Goal: Task Accomplishment & Management: Manage account settings

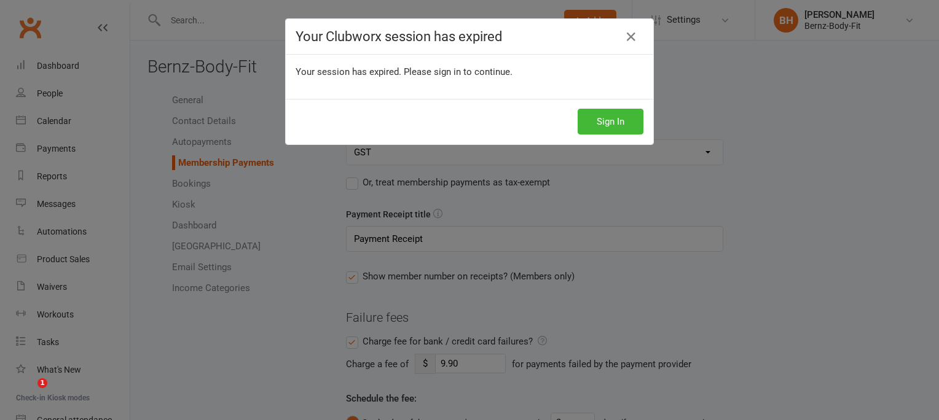
select select "1930"
select select "expire_class_packs_on_booking_creation"
select select "allow_make_up_classes_for_expired_memberships_up_to_7d"
select select "reactivate_if_cancelled_yesterday_or_earlier"
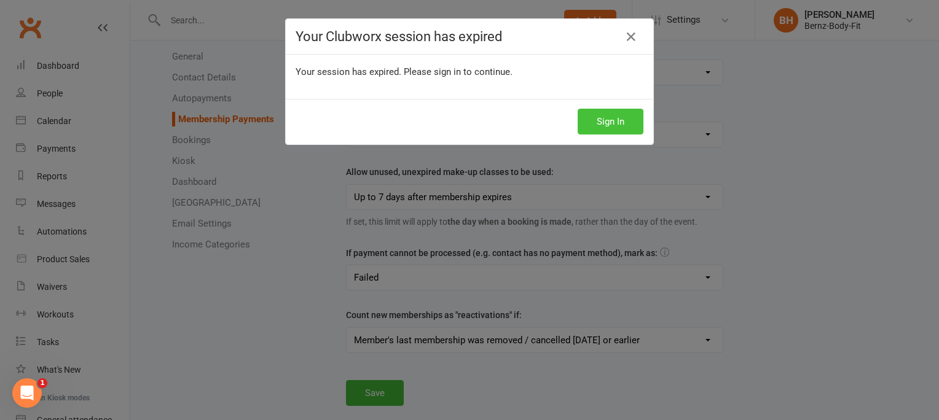
click at [617, 119] on button "Sign In" at bounding box center [611, 122] width 66 height 26
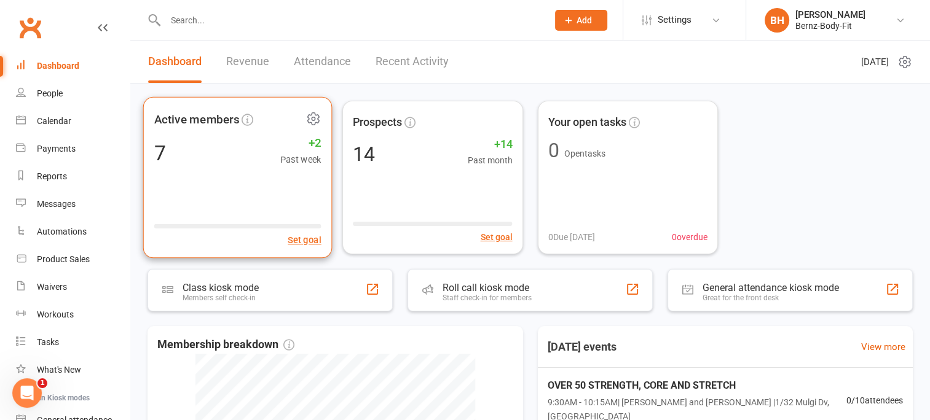
click at [191, 149] on div "7 +2 Past week" at bounding box center [237, 153] width 167 height 28
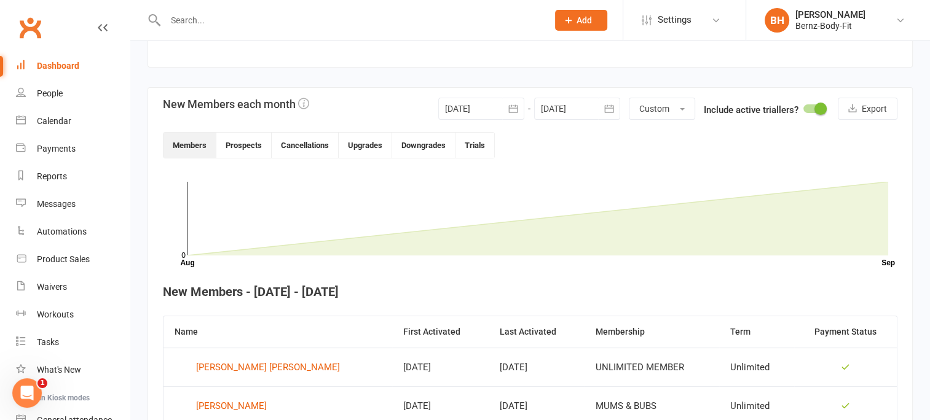
scroll to position [339, 0]
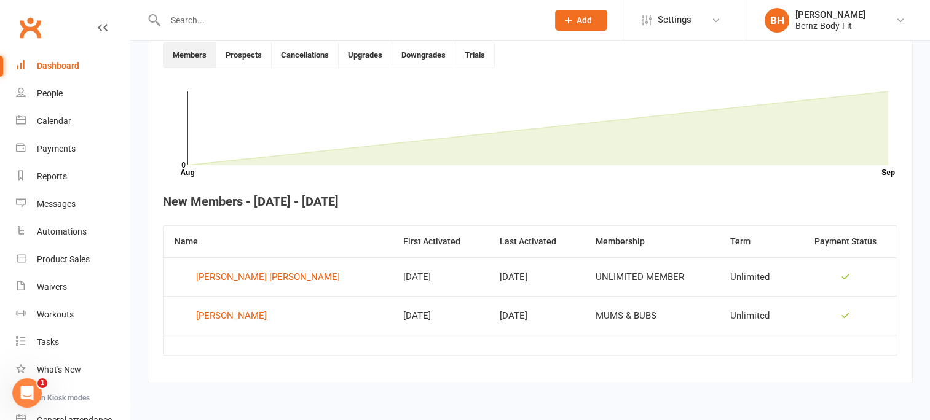
click at [578, 17] on span "Add" at bounding box center [583, 20] width 15 height 10
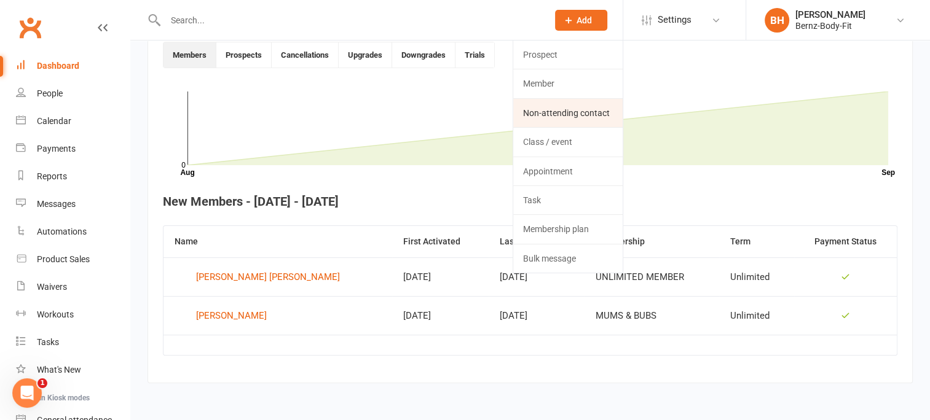
click at [541, 111] on link "Non-attending contact" at bounding box center [567, 113] width 109 height 28
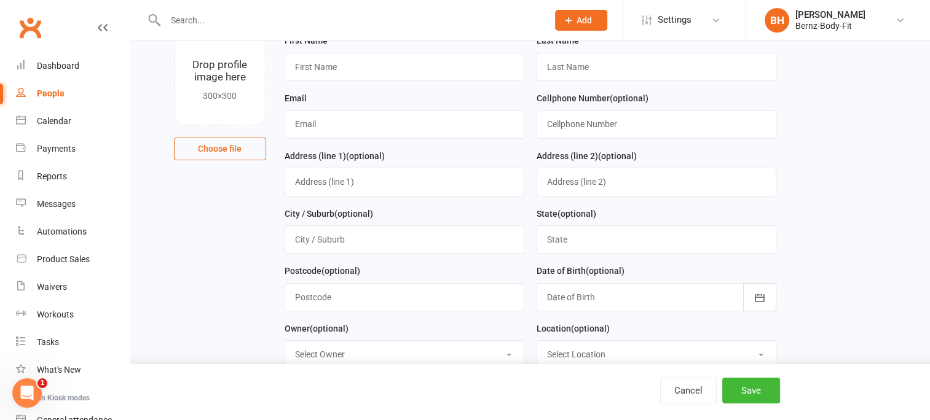
scroll to position [89, 0]
click at [54, 87] on link "People" at bounding box center [73, 94] width 114 height 28
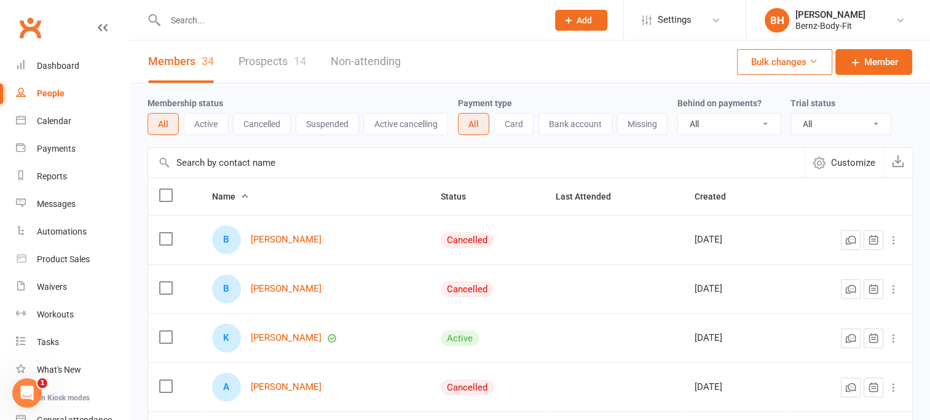
click at [274, 57] on link "Prospects 14" at bounding box center [272, 62] width 68 height 42
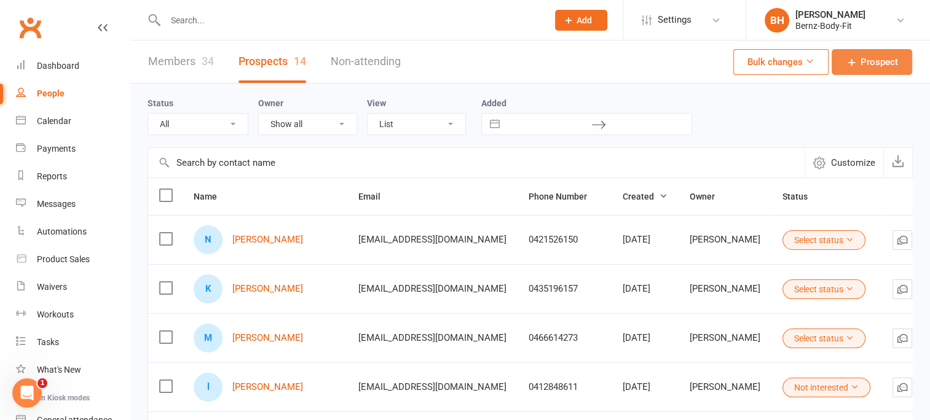
click at [873, 60] on span "Prospect" at bounding box center [878, 62] width 37 height 15
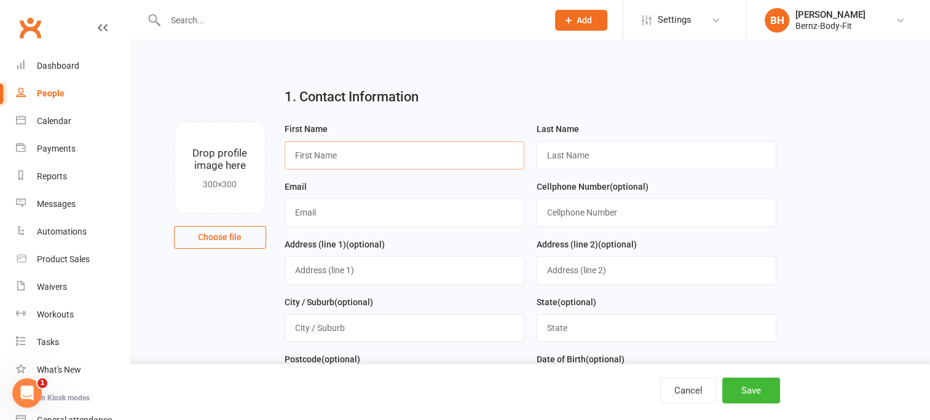
click at [373, 152] on input "text" at bounding box center [405, 155] width 240 height 28
type input "Alyson"
click at [568, 158] on input "text" at bounding box center [657, 155] width 240 height 28
type input "Kavanagh"
click at [314, 210] on input "text" at bounding box center [405, 213] width 240 height 28
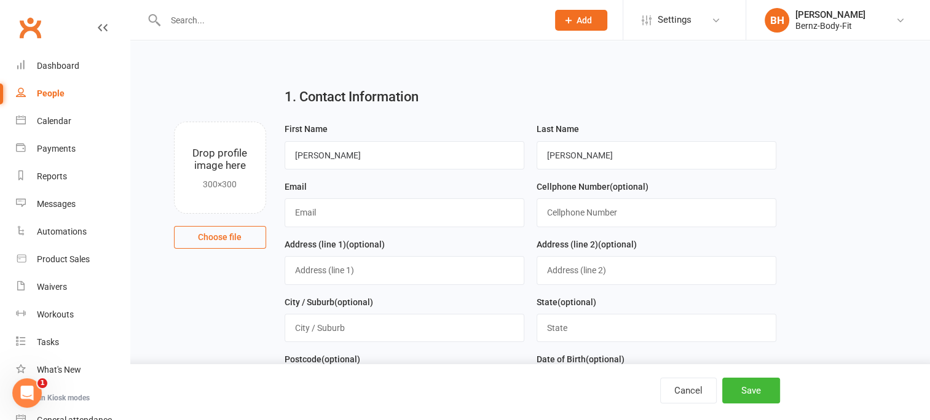
click at [183, 117] on div "1. Contact Information Drop profile image here 300×300 Choose file First Name A…" at bounding box center [530, 99] width 765 height 44
click at [29, 382] on div "Open Intercom Messenger" at bounding box center [25, 391] width 41 height 41
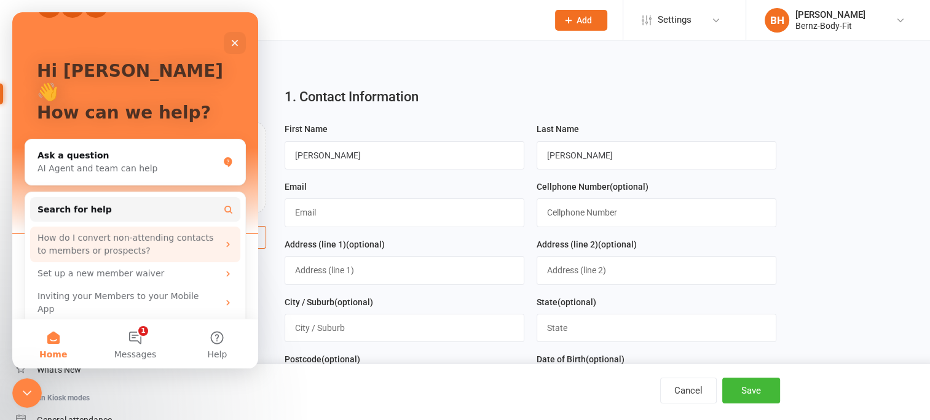
scroll to position [41, 0]
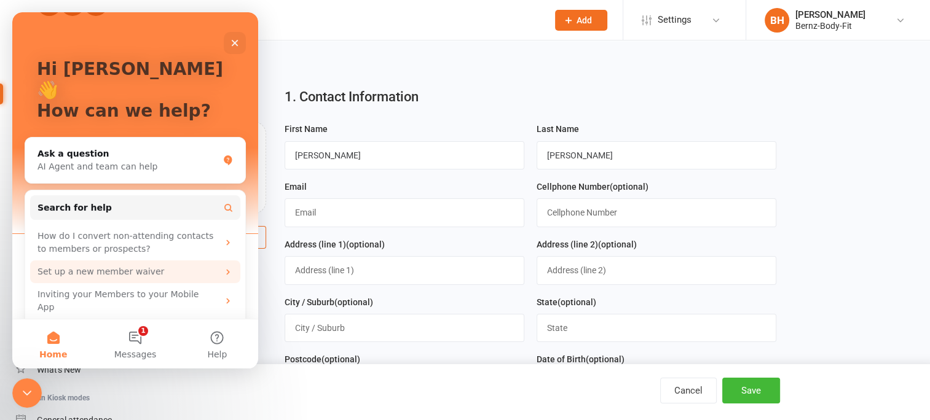
click at [137, 266] on div "Set up a new member waiver" at bounding box center [127, 272] width 181 height 13
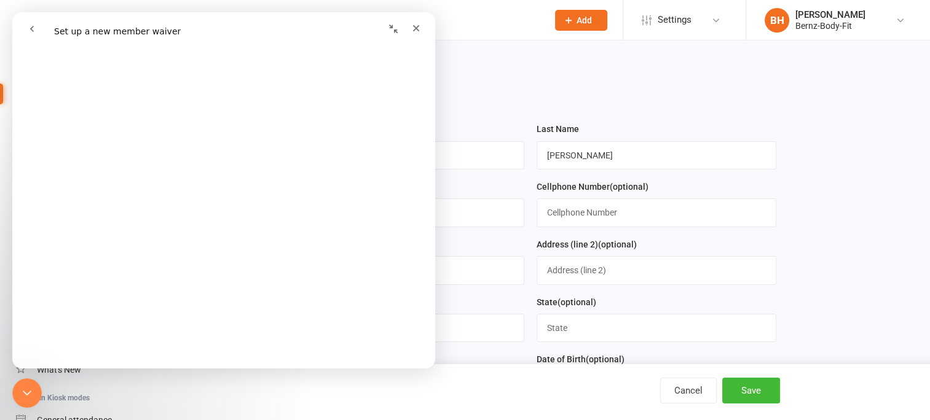
scroll to position [1530, 0]
click at [415, 27] on icon "Close" at bounding box center [416, 28] width 7 height 7
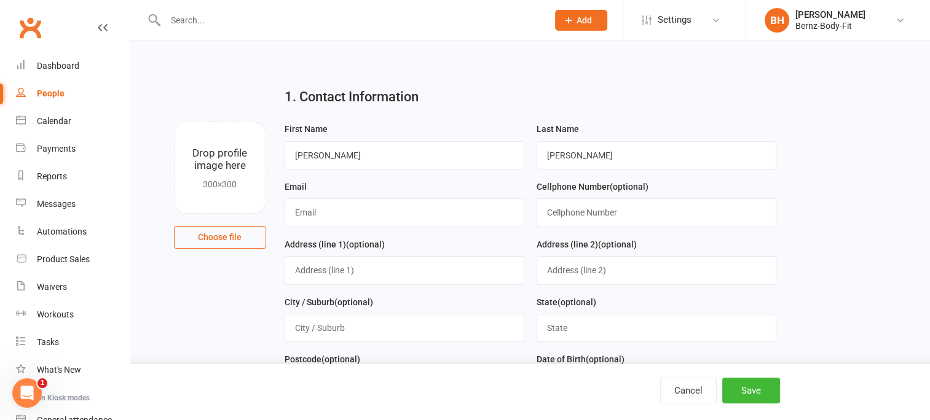
scroll to position [0, 0]
click at [675, 21] on span "Settings" at bounding box center [675, 20] width 34 height 28
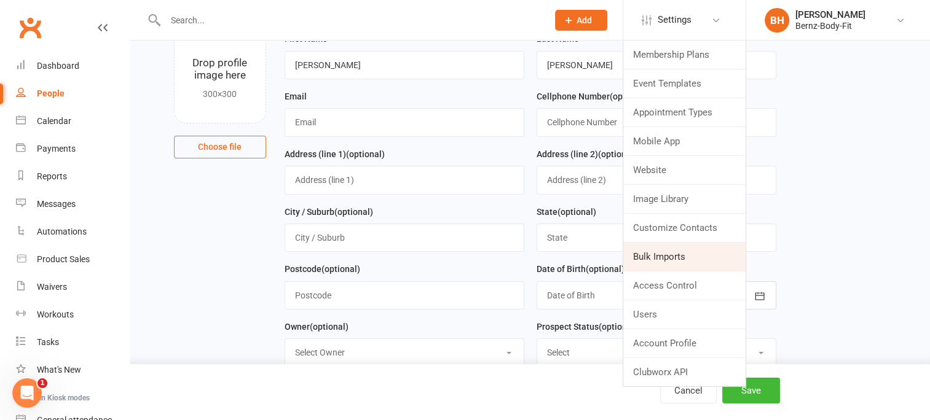
scroll to position [91, 0]
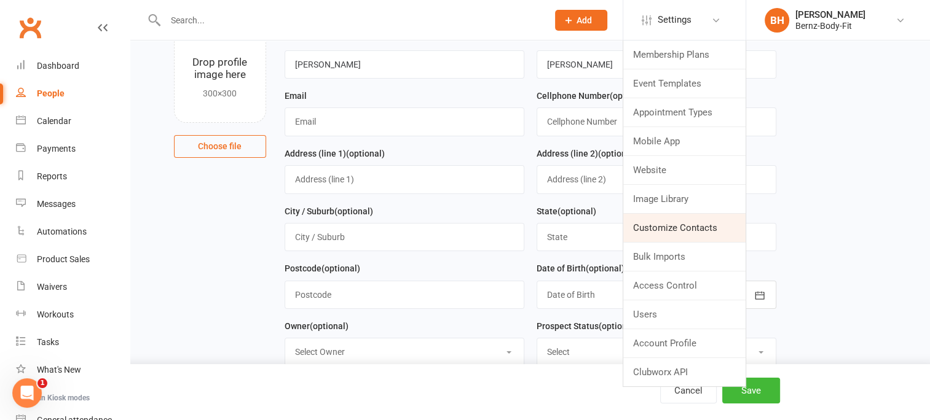
click at [647, 226] on link "Customize Contacts" at bounding box center [684, 228] width 122 height 28
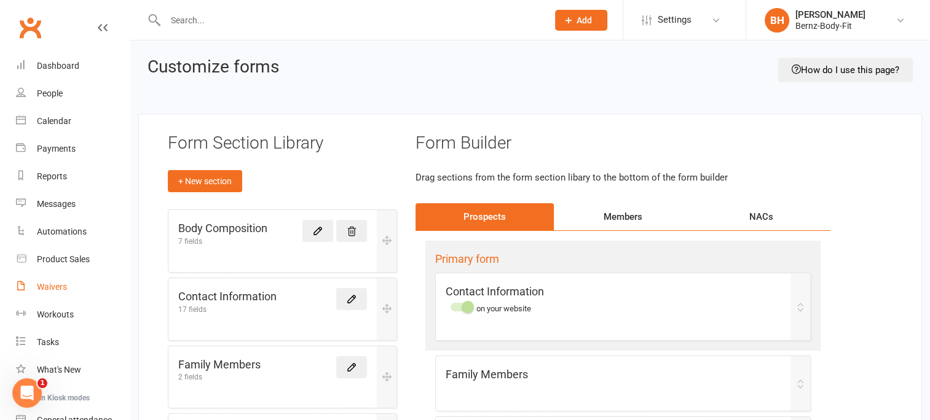
click at [53, 288] on div "Waivers" at bounding box center [52, 287] width 30 height 10
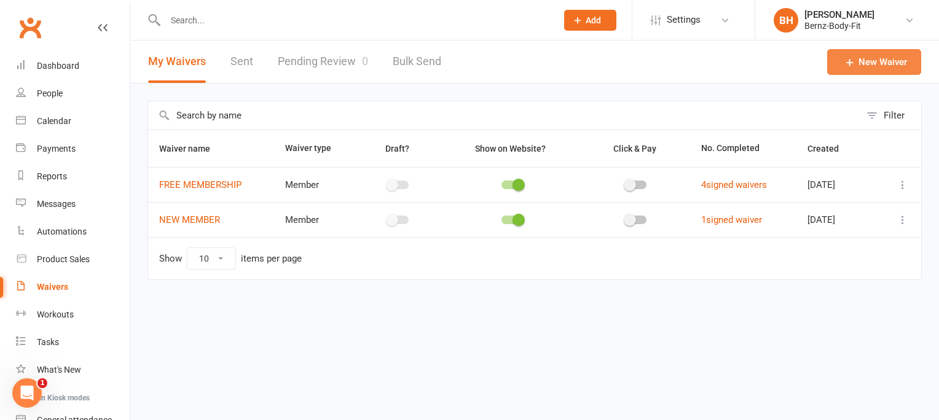
click at [865, 61] on link "New Waiver" at bounding box center [874, 62] width 94 height 26
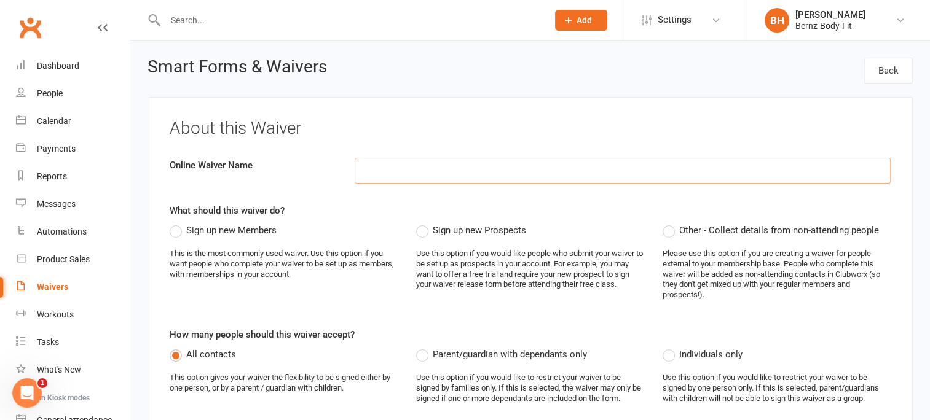
click at [381, 174] on input at bounding box center [623, 171] width 536 height 26
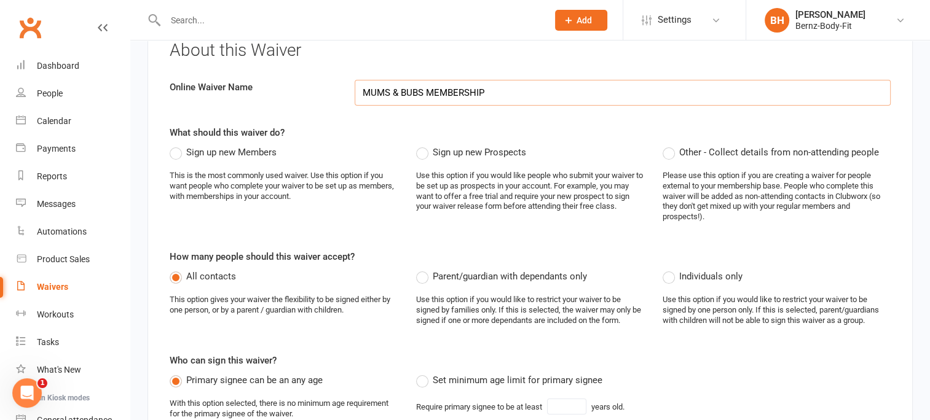
type input "MUMS & BUBS MEMBERSHIP"
click at [178, 152] on label "Sign up new Members" at bounding box center [223, 152] width 107 height 15
click at [178, 145] on input "Sign up new Members" at bounding box center [174, 145] width 8 height 0
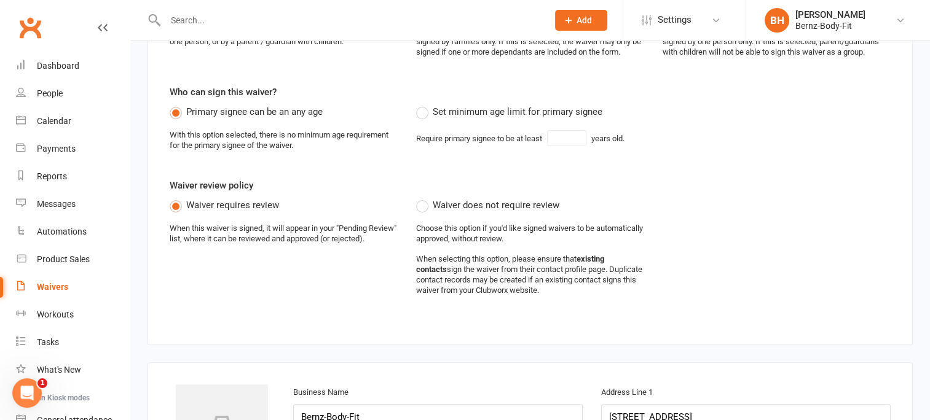
scroll to position [347, 0]
click at [418, 111] on label "Set minimum age limit for primary signee" at bounding box center [509, 111] width 186 height 15
click at [418, 104] on input "Set minimum age limit for primary signee" at bounding box center [420, 104] width 8 height 0
type input "18"
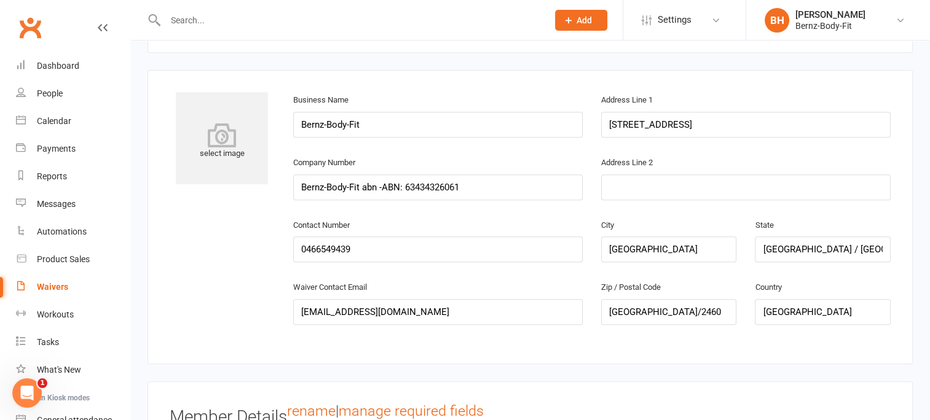
scroll to position [639, 0]
click at [627, 127] on input "2/34 Mulgi Drive" at bounding box center [745, 125] width 289 height 26
type input "1/32 Mulgi Drive"
click at [642, 214] on div "Address Line 2" at bounding box center [746, 186] width 308 height 63
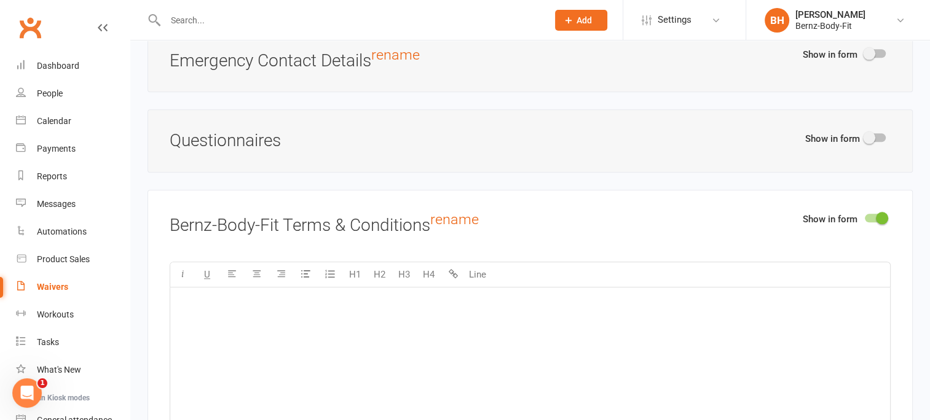
scroll to position [1321, 0]
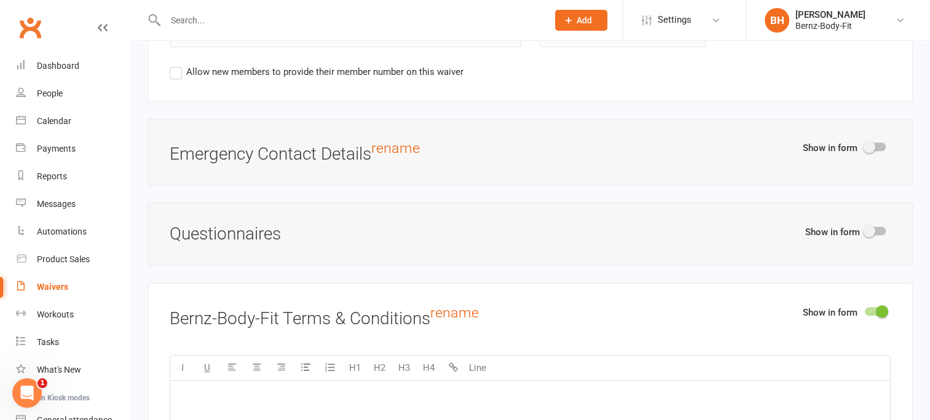
click at [868, 141] on span at bounding box center [869, 147] width 12 height 12
click at [865, 145] on input "checkbox" at bounding box center [865, 145] width 0 height 0
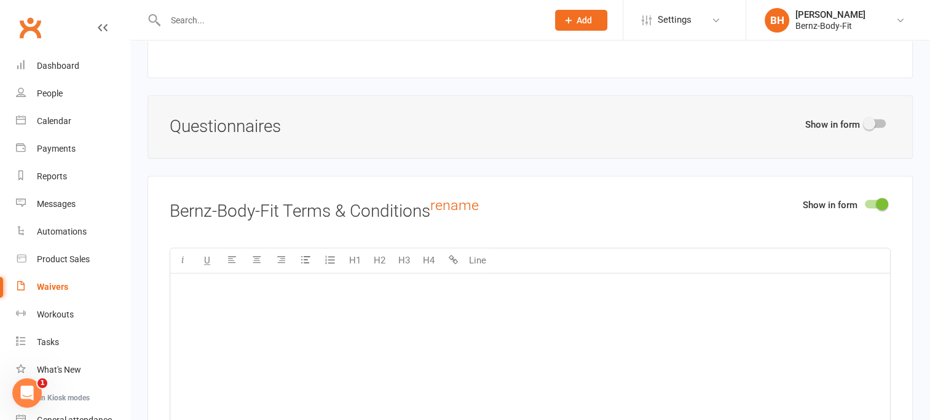
scroll to position [1594, 0]
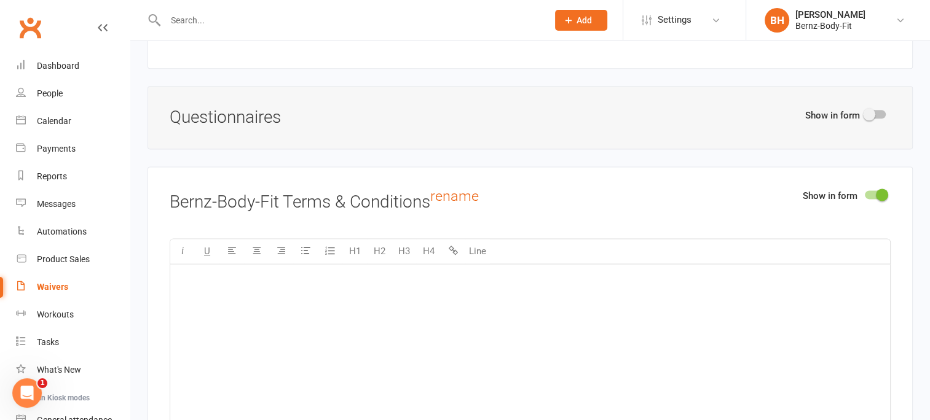
click at [870, 109] on span at bounding box center [869, 114] width 12 height 12
click at [865, 112] on input "checkbox" at bounding box center [865, 112] width 0 height 0
select select "do_not_copy_answers"
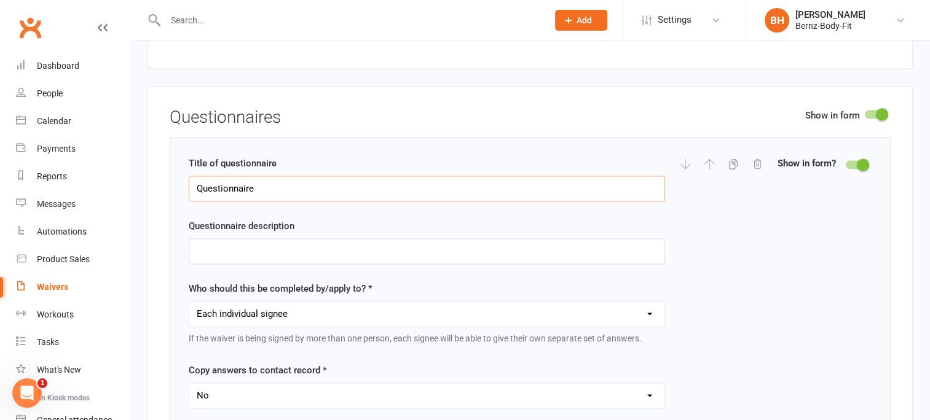
drag, startPoint x: 266, startPoint y: 186, endPoint x: 160, endPoint y: 184, distance: 106.4
click at [160, 184] on div "Show in form Questionnaires Title of questionnaire Questionnaire Questionnaire …" at bounding box center [530, 385] width 765 height 599
click at [268, 179] on input "Questionnaire" at bounding box center [427, 189] width 476 height 26
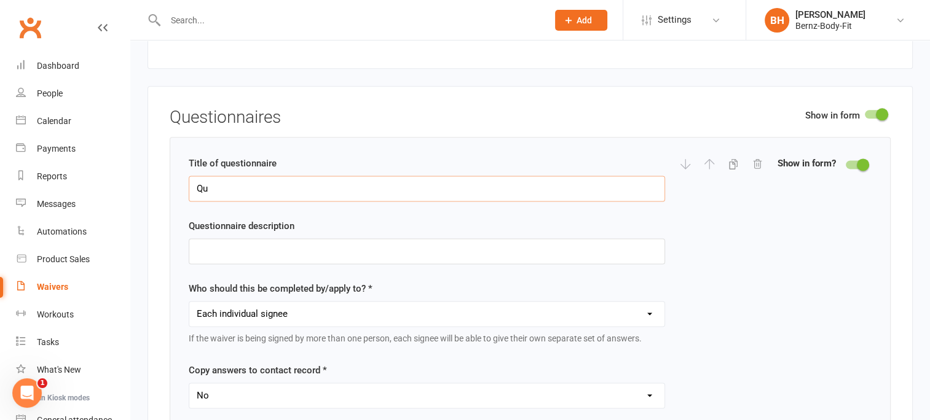
type input "Q"
type input "Have you had a child?"
click at [458, 281] on div "Who should this be completed by/apply to? * Each individual signee Primary sign…" at bounding box center [427, 313] width 476 height 64
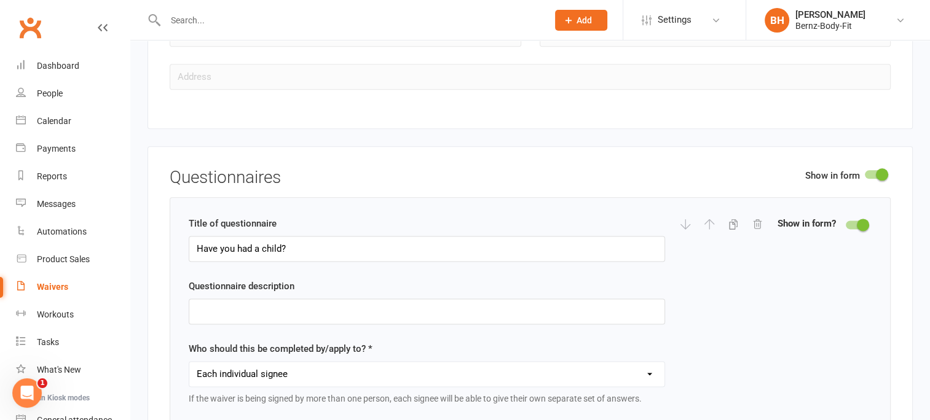
scroll to position [1534, 0]
drag, startPoint x: 293, startPoint y: 239, endPoint x: 172, endPoint y: 245, distance: 120.6
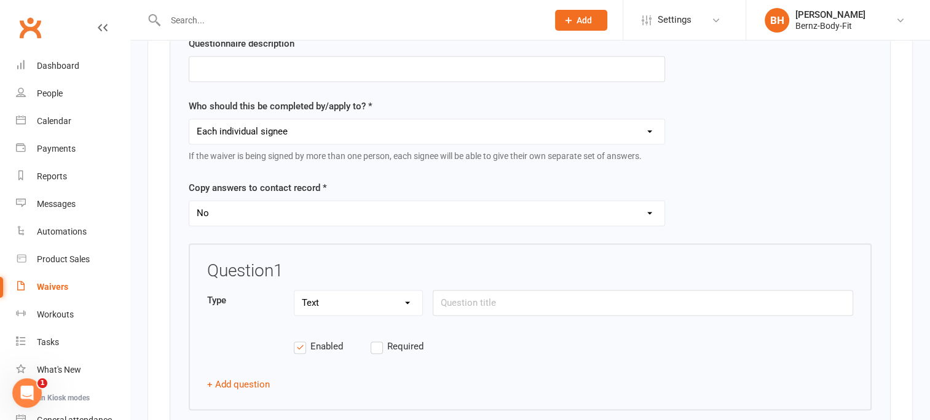
scroll to position [1782, 0]
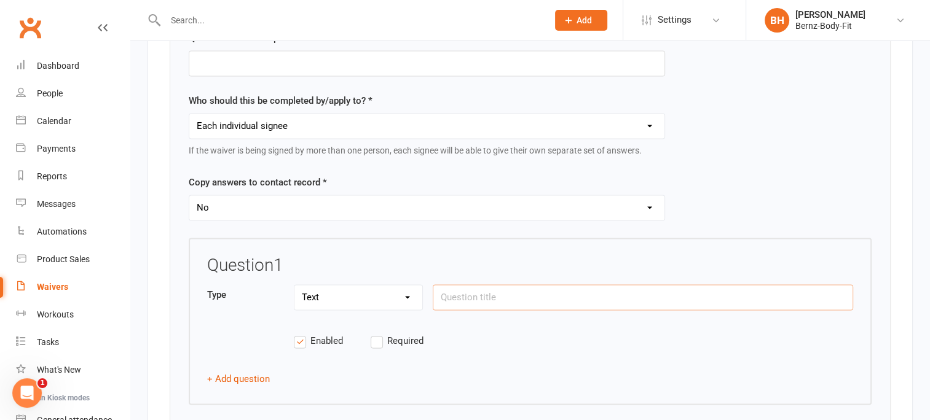
click at [466, 291] on input "text" at bounding box center [643, 298] width 420 height 26
type input "Have you had a child? If yes hole long ago?"
click at [379, 334] on label "Required" at bounding box center [409, 341] width 77 height 15
click at [379, 334] on input "Required" at bounding box center [409, 334] width 77 height 0
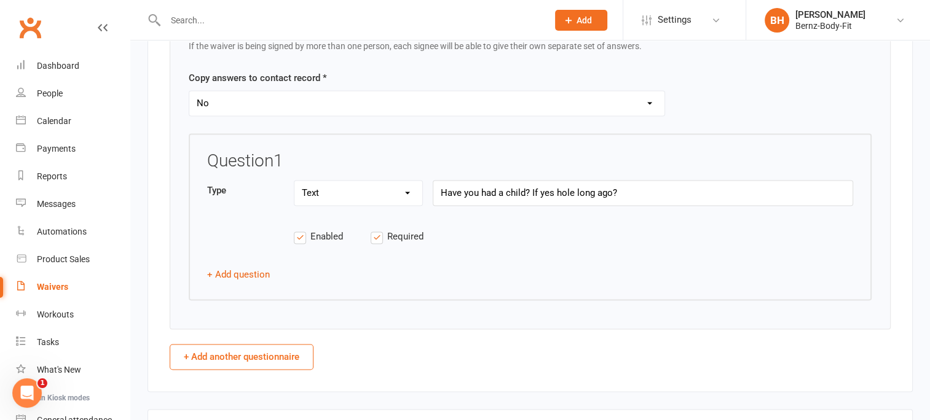
scroll to position [1889, 0]
click at [231, 265] on button "+ Add question" at bounding box center [238, 272] width 63 height 15
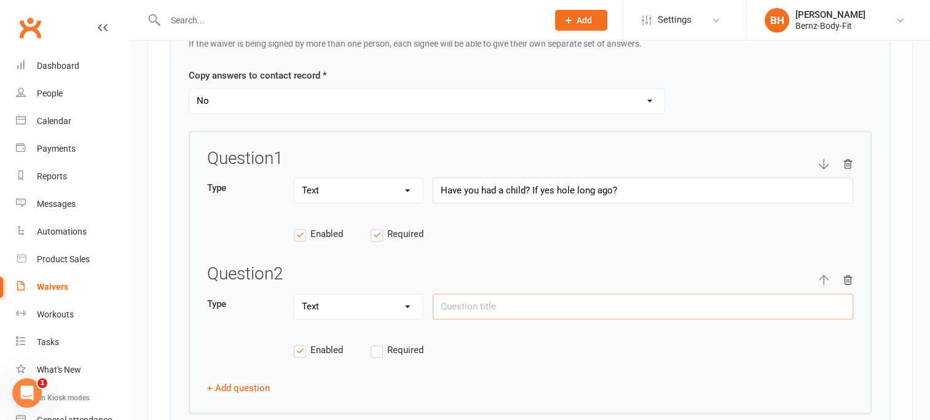
click at [465, 300] on input "text" at bounding box center [643, 307] width 420 height 26
type input "Please describe your birthing experiences"
click at [377, 343] on label "Required" at bounding box center [409, 350] width 77 height 15
click at [377, 343] on input "Required" at bounding box center [409, 343] width 77 height 0
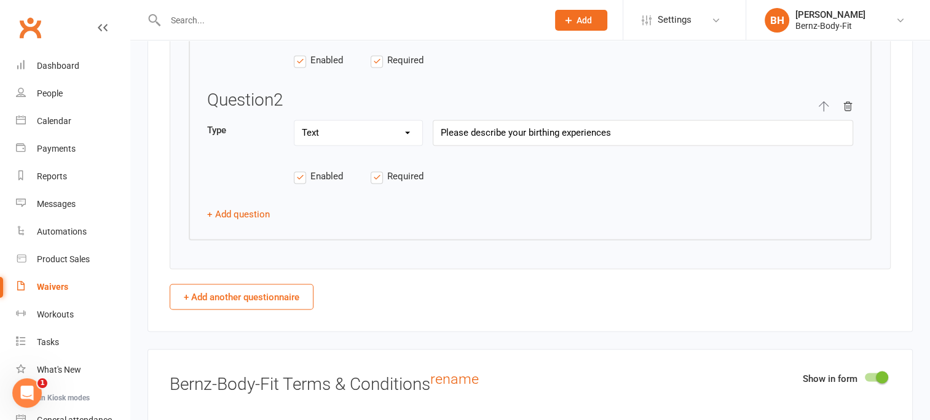
scroll to position [2077, 0]
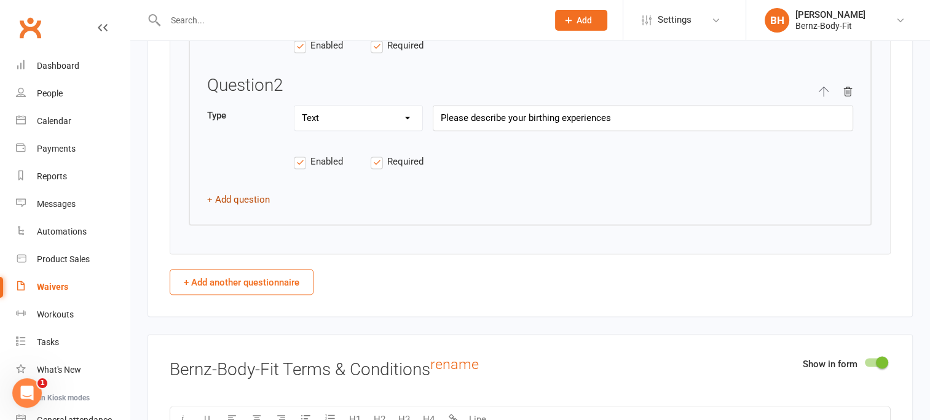
click at [235, 192] on button "+ Add question" at bounding box center [238, 199] width 63 height 15
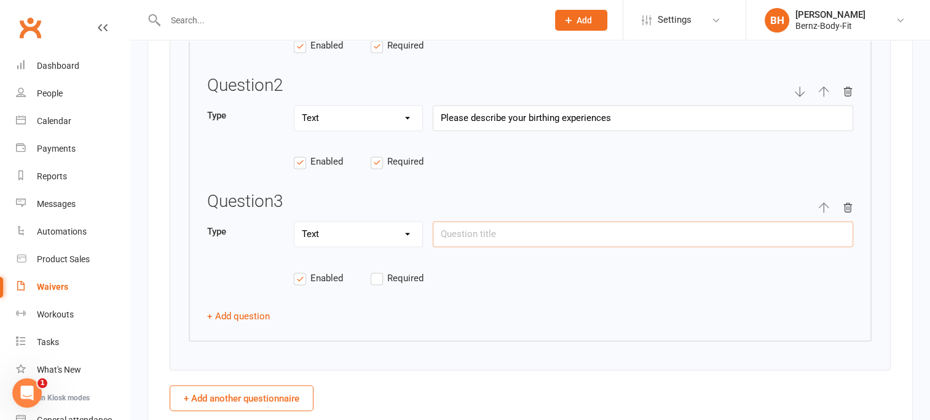
click at [474, 224] on input "text" at bounding box center [643, 234] width 420 height 26
type input "Have you ever seen a Pelvic Floor Physiotherapist?"
click at [379, 272] on label "Required" at bounding box center [409, 277] width 77 height 15
click at [379, 270] on input "Required" at bounding box center [409, 270] width 77 height 0
click at [251, 309] on button "+ Add question" at bounding box center [238, 316] width 63 height 15
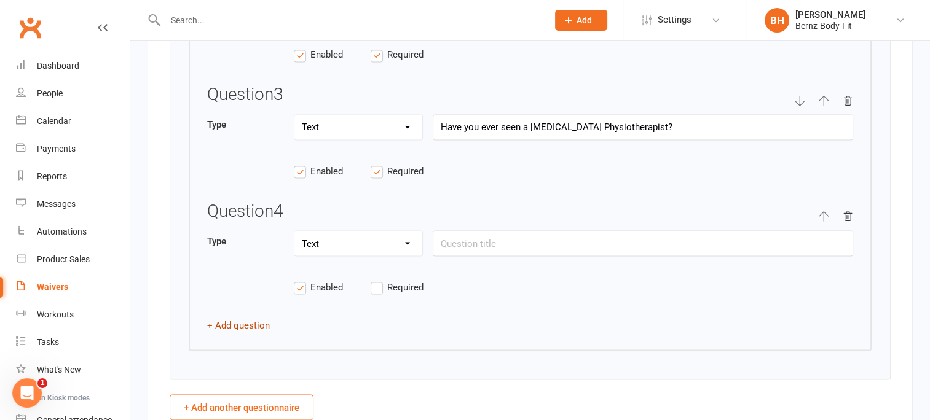
scroll to position [2185, 0]
click at [468, 236] on input "text" at bounding box center [643, 243] width 420 height 26
type input "D"
type input "What are your goals, we can help you with?"
click at [380, 279] on label "Required" at bounding box center [409, 286] width 77 height 15
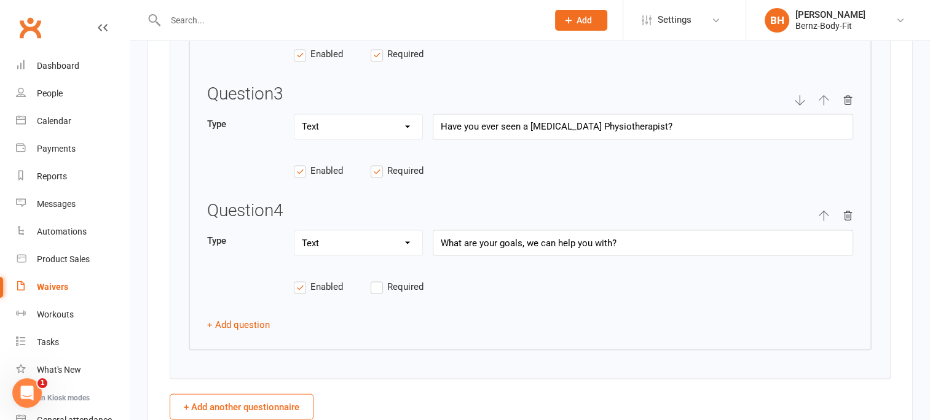
click at [380, 279] on input "Required" at bounding box center [409, 279] width 77 height 0
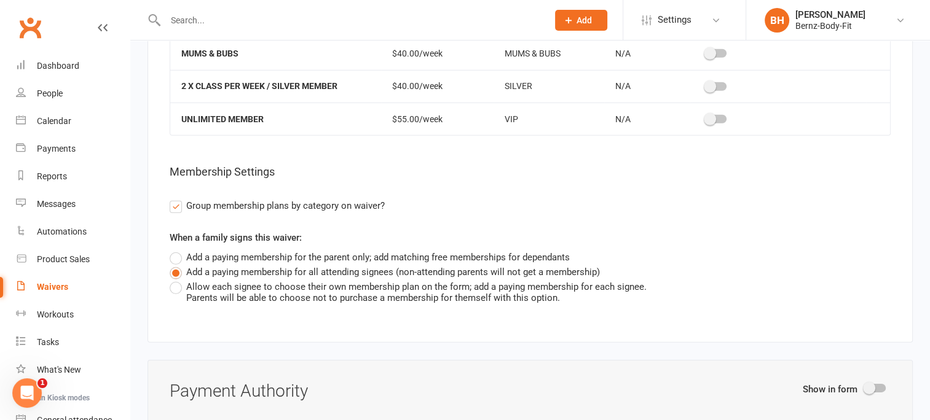
scroll to position [3712, 0]
click at [177, 198] on label "Group membership plans by category on waiver?" at bounding box center [277, 205] width 215 height 15
click at [177, 198] on input "Group membership plans by category on waiver?" at bounding box center [174, 198] width 8 height 0
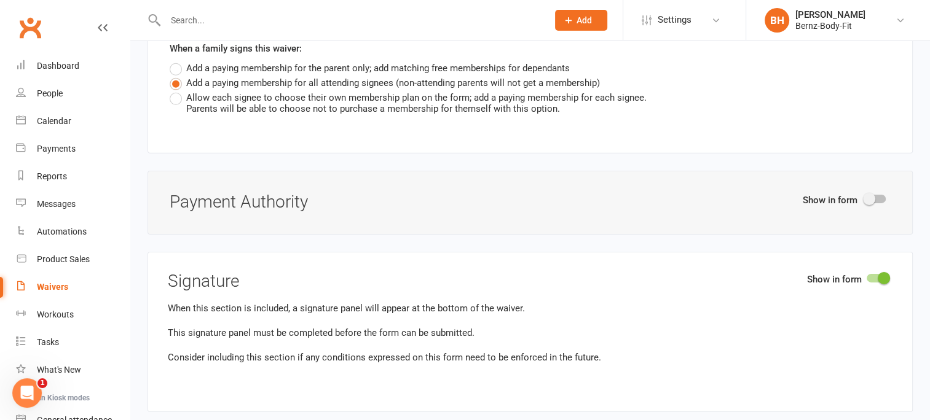
scroll to position [3901, 0]
click at [873, 192] on span at bounding box center [869, 198] width 12 height 12
click at [865, 197] on input "checkbox" at bounding box center [865, 197] width 0 height 0
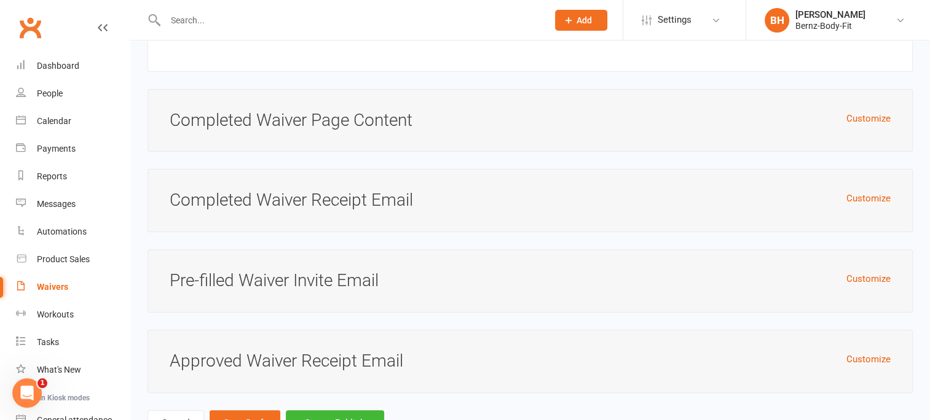
scroll to position [5091, 0]
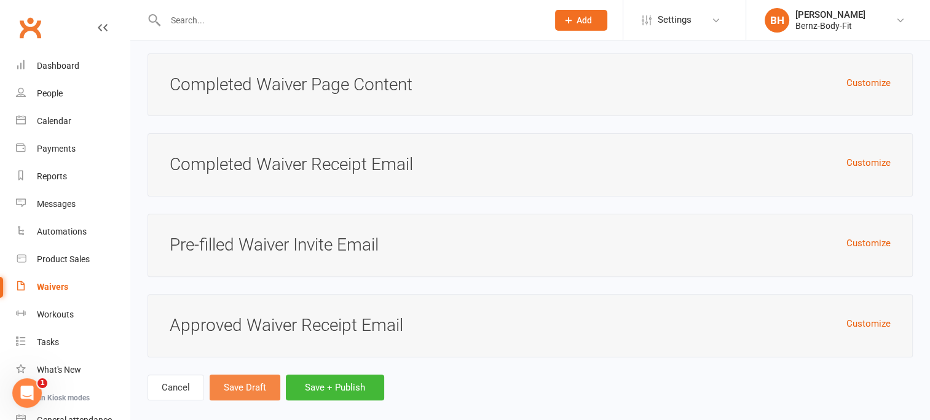
click at [231, 375] on button "Save Draft" at bounding box center [245, 388] width 71 height 26
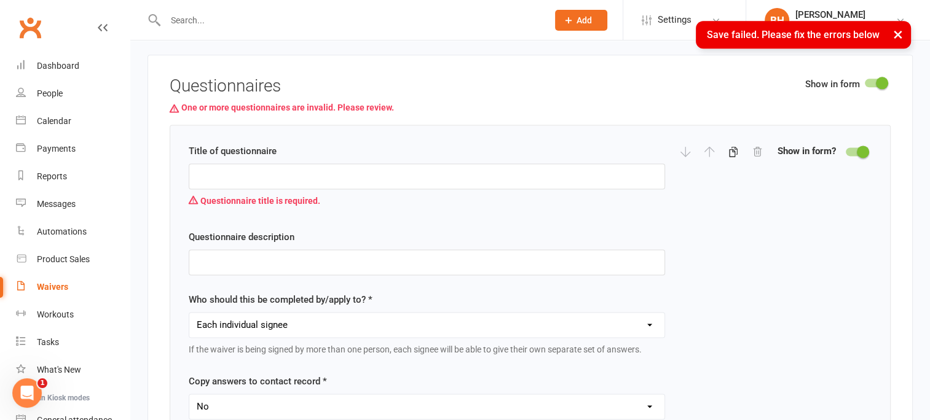
scroll to position [1623, 0]
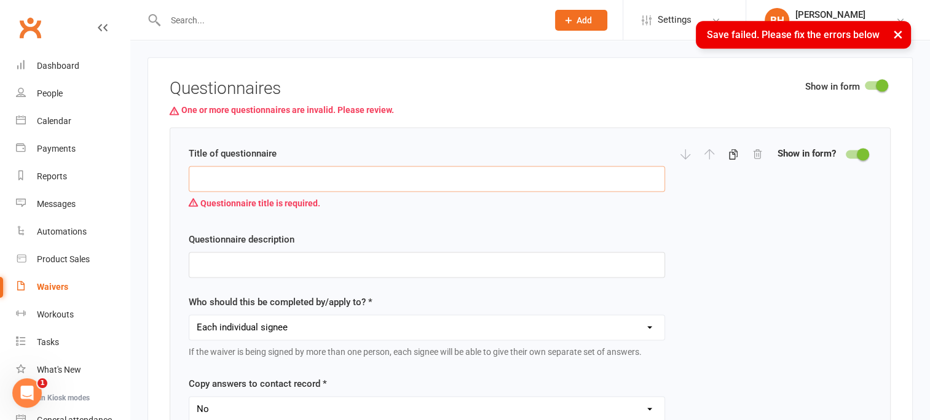
click at [227, 171] on input "text" at bounding box center [427, 179] width 476 height 26
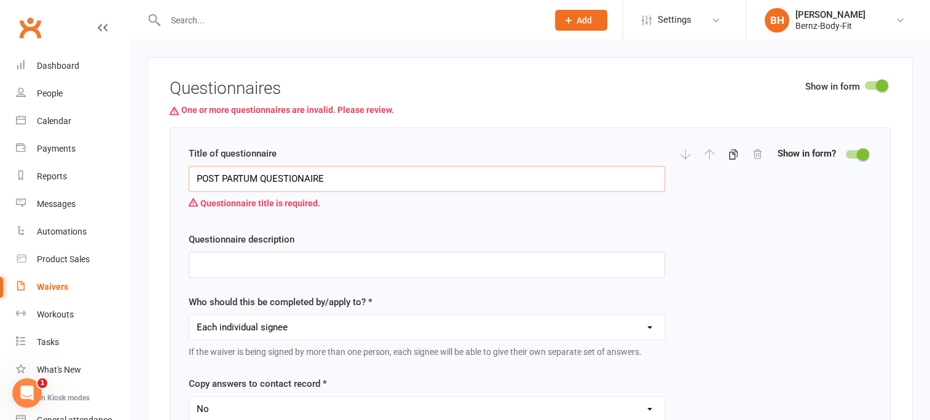
type input "POST PARTUM QUESTIONAIRE"
click at [207, 252] on input "text" at bounding box center [427, 265] width 476 height 26
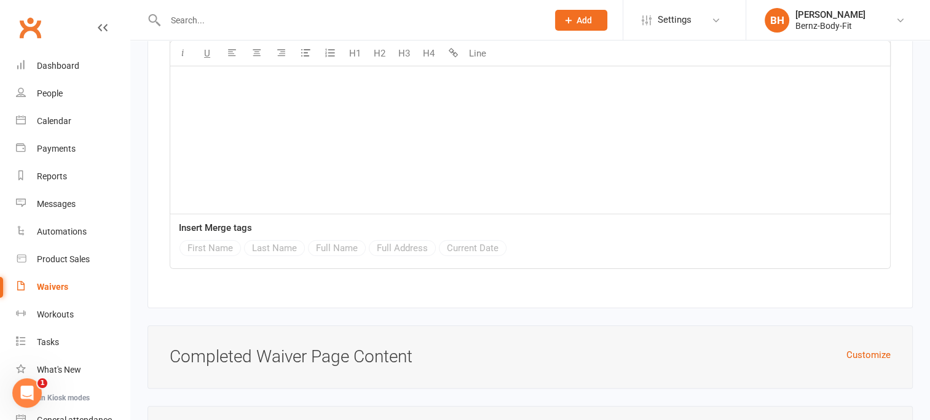
scroll to position [5133, 0]
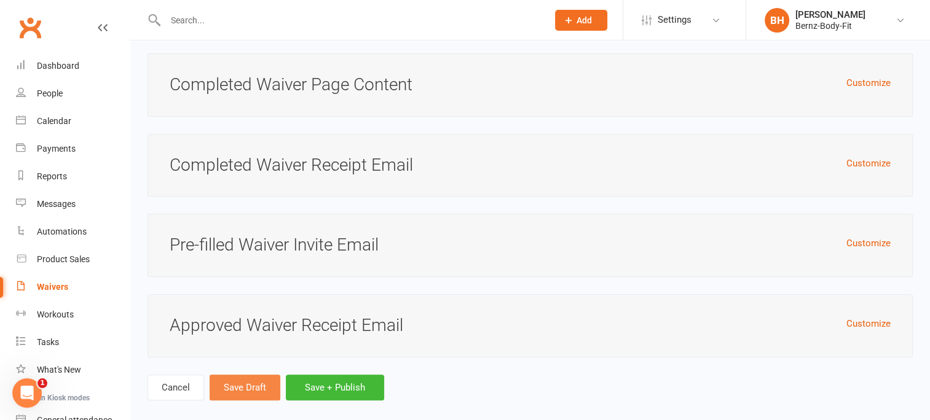
click at [235, 375] on button "Save Draft" at bounding box center [245, 388] width 71 height 26
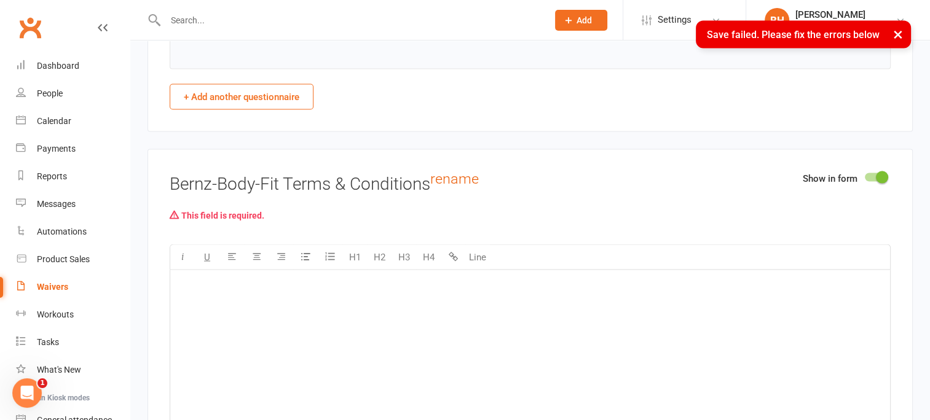
scroll to position [2497, 0]
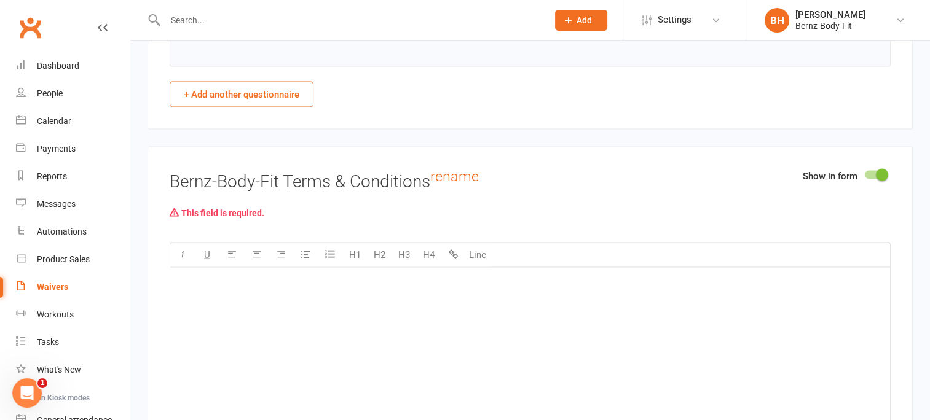
click at [216, 293] on div "﻿" at bounding box center [530, 360] width 720 height 184
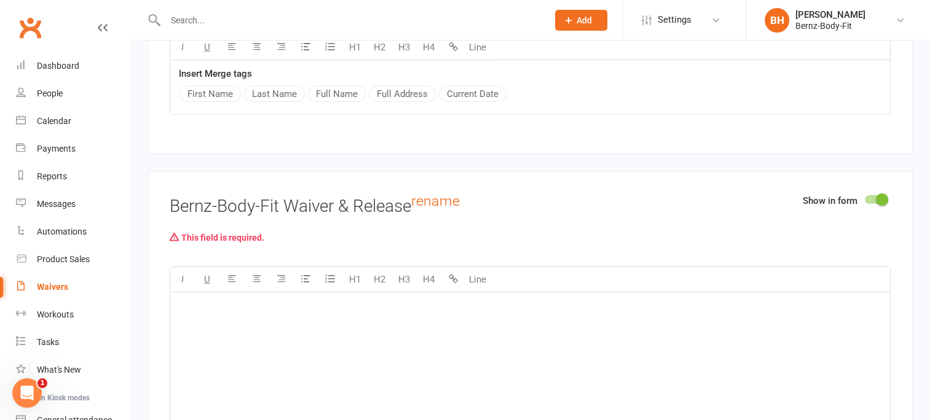
scroll to position [3865, 0]
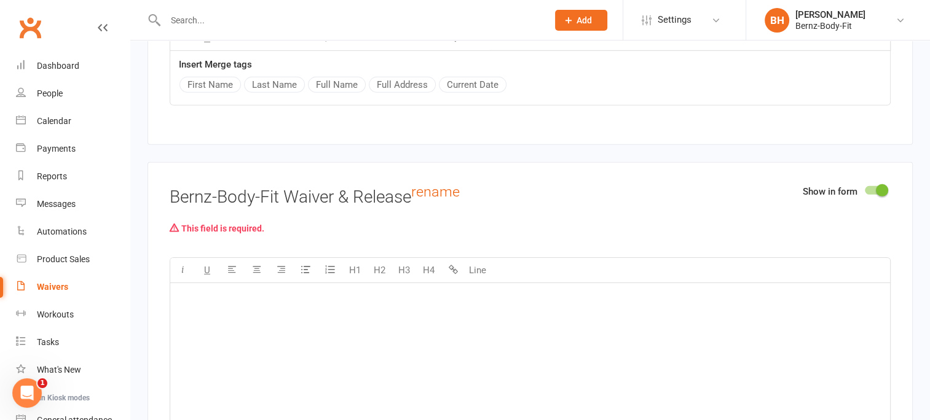
click at [272, 292] on p "﻿" at bounding box center [530, 299] width 705 height 15
click at [211, 292] on p "﻿" at bounding box center [530, 299] width 705 height 15
click at [207, 294] on p "﻿" at bounding box center [530, 299] width 705 height 15
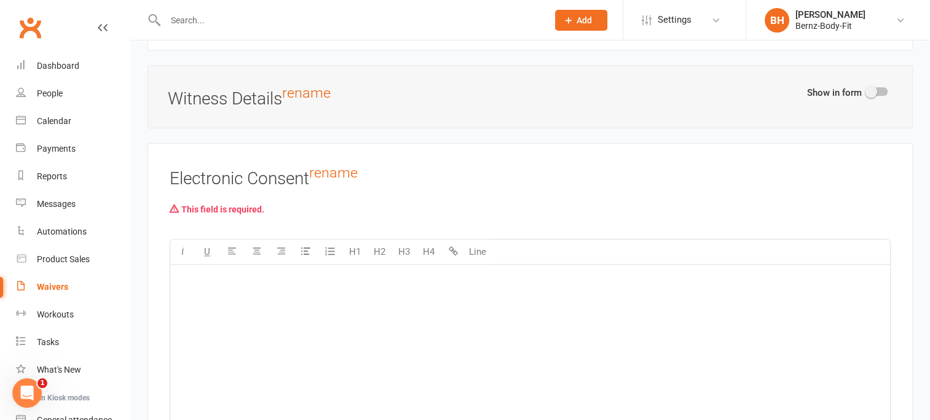
scroll to position [5993, 0]
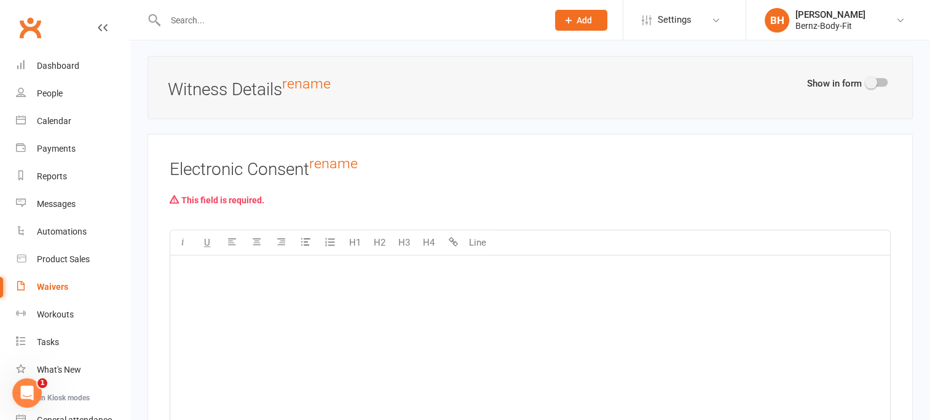
click at [258, 278] on div "﻿" at bounding box center [530, 348] width 720 height 184
click at [199, 264] on p "﻿" at bounding box center [530, 271] width 705 height 15
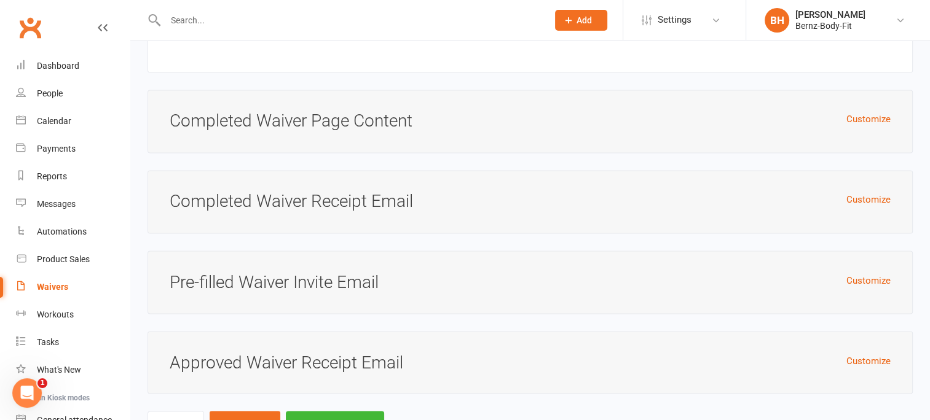
scroll to position [6740, 0]
click at [868, 111] on button "Customize" at bounding box center [868, 118] width 44 height 15
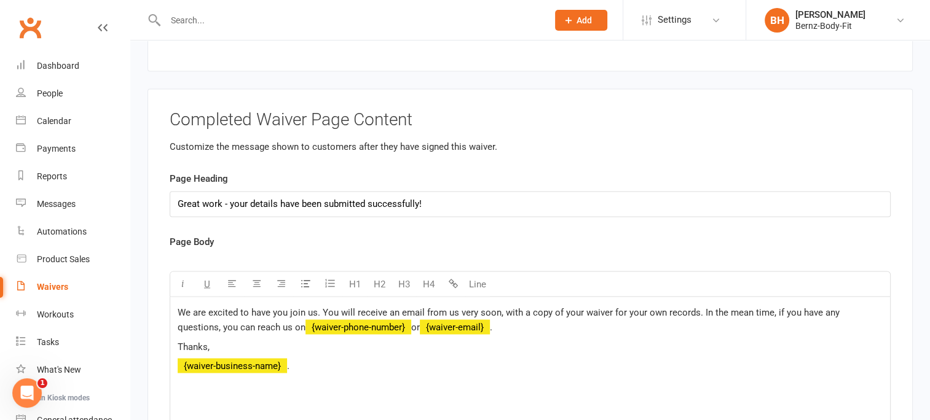
click at [361, 321] on span "﻿ {waiver-phone-number}" at bounding box center [358, 326] width 106 height 11
click at [339, 321] on span "﻿ {waiver-email}" at bounding box center [352, 326] width 70 height 11
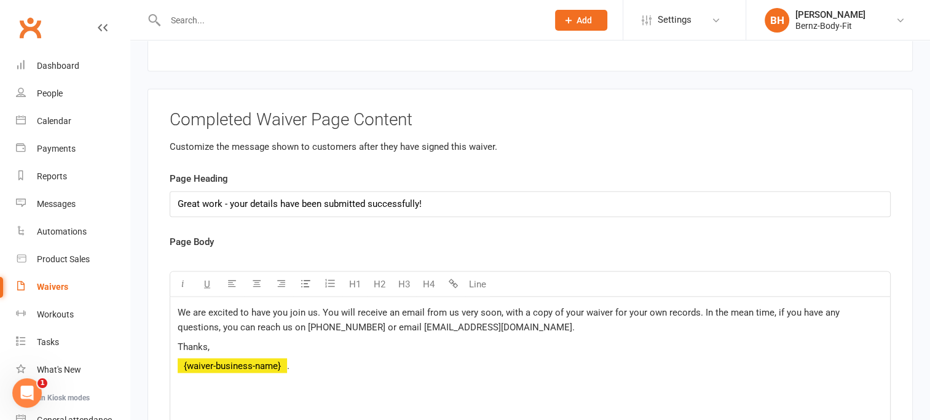
click at [283, 360] on span "﻿ {waiver-business-name}" at bounding box center [232, 365] width 109 height 11
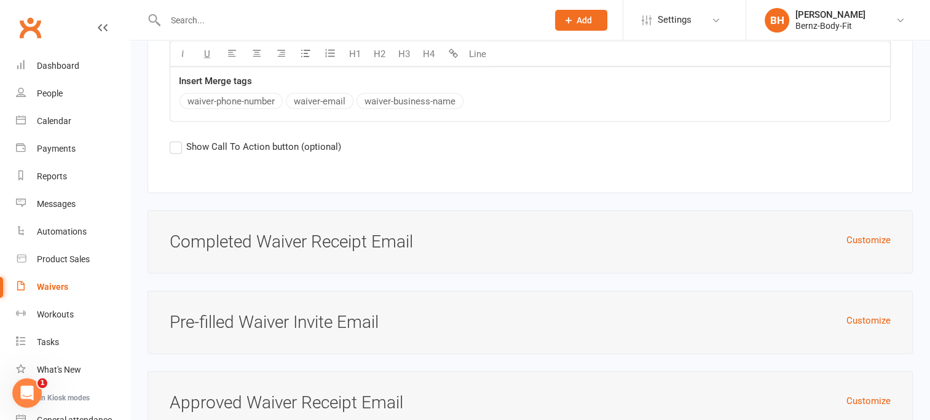
scroll to position [7155, 0]
click at [865, 232] on button "Customize" at bounding box center [868, 239] width 44 height 15
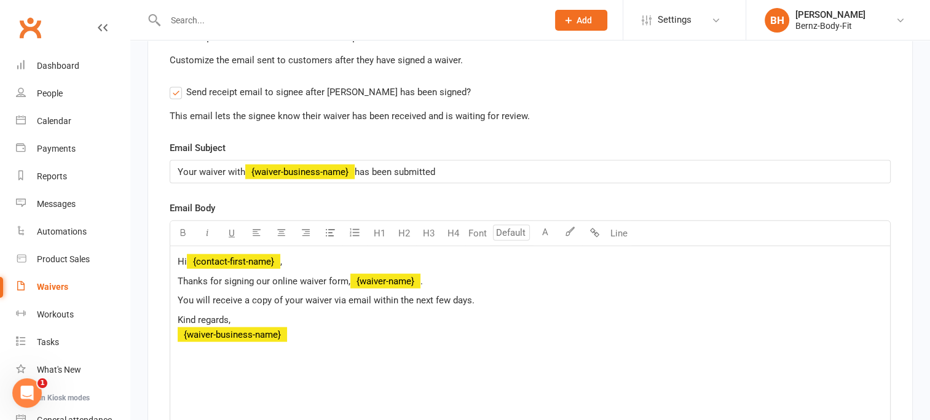
scroll to position [7364, 0]
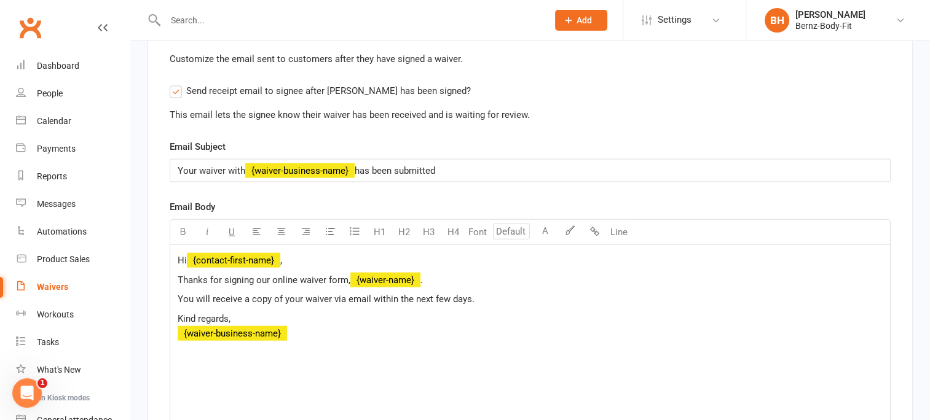
click at [355, 165] on span "﻿ {waiver-business-name}" at bounding box center [299, 170] width 109 height 11
drag, startPoint x: 281, startPoint y: 246, endPoint x: 187, endPoint y: 241, distance: 94.8
click at [187, 253] on p "Hi ﻿ {contact-first-name} ," at bounding box center [530, 260] width 705 height 15
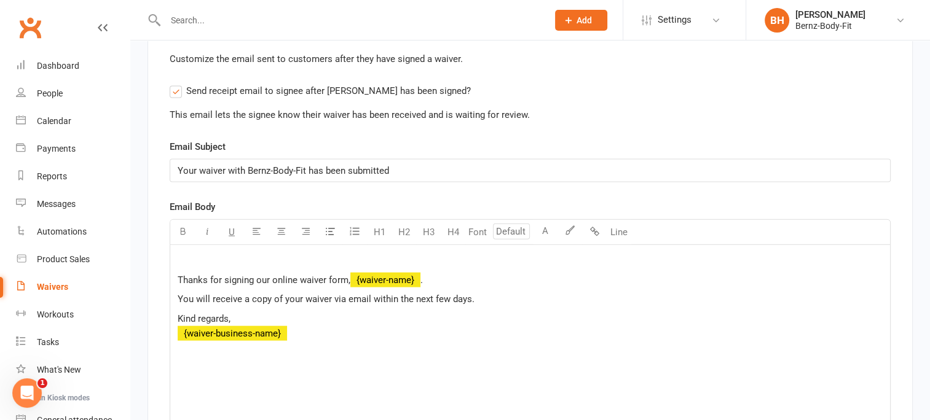
click at [420, 275] on span "﻿ {waiver-name}" at bounding box center [385, 280] width 70 height 11
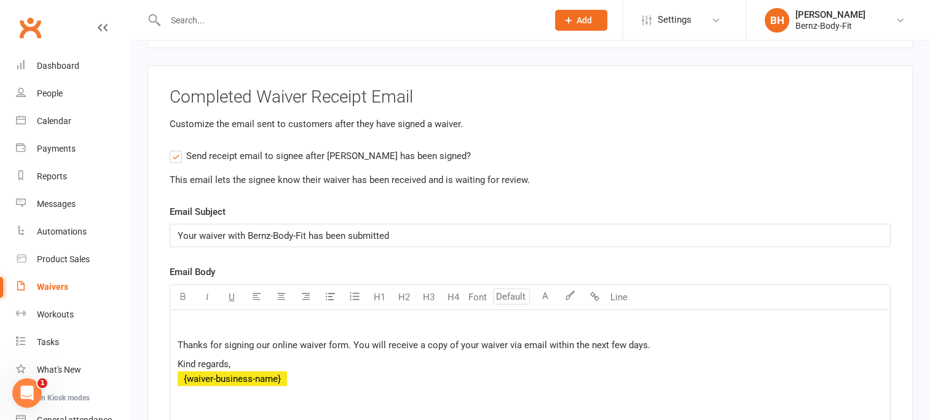
scroll to position [7299, 0]
click at [177, 149] on label "Send receipt email to signee after waiver has been signed?" at bounding box center [320, 156] width 301 height 15
click at [177, 149] on input "Send receipt email to signee after waiver has been signed?" at bounding box center [174, 149] width 8 height 0
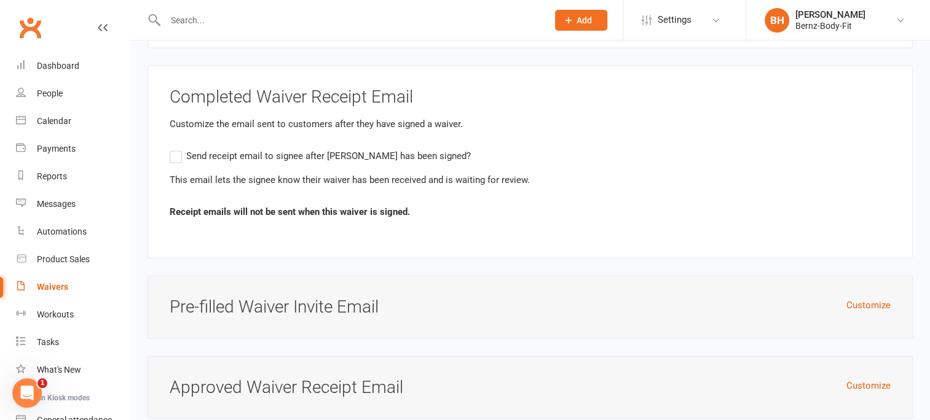
scroll to position [7360, 0]
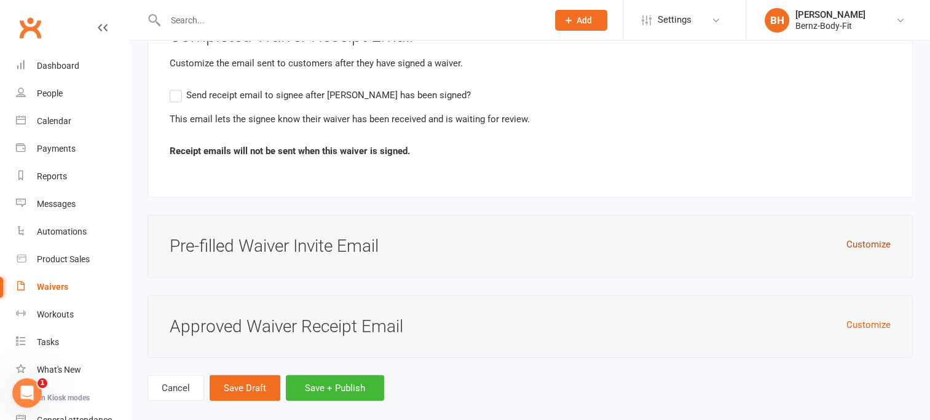
click at [868, 237] on button "Customize" at bounding box center [868, 244] width 44 height 15
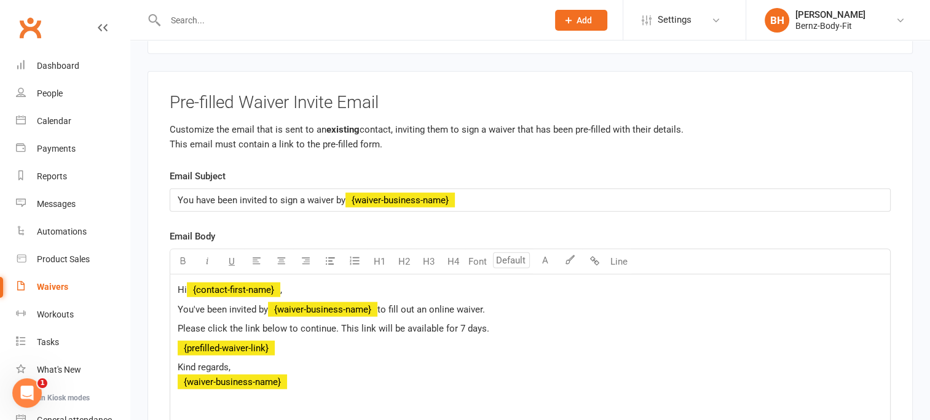
scroll to position [7508, 0]
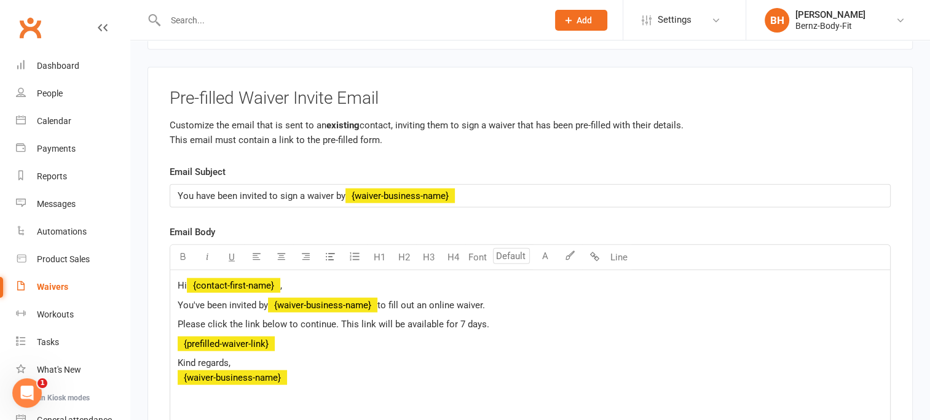
click at [450, 191] on span "﻿ {waiver-business-name}" at bounding box center [399, 196] width 109 height 11
click at [830, 246] on div "U H1 H2 H3 H4 Font A Line" at bounding box center [530, 258] width 721 height 26
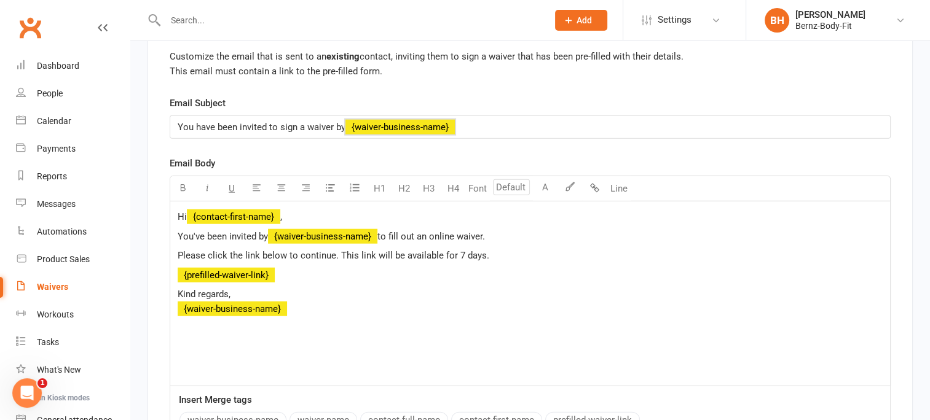
scroll to position [7581, 0]
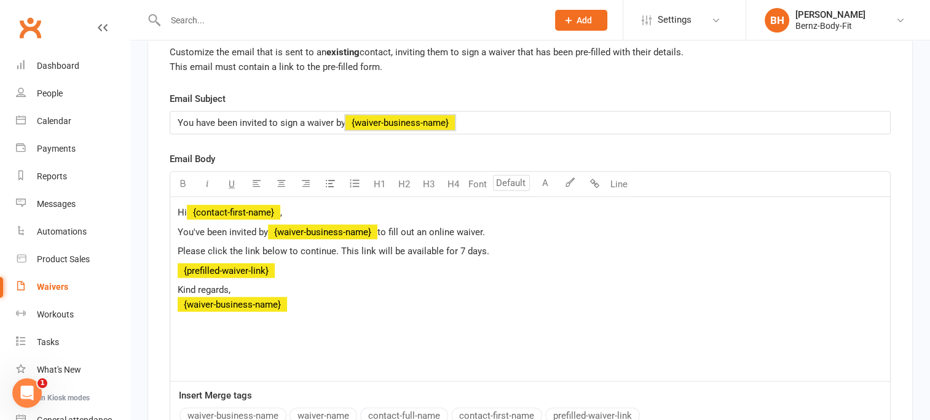
click at [452, 117] on span "﻿ {waiver-business-name}" at bounding box center [399, 122] width 109 height 11
click at [280, 207] on span "﻿ {contact-first-name}" at bounding box center [233, 212] width 93 height 11
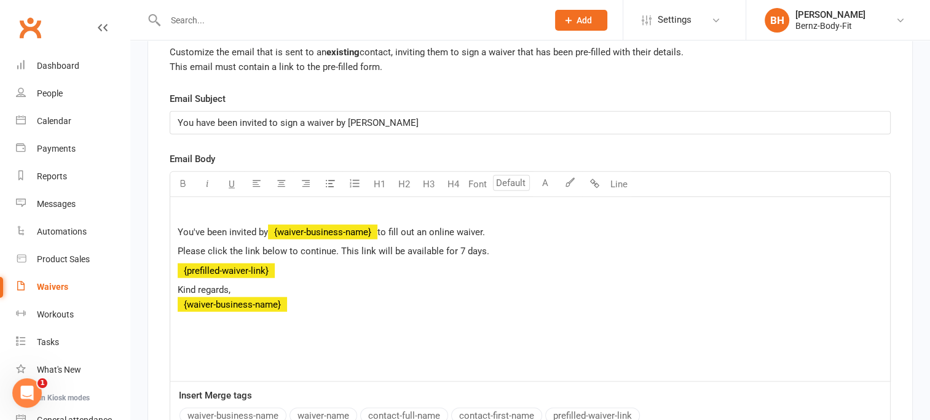
click at [376, 227] on span "﻿ {waiver-business-name}" at bounding box center [322, 232] width 109 height 11
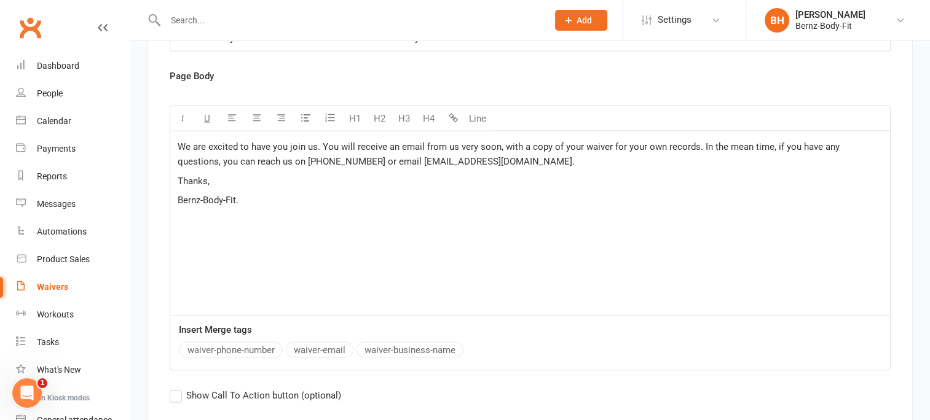
scroll to position [6907, 0]
click at [175, 387] on label "Show Call To Action button (optional)" at bounding box center [255, 394] width 171 height 15
click at [175, 387] on input "Show Call To Action button (optional)" at bounding box center [174, 387] width 8 height 0
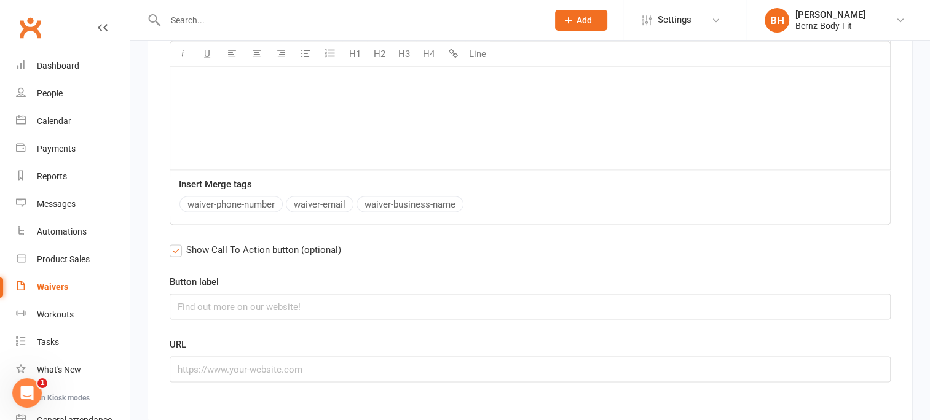
scroll to position [7046, 0]
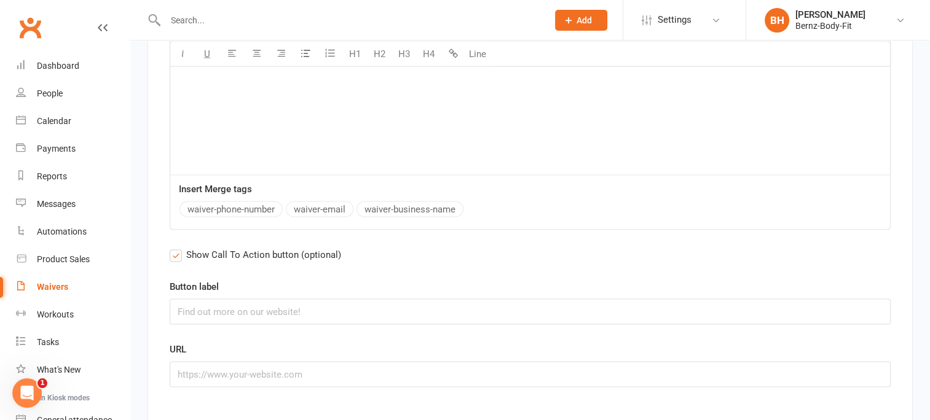
click at [177, 248] on label "Show Call To Action button (optional)" at bounding box center [255, 255] width 171 height 15
click at [177, 248] on input "Show Call To Action button (optional)" at bounding box center [174, 248] width 8 height 0
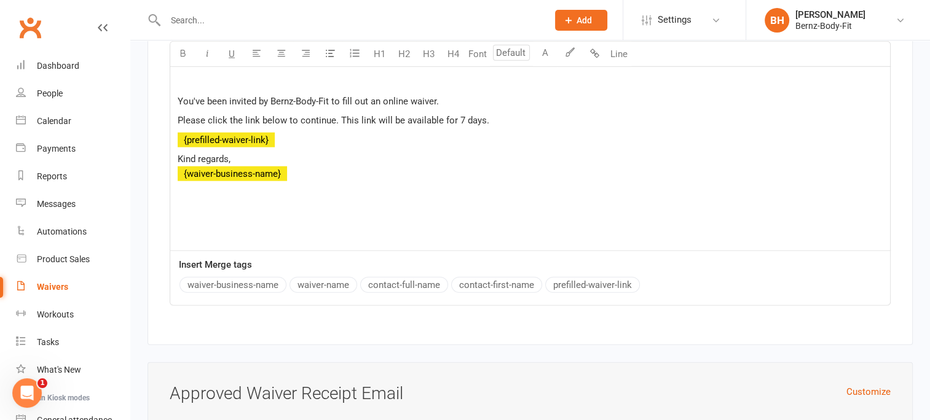
scroll to position [7778, 0]
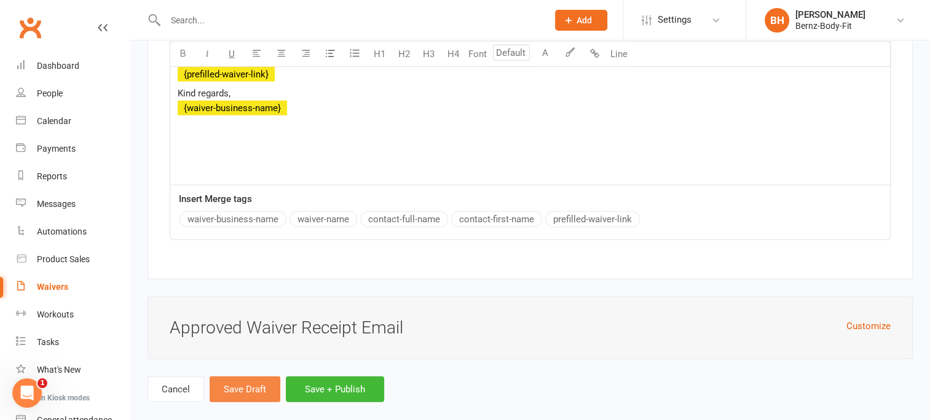
click at [238, 377] on button "Save Draft" at bounding box center [245, 390] width 71 height 26
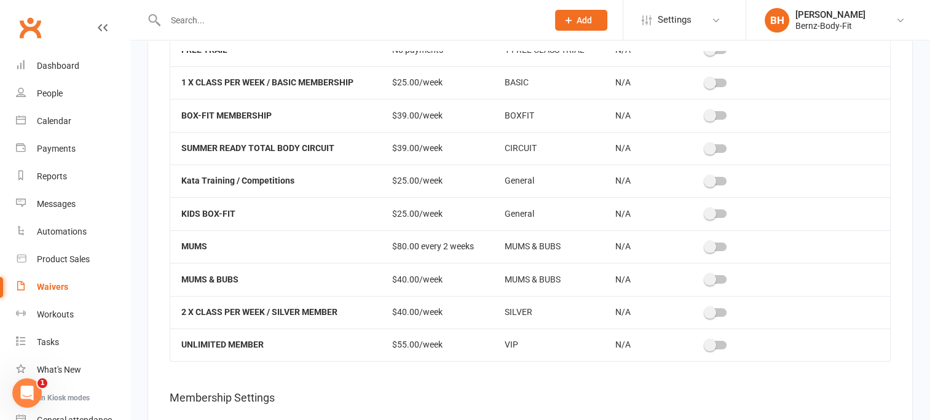
scroll to position [4806, 0]
click at [704, 273] on span at bounding box center [710, 279] width 12 height 12
click at [706, 277] on input "checkbox" at bounding box center [706, 277] width 0 height 0
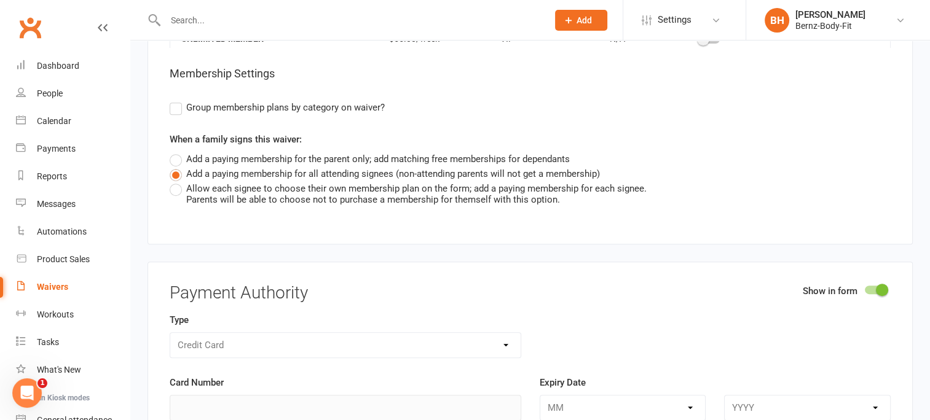
scroll to position [5167, 0]
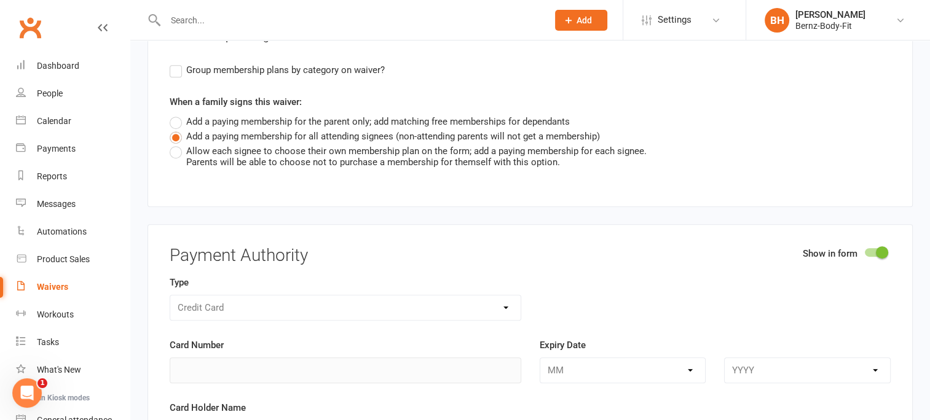
click at [177, 114] on label "Add a paying membership for the parent only; add matching free memberships for …" at bounding box center [370, 121] width 400 height 15
click at [177, 114] on input "Add a paying membership for the parent only; add matching free memberships for …" at bounding box center [174, 114] width 8 height 0
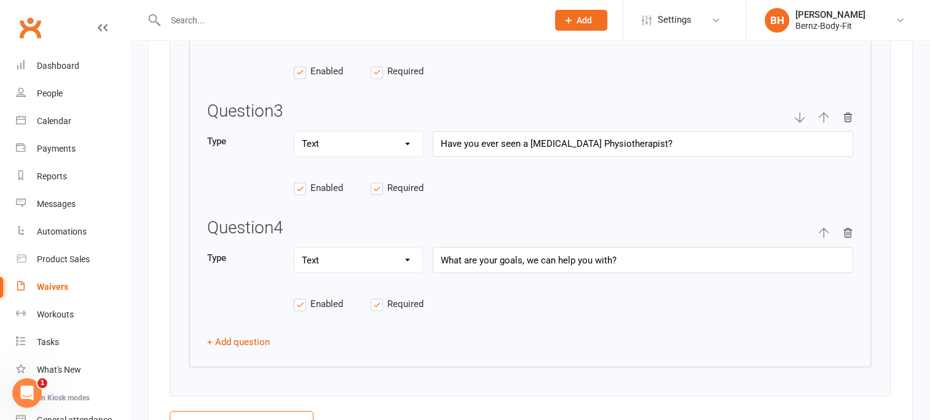
scroll to position [2149, 0]
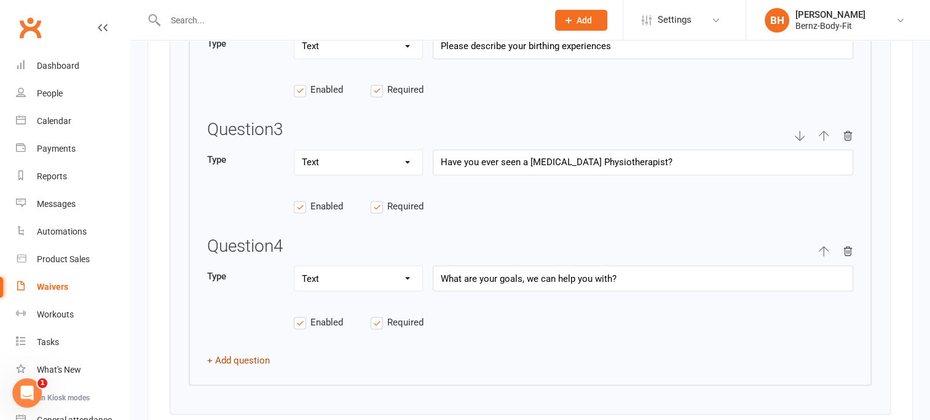
click at [242, 353] on button "+ Add question" at bounding box center [238, 360] width 63 height 15
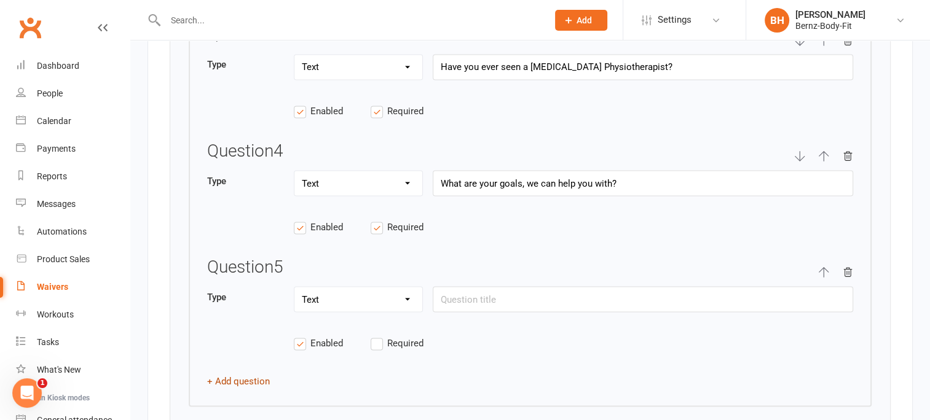
scroll to position [2246, 0]
click at [457, 289] on input "text" at bounding box center [643, 298] width 420 height 26
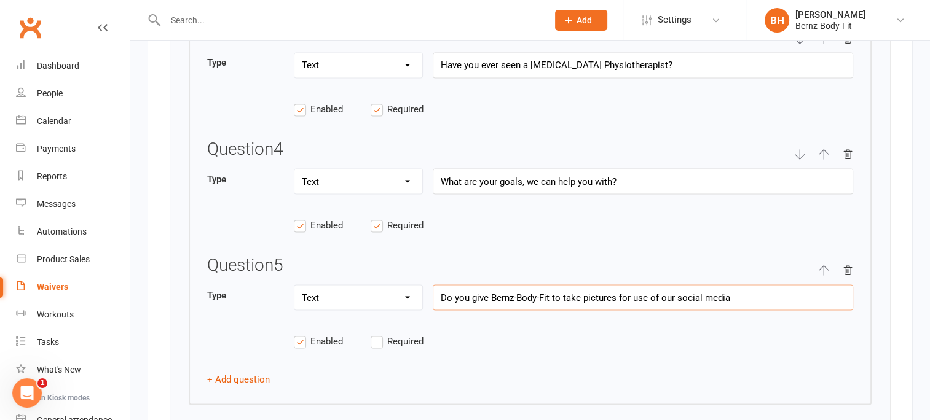
click at [550, 285] on input "Do you give Bernz-Body-Fit to take pictures for use of our social media" at bounding box center [643, 298] width 420 height 26
click at [779, 293] on input "Do you give Bernz-Body-Fit permission to take pictures for use of our social me…" at bounding box center [643, 298] width 420 height 26
type input "Do you give Bernz-Body-Fit permission to take pictures for use of our social me…"
click at [380, 334] on label "Required" at bounding box center [409, 341] width 77 height 15
click at [380, 334] on input "Required" at bounding box center [409, 334] width 77 height 0
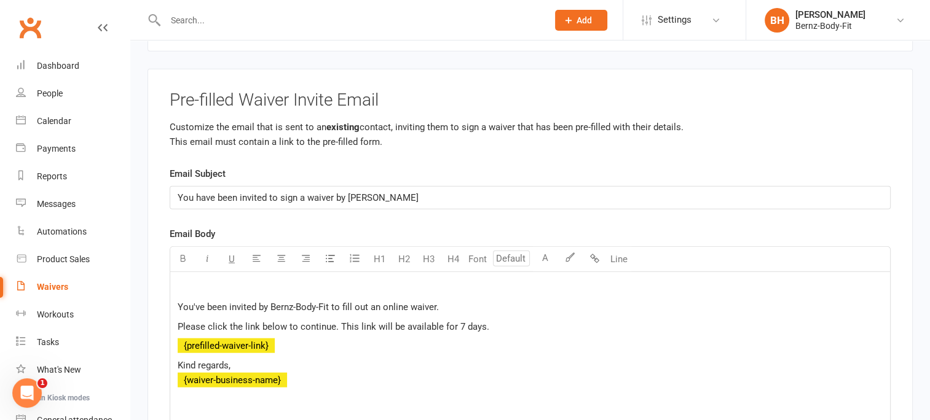
scroll to position [7813, 0]
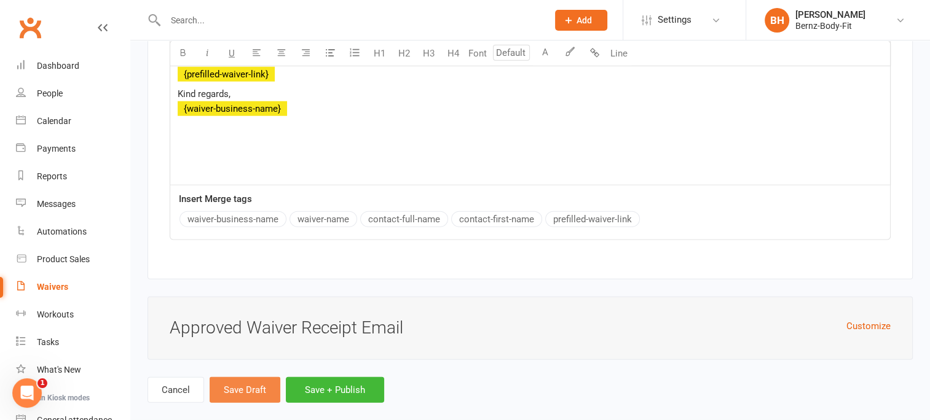
click at [240, 377] on button "Save Draft" at bounding box center [245, 390] width 71 height 26
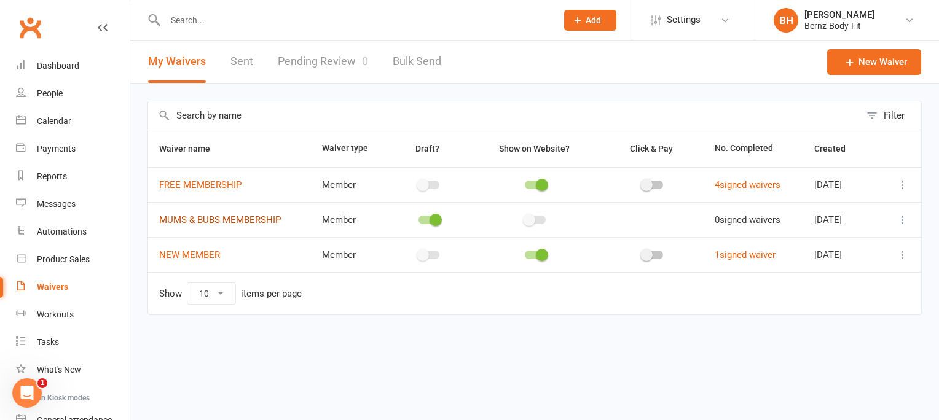
click at [203, 217] on link "MUMS & BUBS MEMBERSHIP" at bounding box center [220, 219] width 122 height 11
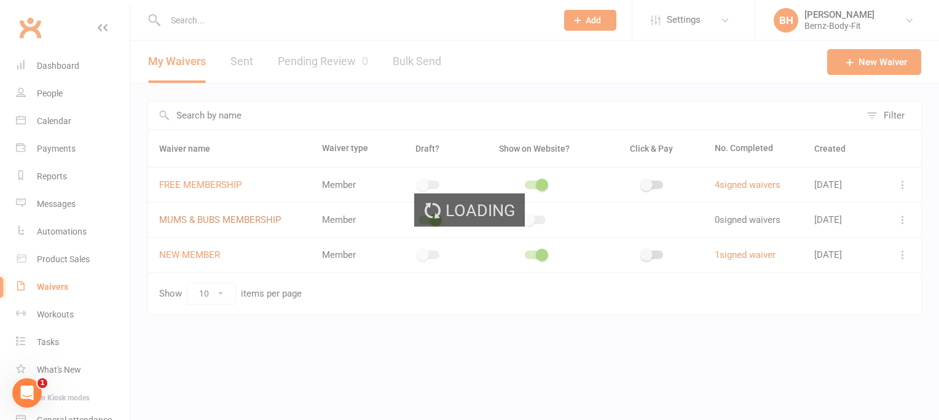
select select "do_not_copy_answers"
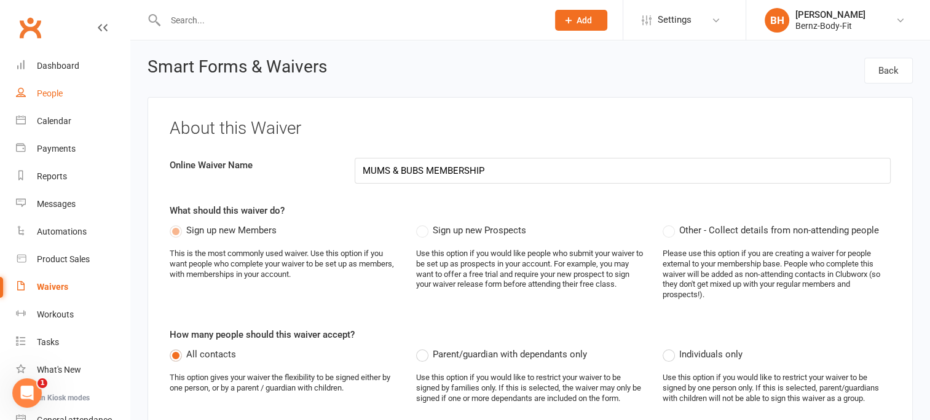
click at [49, 96] on div "People" at bounding box center [50, 94] width 26 height 10
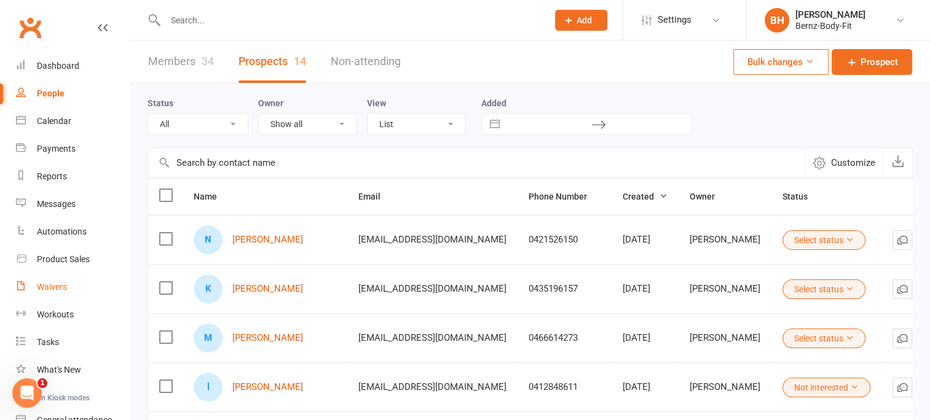
click at [50, 285] on div "Waivers" at bounding box center [52, 287] width 30 height 10
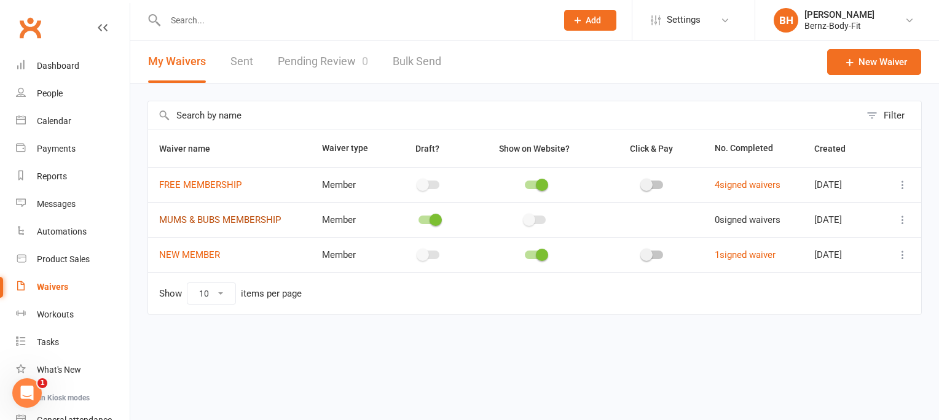
click at [194, 216] on link "MUMS & BUBS MEMBERSHIP" at bounding box center [220, 219] width 122 height 11
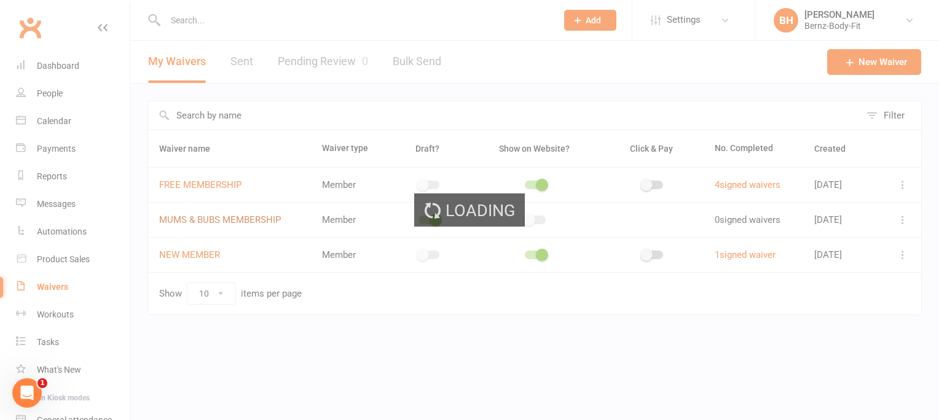
select select "do_not_copy_answers"
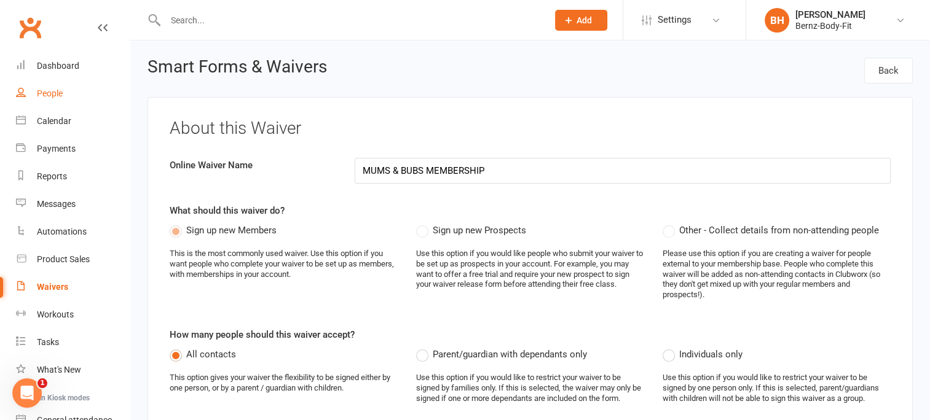
click at [54, 91] on div "People" at bounding box center [50, 94] width 26 height 10
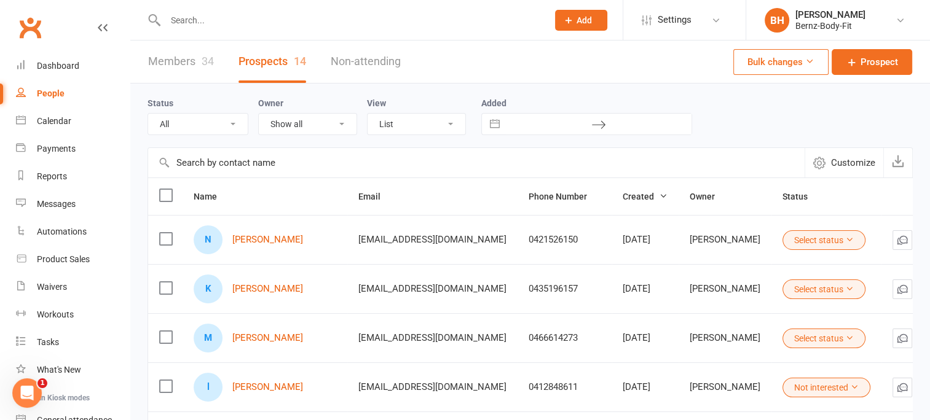
click at [212, 25] on input "text" at bounding box center [350, 20] width 377 height 17
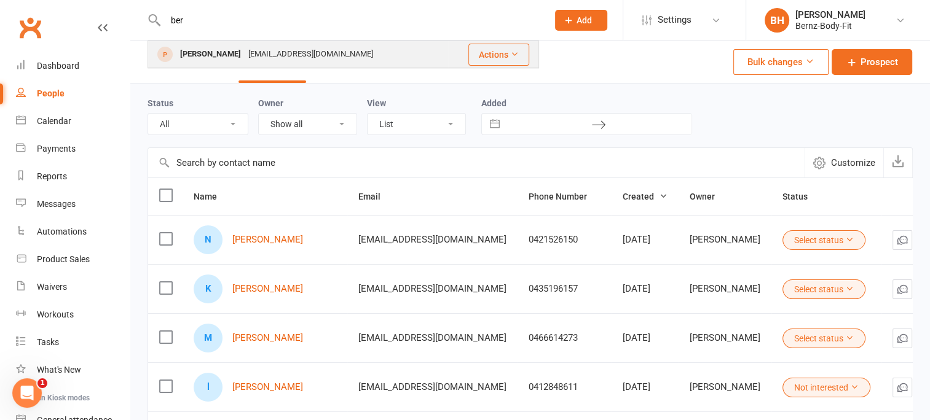
type input "ber"
click at [232, 54] on div "[PERSON_NAME]" at bounding box center [210, 54] width 68 height 18
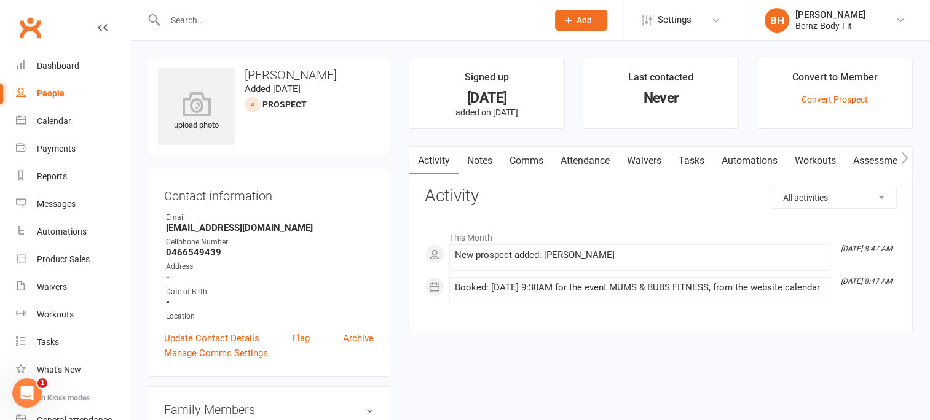
click at [648, 157] on link "Waivers" at bounding box center [644, 161] width 52 height 28
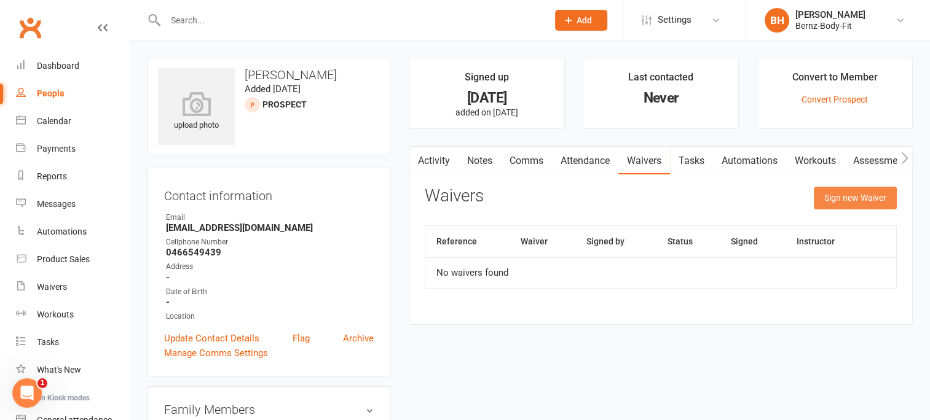
click at [843, 194] on button "Sign new Waiver" at bounding box center [855, 198] width 83 height 22
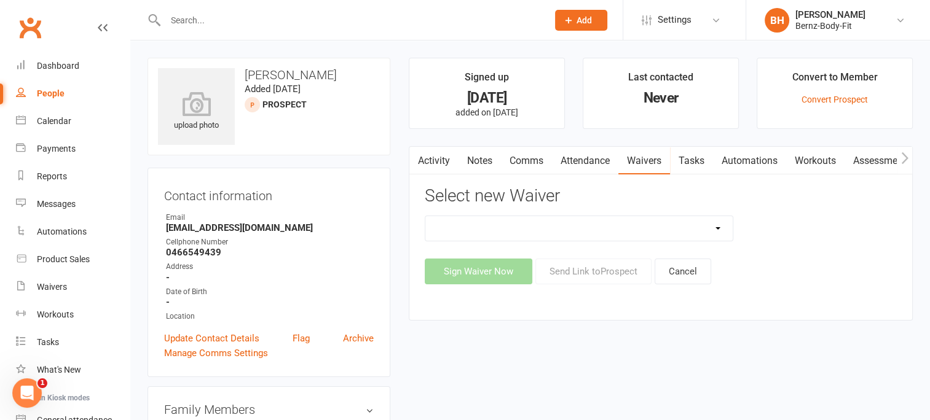
click at [467, 227] on select "FREE MEMBERSHIP NEW MEMBER" at bounding box center [578, 228] width 307 height 25
click at [484, 232] on select "FREE MEMBERSHIP NEW MEMBER" at bounding box center [578, 228] width 307 height 25
click at [52, 285] on div "Waivers" at bounding box center [52, 287] width 30 height 10
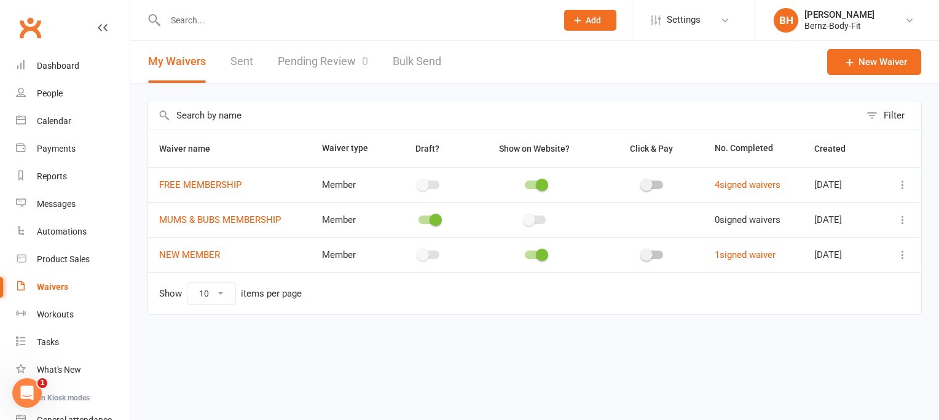
click at [903, 219] on icon at bounding box center [903, 220] width 12 height 12
click at [246, 60] on link "Sent" at bounding box center [241, 62] width 23 height 42
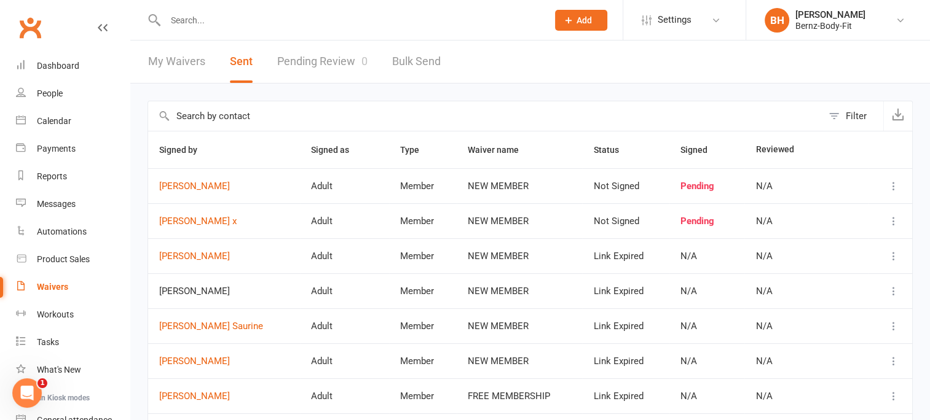
click at [169, 61] on link "My Waivers" at bounding box center [176, 62] width 57 height 42
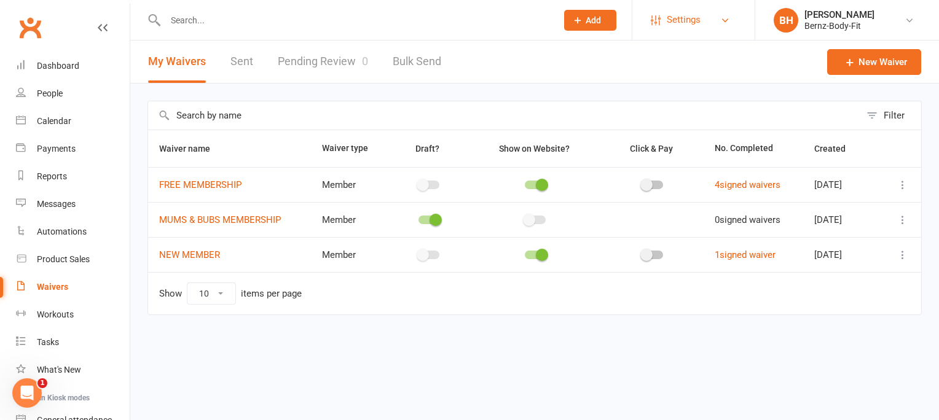
click at [674, 23] on span "Settings" at bounding box center [684, 20] width 34 height 28
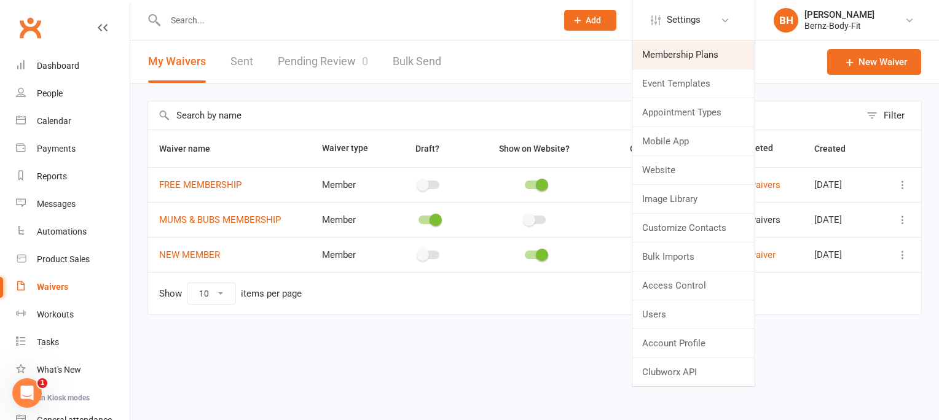
click at [651, 54] on link "Membership Plans" at bounding box center [693, 55] width 122 height 28
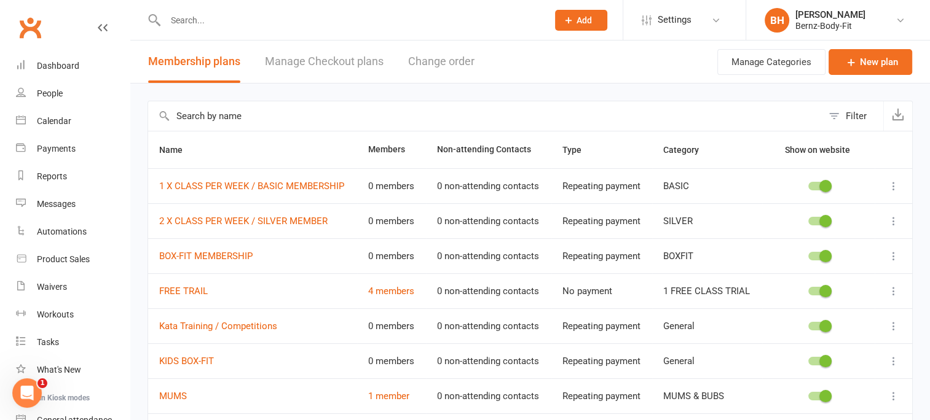
scroll to position [191, 0]
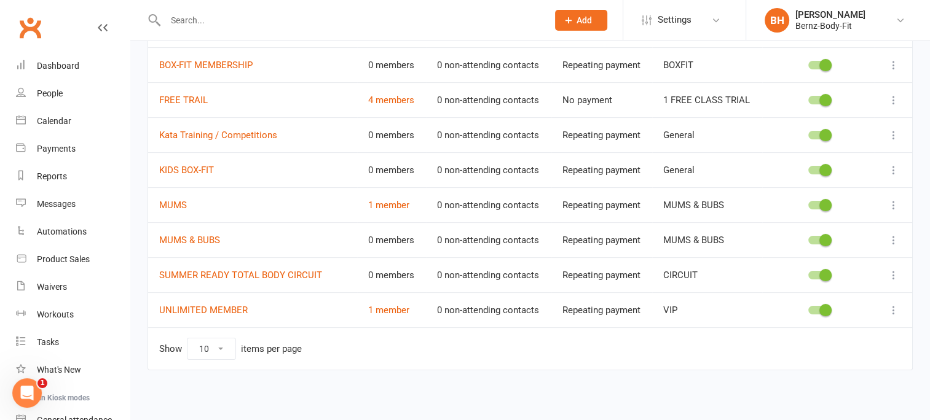
click at [824, 204] on span at bounding box center [825, 205] width 12 height 12
click at [808, 203] on input "checkbox" at bounding box center [808, 203] width 0 height 0
click at [824, 165] on span at bounding box center [825, 170] width 12 height 12
click at [808, 168] on input "checkbox" at bounding box center [808, 168] width 0 height 0
click at [822, 140] on div at bounding box center [818, 135] width 91 height 13
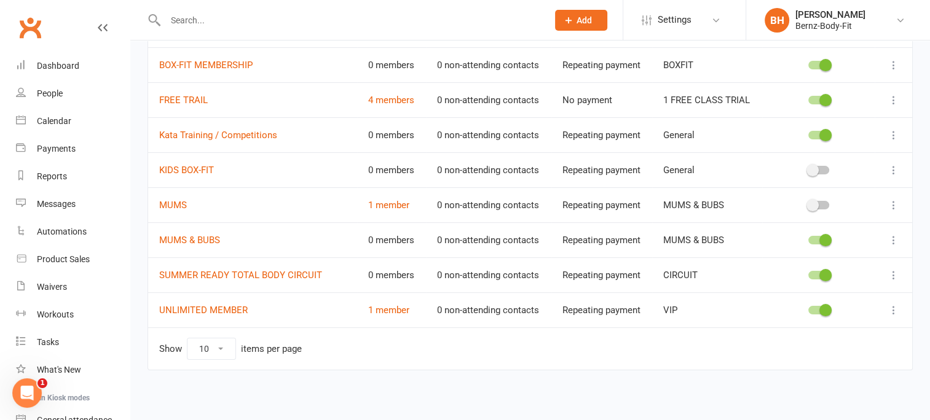
click at [824, 133] on span at bounding box center [825, 135] width 12 height 12
click at [808, 133] on input "checkbox" at bounding box center [808, 133] width 0 height 0
click at [60, 69] on div "Dashboard" at bounding box center [58, 66] width 42 height 10
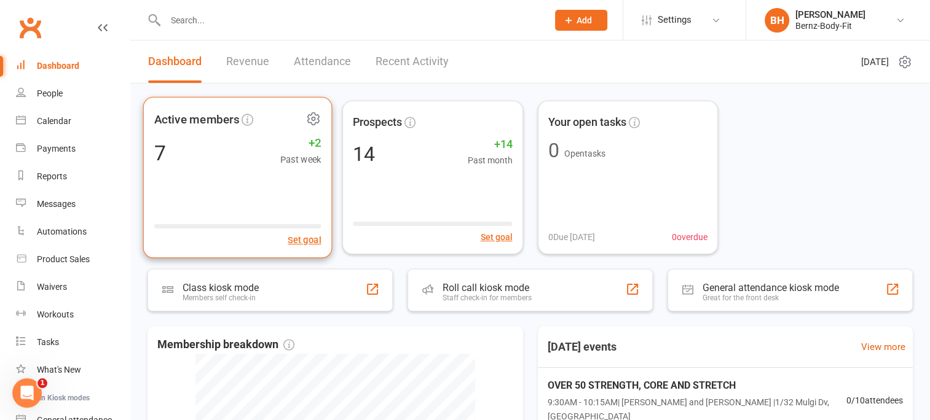
click at [200, 122] on span "Active members" at bounding box center [196, 119] width 85 height 18
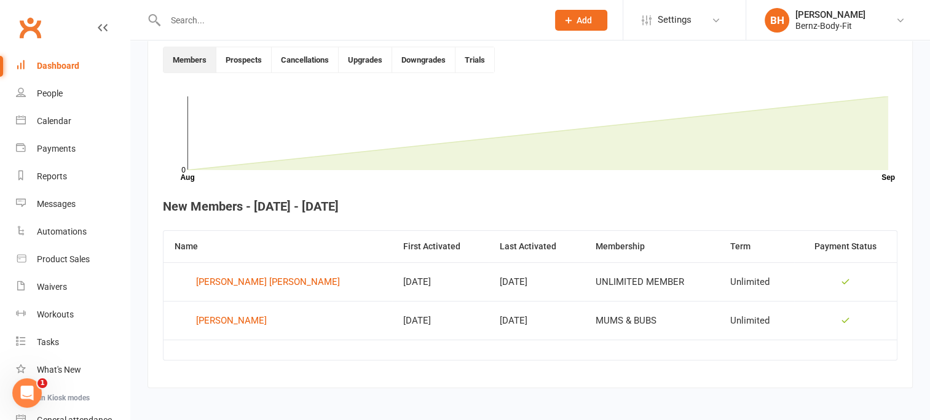
scroll to position [339, 0]
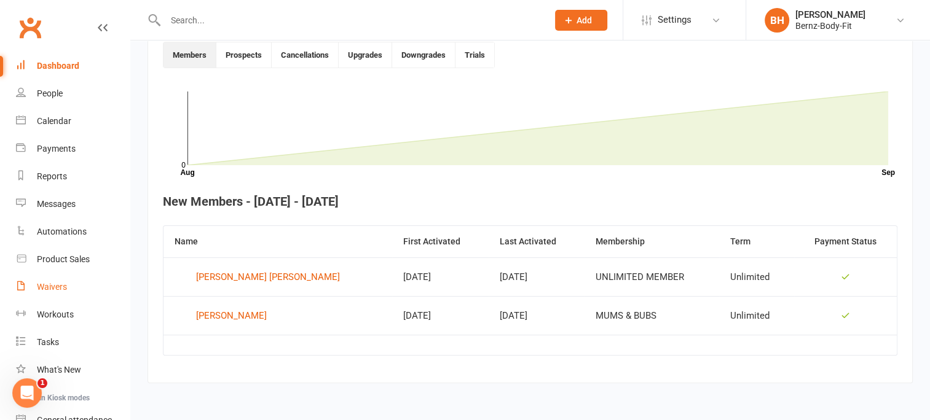
click at [49, 284] on div "Waivers" at bounding box center [52, 287] width 30 height 10
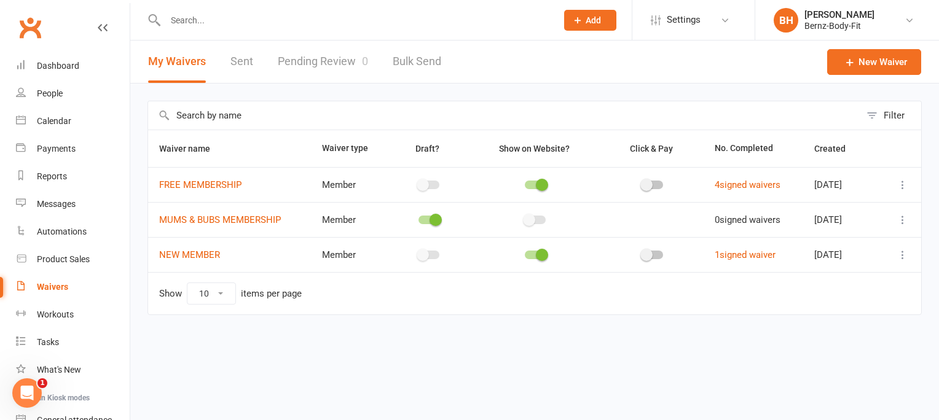
click at [213, 15] on input "text" at bounding box center [355, 20] width 387 height 17
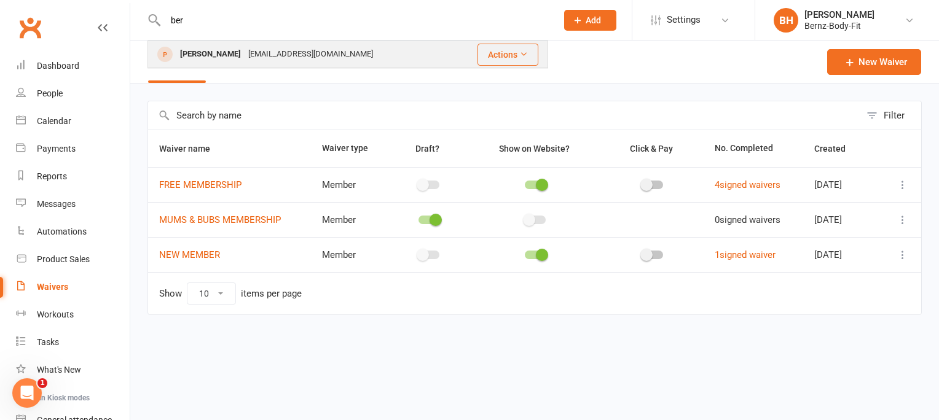
type input "ber"
click at [234, 55] on div "[PERSON_NAME]" at bounding box center [210, 54] width 68 height 18
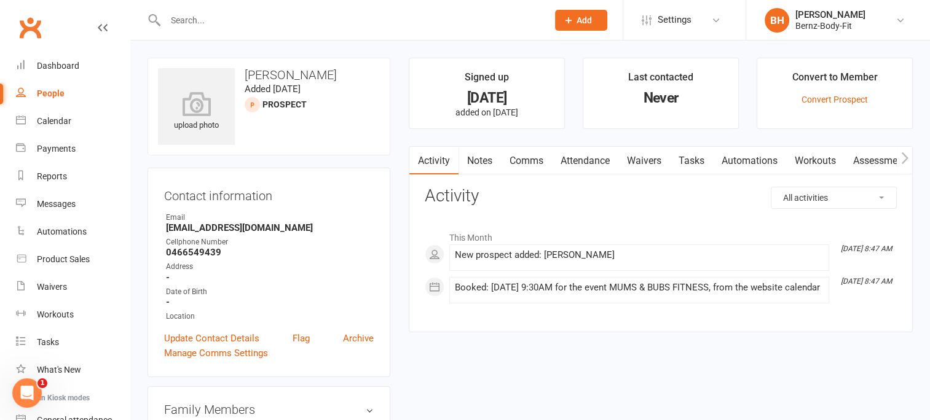
click at [648, 162] on link "Waivers" at bounding box center [644, 161] width 52 height 28
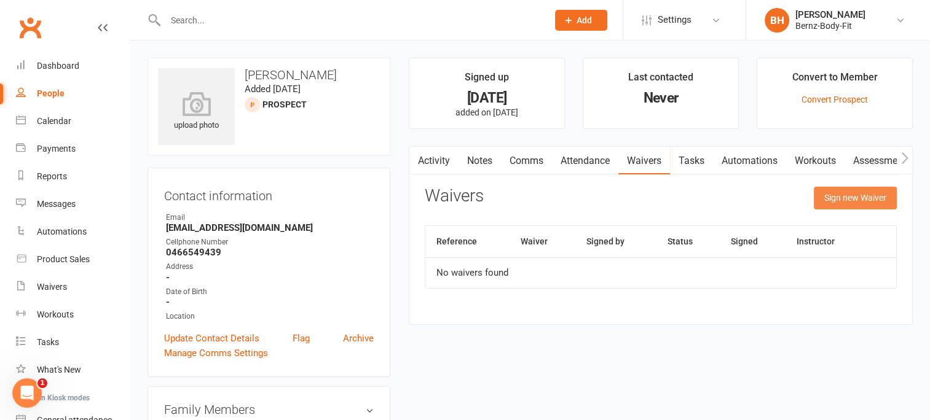
click at [836, 195] on button "Sign new Waiver" at bounding box center [855, 198] width 83 height 22
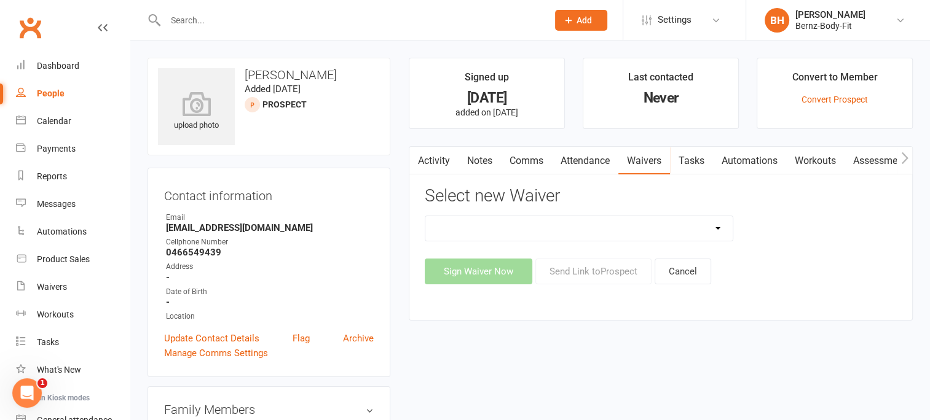
click at [718, 229] on select "FREE MEMBERSHIP NEW MEMBER" at bounding box center [578, 228] width 307 height 25
click at [596, 219] on select "FREE MEMBERSHIP NEW MEMBER" at bounding box center [578, 228] width 307 height 25
click at [551, 221] on select "FREE MEMBERSHIP NEW MEMBER" at bounding box center [578, 228] width 307 height 25
click at [52, 286] on div "Waivers" at bounding box center [52, 287] width 30 height 10
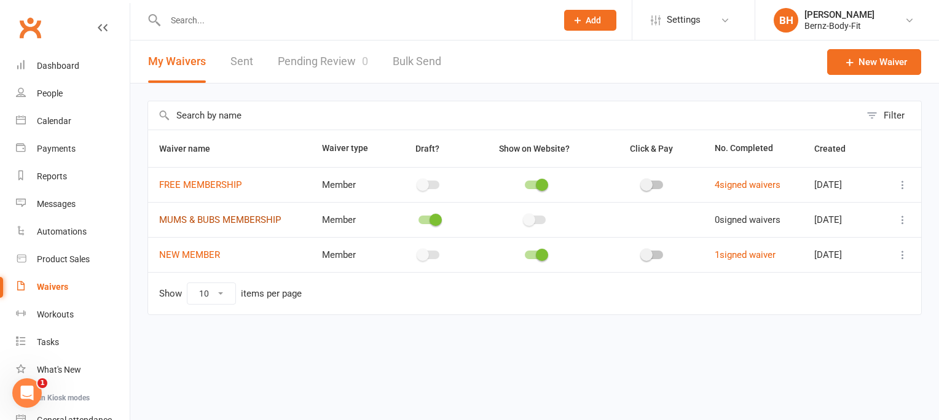
click at [207, 216] on link "MUMS & BUBS MEMBERSHIP" at bounding box center [220, 219] width 122 height 11
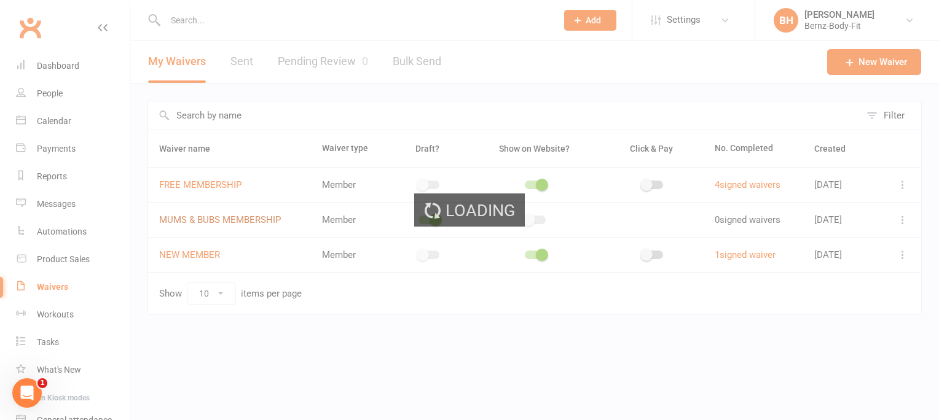
select select "do_not_copy_answers"
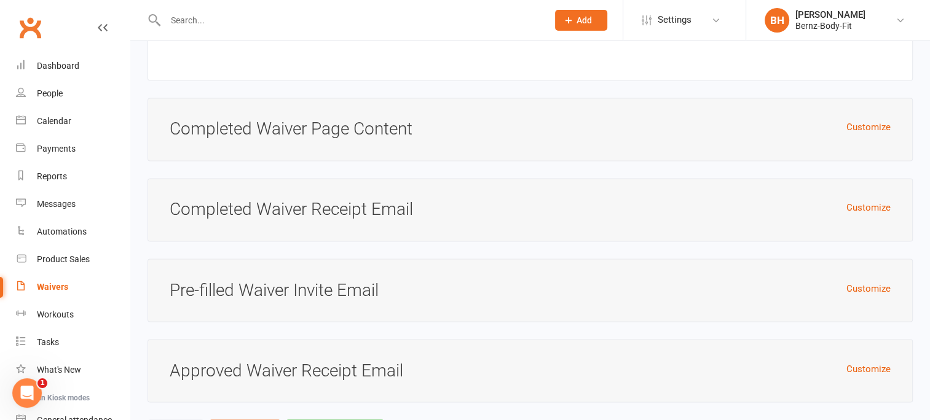
scroll to position [6786, 0]
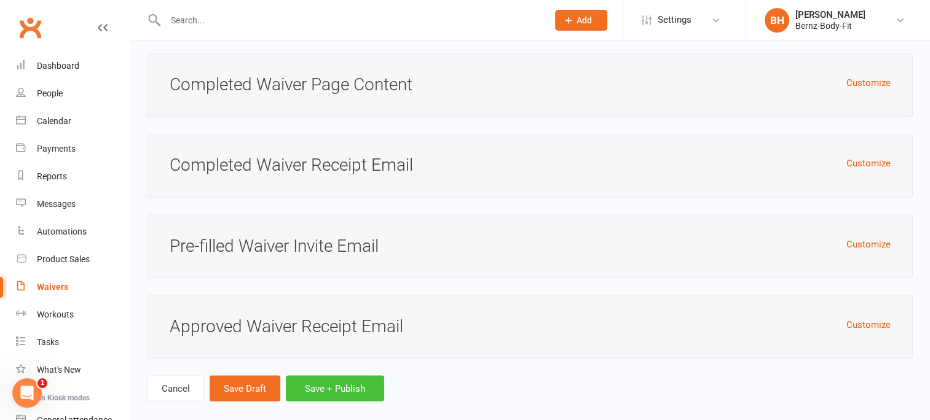
click at [340, 376] on button "Save + Publish" at bounding box center [335, 389] width 98 height 26
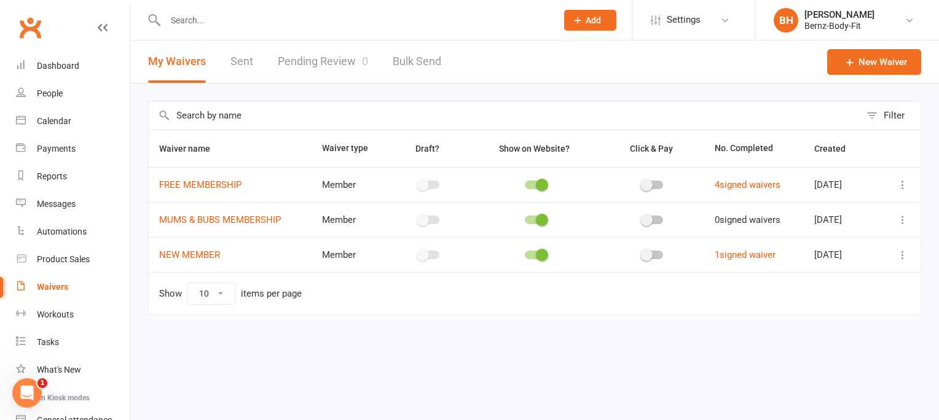
click at [296, 26] on input "text" at bounding box center [355, 20] width 387 height 17
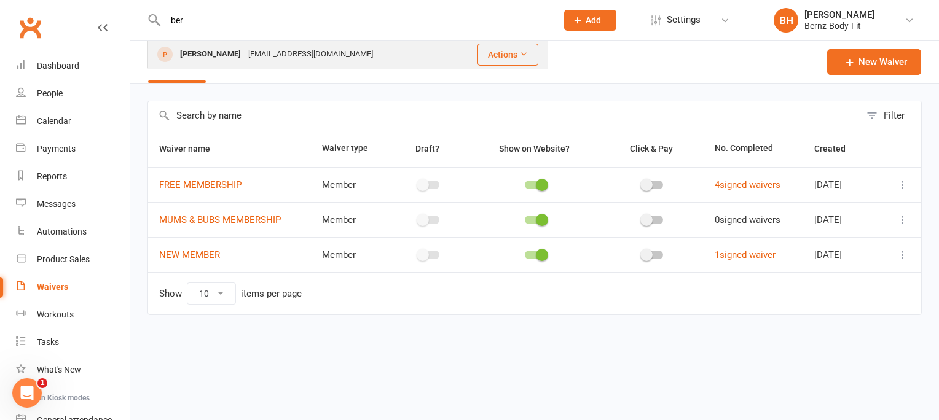
type input "ber"
click at [310, 54] on div "[EMAIL_ADDRESS][DOMAIN_NAME]" at bounding box center [311, 54] width 132 height 18
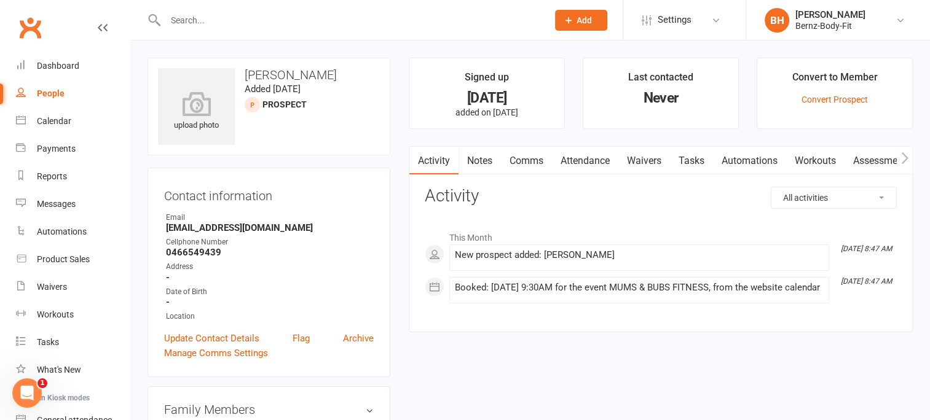
click at [645, 160] on link "Waivers" at bounding box center [644, 161] width 52 height 28
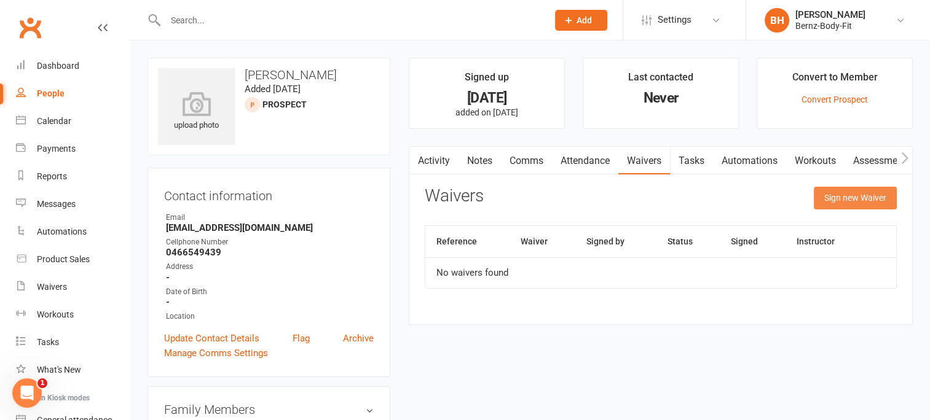
click at [842, 192] on button "Sign new Waiver" at bounding box center [855, 198] width 83 height 22
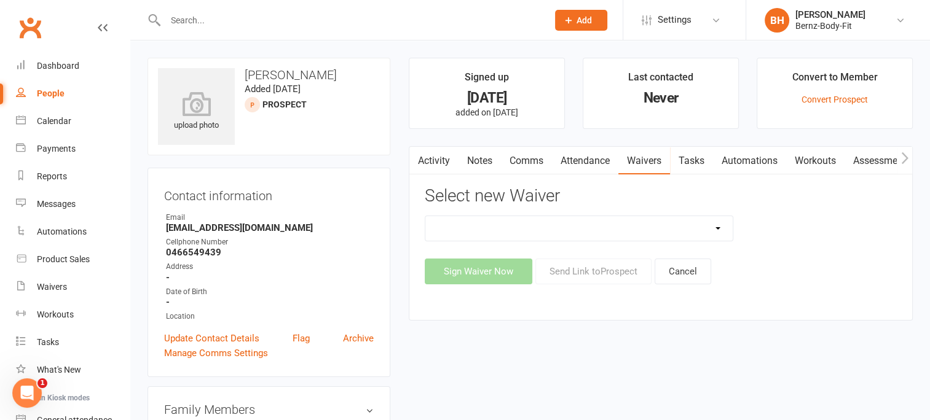
click at [499, 229] on select "FREE MEMBERSHIP MUMS & BUBS MEMBERSHIP NEW MEMBER" at bounding box center [578, 228] width 307 height 25
select select "14945"
click at [425, 216] on select "FREE MEMBERSHIP MUMS & BUBS MEMBERSHIP NEW MEMBER" at bounding box center [578, 228] width 307 height 25
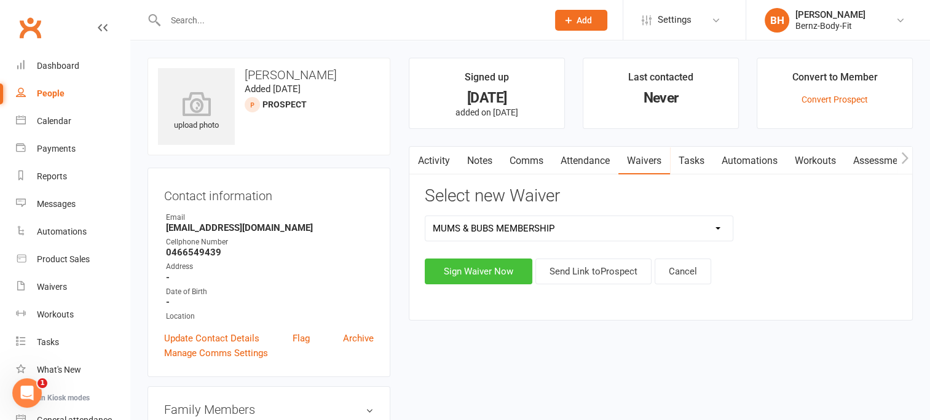
click at [472, 266] on button "Sign Waiver Now" at bounding box center [479, 272] width 108 height 26
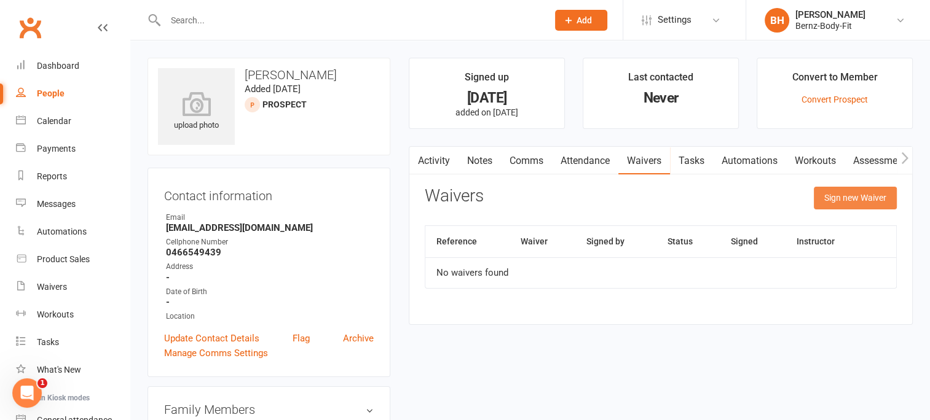
click at [854, 198] on button "Sign new Waiver" at bounding box center [855, 198] width 83 height 22
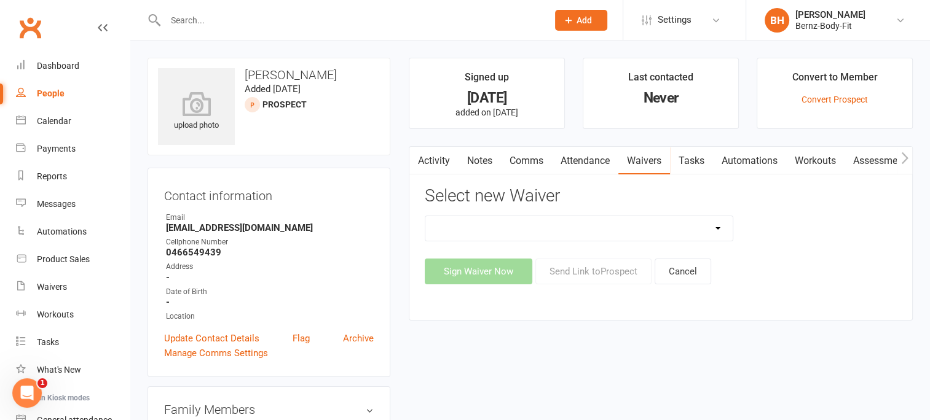
click at [495, 225] on select "FREE MEMBERSHIP MUMS & BUBS MEMBERSHIP NEW MEMBER" at bounding box center [578, 228] width 307 height 25
select select "14945"
click at [425, 216] on select "FREE MEMBERSHIP MUMS & BUBS MEMBERSHIP NEW MEMBER" at bounding box center [578, 228] width 307 height 25
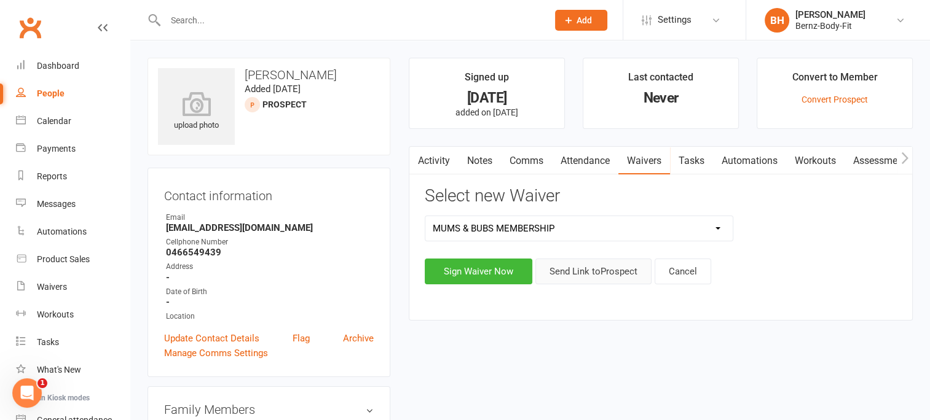
click at [581, 273] on button "Send Link to [GEOGRAPHIC_DATA]" at bounding box center [593, 272] width 116 height 26
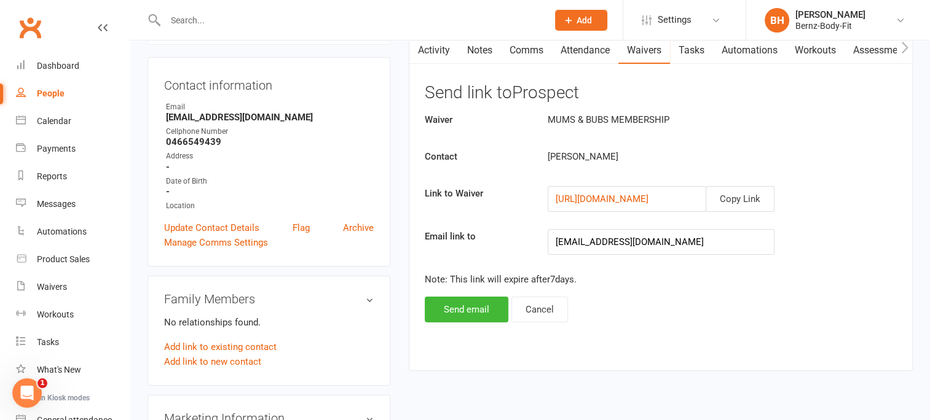
scroll to position [112, 0]
click at [738, 186] on button "Copy Link" at bounding box center [740, 198] width 69 height 26
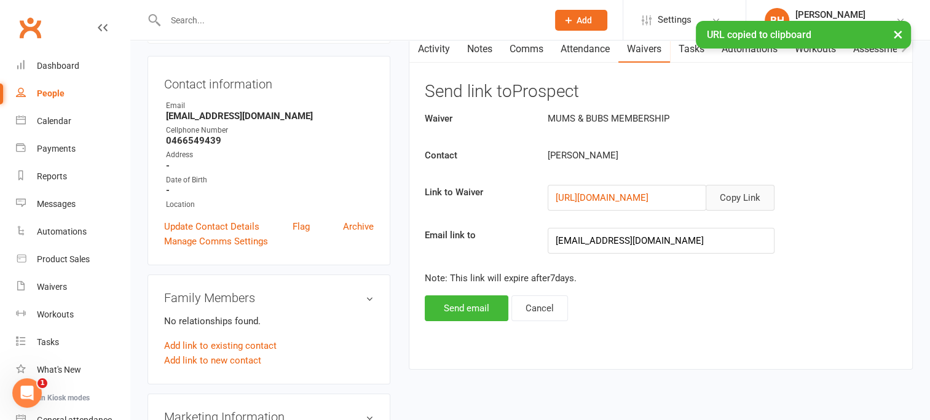
click at [738, 192] on button "Copy Link" at bounding box center [740, 198] width 69 height 26
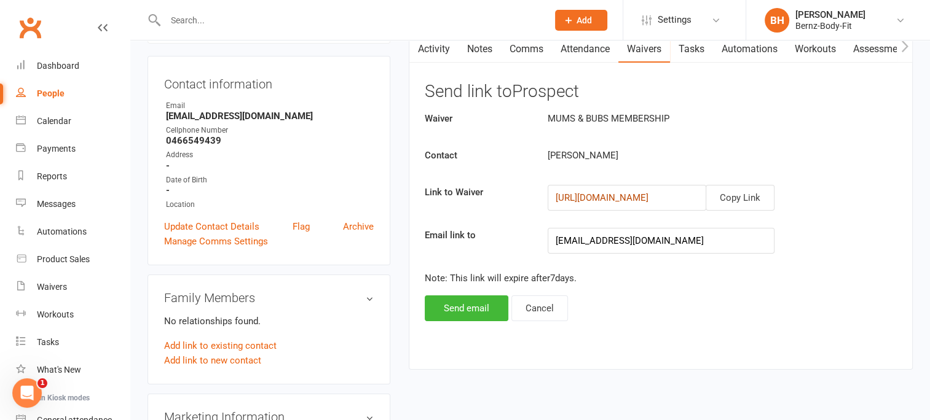
click at [591, 197] on link "https://app.clubworx.com/websites/bernz-body-fit/waivers/mums-bubs-membership/s…" at bounding box center [602, 197] width 93 height 11
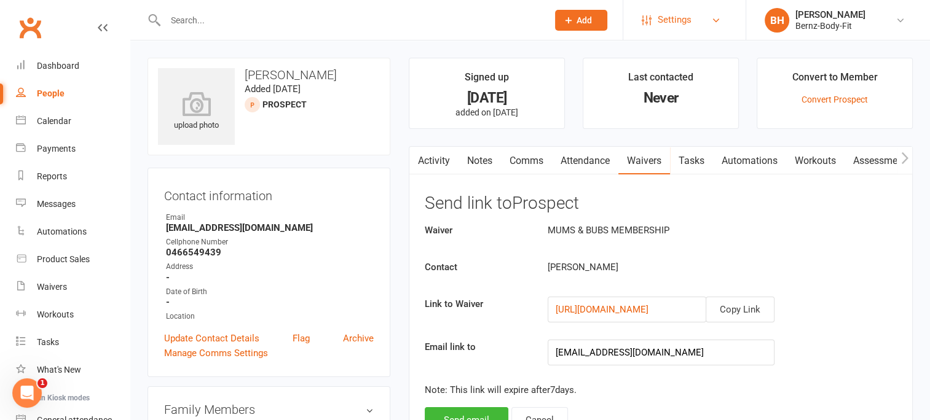
click at [674, 22] on span "Settings" at bounding box center [675, 20] width 34 height 28
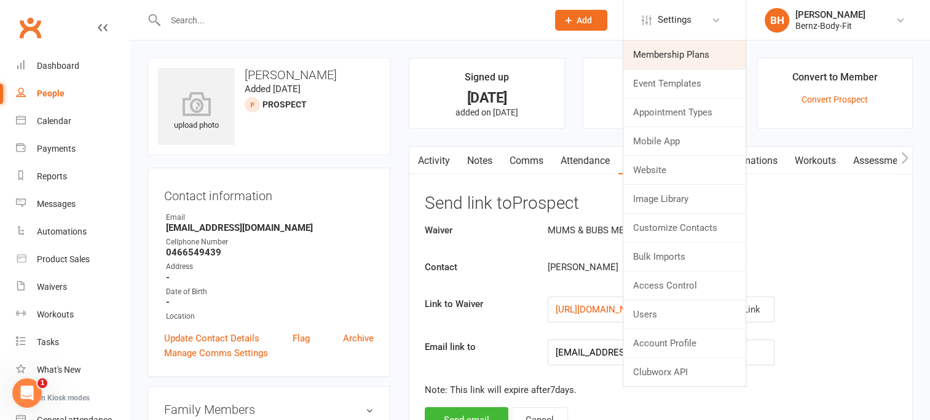
click at [666, 53] on link "Membership Plans" at bounding box center [684, 55] width 122 height 28
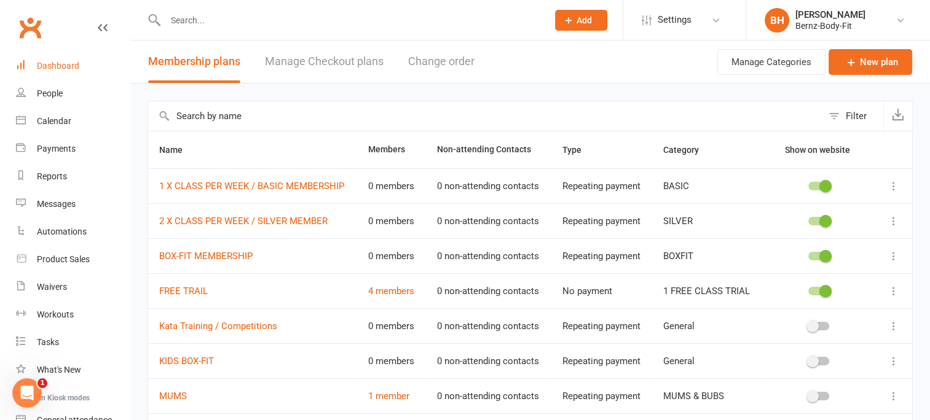
click at [53, 62] on div "Dashboard" at bounding box center [58, 66] width 42 height 10
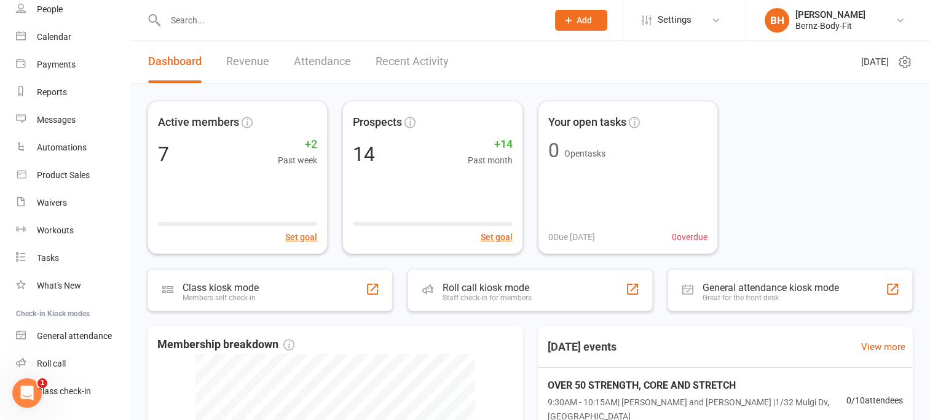
scroll to position [106, 0]
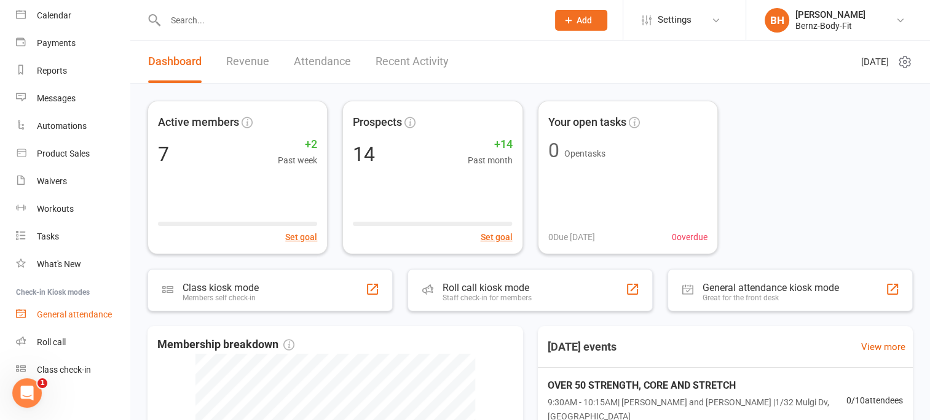
click at [61, 312] on div "General attendance" at bounding box center [74, 315] width 75 height 10
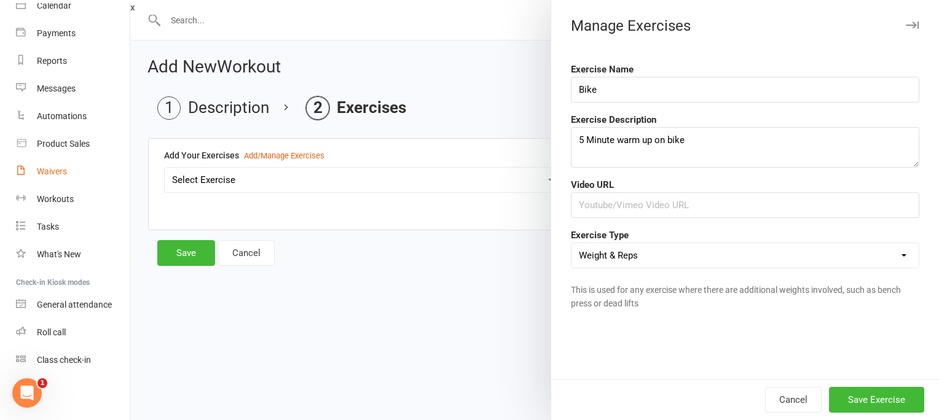
click at [57, 173] on div "Waivers" at bounding box center [52, 172] width 30 height 10
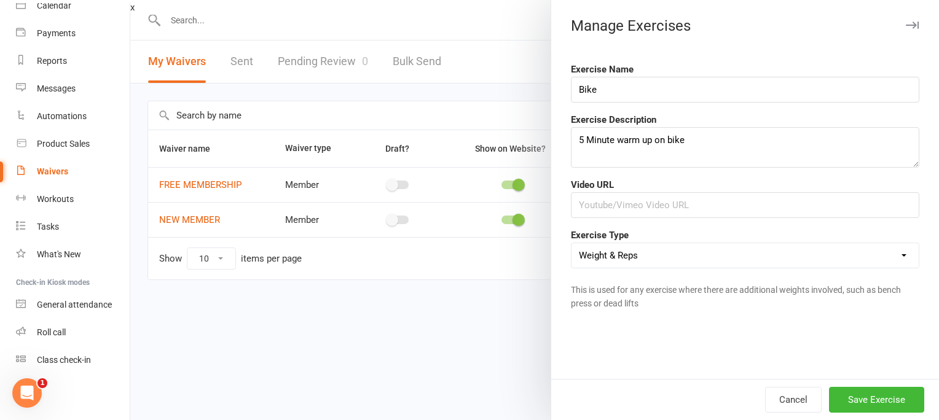
click at [211, 219] on div at bounding box center [534, 210] width 809 height 420
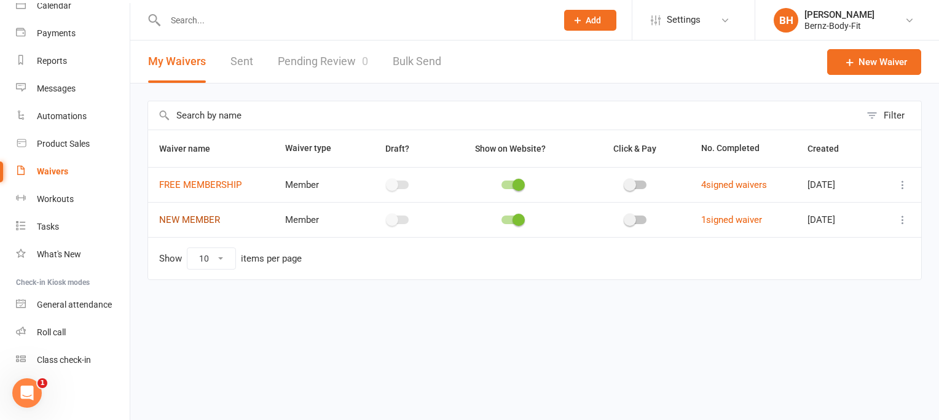
click at [211, 219] on link "NEW MEMBER" at bounding box center [189, 219] width 61 height 11
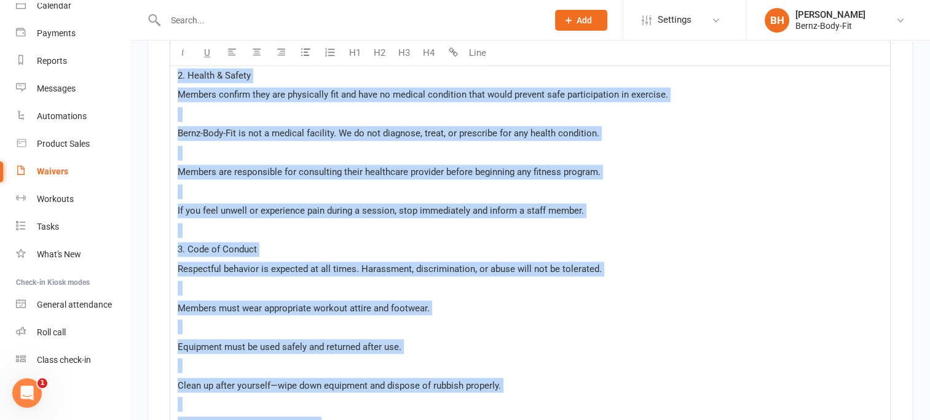
scroll to position [1961, 0]
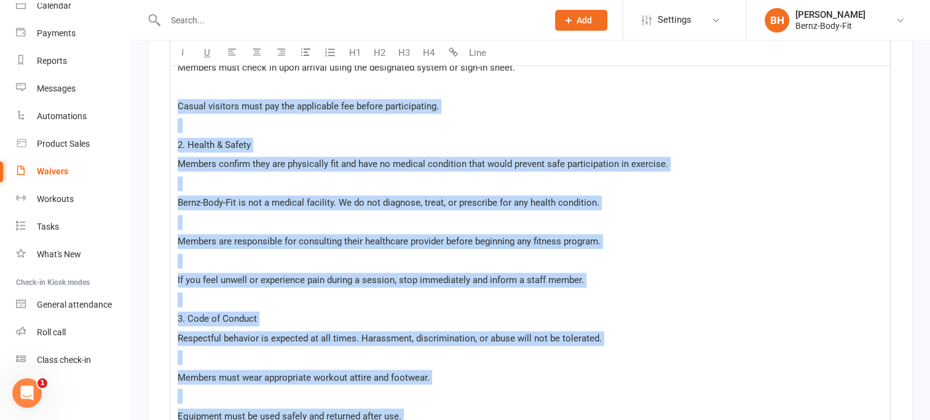
drag, startPoint x: 618, startPoint y: 232, endPoint x: 175, endPoint y: 91, distance: 465.1
click at [214, 101] on span "Casual visitors must pay the applicable fee before participating." at bounding box center [308, 106] width 261 height 11
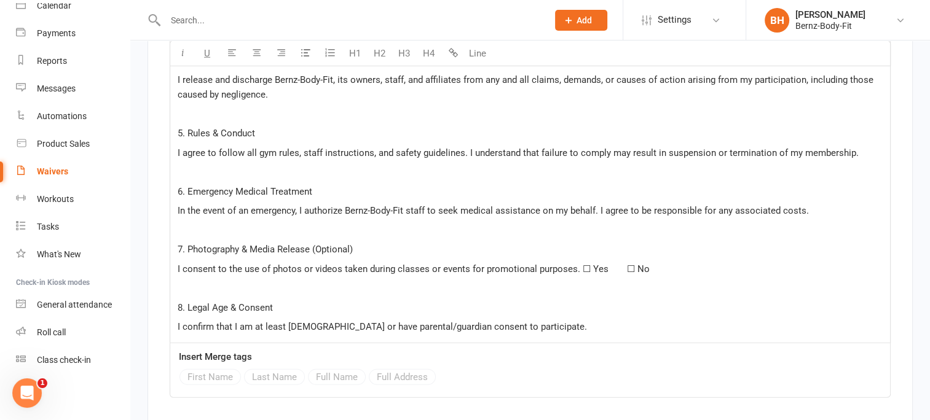
scroll to position [3270, 0]
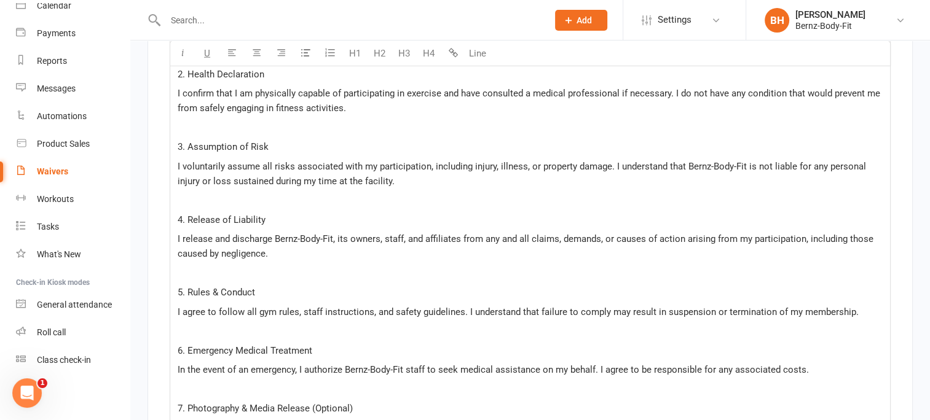
drag, startPoint x: 175, startPoint y: 114, endPoint x: 348, endPoint y: 17, distance: 198.1
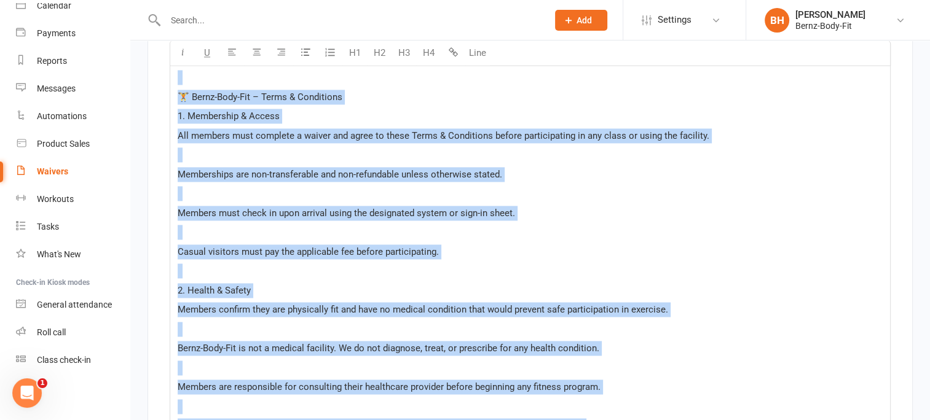
scroll to position [1739, 0]
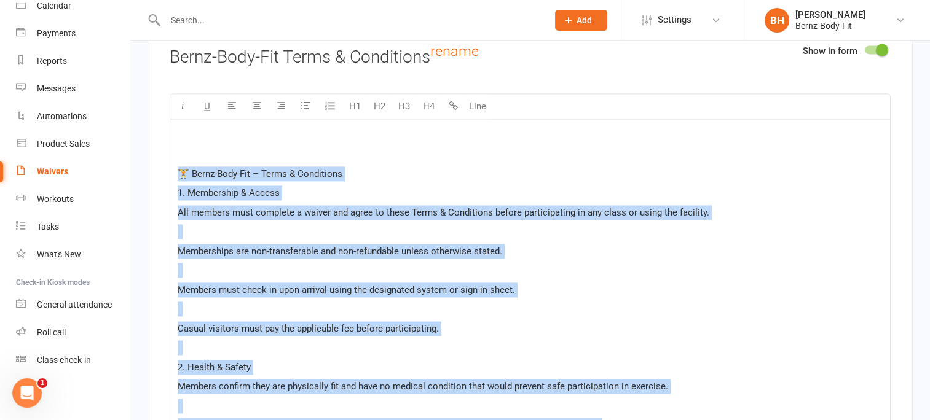
drag, startPoint x: 622, startPoint y: 261, endPoint x: 178, endPoint y: 157, distance: 456.2
copy div "🏋️ Bernz-Body-Fit – Terms & Conditions 1. Membership & Access All members must …"
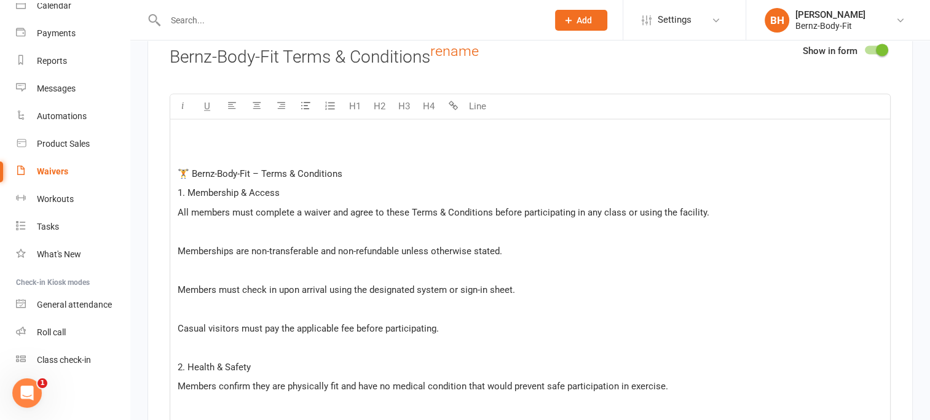
click at [391, 147] on p at bounding box center [530, 154] width 705 height 15
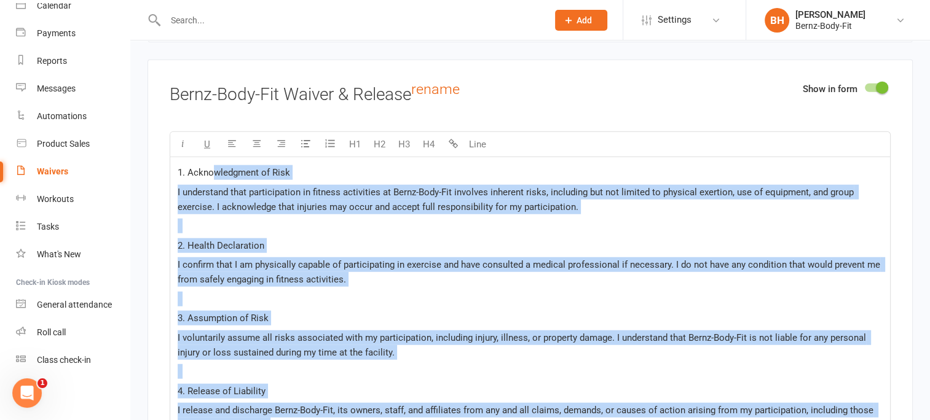
scroll to position [2903, 0]
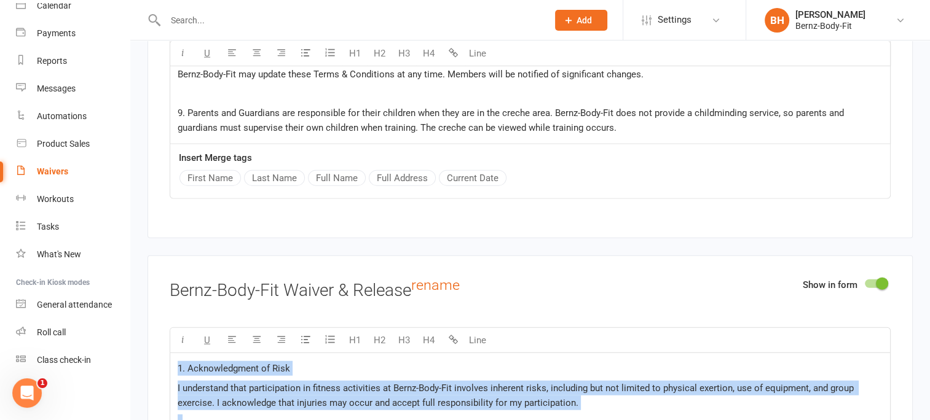
drag, startPoint x: 553, startPoint y: 163, endPoint x: 176, endPoint y: 348, distance: 419.4
copy div "1. Acknowledgment of Risk I understand that participation in fitness activities…"
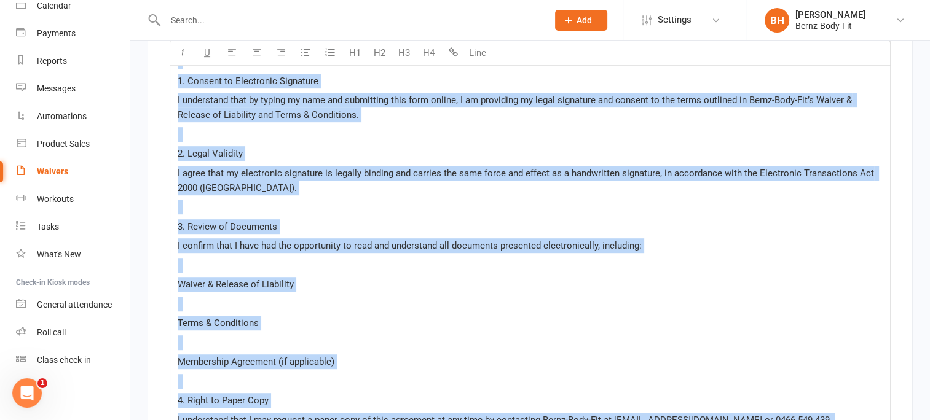
scroll to position [5247, 0]
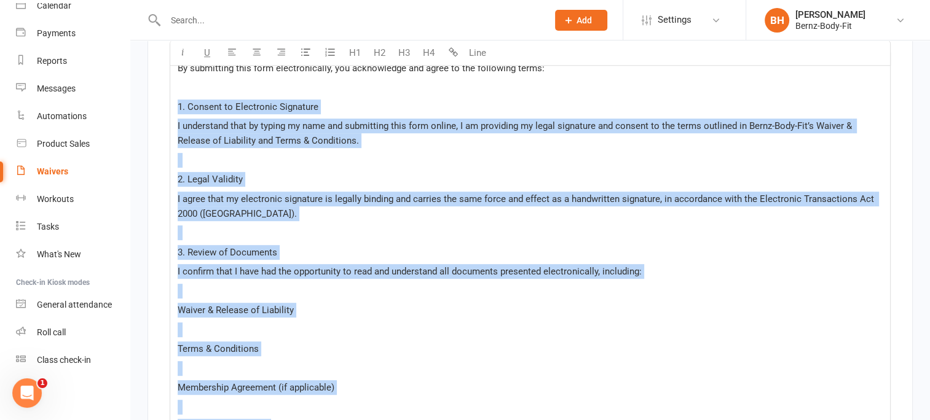
drag, startPoint x: 774, startPoint y: 134, endPoint x: 175, endPoint y: 93, distance: 600.6
click at [175, 93] on div "By submitting this form electronically, you acknowledge and agree to the follow…" at bounding box center [530, 305] width 720 height 506
copy div "1. Consent to Electronic Signature I understand that by typing my name and subm…"
click at [329, 26] on input "text" at bounding box center [350, 20] width 377 height 17
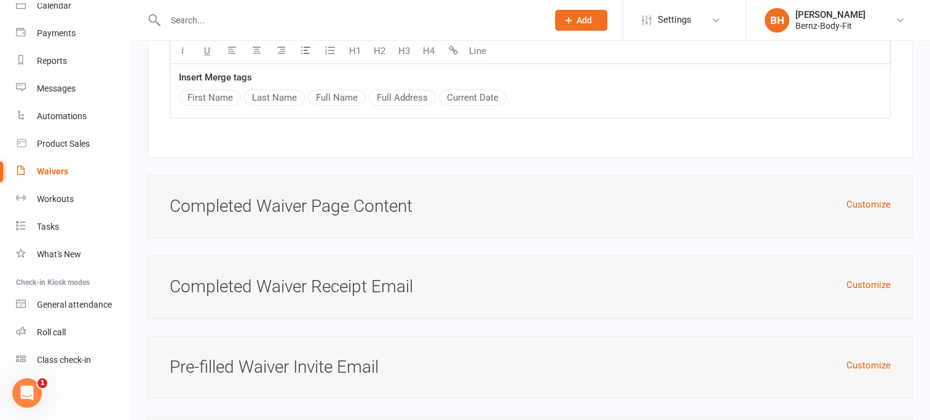
scroll to position [5740, 0]
click at [860, 200] on button "Customize" at bounding box center [868, 207] width 44 height 15
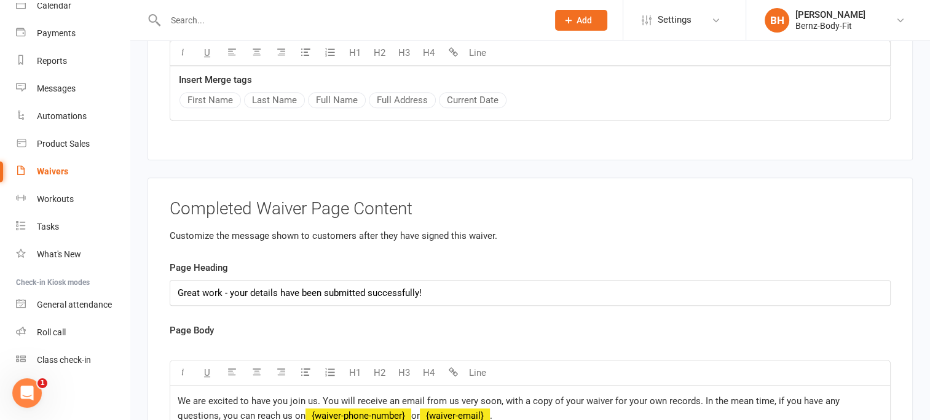
click at [407, 201] on h3 "Completed Waiver Page Content" at bounding box center [530, 209] width 721 height 19
drag, startPoint x: 411, startPoint y: 199, endPoint x: 232, endPoint y: 189, distance: 179.7
click at [232, 200] on h3 "Completed Waiver Page Content" at bounding box center [530, 209] width 721 height 19
click at [543, 200] on h3 "Completed Waiver Page Content" at bounding box center [530, 209] width 721 height 19
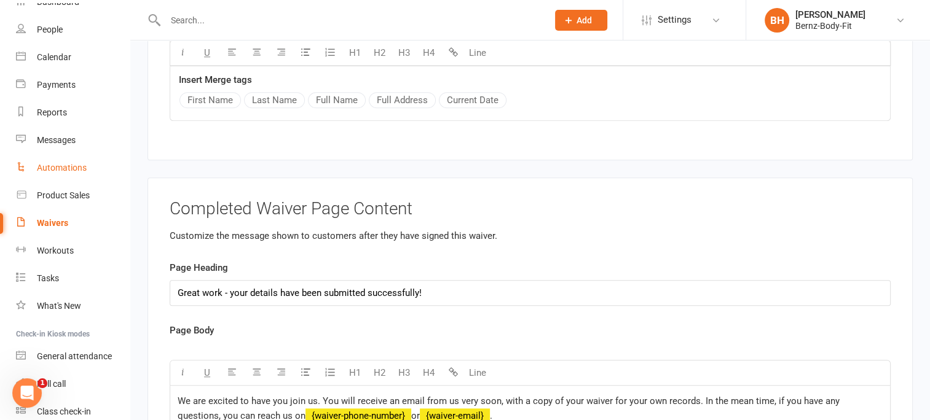
scroll to position [0, 0]
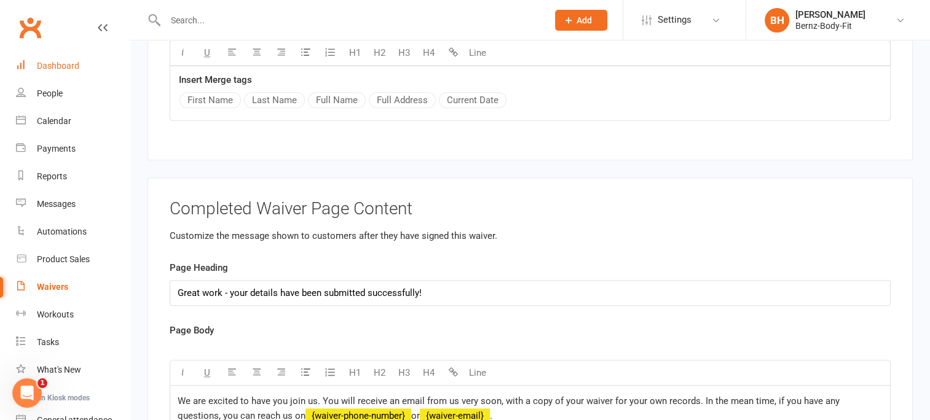
click at [54, 63] on div "Dashboard" at bounding box center [58, 66] width 42 height 10
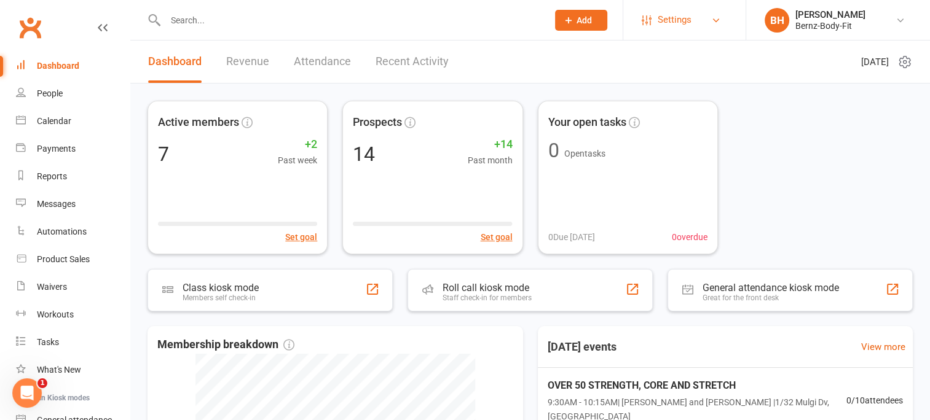
click at [683, 19] on span "Settings" at bounding box center [675, 20] width 34 height 28
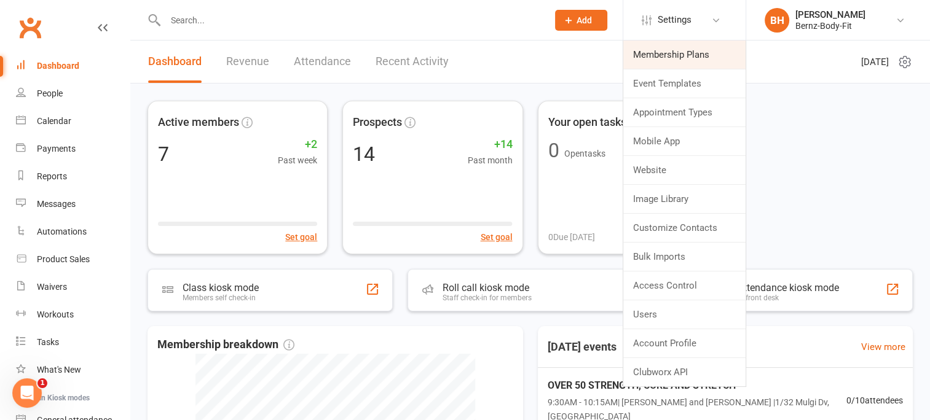
click at [683, 54] on link "Membership Plans" at bounding box center [684, 55] width 122 height 28
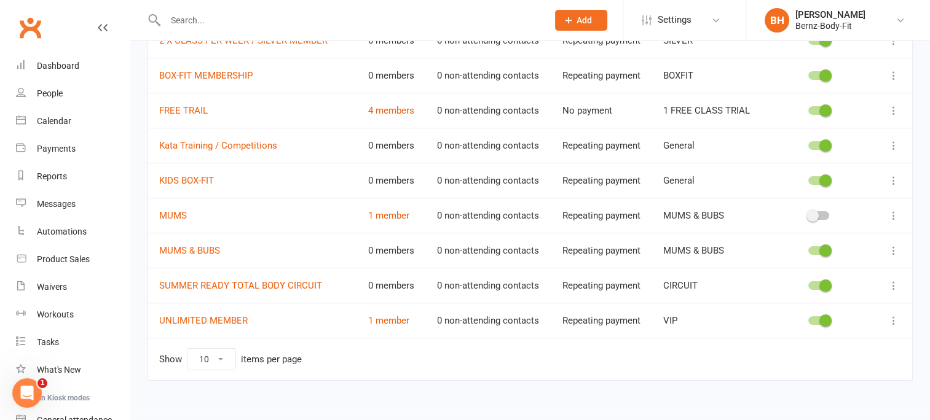
scroll to position [189, 0]
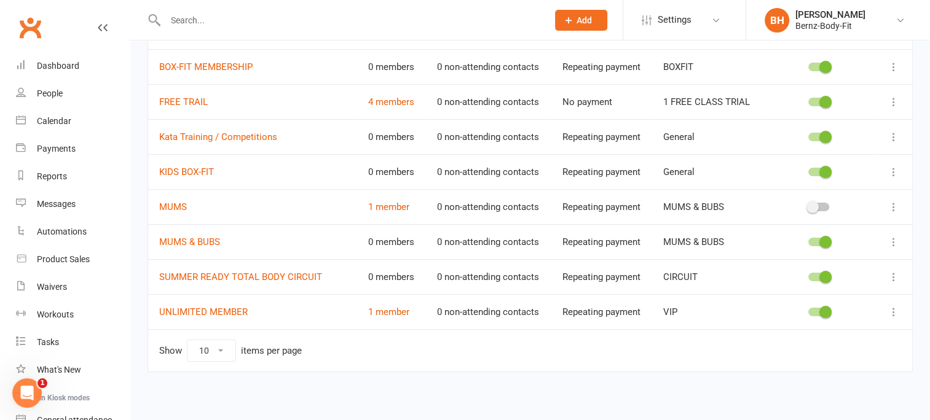
click at [814, 205] on span at bounding box center [812, 207] width 12 height 12
click at [808, 205] on input "checkbox" at bounding box center [808, 205] width 0 height 0
click at [207, 310] on link "UNLIMITED MEMBER" at bounding box center [203, 312] width 89 height 11
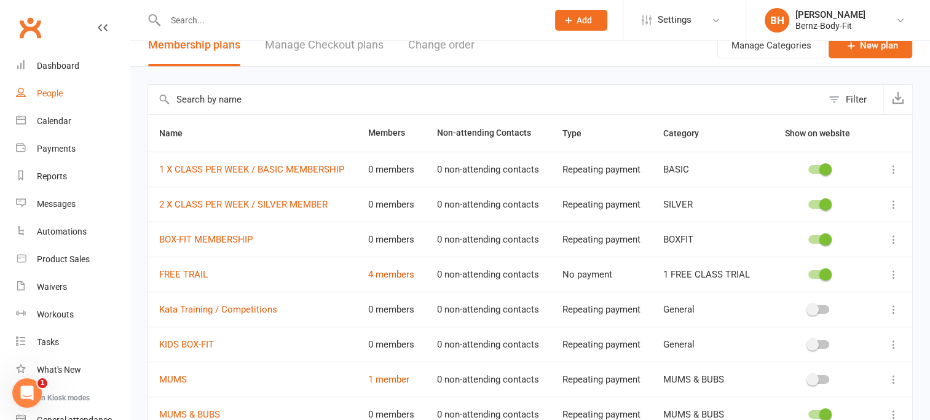
scroll to position [16, 0]
click at [198, 18] on input "text" at bounding box center [350, 20] width 377 height 17
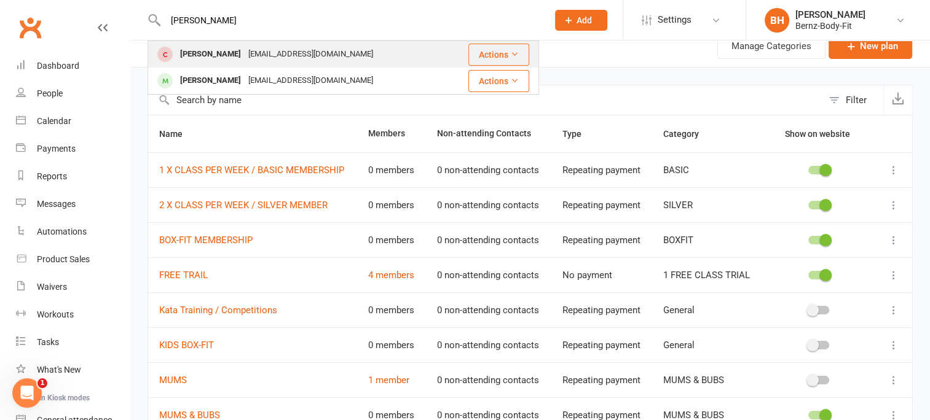
type input "jess"
click at [266, 55] on div "Cjjf_3@hotmail.com" at bounding box center [311, 54] width 132 height 18
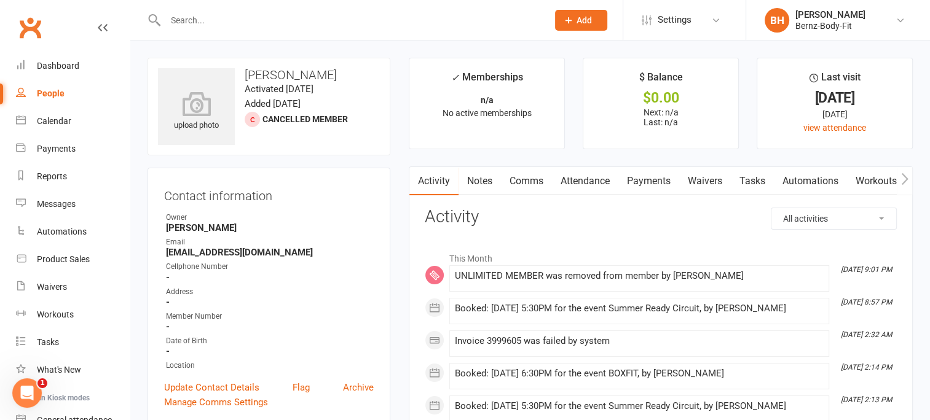
click at [706, 176] on link "Waivers" at bounding box center [705, 181] width 52 height 28
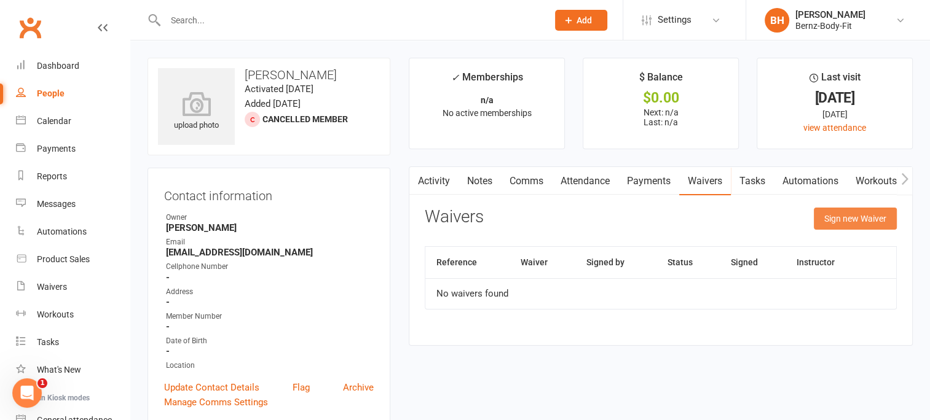
click at [853, 221] on button "Sign new Waiver" at bounding box center [855, 219] width 83 height 22
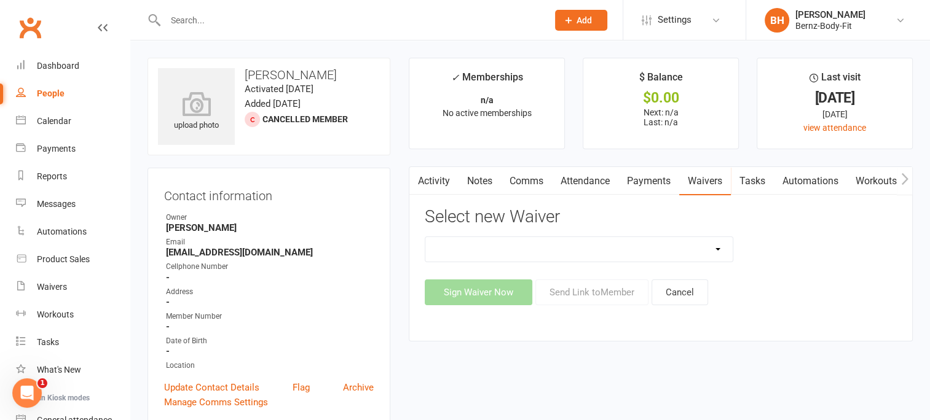
click at [567, 249] on select "FREE MEMBERSHIP MUMS & BUBS MEMBERSHIP NEW MEMBER" at bounding box center [578, 249] width 307 height 25
click at [843, 250] on div "FREE MEMBERSHIP MUMS & BUBS MEMBERSHIP NEW MEMBER" at bounding box center [660, 250] width 490 height 26
click at [718, 248] on select "FREE MEMBERSHIP MUMS & BUBS MEMBERSHIP NEW MEMBER" at bounding box center [578, 249] width 307 height 25
select select "14854"
click at [425, 237] on select "FREE MEMBERSHIP MUMS & BUBS MEMBERSHIP NEW MEMBER" at bounding box center [578, 249] width 307 height 25
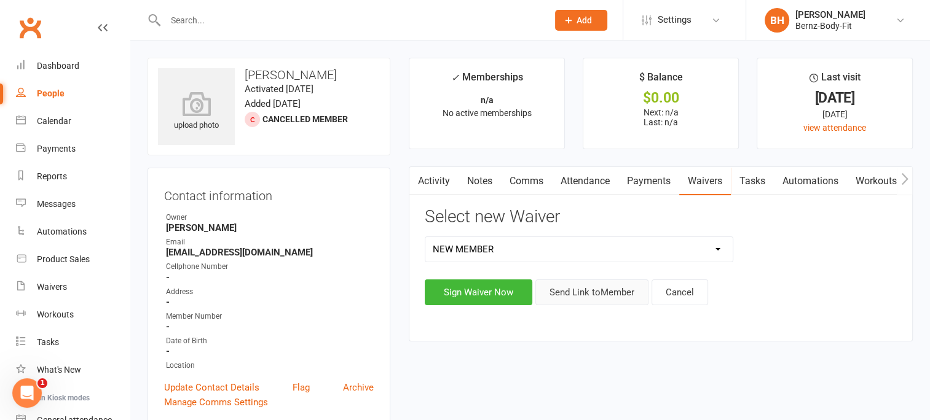
click at [585, 290] on button "Send Link to Member" at bounding box center [591, 293] width 113 height 26
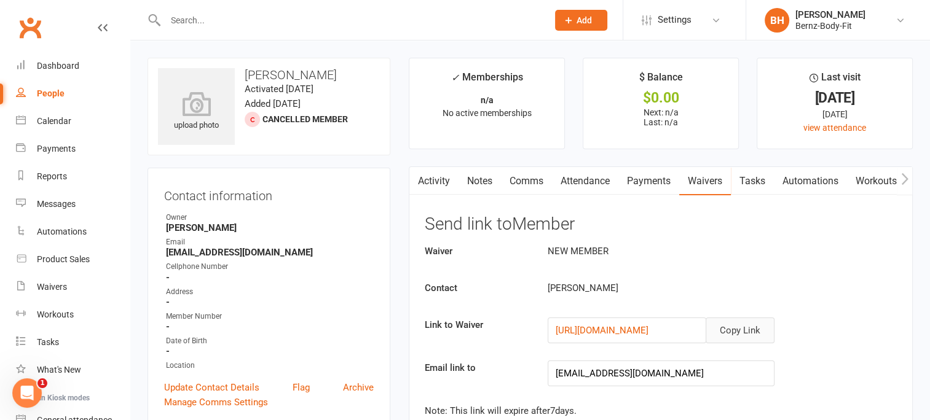
click at [733, 322] on button "Copy Link" at bounding box center [740, 331] width 69 height 26
click at [666, 29] on span "Settings" at bounding box center [675, 20] width 34 height 28
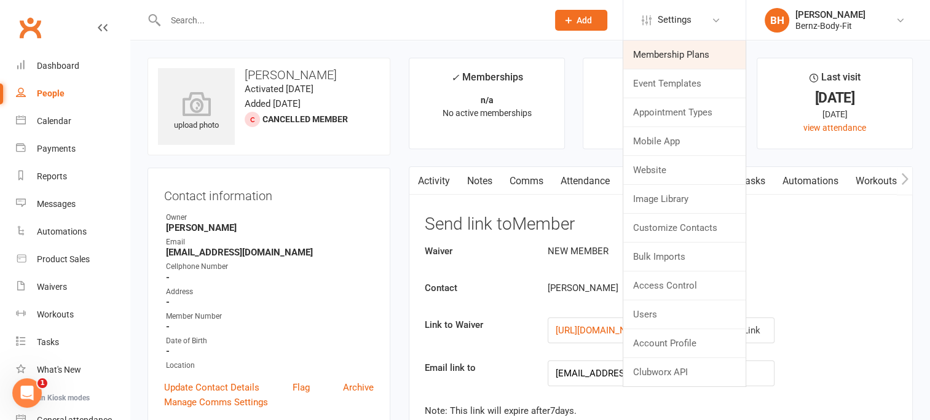
click at [666, 56] on link "Membership Plans" at bounding box center [684, 55] width 122 height 28
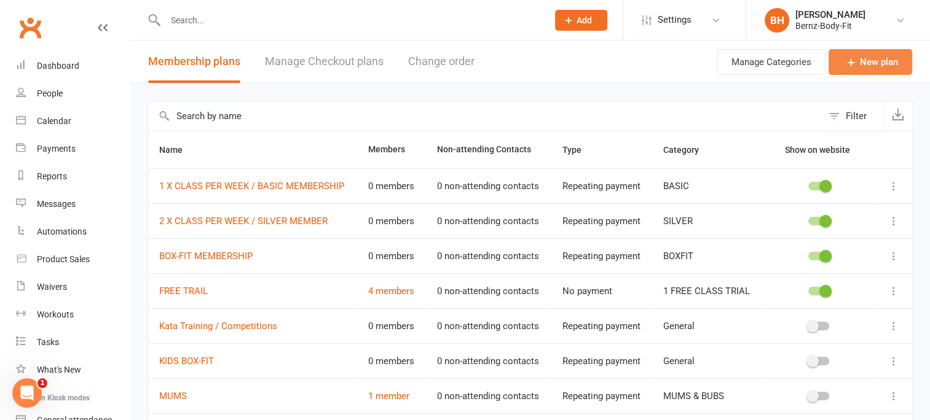
click at [870, 58] on link "New plan" at bounding box center [870, 62] width 84 height 26
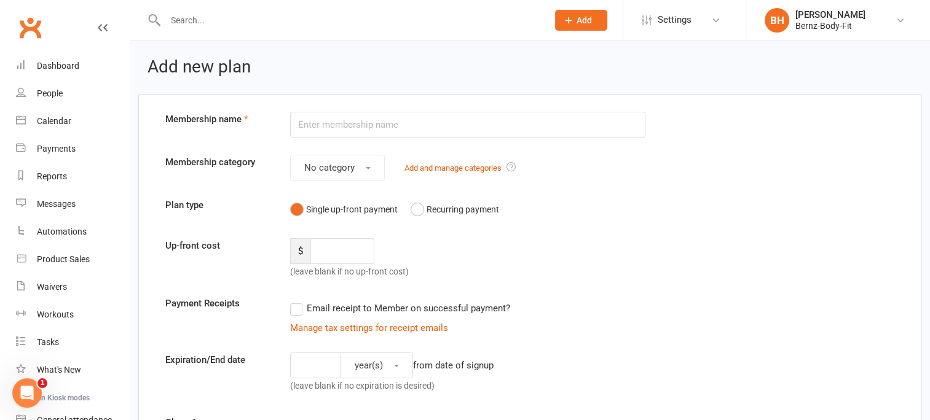
click at [355, 122] on input "text" at bounding box center [468, 125] width 356 height 26
type input "PAY AS YOU GO"
click at [364, 161] on button "No category" at bounding box center [337, 168] width 95 height 26
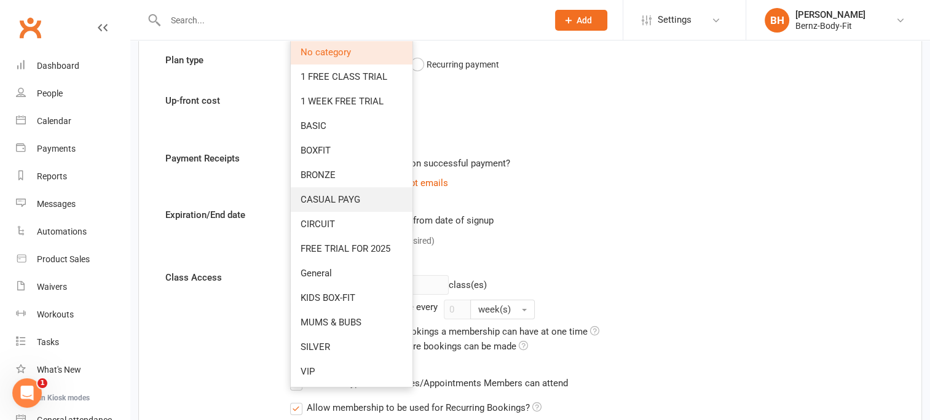
scroll to position [150, 0]
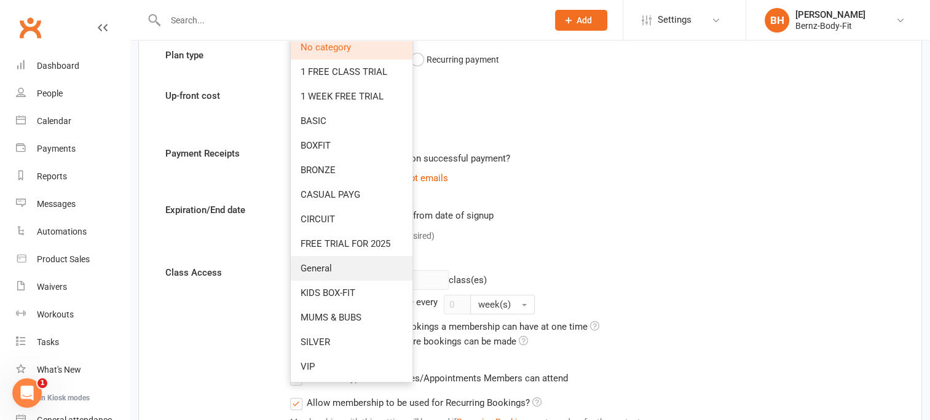
click at [323, 268] on span "General" at bounding box center [316, 268] width 31 height 11
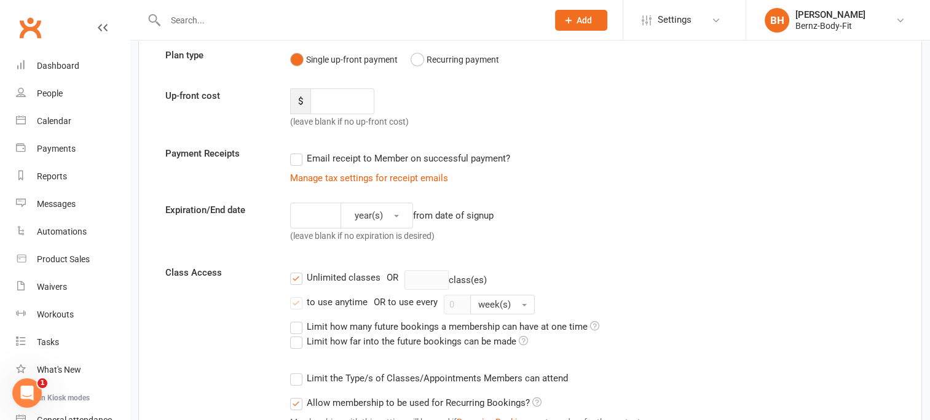
click at [297, 159] on label "Email receipt to Member on successful payment?" at bounding box center [400, 158] width 220 height 15
click at [297, 151] on input "Email receipt to Member on successful payment?" at bounding box center [294, 151] width 8 height 0
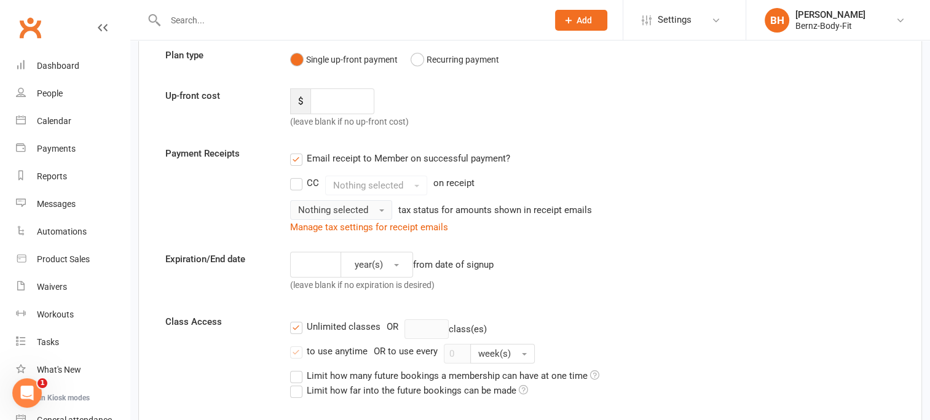
click at [382, 207] on button "Nothing selected" at bounding box center [341, 210] width 102 height 20
click at [336, 232] on link "Inc tax" at bounding box center [352, 236] width 122 height 25
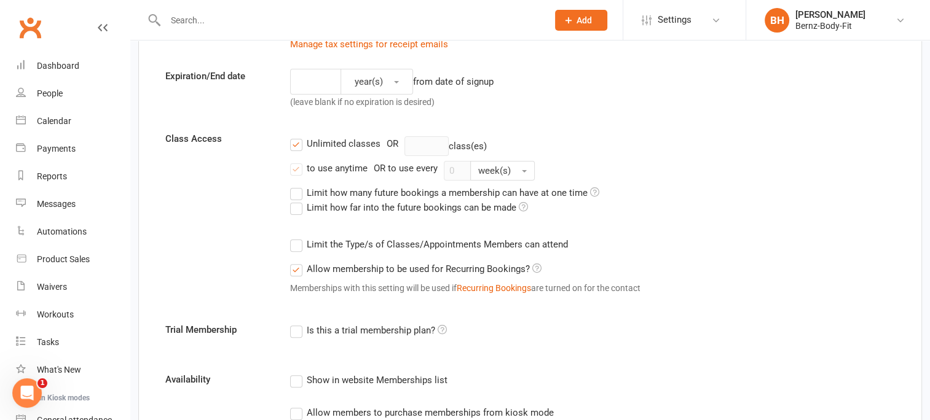
scroll to position [334, 0]
click at [296, 143] on label "Unlimited classes" at bounding box center [335, 143] width 90 height 15
click at [296, 136] on input "Unlimited classes" at bounding box center [294, 136] width 8 height 0
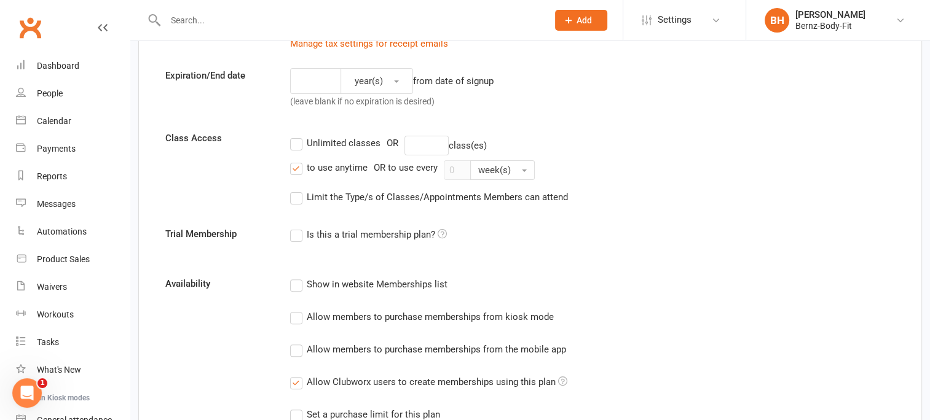
click at [639, 125] on form "Membership name PAY AS YOU GO Membership category General Add and manage catego…" at bounding box center [530, 194] width 748 height 832
click at [533, 165] on div "to use anytime OR to use every 0 week(s)" at bounding box center [592, 170] width 605 height 20
click at [429, 147] on input "number" at bounding box center [426, 146] width 44 height 20
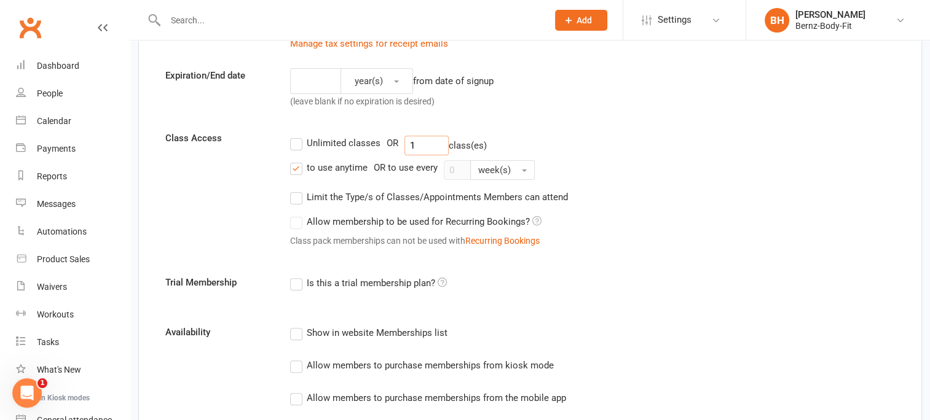
type input "1"
click at [296, 168] on label "to use anytime" at bounding box center [328, 167] width 77 height 15
click at [296, 160] on input "to use anytime" at bounding box center [294, 160] width 8 height 0
click at [297, 140] on label "Unlimited classes" at bounding box center [335, 143] width 90 height 15
click at [297, 136] on input "Unlimited classes" at bounding box center [294, 136] width 8 height 0
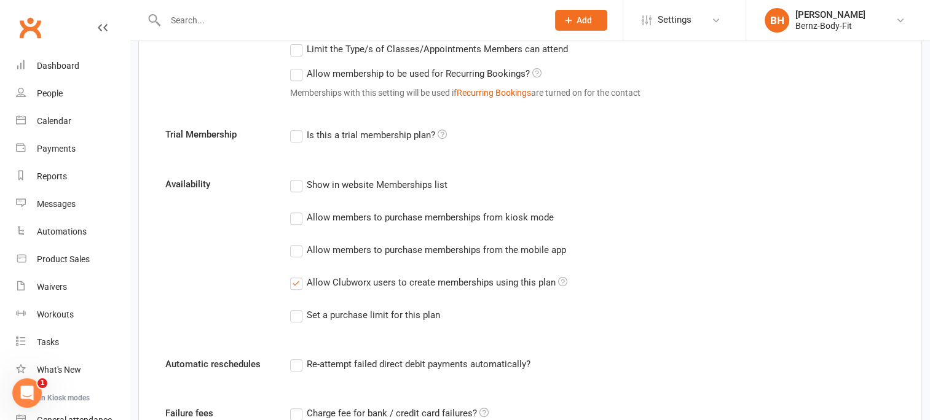
scroll to position [530, 0]
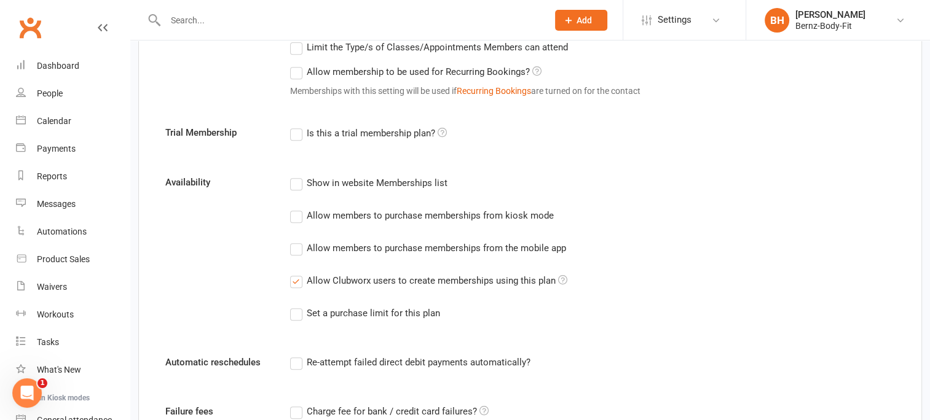
click at [296, 312] on label "Set a purchase limit for this plan" at bounding box center [365, 313] width 150 height 15
click at [296, 306] on input "Set a purchase limit for this plan" at bounding box center [294, 306] width 8 height 0
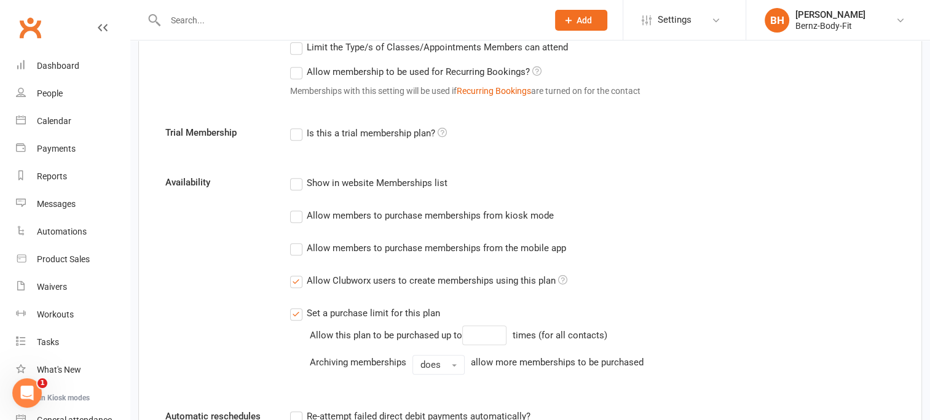
click at [294, 311] on label "Set a purchase limit for this plan" at bounding box center [365, 313] width 150 height 15
click at [294, 306] on input "Set a purchase limit for this plan" at bounding box center [294, 306] width 8 height 0
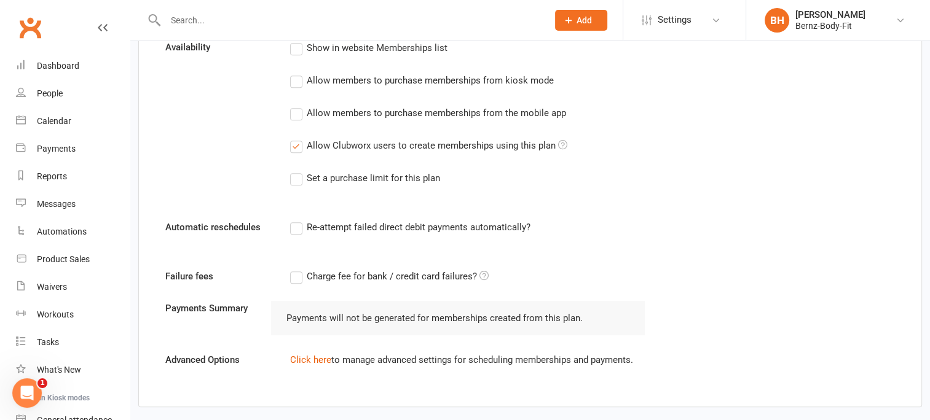
scroll to position [728, 0]
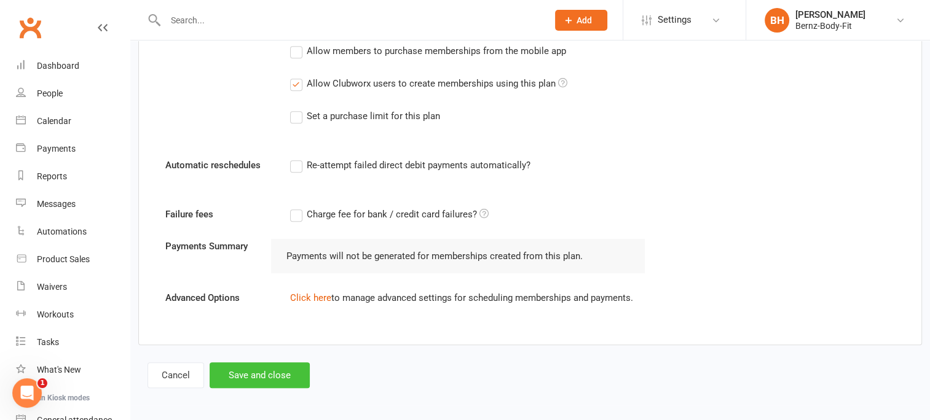
click at [251, 366] on button "Save and close" at bounding box center [260, 376] width 100 height 26
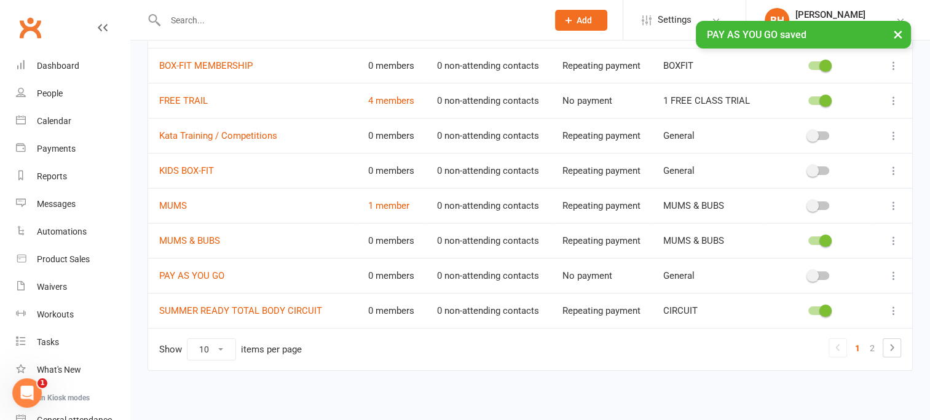
scroll to position [191, 0]
click at [811, 273] on span at bounding box center [812, 275] width 12 height 12
click at [808, 273] on input "checkbox" at bounding box center [808, 273] width 0 height 0
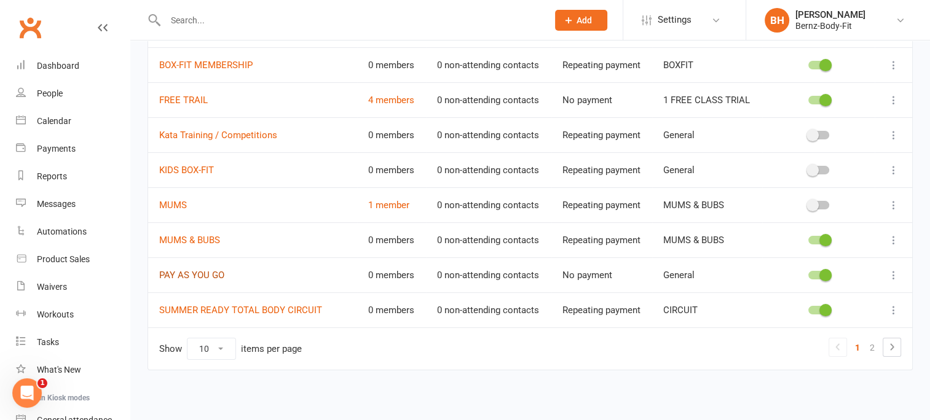
click at [199, 272] on link "PAY AS YOU GO" at bounding box center [191, 275] width 65 height 11
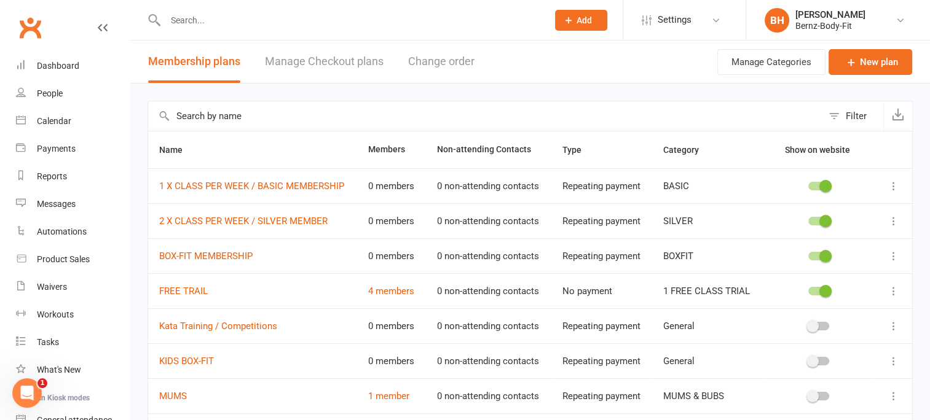
scroll to position [191, 0]
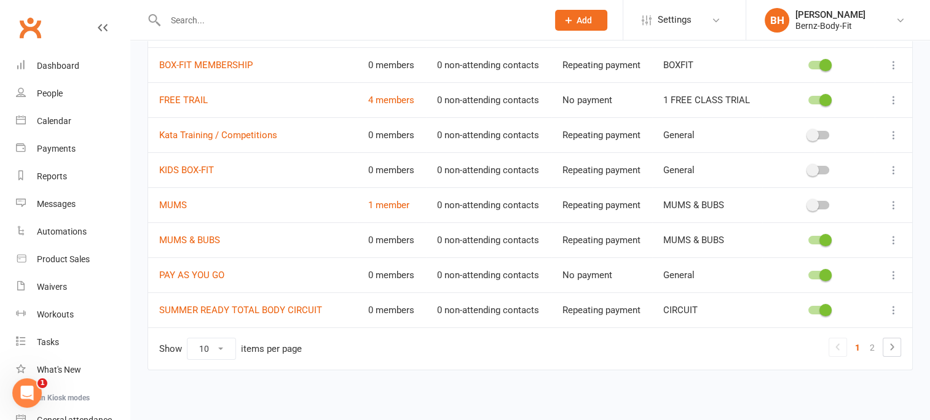
click at [893, 273] on icon at bounding box center [893, 275] width 12 height 12
click at [824, 299] on link "Edit" at bounding box center [830, 297] width 122 height 25
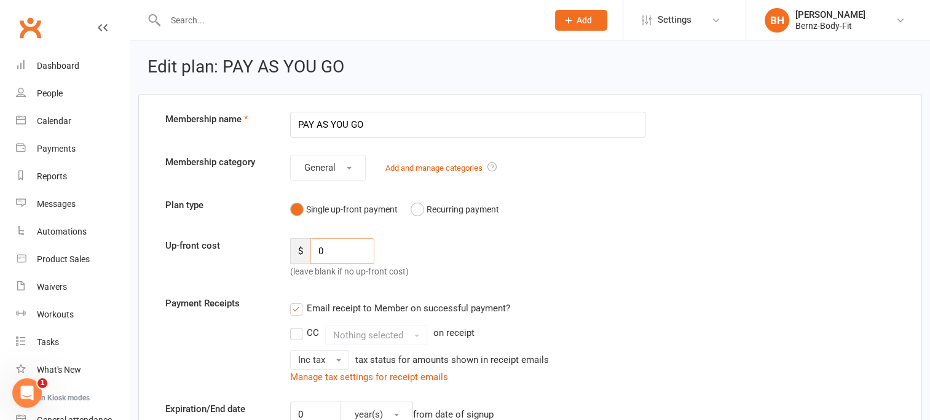
click at [329, 248] on input "0" at bounding box center [342, 251] width 64 height 26
type input "27.00"
click at [488, 256] on div "Up-front cost $ 27.00 (leave blank if no up-front cost)" at bounding box center [530, 258] width 748 height 41
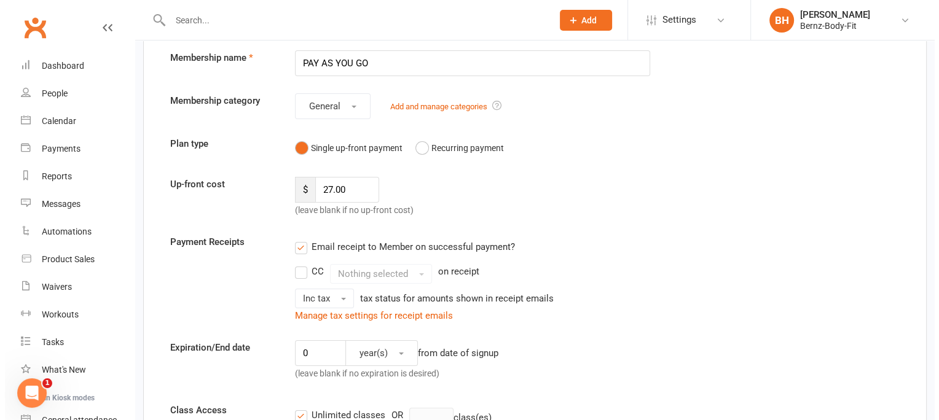
scroll to position [74, 0]
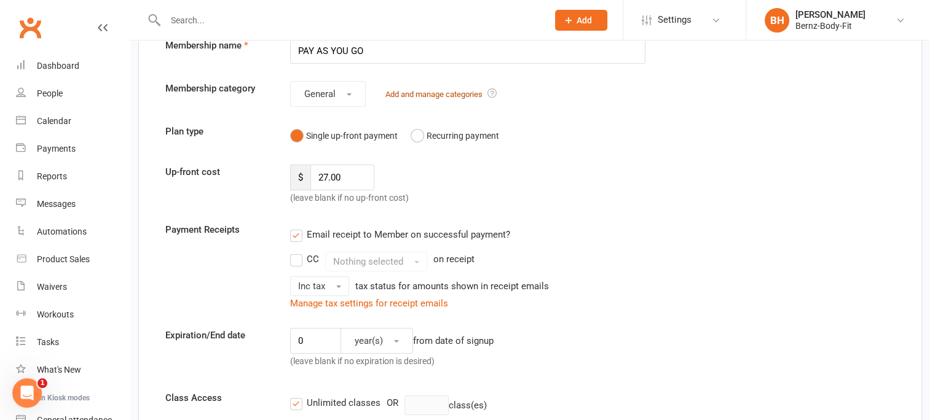
click at [434, 93] on link "Add and manage categories" at bounding box center [433, 94] width 97 height 9
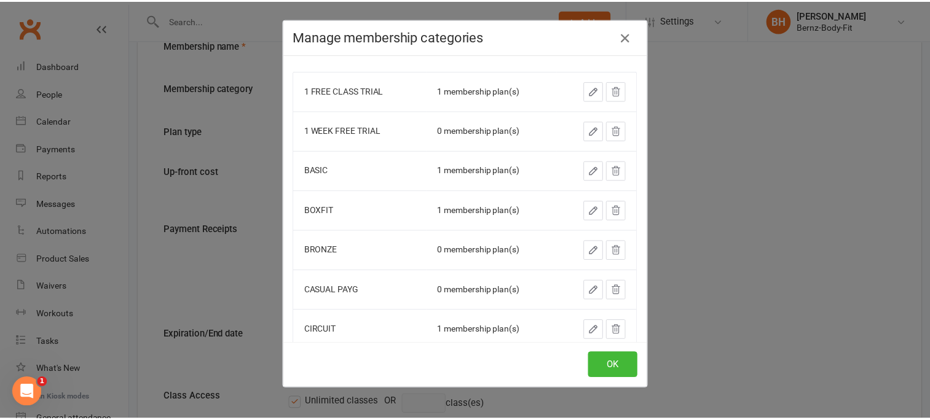
scroll to position [0, 0]
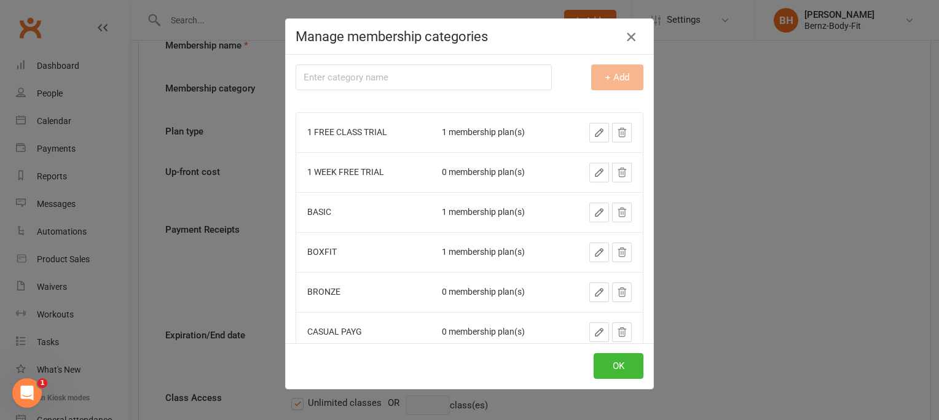
click at [624, 35] on icon "button" at bounding box center [631, 37] width 15 height 15
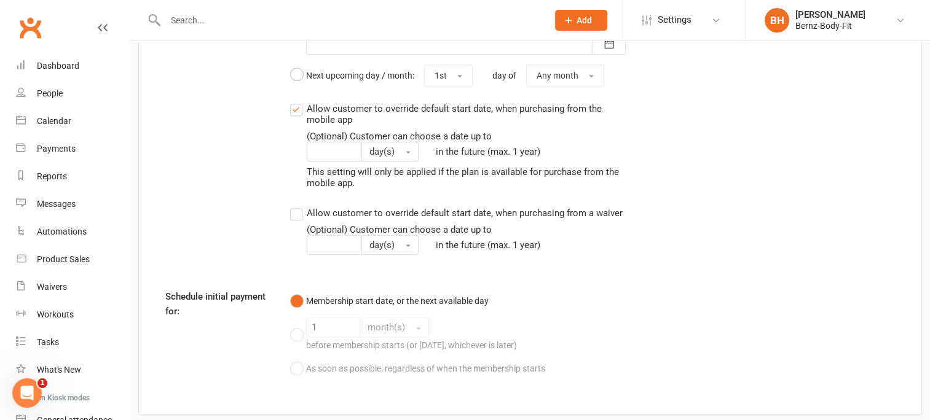
scroll to position [1206, 0]
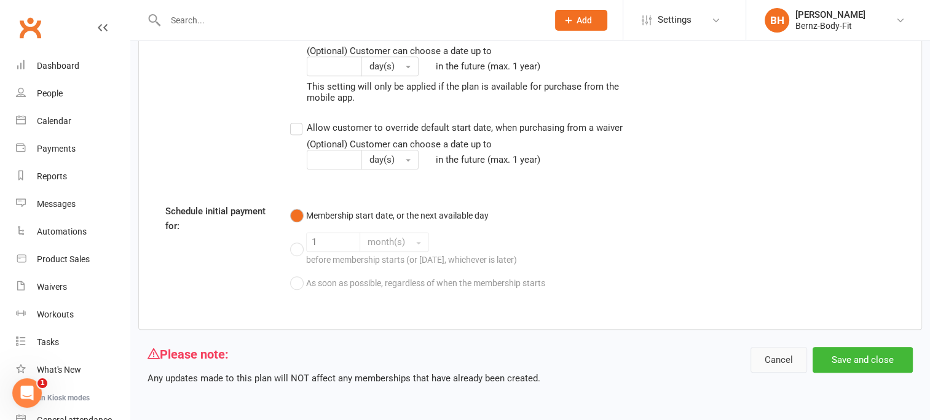
click at [774, 359] on button "Cancel" at bounding box center [778, 360] width 57 height 26
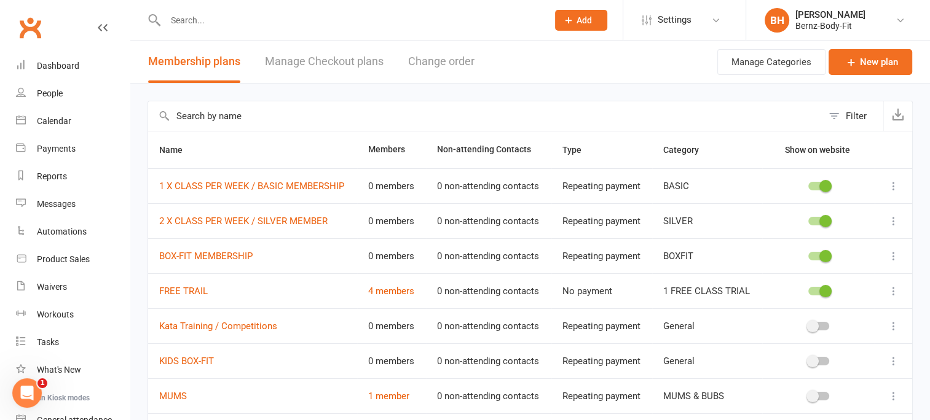
scroll to position [191, 0]
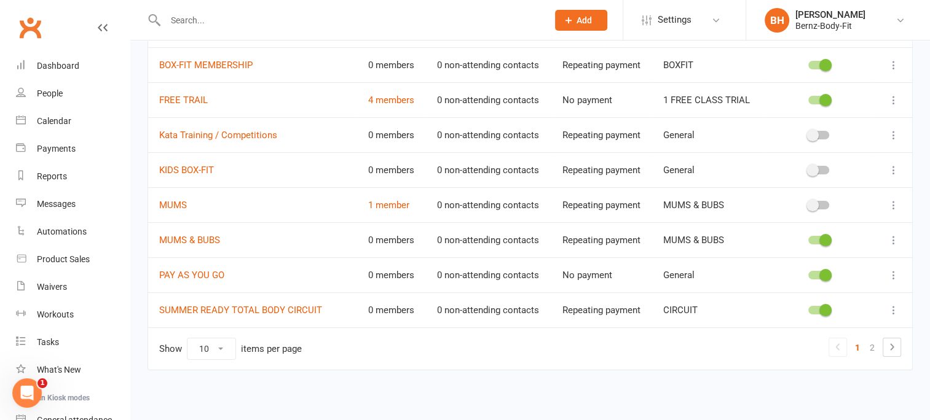
click at [895, 275] on icon at bounding box center [893, 275] width 12 height 12
click at [805, 344] on link "Delete" at bounding box center [830, 346] width 122 height 25
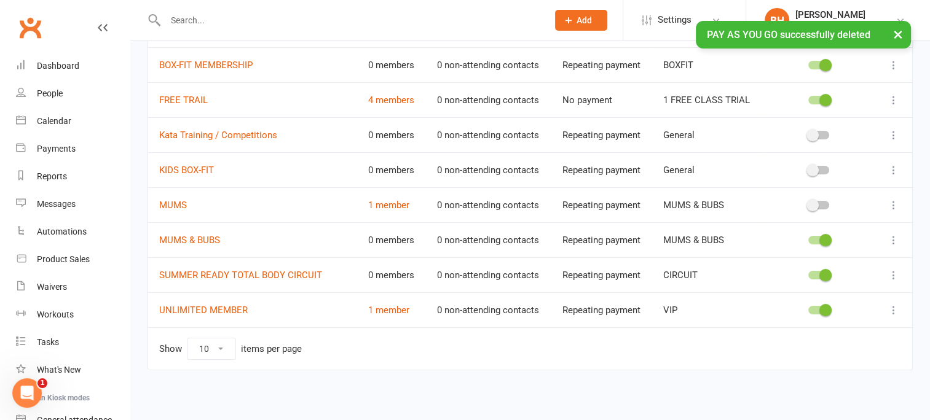
scroll to position [0, 0]
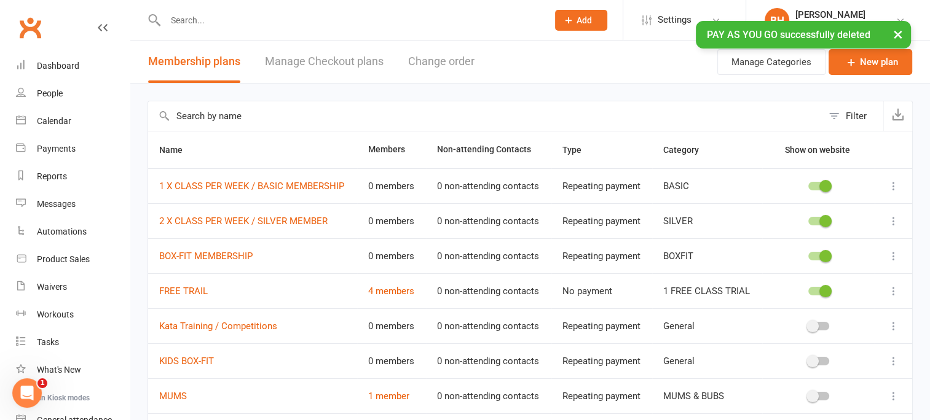
click at [336, 59] on link "Manage Checkout plans" at bounding box center [324, 62] width 119 height 42
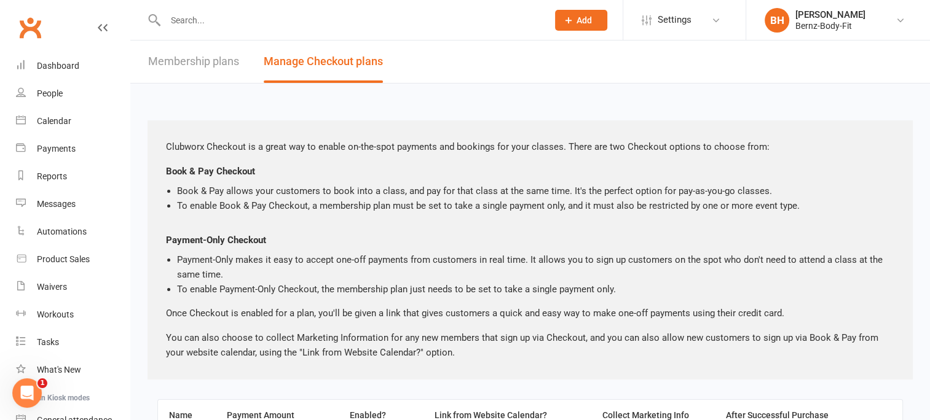
click at [204, 62] on link "Membership plans" at bounding box center [193, 62] width 91 height 42
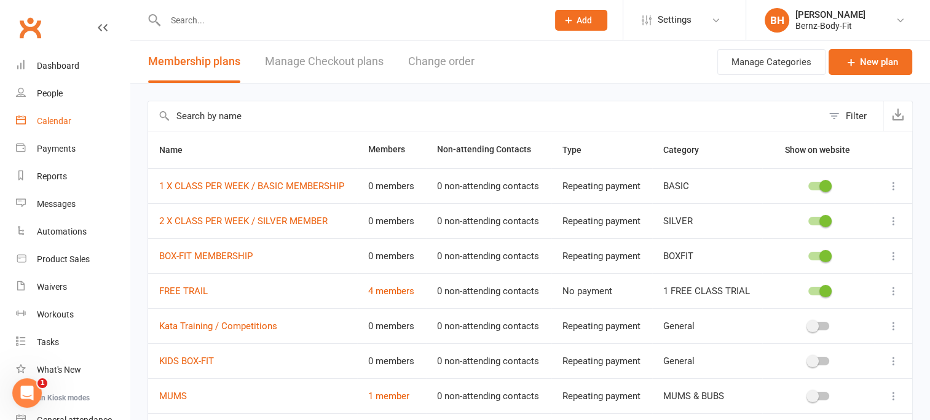
click at [61, 118] on div "Calendar" at bounding box center [54, 121] width 34 height 10
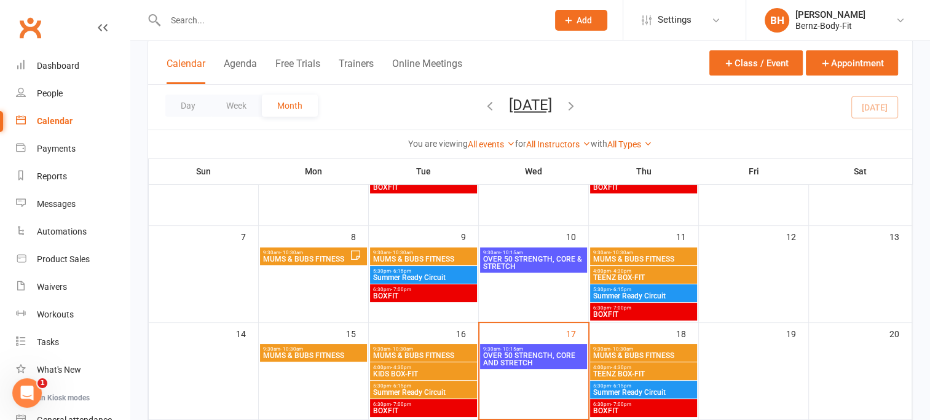
scroll to position [128, 0]
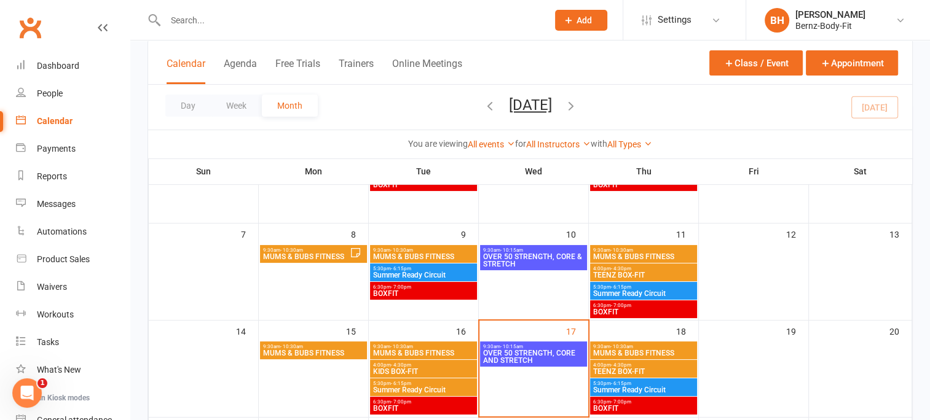
click at [614, 285] on span "- 6:15pm" at bounding box center [621, 288] width 20 height 6
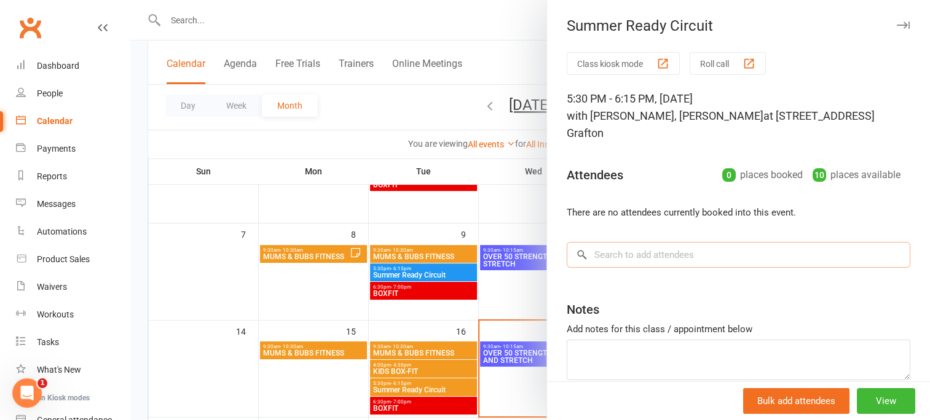
click at [626, 254] on input "search" at bounding box center [739, 255] width 344 height 26
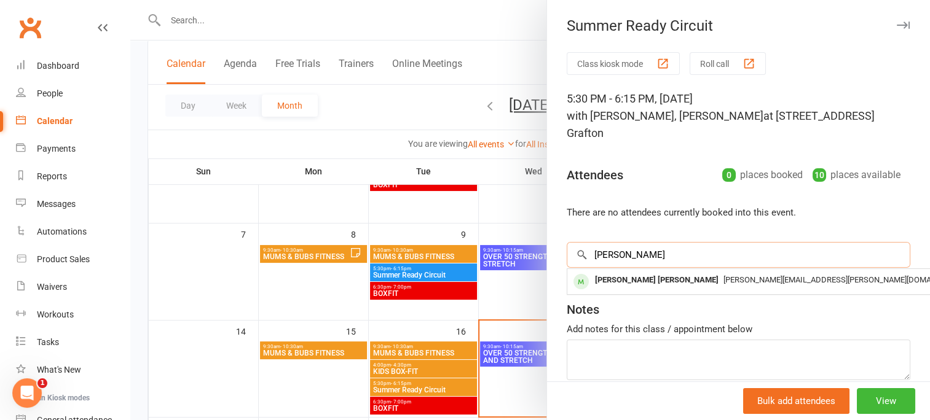
type input "KERIN"
click at [897, 25] on icon "button" at bounding box center [903, 25] width 13 height 7
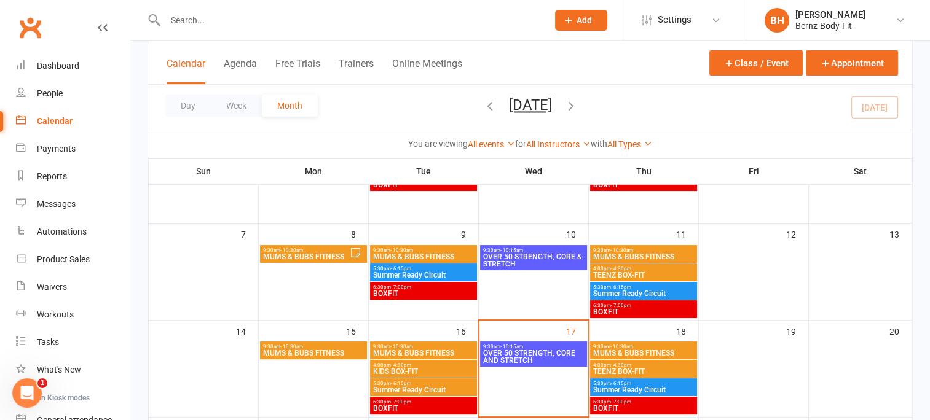
click at [647, 384] on span "5:30pm - 6:15pm" at bounding box center [643, 384] width 102 height 6
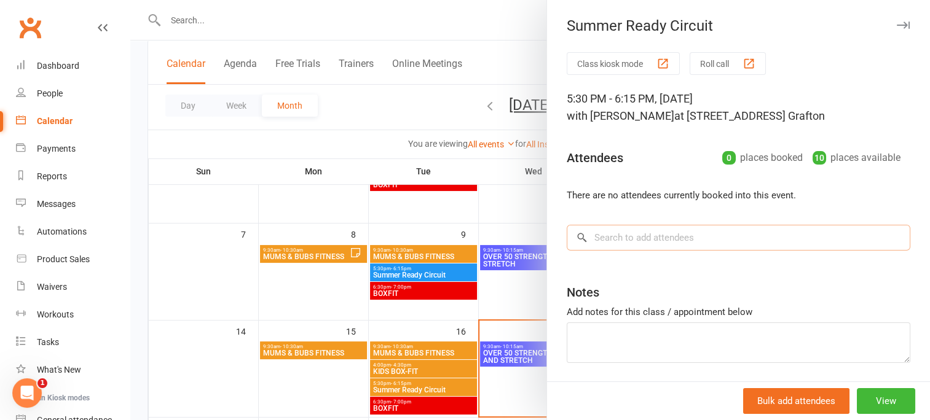
click at [635, 240] on input "search" at bounding box center [739, 238] width 344 height 26
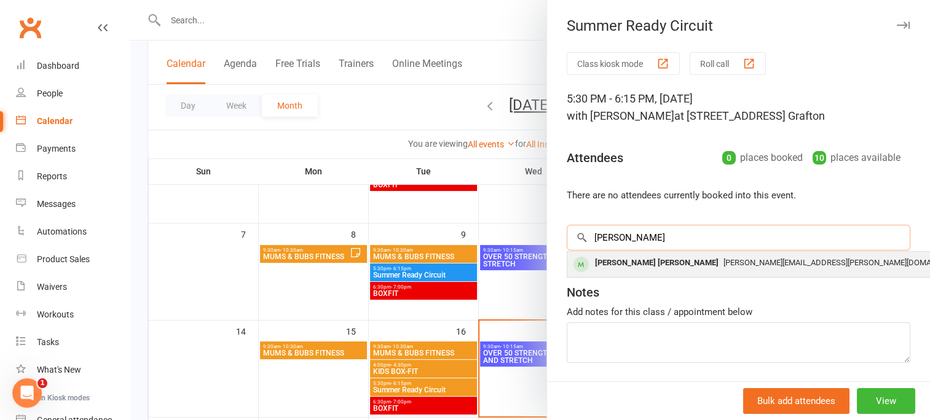
type input "KERIN"
click at [634, 264] on div "[PERSON_NAME] [PERSON_NAME]" at bounding box center [656, 263] width 133 height 18
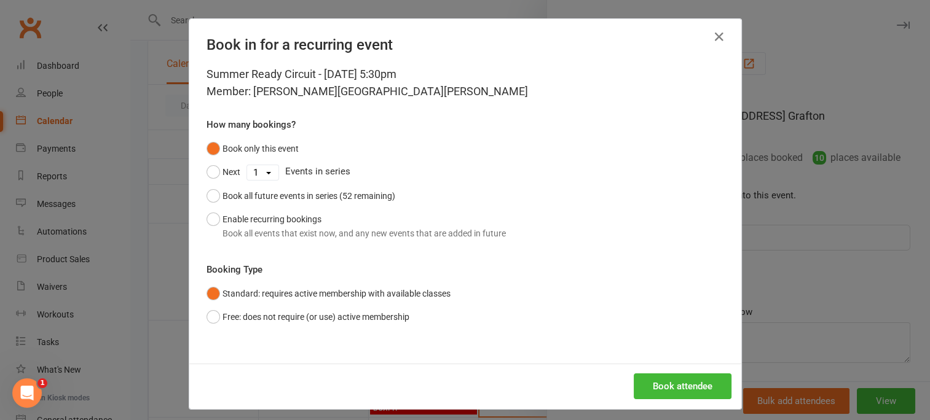
click at [264, 170] on select "1 2 3 4 5 6 7 8 9 10 11 12 13 14 15 16 17 18 19 20 21 22 23 24 25 26 27 28 29 3…" at bounding box center [262, 172] width 31 height 15
click at [465, 155] on div "Book only this event Next 1 2 3 4 5 6 7 8 9 10 11 12 13 14 15 16 17 18 19 20 21…" at bounding box center [465, 191] width 517 height 108
click at [674, 384] on button "Book attendee" at bounding box center [683, 387] width 98 height 26
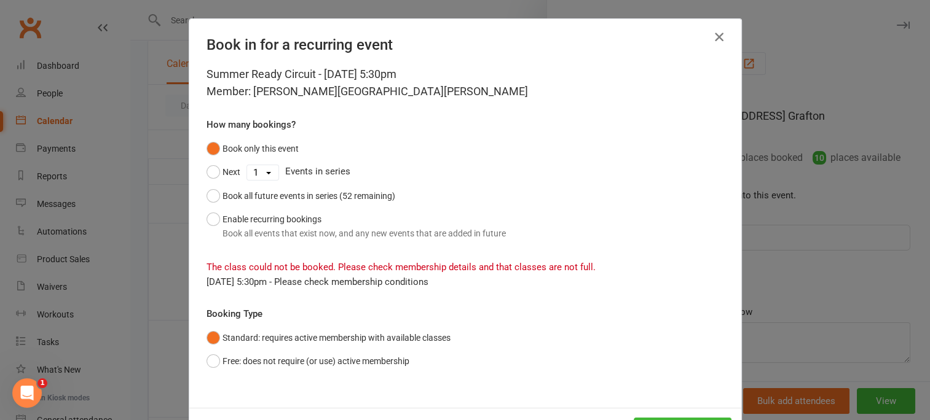
click at [715, 32] on icon "button" at bounding box center [719, 37] width 15 height 15
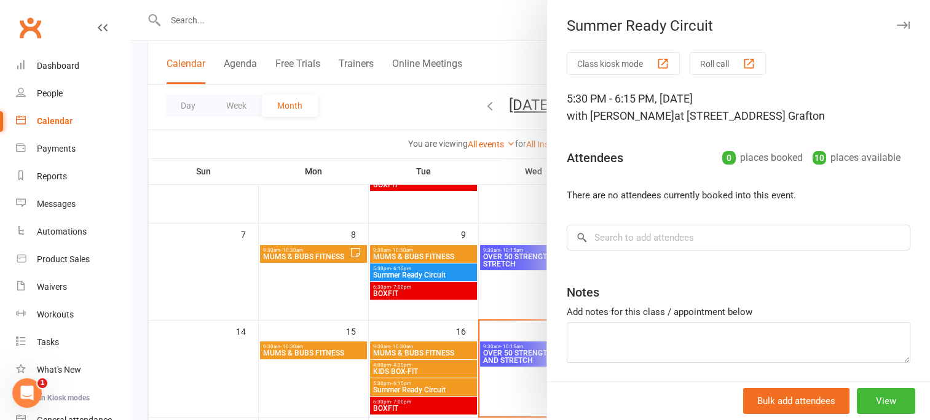
click at [887, 15] on div "Summer Ready Circuit Class kiosk mode Roll call 5:30 PM - 6:15 PM, Thursday, Se…" at bounding box center [738, 210] width 384 height 420
click at [499, 288] on div at bounding box center [530, 210] width 800 height 420
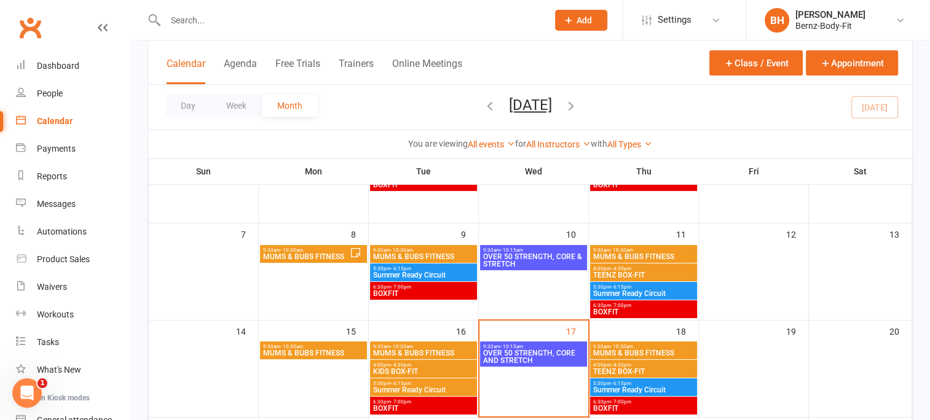
click at [644, 384] on span "5:30pm - 6:15pm" at bounding box center [643, 384] width 102 height 6
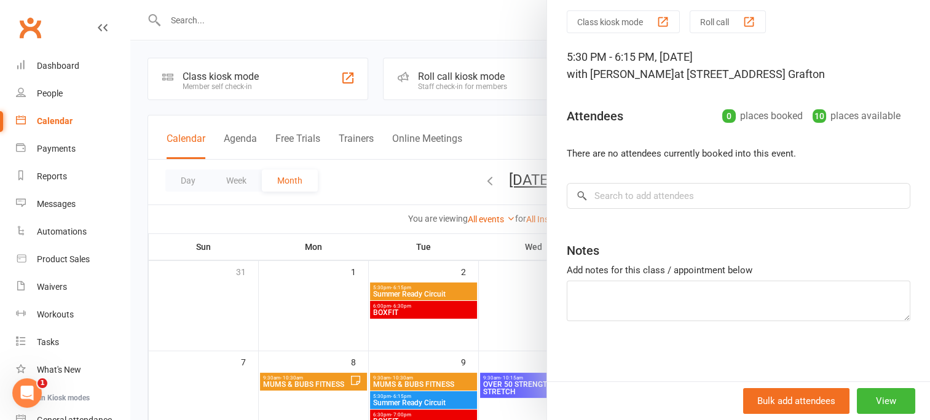
scroll to position [0, 0]
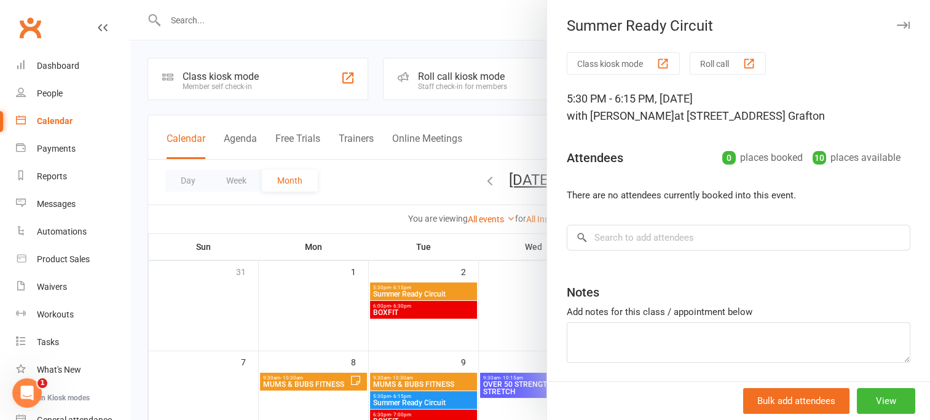
click at [712, 59] on button "Roll call" at bounding box center [728, 63] width 76 height 23
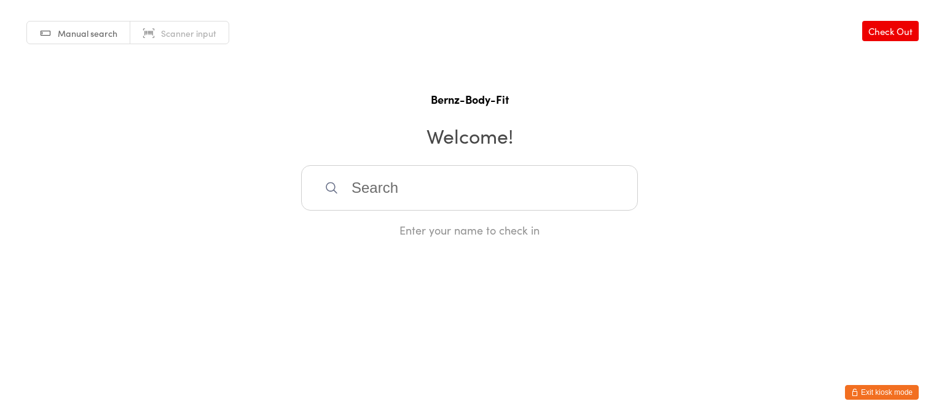
click at [384, 191] on input "search" at bounding box center [469, 187] width 337 height 45
click at [885, 28] on link "Check Out" at bounding box center [890, 31] width 57 height 20
click at [881, 384] on html "You have now entered Kiosk Mode. Members will be able to check themselves in us…" at bounding box center [469, 210] width 939 height 420
click at [870, 393] on button "Exit kiosk mode" at bounding box center [882, 392] width 74 height 15
click at [885, 391] on button "Exit kiosk mode" at bounding box center [882, 392] width 74 height 15
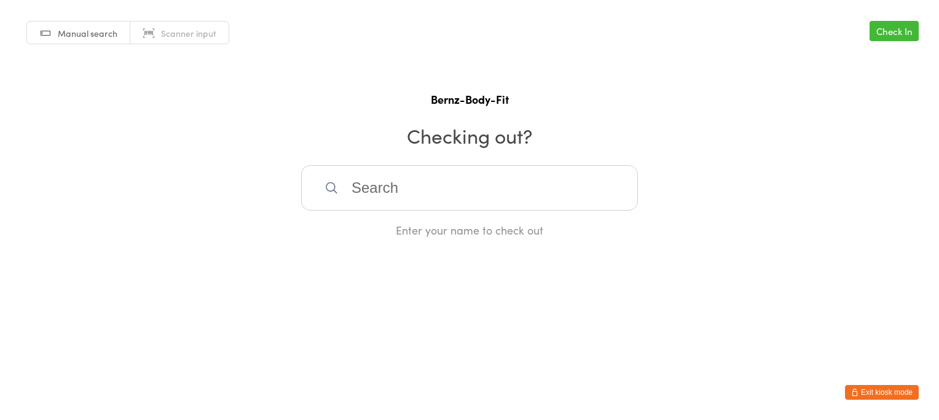
click at [895, 391] on button "Exit kiosk mode" at bounding box center [882, 392] width 74 height 15
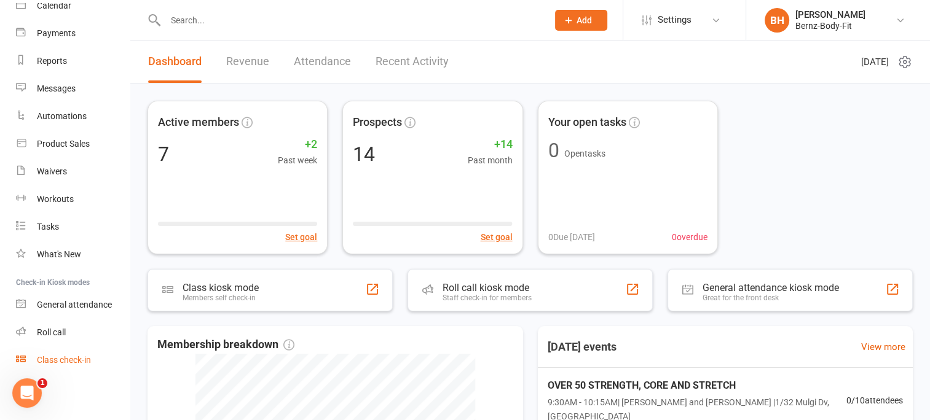
click at [74, 358] on div "Class check-in" at bounding box center [64, 360] width 54 height 10
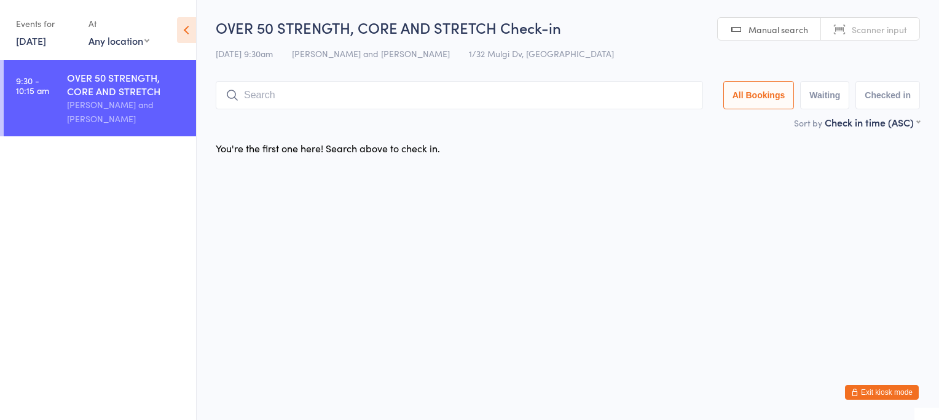
click at [186, 27] on icon at bounding box center [186, 30] width 19 height 26
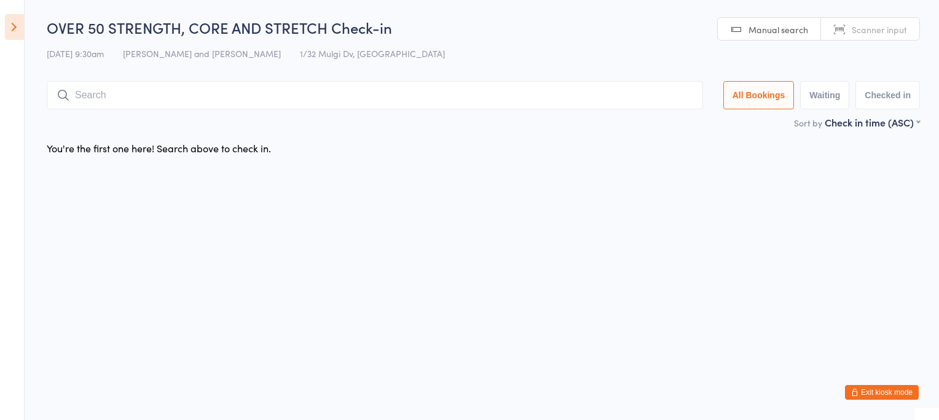
click at [13, 30] on icon at bounding box center [14, 27] width 19 height 26
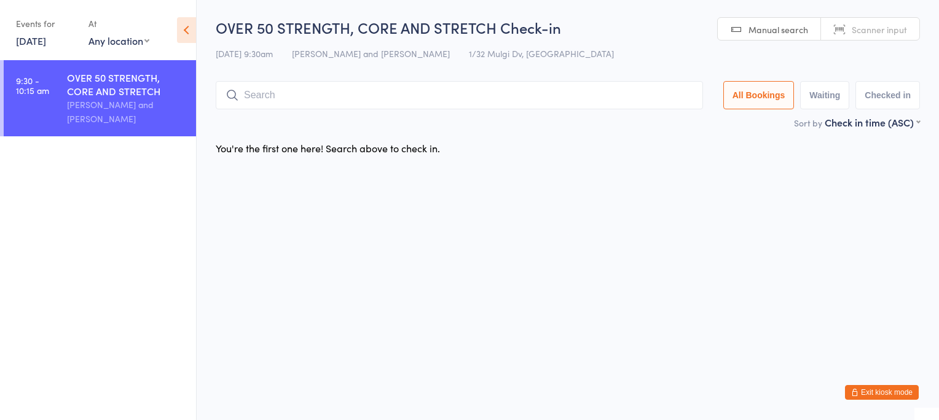
click at [253, 96] on input "search" at bounding box center [459, 95] width 487 height 28
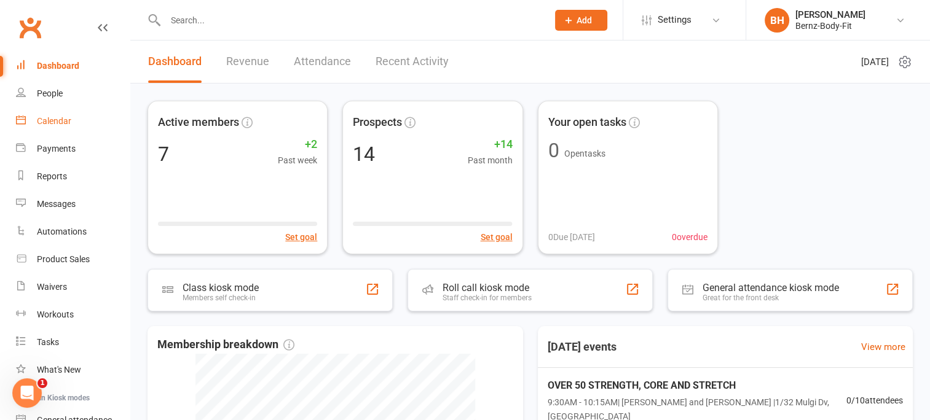
click at [58, 125] on div "Calendar" at bounding box center [54, 121] width 34 height 10
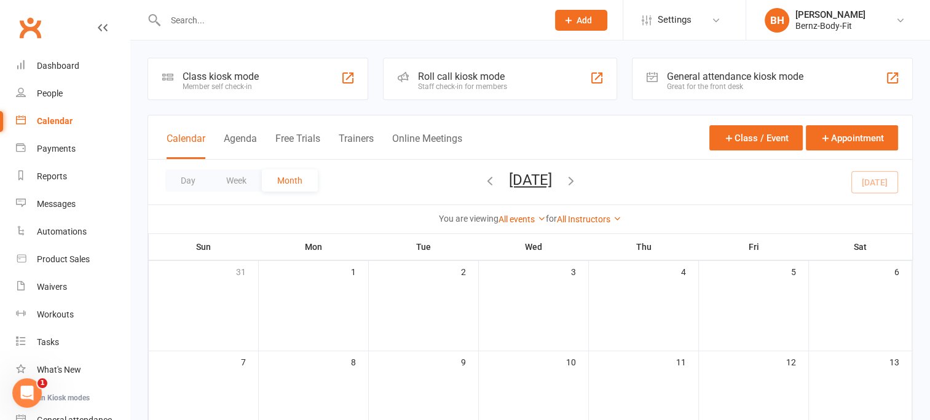
scroll to position [261, 0]
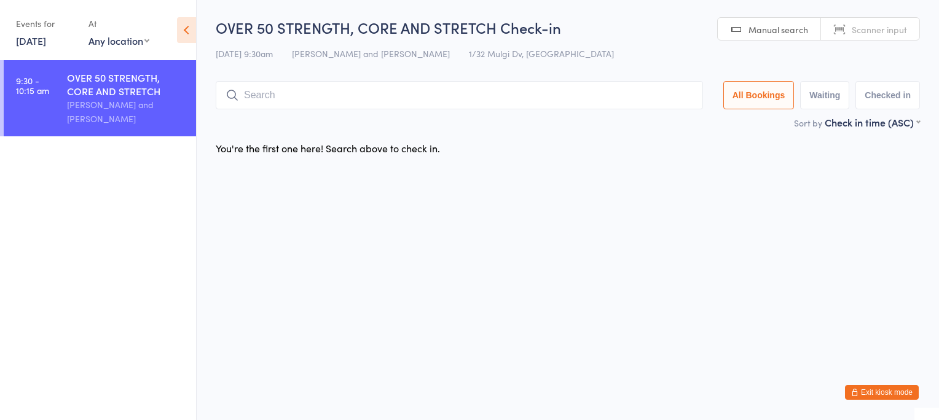
click at [342, 100] on input "search" at bounding box center [459, 95] width 487 height 28
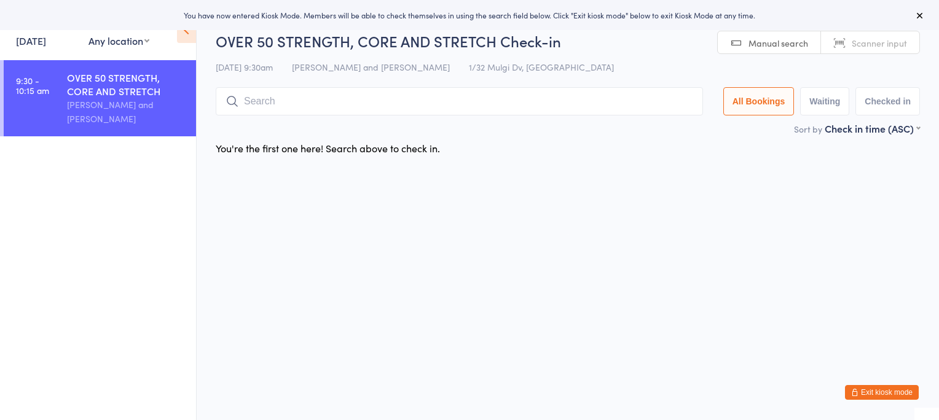
click at [895, 391] on button "Exit kiosk mode" at bounding box center [882, 392] width 74 height 15
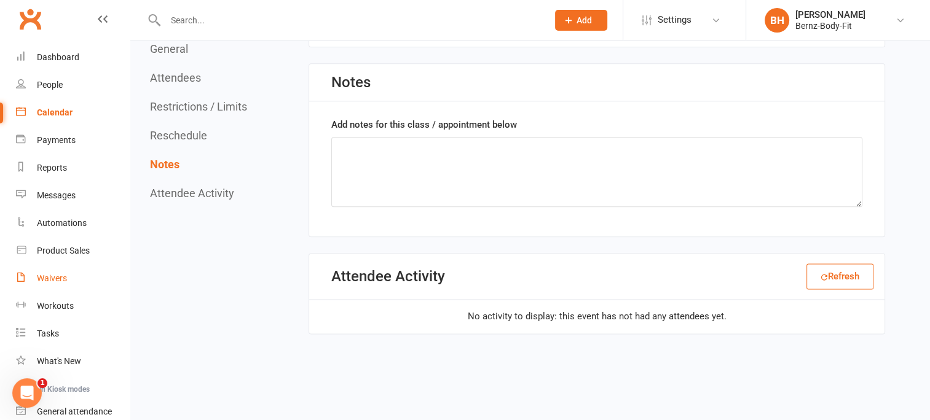
scroll to position [9, 0]
click at [60, 109] on div "Calendar" at bounding box center [55, 112] width 36 height 10
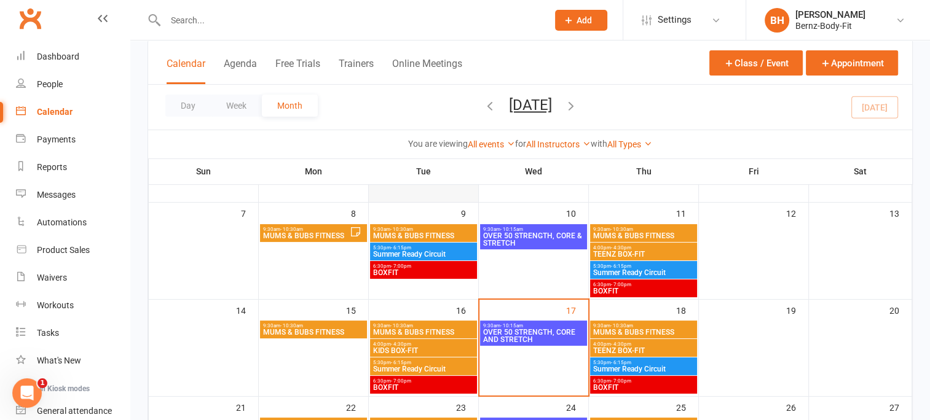
scroll to position [149, 0]
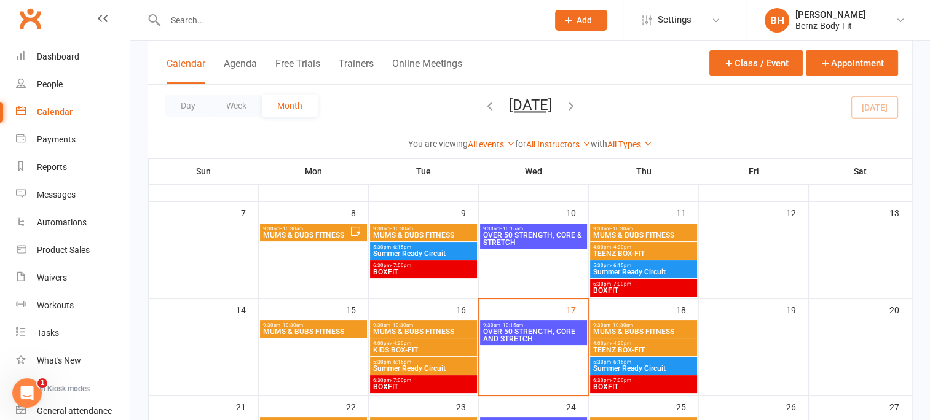
click at [638, 264] on span "5:30pm - 6:15pm" at bounding box center [643, 266] width 102 height 6
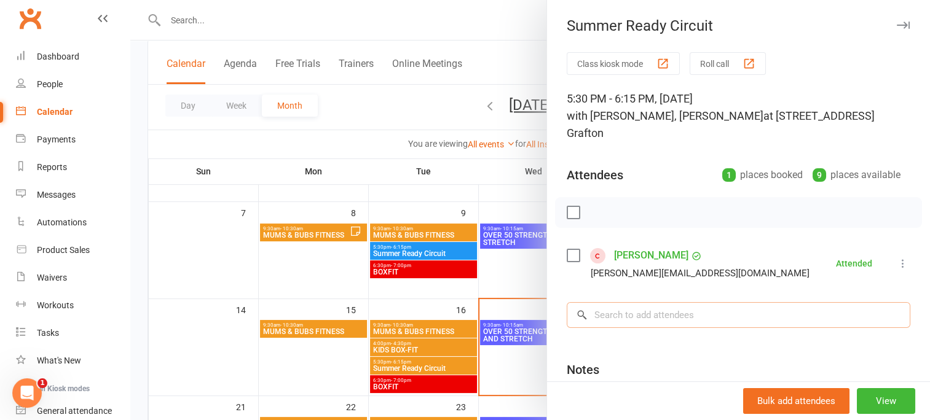
click at [613, 315] on input "search" at bounding box center [739, 315] width 344 height 26
click at [567, 253] on label at bounding box center [573, 256] width 12 height 12
click at [673, 212] on icon "button" at bounding box center [678, 212] width 10 height 11
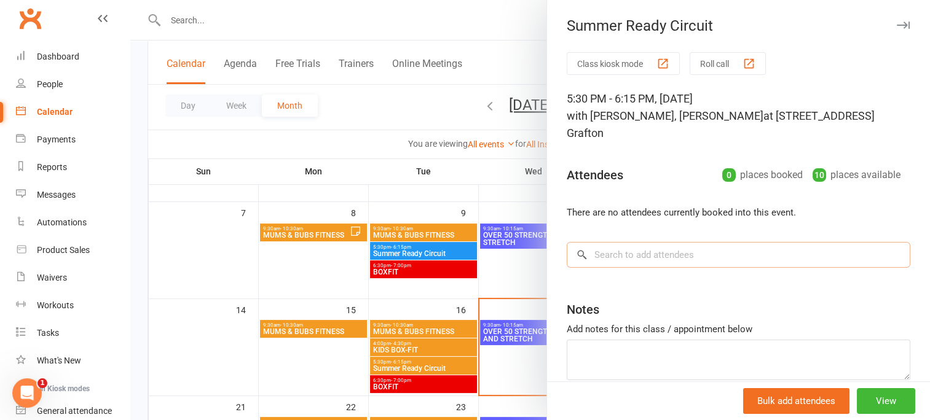
click at [610, 258] on input "search" at bounding box center [739, 255] width 344 height 26
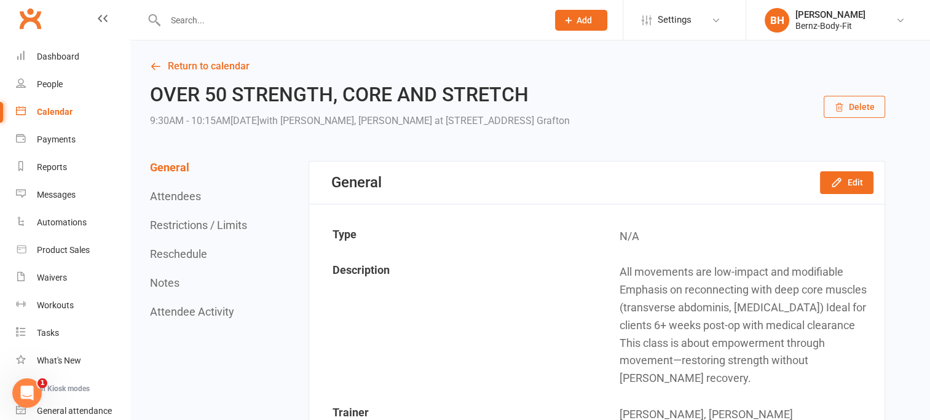
click at [57, 108] on div "Calendar" at bounding box center [55, 112] width 36 height 10
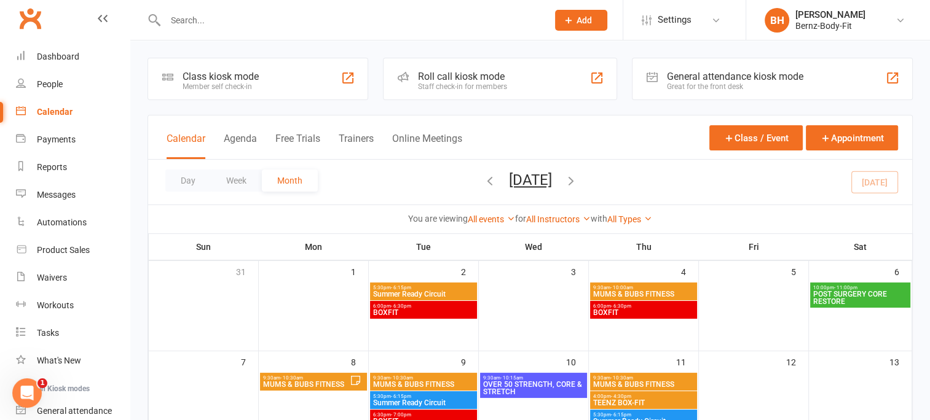
click at [395, 397] on span "- 6:15pm" at bounding box center [401, 397] width 20 height 6
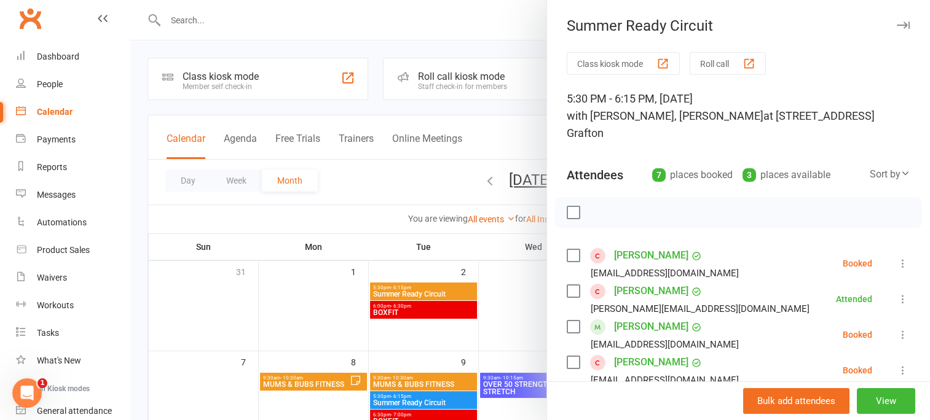
click at [567, 251] on label at bounding box center [573, 256] width 12 height 12
click at [671, 210] on icon "button" at bounding box center [678, 213] width 14 height 14
click at [567, 255] on label at bounding box center [573, 256] width 12 height 12
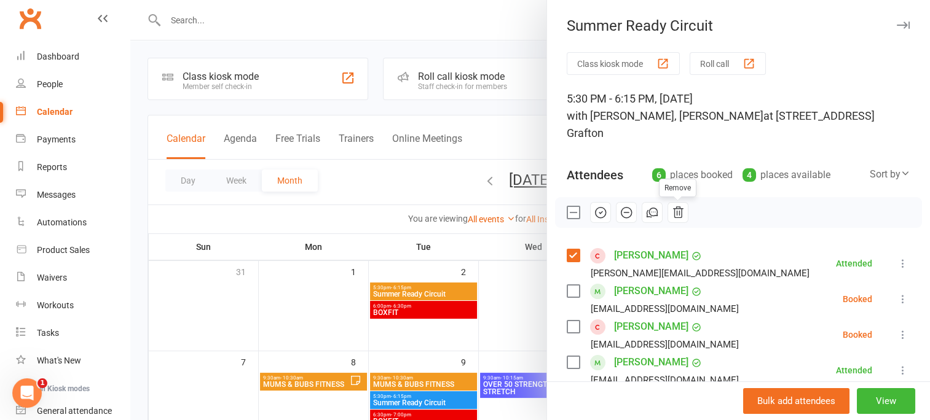
click at [675, 211] on icon "button" at bounding box center [678, 213] width 14 height 14
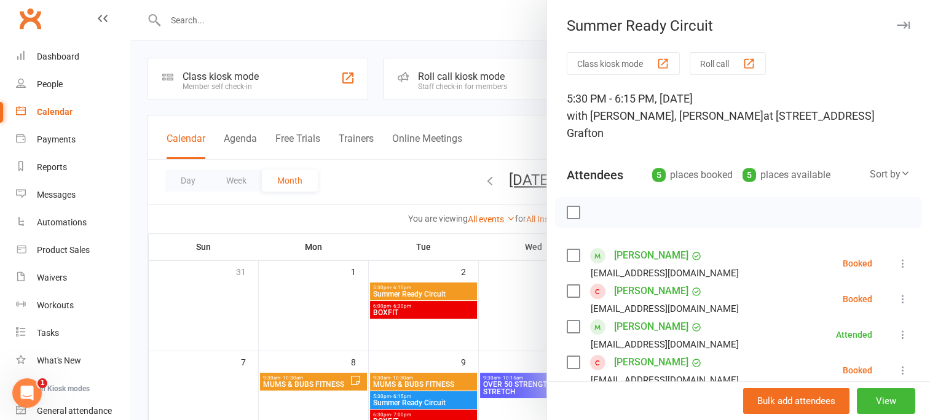
click at [567, 291] on label at bounding box center [573, 291] width 12 height 12
click at [897, 296] on icon at bounding box center [903, 299] width 12 height 12
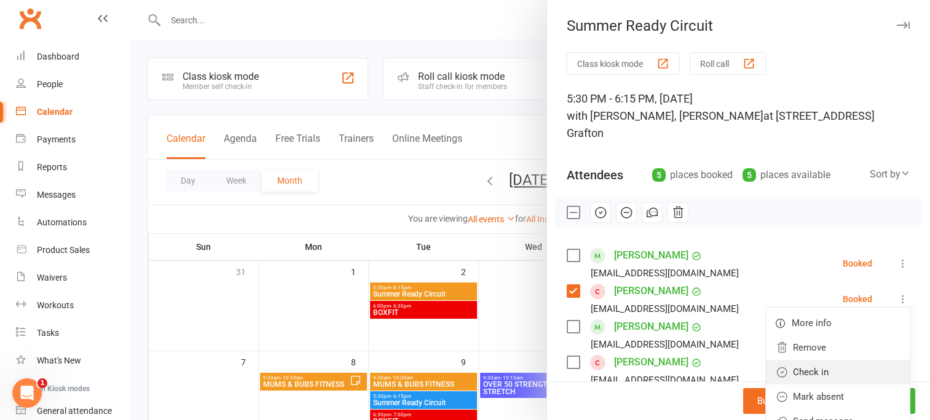
click at [801, 370] on link "Check in" at bounding box center [838, 372] width 144 height 25
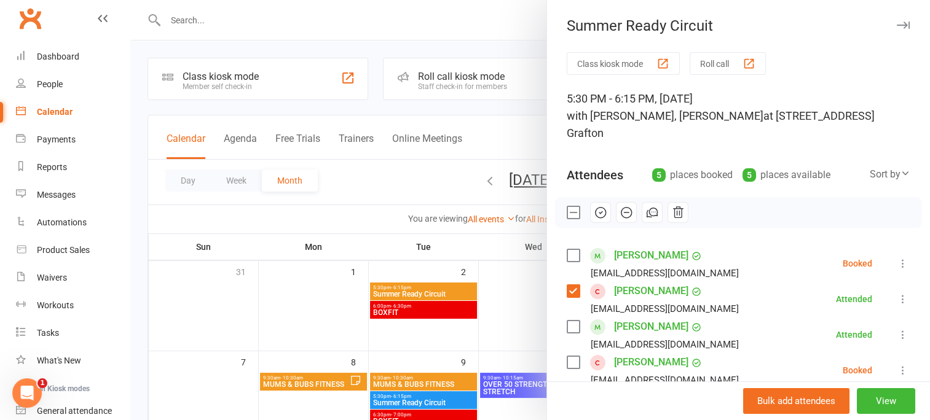
click at [897, 266] on icon at bounding box center [903, 264] width 12 height 12
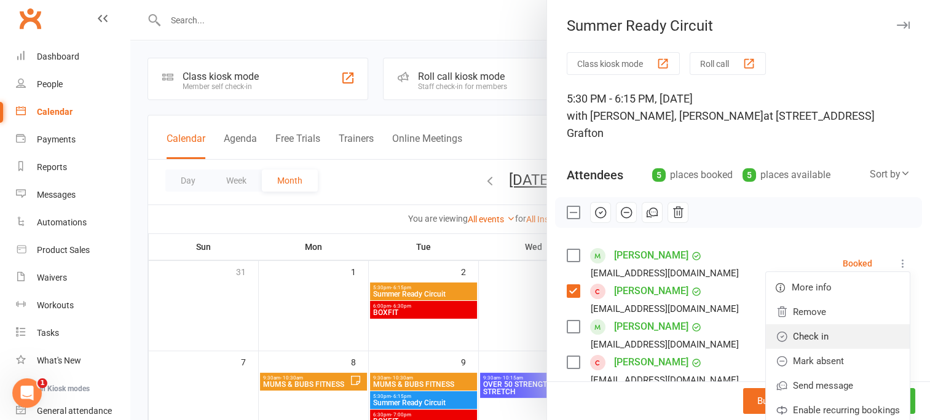
click at [784, 333] on link "Check in" at bounding box center [838, 337] width 144 height 25
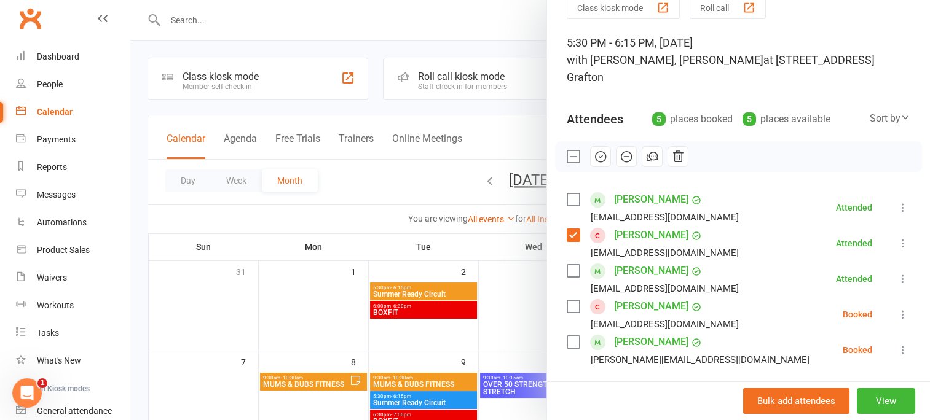
scroll to position [66, 0]
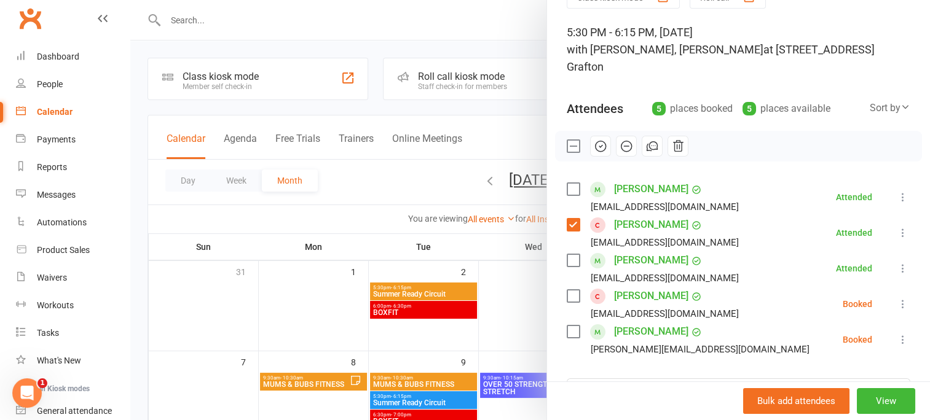
click at [567, 296] on label at bounding box center [573, 296] width 12 height 12
click at [897, 305] on icon at bounding box center [903, 304] width 12 height 12
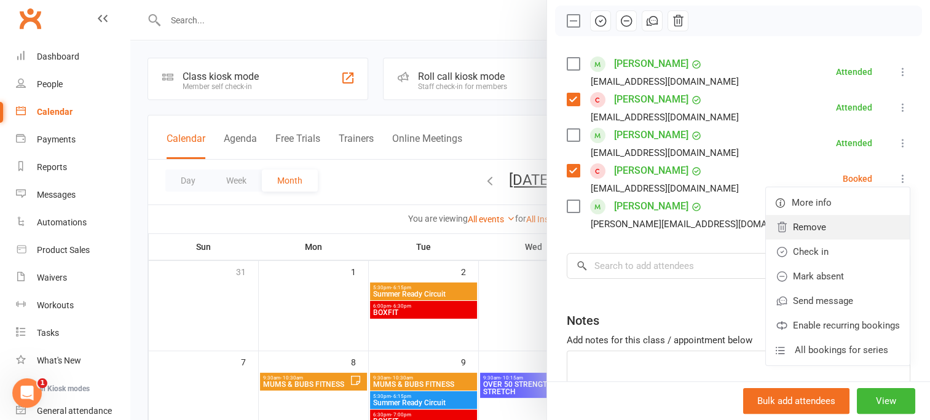
scroll to position [193, 0]
click at [785, 170] on li "Kristina Whittaker Kristinawhittaker2@gmail.com Booked More info Remove Check i…" at bounding box center [739, 178] width 344 height 36
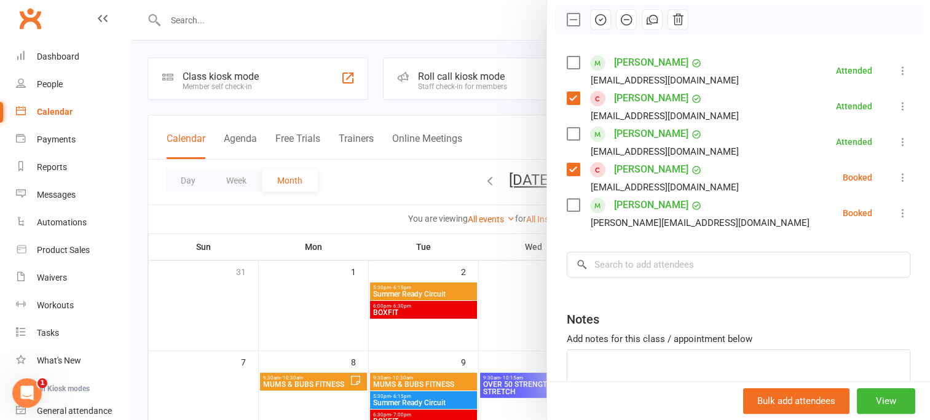
click at [897, 176] on icon at bounding box center [903, 177] width 12 height 12
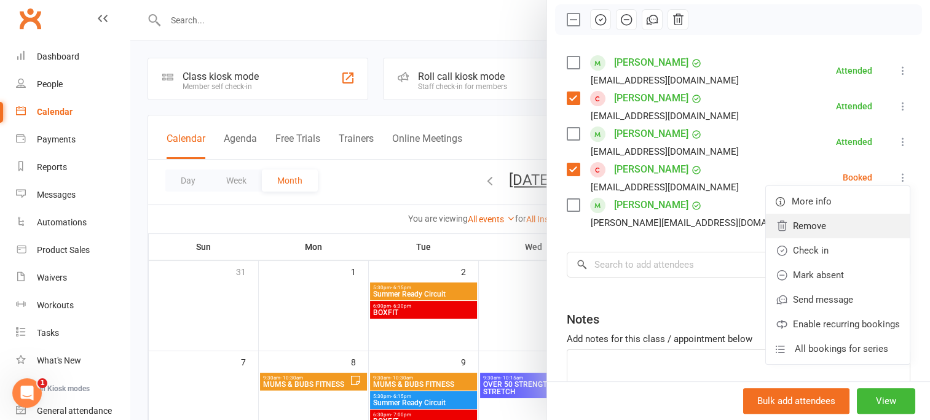
click at [812, 229] on link "Remove" at bounding box center [838, 226] width 144 height 25
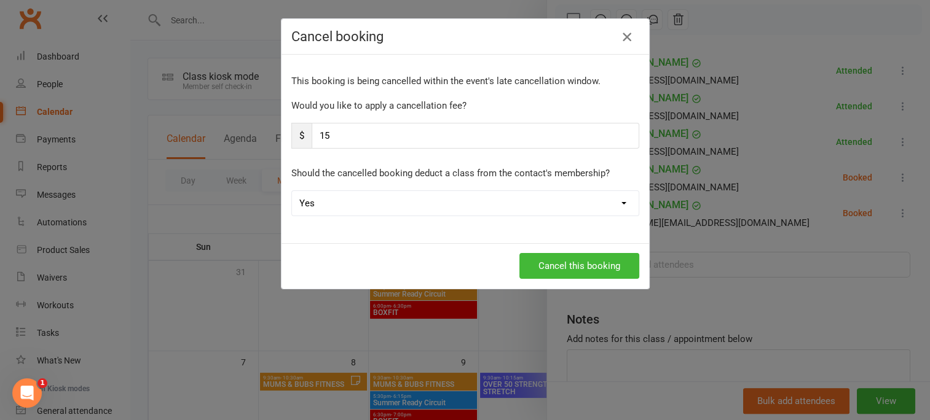
click at [620, 37] on icon "button" at bounding box center [627, 37] width 15 height 15
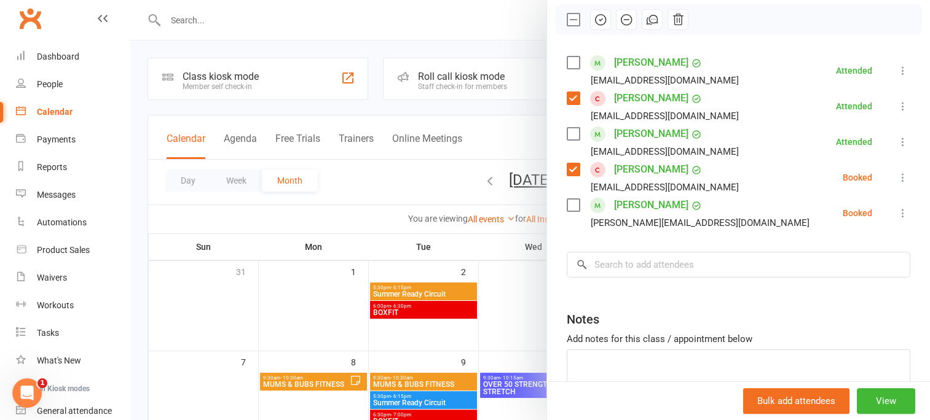
click at [897, 181] on icon at bounding box center [903, 177] width 12 height 12
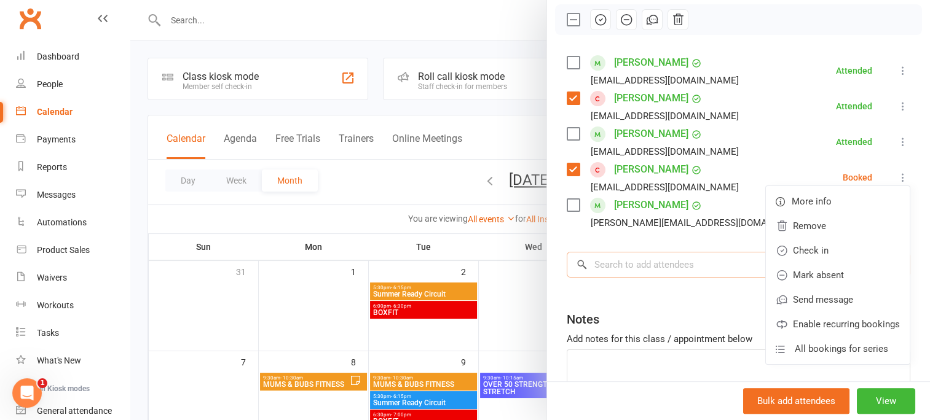
click at [696, 272] on input "search" at bounding box center [739, 265] width 344 height 26
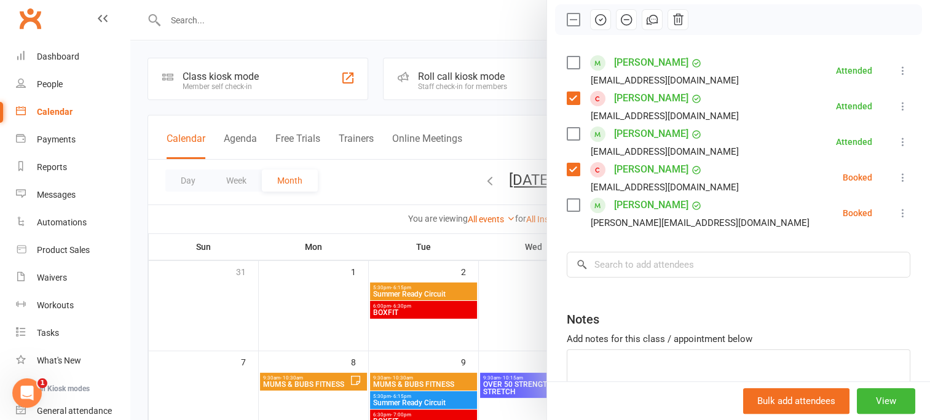
click at [567, 100] on label at bounding box center [573, 98] width 12 height 12
click at [561, 157] on div "Class kiosk mode Roll call 5:30 PM - 6:15 PM, Tuesday, September, 9, 2025 with …" at bounding box center [738, 155] width 383 height 592
click at [569, 168] on label at bounding box center [573, 169] width 12 height 12
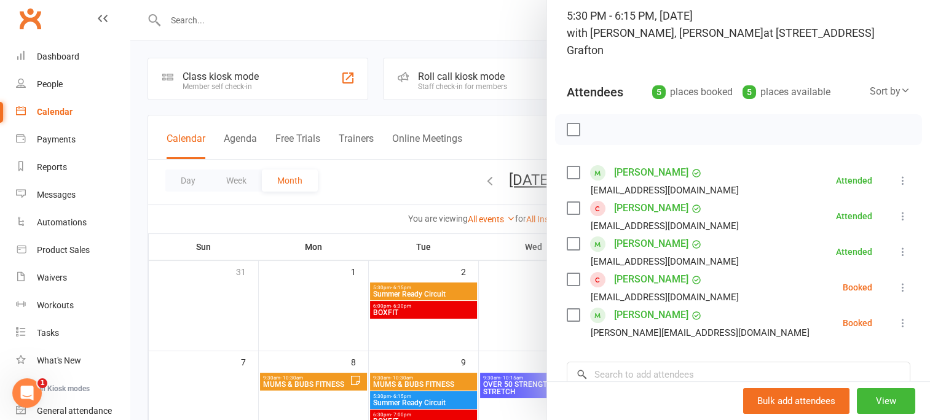
scroll to position [82, 0]
click at [897, 290] on icon at bounding box center [903, 288] width 12 height 12
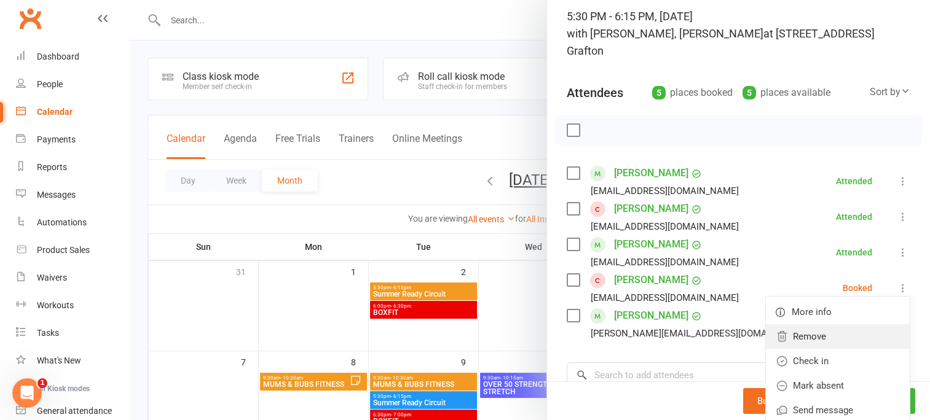
click at [814, 333] on link "Remove" at bounding box center [838, 337] width 144 height 25
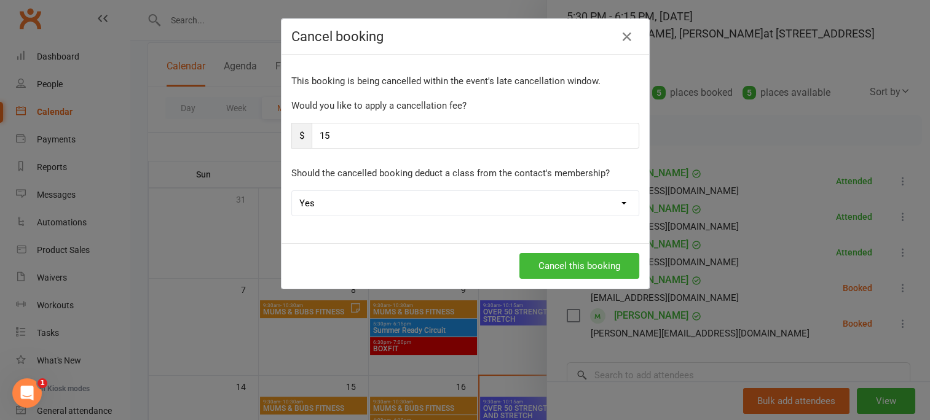
scroll to position [73, 0]
click at [616, 203] on select "Yes No" at bounding box center [465, 203] width 347 height 25
select select "1"
click at [292, 191] on select "Yes No" at bounding box center [465, 203] width 347 height 25
click at [325, 135] on input "15" at bounding box center [476, 136] width 328 height 26
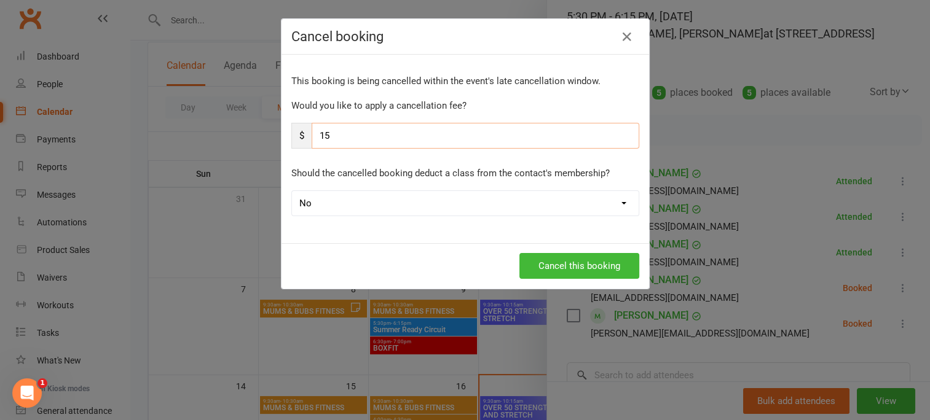
type input "1"
click at [570, 264] on button "Cancel this booking" at bounding box center [579, 266] width 120 height 26
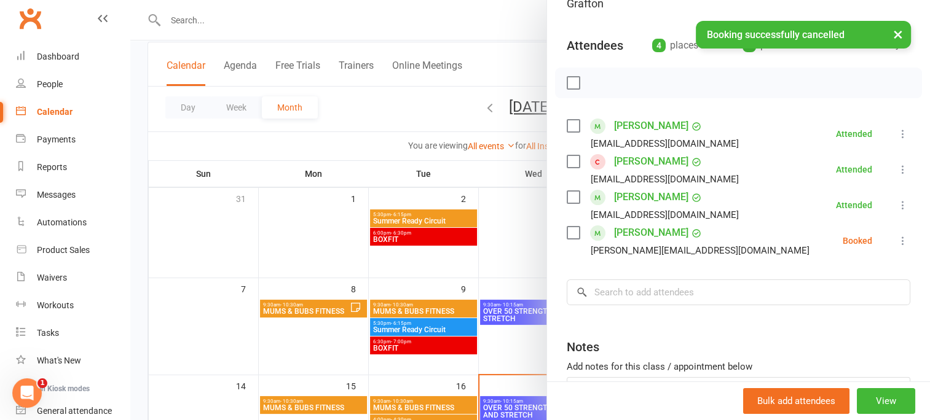
scroll to position [130, 0]
click at [897, 238] on icon at bounding box center [903, 240] width 12 height 12
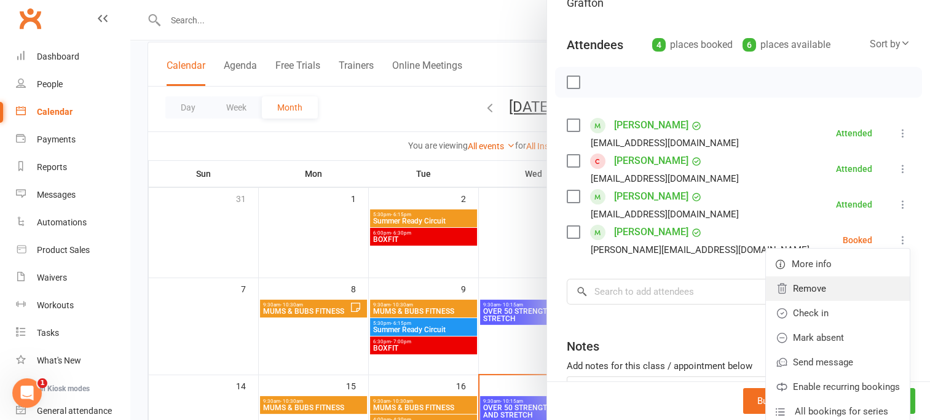
click at [809, 290] on link "Remove" at bounding box center [838, 289] width 144 height 25
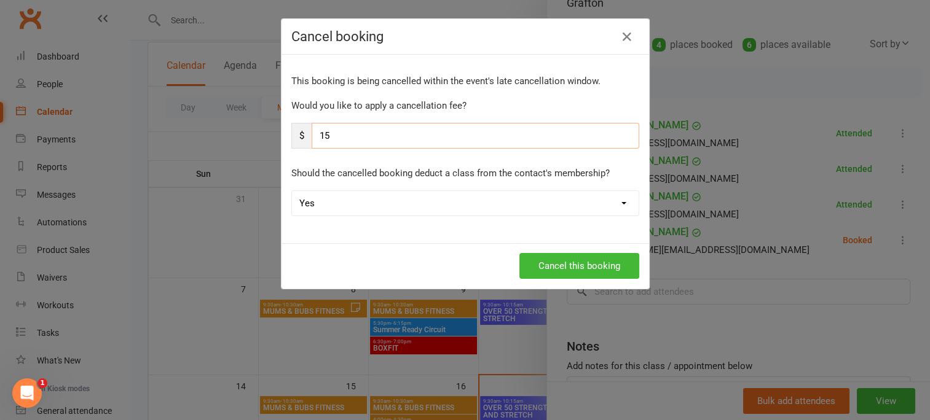
click at [332, 134] on input "15" at bounding box center [476, 136] width 328 height 26
type input "1"
click at [622, 202] on select "Yes No" at bounding box center [465, 203] width 347 height 25
select select "1"
click at [292, 191] on select "Yes No" at bounding box center [465, 203] width 347 height 25
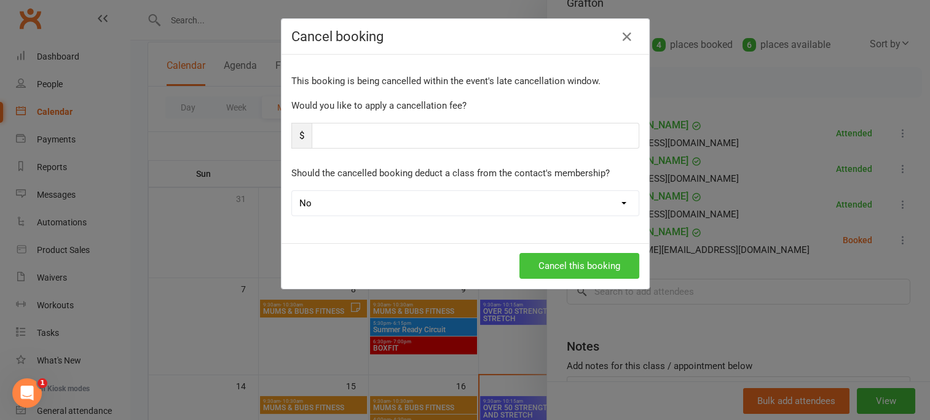
click at [585, 261] on button "Cancel this booking" at bounding box center [579, 266] width 120 height 26
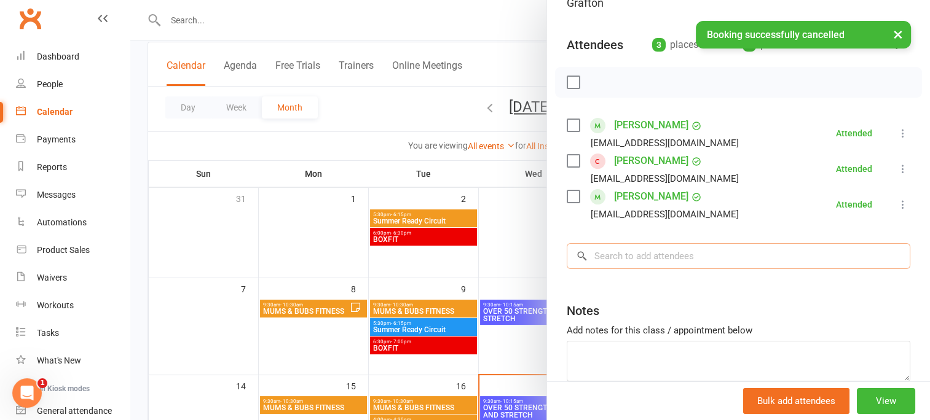
click at [615, 254] on input "search" at bounding box center [739, 256] width 344 height 26
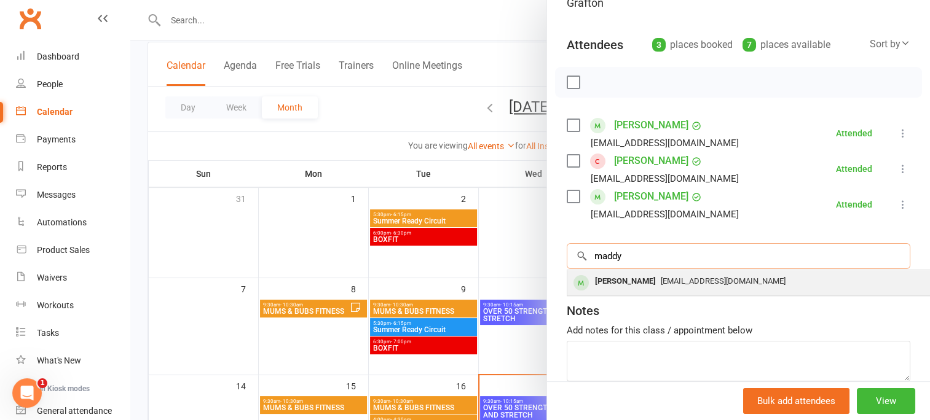
type input "maddy"
click at [639, 280] on div "Maddy Rutter" at bounding box center [625, 282] width 71 height 18
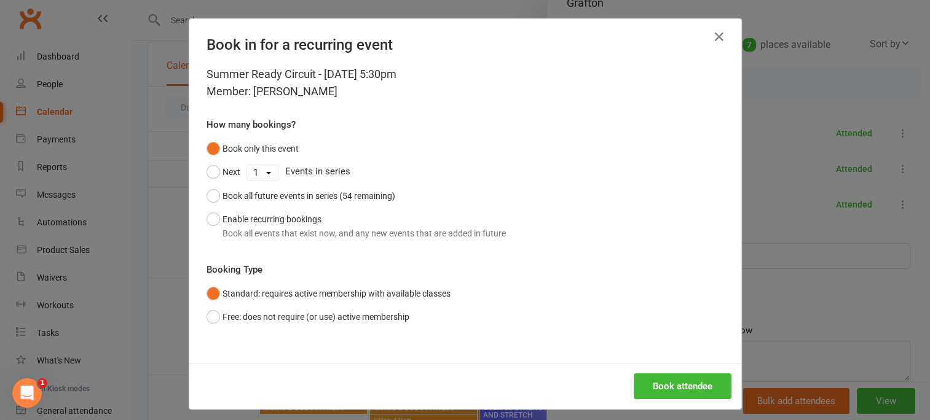
click at [265, 171] on select "1 2 3 4 5 6 7 8 9 10 11 12 13 14 15 16 17 18 19 20 21 22 23 24 25 26 27 28 29 3…" at bounding box center [262, 172] width 31 height 15
click at [247, 165] on select "1 2 3 4 5 6 7 8 9 10 11 12 13 14 15 16 17 18 19 20 21 22 23 24 25 26 27 28 29 3…" at bounding box center [262, 172] width 31 height 15
click at [264, 173] on select "1 2 3 4 5 6 7 8 9 10 11 12 13 14 15 16 17 18 19 20 21 22 23 24 25 26 27 28 29 3…" at bounding box center [262, 172] width 31 height 15
select select "0"
click at [247, 165] on select "1 2 3 4 5 6 7 8 9 10 11 12 13 14 15 16 17 18 19 20 21 22 23 24 25 26 27 28 29 3…" at bounding box center [262, 172] width 31 height 15
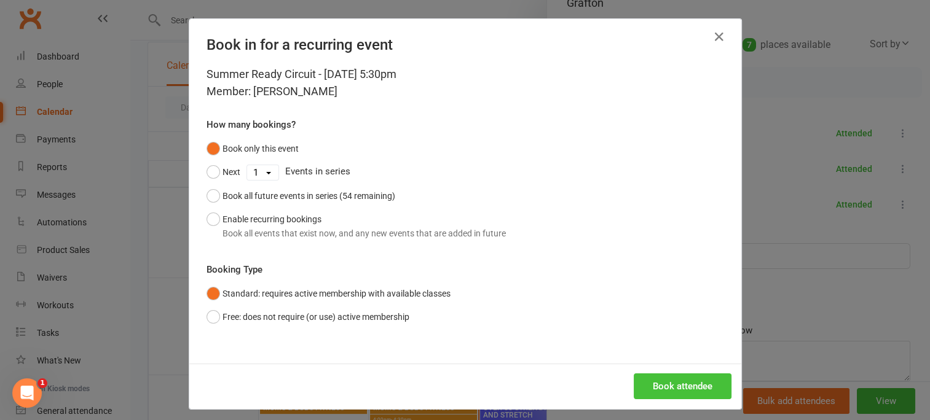
click at [688, 381] on button "Book attendee" at bounding box center [683, 387] width 98 height 26
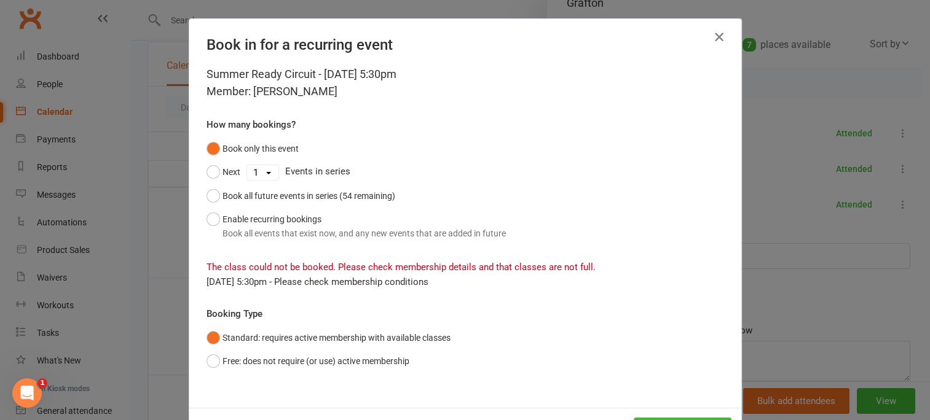
click at [714, 37] on icon "button" at bounding box center [719, 37] width 15 height 15
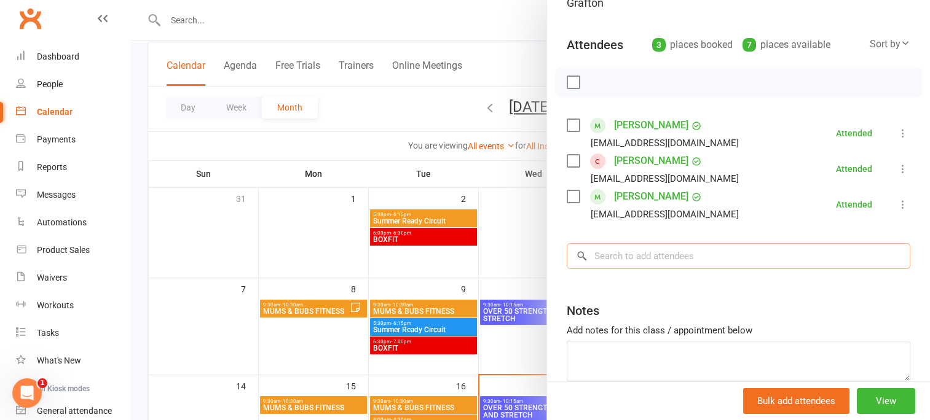
click at [634, 256] on input "search" at bounding box center [739, 256] width 344 height 26
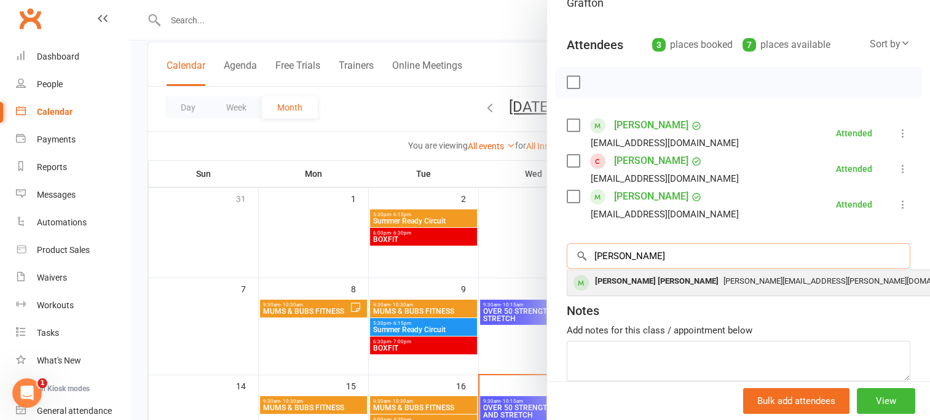
type input "kerin"
click at [629, 283] on div "Kerin Maree Hallam" at bounding box center [656, 282] width 133 height 18
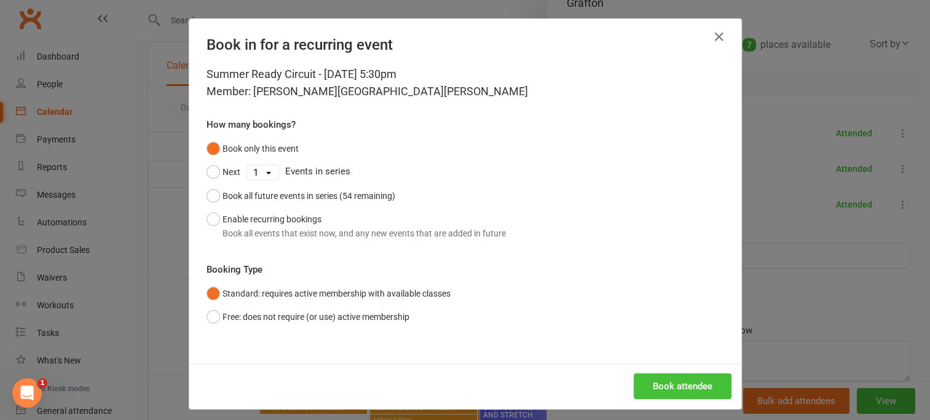
click at [689, 382] on button "Book attendee" at bounding box center [683, 387] width 98 height 26
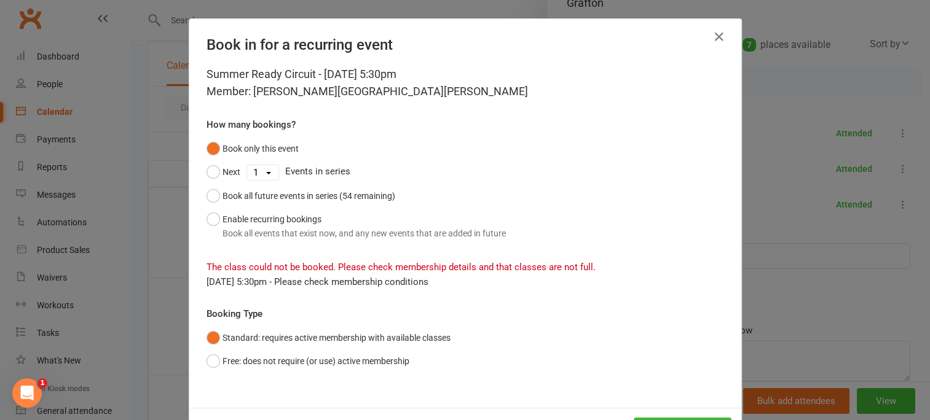
scroll to position [52, 0]
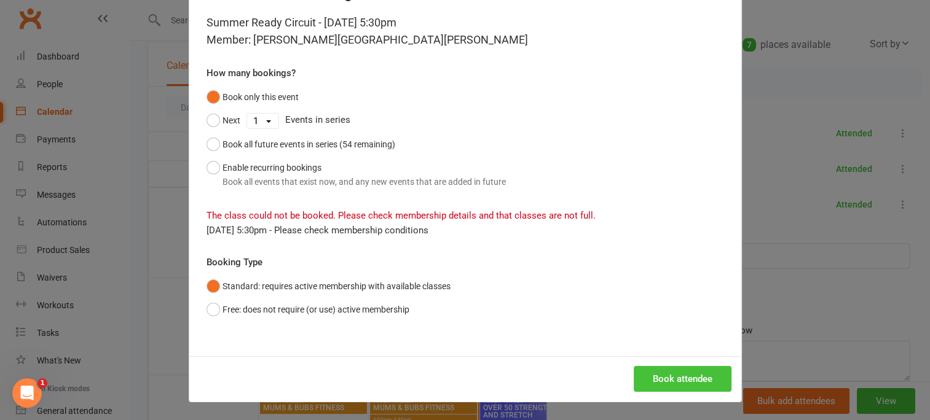
click at [675, 379] on button "Book attendee" at bounding box center [683, 379] width 98 height 26
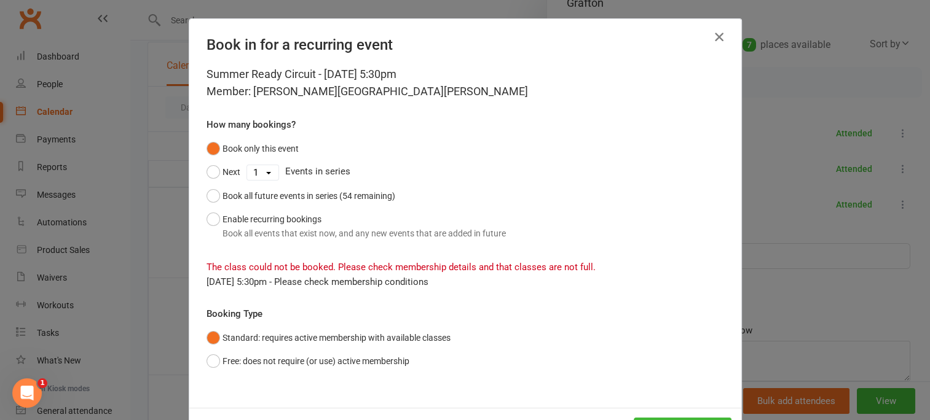
click at [712, 39] on icon "button" at bounding box center [719, 37] width 15 height 15
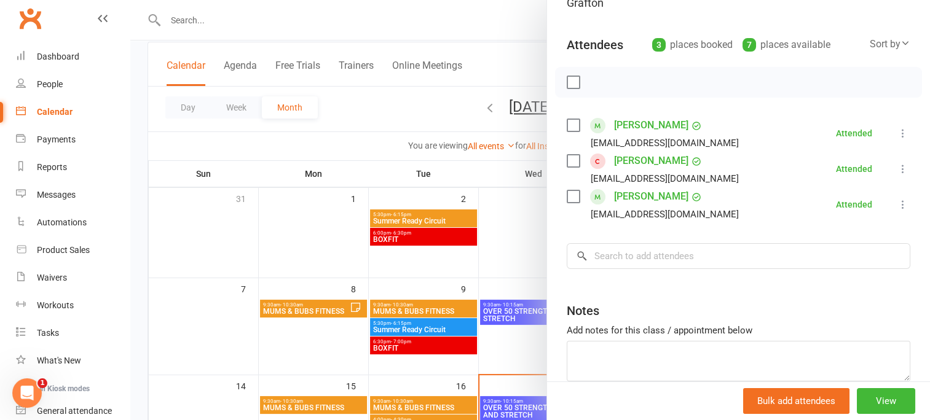
click at [508, 217] on div at bounding box center [530, 210] width 800 height 420
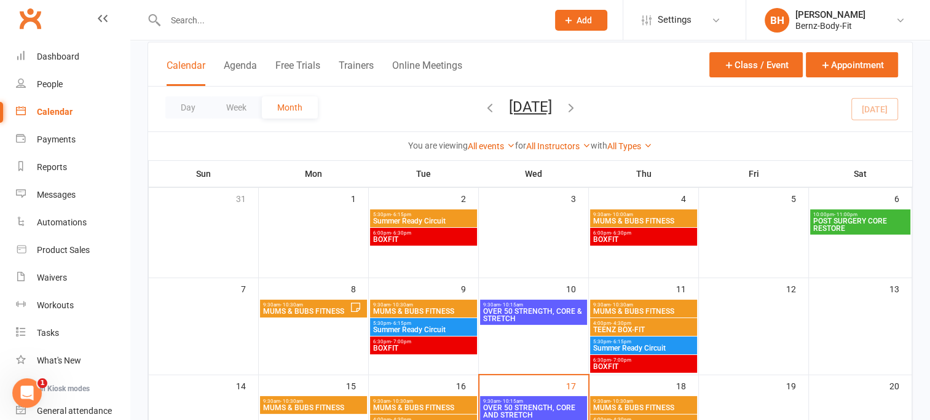
click at [396, 347] on span "BOXFIT" at bounding box center [423, 348] width 102 height 7
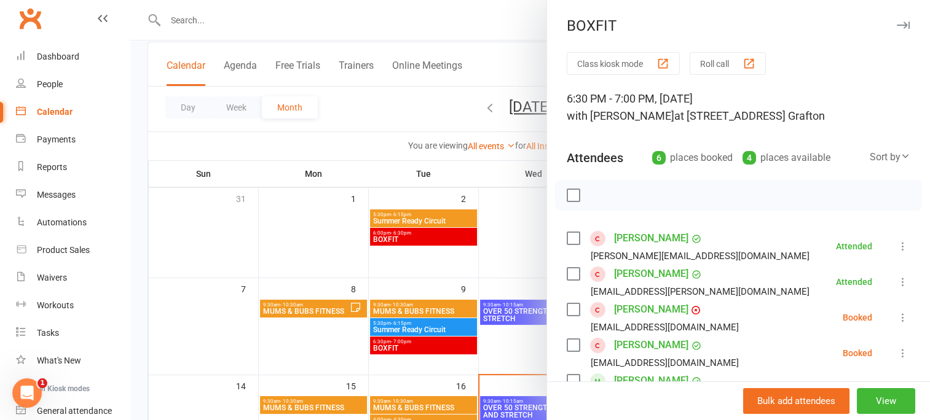
click at [567, 238] on label at bounding box center [573, 238] width 12 height 12
click at [568, 277] on label at bounding box center [573, 274] width 12 height 12
click at [568, 310] on label at bounding box center [573, 310] width 12 height 12
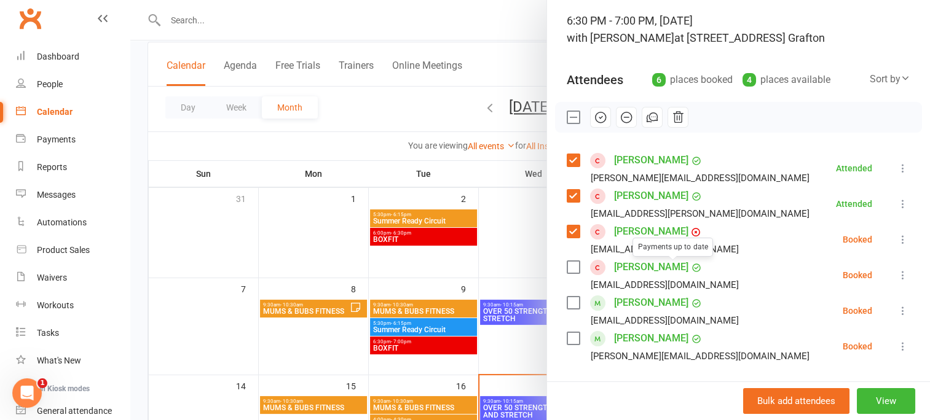
scroll to position [79, 0]
click at [567, 294] on div "Jess Stewart jessicalouisestewart@hotmail.com.au" at bounding box center [655, 311] width 177 height 36
click at [567, 297] on label at bounding box center [573, 302] width 12 height 12
click at [567, 336] on label at bounding box center [573, 338] width 12 height 12
click at [568, 192] on label at bounding box center [573, 195] width 12 height 12
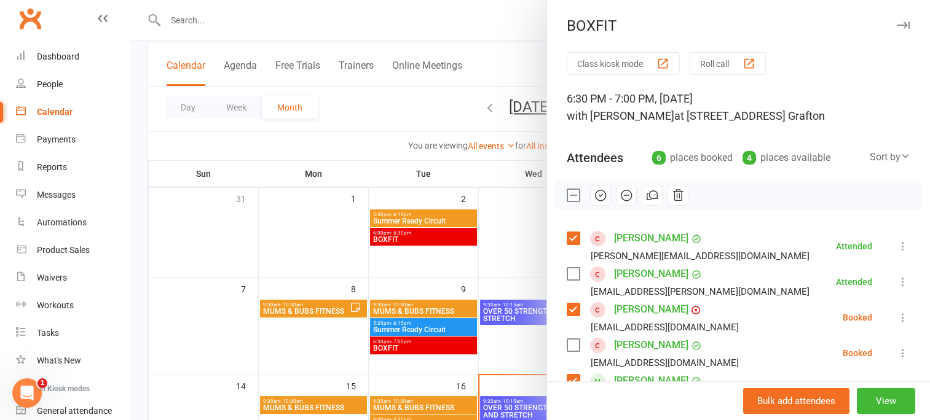
scroll to position [0, 0]
click at [720, 58] on button "Roll call" at bounding box center [728, 63] width 76 height 23
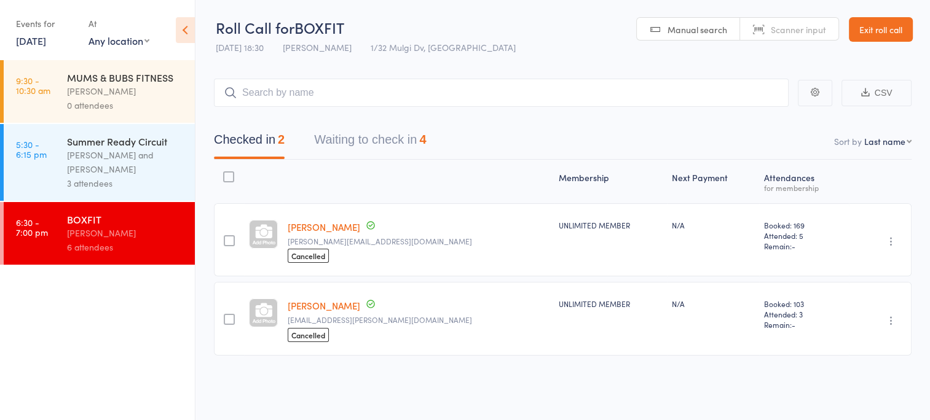
click at [234, 238] on div at bounding box center [229, 240] width 11 height 11
click at [226, 237] on input "checkbox" at bounding box center [226, 237] width 0 height 0
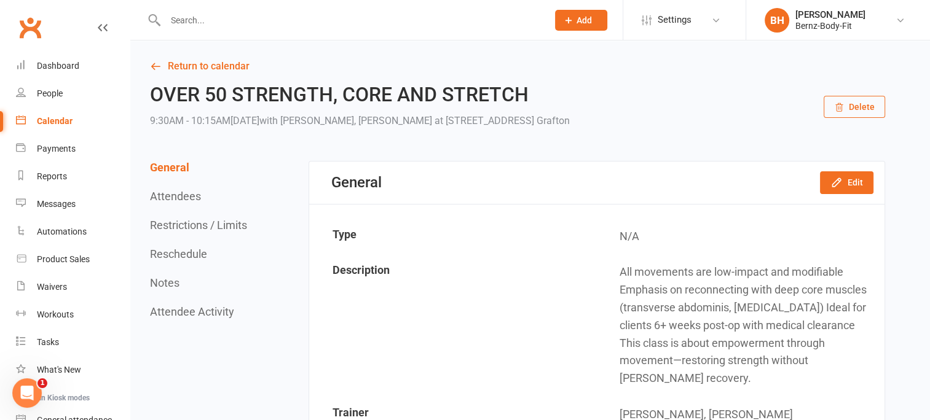
click at [60, 120] on div "Calendar" at bounding box center [55, 121] width 36 height 10
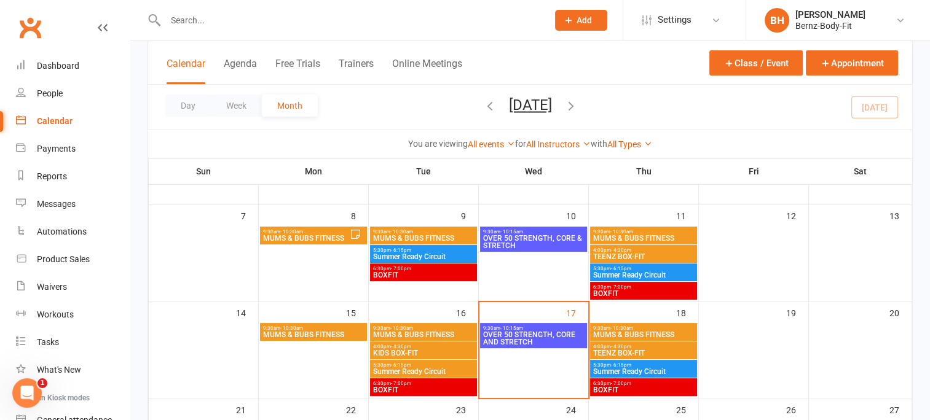
scroll to position [148, 0]
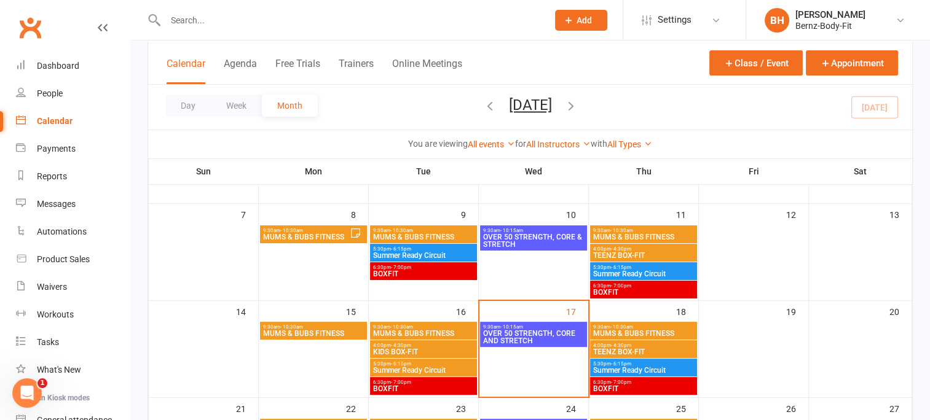
click at [627, 266] on span "- 6:15pm" at bounding box center [621, 268] width 20 height 6
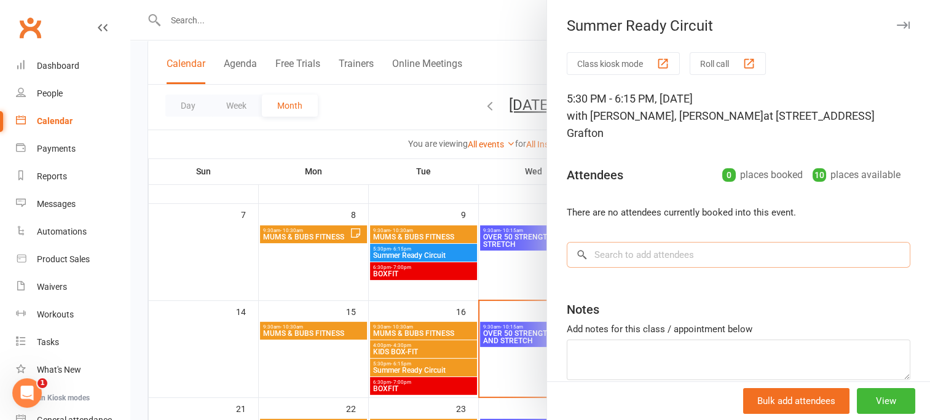
click at [606, 257] on input "search" at bounding box center [739, 255] width 344 height 26
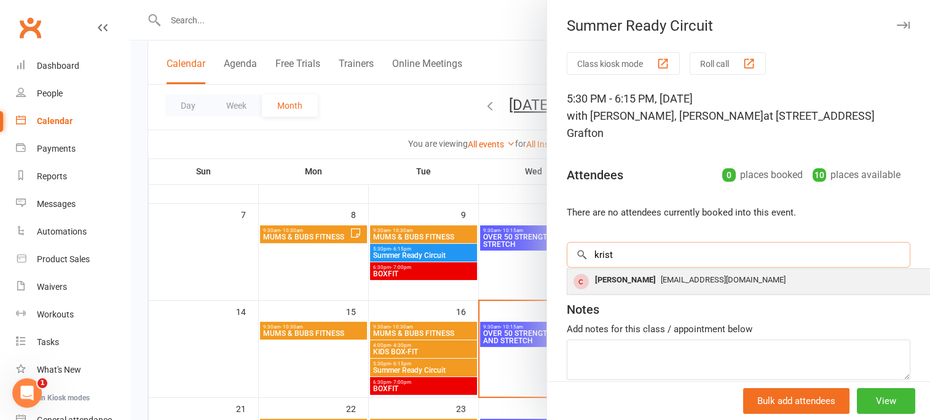
type input "krist"
click at [619, 280] on div "[PERSON_NAME]" at bounding box center [625, 281] width 71 height 18
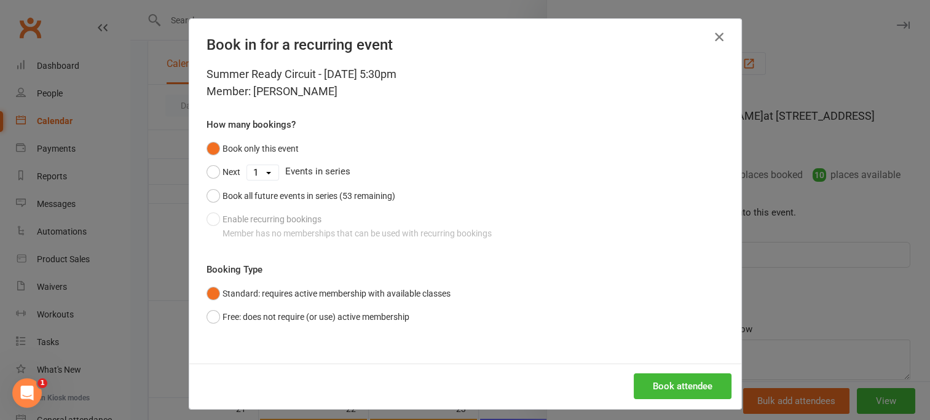
click at [713, 36] on icon "button" at bounding box center [719, 37] width 15 height 15
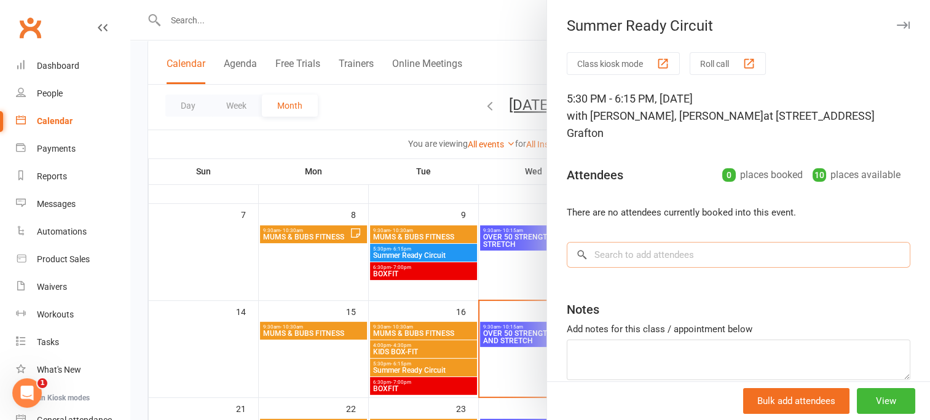
click at [622, 259] on input "search" at bounding box center [739, 255] width 344 height 26
click at [617, 254] on input "search" at bounding box center [739, 255] width 344 height 26
click at [216, 20] on div at bounding box center [530, 210] width 800 height 420
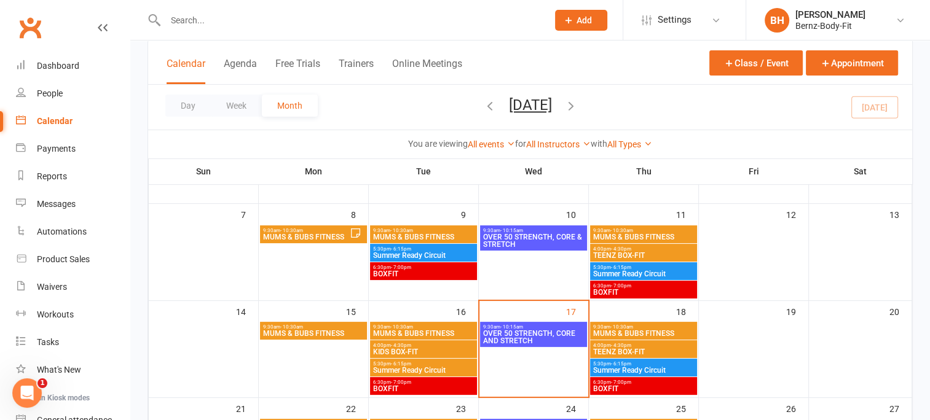
click at [216, 20] on input "text" at bounding box center [350, 20] width 377 height 17
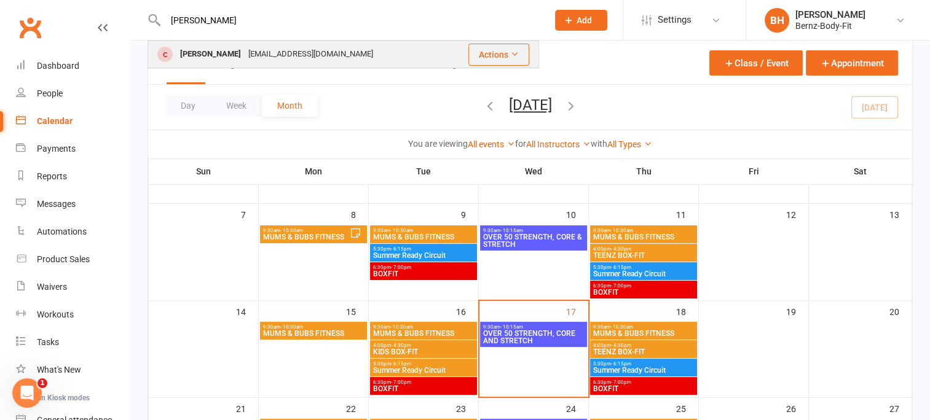
type input "[PERSON_NAME]"
click at [217, 53] on div "[PERSON_NAME]" at bounding box center [210, 54] width 68 height 18
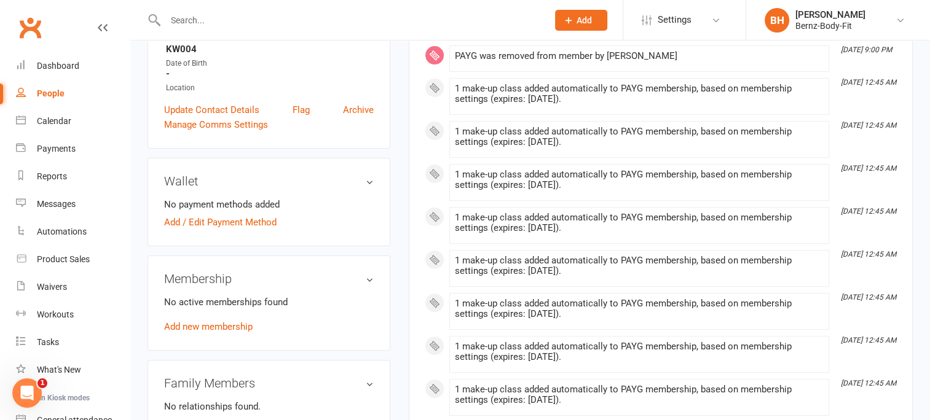
scroll to position [296, 0]
click at [225, 325] on link "Add new membership" at bounding box center [208, 325] width 89 height 11
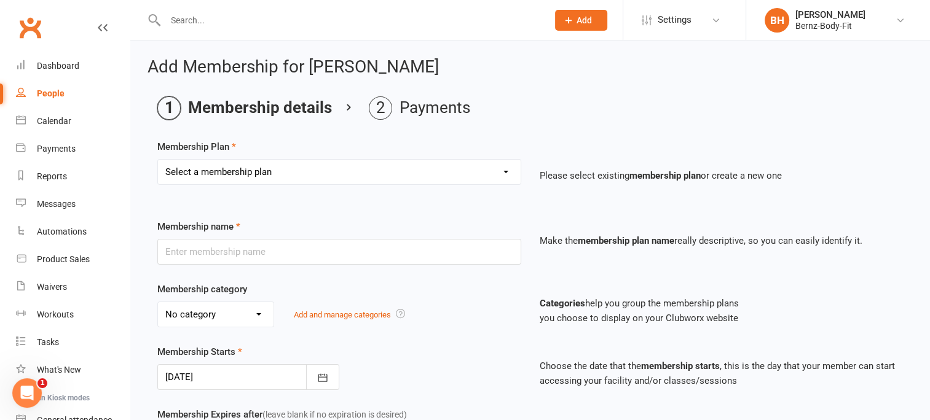
click at [307, 168] on select "Select a membership plan Create new Membership Plan UNLIMITED MEMBER Kata Train…" at bounding box center [339, 172] width 363 height 25
click at [583, 85] on div "Add Membership for [PERSON_NAME] Membership details Payments Membership Plan Se…" at bounding box center [530, 426] width 800 height 770
click at [57, 71] on link "Dashboard" at bounding box center [73, 66] width 114 height 28
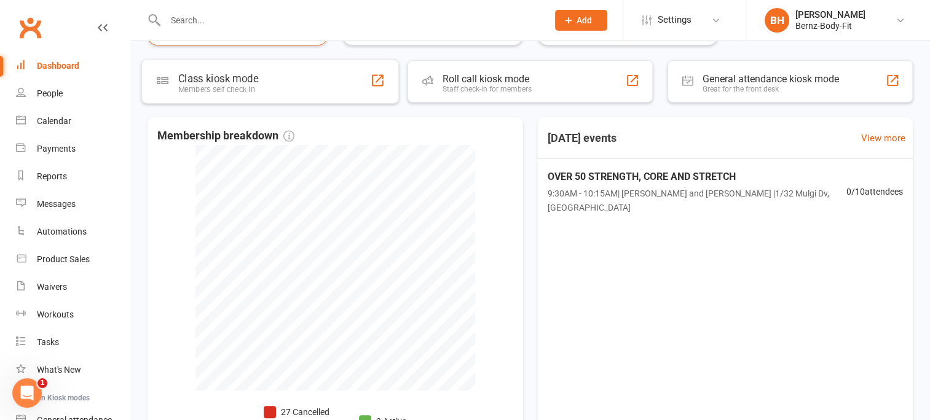
scroll to position [213, 0]
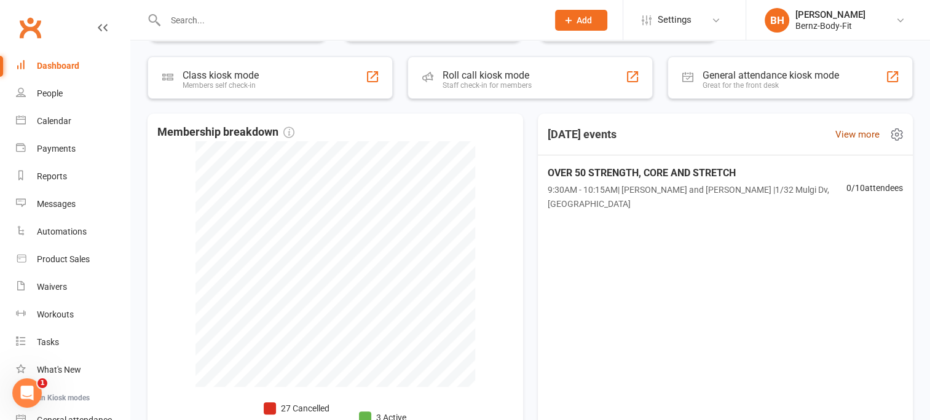
click at [860, 132] on link "View more" at bounding box center [857, 134] width 44 height 15
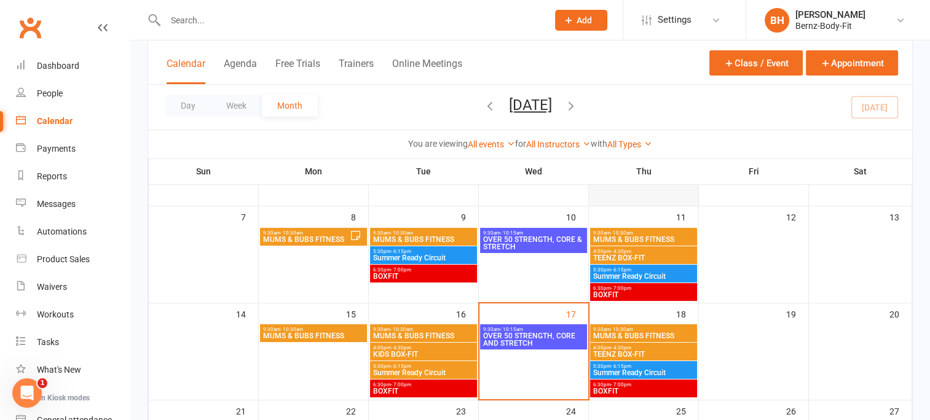
scroll to position [146, 0]
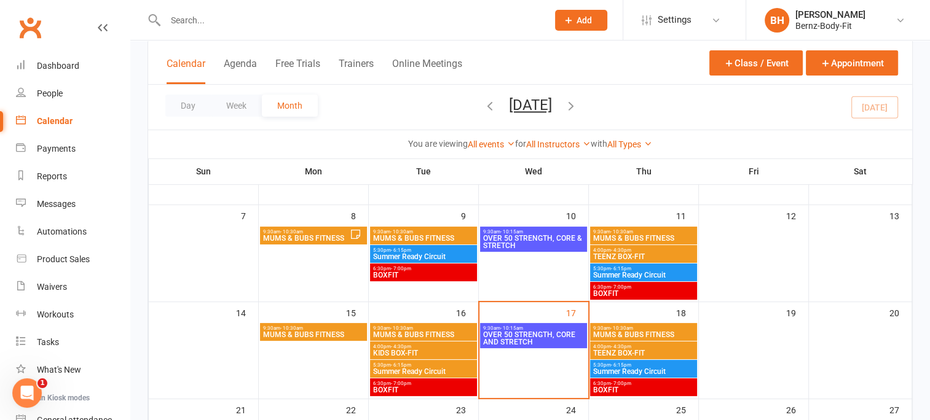
click at [618, 269] on span "- 6:15pm" at bounding box center [621, 269] width 20 height 6
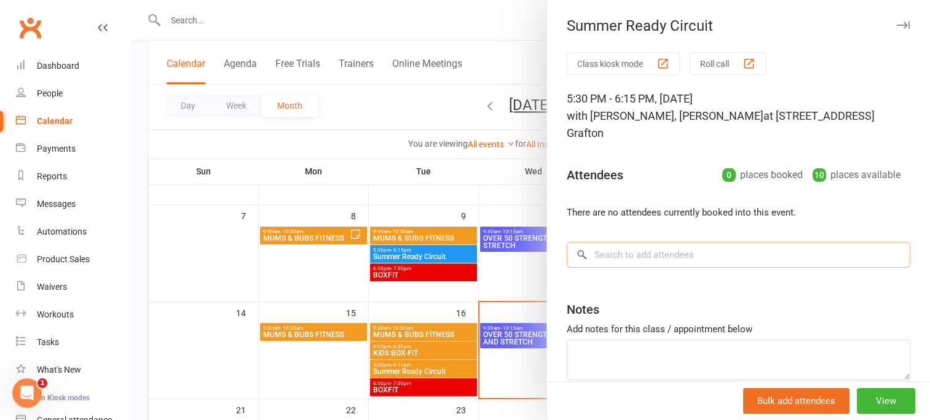
click at [622, 256] on input "search" at bounding box center [739, 255] width 344 height 26
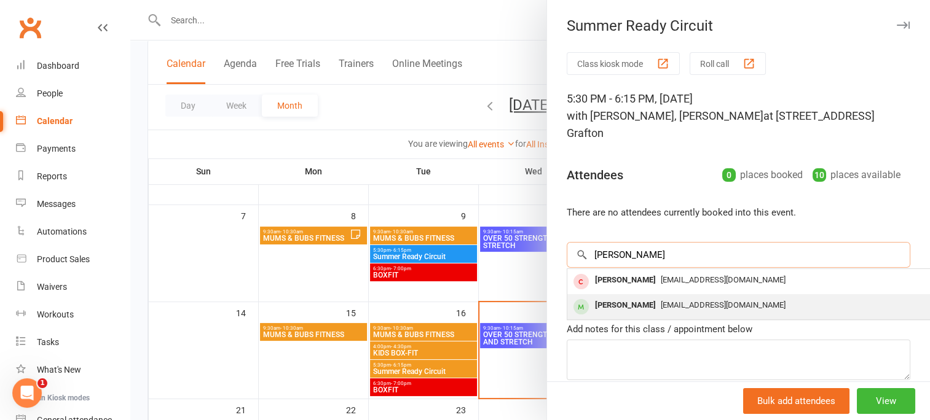
type input "[PERSON_NAME]"
click at [631, 307] on div "[PERSON_NAME]" at bounding box center [625, 306] width 71 height 18
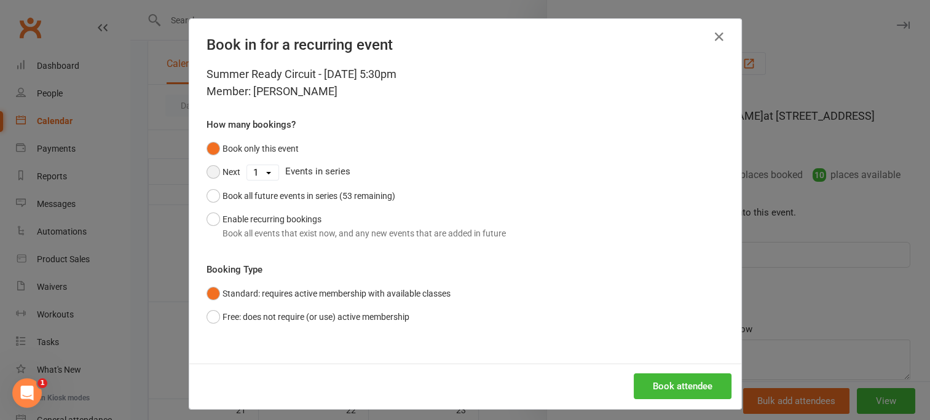
click at [211, 173] on button "Next" at bounding box center [224, 171] width 34 height 23
click at [669, 384] on button "Book attendee" at bounding box center [683, 387] width 98 height 26
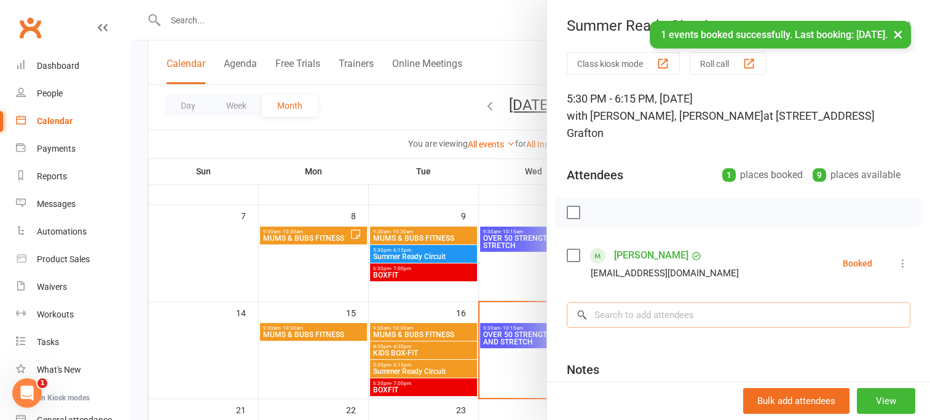
click at [629, 313] on input "search" at bounding box center [739, 315] width 344 height 26
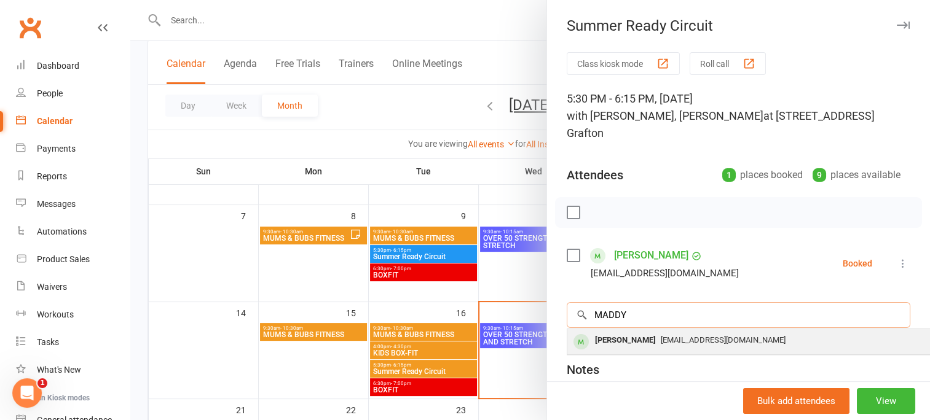
type input "MADDY"
click at [622, 339] on div "[PERSON_NAME]" at bounding box center [625, 341] width 71 height 18
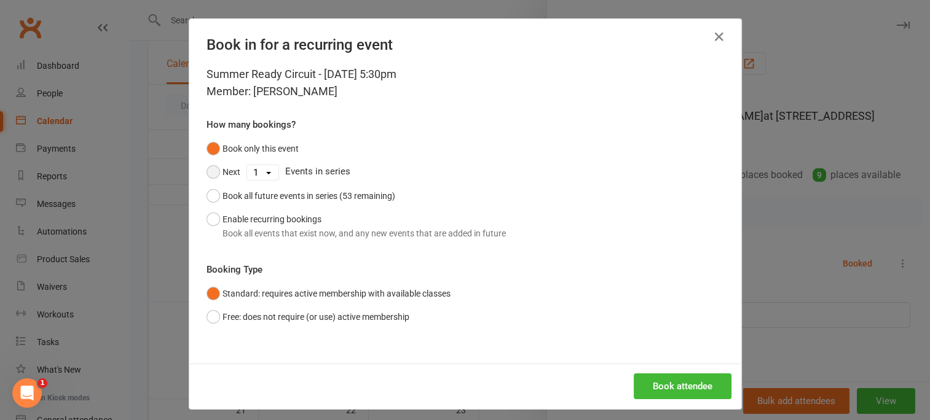
click at [209, 168] on button "Next" at bounding box center [224, 171] width 34 height 23
click at [677, 380] on button "Book attendee" at bounding box center [683, 387] width 98 height 26
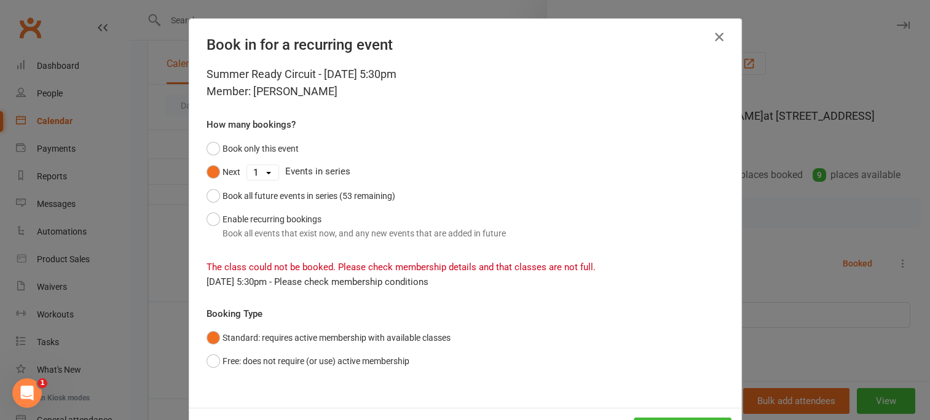
click at [713, 32] on icon "button" at bounding box center [719, 37] width 15 height 15
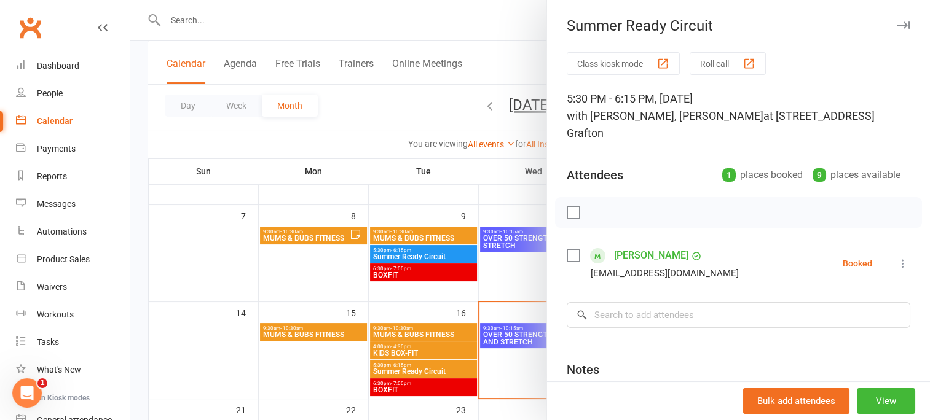
click at [133, 63] on div at bounding box center [530, 210] width 800 height 420
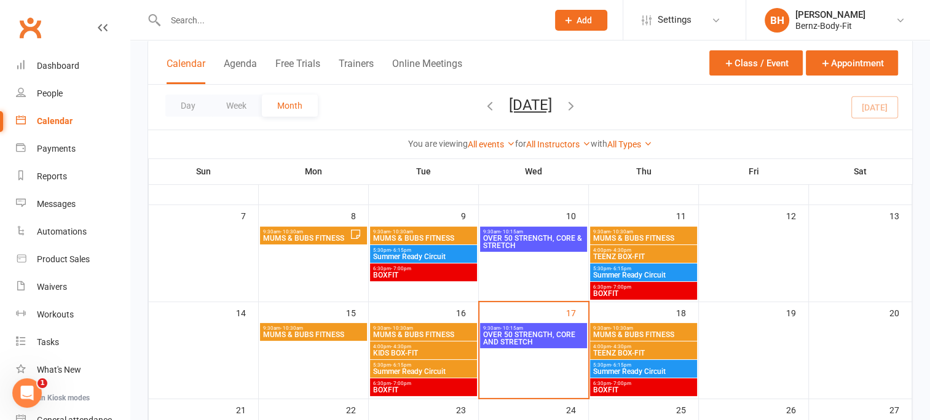
click at [61, 124] on div "Calendar" at bounding box center [55, 121] width 36 height 10
click at [633, 364] on span "5:30pm - 6:15pm" at bounding box center [643, 366] width 102 height 6
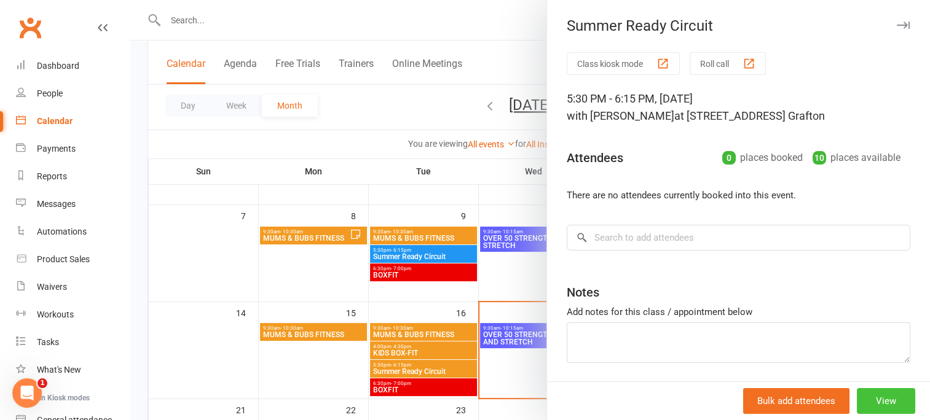
click at [865, 402] on button "View" at bounding box center [886, 401] width 58 height 26
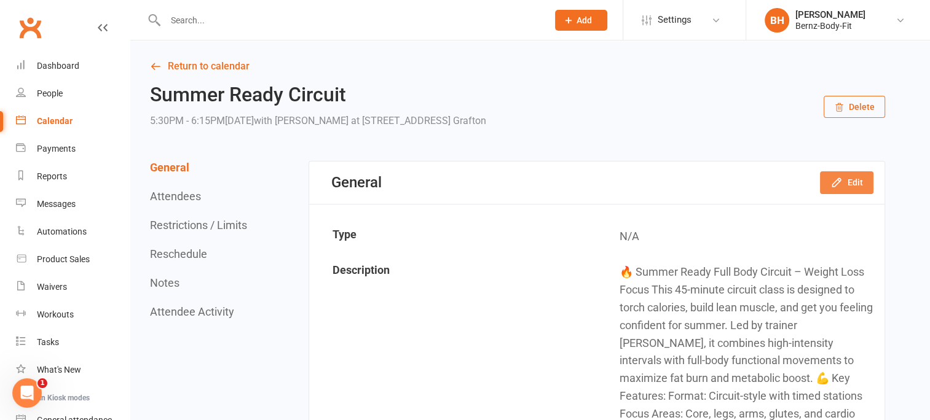
click at [852, 181] on button "Edit" at bounding box center [846, 182] width 53 height 22
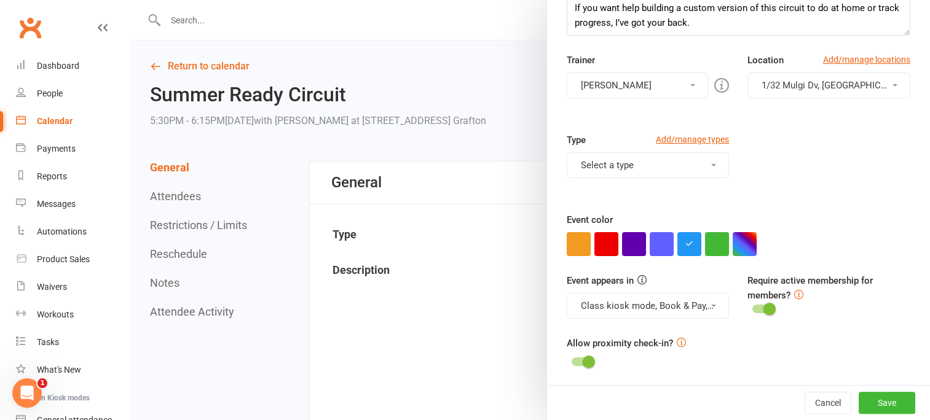
scroll to position [218, 0]
click at [763, 309] on span at bounding box center [769, 308] width 12 height 12
click at [752, 306] on input "checkbox" at bounding box center [752, 306] width 0 height 0
click at [583, 361] on span at bounding box center [589, 361] width 12 height 12
click at [572, 359] on input "checkbox" at bounding box center [572, 359] width 0 height 0
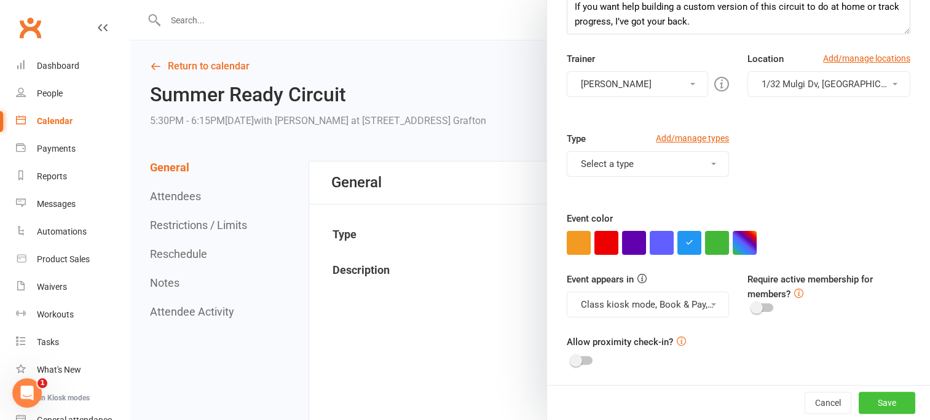
click at [864, 403] on button "Save" at bounding box center [887, 403] width 57 height 22
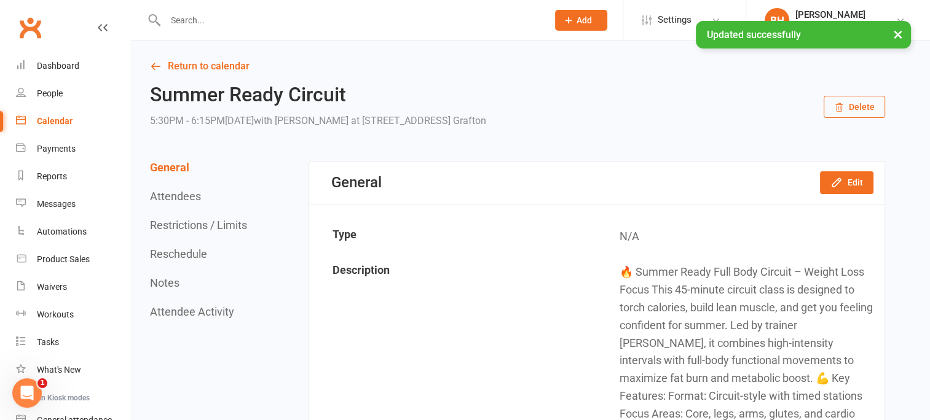
click at [51, 122] on div "Calendar" at bounding box center [55, 121] width 36 height 10
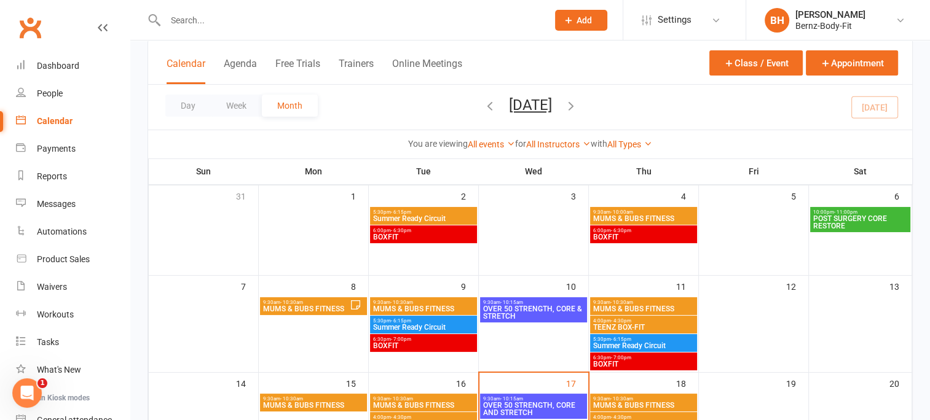
scroll to position [76, 0]
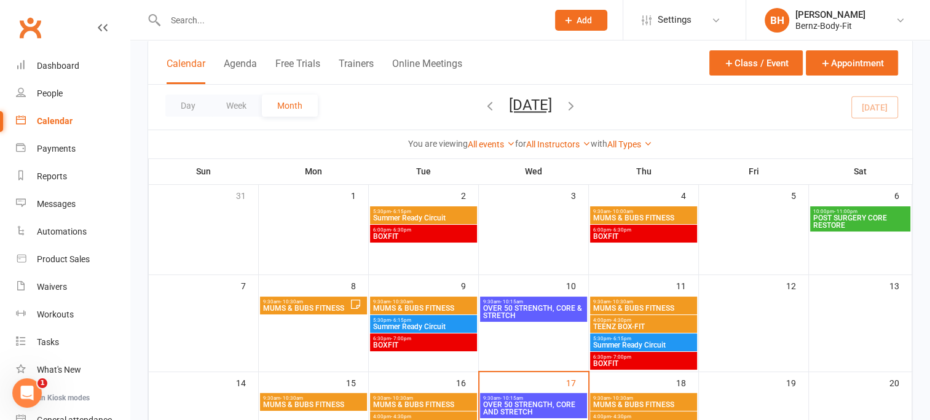
click at [637, 336] on span "5:30pm - 6:15pm" at bounding box center [643, 339] width 102 height 6
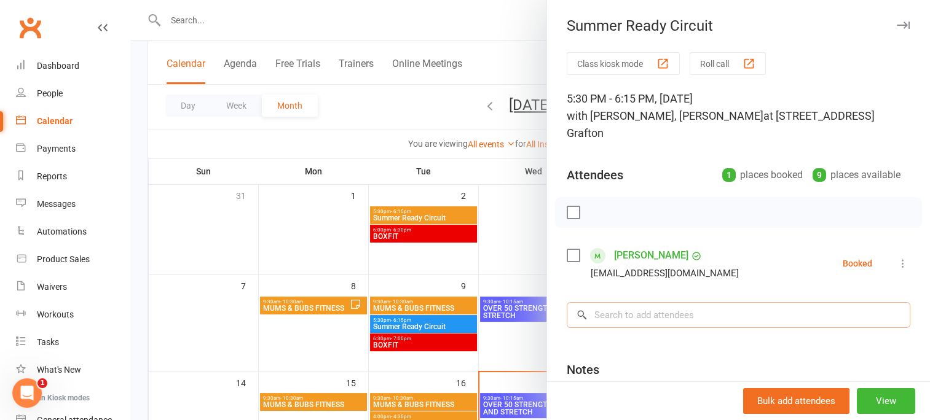
click at [637, 318] on input "search" at bounding box center [739, 315] width 344 height 26
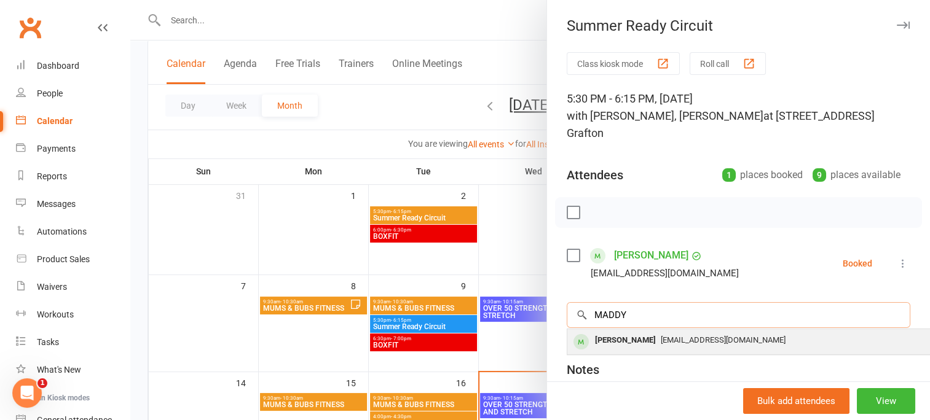
type input "MADDY"
click at [634, 337] on div "[PERSON_NAME]" at bounding box center [625, 341] width 71 height 18
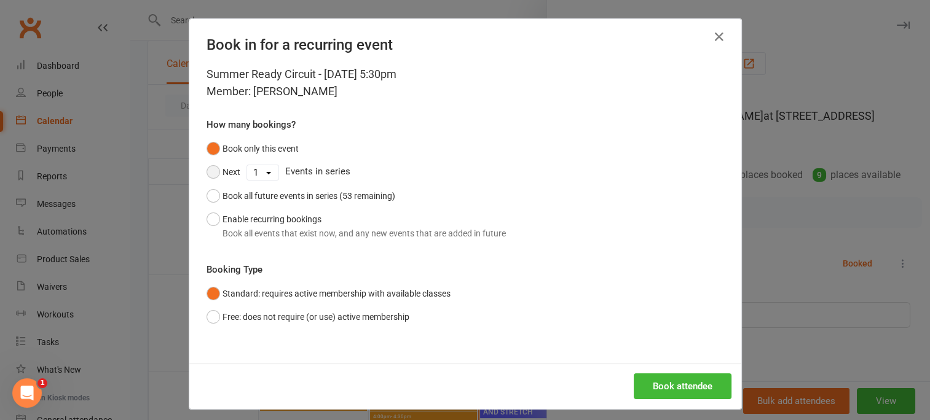
click at [212, 170] on button "Next" at bounding box center [224, 171] width 34 height 23
click at [686, 379] on button "Book attendee" at bounding box center [683, 387] width 98 height 26
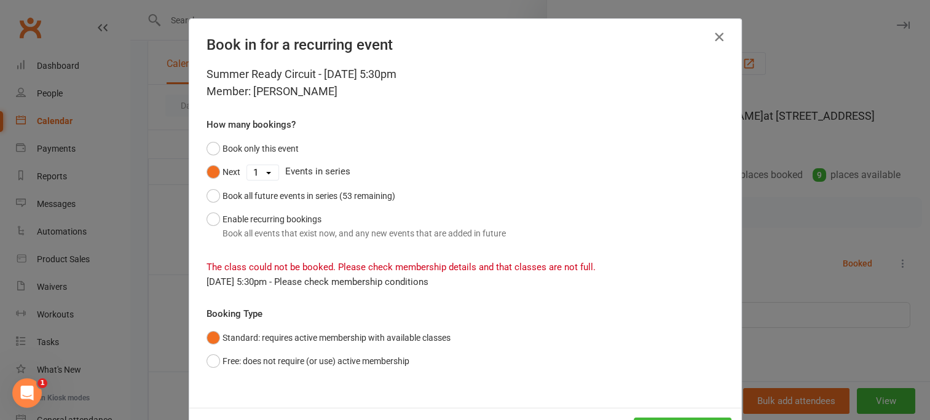
click at [715, 33] on icon "button" at bounding box center [719, 37] width 15 height 15
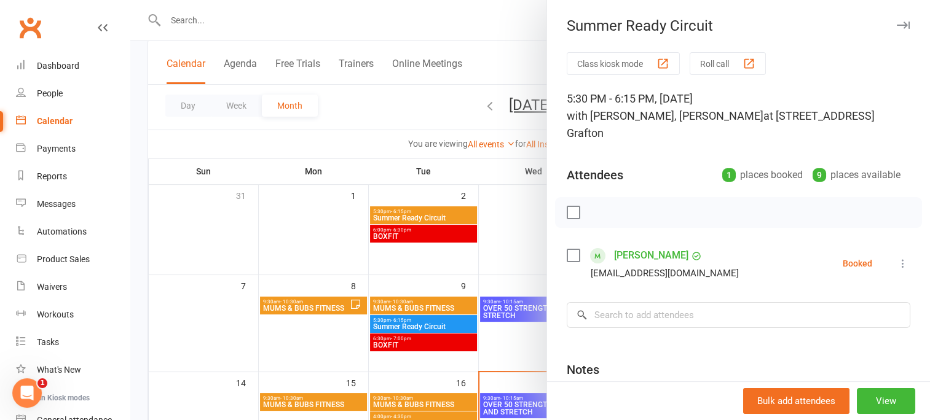
click at [332, 18] on div at bounding box center [530, 210] width 800 height 420
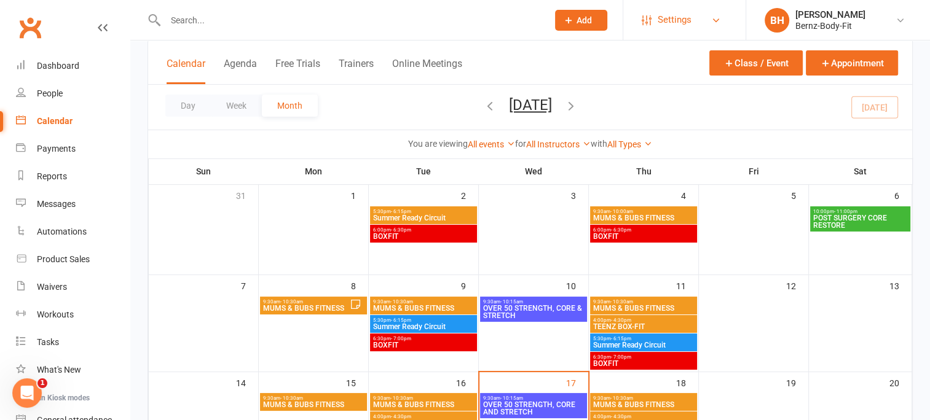
click at [688, 26] on span "Settings" at bounding box center [675, 20] width 34 height 28
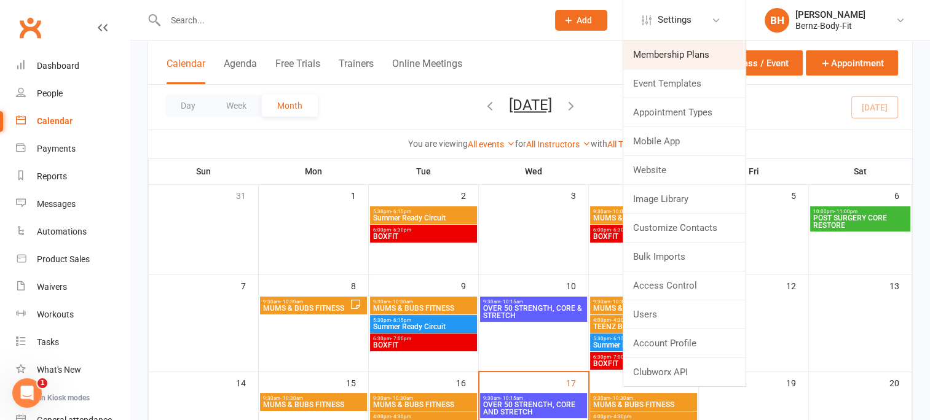
click at [672, 55] on link "Membership Plans" at bounding box center [684, 55] width 122 height 28
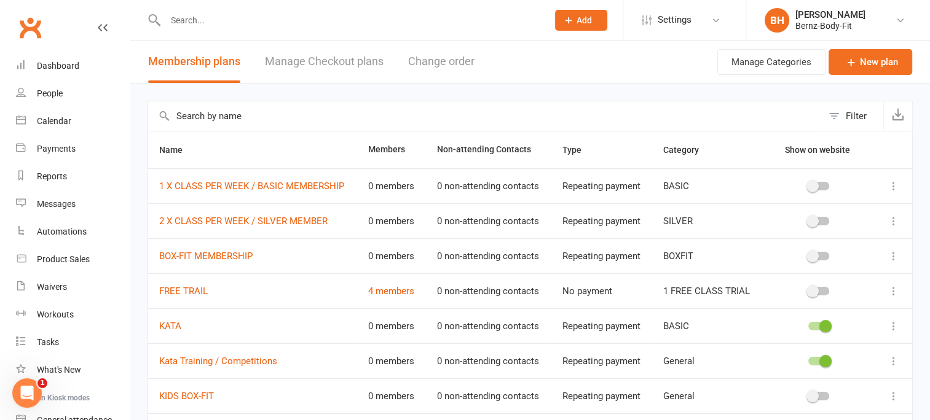
click at [271, 304] on td "FREE TRAIL" at bounding box center [252, 290] width 209 height 35
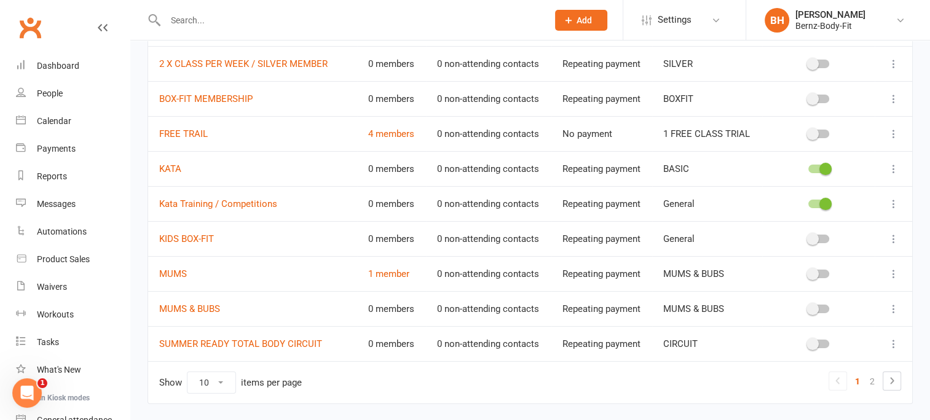
scroll to position [159, 0]
click at [278, 337] on link "SUMMER READY TOTAL BODY CIRCUIT" at bounding box center [240, 342] width 163 height 11
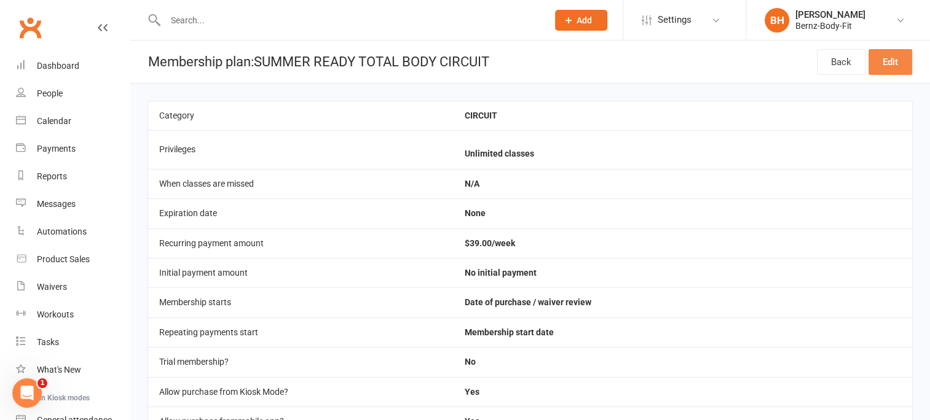
click at [890, 61] on link "Edit" at bounding box center [890, 62] width 44 height 26
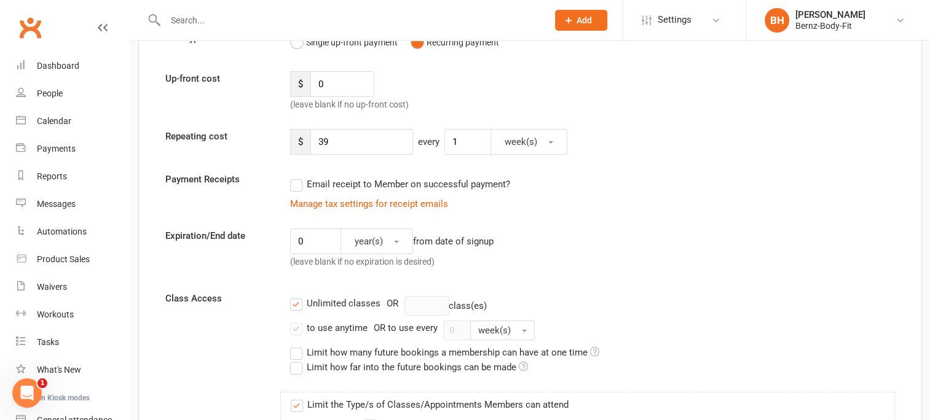
scroll to position [165, 0]
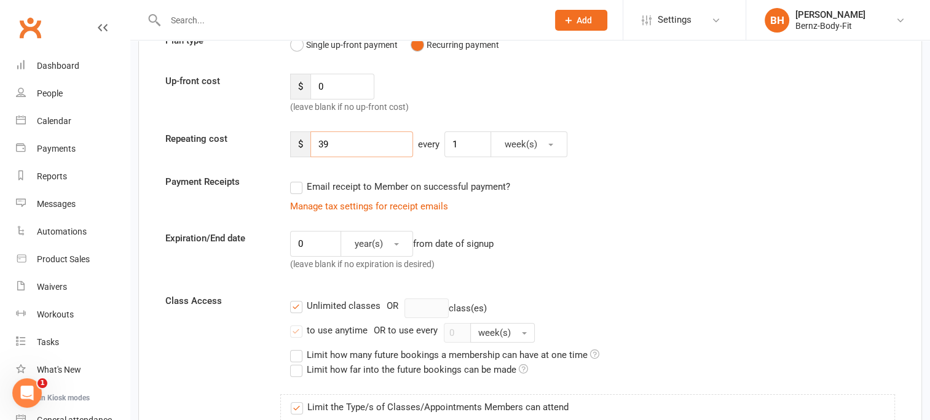
click at [328, 143] on input "39" at bounding box center [361, 145] width 103 height 26
type input "3"
type input "40.00"
click at [664, 193] on div "Payment Receipts Email receipt to Member on successful payment? Manage tax sett…" at bounding box center [530, 194] width 748 height 39
click at [296, 187] on label "Email receipt to Member on successful payment?" at bounding box center [400, 186] width 220 height 15
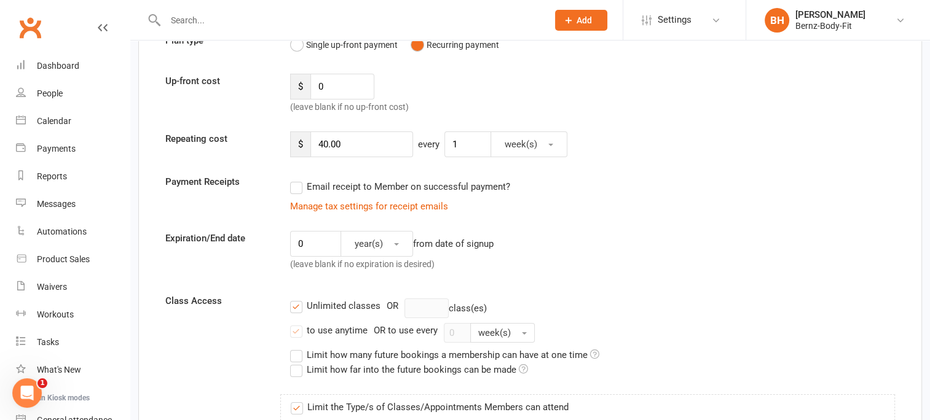
click at [296, 179] on input "Email receipt to Member on successful payment?" at bounding box center [294, 179] width 8 height 0
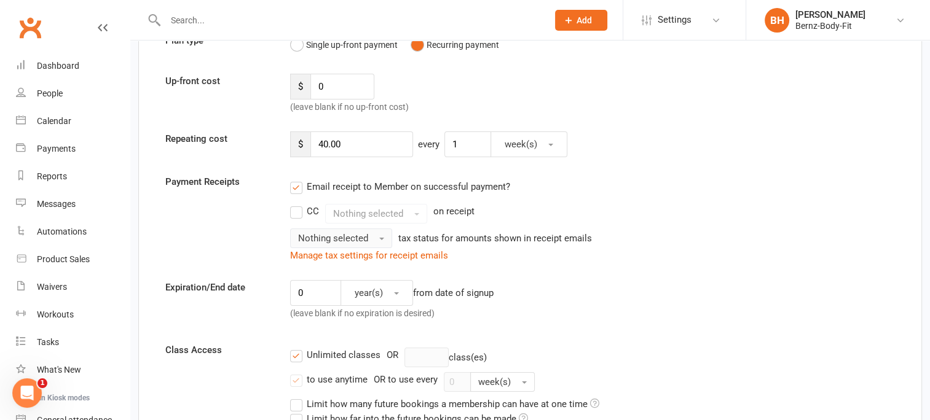
click at [379, 233] on button "Nothing selected" at bounding box center [341, 239] width 102 height 20
click at [352, 264] on link "Inc tax" at bounding box center [352, 265] width 122 height 25
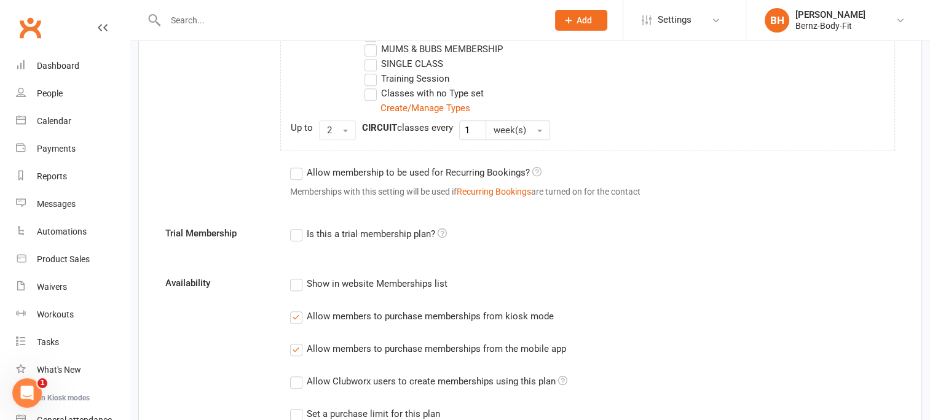
scroll to position [683, 0]
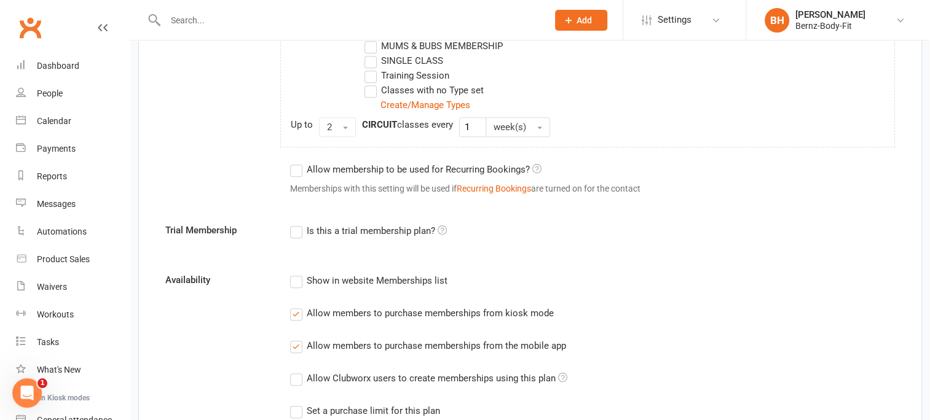
click at [294, 166] on label "Allow membership to be used for Recurring Bookings?" at bounding box center [415, 169] width 251 height 15
click at [294, 162] on input "Allow membership to be used for Recurring Bookings?" at bounding box center [294, 162] width 8 height 0
click at [302, 275] on label "Show in website Memberships list" at bounding box center [368, 280] width 157 height 15
click at [298, 273] on input "Show in website Memberships list" at bounding box center [294, 273] width 8 height 0
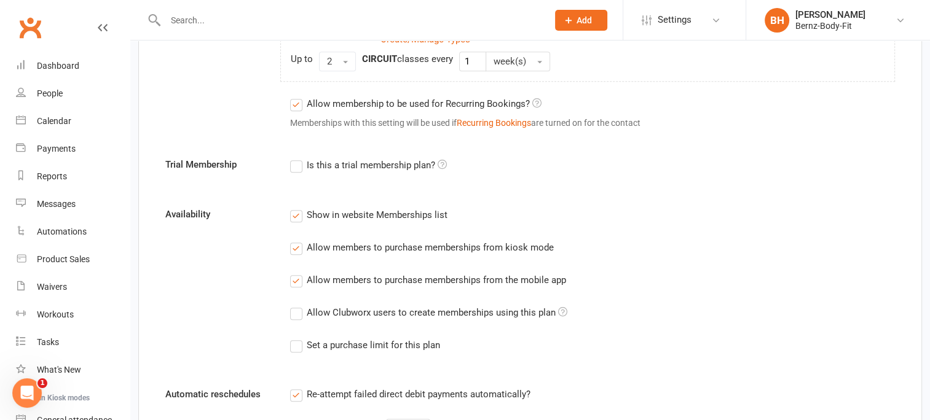
scroll to position [756, 0]
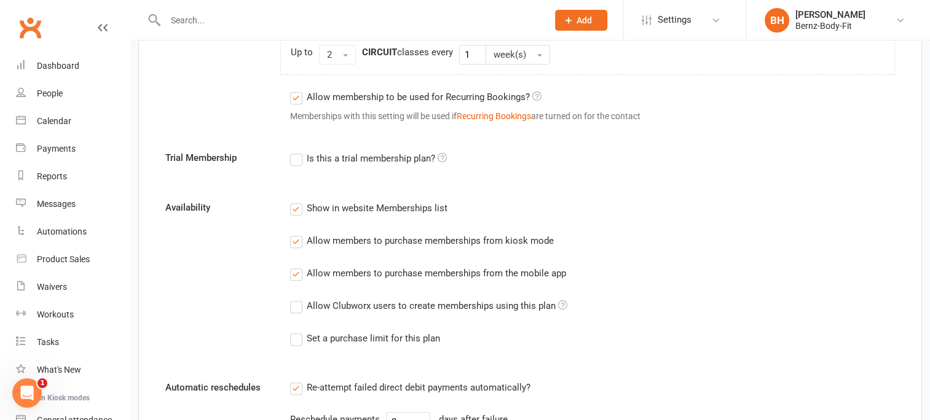
click at [294, 302] on label "Allow Clubworx users to create memberships using this plan" at bounding box center [428, 306] width 277 height 15
click at [294, 299] on input "Allow Clubworx users to create memberships using this plan" at bounding box center [294, 299] width 8 height 0
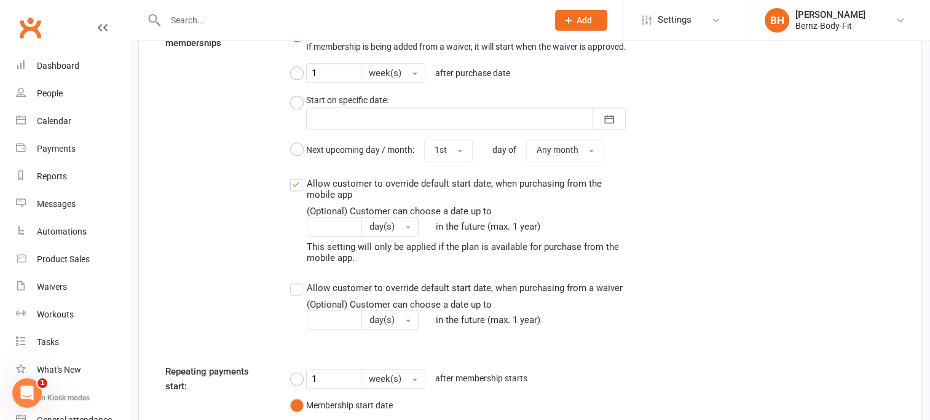
scroll to position [1590, 0]
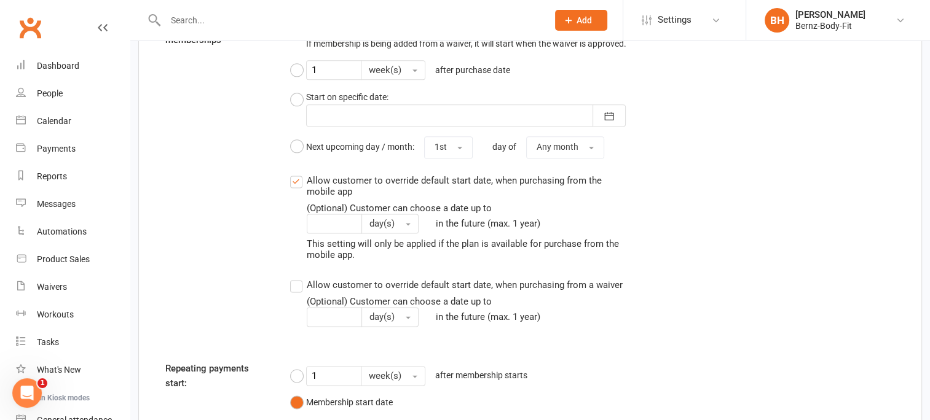
click at [298, 177] on label "Allow customer to override default start date, when purchasing from the mobile …" at bounding box center [458, 216] width 336 height 87
click at [298, 173] on input "Allow customer to override default start date, when purchasing from the mobile …" at bounding box center [294, 173] width 8 height 0
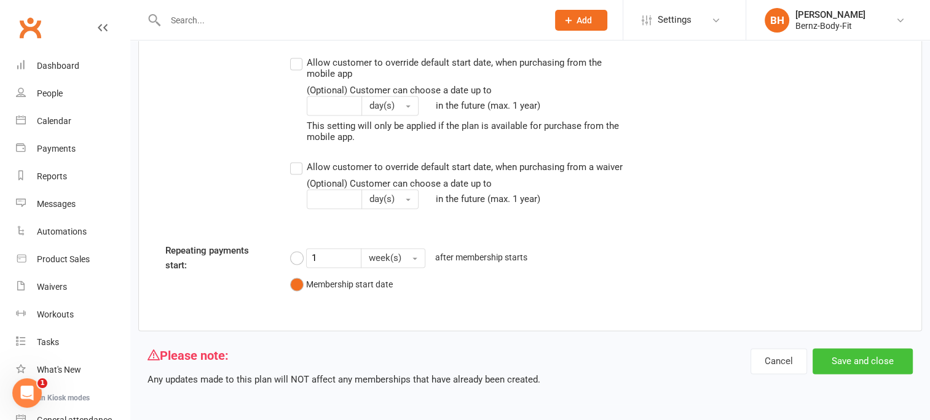
click at [870, 363] on button "Save and close" at bounding box center [862, 361] width 100 height 26
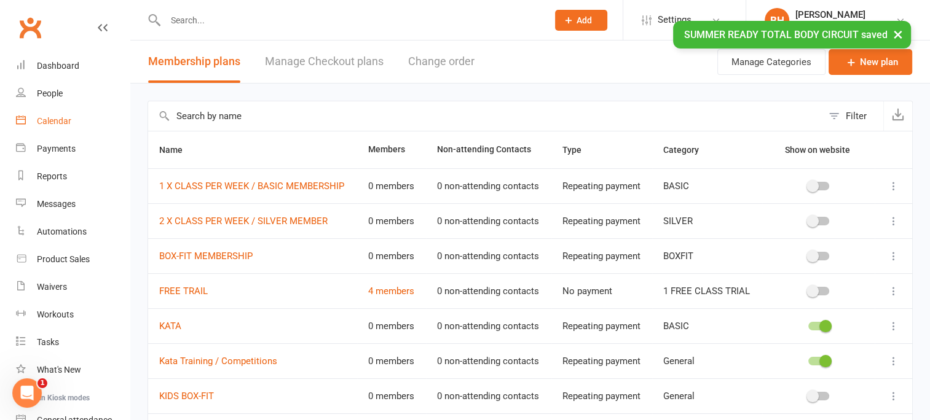
click at [57, 121] on div "Calendar" at bounding box center [54, 121] width 34 height 10
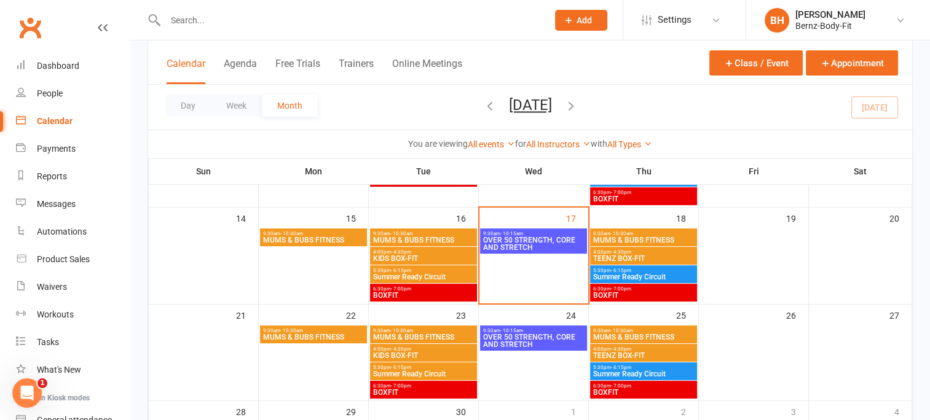
scroll to position [263, 0]
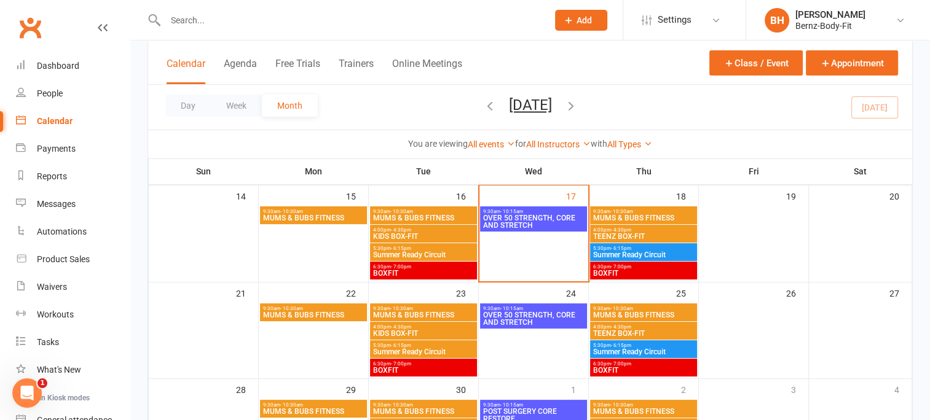
click at [622, 251] on span "Summer Ready Circuit" at bounding box center [643, 254] width 102 height 7
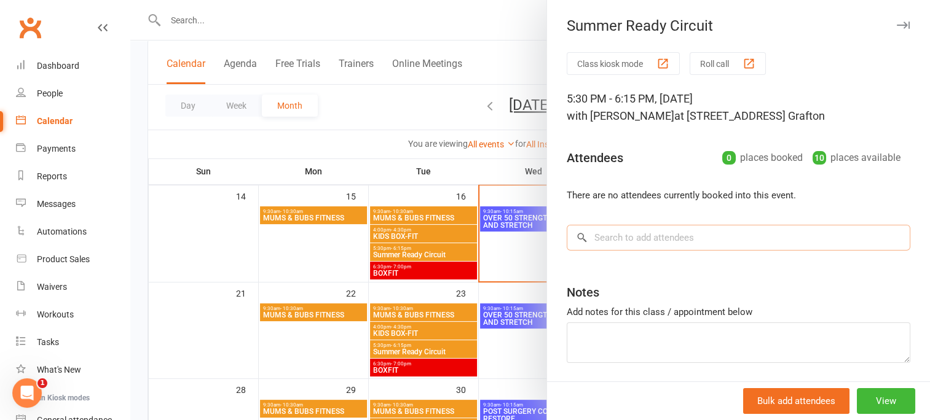
click at [627, 243] on input "search" at bounding box center [739, 238] width 344 height 26
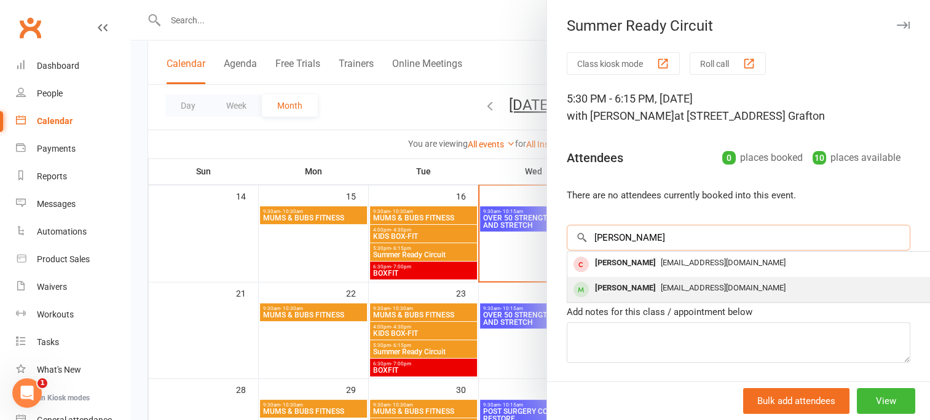
type input "JESS"
click at [629, 285] on div "Jess Stewart" at bounding box center [625, 289] width 71 height 18
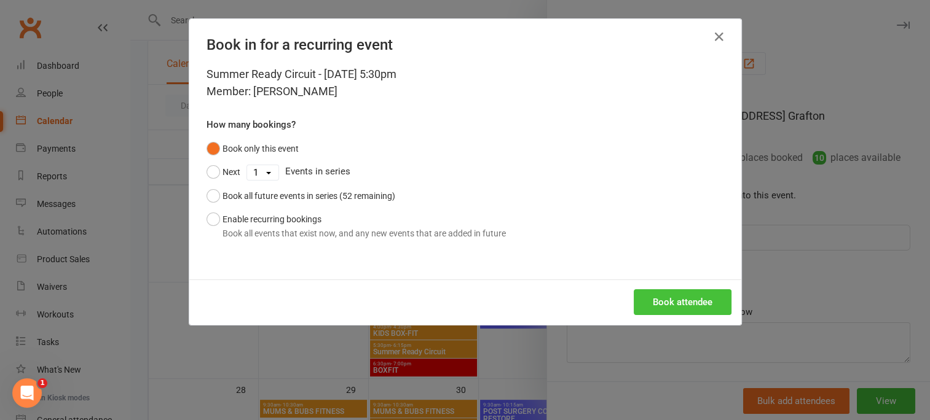
click at [661, 301] on button "Book attendee" at bounding box center [683, 302] width 98 height 26
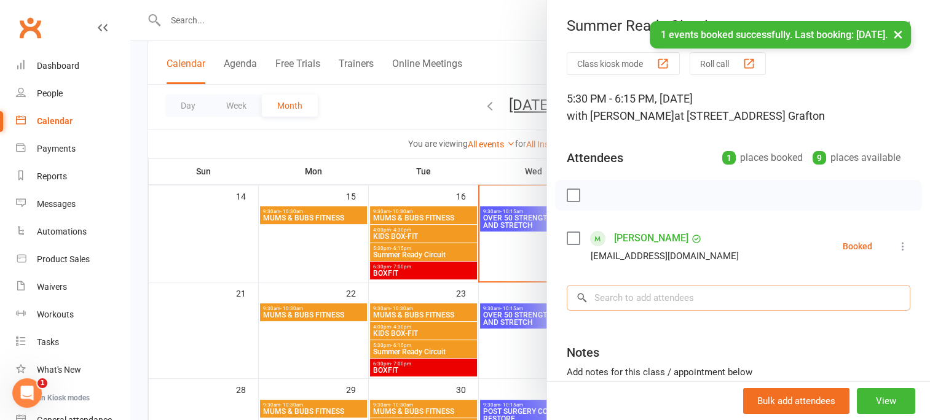
click at [634, 297] on input "search" at bounding box center [739, 298] width 344 height 26
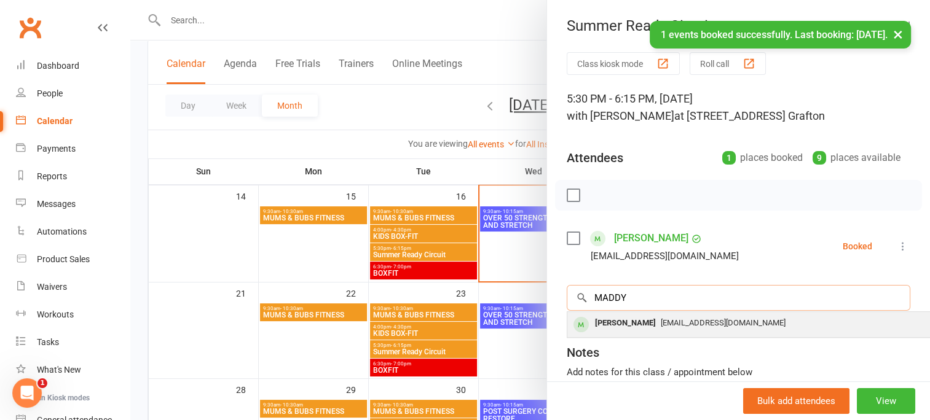
type input "MADDY"
click at [661, 321] on span "m_cowan4@hotmail.com" at bounding box center [723, 322] width 125 height 9
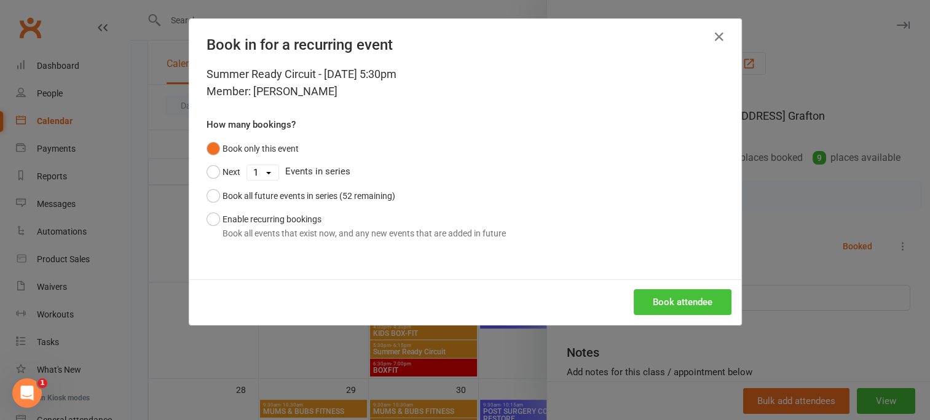
click at [676, 295] on button "Book attendee" at bounding box center [683, 302] width 98 height 26
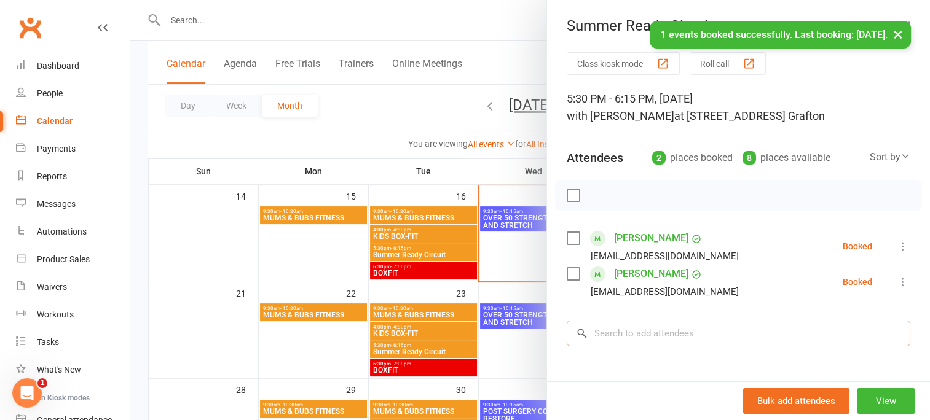
click at [617, 337] on input "search" at bounding box center [739, 334] width 344 height 26
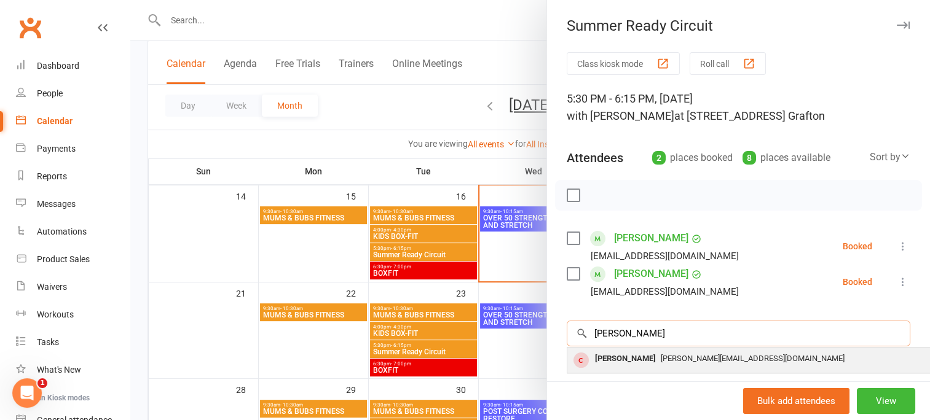
type input "ALISON"
click at [626, 354] on div "Alison Cromwell" at bounding box center [625, 359] width 71 height 18
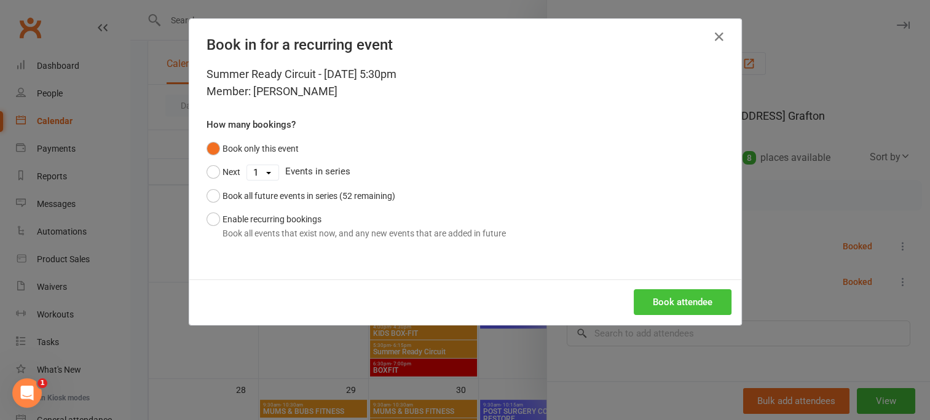
click at [667, 304] on button "Book attendee" at bounding box center [683, 302] width 98 height 26
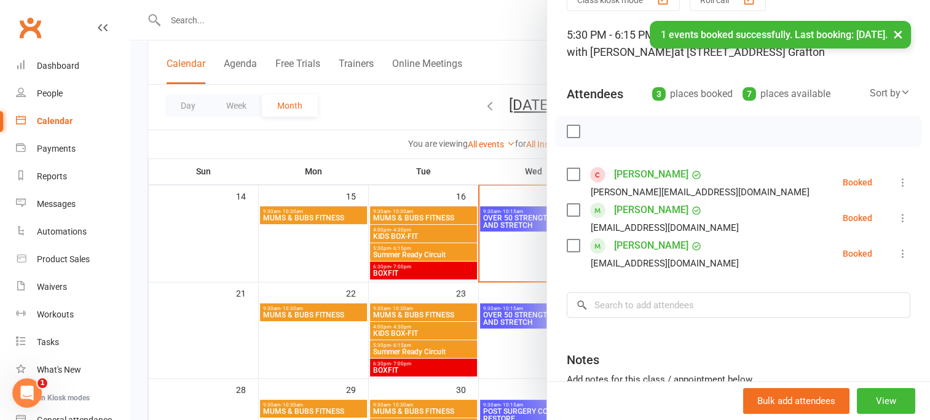
scroll to position [86, 0]
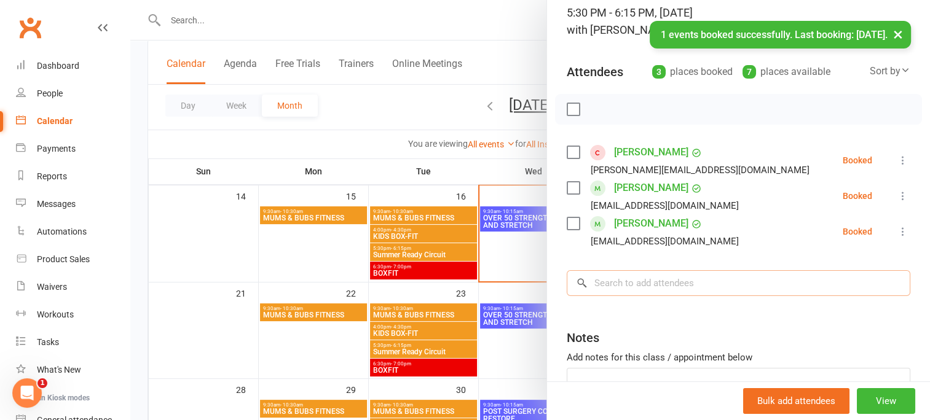
click at [621, 284] on input "search" at bounding box center [739, 283] width 344 height 26
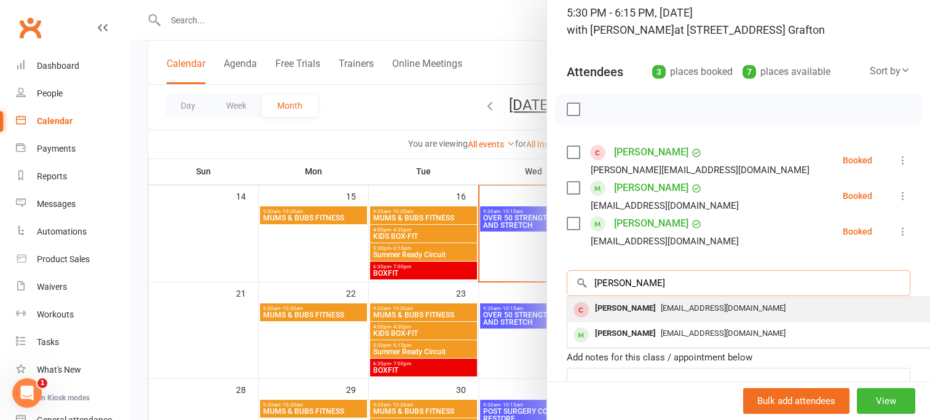
type input "JESS"
click at [626, 309] on div "jess Rogers" at bounding box center [625, 309] width 71 height 18
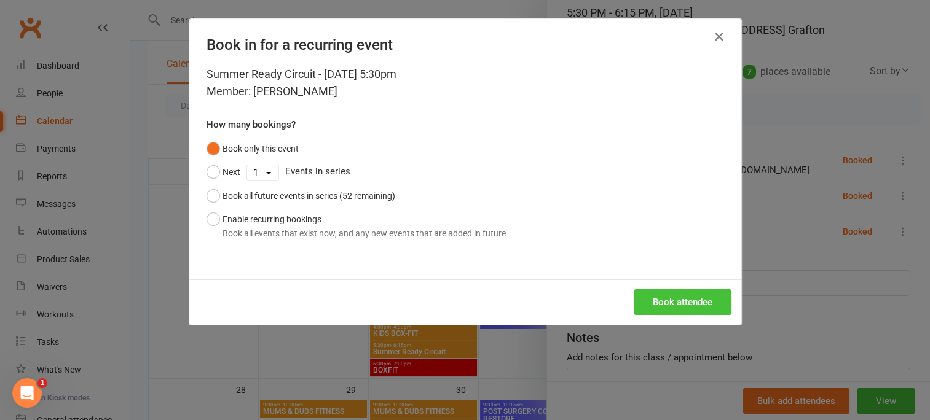
click at [659, 297] on button "Book attendee" at bounding box center [683, 302] width 98 height 26
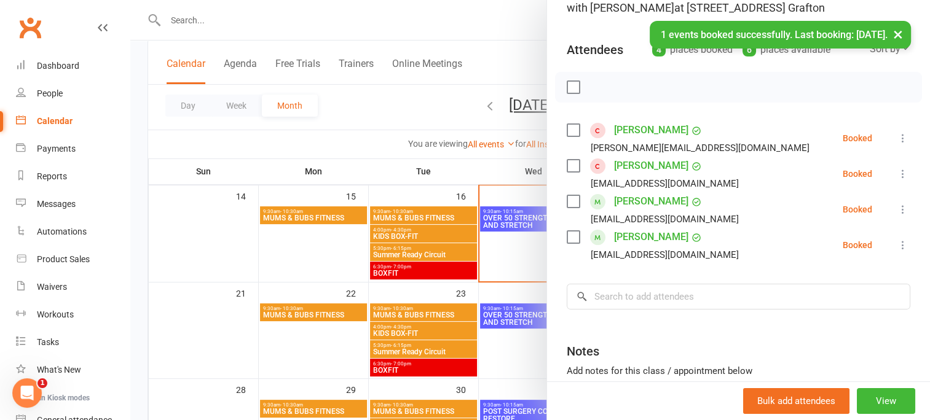
scroll to position [110, 0]
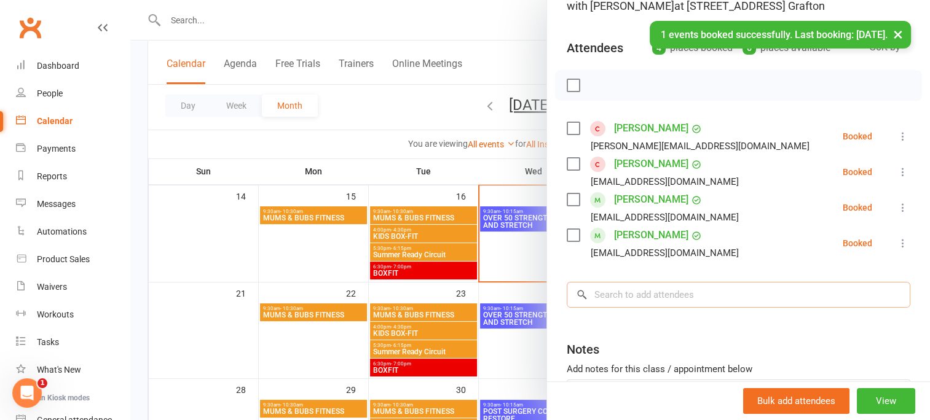
click at [642, 297] on input "search" at bounding box center [739, 295] width 344 height 26
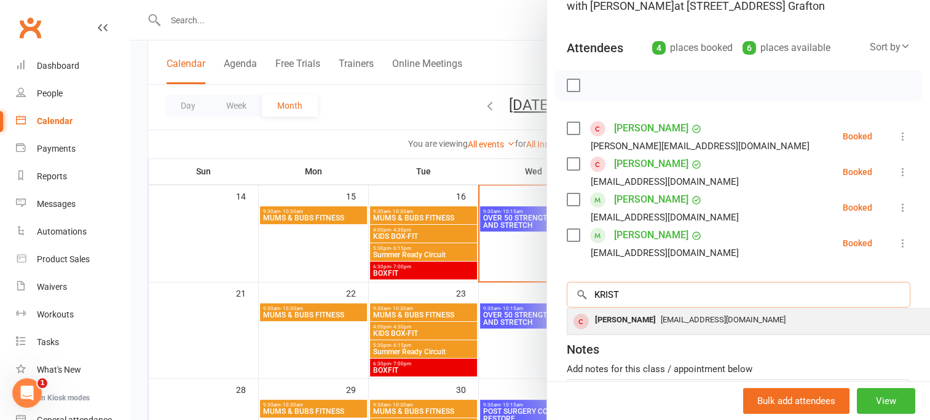
type input "KRIST"
click at [637, 320] on div "Kristina Whittaker" at bounding box center [625, 321] width 71 height 18
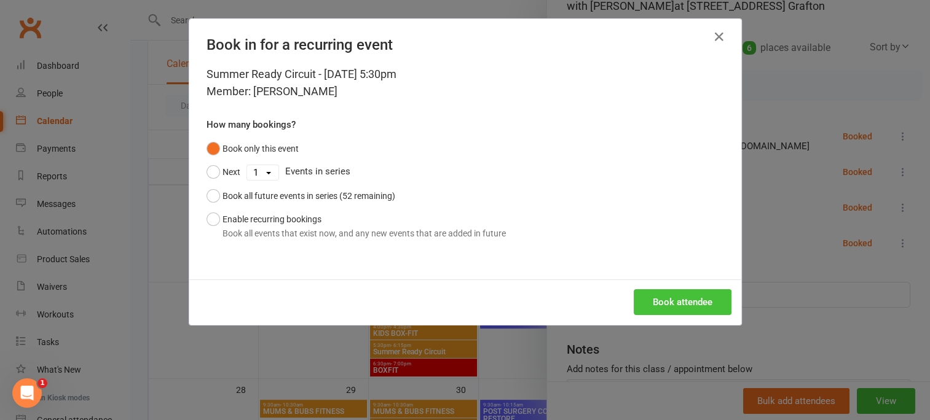
click at [674, 298] on button "Book attendee" at bounding box center [683, 302] width 98 height 26
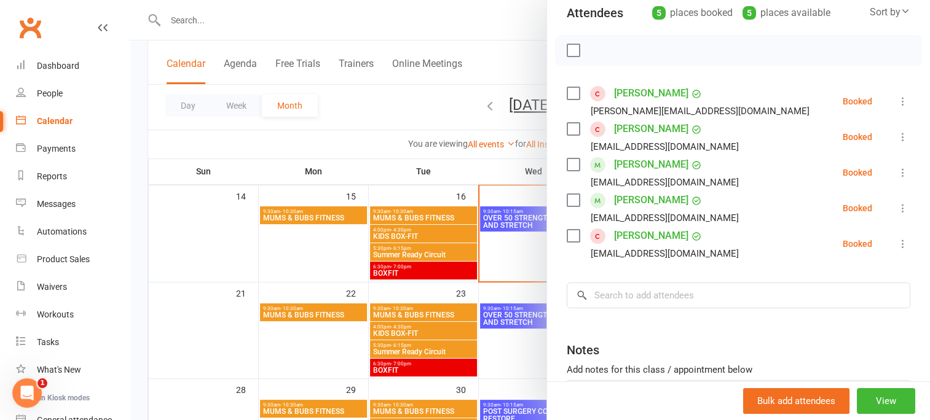
scroll to position [144, 0]
click at [624, 295] on input "search" at bounding box center [739, 296] width 344 height 26
type input "M"
click at [624, 295] on input "search" at bounding box center [739, 296] width 344 height 26
type input "M"
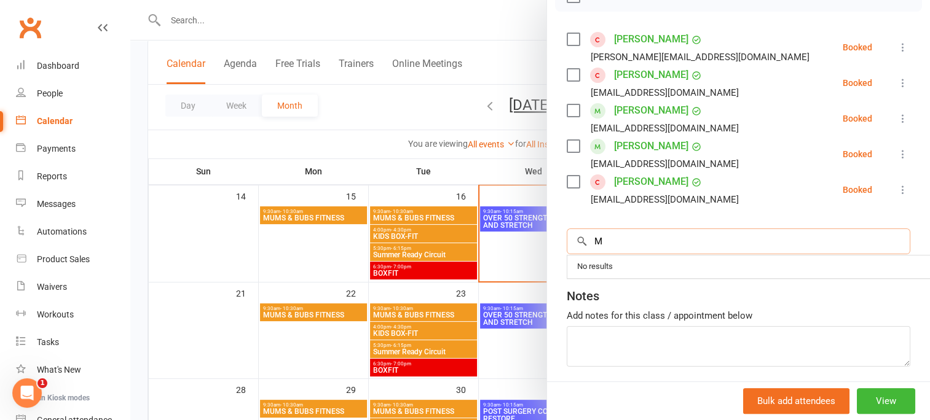
scroll to position [197, 0]
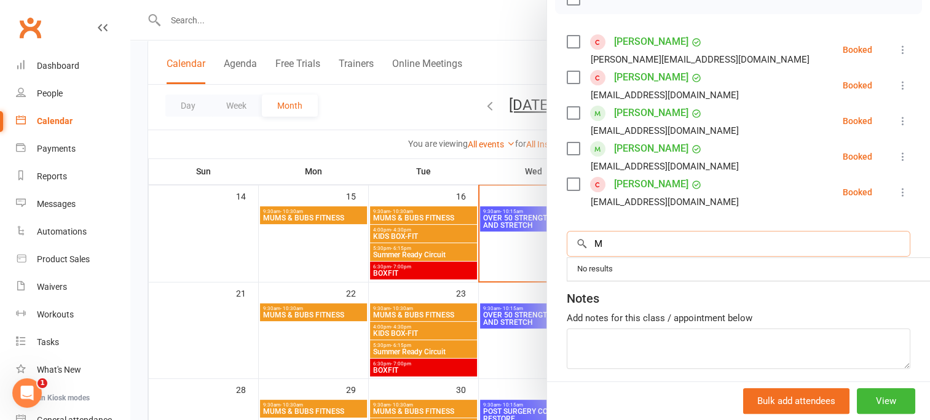
click at [602, 247] on input "M" at bounding box center [739, 244] width 344 height 26
type input "H"
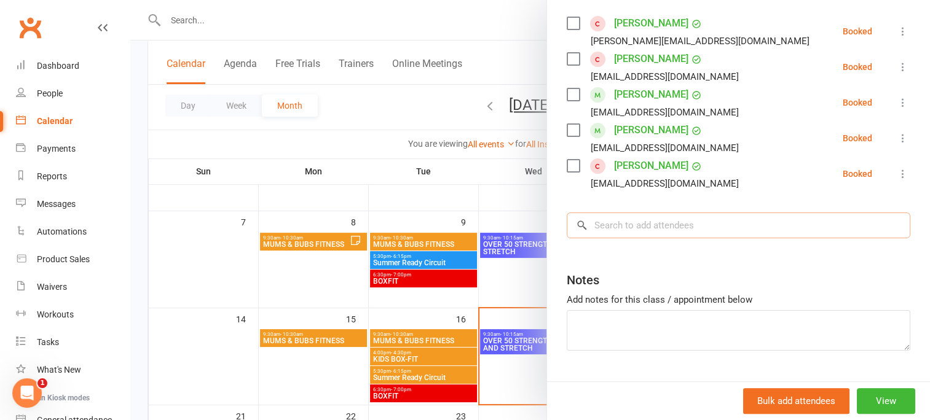
scroll to position [213, 0]
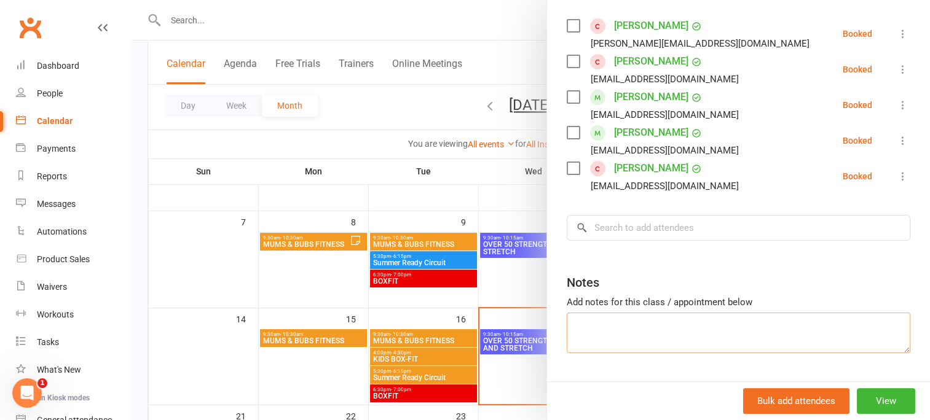
click at [804, 325] on textarea at bounding box center [739, 333] width 344 height 41
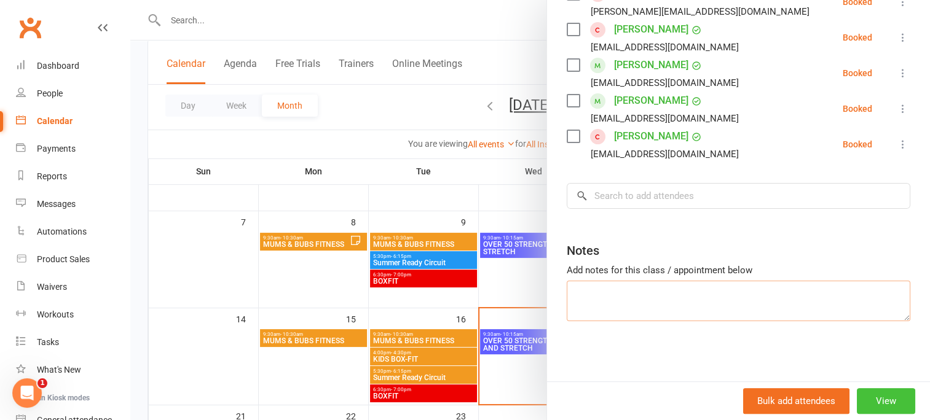
scroll to position [0, 0]
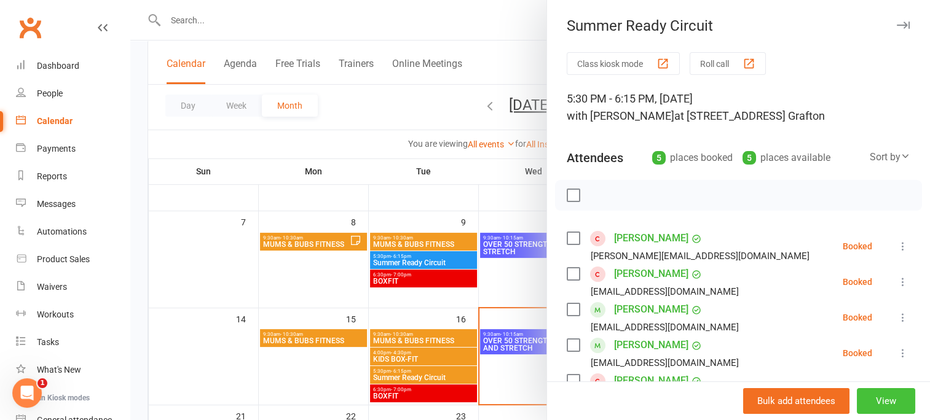
click at [872, 397] on button "View" at bounding box center [886, 401] width 58 height 26
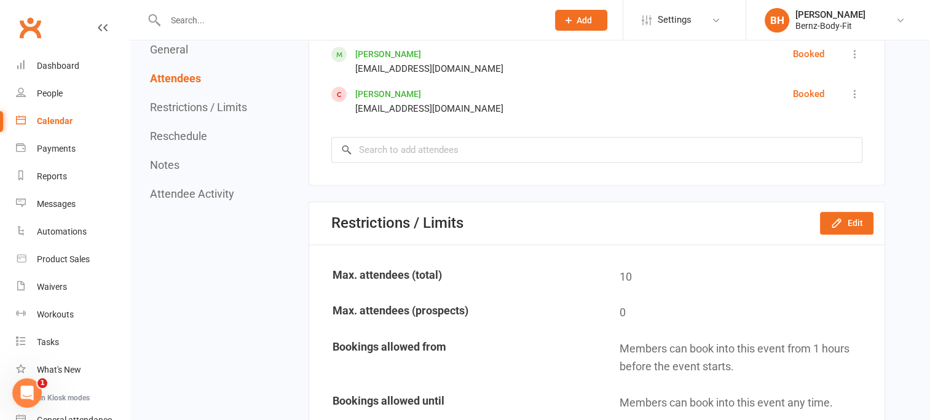
scroll to position [1173, 0]
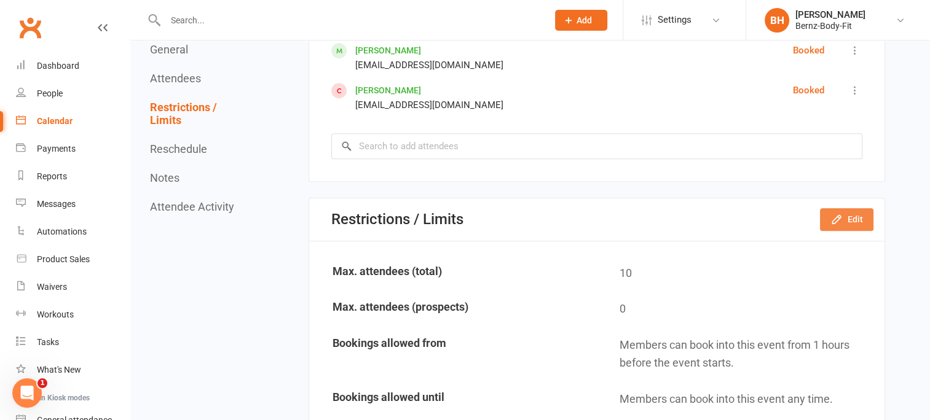
click at [856, 208] on button "Edit" at bounding box center [846, 219] width 53 height 22
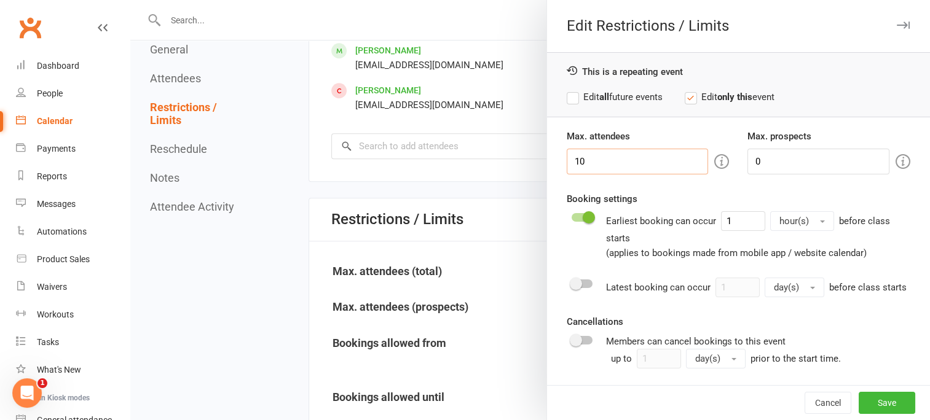
click at [581, 158] on input "10" at bounding box center [638, 162] width 142 height 26
type input "1"
click at [747, 162] on input "0" at bounding box center [818, 162] width 142 height 26
click at [583, 215] on span at bounding box center [589, 217] width 12 height 12
click at [572, 216] on input "checkbox" at bounding box center [572, 216] width 0 height 0
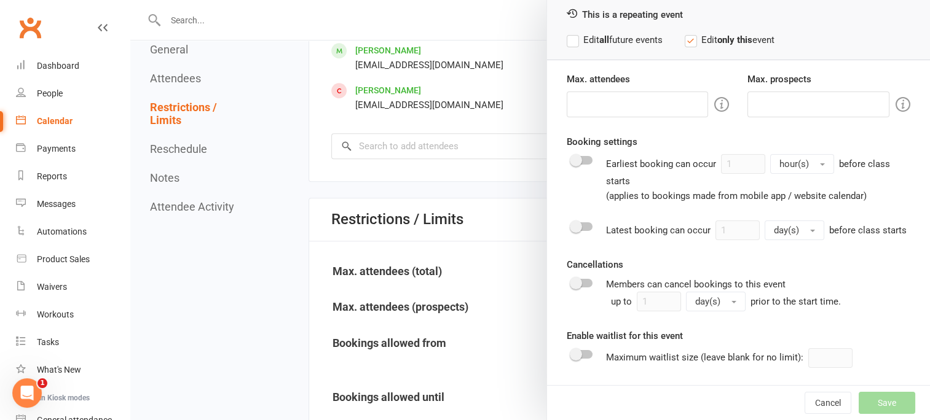
scroll to position [0, 0]
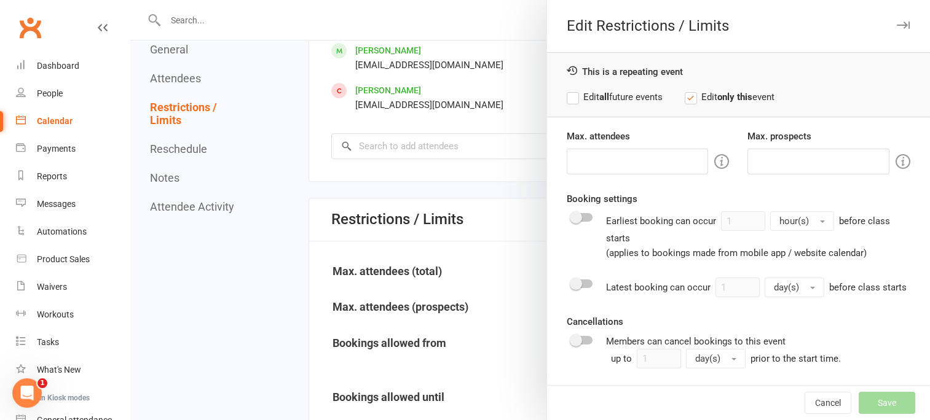
click at [567, 98] on label "Edit all future events" at bounding box center [615, 97] width 96 height 15
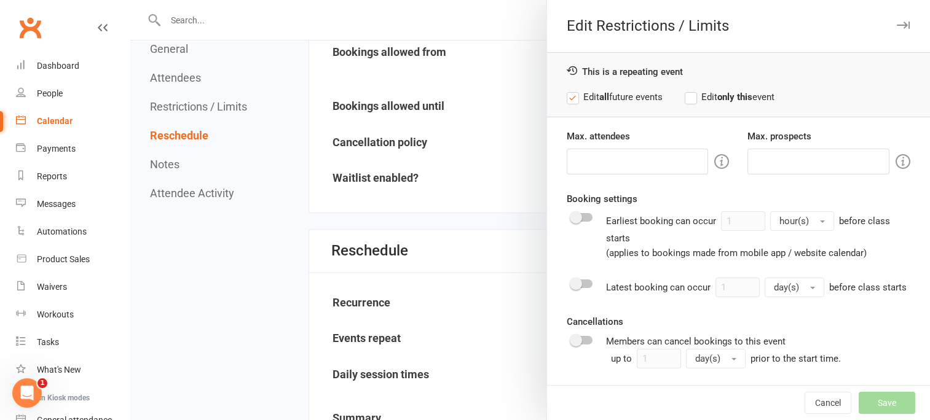
click at [897, 22] on icon "button" at bounding box center [903, 25] width 13 height 7
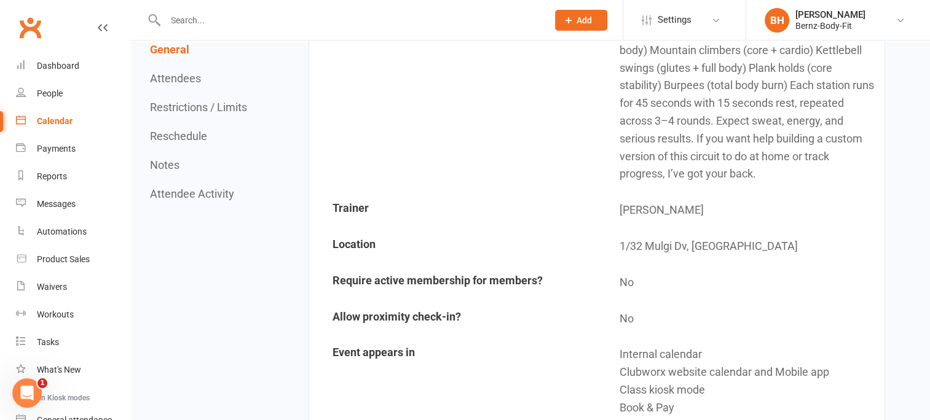
scroll to position [442, 0]
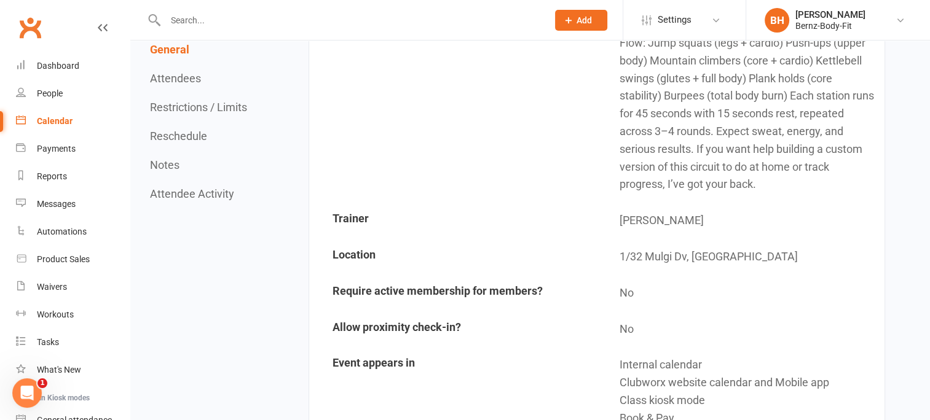
click at [305, 22] on input "text" at bounding box center [350, 20] width 377 height 17
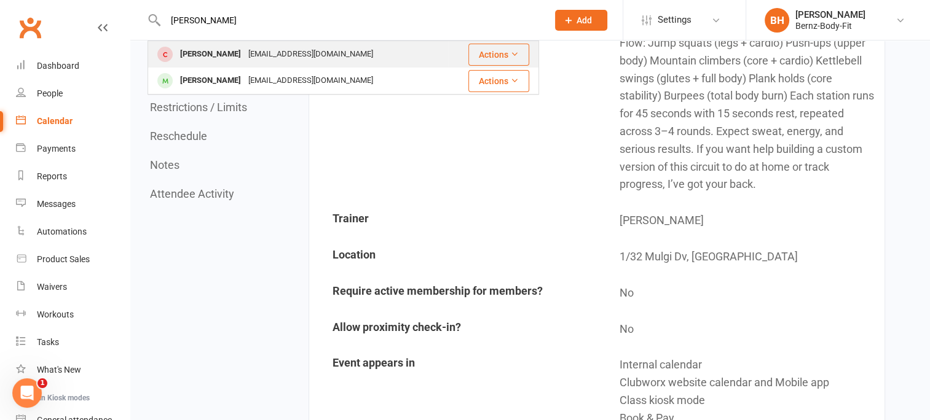
type input "JESS"
click at [283, 49] on div "Cjjf_3@hotmail.com" at bounding box center [311, 54] width 132 height 18
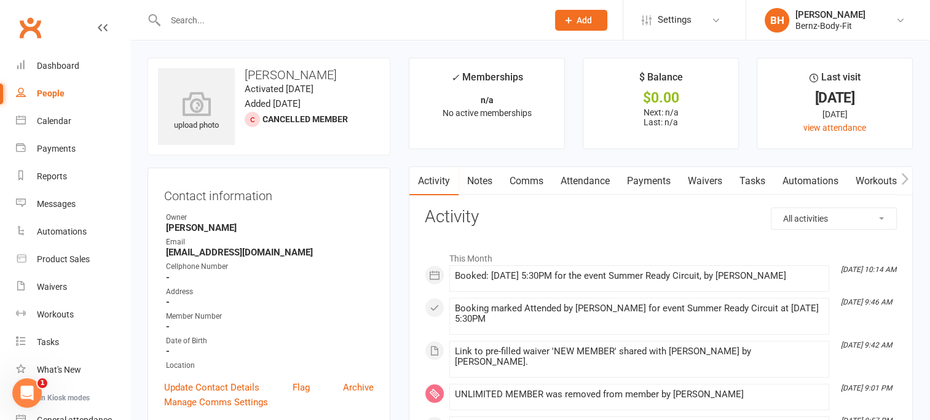
click at [237, 25] on input "text" at bounding box center [350, 20] width 377 height 17
click at [58, 123] on div "Calendar" at bounding box center [54, 121] width 34 height 10
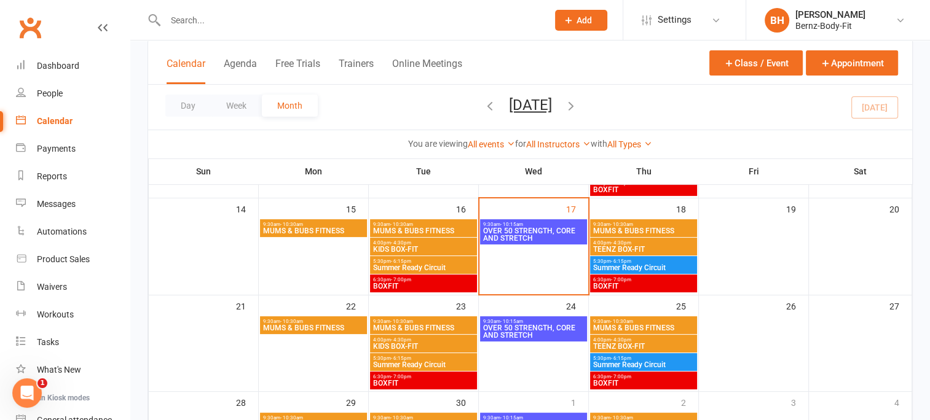
scroll to position [268, 0]
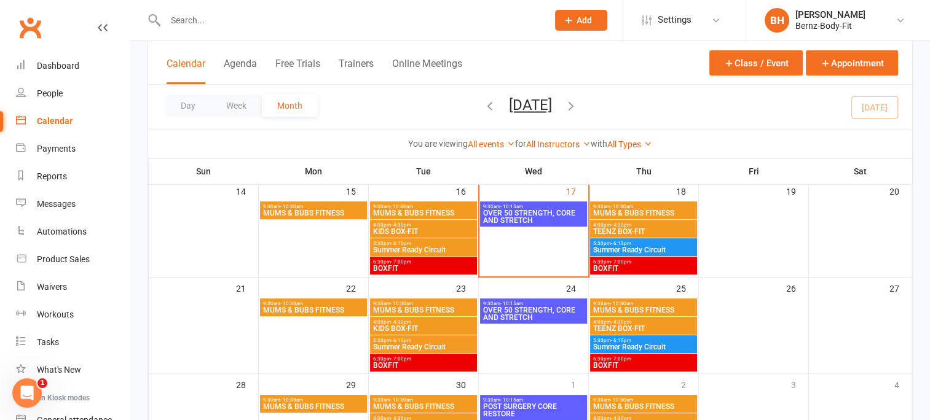
click at [442, 321] on span "4:00pm - 4:30pm" at bounding box center [423, 323] width 102 height 6
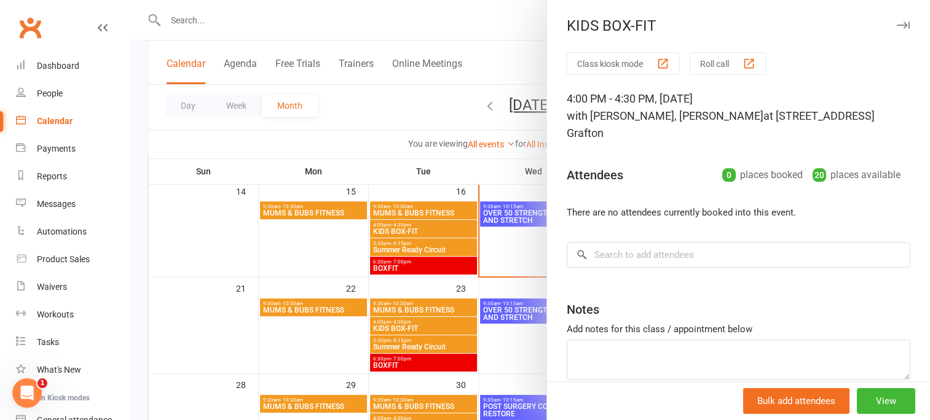
click at [897, 25] on icon "button" at bounding box center [903, 25] width 13 height 7
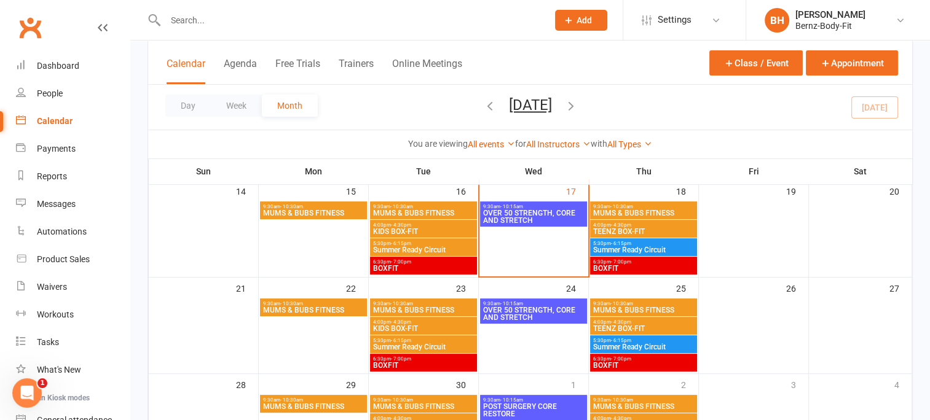
click at [651, 263] on span "6:30pm - 7:00pm" at bounding box center [643, 262] width 102 height 6
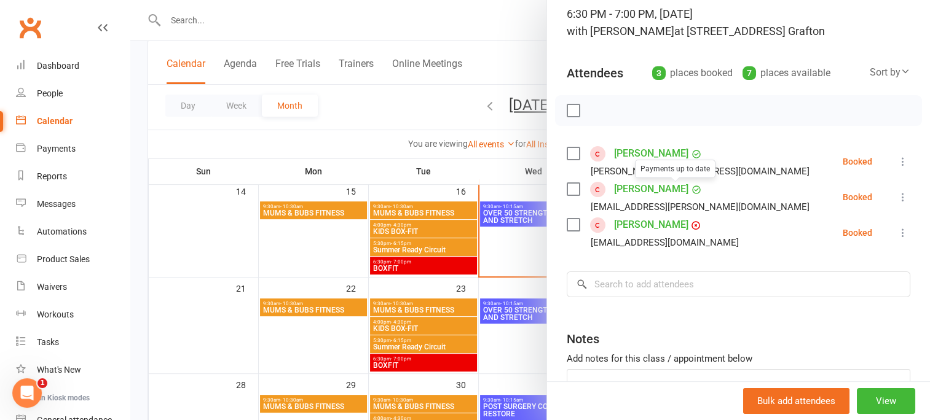
scroll to position [85, 0]
click at [662, 286] on input "search" at bounding box center [739, 284] width 344 height 26
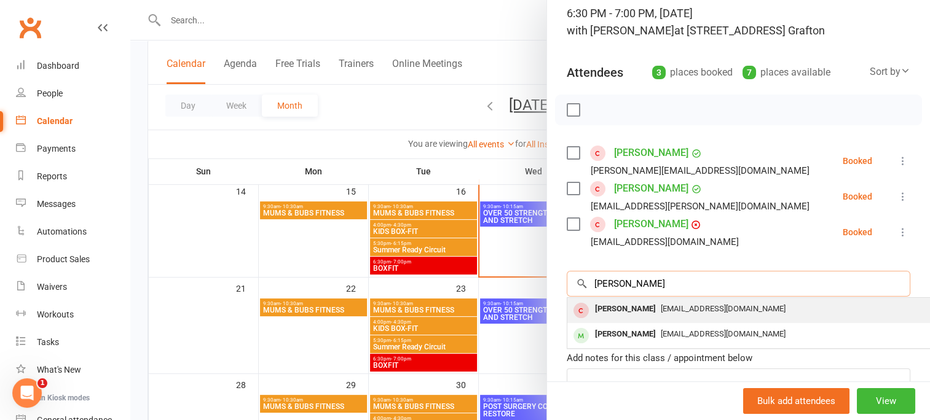
type input "JESS"
click at [645, 315] on div "Cjjf_3@hotmail.com" at bounding box center [751, 310] width 358 height 18
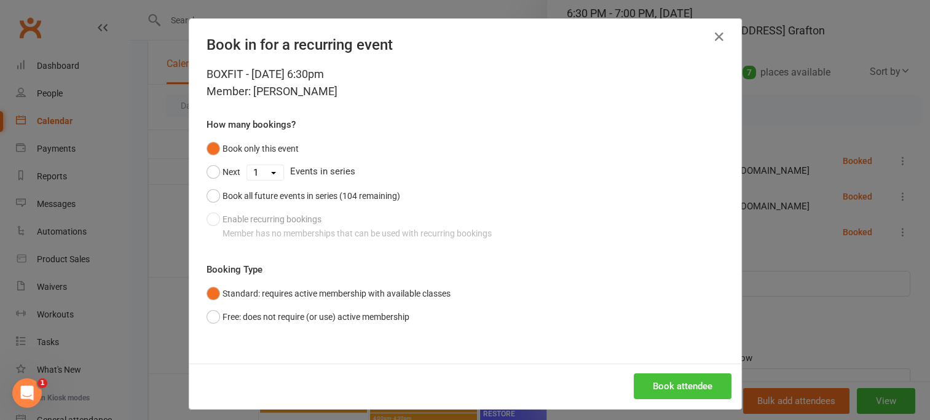
click at [667, 382] on button "Book attendee" at bounding box center [683, 387] width 98 height 26
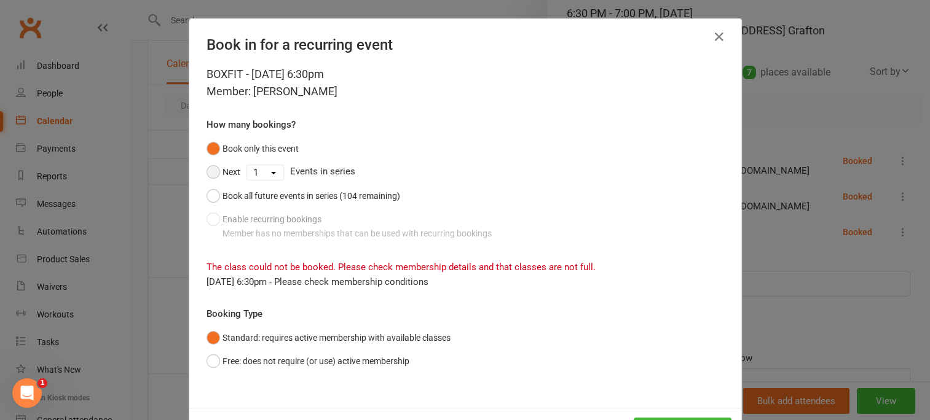
click at [209, 168] on button "Next" at bounding box center [224, 171] width 34 height 23
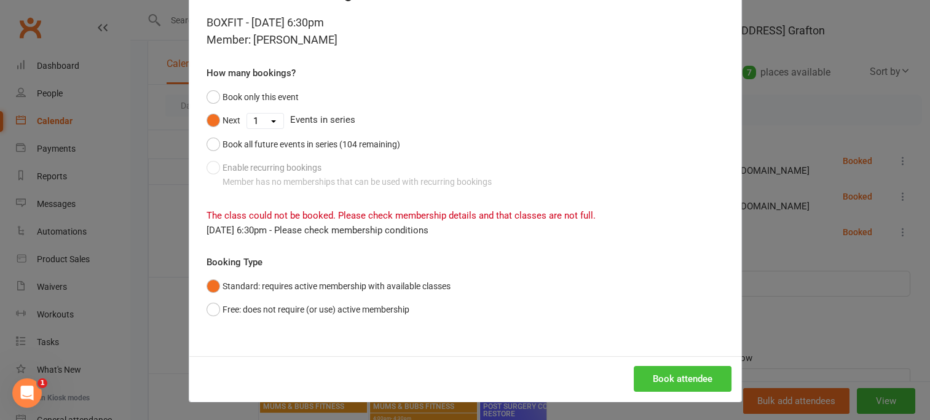
click at [690, 376] on button "Book attendee" at bounding box center [683, 379] width 98 height 26
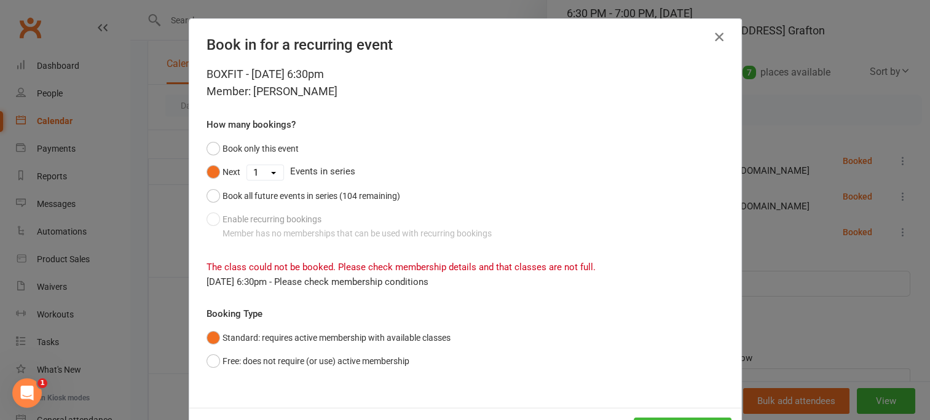
click at [715, 34] on icon "button" at bounding box center [719, 37] width 15 height 15
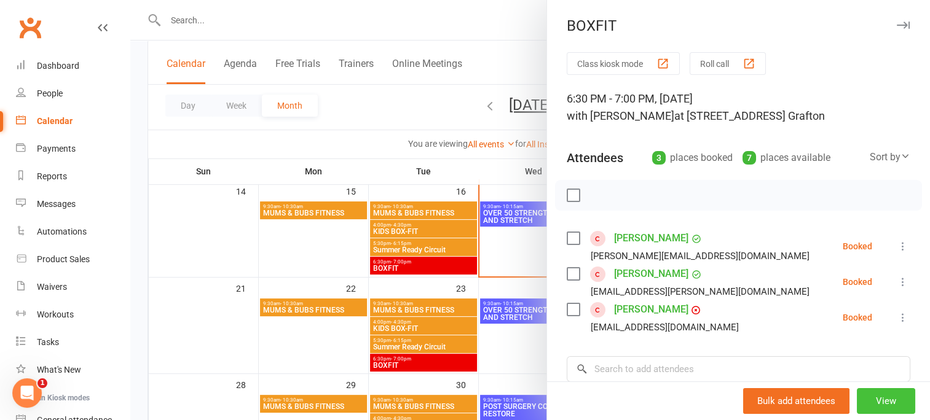
click at [862, 392] on button "View" at bounding box center [886, 401] width 58 height 26
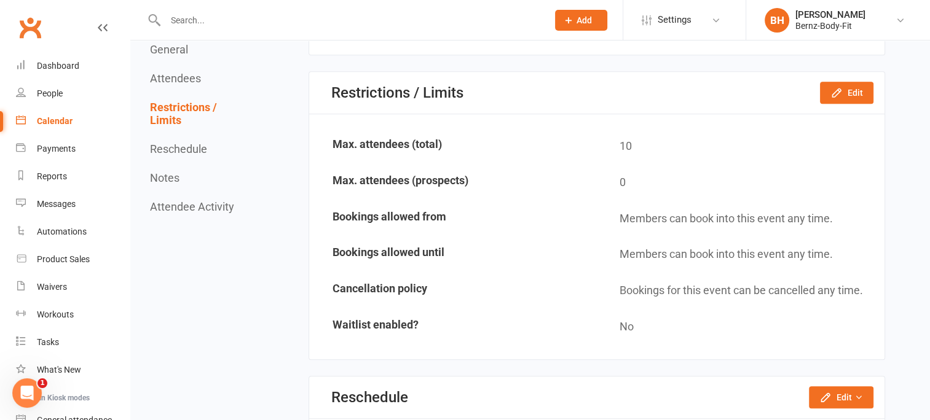
scroll to position [854, 0]
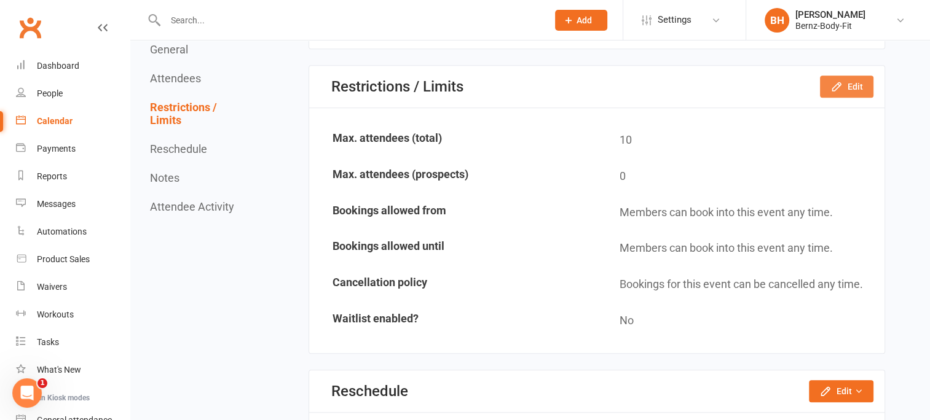
click at [854, 76] on button "Edit" at bounding box center [846, 87] width 53 height 22
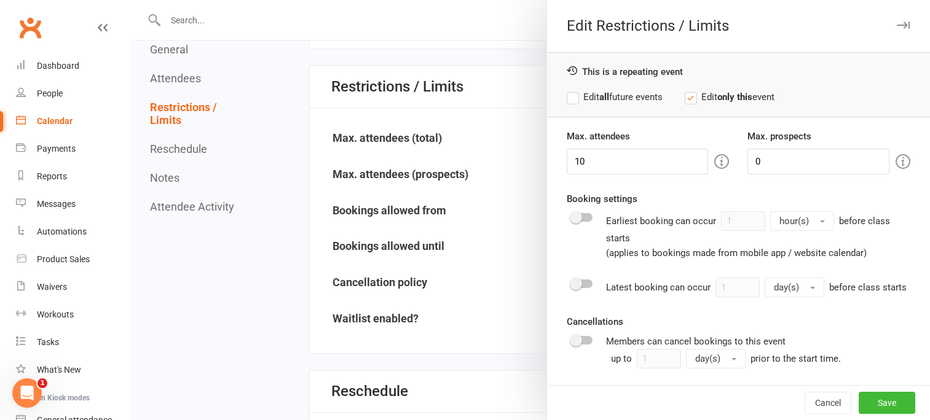
click at [570, 96] on label "Edit all future events" at bounding box center [615, 97] width 96 height 15
drag, startPoint x: 588, startPoint y: 159, endPoint x: 558, endPoint y: 158, distance: 29.5
click at [558, 158] on div "Max. attendees 10" at bounding box center [647, 151] width 181 height 45
drag, startPoint x: 755, startPoint y: 160, endPoint x: 731, endPoint y: 158, distance: 23.4
click at [738, 158] on div "Max. prospects 0" at bounding box center [828, 151] width 181 height 45
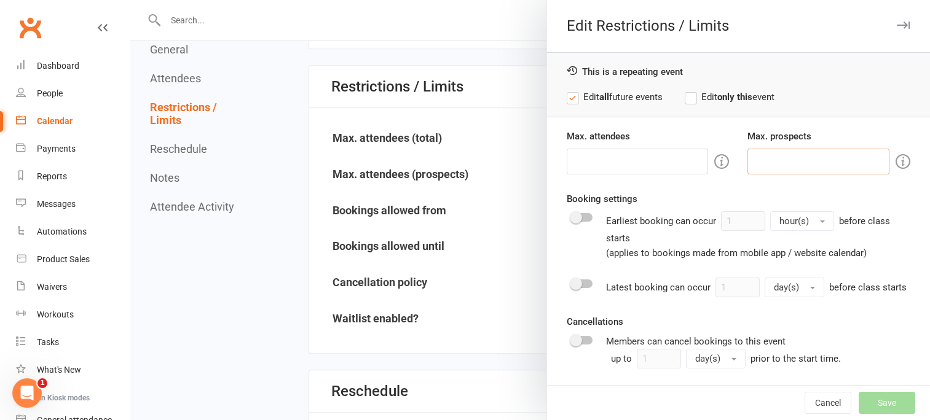
scroll to position [0, 0]
click at [687, 93] on label "Edit only this event" at bounding box center [730, 97] width 90 height 15
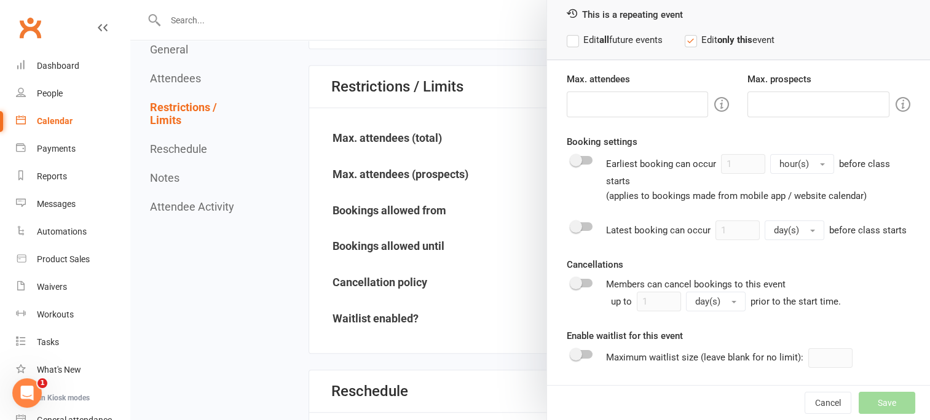
scroll to position [71, 0]
click at [571, 283] on span at bounding box center [576, 283] width 12 height 12
click at [572, 281] on input "checkbox" at bounding box center [572, 281] width 0 height 0
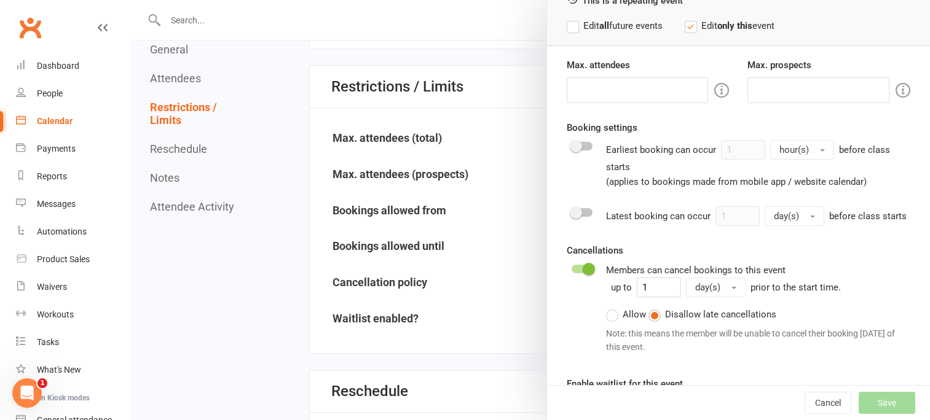
click at [607, 322] on label "Allow" at bounding box center [626, 314] width 40 height 15
click at [607, 307] on input "Allow" at bounding box center [610, 307] width 8 height 0
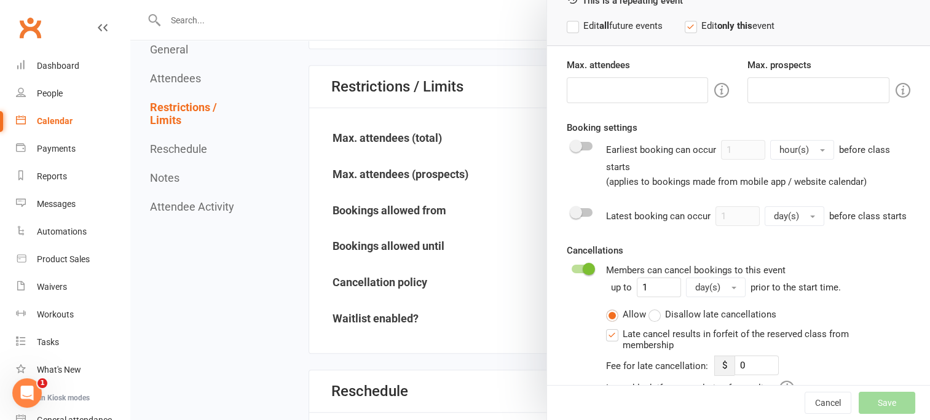
scroll to position [170, 0]
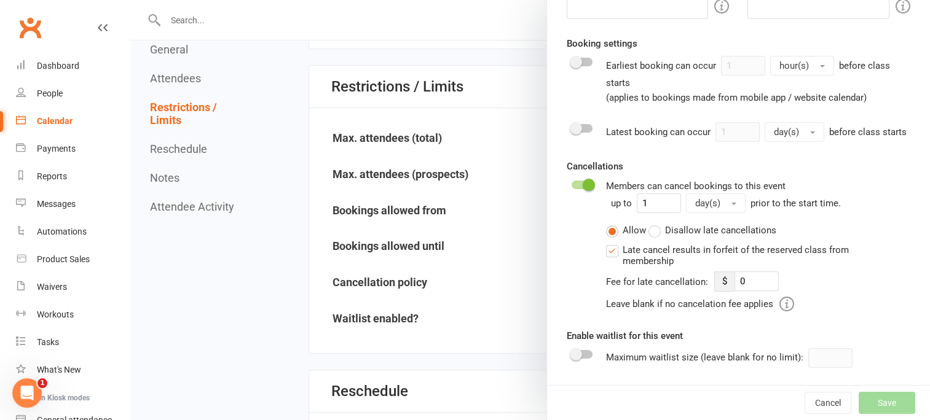
click at [606, 248] on label "Late cancel results in forfeit of the reserved class from membership" at bounding box center [748, 255] width 285 height 24
click at [606, 243] on input "Late cancel results in forfeit of the reserved class from membership" at bounding box center [610, 243] width 8 height 0
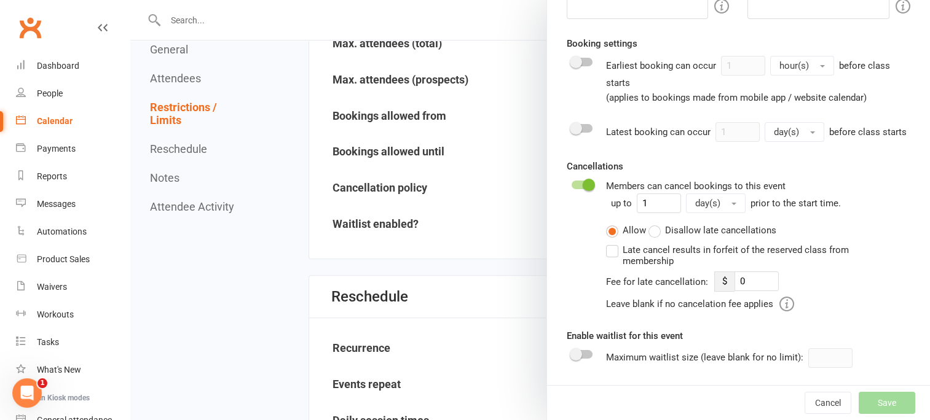
scroll to position [949, 0]
click at [611, 254] on label "Late cancel results in forfeit of the reserved class from membership" at bounding box center [748, 255] width 285 height 24
click at [611, 243] on input "Late cancel results in forfeit of the reserved class from membership" at bounding box center [610, 243] width 8 height 0
click at [740, 281] on input "0" at bounding box center [756, 282] width 44 height 20
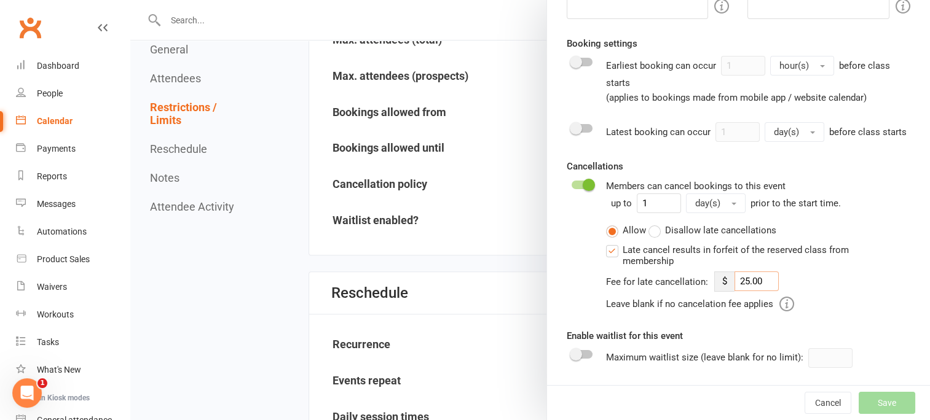
scroll to position [953, 0]
type input "25.00"
click at [609, 250] on label "Late cancel results in forfeit of the reserved class from membership" at bounding box center [748, 255] width 285 height 24
click at [609, 243] on input "Late cancel results in forfeit of the reserved class from membership" at bounding box center [610, 243] width 8 height 0
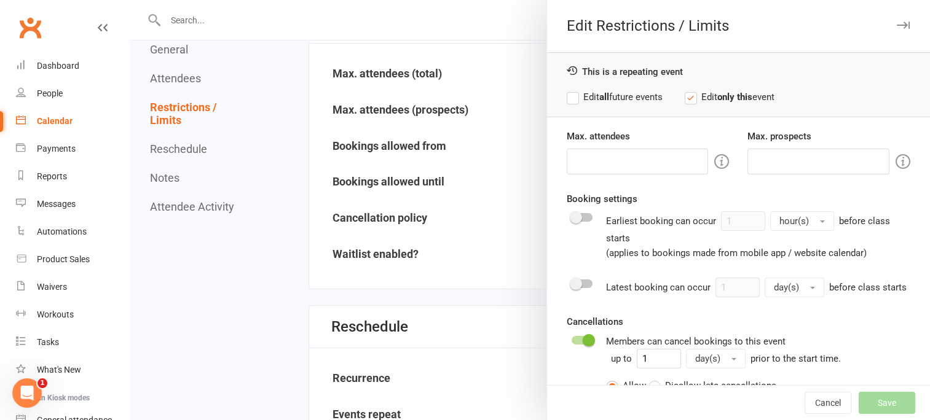
scroll to position [2, 0]
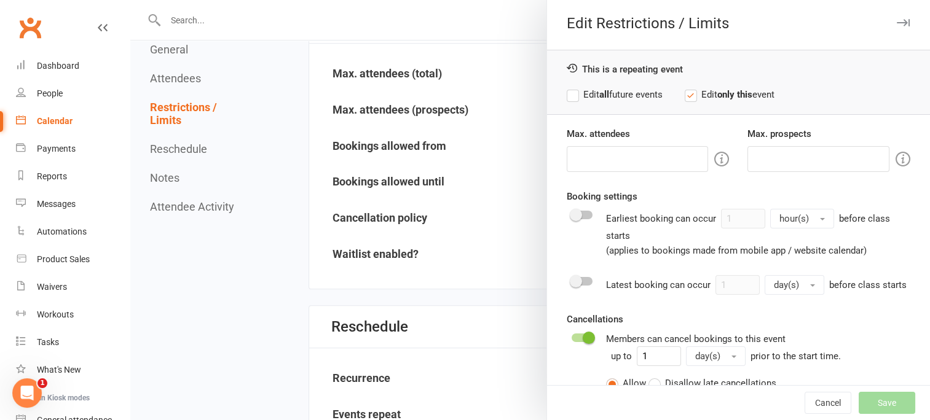
click at [897, 21] on icon "button" at bounding box center [903, 22] width 13 height 7
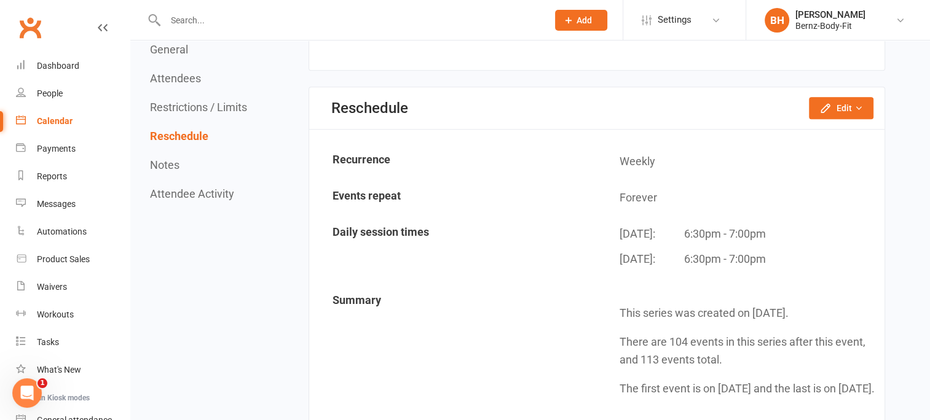
scroll to position [1136, 0]
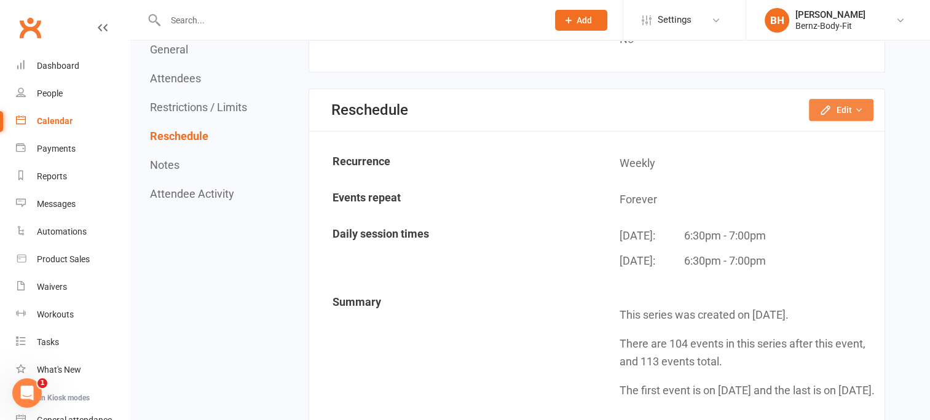
click at [840, 99] on button "Edit" at bounding box center [841, 110] width 65 height 22
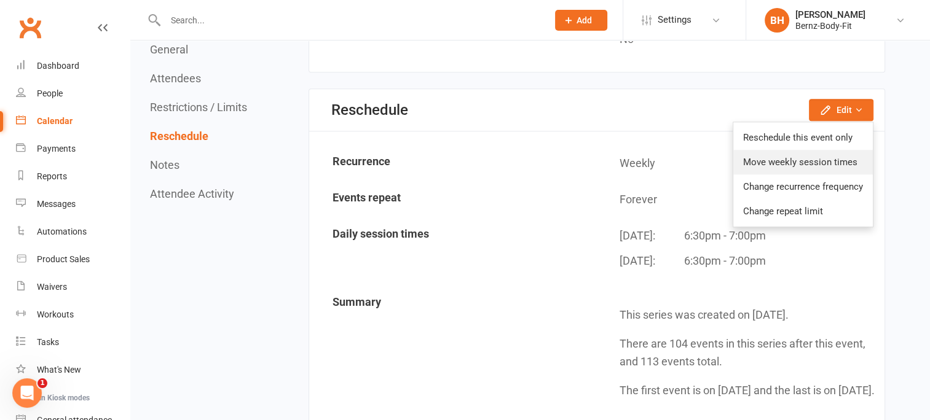
click at [787, 152] on link "Move weekly session times" at bounding box center [803, 162] width 140 height 25
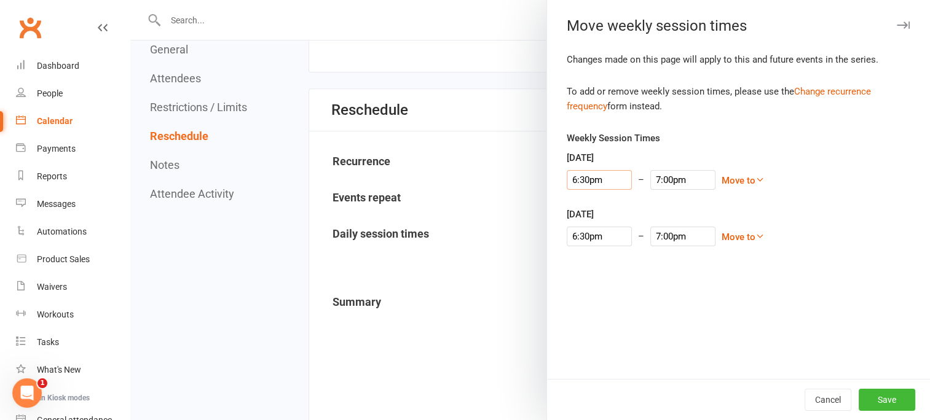
click at [583, 178] on input "6:30pm" at bounding box center [599, 180] width 65 height 20
type input "6:pm"
type input "6:30pm"
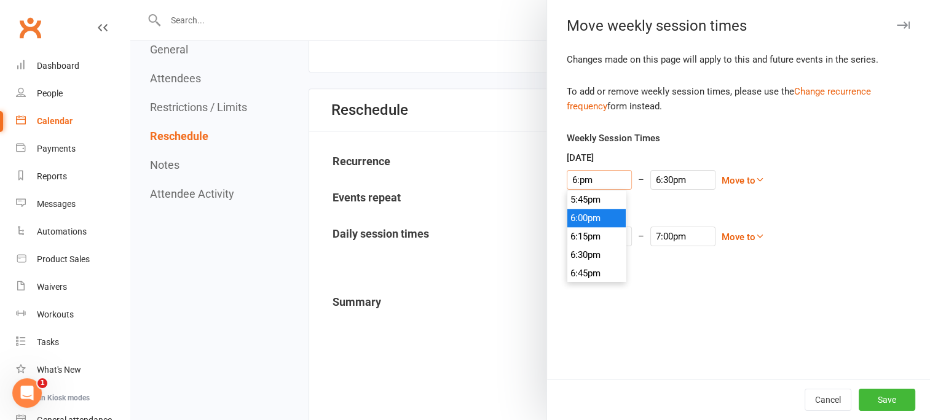
type input "6:0pm"
type input "7:00pm"
type input "6:00pm"
type input "6:30pm"
type input "6:00pm"
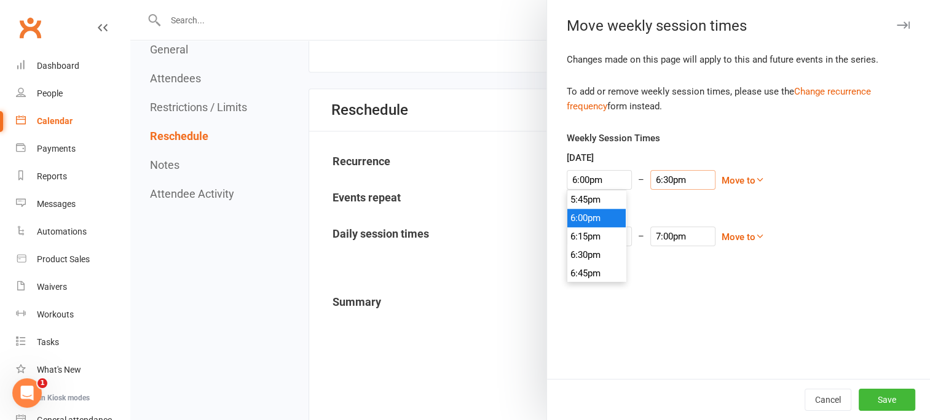
click at [658, 180] on input "6:30pm" at bounding box center [682, 180] width 65 height 20
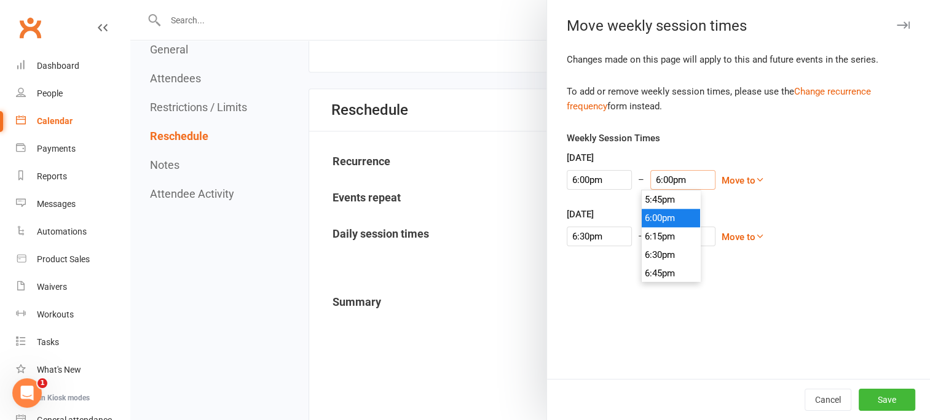
click at [658, 180] on input "6:00pm" at bounding box center [682, 180] width 65 height 20
type input "6:30pm"
click at [584, 237] on input "6:30pm" at bounding box center [599, 237] width 65 height 20
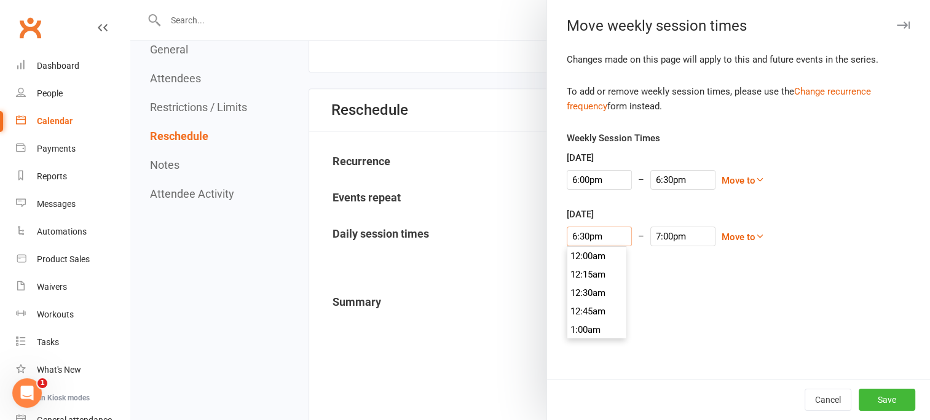
scroll to position [1346, 0]
type input "6:pm"
type input "6:30pm"
type input "6:0pm"
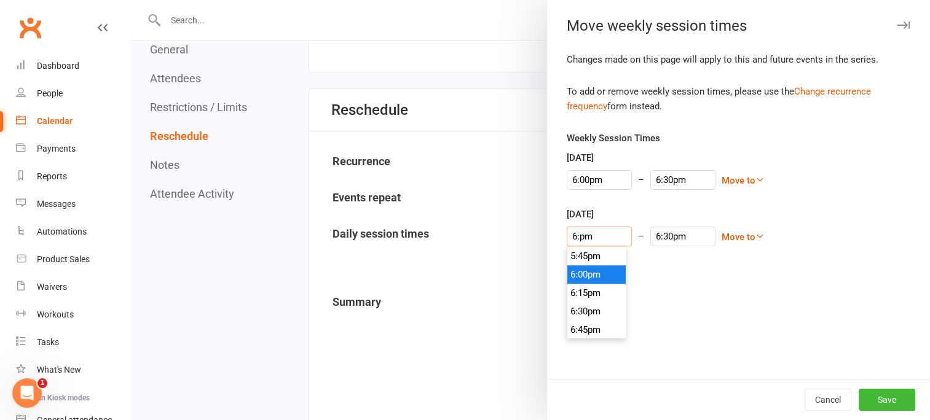
type input "7:00pm"
type input "6:00pm"
type input "6:30pm"
type input "6:00pm"
click at [658, 237] on input "6:30pm" at bounding box center [682, 237] width 65 height 20
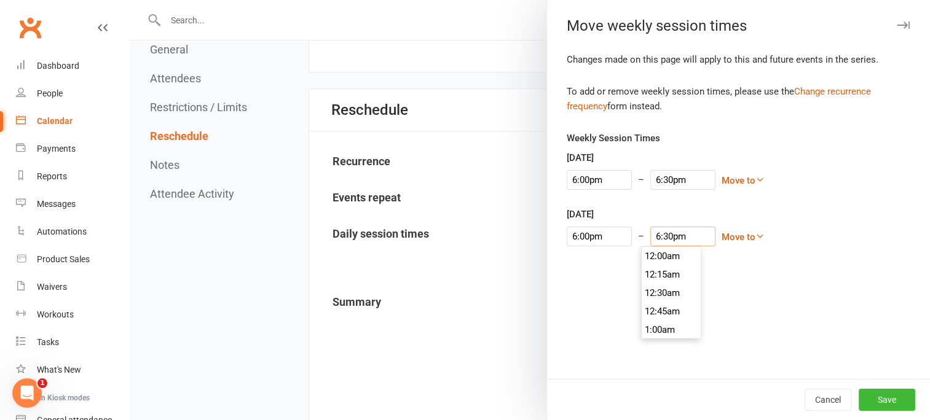
scroll to position [1346, 0]
type input "6:30pm"
click at [745, 258] on div "Weekly Session Times Tuesday 6:00pm 12:00am 12:15am 12:30am 12:45am 1:00am 1:15…" at bounding box center [739, 197] width 344 height 133
click at [881, 402] on button "Save" at bounding box center [887, 400] width 57 height 22
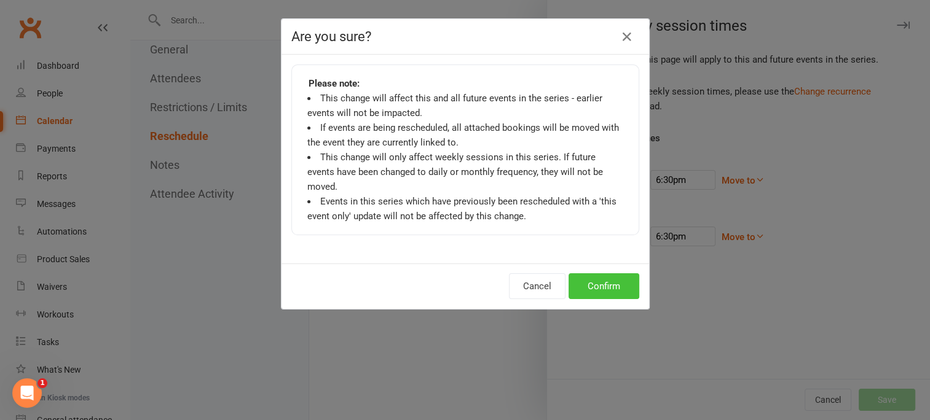
click at [590, 273] on button "Confirm" at bounding box center [603, 286] width 71 height 26
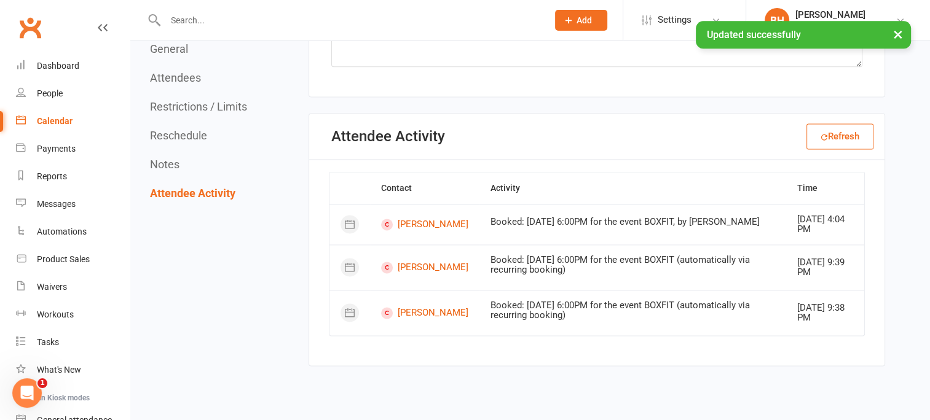
scroll to position [1667, 0]
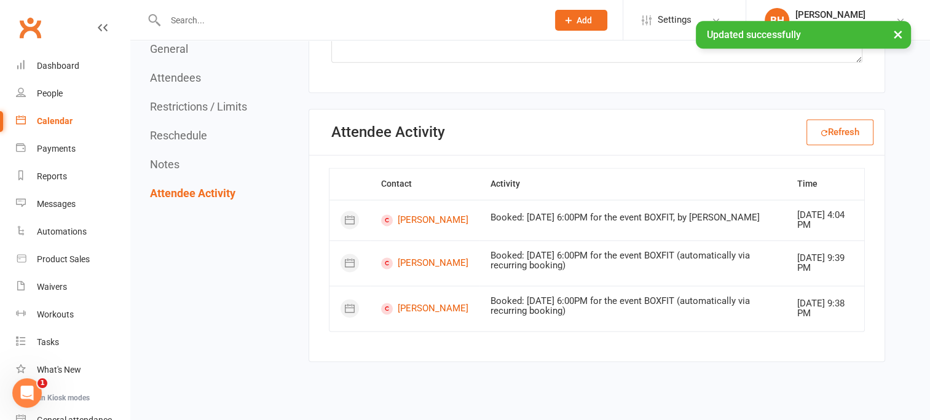
click at [530, 259] on td "Booked: 18 Sep 2025 at 6:00PM for the event BOXFIT (automatically via recurring…" at bounding box center [632, 262] width 306 height 45
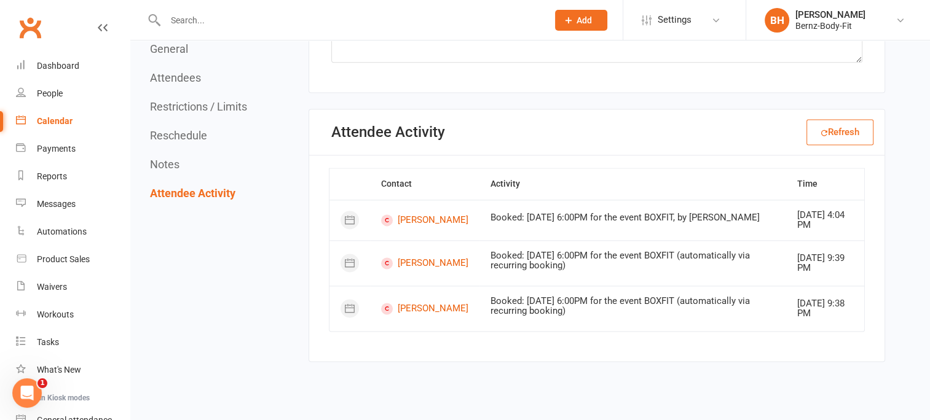
click at [842, 140] on button "Refresh" at bounding box center [839, 132] width 67 height 26
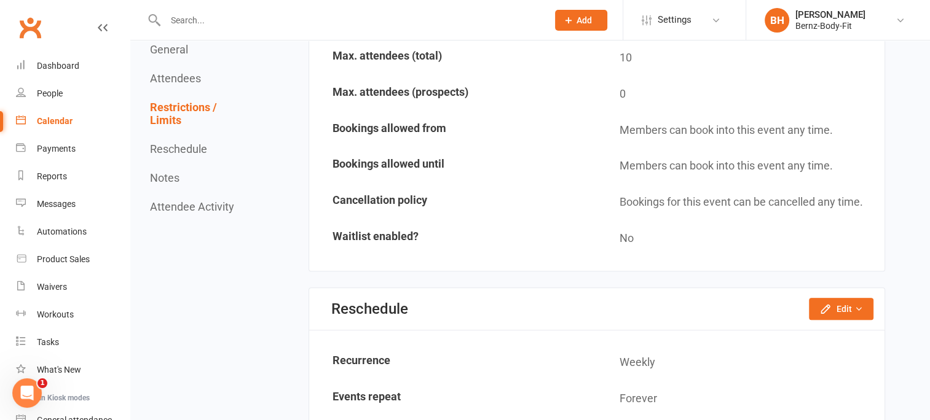
scroll to position [937, 0]
click at [178, 145] on button "Reschedule" at bounding box center [178, 149] width 57 height 13
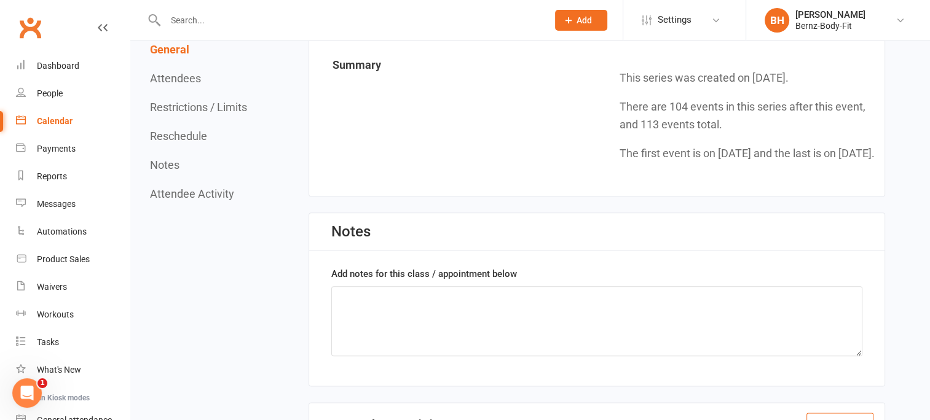
scroll to position [1387, 0]
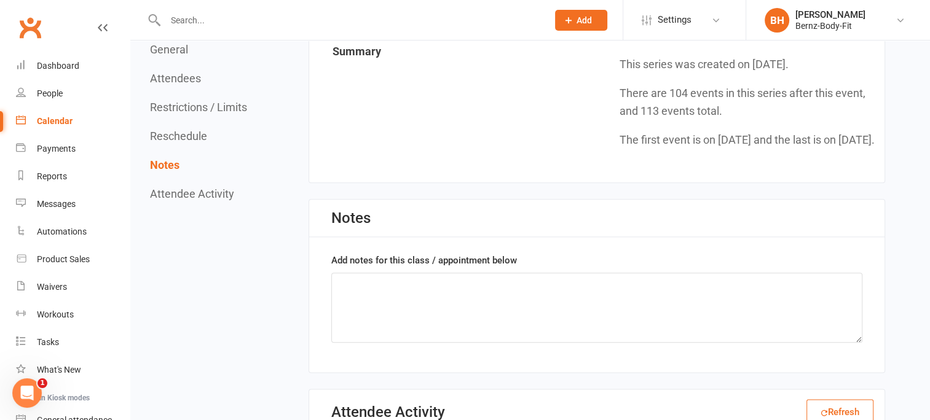
click at [194, 192] on button "Attendee Activity" at bounding box center [192, 193] width 84 height 13
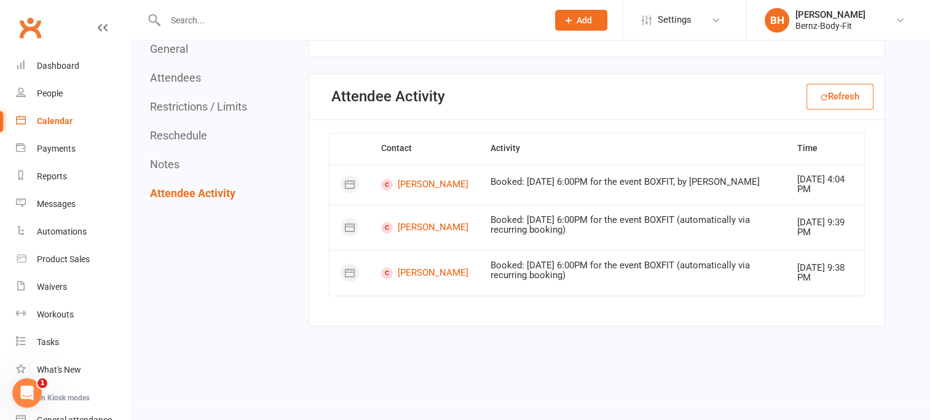
scroll to position [1703, 0]
click at [167, 48] on button "General" at bounding box center [169, 49] width 38 height 13
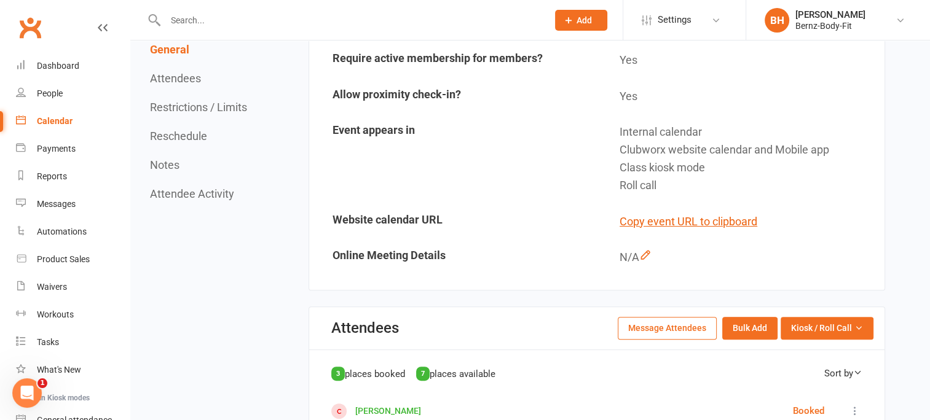
scroll to position [320, 0]
click at [206, 25] on input "text" at bounding box center [350, 20] width 377 height 17
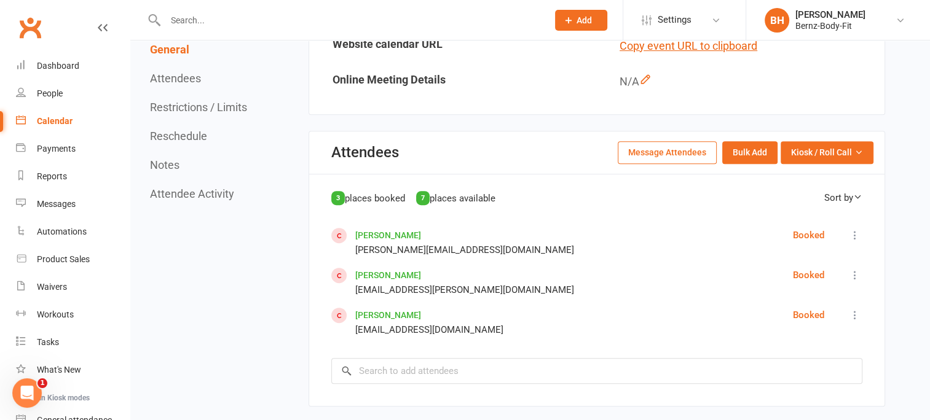
scroll to position [501, 0]
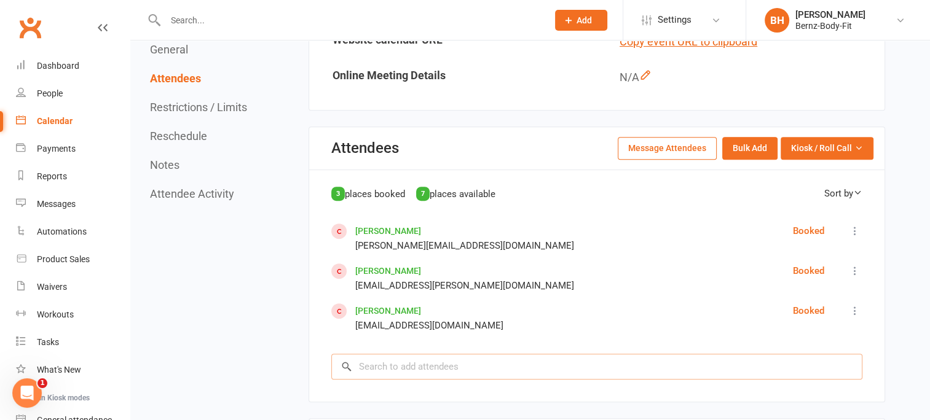
click at [398, 363] on input "search" at bounding box center [596, 367] width 531 height 26
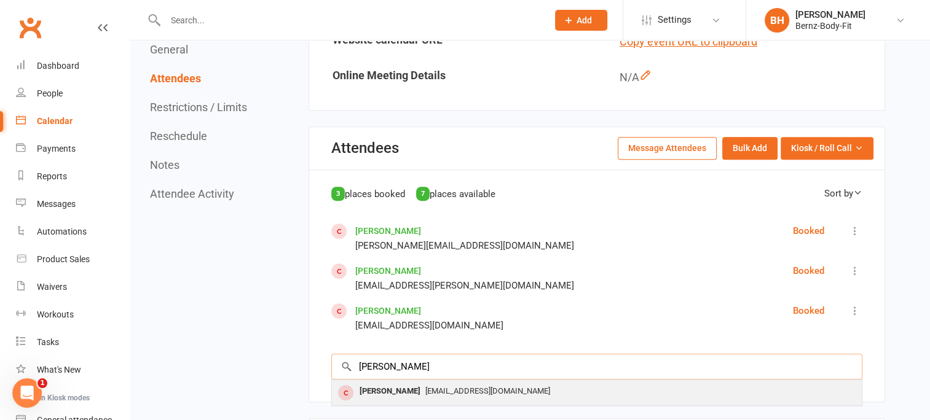
type input "kris"
click at [403, 393] on div "Kristina Whittaker" at bounding box center [390, 392] width 71 height 18
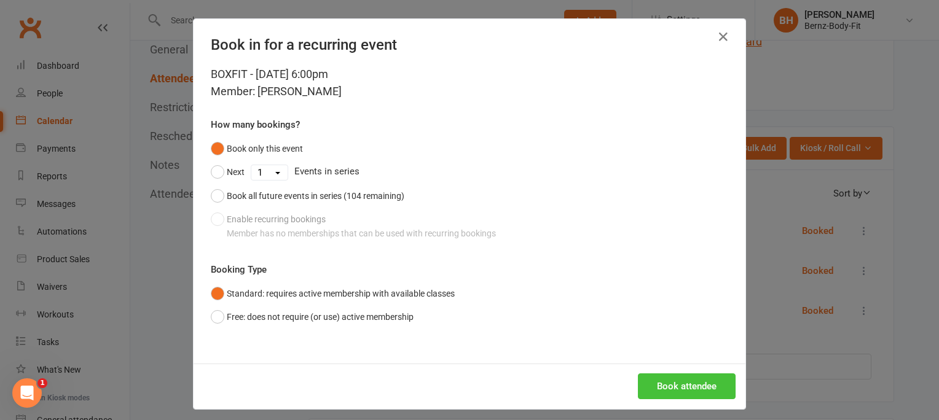
click at [681, 384] on button "Book attendee" at bounding box center [687, 387] width 98 height 26
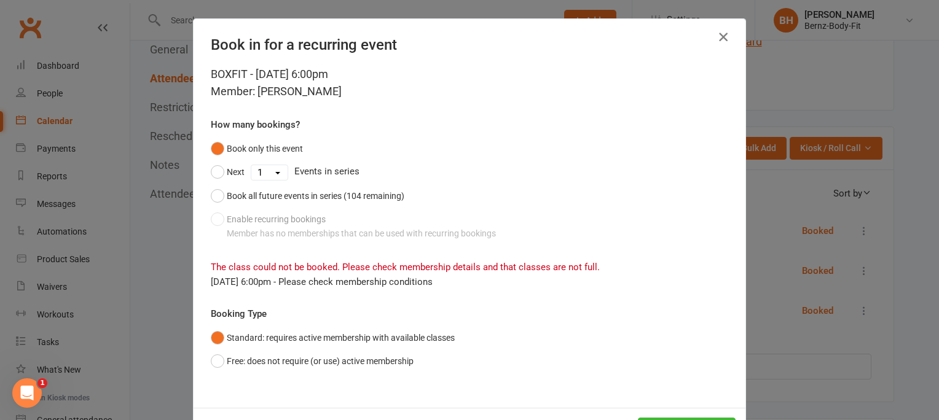
click at [717, 34] on icon "button" at bounding box center [723, 37] width 15 height 15
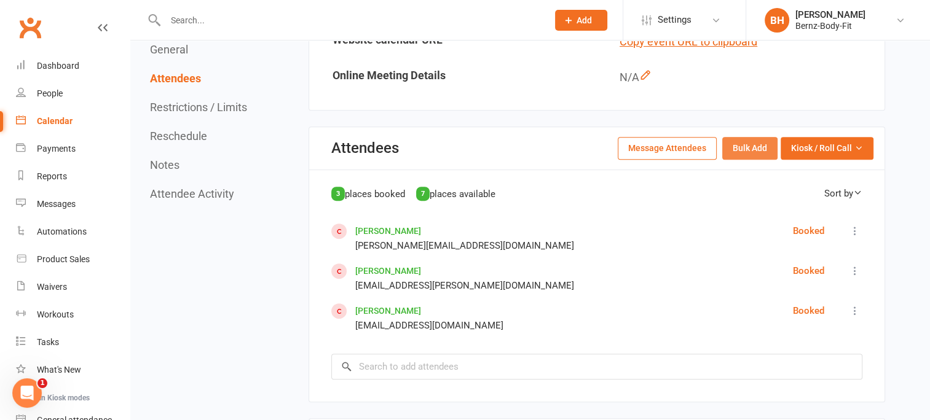
click at [744, 145] on button "Bulk Add" at bounding box center [749, 148] width 55 height 22
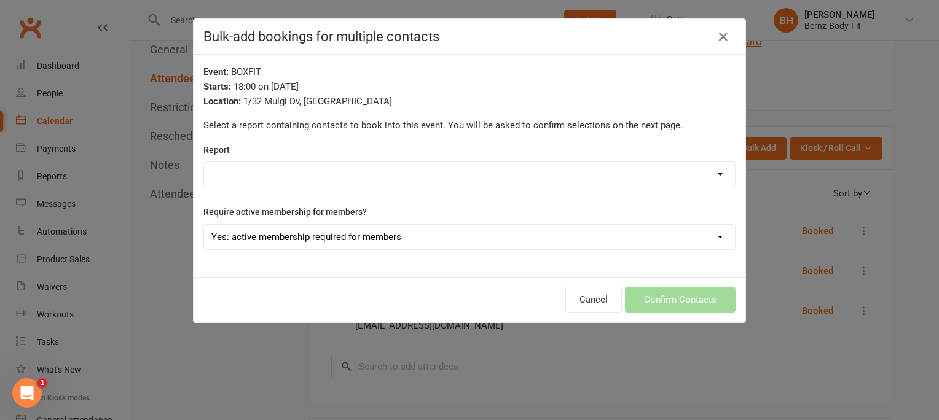
click at [239, 167] on select "Active Trials Bookings - 3+ Run of attendances! Customers with Credit Late Canc…" at bounding box center [469, 174] width 531 height 25
click at [719, 33] on icon "button" at bounding box center [723, 37] width 15 height 15
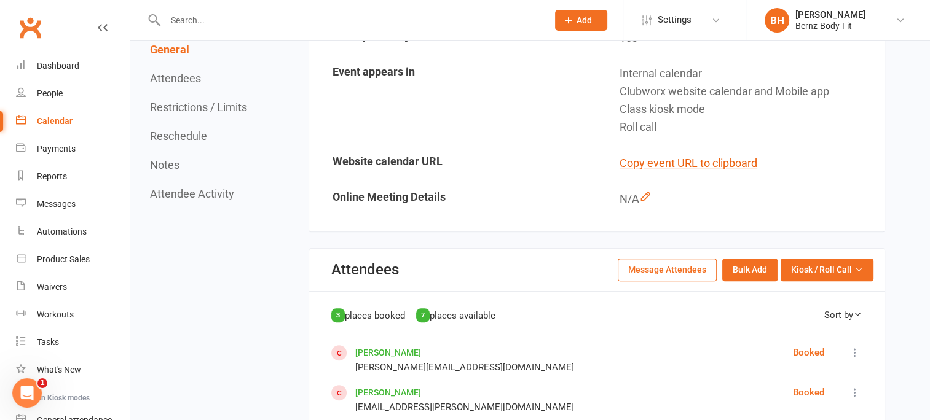
scroll to position [379, 0]
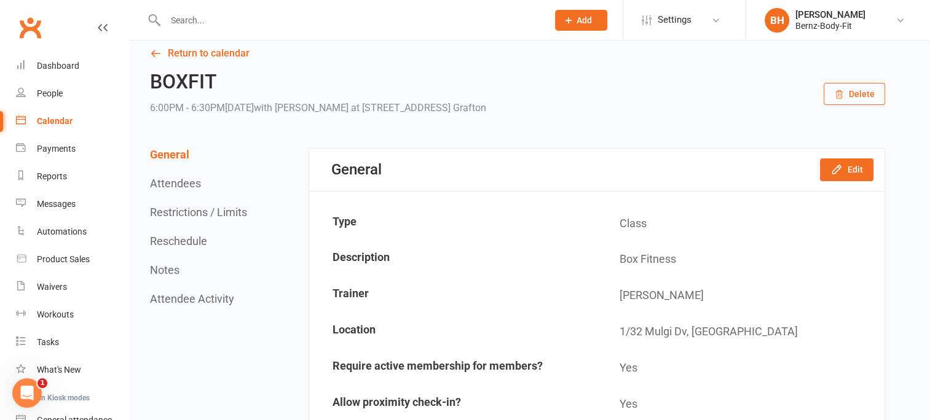
scroll to position [0, 0]
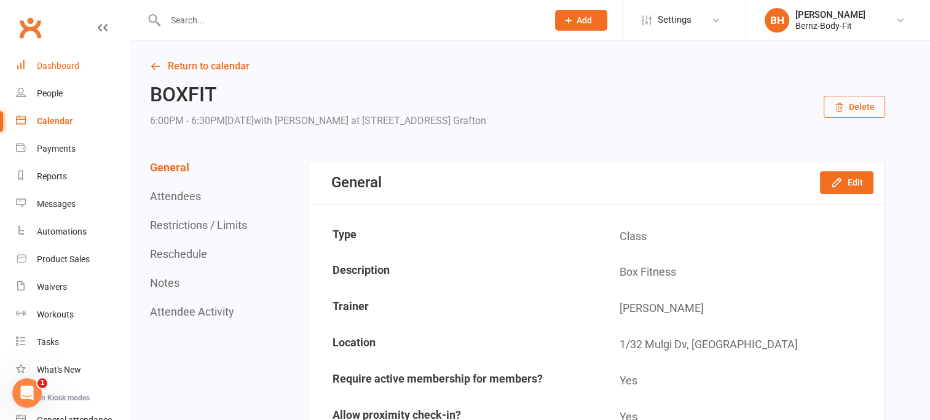
click at [63, 61] on div "Dashboard" at bounding box center [58, 66] width 42 height 10
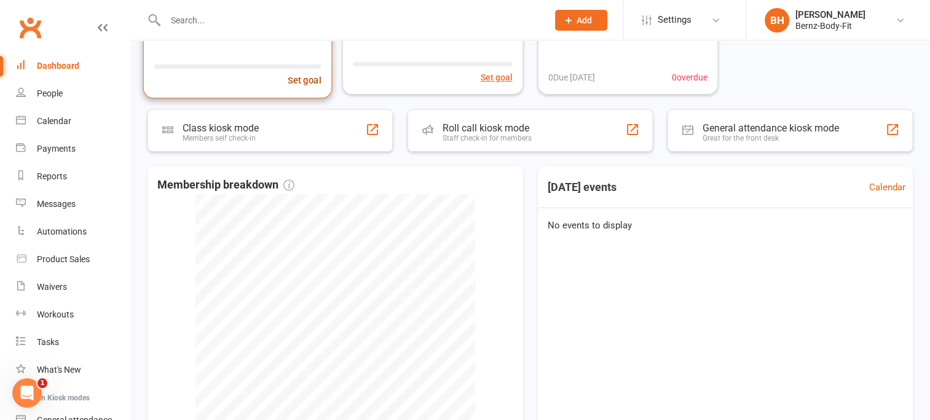
scroll to position [161, 0]
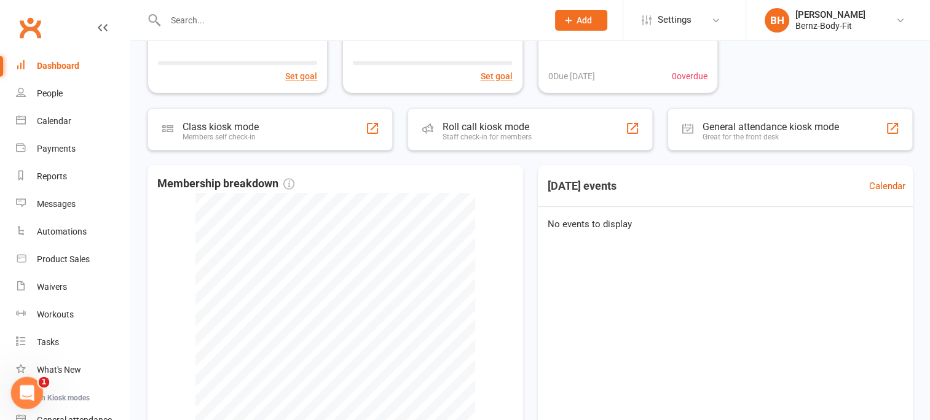
click at [20, 385] on icon "Open Intercom Messenger" at bounding box center [25, 392] width 20 height 20
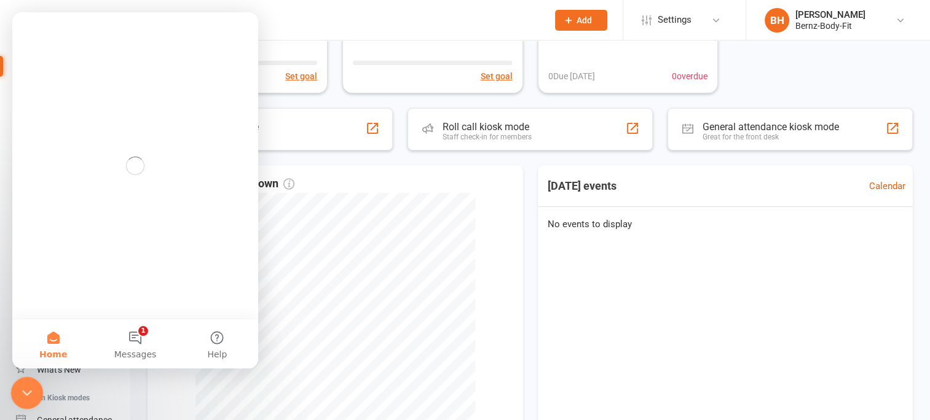
scroll to position [0, 0]
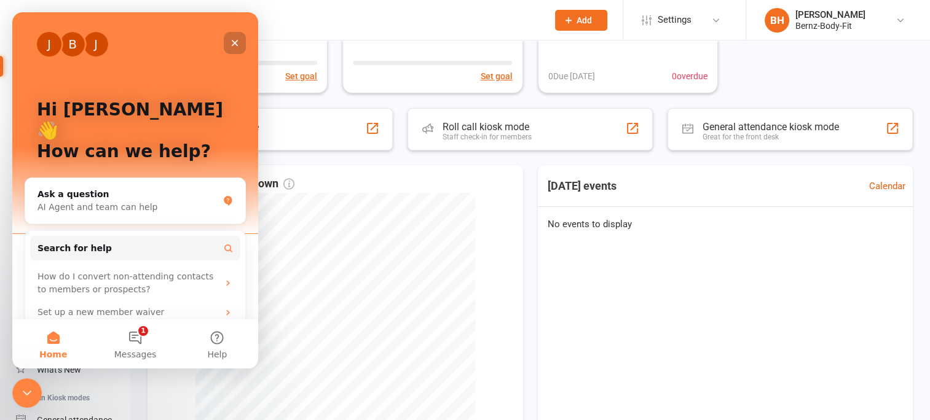
click at [237, 41] on icon "Close" at bounding box center [235, 43] width 10 height 10
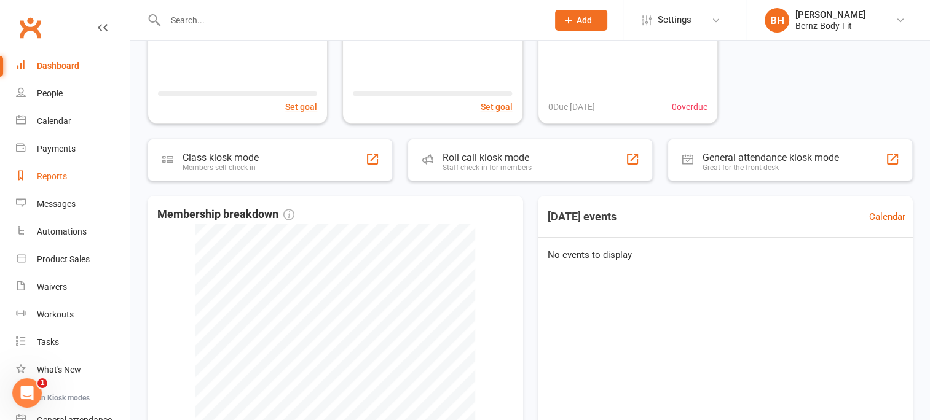
scroll to position [132, 0]
click at [23, 382] on icon "Open Intercom Messenger" at bounding box center [25, 392] width 20 height 20
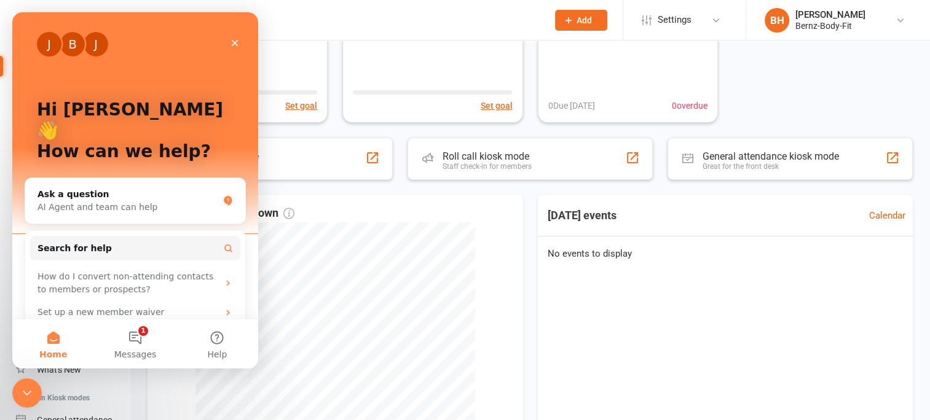
click at [99, 329] on div "Inviting your Members to your Mobile App" at bounding box center [127, 342] width 181 height 26
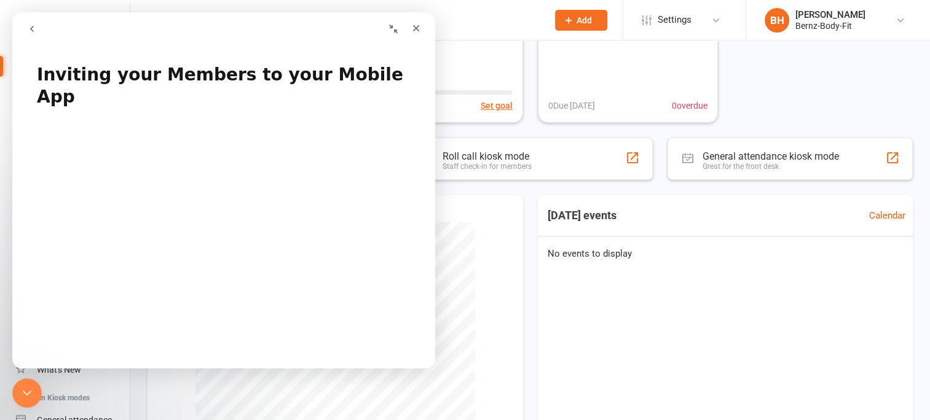
scroll to position [0, 0]
click at [413, 29] on icon "Close" at bounding box center [416, 28] width 10 height 10
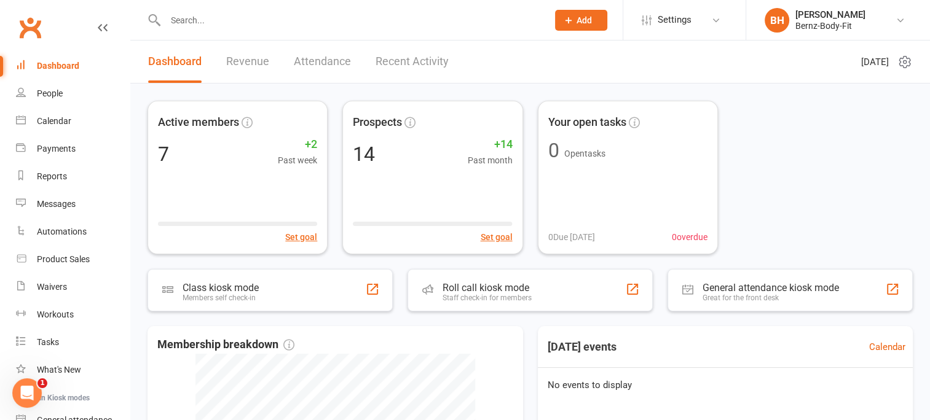
click at [202, 19] on input "text" at bounding box center [350, 20] width 377 height 17
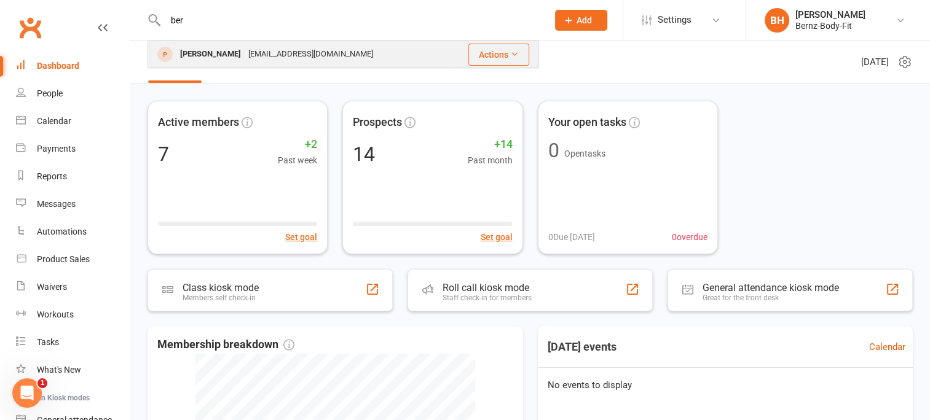
type input "ber"
click at [211, 52] on div "BERNIE Howson" at bounding box center [210, 54] width 68 height 18
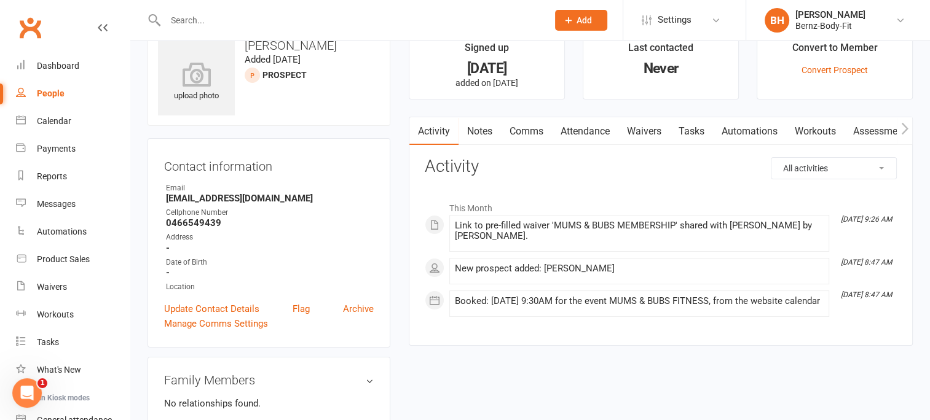
scroll to position [31, 0]
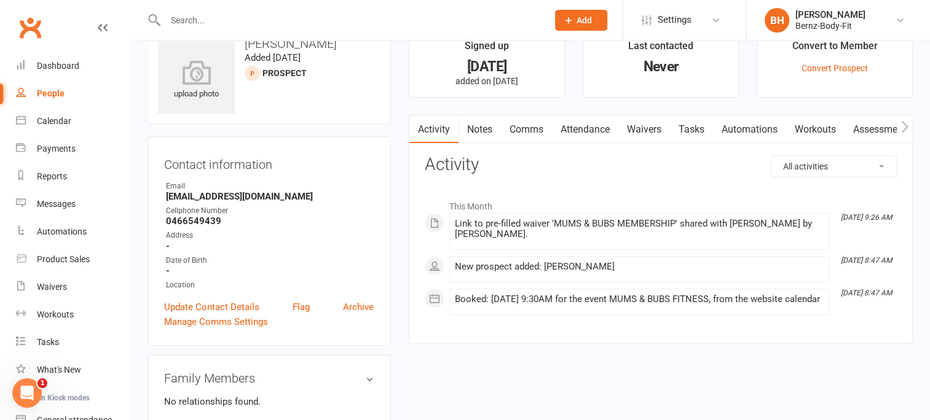
click at [654, 125] on link "Waivers" at bounding box center [644, 130] width 52 height 28
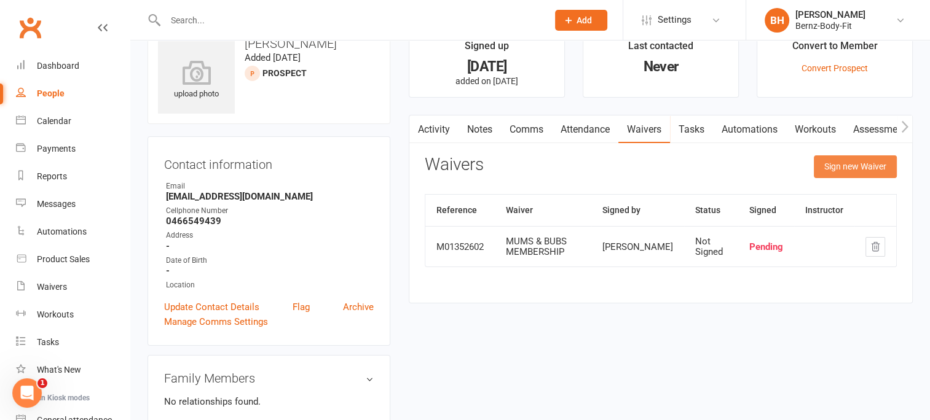
click at [833, 165] on button "Sign new Waiver" at bounding box center [855, 166] width 83 height 22
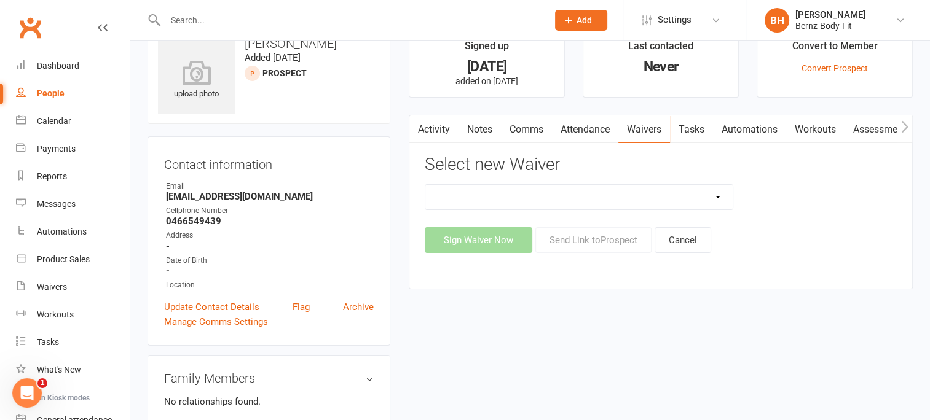
click at [498, 195] on select "FREE MEMBERSHIP MUMS & BUBS MEMBERSHIP NEW MEMBER" at bounding box center [578, 197] width 307 height 25
click at [58, 283] on div "Waivers" at bounding box center [52, 287] width 30 height 10
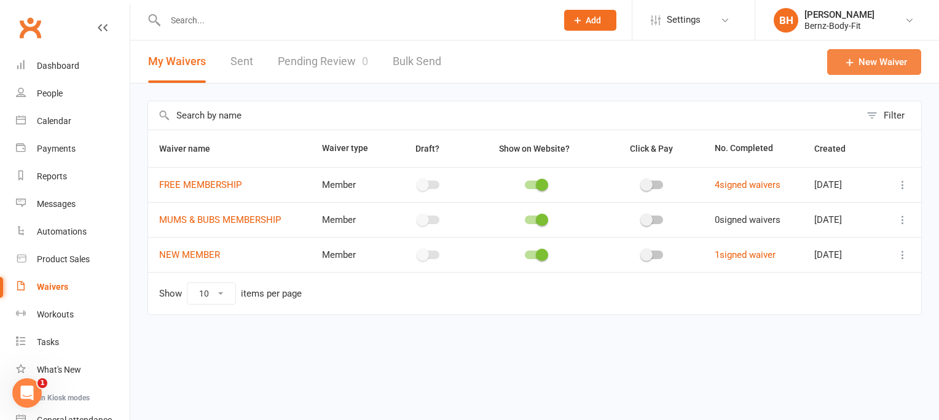
click at [868, 61] on link "New Waiver" at bounding box center [874, 62] width 94 height 26
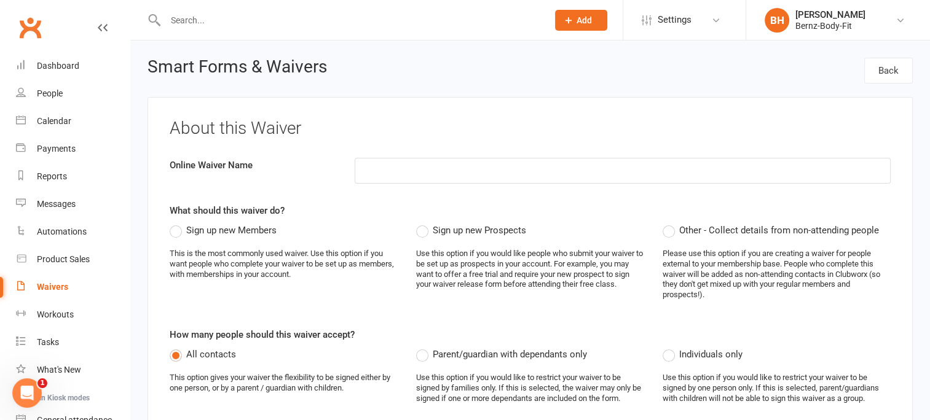
click at [388, 171] on input at bounding box center [623, 171] width 536 height 26
type input "kata"
click at [175, 229] on label "Sign up new Members" at bounding box center [223, 230] width 107 height 15
click at [175, 223] on input "Sign up new Members" at bounding box center [174, 223] width 8 height 0
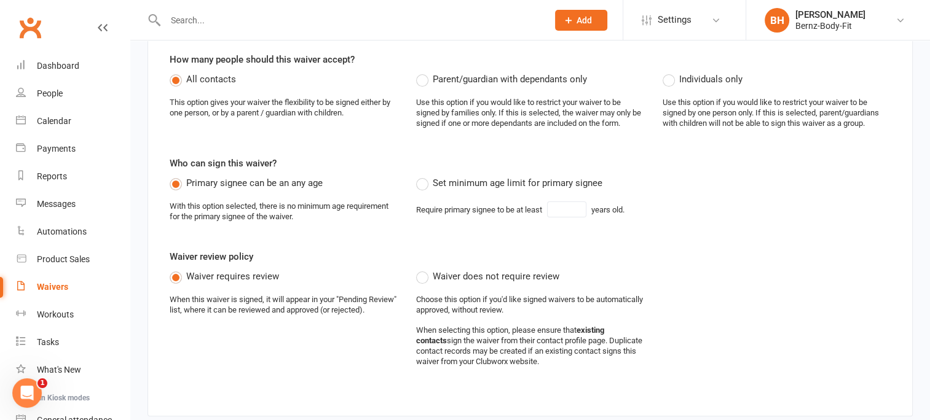
scroll to position [275, 0]
click at [421, 184] on label "Set minimum age limit for primary signee" at bounding box center [509, 183] width 186 height 15
click at [421, 176] on input "Set minimum age limit for primary signee" at bounding box center [420, 176] width 8 height 0
type input "18"
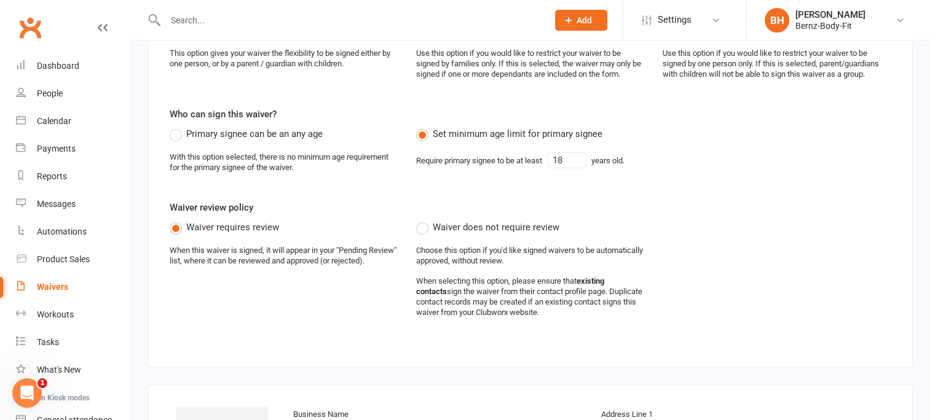
scroll to position [241, 0]
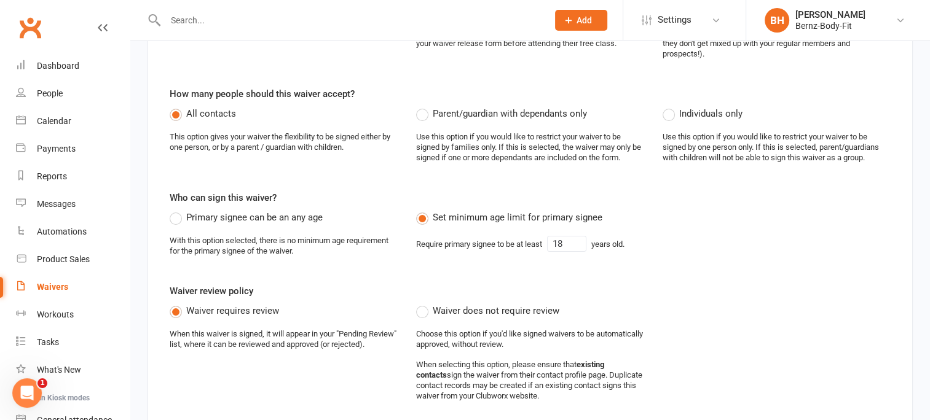
click at [425, 111] on label "Parent/guardian with dependants only" at bounding box center [501, 113] width 171 height 15
click at [424, 106] on input "Parent/guardian with dependants only" at bounding box center [420, 106] width 8 height 0
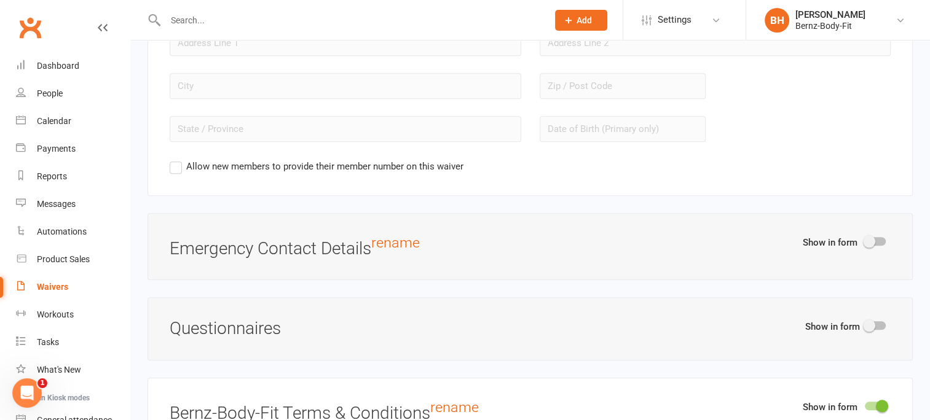
scroll to position [1227, 0]
click at [864, 235] on span at bounding box center [869, 241] width 12 height 12
click at [865, 239] on input "checkbox" at bounding box center [865, 239] width 0 height 0
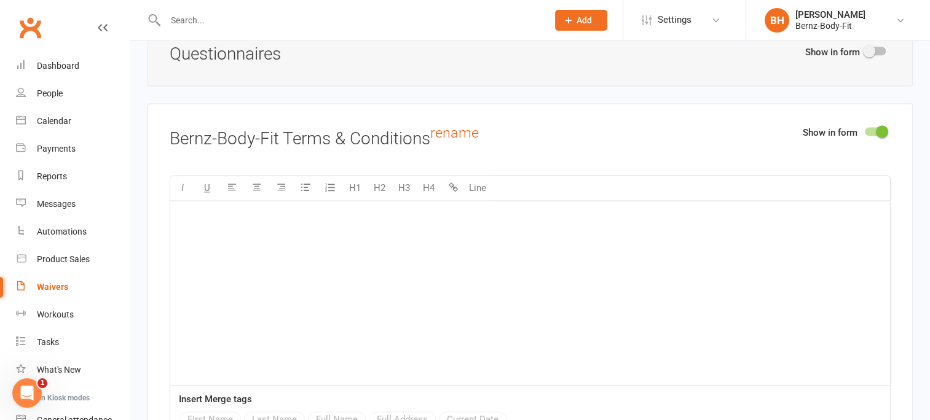
scroll to position [1659, 0]
click at [271, 213] on p "﻿" at bounding box center [530, 214] width 705 height 15
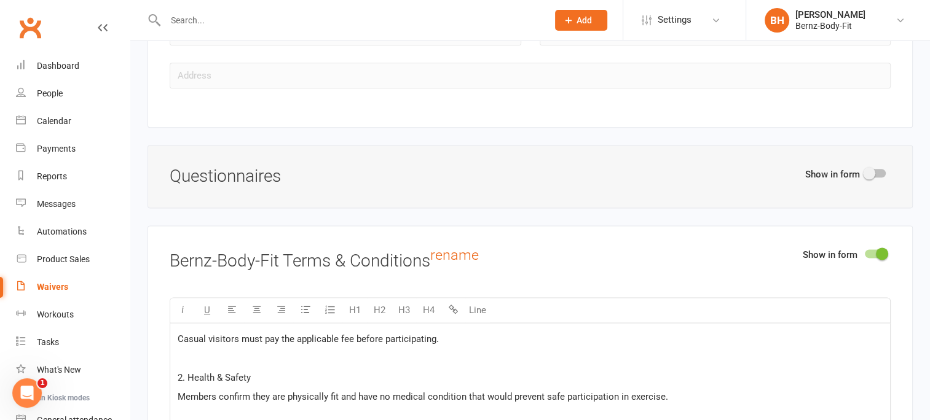
scroll to position [1546, 0]
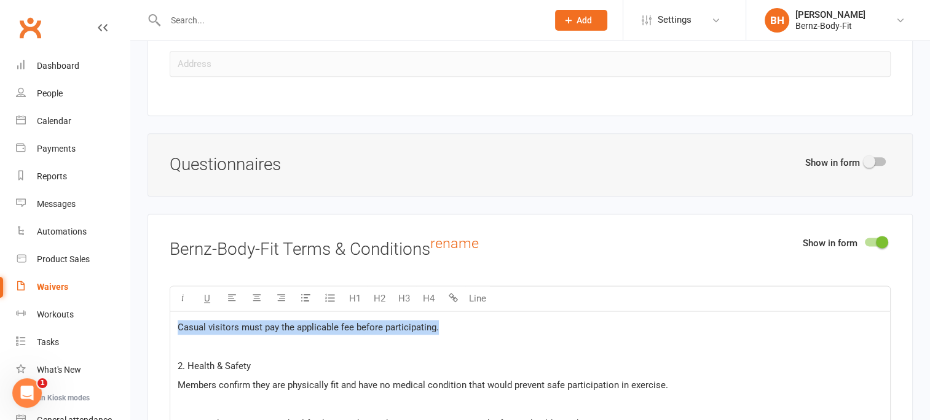
drag, startPoint x: 450, startPoint y: 320, endPoint x: 140, endPoint y: 280, distance: 312.2
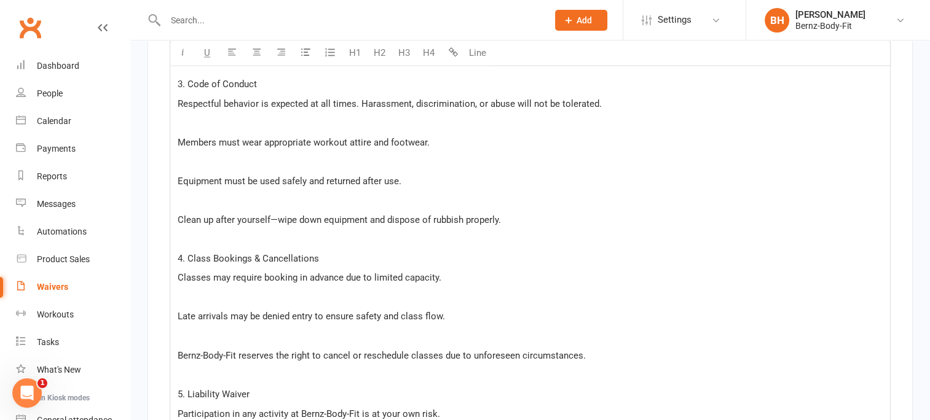
scroll to position [2004, 0]
drag, startPoint x: 430, startPoint y: 132, endPoint x: 372, endPoint y: 132, distance: 57.2
click at [372, 134] on p "Members must wear appropriate workout attire and footwear." at bounding box center [530, 141] width 705 height 15
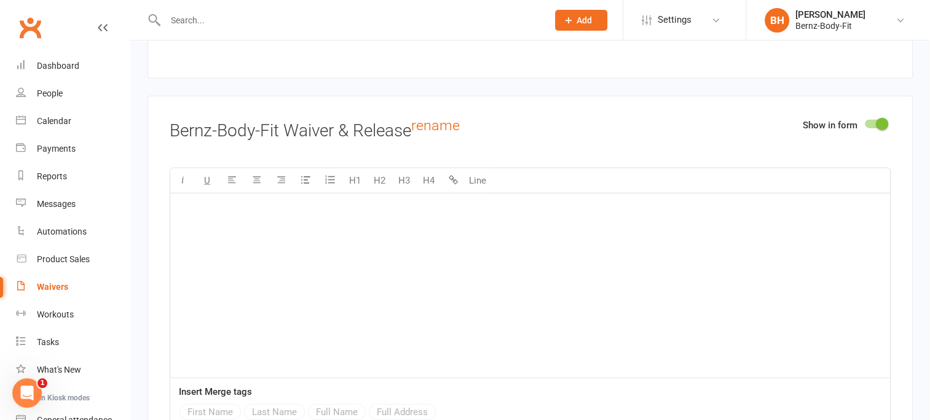
scroll to position [2871, 0]
click at [377, 204] on p "﻿" at bounding box center [530, 206] width 705 height 15
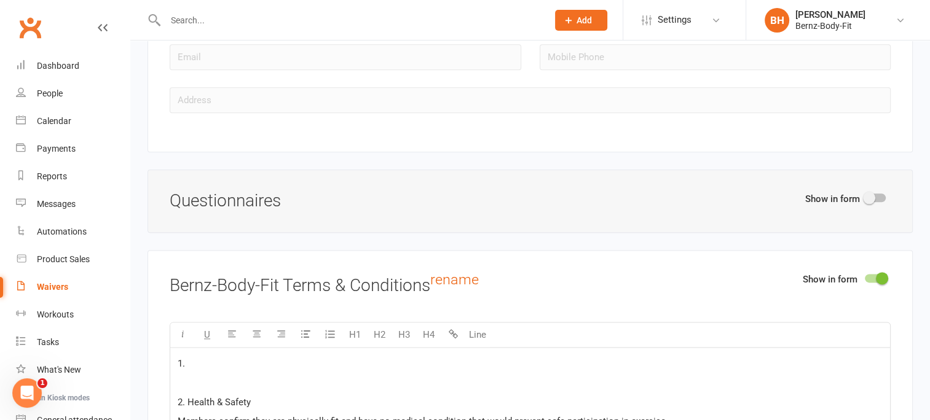
scroll to position [1515, 0]
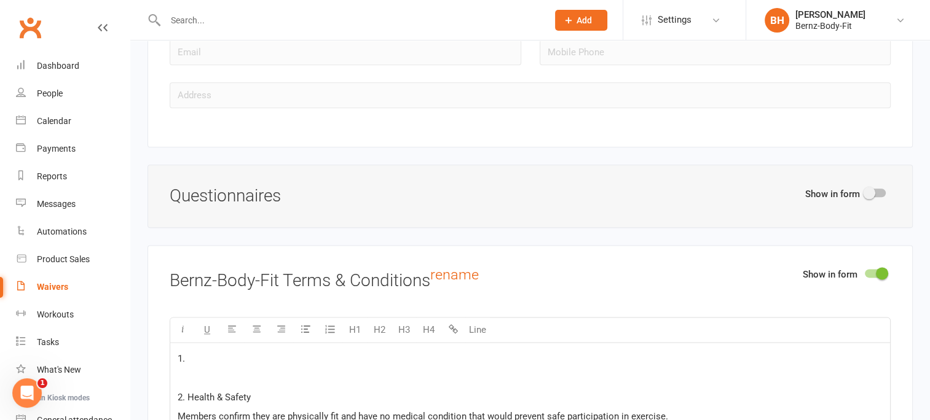
click at [199, 352] on p "1." at bounding box center [530, 359] width 705 height 15
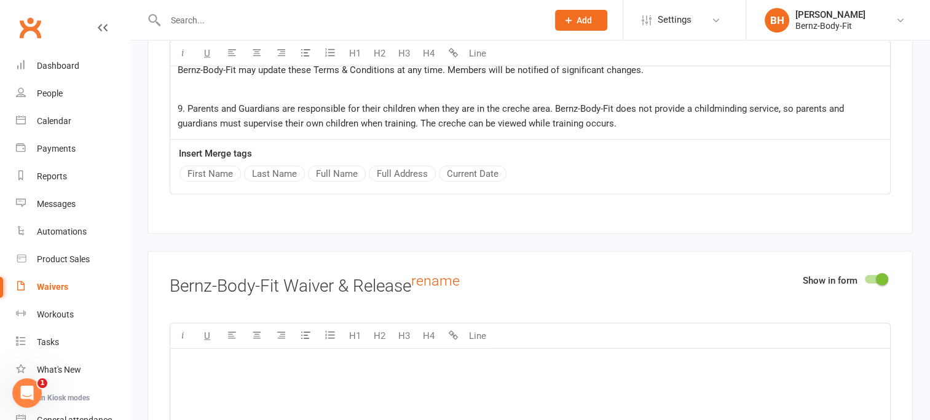
scroll to position [2952, 0]
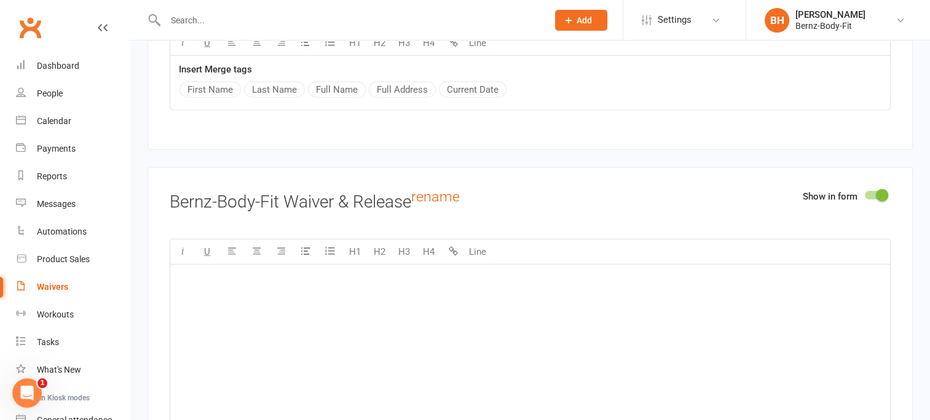
click at [293, 286] on div "﻿" at bounding box center [530, 357] width 720 height 184
click at [232, 284] on div "﻿" at bounding box center [530, 357] width 720 height 184
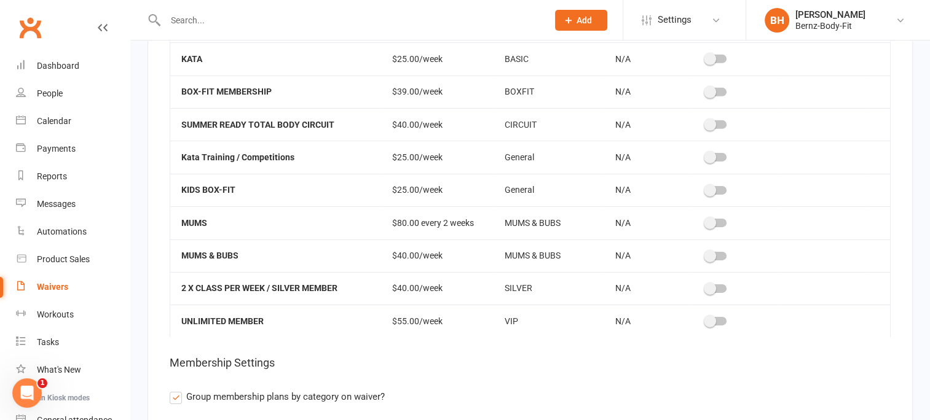
scroll to position [39, 0]
click at [706, 152] on span at bounding box center [710, 158] width 12 height 12
click at [706, 156] on input "checkbox" at bounding box center [706, 156] width 0 height 0
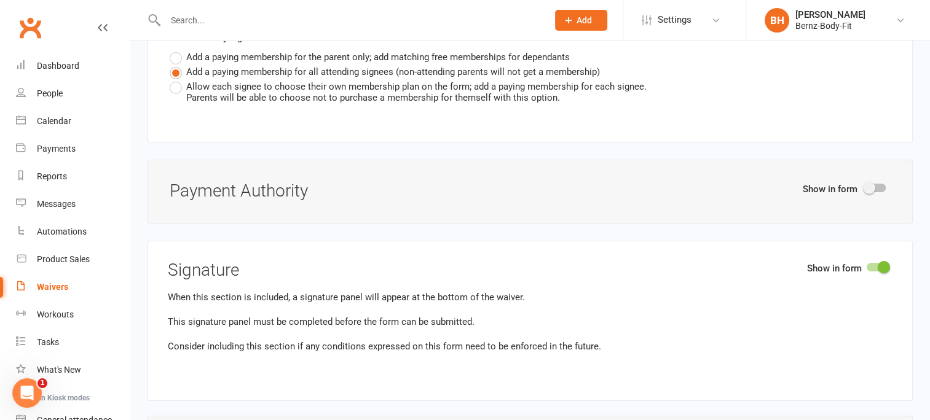
scroll to position [4327, 0]
click at [869, 180] on span at bounding box center [869, 186] width 12 height 12
click at [865, 184] on input "checkbox" at bounding box center [865, 184] width 0 height 0
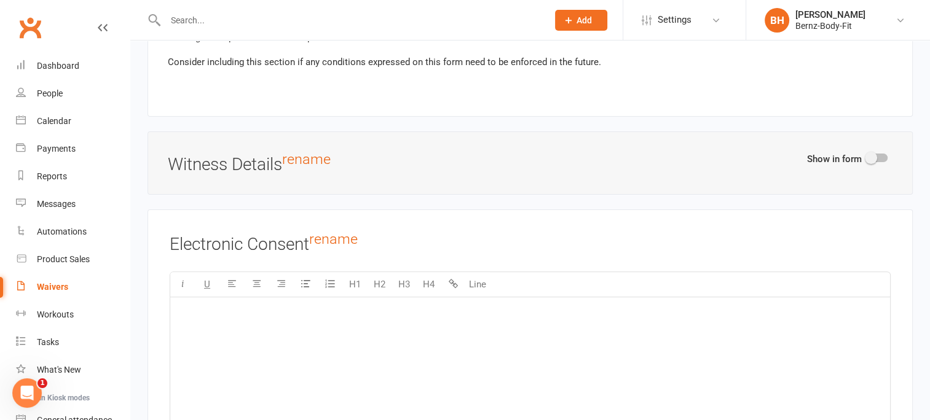
scroll to position [4976, 0]
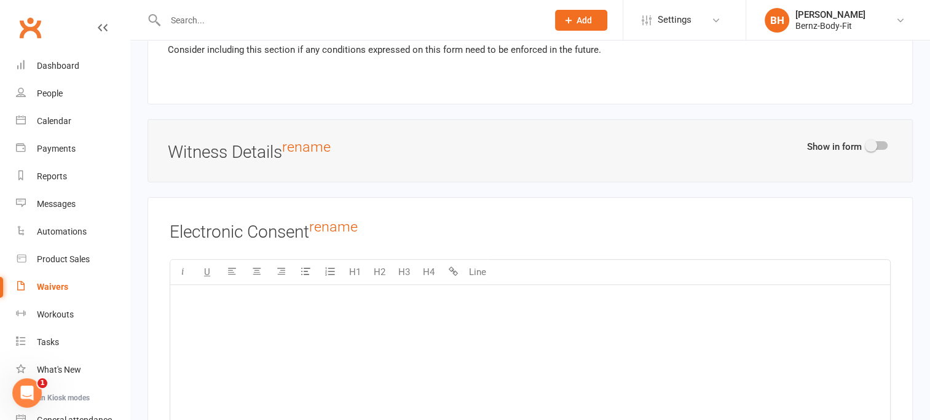
click at [868, 140] on span at bounding box center [871, 146] width 12 height 12
click at [867, 144] on input "checkbox" at bounding box center [867, 144] width 0 height 0
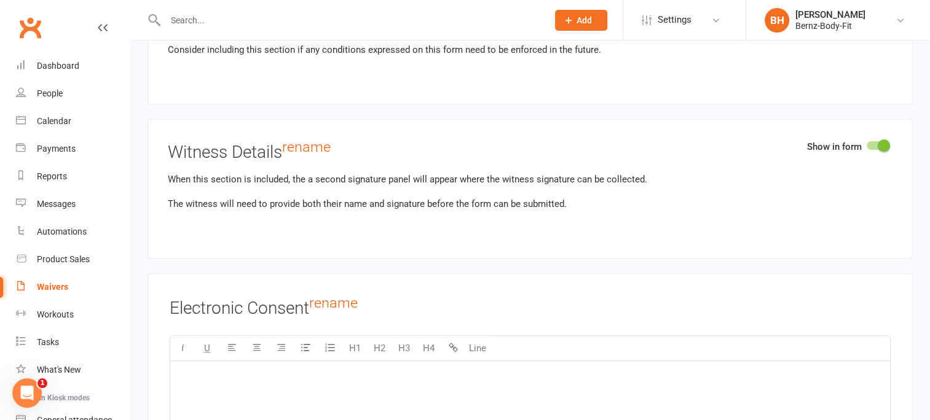
click at [869, 141] on div at bounding box center [877, 145] width 21 height 9
click at [867, 144] on input "checkbox" at bounding box center [867, 144] width 0 height 0
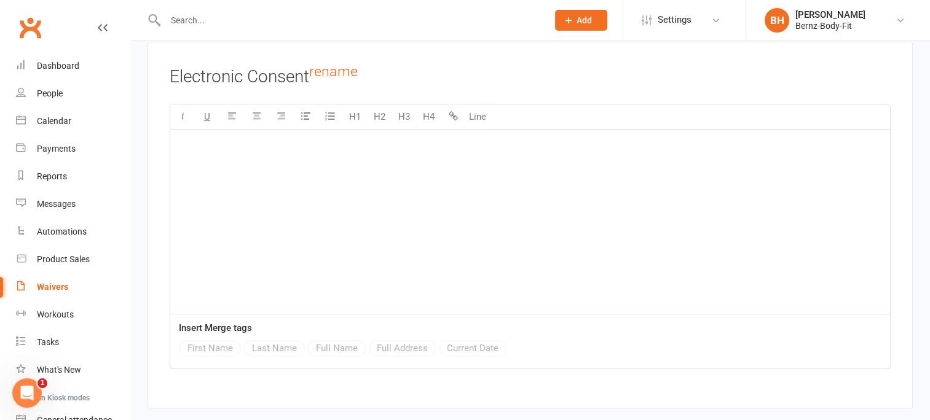
scroll to position [5132, 0]
click at [361, 145] on div "﻿" at bounding box center [530, 220] width 720 height 184
click at [194, 137] on p "﻿" at bounding box center [530, 144] width 705 height 15
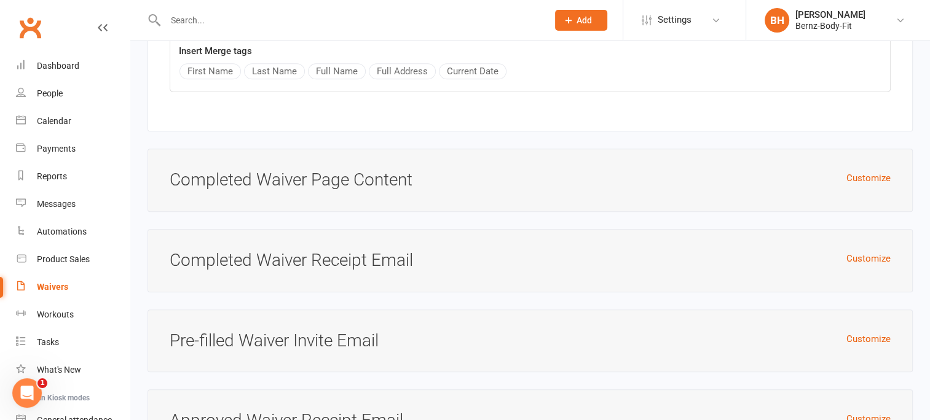
scroll to position [5731, 0]
click at [860, 170] on button "Customize" at bounding box center [868, 177] width 44 height 15
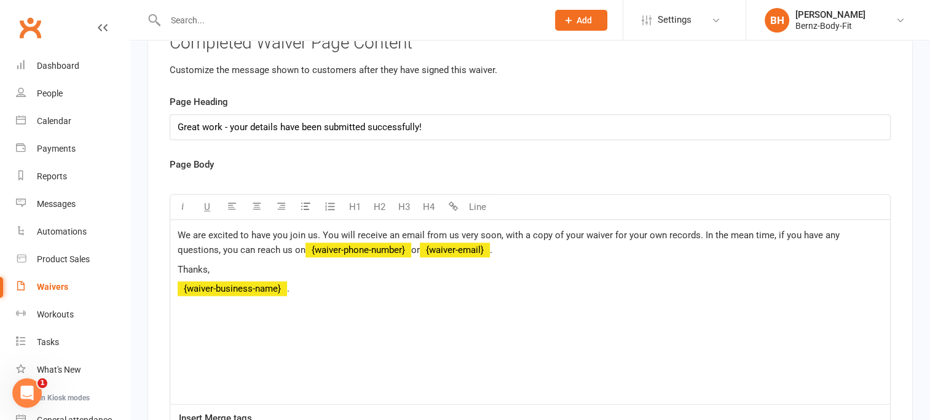
scroll to position [5864, 0]
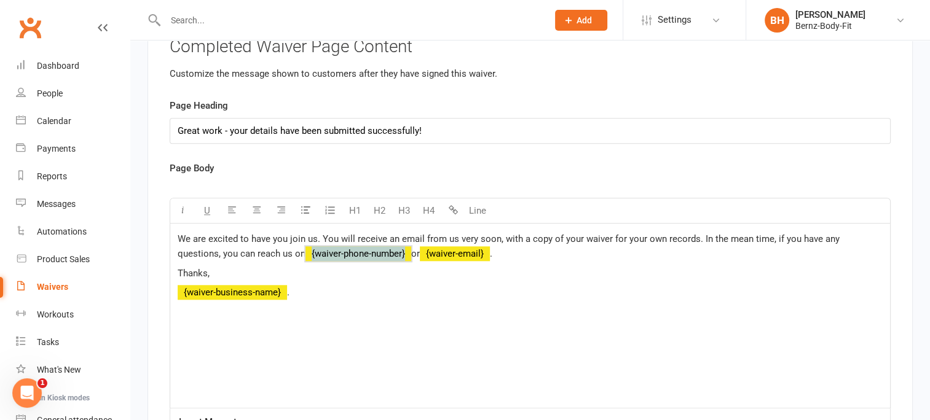
drag, startPoint x: 368, startPoint y: 240, endPoint x: 284, endPoint y: 235, distance: 84.3
click at [284, 235] on p "We are excited to have you join us. You will receive an email from us very soon…" at bounding box center [530, 247] width 705 height 30
drag, startPoint x: 410, startPoint y: 246, endPoint x: 320, endPoint y: 244, distance: 89.7
click at [320, 244] on p "We are excited to have you join us. You will receive an email from us very soon…" at bounding box center [530, 247] width 705 height 30
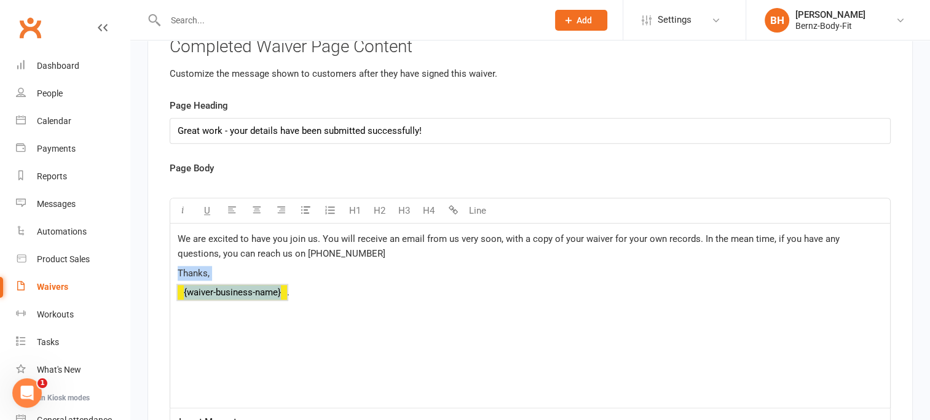
drag, startPoint x: 283, startPoint y: 281, endPoint x: 178, endPoint y: 262, distance: 106.3
click at [178, 262] on div "We are excited to have you join us. You will receive an email from us very soon…" at bounding box center [530, 316] width 720 height 184
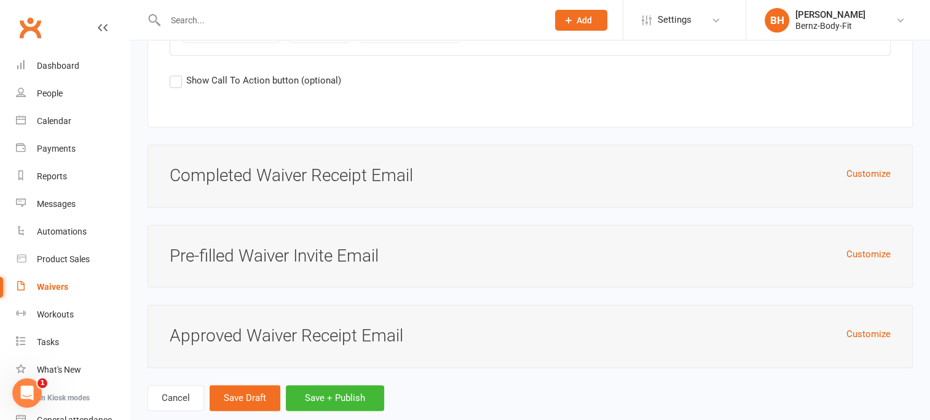
scroll to position [6284, 0]
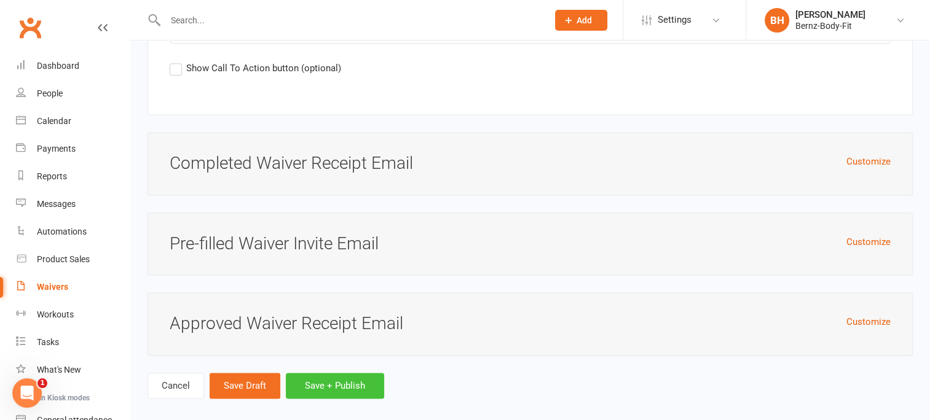
click at [334, 373] on button "Save + Publish" at bounding box center [335, 386] width 98 height 26
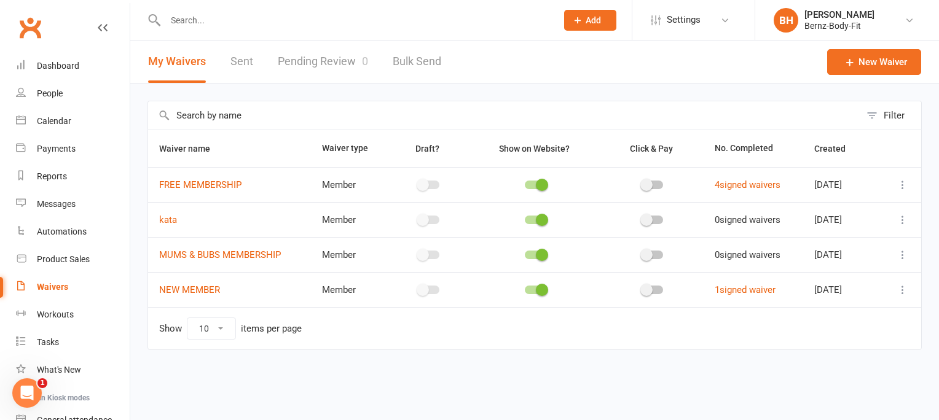
click at [199, 15] on input "text" at bounding box center [355, 20] width 387 height 17
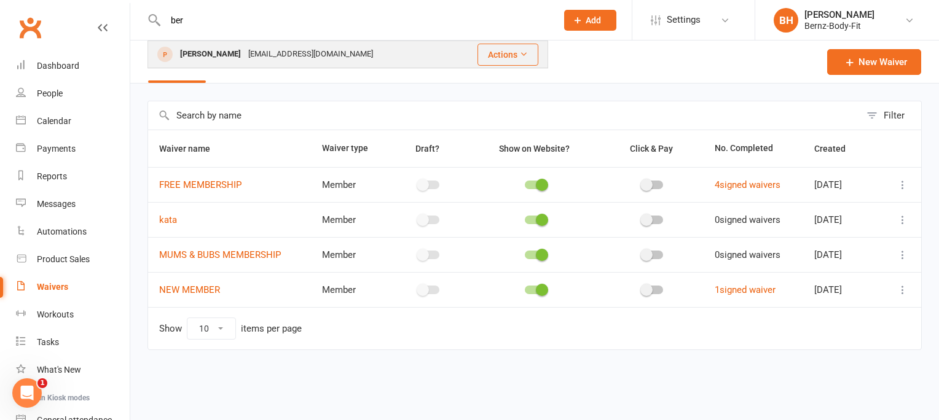
type input "ber"
click at [215, 53] on div "BERNIE Howson" at bounding box center [210, 54] width 68 height 18
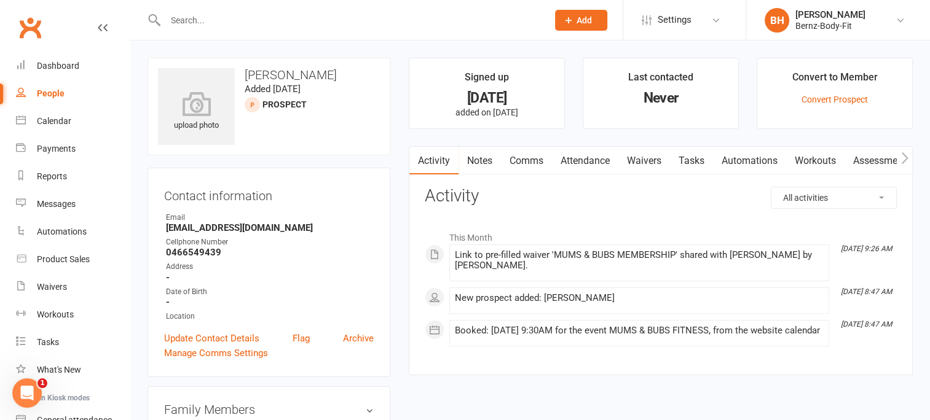
click at [650, 157] on link "Waivers" at bounding box center [644, 161] width 52 height 28
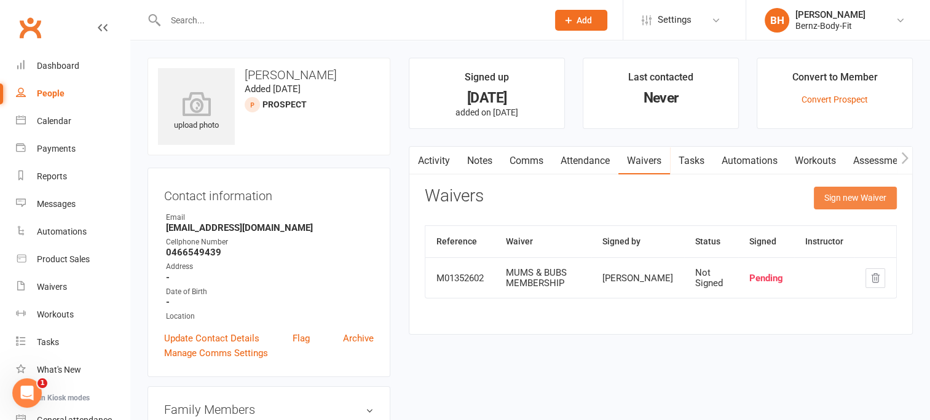
click at [853, 194] on button "Sign new Waiver" at bounding box center [855, 198] width 83 height 22
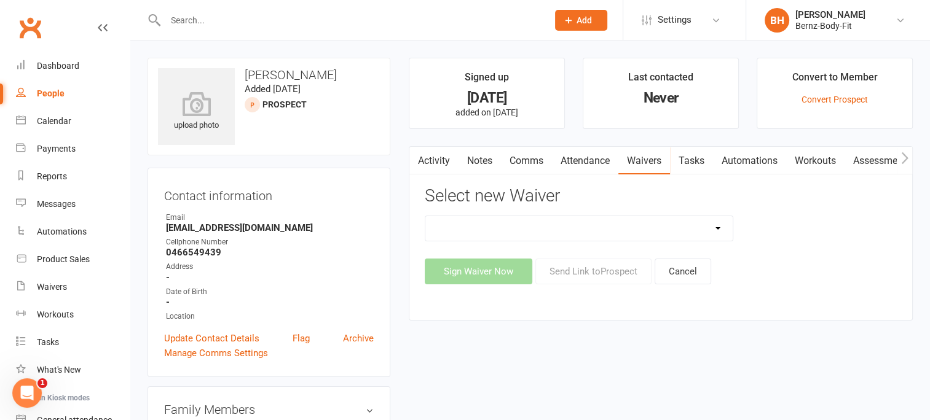
click at [474, 229] on select "FREE MEMBERSHIP kata MUMS & BUBS MEMBERSHIP NEW MEMBER" at bounding box center [578, 228] width 307 height 25
select select "14946"
click at [425, 216] on select "FREE MEMBERSHIP kata MUMS & BUBS MEMBERSHIP NEW MEMBER" at bounding box center [578, 228] width 307 height 25
click at [491, 268] on button "Sign Waiver Now" at bounding box center [479, 272] width 108 height 26
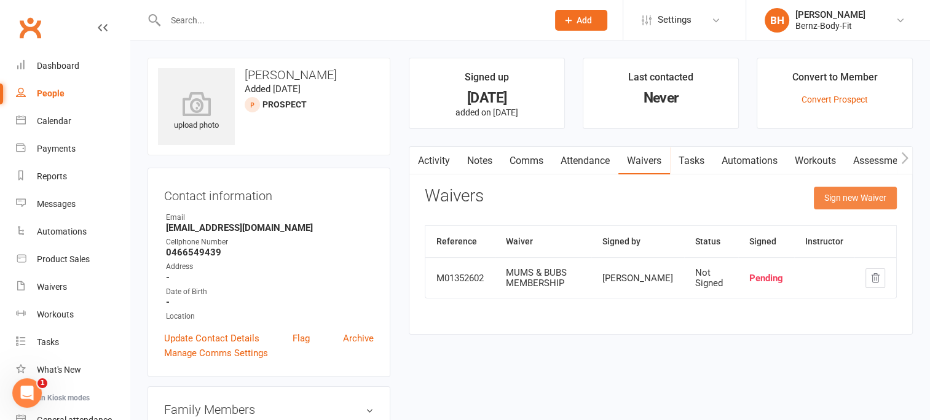
click at [851, 200] on button "Sign new Waiver" at bounding box center [855, 198] width 83 height 22
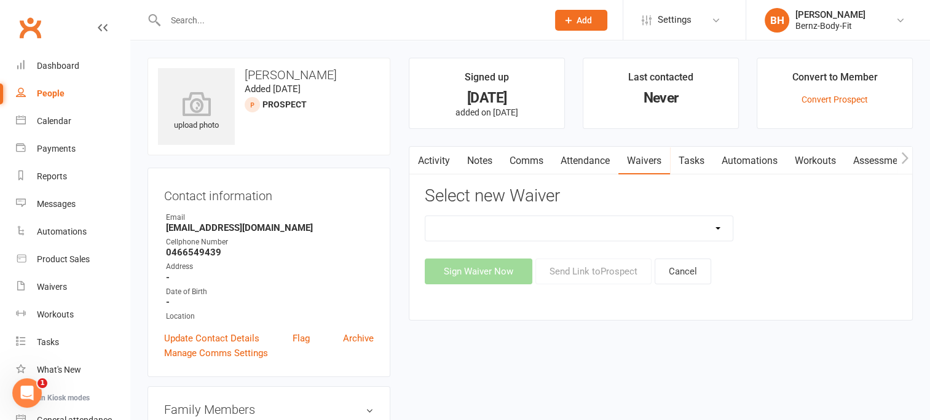
click at [498, 225] on select "FREE MEMBERSHIP kata MUMS & BUBS MEMBERSHIP NEW MEMBER" at bounding box center [578, 228] width 307 height 25
select select "14946"
click at [425, 216] on select "FREE MEMBERSHIP kata MUMS & BUBS MEMBERSHIP NEW MEMBER" at bounding box center [578, 228] width 307 height 25
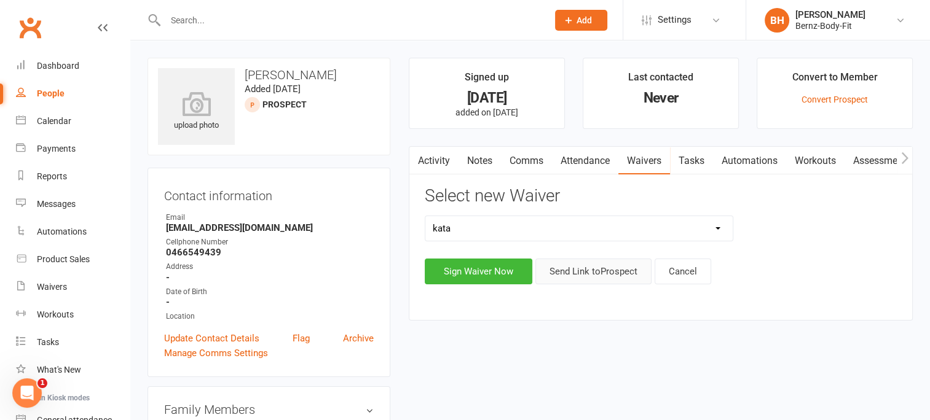
click at [583, 268] on button "Send Link to Prospect" at bounding box center [593, 272] width 116 height 26
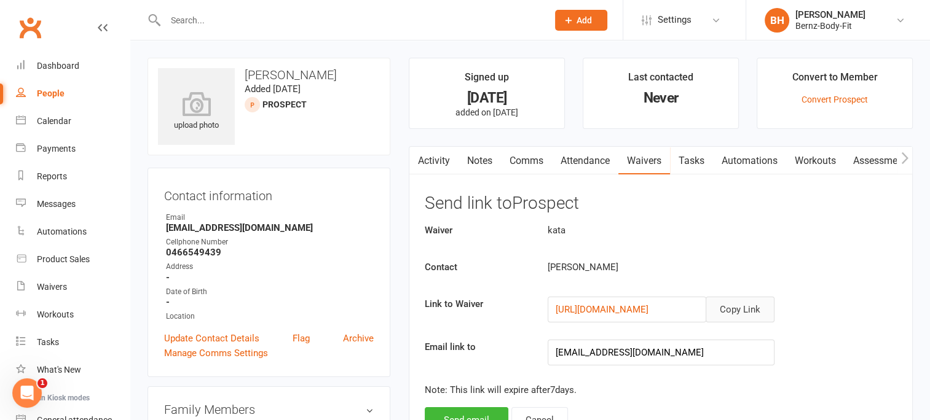
click at [741, 310] on button "Copy Link" at bounding box center [740, 310] width 69 height 26
click at [56, 59] on link "Dashboard" at bounding box center [73, 66] width 114 height 28
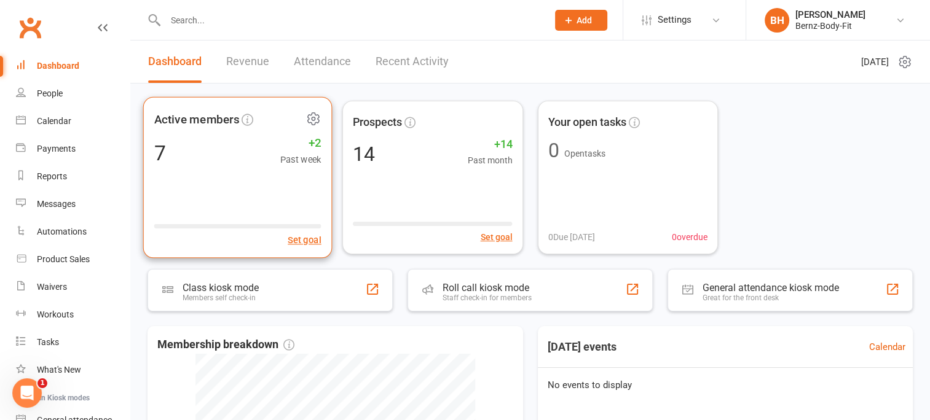
click at [219, 174] on div "Active members 7 +2 Past week Set goal" at bounding box center [237, 178] width 189 height 162
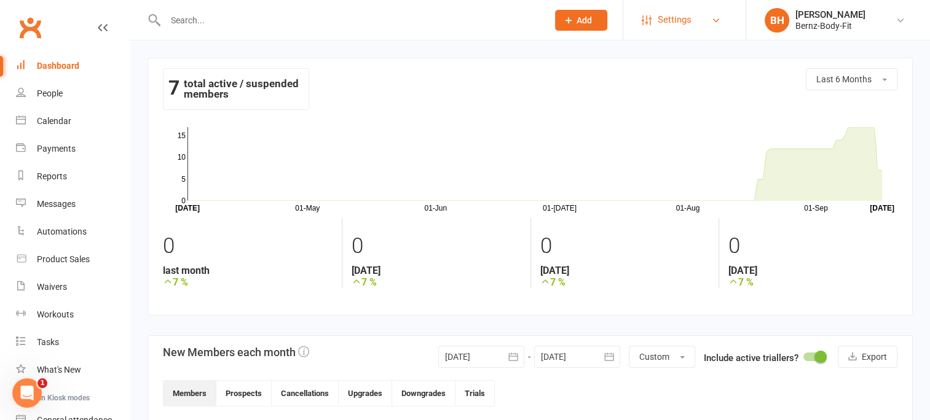
click at [670, 20] on span "Settings" at bounding box center [675, 20] width 34 height 28
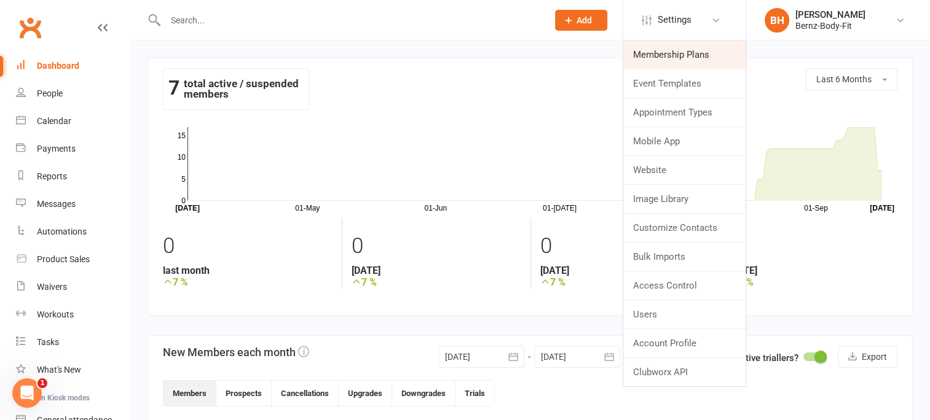
click at [669, 55] on link "Membership Plans" at bounding box center [684, 55] width 122 height 28
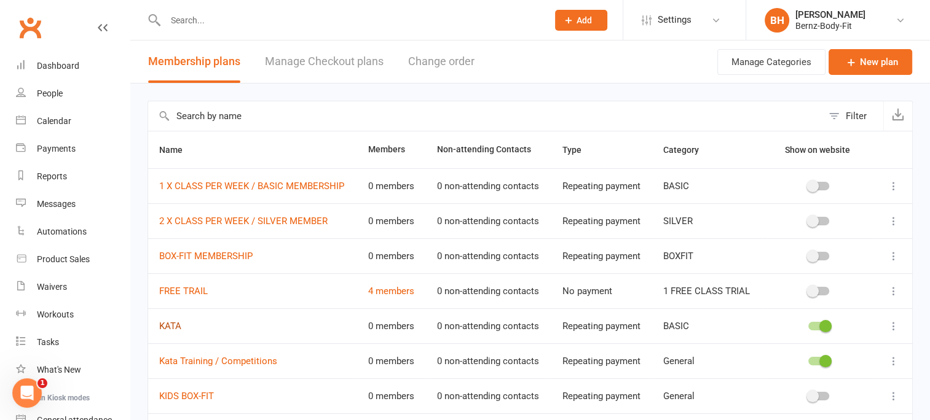
click at [170, 326] on link "KATA" at bounding box center [170, 326] width 22 height 11
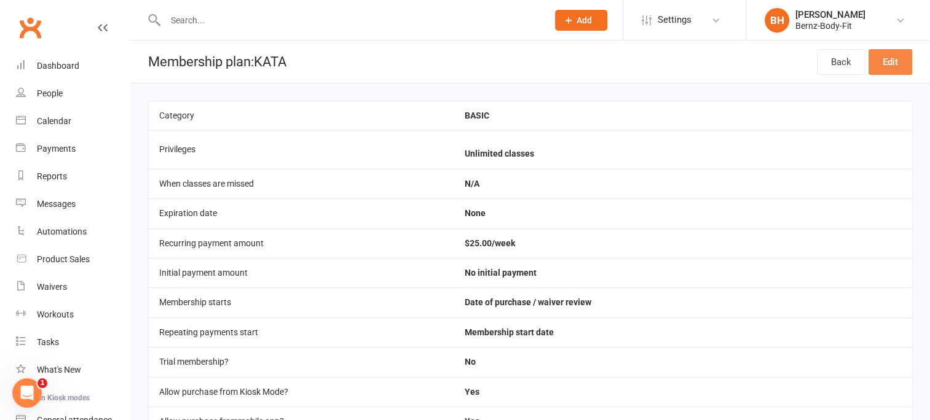
click at [893, 63] on link "Edit" at bounding box center [890, 62] width 44 height 26
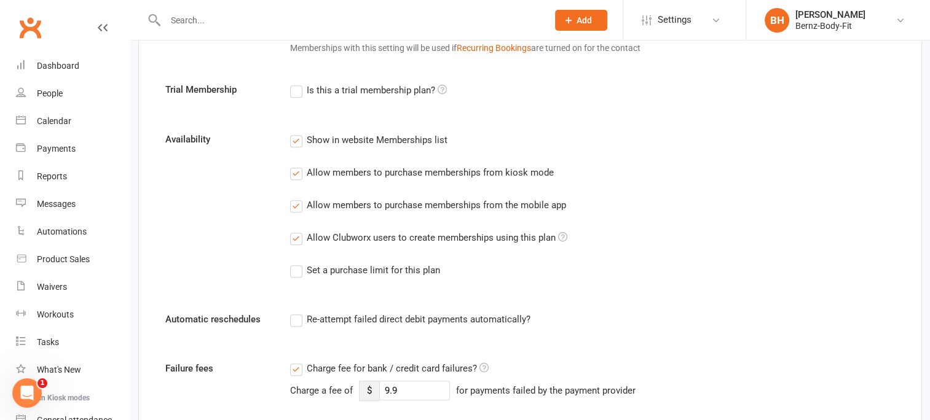
scroll to position [617, 0]
click at [57, 283] on div "Waivers" at bounding box center [52, 287] width 30 height 10
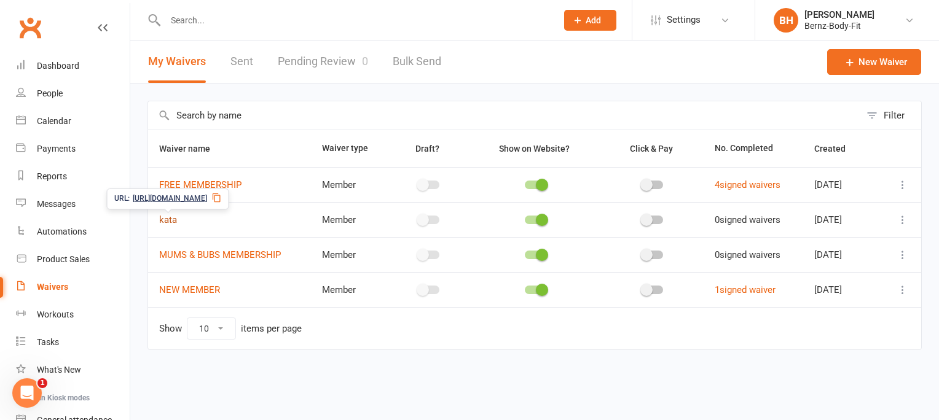
click at [172, 218] on link "kata" at bounding box center [168, 219] width 18 height 11
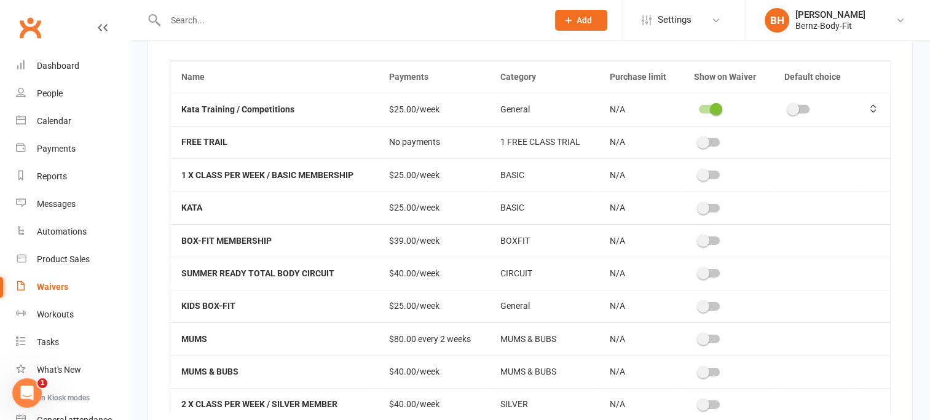
scroll to position [3857, 0]
click at [710, 103] on span at bounding box center [716, 109] width 12 height 12
click at [699, 108] on input "checkbox" at bounding box center [699, 108] width 0 height 0
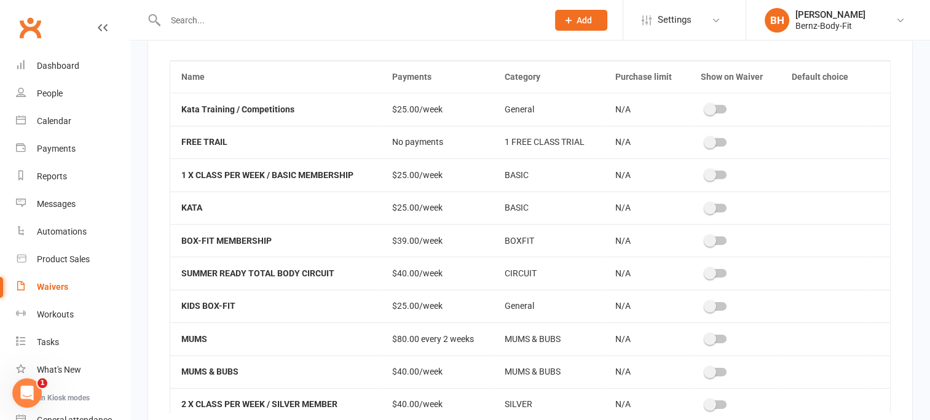
scroll to position [51, 0]
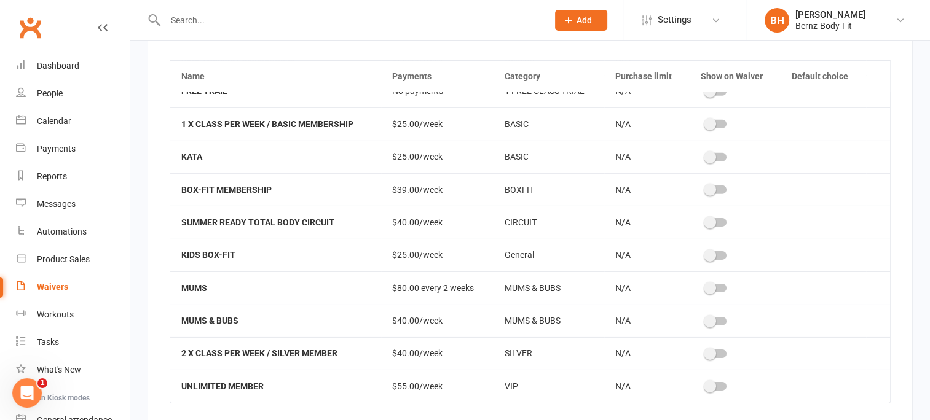
click at [704, 151] on span at bounding box center [710, 157] width 12 height 12
click at [706, 155] on input "checkbox" at bounding box center [706, 155] width 0 height 0
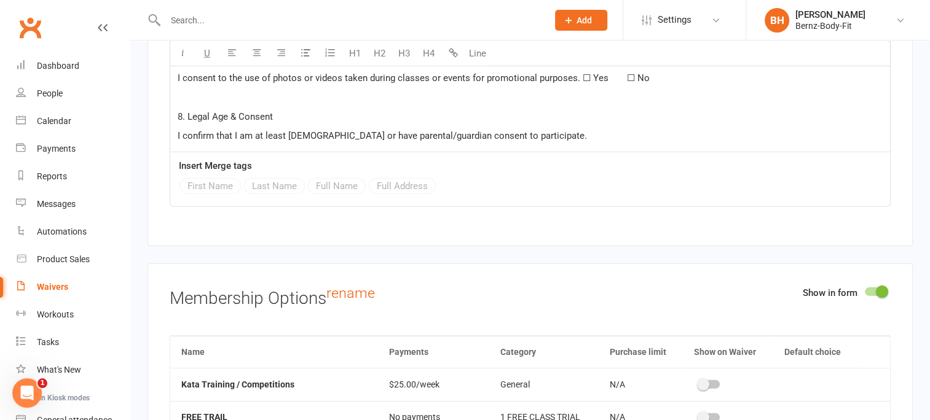
scroll to position [3566, 0]
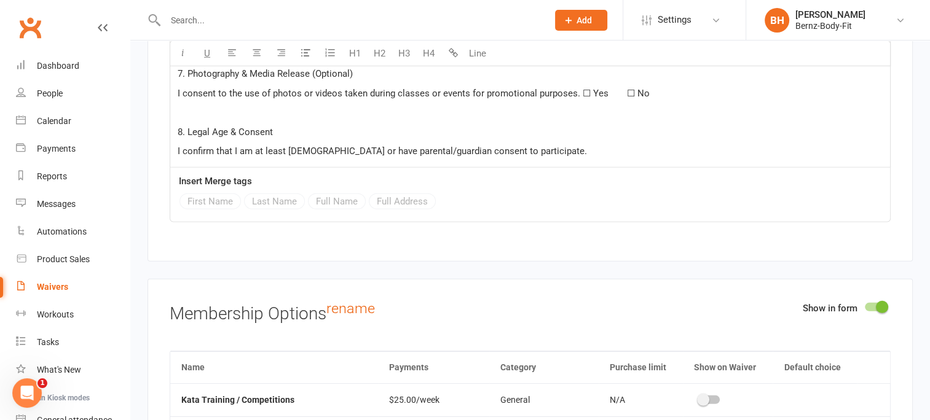
click at [261, 17] on input "text" at bounding box center [350, 20] width 377 height 17
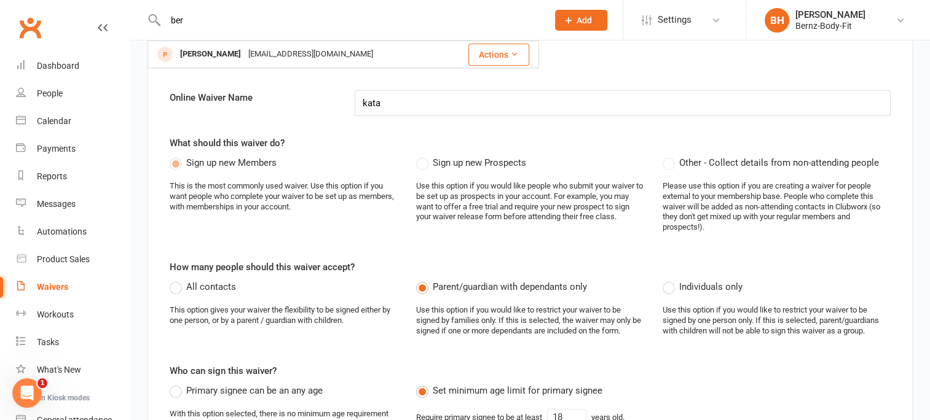
scroll to position [0, 0]
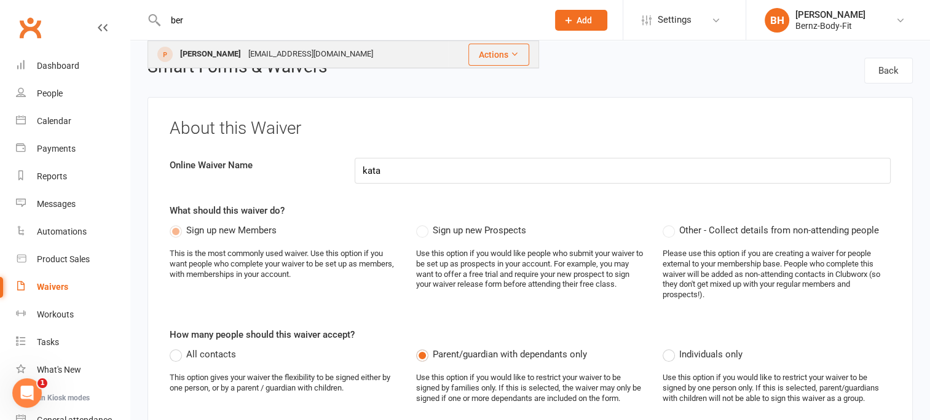
type input "ber"
click at [222, 52] on div "BERNIE Howson" at bounding box center [210, 54] width 68 height 18
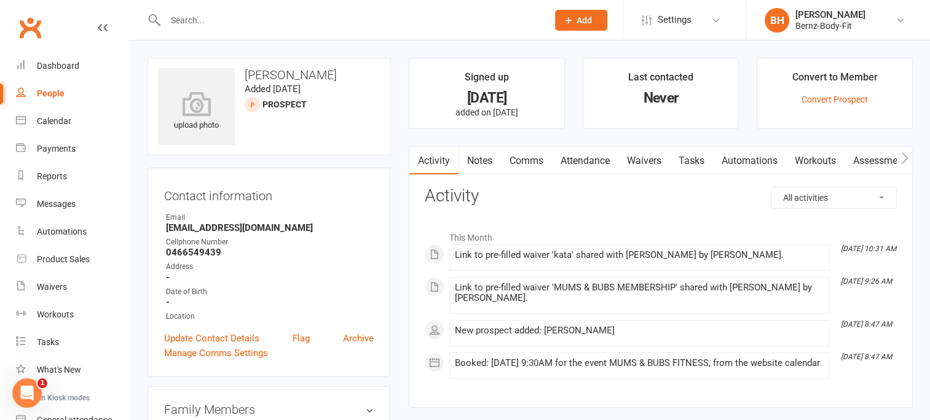
click at [647, 162] on link "Waivers" at bounding box center [644, 161] width 52 height 28
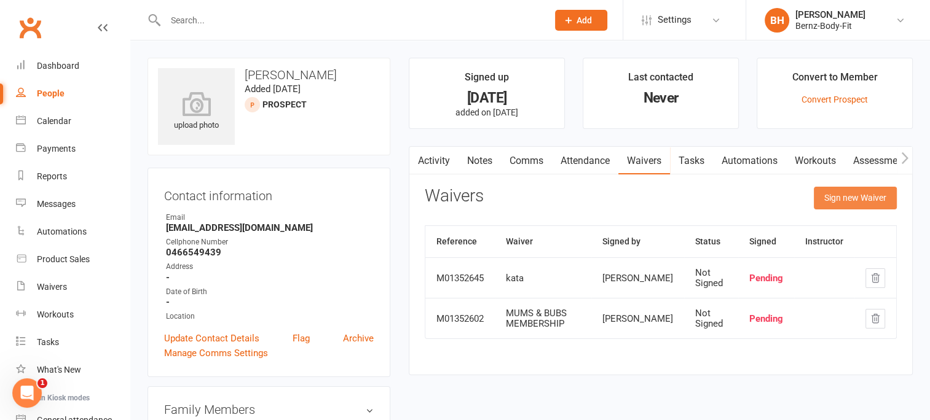
click at [849, 197] on button "Sign new Waiver" at bounding box center [855, 198] width 83 height 22
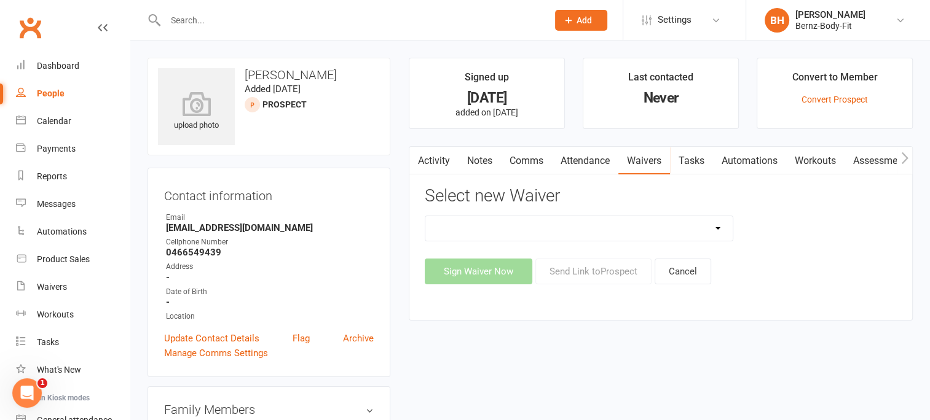
click at [637, 229] on select "FREE MEMBERSHIP kata MUMS & BUBS MEMBERSHIP NEW MEMBER" at bounding box center [578, 228] width 307 height 25
select select "14946"
click at [425, 216] on select "FREE MEMBERSHIP kata MUMS & BUBS MEMBERSHIP NEW MEMBER" at bounding box center [578, 228] width 307 height 25
click at [484, 270] on button "Sign Waiver Now" at bounding box center [479, 272] width 108 height 26
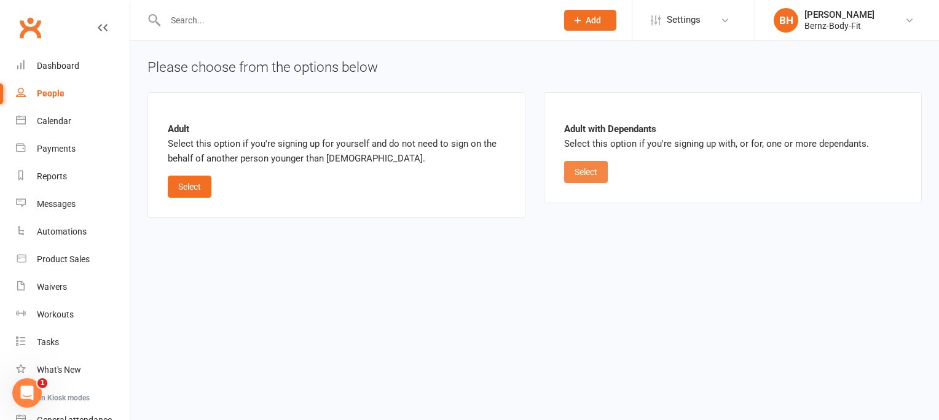
click at [583, 170] on button "Select" at bounding box center [586, 172] width 44 height 22
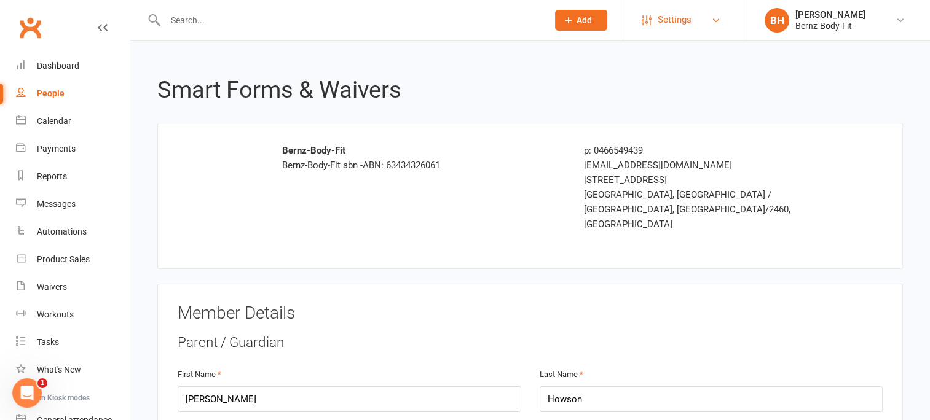
click at [669, 20] on span "Settings" at bounding box center [675, 20] width 34 height 28
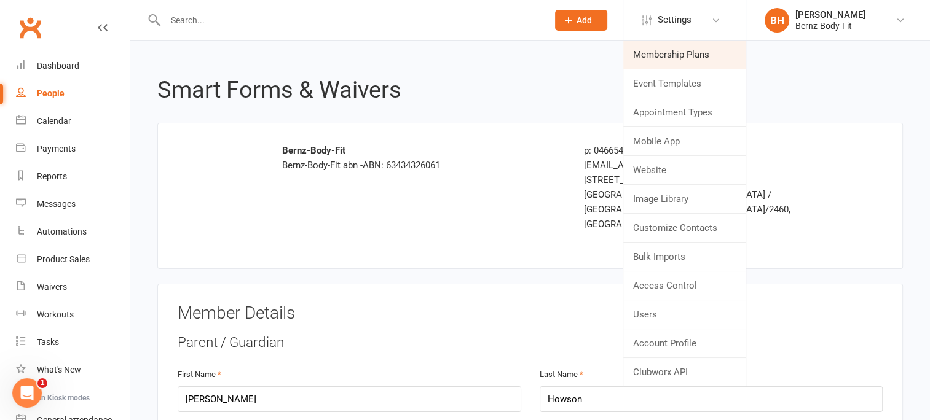
click at [697, 57] on link "Membership Plans" at bounding box center [684, 55] width 122 height 28
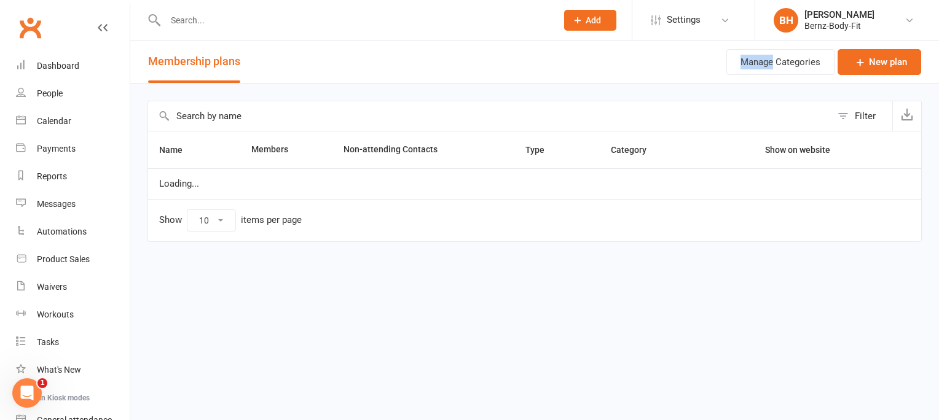
click at [697, 57] on header "Membership plans Manage Categories New plan" at bounding box center [534, 62] width 809 height 43
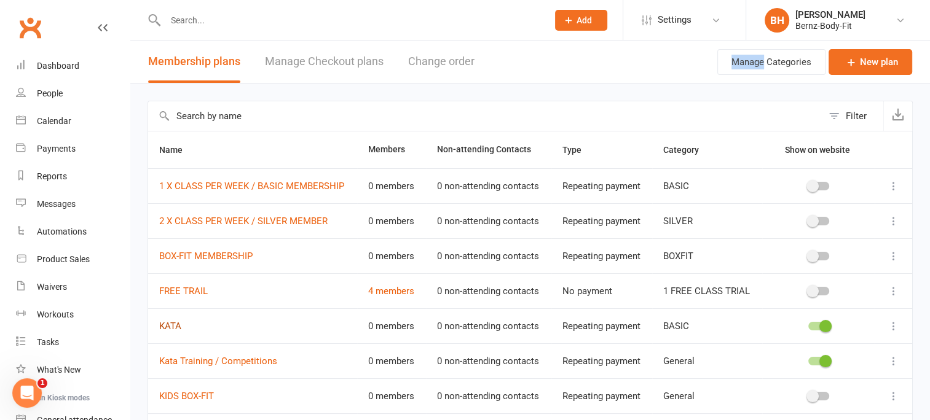
click at [175, 324] on link "KATA" at bounding box center [170, 326] width 22 height 11
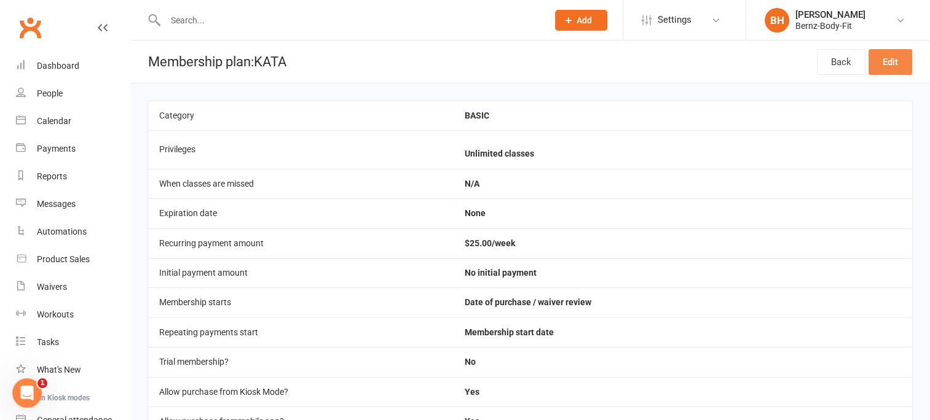
click at [887, 59] on link "Edit" at bounding box center [890, 62] width 44 height 26
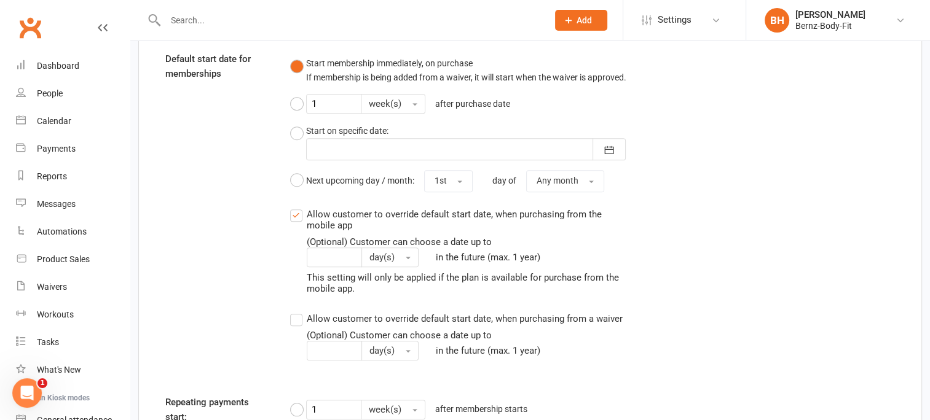
scroll to position [1300, 0]
click at [52, 98] on div "People" at bounding box center [50, 94] width 26 height 10
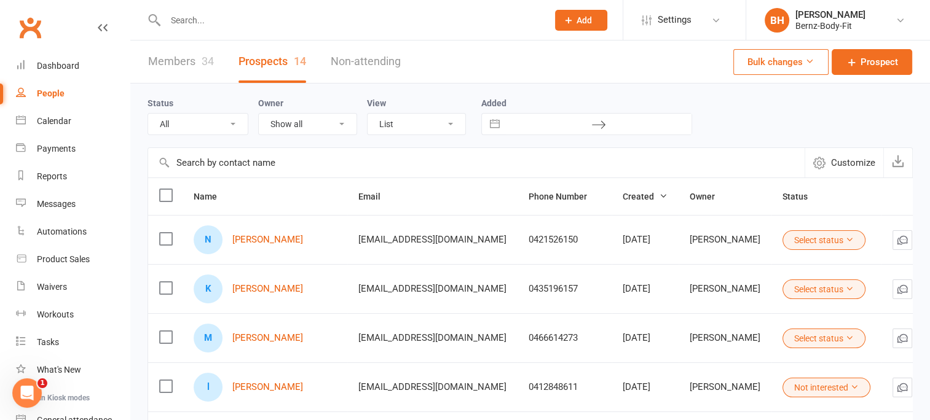
click at [283, 58] on link "Prospects 14" at bounding box center [272, 62] width 68 height 42
click at [865, 58] on span "Prospect" at bounding box center [878, 62] width 37 height 15
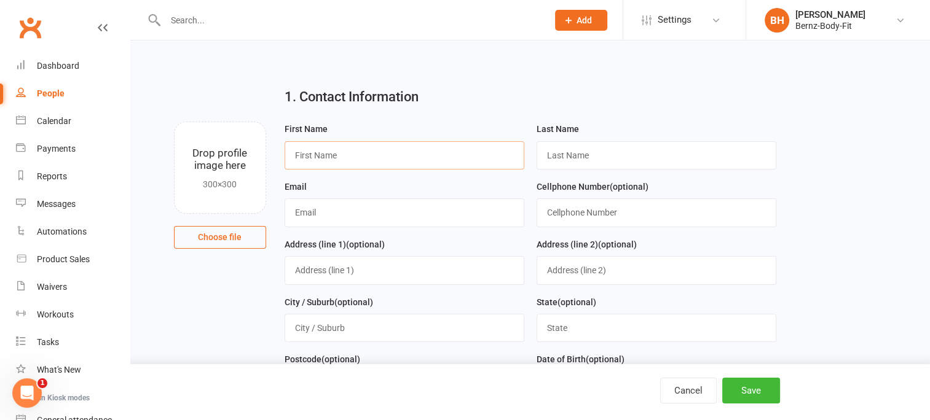
click at [374, 157] on input "text" at bounding box center [405, 155] width 240 height 28
type input "Belinda"
type input "Allen"
type input "fightingblacksheep@hotmail.com"
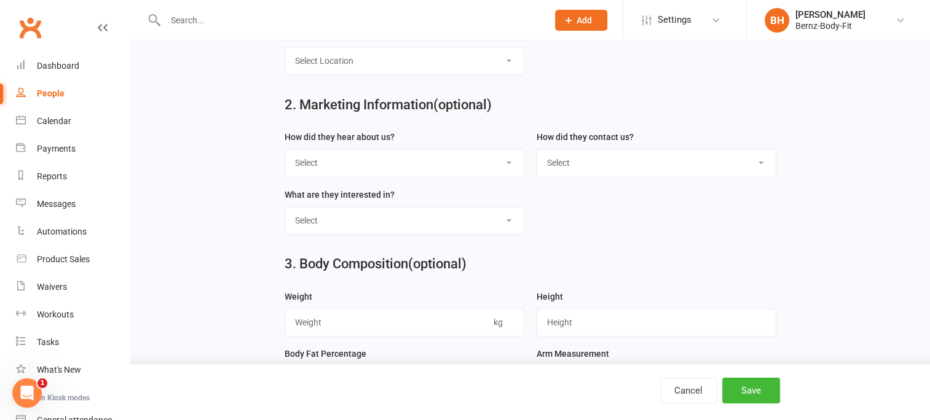
scroll to position [377, 0]
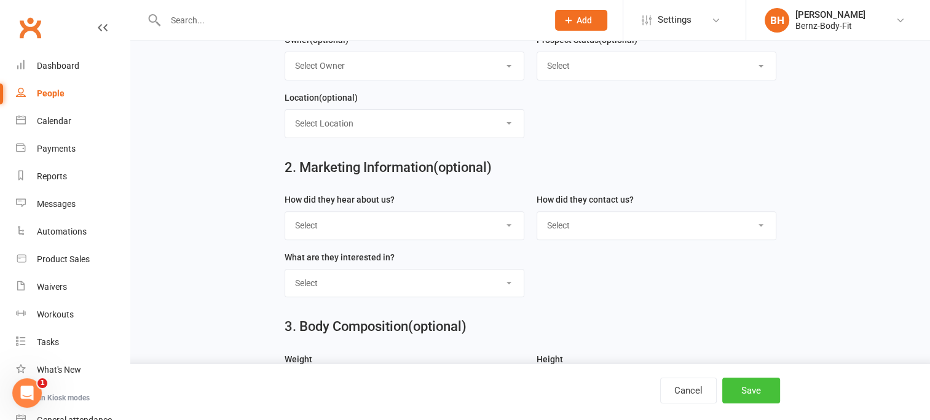
click at [750, 393] on button "Save" at bounding box center [751, 391] width 58 height 26
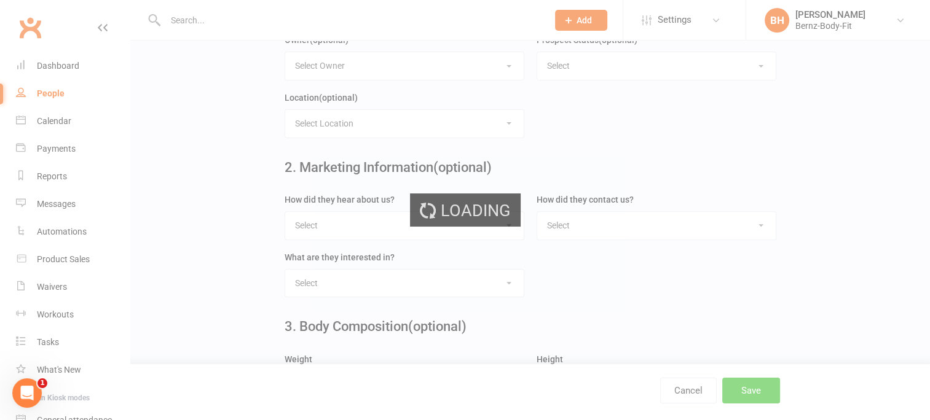
scroll to position [0, 0]
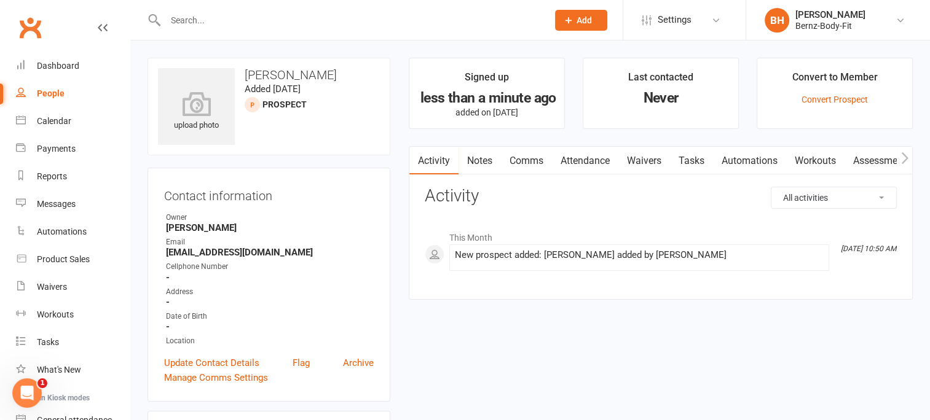
click at [646, 159] on link "Waivers" at bounding box center [644, 161] width 52 height 28
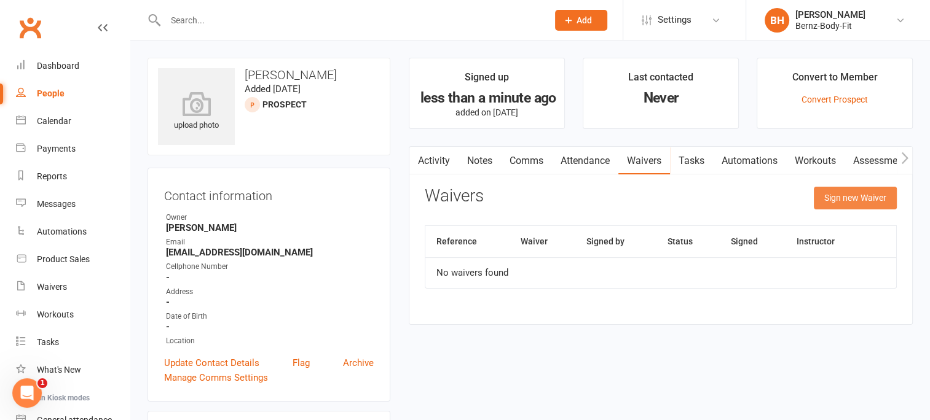
click at [835, 193] on button "Sign new Waiver" at bounding box center [855, 198] width 83 height 22
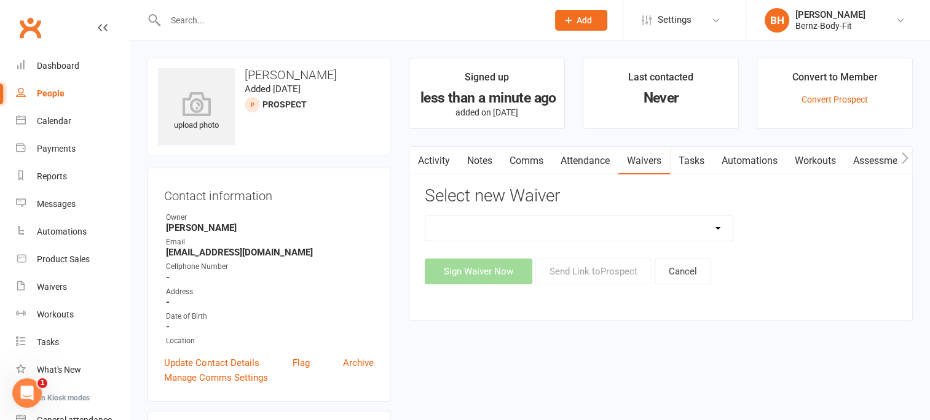
click at [492, 224] on select "FREE MEMBERSHIP kata MUMS & BUBS MEMBERSHIP NEW MEMBER" at bounding box center [578, 228] width 307 height 25
select select "14946"
click at [425, 216] on select "FREE MEMBERSHIP kata MUMS & BUBS MEMBERSHIP NEW MEMBER" at bounding box center [578, 228] width 307 height 25
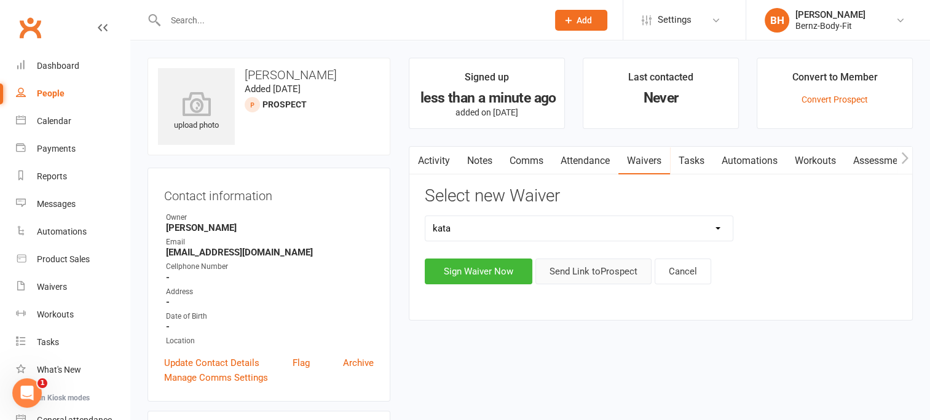
click at [590, 269] on button "Send Link to Prospect" at bounding box center [593, 272] width 116 height 26
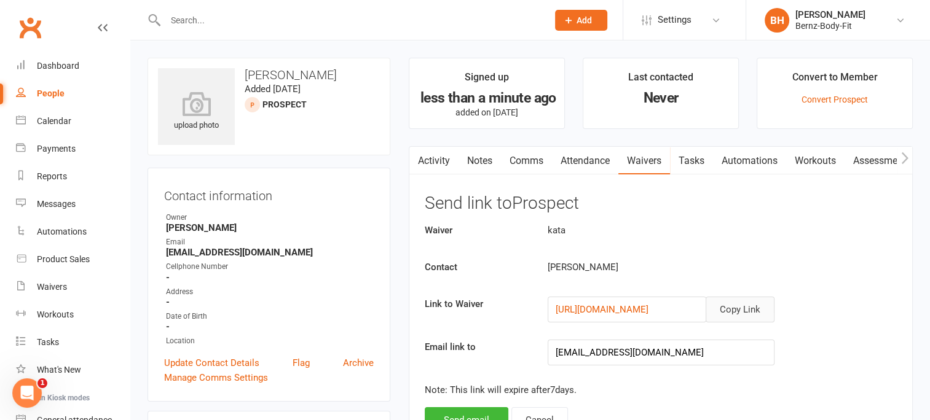
click at [737, 307] on button "Copy Link" at bounding box center [740, 310] width 69 height 26
click at [52, 94] on div "People" at bounding box center [51, 94] width 28 height 10
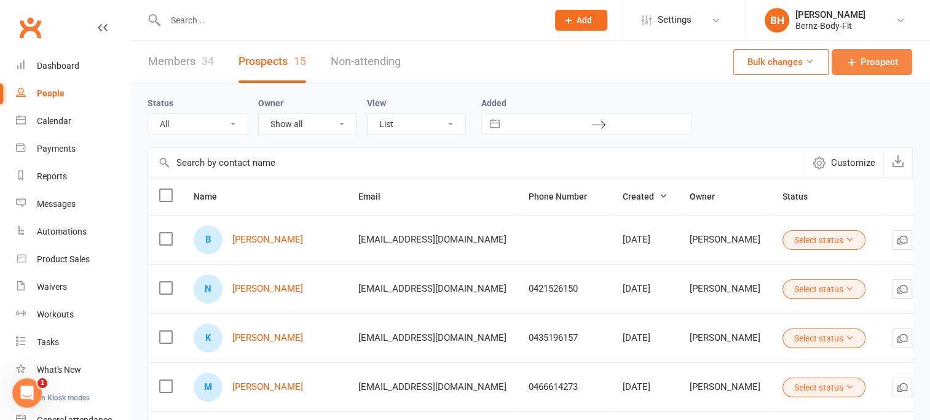
click at [875, 57] on span "Prospect" at bounding box center [878, 62] width 37 height 15
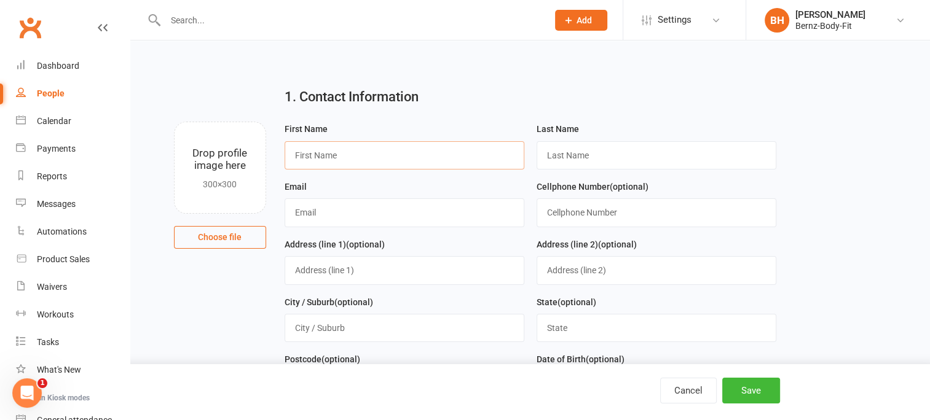
click at [320, 157] on input "text" at bounding box center [405, 155] width 240 height 28
type input "Brooke"
type input "Freeman"
type input "blcreations2013@hotmail.com"
click at [747, 391] on button "Save" at bounding box center [751, 391] width 58 height 26
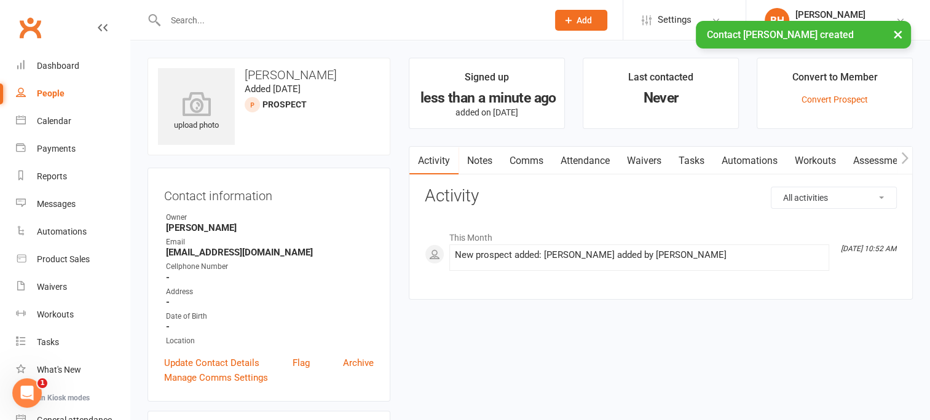
click at [647, 160] on link "Waivers" at bounding box center [644, 161] width 52 height 28
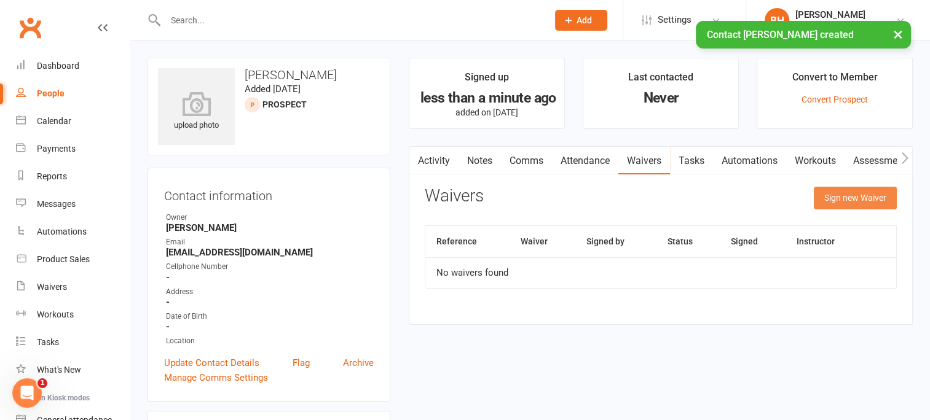
click at [851, 194] on button "Sign new Waiver" at bounding box center [855, 198] width 83 height 22
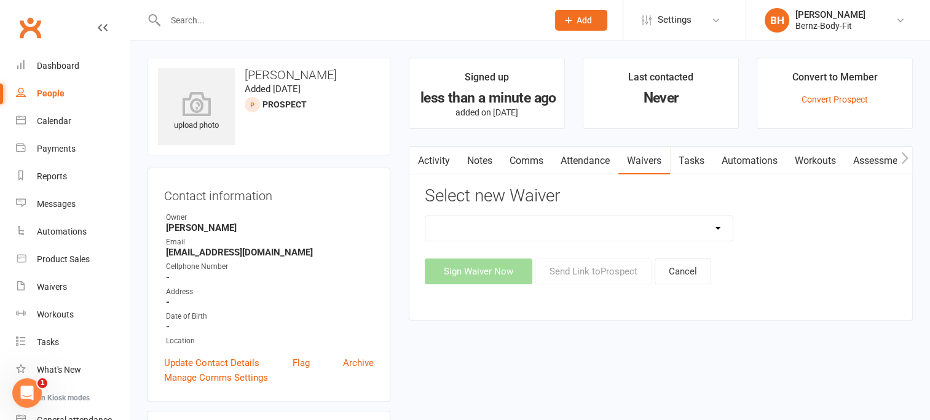
click at [543, 220] on select "FREE MEMBERSHIP kata MUMS & BUBS MEMBERSHIP NEW MEMBER" at bounding box center [578, 228] width 307 height 25
select select "14946"
click at [425, 216] on select "FREE MEMBERSHIP kata MUMS & BUBS MEMBERSHIP NEW MEMBER" at bounding box center [578, 228] width 307 height 25
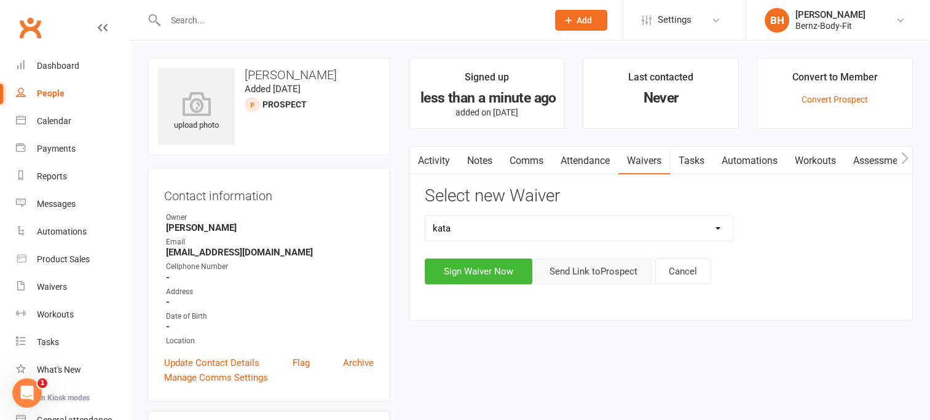
click at [590, 270] on button "Send Link to Prospect" at bounding box center [593, 272] width 116 height 26
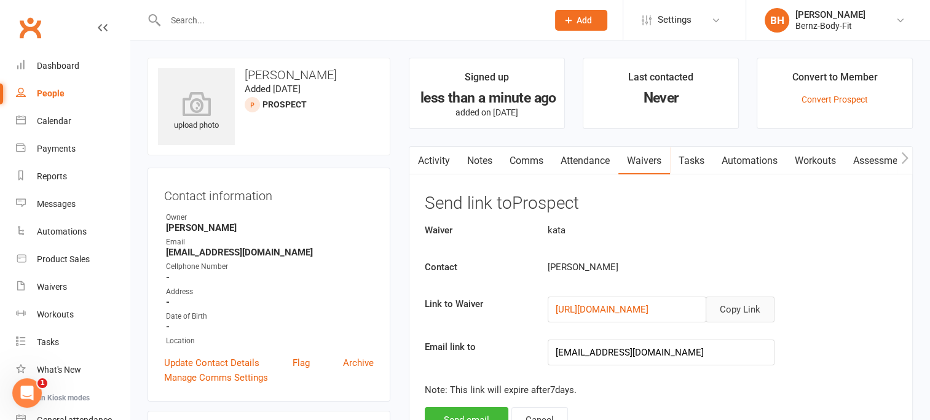
click at [735, 307] on button "Copy Link" at bounding box center [740, 310] width 69 height 26
click at [50, 93] on div "People" at bounding box center [51, 94] width 28 height 10
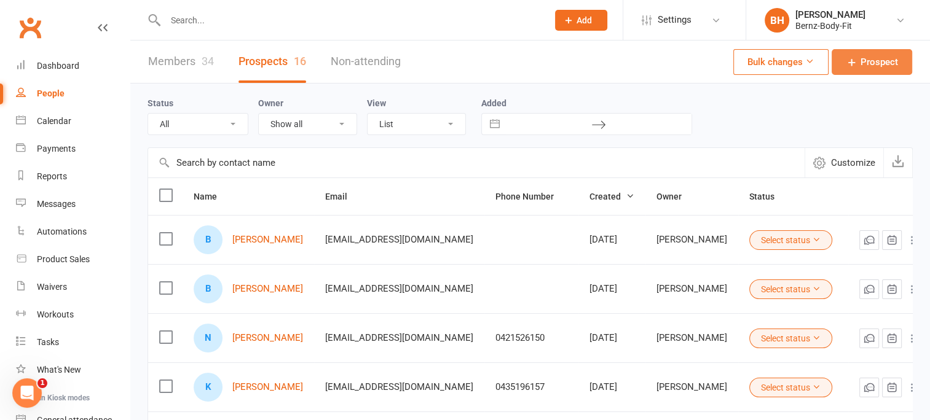
click at [873, 59] on span "Prospect" at bounding box center [878, 62] width 37 height 15
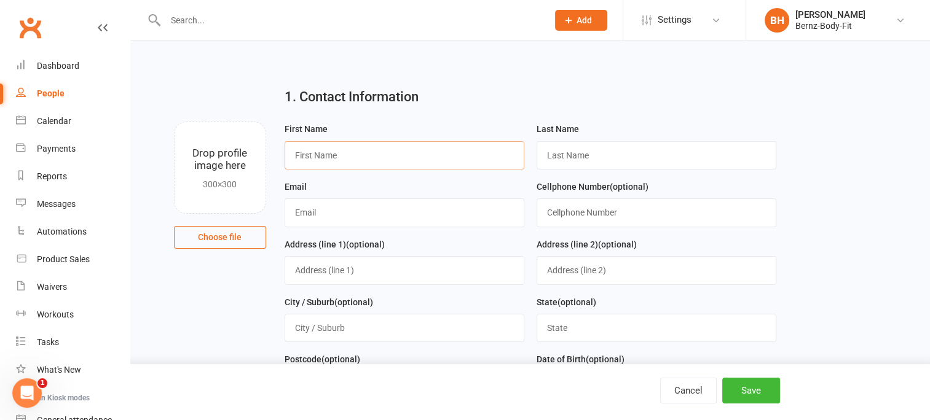
click at [370, 154] on input "text" at bounding box center [405, 155] width 240 height 28
type input "kelly"
type input "Whitmore"
type input "kelzumba1@hotmail.com"
type input "0411347067"
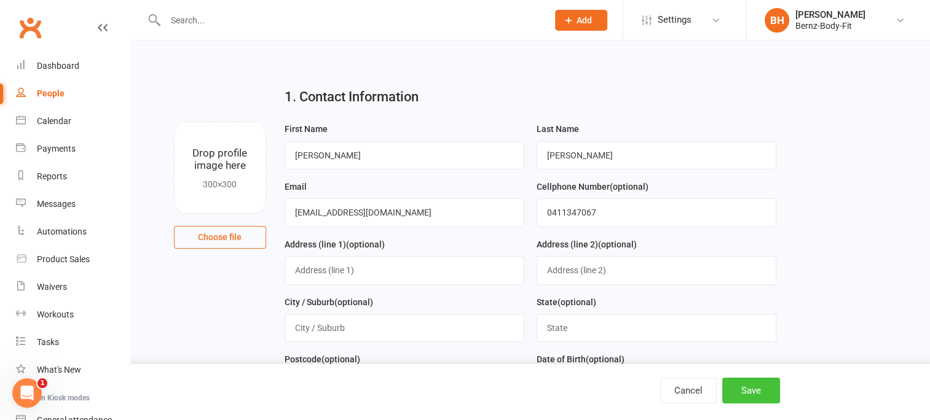
click at [746, 391] on button "Save" at bounding box center [751, 391] width 58 height 26
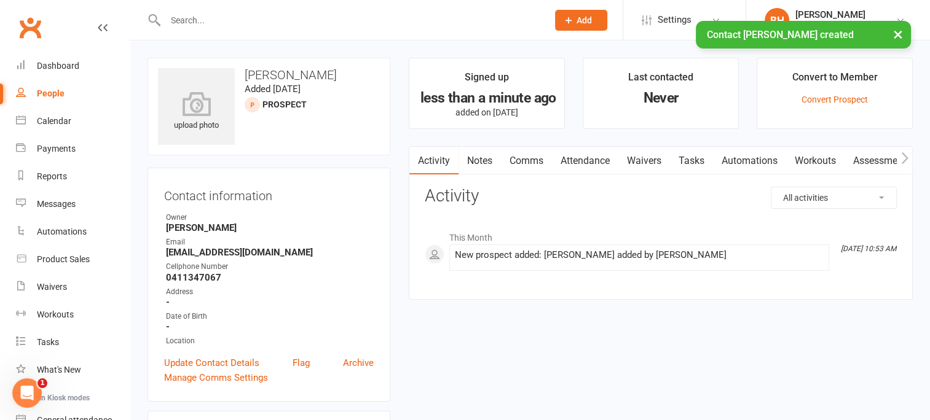
click at [651, 160] on link "Waivers" at bounding box center [644, 161] width 52 height 28
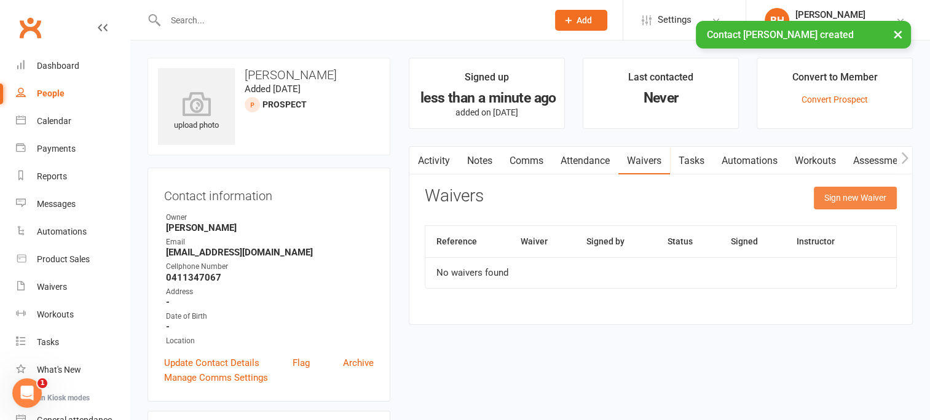
click at [848, 199] on button "Sign new Waiver" at bounding box center [855, 198] width 83 height 22
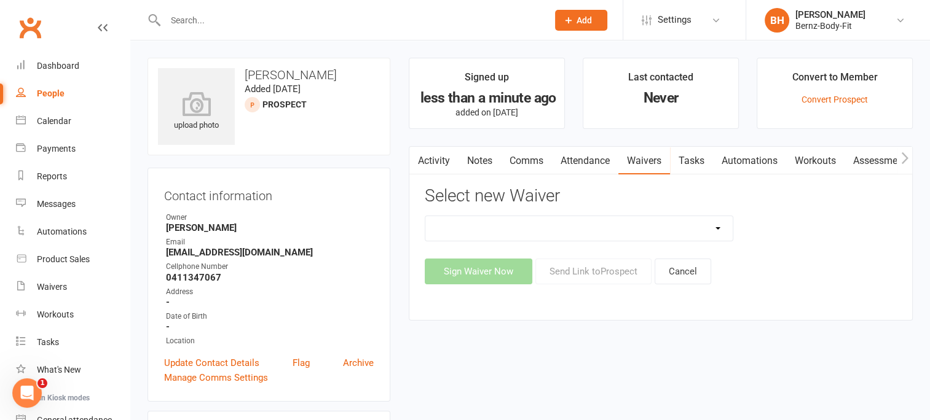
click at [718, 223] on select "FREE MEMBERSHIP kata MUMS & BUBS MEMBERSHIP NEW MEMBER" at bounding box center [578, 228] width 307 height 25
select select "14946"
click at [425, 216] on select "FREE MEMBERSHIP kata MUMS & BUBS MEMBERSHIP NEW MEMBER" at bounding box center [578, 228] width 307 height 25
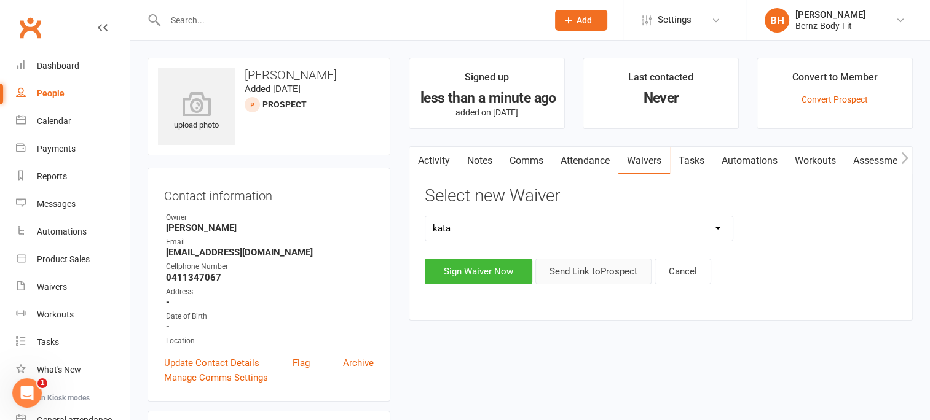
click at [599, 272] on button "Send Link to Prospect" at bounding box center [593, 272] width 116 height 26
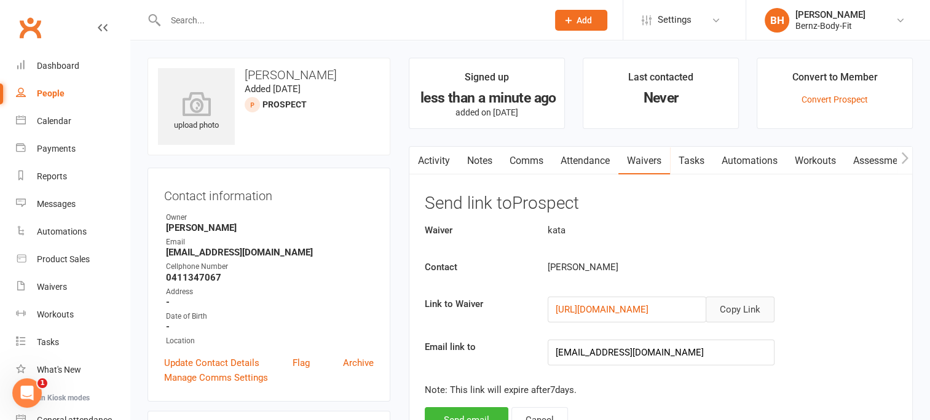
click at [740, 307] on button "Copy Link" at bounding box center [740, 310] width 69 height 26
click at [194, 19] on input "text" at bounding box center [350, 20] width 377 height 17
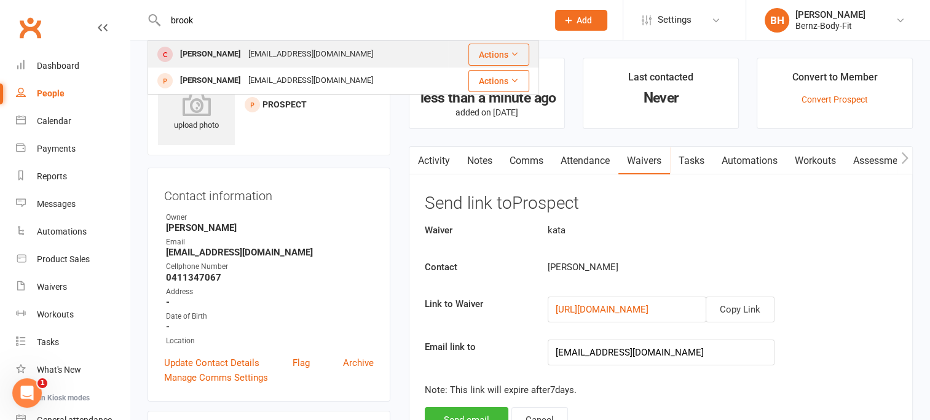
type input "brook"
click at [230, 58] on div "Brooke Freeman" at bounding box center [210, 54] width 68 height 18
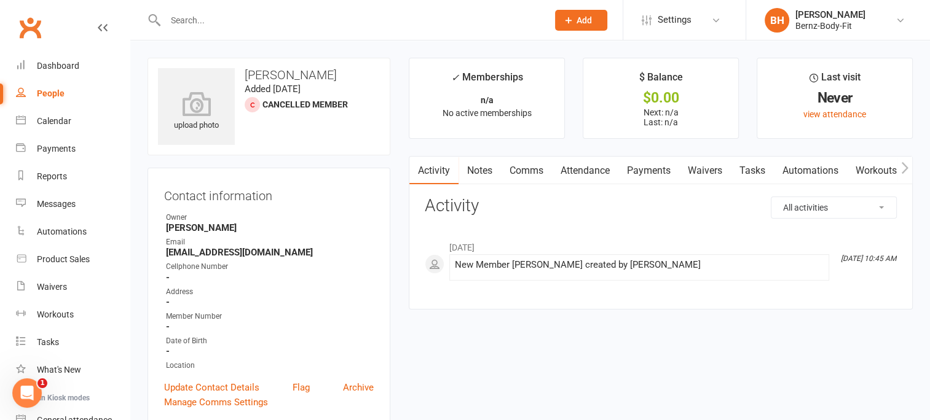
click at [222, 20] on input "text" at bounding box center [350, 20] width 377 height 17
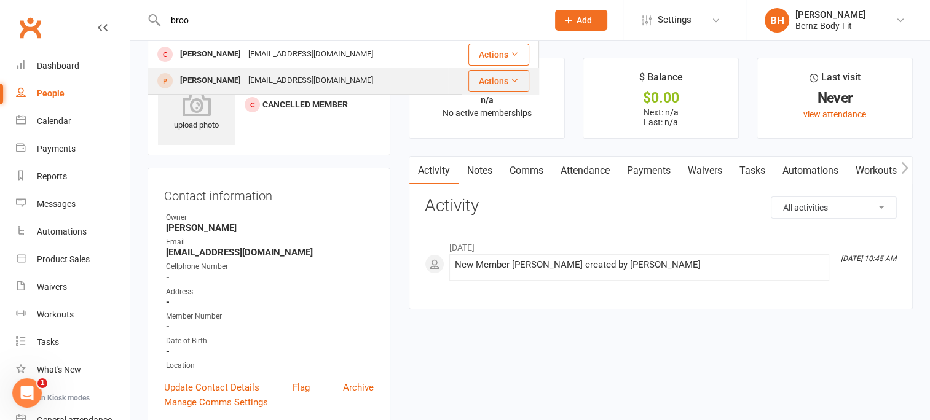
type input "broo"
click at [218, 79] on div "Brooke Freeman" at bounding box center [210, 81] width 68 height 18
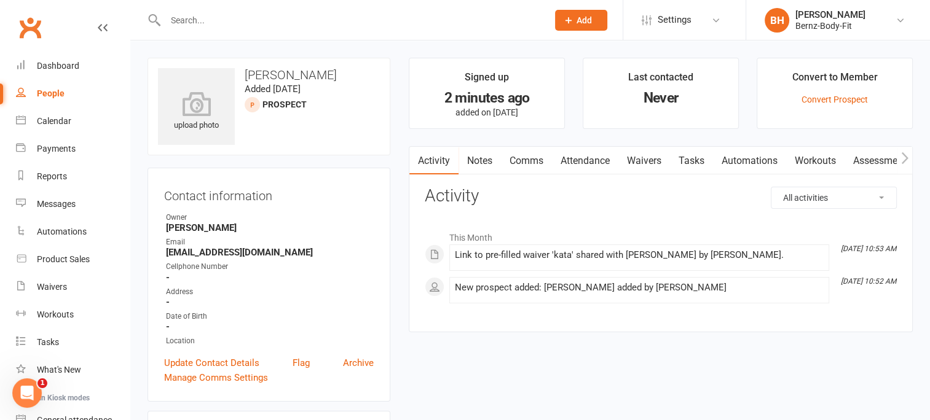
click at [189, 18] on input "text" at bounding box center [350, 20] width 377 height 17
click at [216, 20] on input "text" at bounding box center [350, 20] width 377 height 17
click at [57, 91] on div "People" at bounding box center [51, 94] width 28 height 10
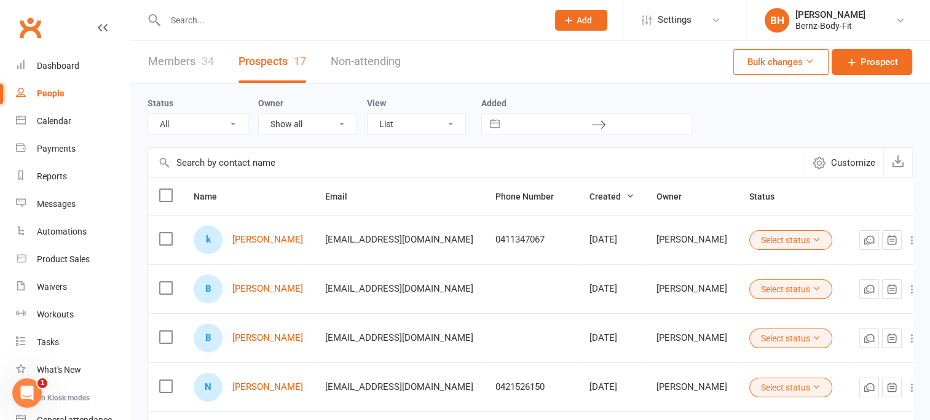
click at [201, 20] on input "text" at bounding box center [350, 20] width 377 height 17
click at [209, 19] on input "text" at bounding box center [350, 20] width 377 height 17
type input "r"
type input "b"
click at [860, 61] on span "Prospect" at bounding box center [878, 62] width 37 height 15
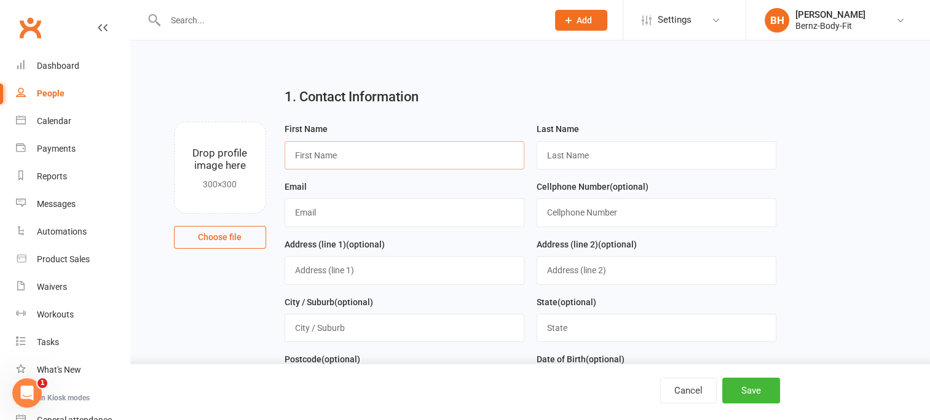
click at [321, 161] on input "text" at bounding box center [405, 155] width 240 height 28
type input "r"
type input "b"
type input "Rebecca"
click at [561, 157] on input "text" at bounding box center [657, 155] width 240 height 28
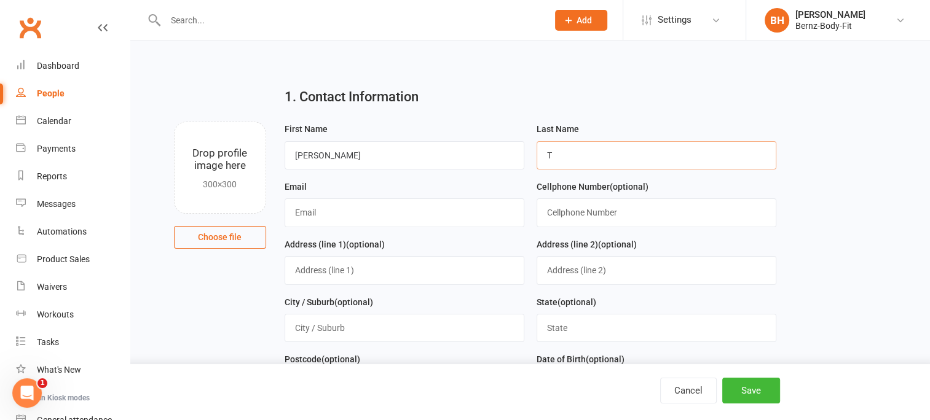
click at [607, 154] on input "T" at bounding box center [657, 155] width 240 height 28
click at [588, 157] on input "T" at bounding box center [657, 155] width 240 height 28
type input "Tildesley"
click at [337, 211] on input "text" at bounding box center [405, 213] width 240 height 28
type input "tildesleyrebecca1@gmail.com"
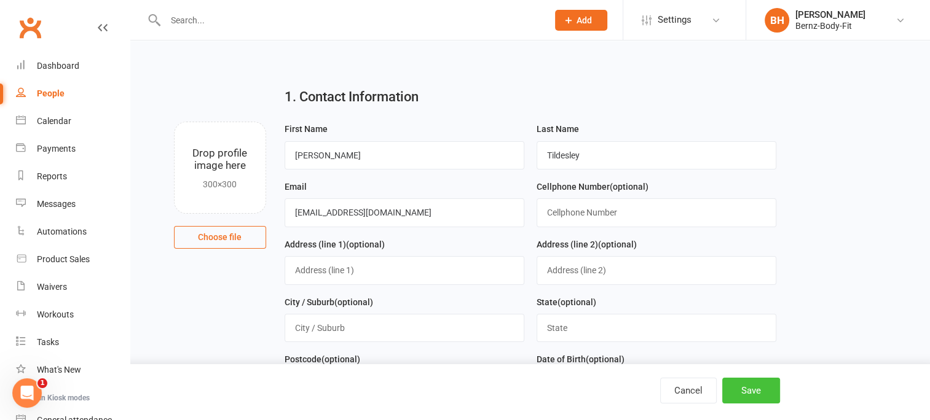
click at [750, 389] on button "Save" at bounding box center [751, 391] width 58 height 26
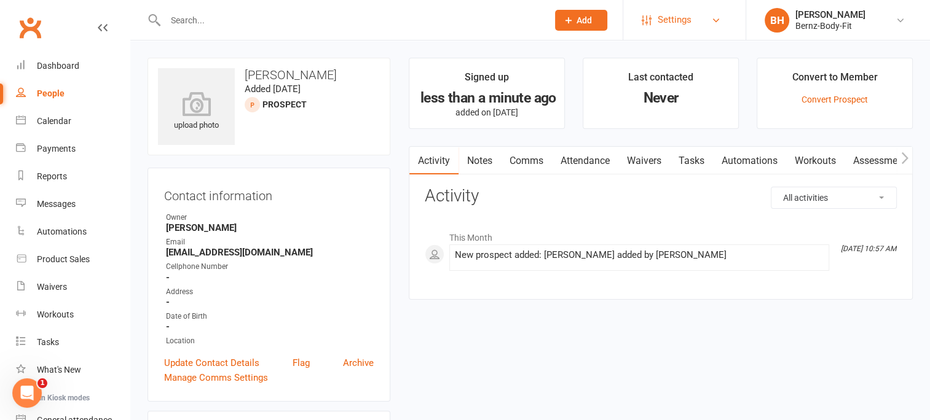
click at [689, 15] on span "Settings" at bounding box center [675, 20] width 34 height 28
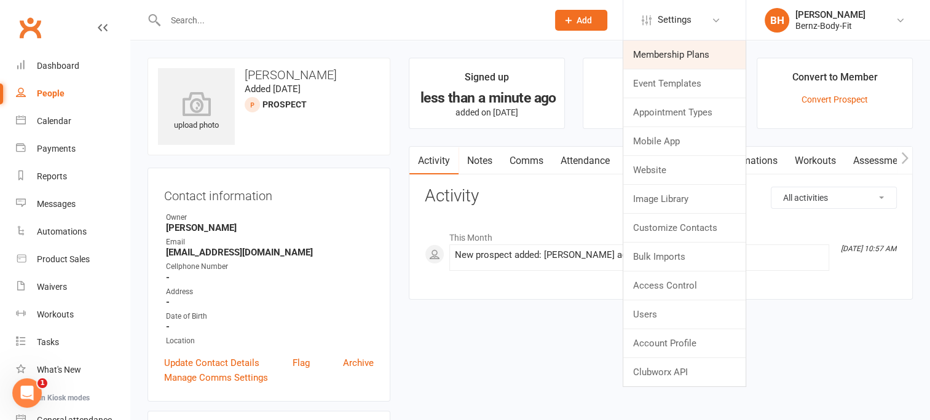
click at [695, 54] on link "Membership Plans" at bounding box center [684, 55] width 122 height 28
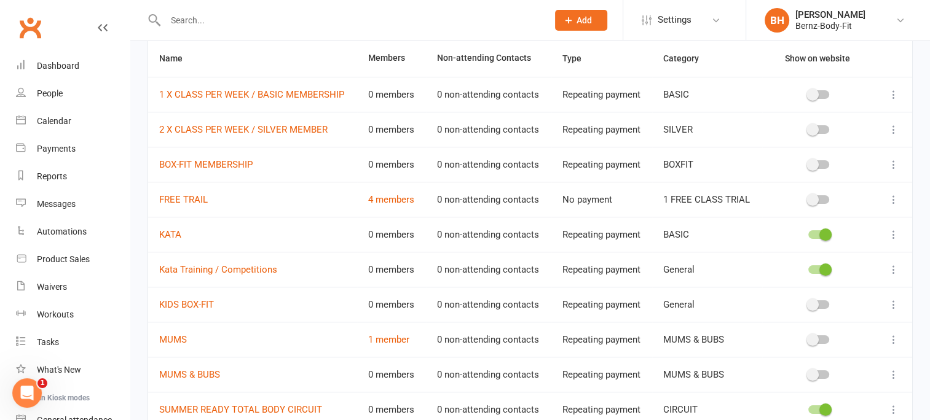
scroll to position [93, 0]
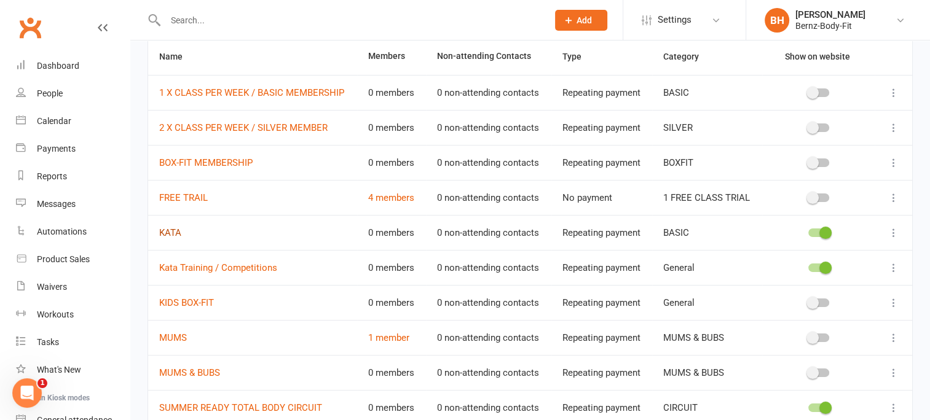
click at [164, 228] on link "KATA" at bounding box center [170, 232] width 22 height 11
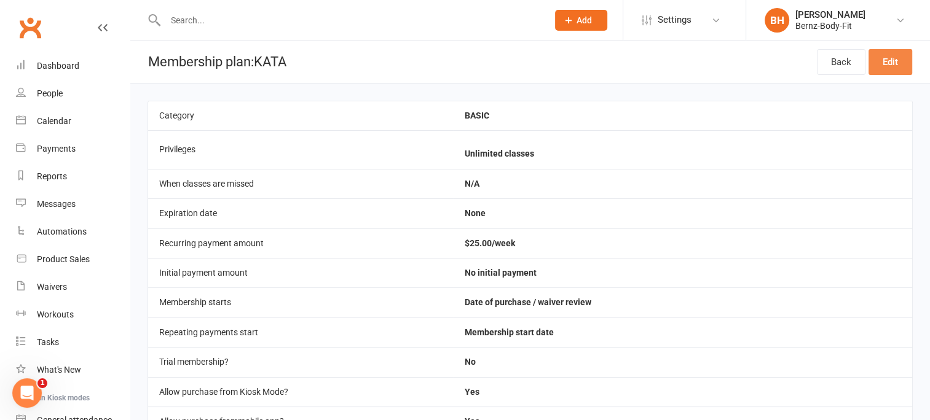
click at [891, 62] on link "Edit" at bounding box center [890, 62] width 44 height 26
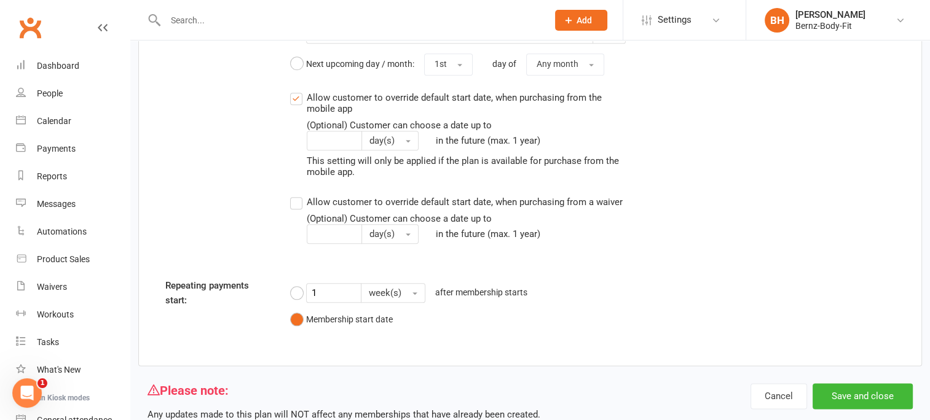
scroll to position [1451, 0]
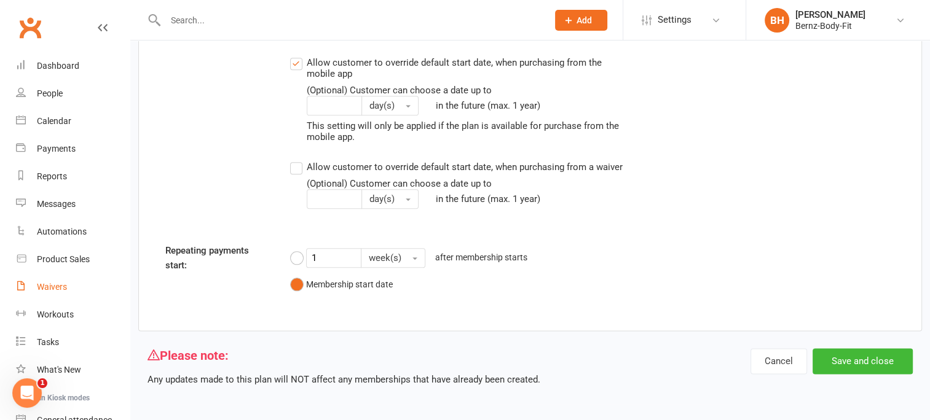
click at [57, 285] on div "Waivers" at bounding box center [52, 287] width 30 height 10
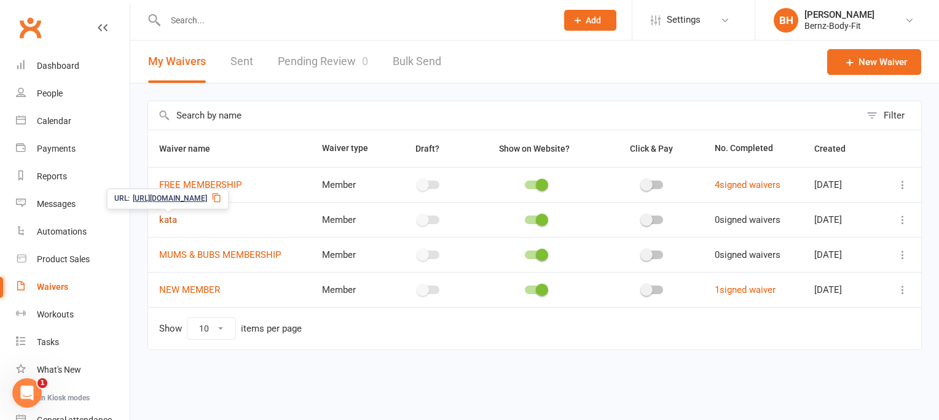
click at [171, 216] on link "kata" at bounding box center [168, 219] width 18 height 11
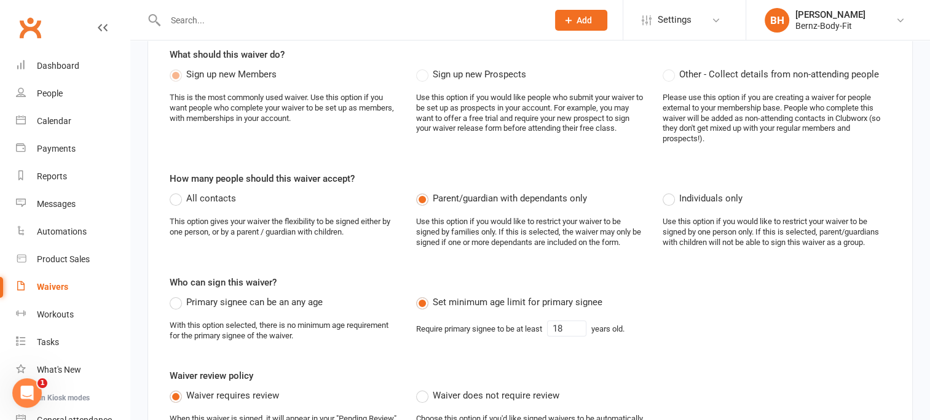
scroll to position [159, 0]
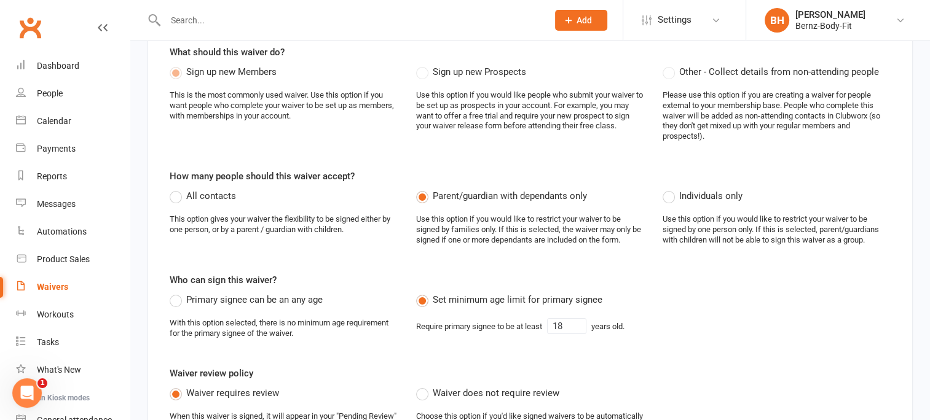
click at [214, 19] on input "text" at bounding box center [350, 20] width 377 height 17
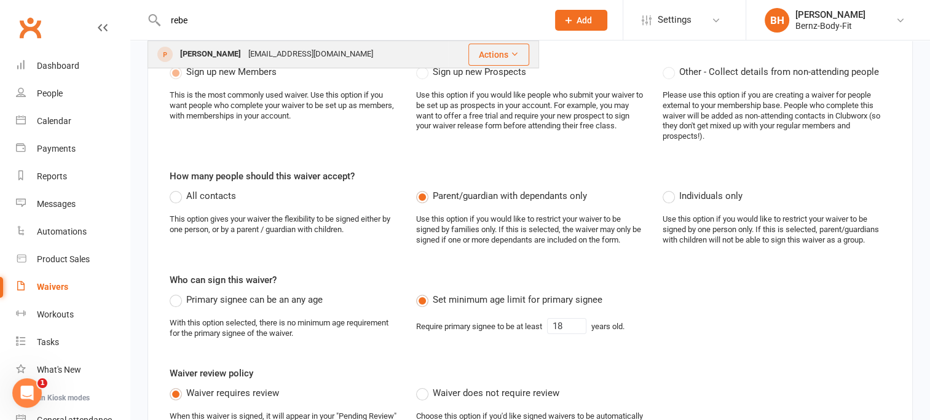
type input "rebe"
click at [204, 54] on div "Rebecca Tildesley" at bounding box center [210, 54] width 68 height 18
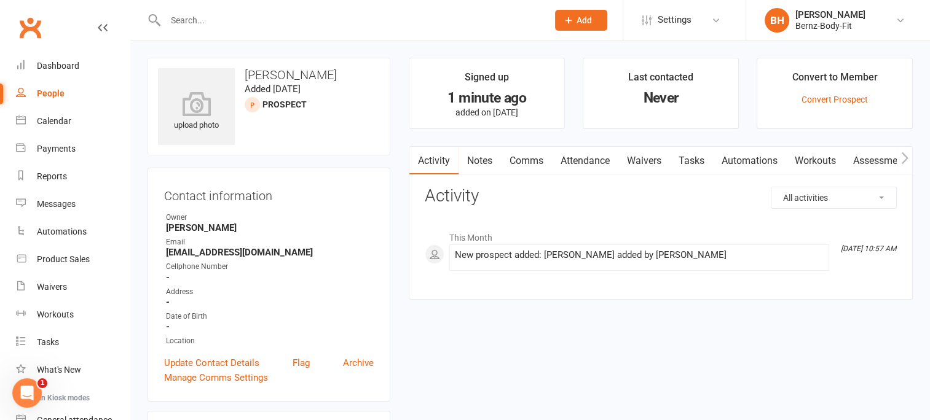
click at [643, 159] on link "Waivers" at bounding box center [644, 161] width 52 height 28
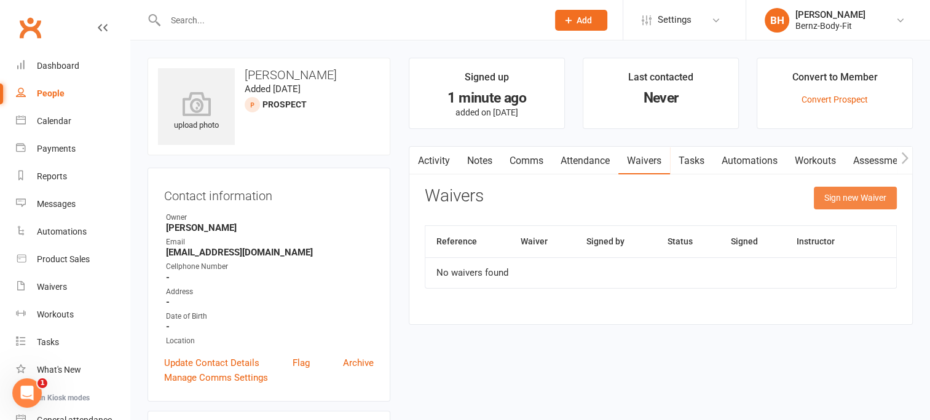
click at [870, 194] on button "Sign new Waiver" at bounding box center [855, 198] width 83 height 22
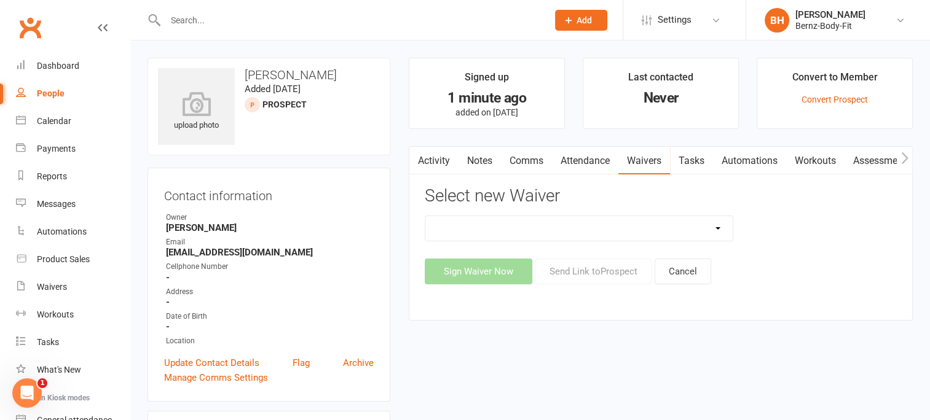
click at [542, 221] on select "FREE MEMBERSHIP kata MUMS & BUBS MEMBERSHIP NEW MEMBER" at bounding box center [578, 228] width 307 height 25
select select "14946"
click at [425, 216] on select "FREE MEMBERSHIP kata MUMS & BUBS MEMBERSHIP NEW MEMBER" at bounding box center [578, 228] width 307 height 25
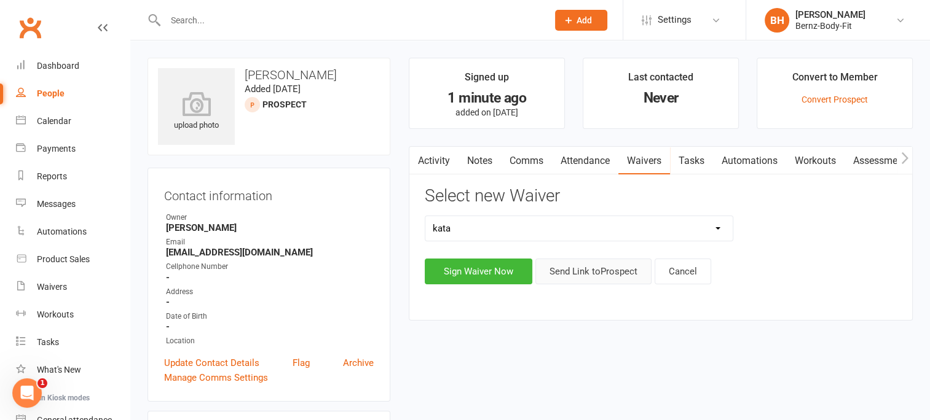
click at [580, 272] on button "Send Link to Prospect" at bounding box center [593, 272] width 116 height 26
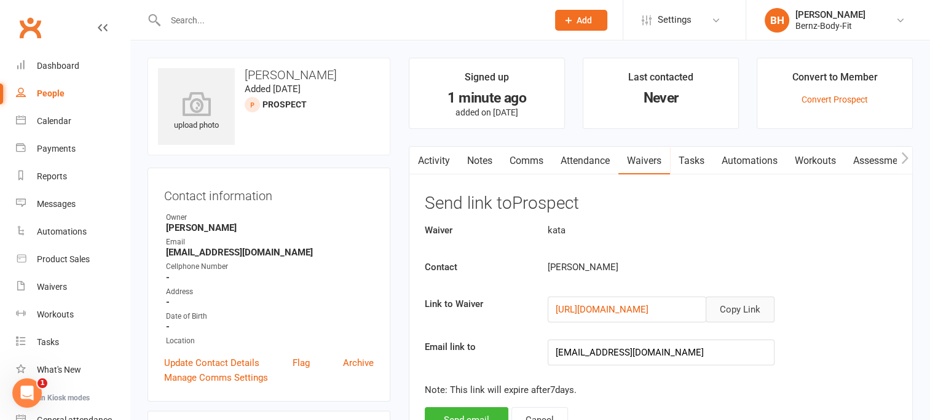
click at [738, 304] on button "Copy Link" at bounding box center [740, 310] width 69 height 26
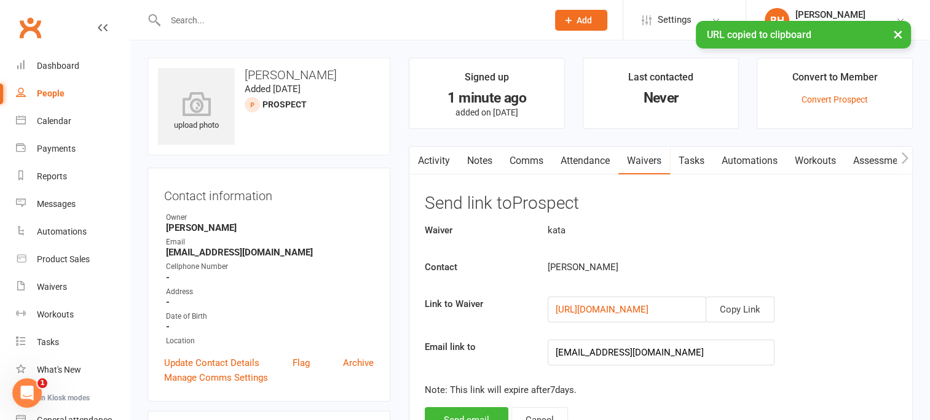
click at [205, 21] on div "× URL copied to clipboard" at bounding box center [457, 21] width 914 height 0
click at [194, 18] on input "text" at bounding box center [350, 20] width 377 height 17
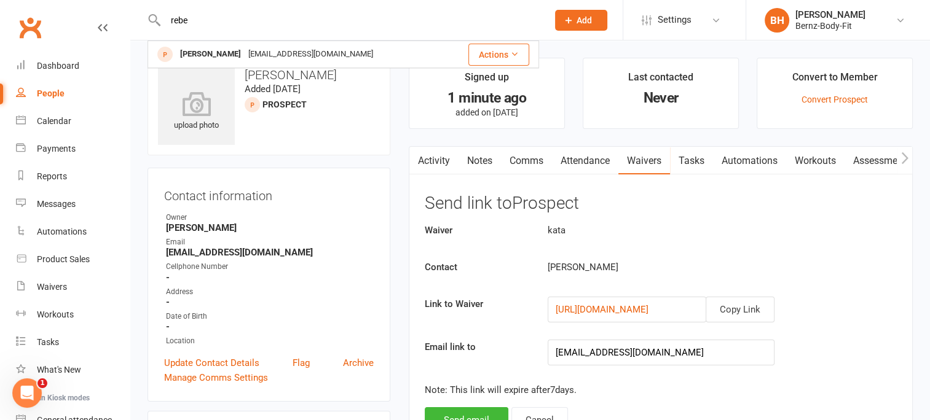
type input "rebe"
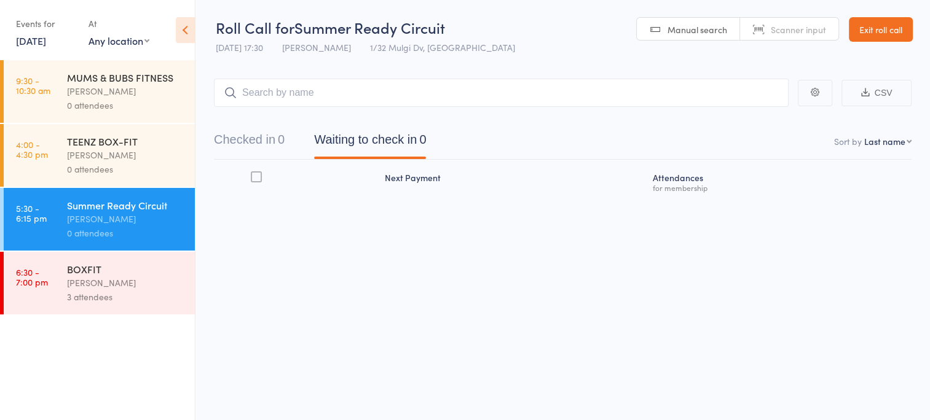
click at [121, 226] on div "[PERSON_NAME]" at bounding box center [125, 219] width 117 height 14
click at [285, 98] on input "search" at bounding box center [501, 93] width 575 height 28
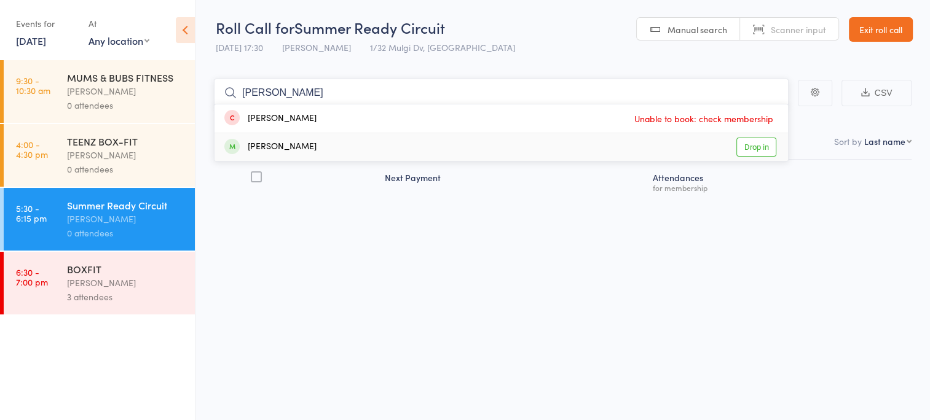
type input "[PERSON_NAME]"
click at [331, 282] on div "Roll Call for Summer Ready Circuit [DATE] 17:30 [PERSON_NAME] 1/32 Mulgi Dv, So…" at bounding box center [465, 210] width 930 height 420
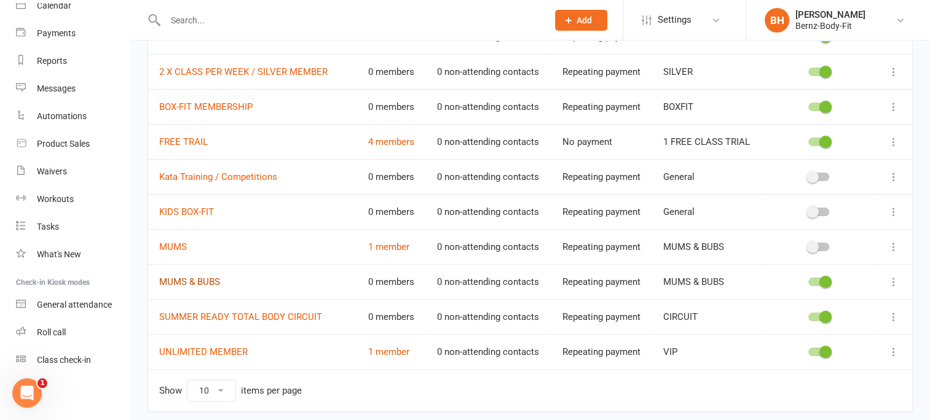
scroll to position [162, 0]
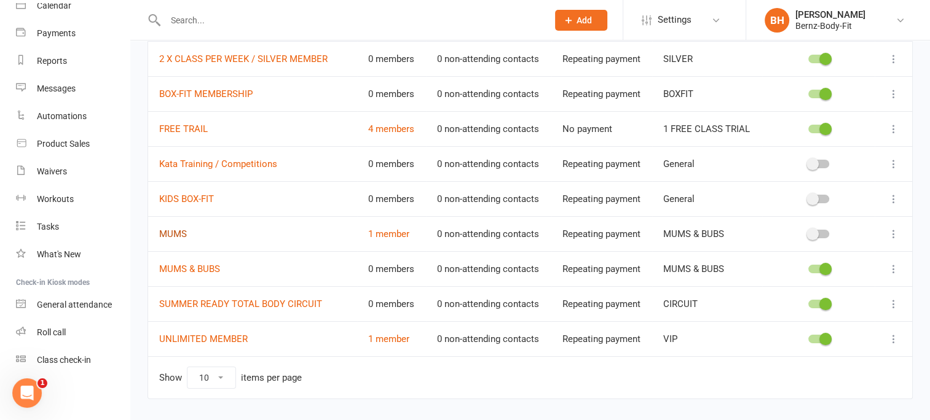
click at [174, 232] on link "MUMS" at bounding box center [173, 234] width 28 height 11
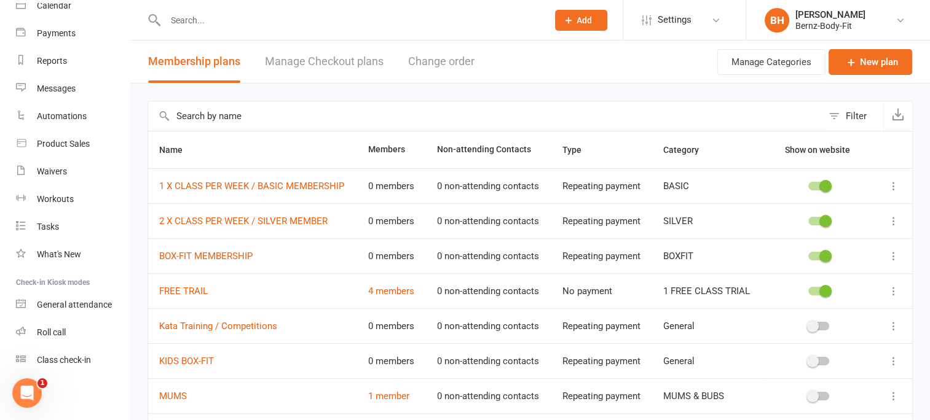
click at [581, 17] on span "Add" at bounding box center [583, 20] width 15 height 10
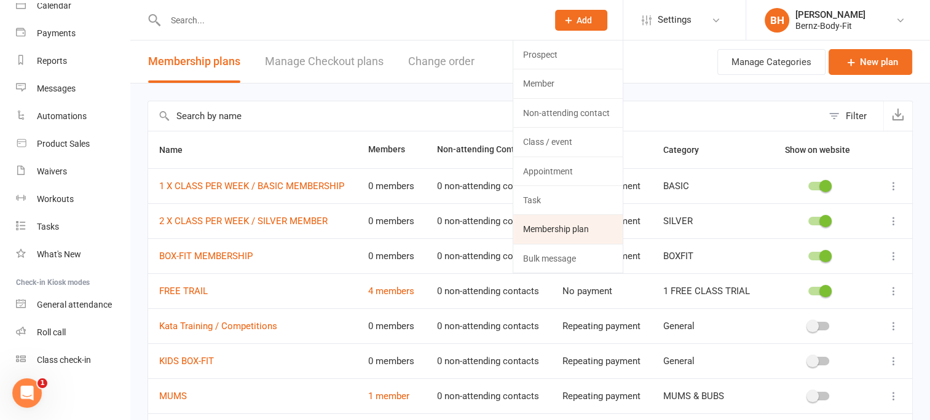
click at [563, 231] on link "Membership plan" at bounding box center [567, 229] width 109 height 28
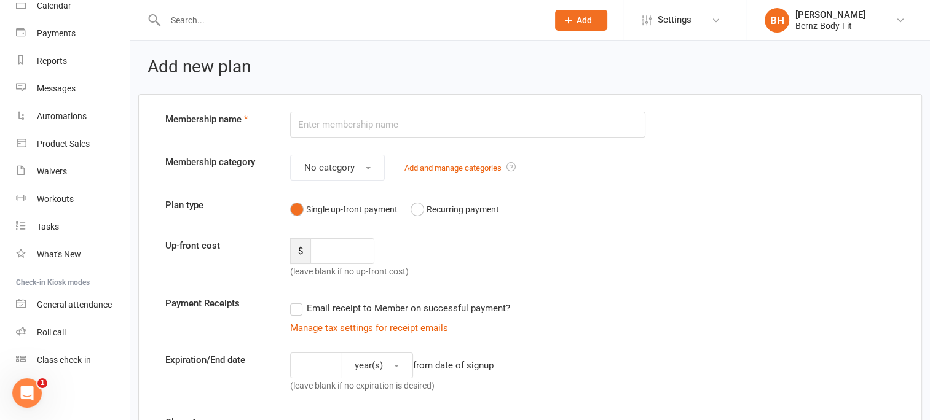
click at [326, 124] on input "text" at bounding box center [468, 125] width 356 height 26
type input "Kata Training / Competitions"
click at [364, 162] on button "No category" at bounding box center [337, 168] width 95 height 26
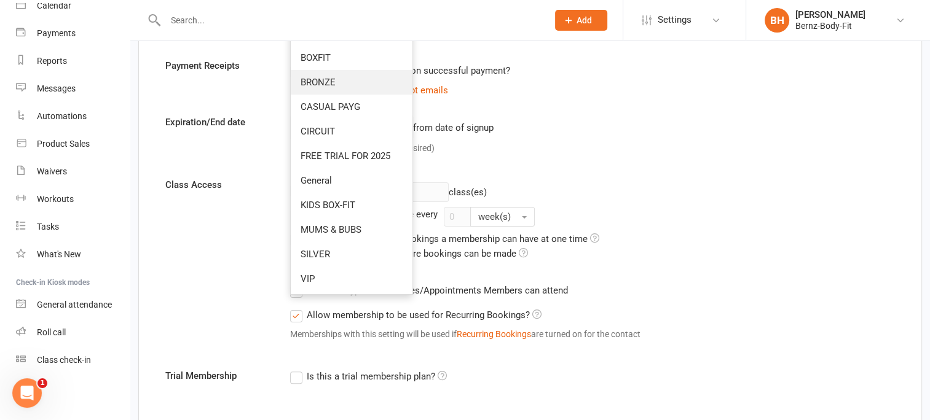
scroll to position [238, 0]
click at [566, 152] on div "year(s) from date of signup (leave blank if no expiration is desired)" at bounding box center [468, 136] width 374 height 45
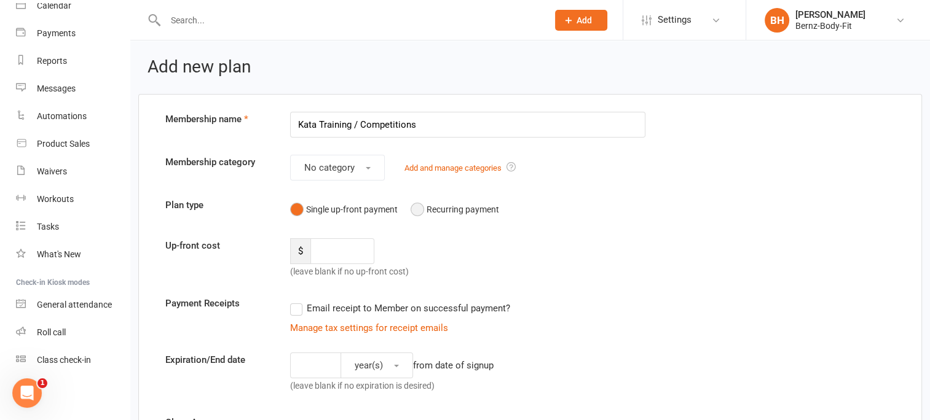
click at [414, 208] on button "Recurring payment" at bounding box center [455, 209] width 89 height 23
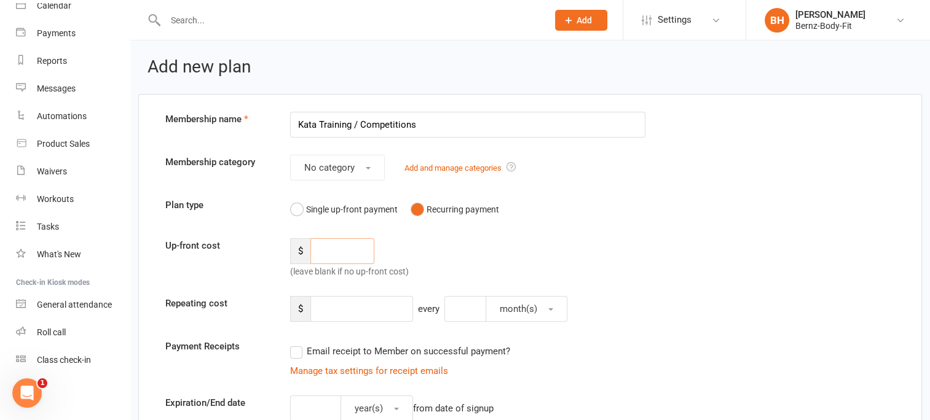
click at [326, 249] on input "number" at bounding box center [342, 251] width 64 height 26
type input "25.00"
click at [368, 310] on input "number" at bounding box center [361, 309] width 103 height 26
drag, startPoint x: 352, startPoint y: 251, endPoint x: 315, endPoint y: 248, distance: 37.0
click at [315, 248] on input "25.00" at bounding box center [342, 251] width 64 height 26
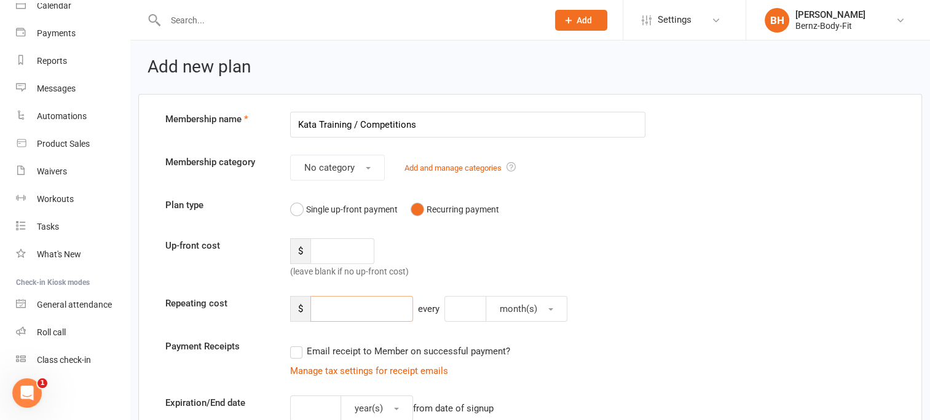
click at [329, 307] on input "number" at bounding box center [361, 309] width 103 height 26
type input "25.00"
click at [462, 308] on input "number" at bounding box center [465, 309] width 42 height 26
type input "1"
click at [554, 306] on button "month(s)" at bounding box center [527, 309] width 82 height 26
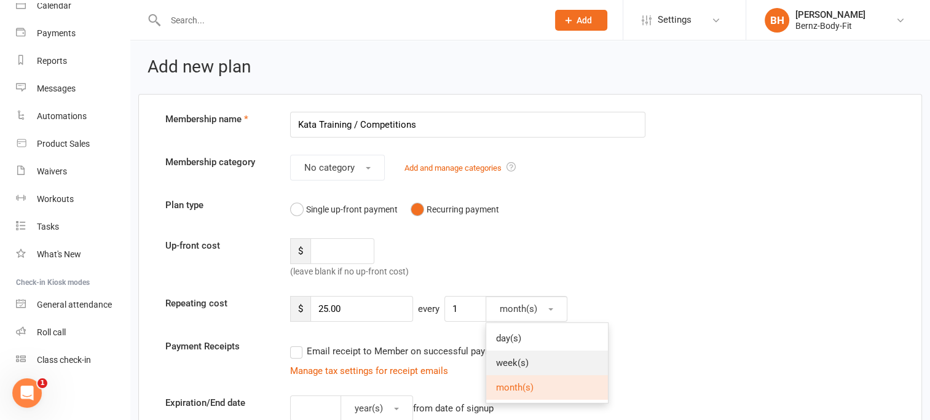
click at [535, 365] on link "week(s)" at bounding box center [547, 363] width 122 height 25
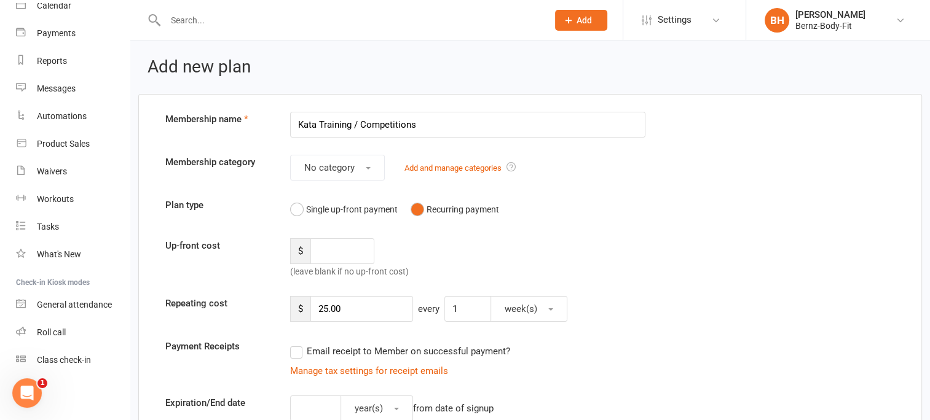
click at [622, 265] on div "Up-front cost $ (leave blank if no up-front cost)" at bounding box center [530, 258] width 748 height 41
click at [299, 350] on label "Email receipt to Member on successful payment?" at bounding box center [400, 351] width 220 height 15
click at [298, 344] on input "Email receipt to Member on successful payment?" at bounding box center [294, 344] width 8 height 0
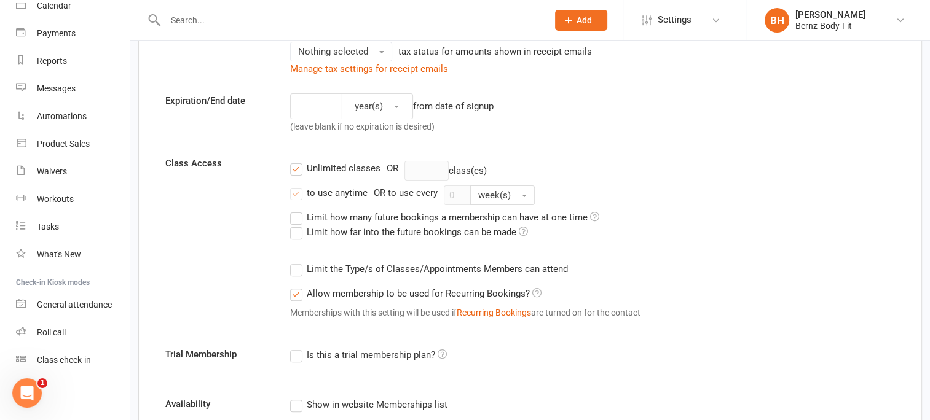
scroll to position [353, 0]
click at [296, 194] on label "to use anytime" at bounding box center [328, 191] width 77 height 15
click at [296, 184] on input "to use anytime" at bounding box center [294, 184] width 8 height 0
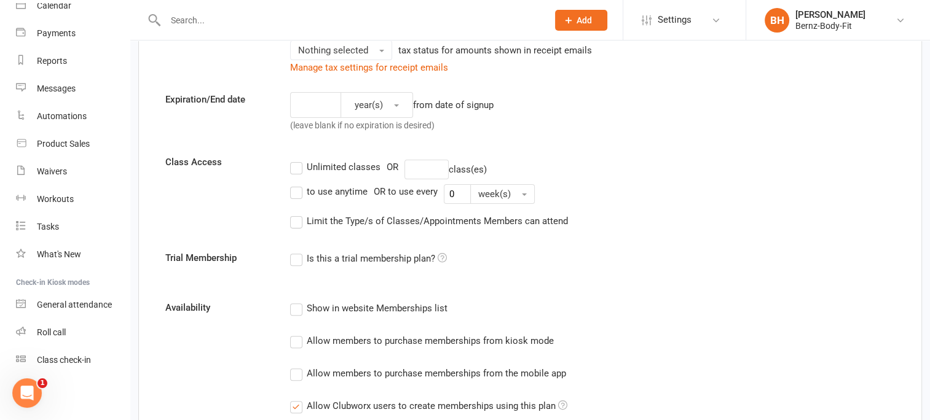
click at [294, 168] on label "Unlimited classes" at bounding box center [335, 167] width 90 height 15
click at [294, 160] on input "Unlimited classes" at bounding box center [294, 160] width 8 height 0
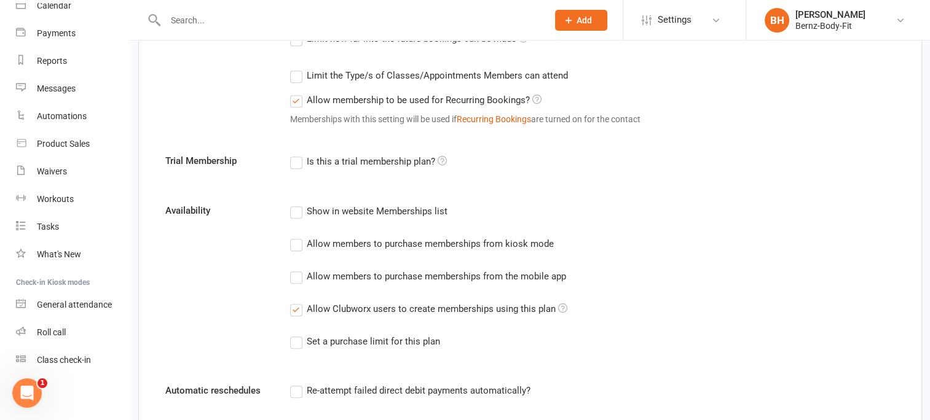
scroll to position [555, 0]
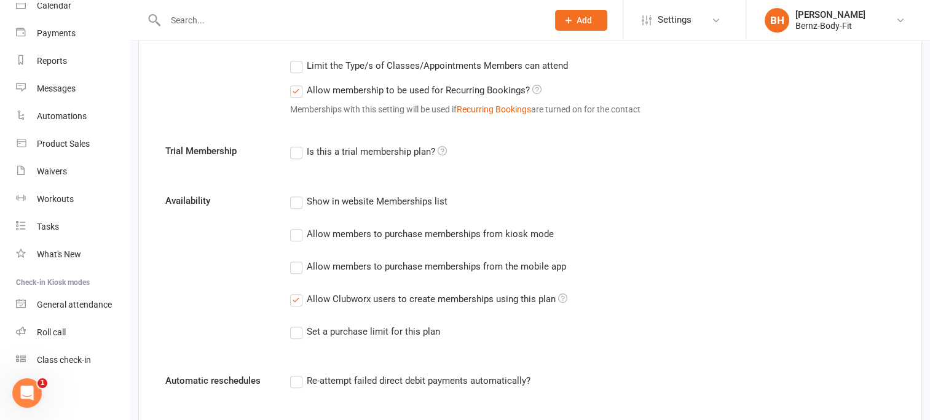
click at [296, 198] on label "Show in website Memberships list" at bounding box center [368, 201] width 157 height 15
click at [296, 194] on input "Show in website Memberships list" at bounding box center [294, 194] width 8 height 0
click at [297, 232] on label "Allow members to purchase memberships from kiosk mode" at bounding box center [422, 234] width 264 height 15
click at [297, 227] on input "Allow members to purchase memberships from kiosk mode" at bounding box center [294, 227] width 8 height 0
click at [296, 262] on label "Allow members to purchase memberships from the mobile app" at bounding box center [428, 266] width 276 height 15
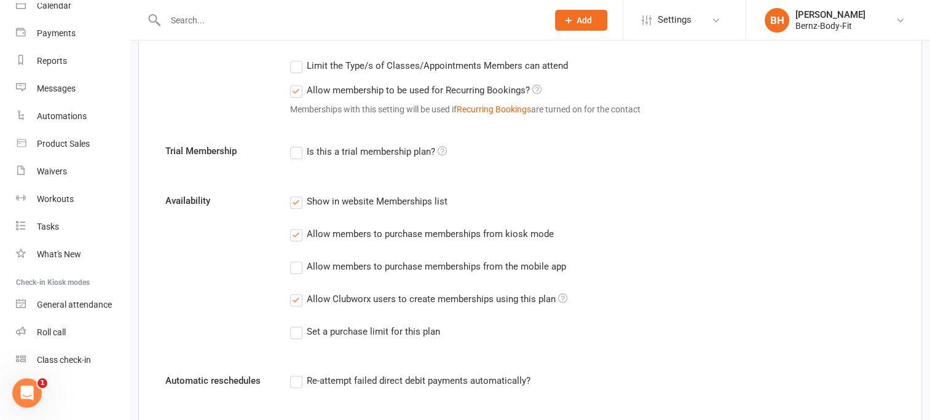
click at [296, 259] on input "Allow members to purchase memberships from the mobile app" at bounding box center [294, 259] width 8 height 0
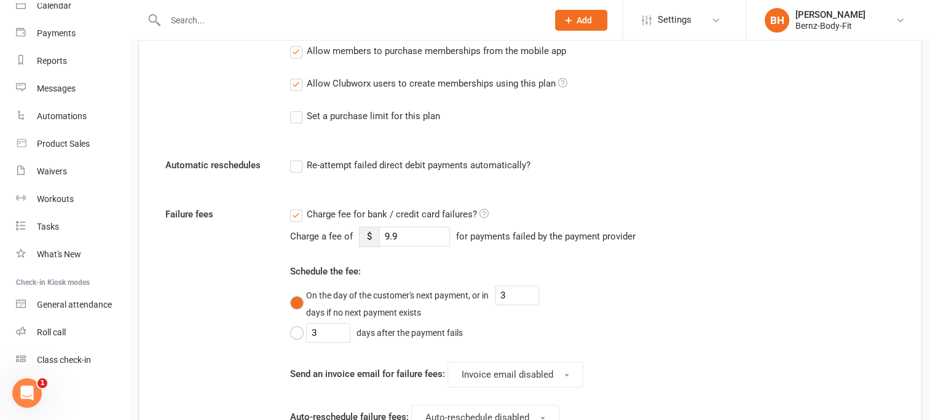
scroll to position [771, 0]
click at [297, 168] on label "Re-attempt failed direct debit payments automatically?" at bounding box center [410, 164] width 240 height 15
click at [297, 157] on input "Re-attempt failed direct debit payments automatically?" at bounding box center [294, 157] width 8 height 0
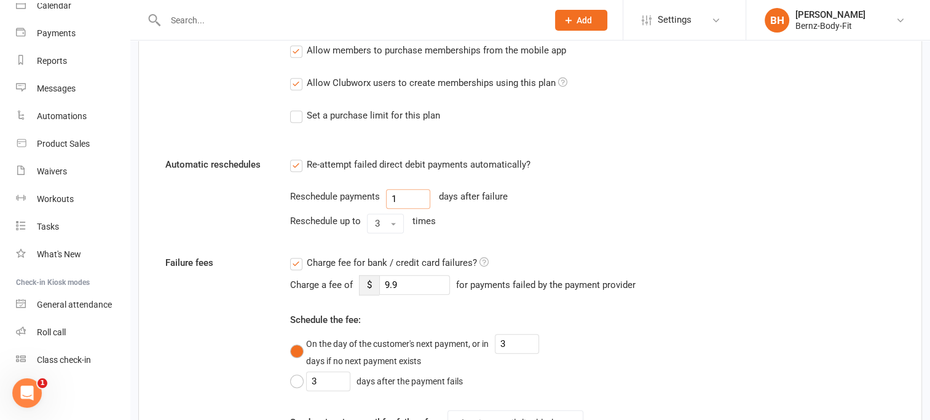
click at [399, 199] on input "1" at bounding box center [408, 199] width 44 height 20
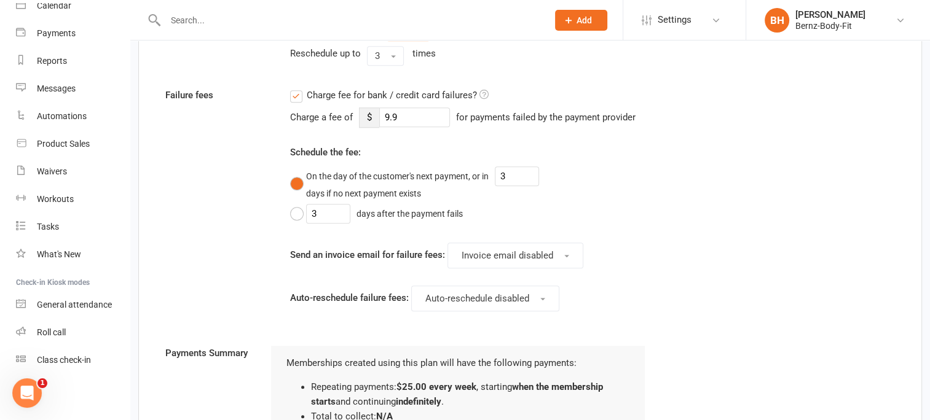
scroll to position [950, 0]
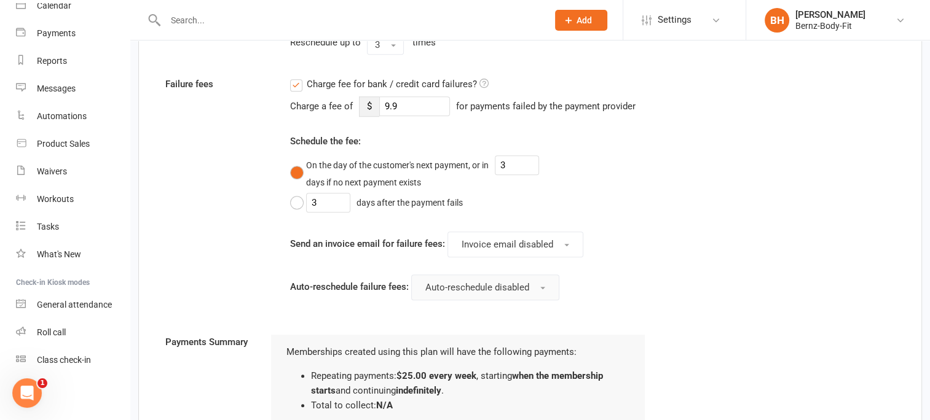
type input "3"
click at [447, 282] on span "Auto-reschedule disabled" at bounding box center [477, 287] width 104 height 11
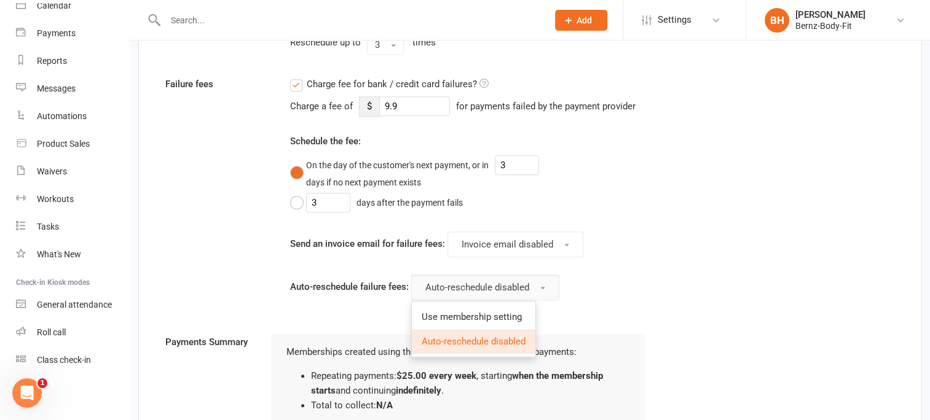
click at [447, 282] on span "Auto-reschedule disabled" at bounding box center [477, 287] width 104 height 11
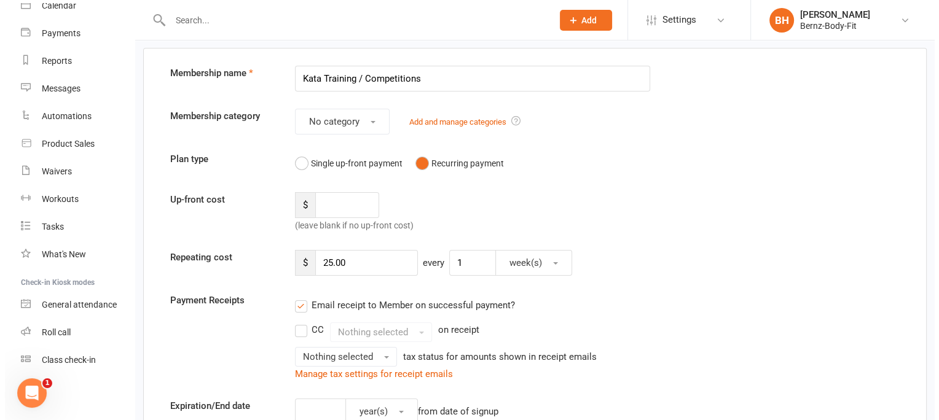
scroll to position [0, 0]
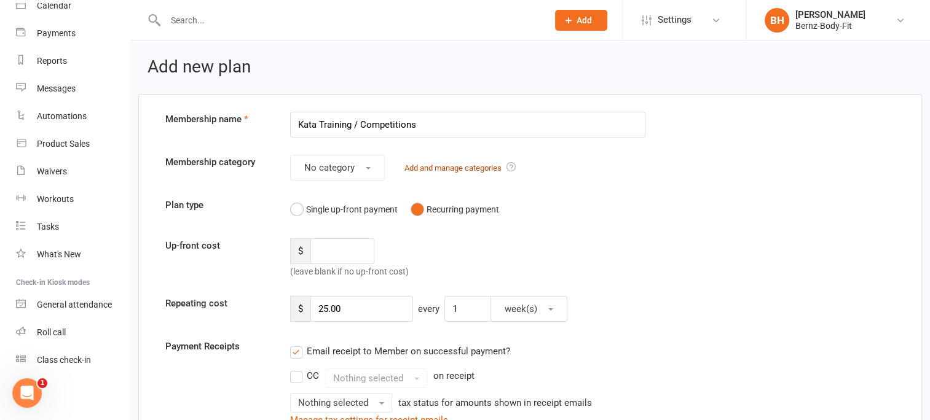
click at [460, 167] on link "Add and manage categories" at bounding box center [452, 167] width 97 height 9
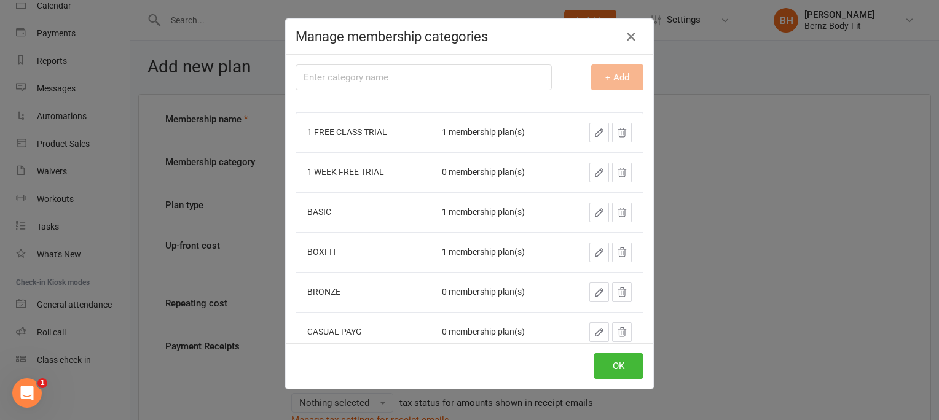
click at [594, 210] on icon "button" at bounding box center [599, 212] width 11 height 11
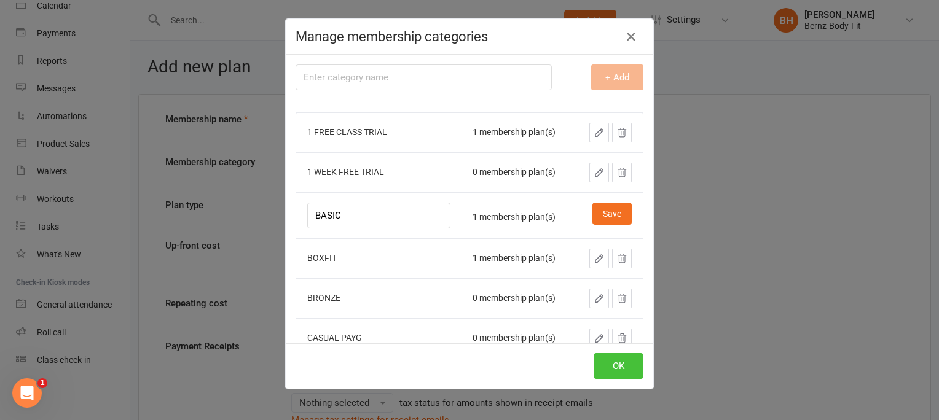
click at [612, 366] on button "OK" at bounding box center [619, 366] width 50 height 26
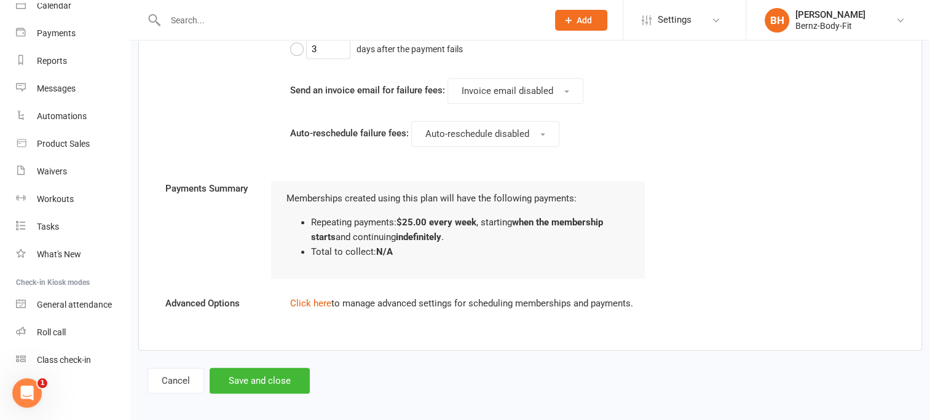
scroll to position [1109, 0]
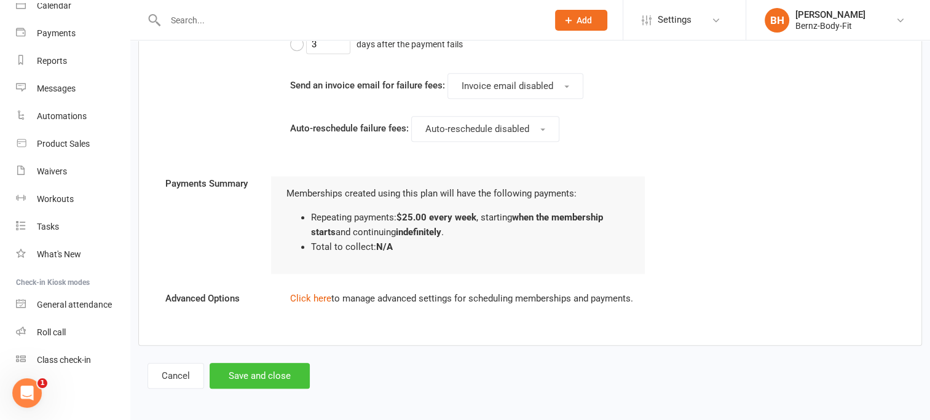
click at [253, 369] on button "Save and close" at bounding box center [260, 376] width 100 height 26
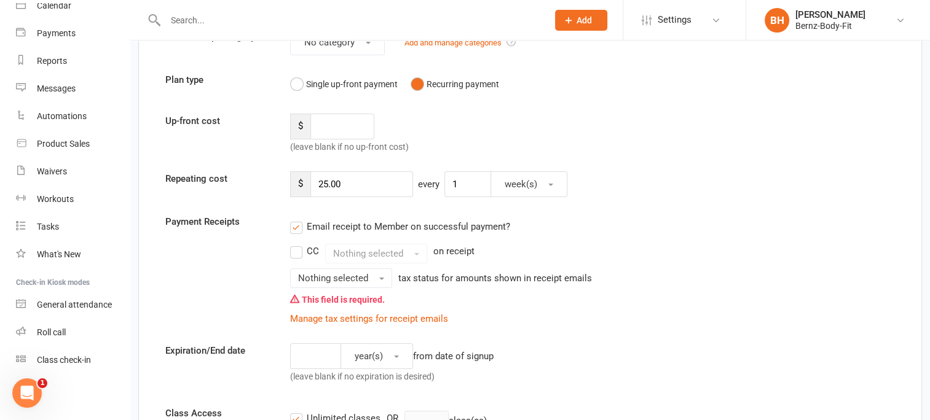
scroll to position [150, 0]
click at [371, 275] on button "Nothing selected" at bounding box center [341, 277] width 102 height 20
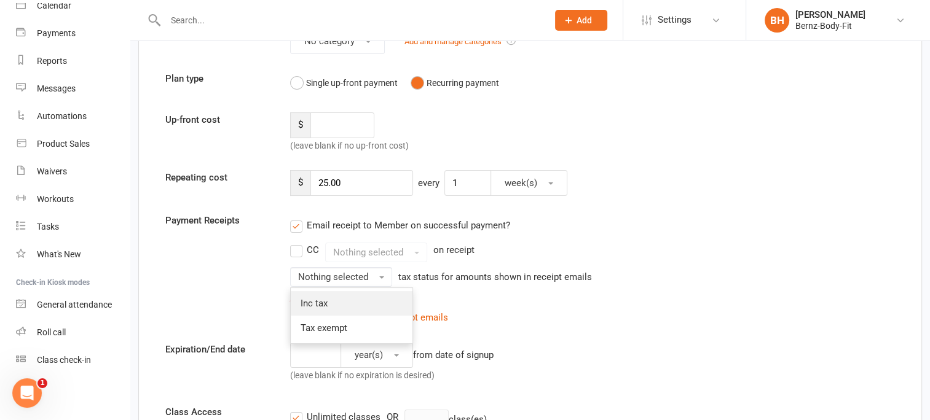
click at [347, 301] on link "Inc tax" at bounding box center [352, 303] width 122 height 25
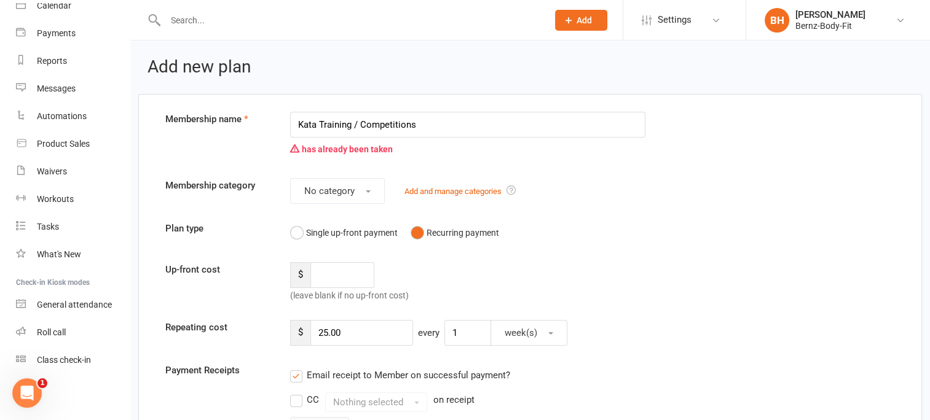
scroll to position [0, 0]
click at [420, 124] on input "Kata Training / Competitions" at bounding box center [468, 125] width 356 height 26
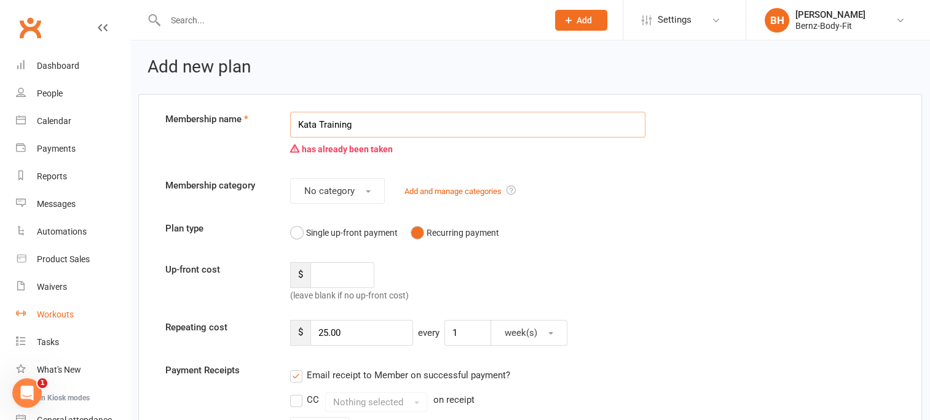
scroll to position [5, 0]
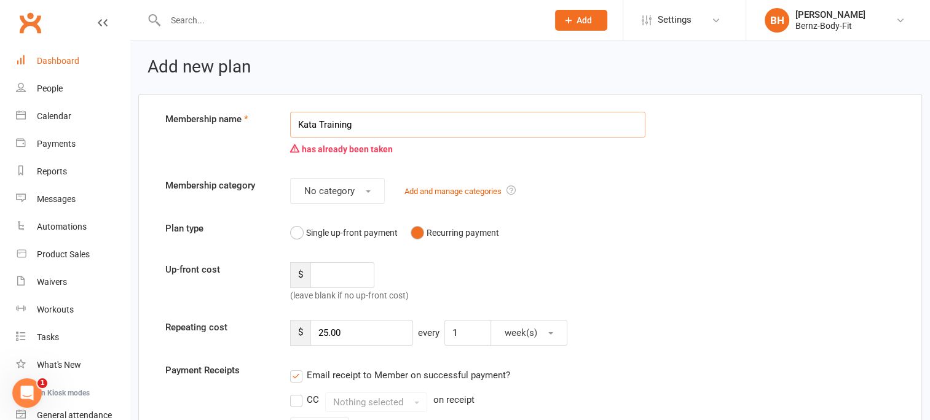
type input "Kata Training"
click at [69, 57] on div "Dashboard" at bounding box center [58, 61] width 42 height 10
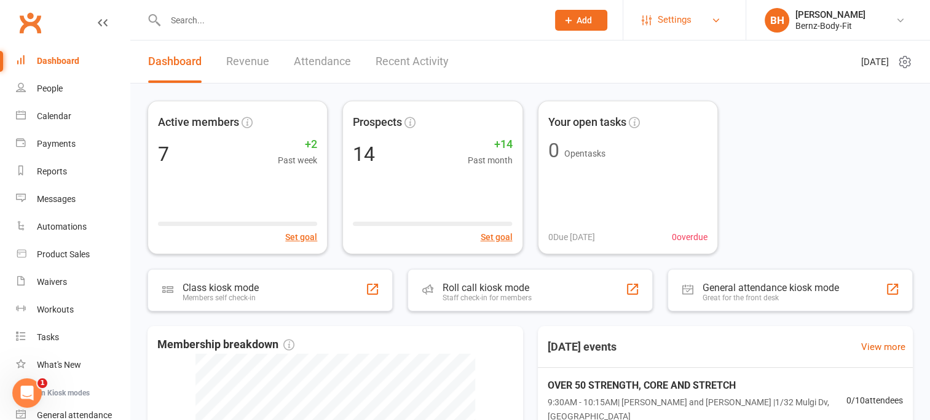
click at [671, 21] on span "Settings" at bounding box center [675, 20] width 34 height 28
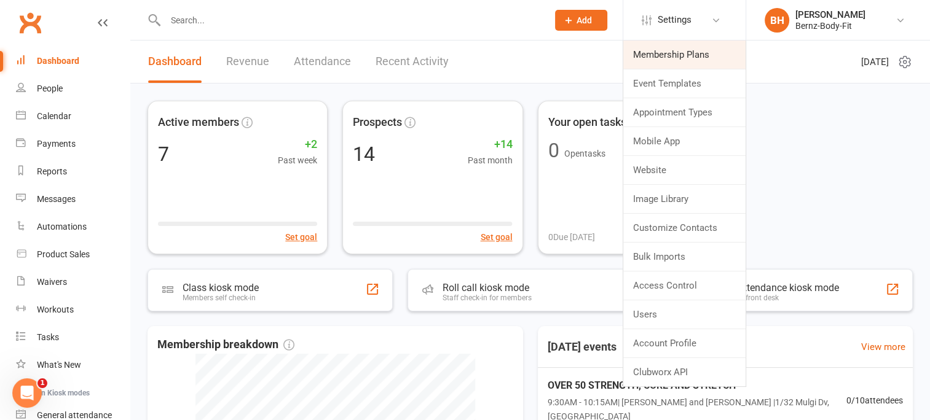
click at [671, 57] on link "Membership Plans" at bounding box center [684, 55] width 122 height 28
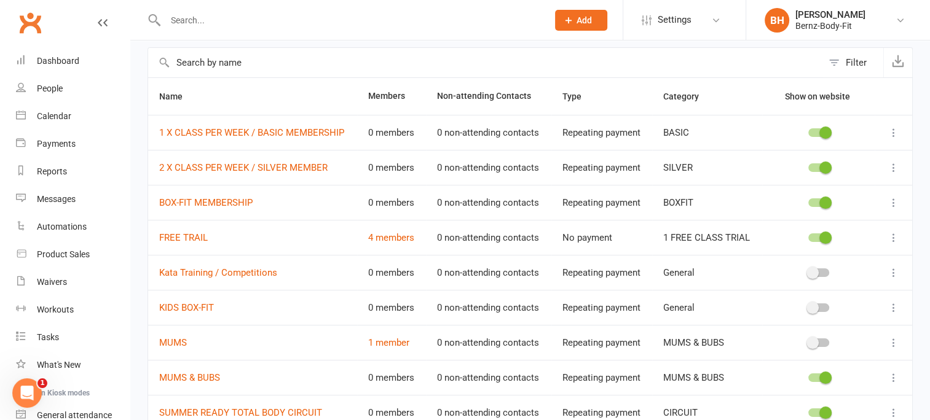
scroll to position [54, 0]
click at [821, 238] on span at bounding box center [825, 237] width 12 height 12
click at [808, 235] on input "checkbox" at bounding box center [808, 235] width 0 height 0
click at [826, 201] on span at bounding box center [825, 202] width 12 height 12
click at [808, 200] on input "checkbox" at bounding box center [808, 200] width 0 height 0
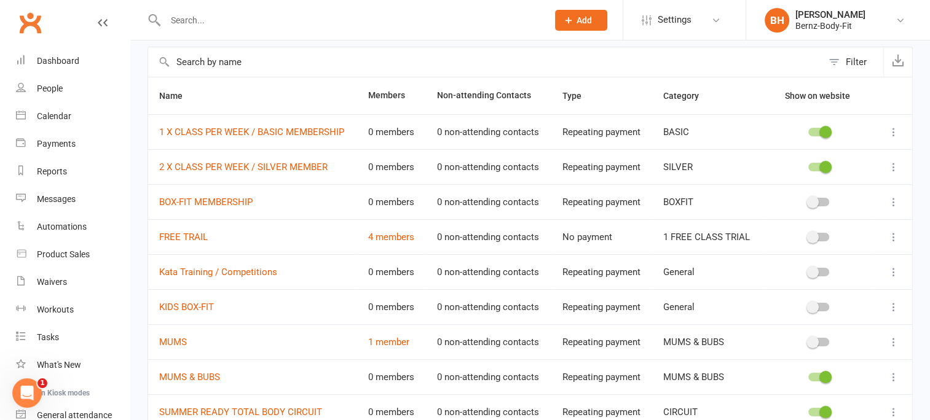
click at [812, 270] on span at bounding box center [812, 272] width 12 height 12
click at [808, 270] on input "checkbox" at bounding box center [808, 270] width 0 height 0
click at [827, 161] on span at bounding box center [825, 167] width 12 height 12
click at [808, 165] on input "checkbox" at bounding box center [808, 165] width 0 height 0
click at [823, 129] on span at bounding box center [825, 132] width 12 height 12
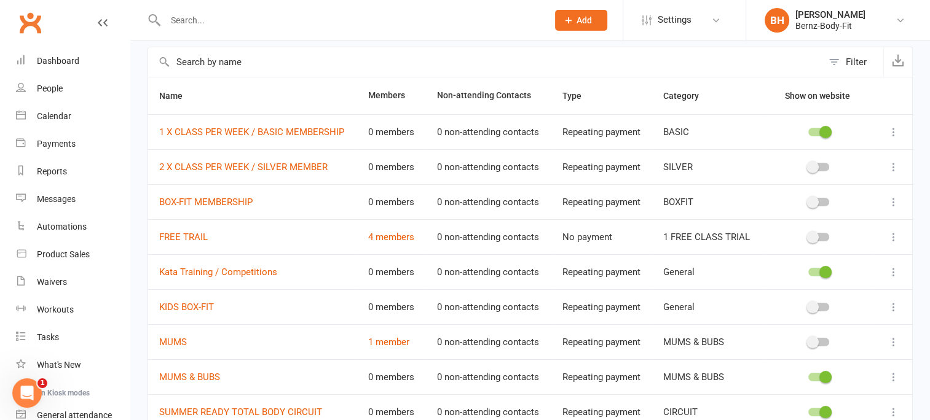
click at [808, 130] on input "checkbox" at bounding box center [808, 130] width 0 height 0
click at [824, 377] on span at bounding box center [825, 377] width 12 height 12
click at [808, 376] on input "checkbox" at bounding box center [808, 376] width 0 height 0
click at [824, 411] on span at bounding box center [825, 412] width 12 height 12
click at [808, 411] on input "checkbox" at bounding box center [808, 411] width 0 height 0
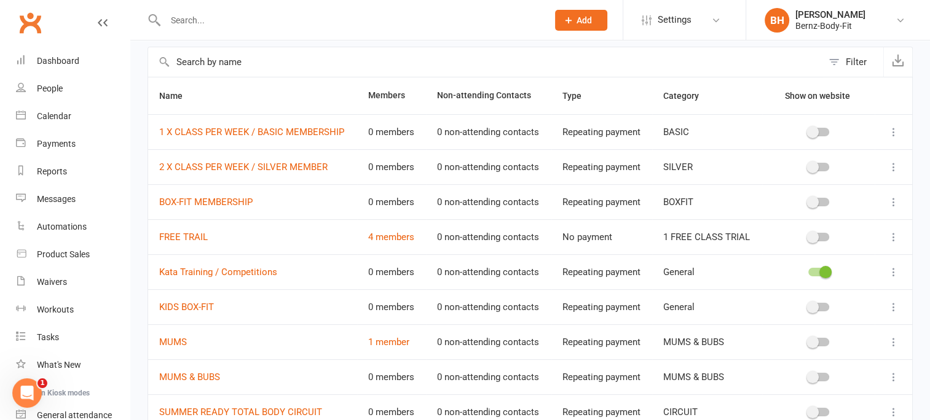
scroll to position [191, 0]
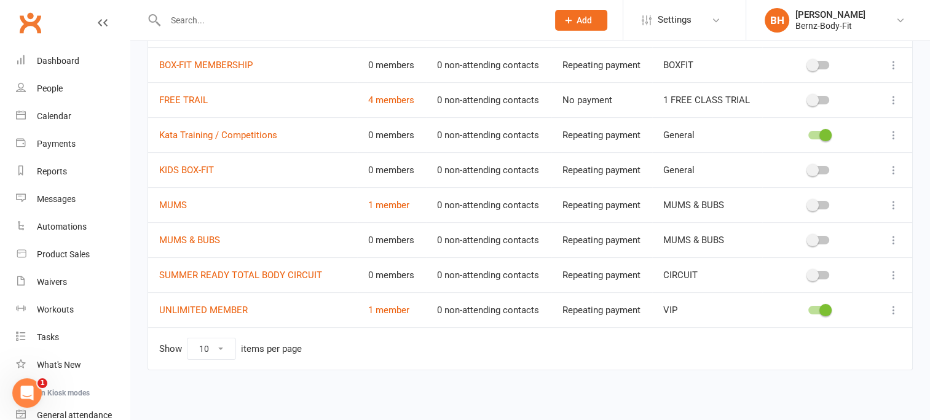
click at [827, 308] on span at bounding box center [825, 310] width 12 height 12
click at [808, 309] on input "checkbox" at bounding box center [808, 309] width 0 height 0
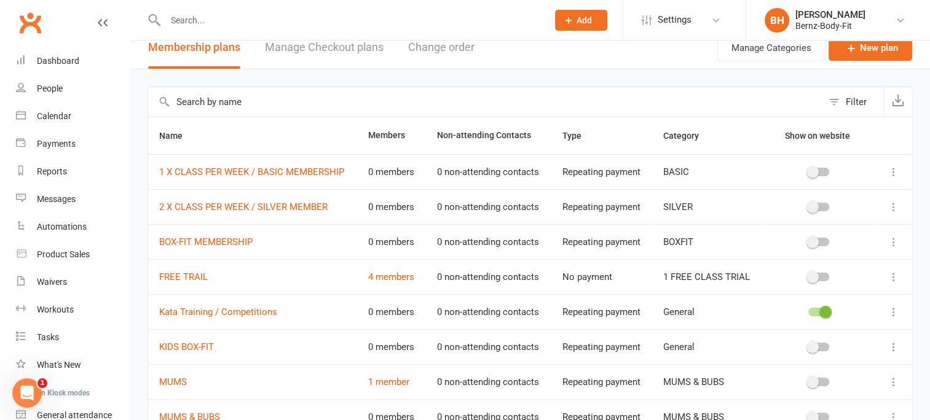
scroll to position [0, 0]
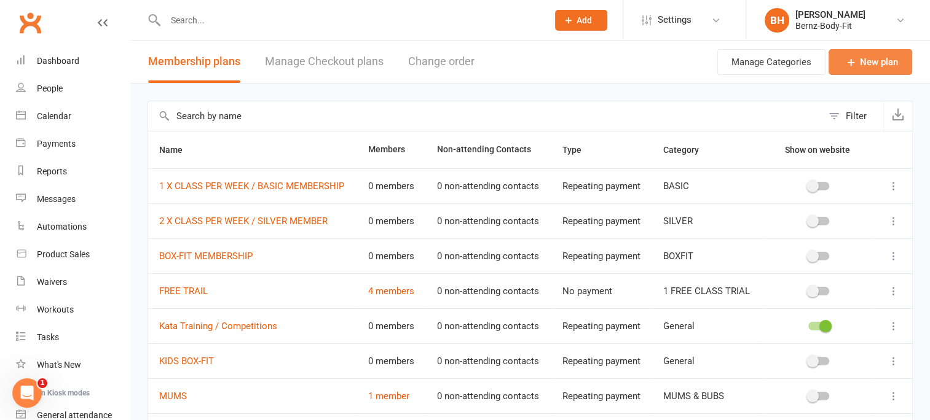
click at [867, 59] on link "New plan" at bounding box center [870, 62] width 84 height 26
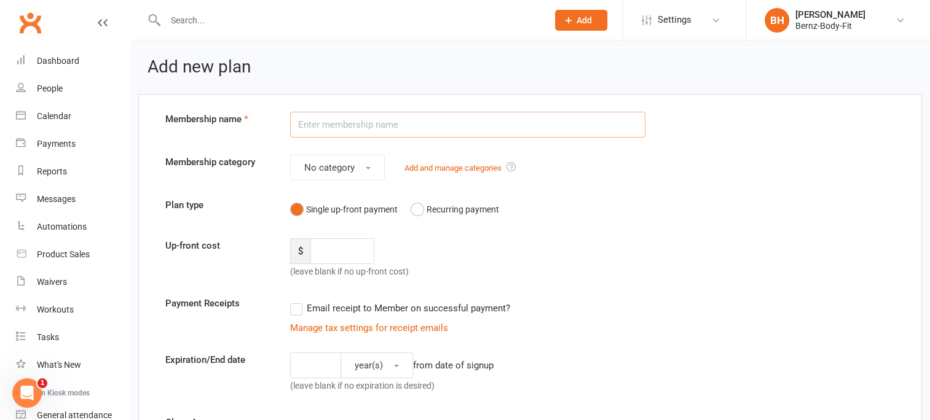
click at [420, 131] on input "text" at bounding box center [468, 125] width 356 height 26
type input "Kata Training / Competitions"
click at [366, 164] on button "No category" at bounding box center [337, 168] width 95 height 26
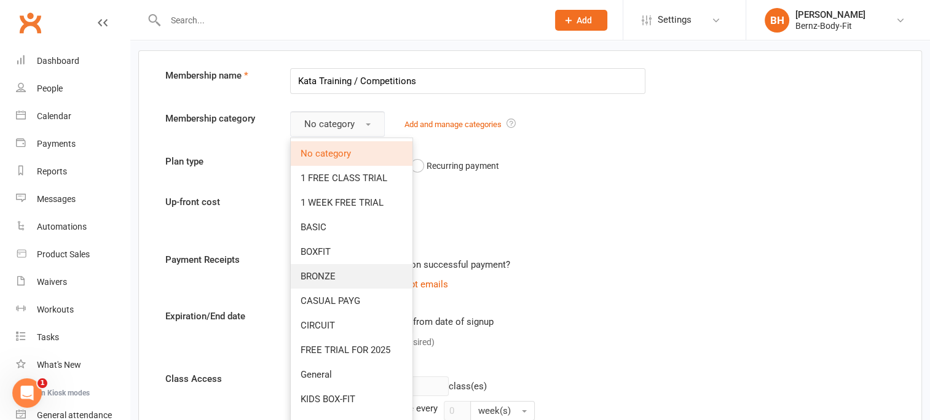
scroll to position [41, 0]
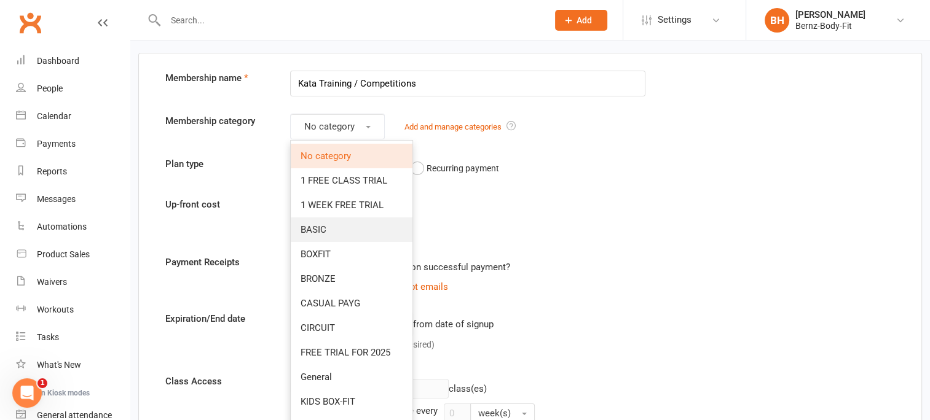
click at [320, 224] on span "BASIC" at bounding box center [314, 229] width 26 height 11
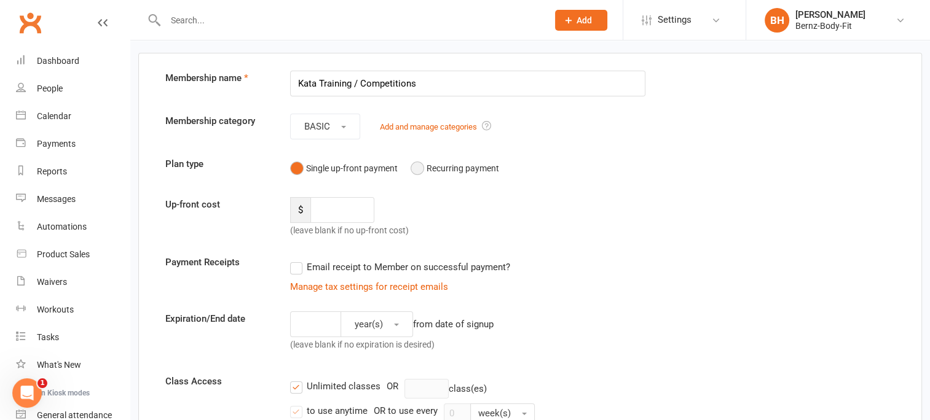
click at [415, 168] on button "Recurring payment" at bounding box center [455, 168] width 89 height 23
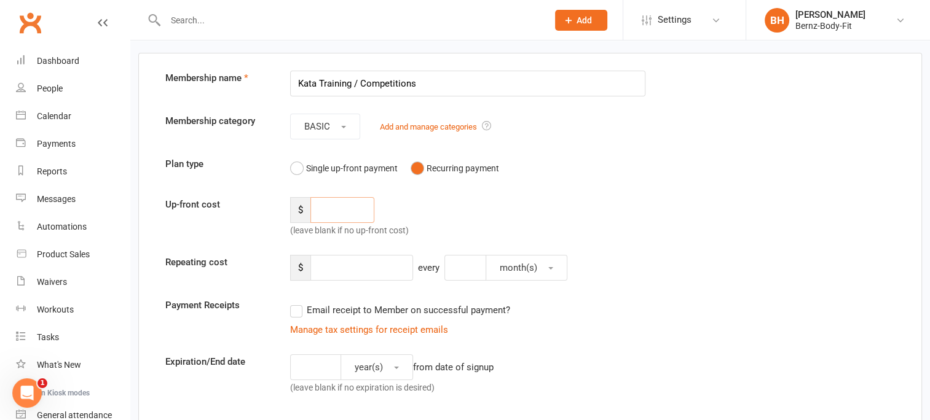
click at [314, 207] on input "number" at bounding box center [342, 210] width 64 height 26
type input "25.00"
click at [366, 266] on input "number" at bounding box center [361, 268] width 103 height 26
drag, startPoint x: 352, startPoint y: 209, endPoint x: 305, endPoint y: 202, distance: 47.8
click at [305, 202] on div "$ 25.00" at bounding box center [332, 210] width 84 height 26
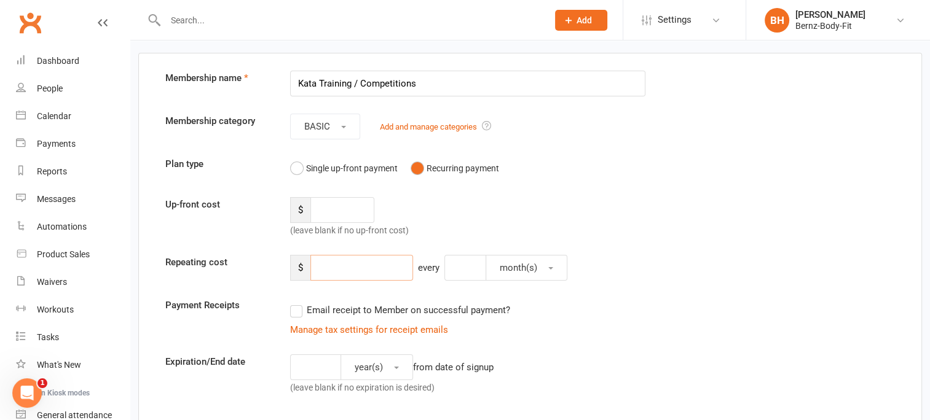
click at [319, 270] on input "number" at bounding box center [361, 268] width 103 height 26
type input "25.00"
click at [462, 263] on input "number" at bounding box center [465, 268] width 42 height 26
type input "1"
click at [548, 267] on span "button" at bounding box center [550, 268] width 5 height 2
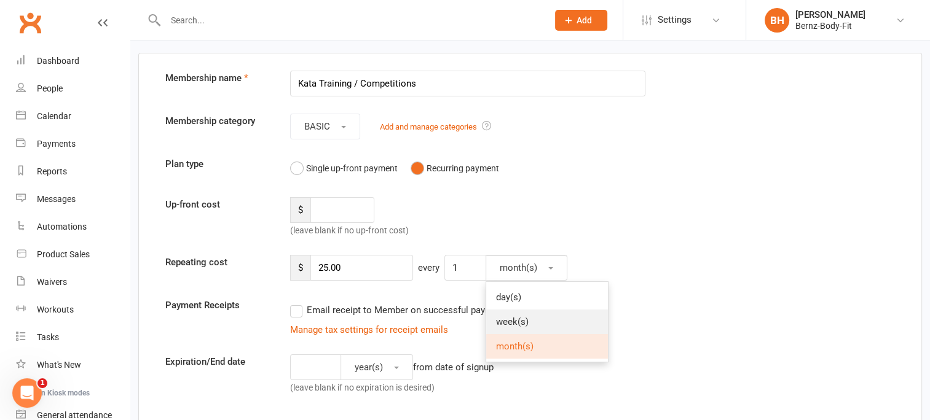
click at [529, 325] on span "week(s)" at bounding box center [512, 322] width 33 height 11
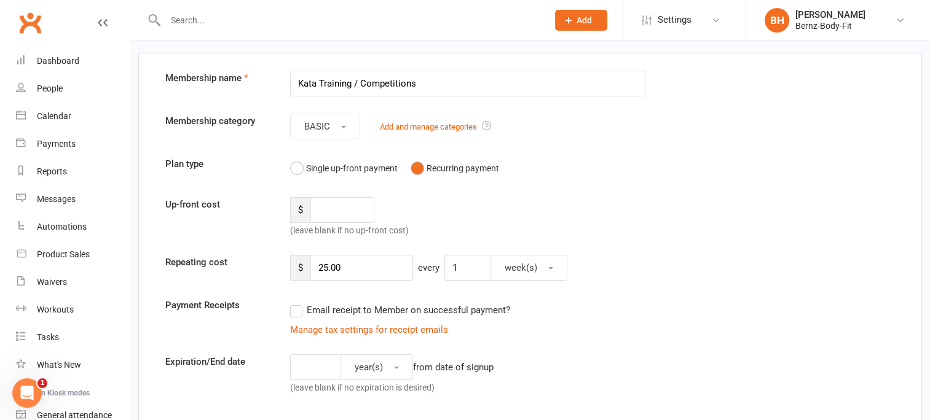
click at [611, 202] on div "Up-front cost $ (leave blank if no up-front cost)" at bounding box center [530, 217] width 748 height 41
click at [299, 309] on label "Email receipt to Member on successful payment?" at bounding box center [400, 310] width 220 height 15
click at [298, 303] on input "Email receipt to Member on successful payment?" at bounding box center [294, 303] width 8 height 0
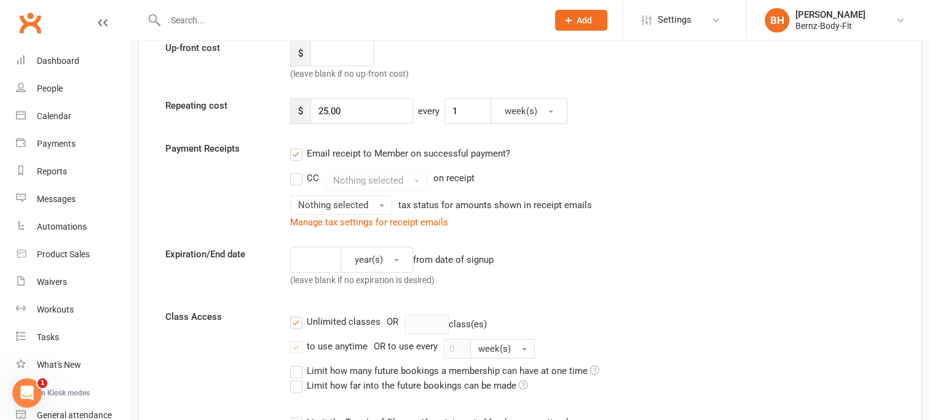
scroll to position [214, 0]
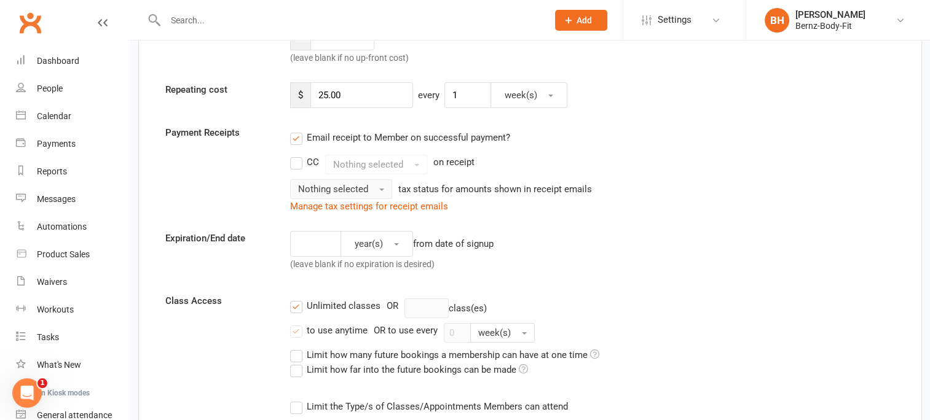
click at [379, 185] on button "Nothing selected" at bounding box center [341, 189] width 102 height 20
click at [350, 214] on link "Inc tax" at bounding box center [352, 215] width 122 height 25
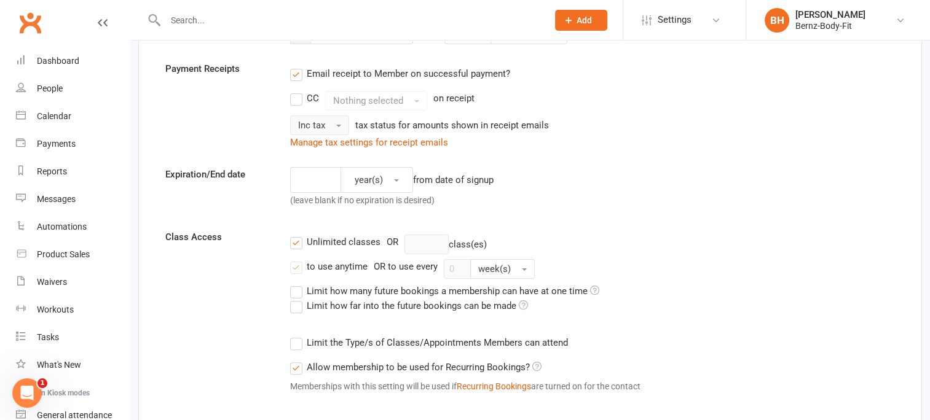
scroll to position [280, 0]
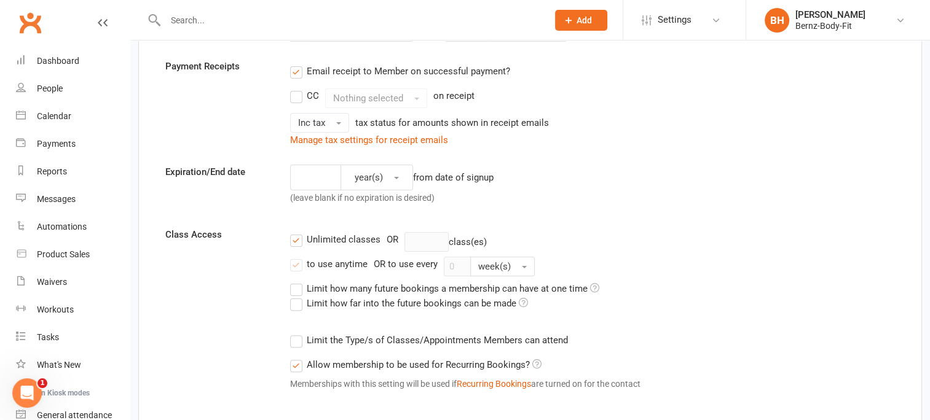
click at [295, 363] on label "Allow membership to be used for Recurring Bookings?" at bounding box center [415, 365] width 251 height 15
click at [295, 358] on input "Allow membership to be used for Recurring Bookings?" at bounding box center [294, 358] width 8 height 0
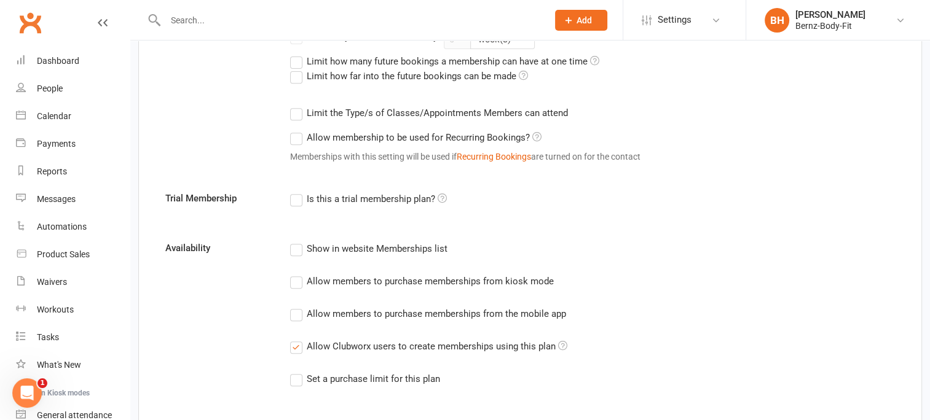
scroll to position [508, 0]
click at [297, 246] on label "Show in website Memberships list" at bounding box center [368, 248] width 157 height 15
click at [297, 241] on input "Show in website Memberships list" at bounding box center [294, 241] width 8 height 0
click at [299, 280] on label "Allow members to purchase memberships from kiosk mode" at bounding box center [422, 280] width 264 height 15
click at [298, 273] on input "Allow members to purchase memberships from kiosk mode" at bounding box center [294, 273] width 8 height 0
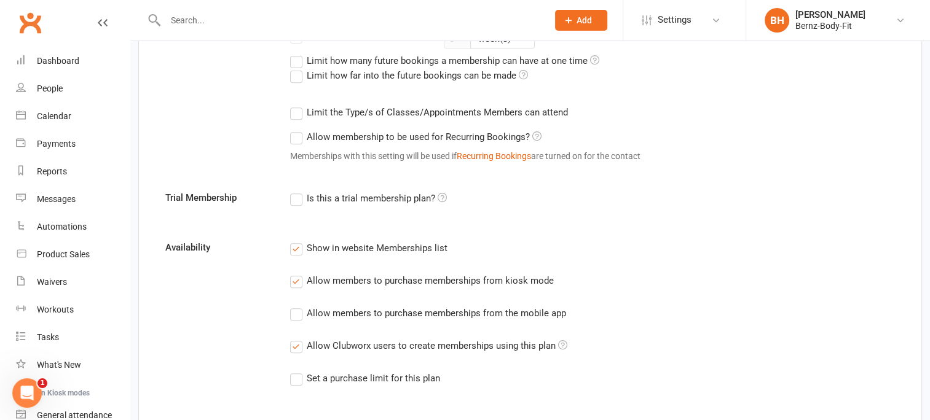
click at [300, 311] on label "Allow members to purchase memberships from the mobile app" at bounding box center [428, 313] width 276 height 15
click at [298, 306] on input "Allow members to purchase memberships from the mobile app" at bounding box center [294, 306] width 8 height 0
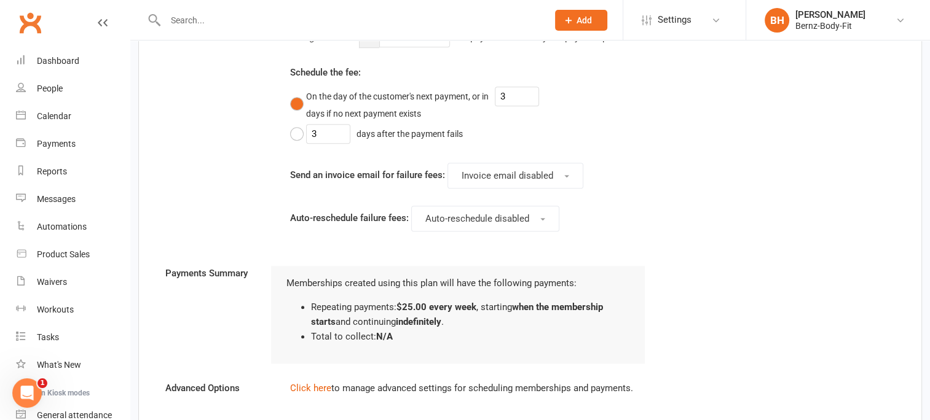
scroll to position [970, 0]
click at [565, 170] on button "Invoice email disabled" at bounding box center [515, 175] width 136 height 26
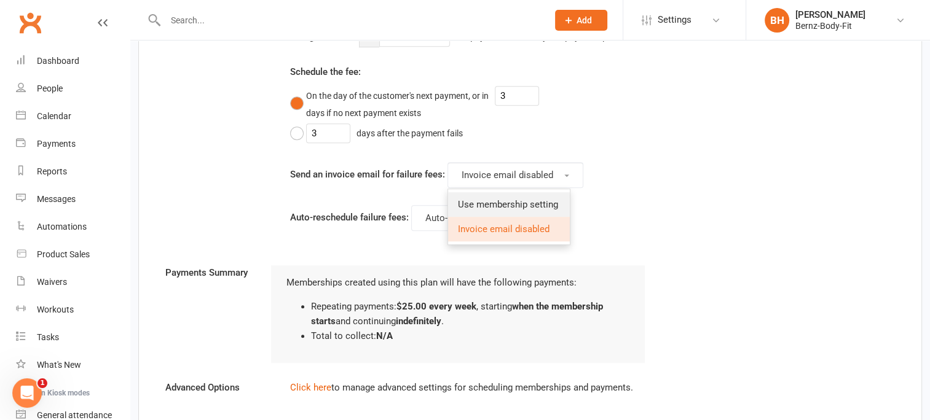
click at [529, 203] on span "Use membership setting" at bounding box center [508, 204] width 100 height 11
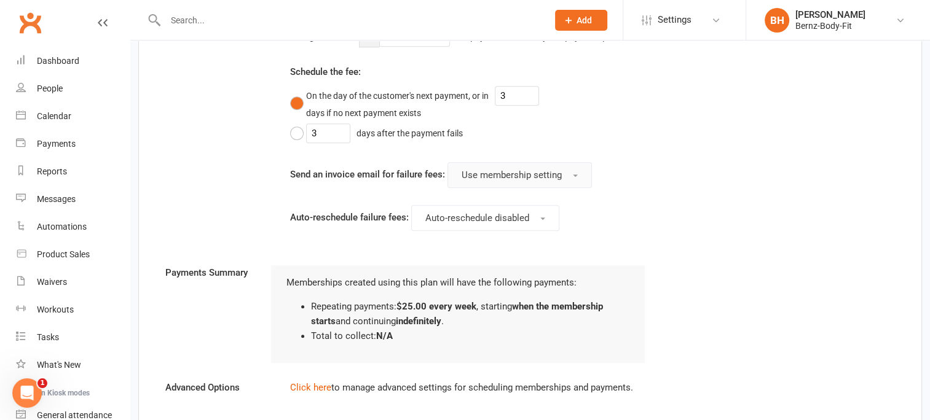
click at [567, 170] on button "Use membership setting" at bounding box center [519, 175] width 144 height 26
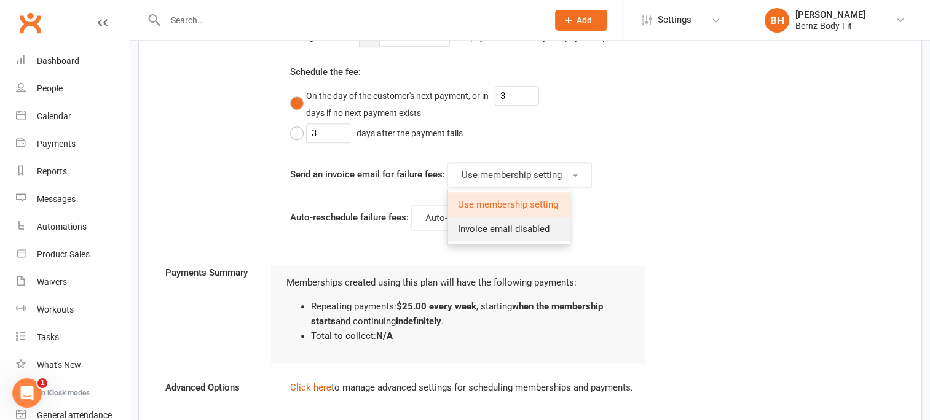
click at [538, 230] on span "Invoice email disabled" at bounding box center [504, 229] width 92 height 11
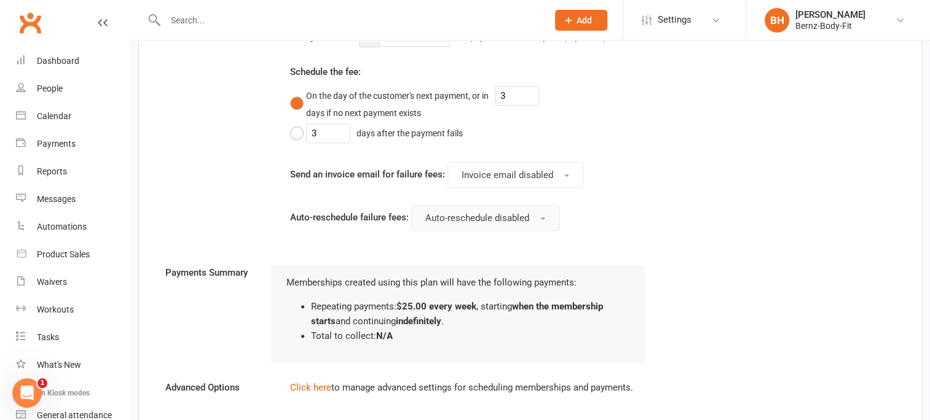
click at [537, 211] on button "Auto-reschedule disabled" at bounding box center [485, 218] width 148 height 26
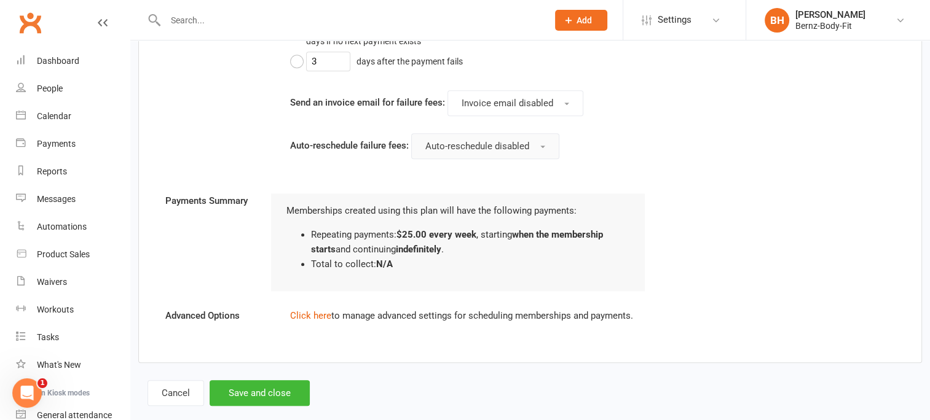
scroll to position [1042, 0]
click at [260, 387] on button "Save and close" at bounding box center [260, 393] width 100 height 26
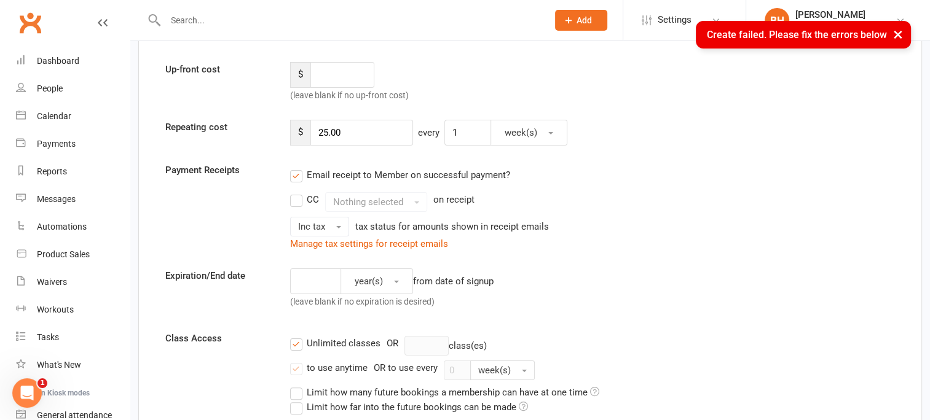
scroll to position [0, 0]
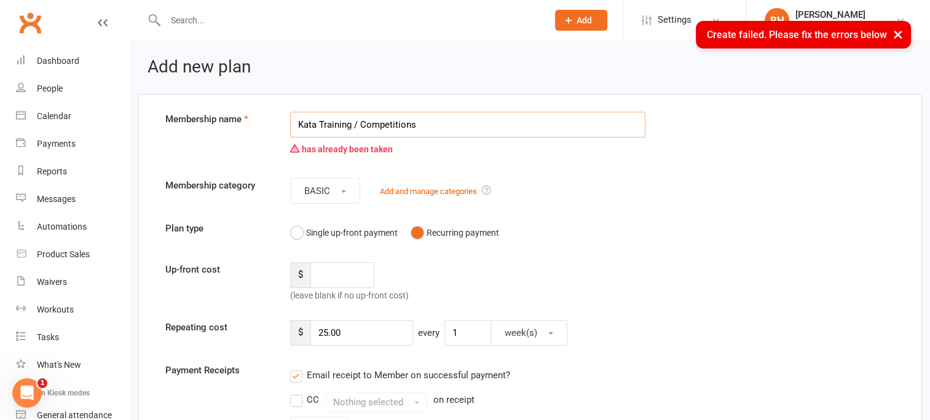
click at [426, 127] on input "Kata Training / Competitions" at bounding box center [468, 125] width 356 height 26
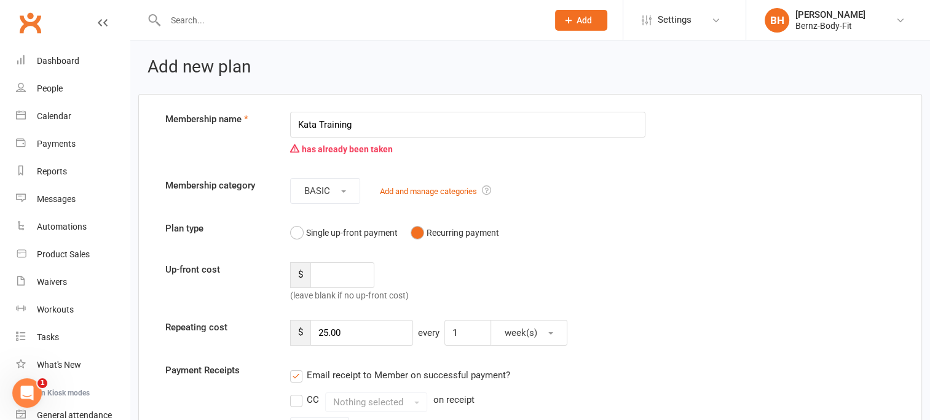
click at [615, 187] on div "BASIC Add and manage categories" at bounding box center [468, 191] width 374 height 26
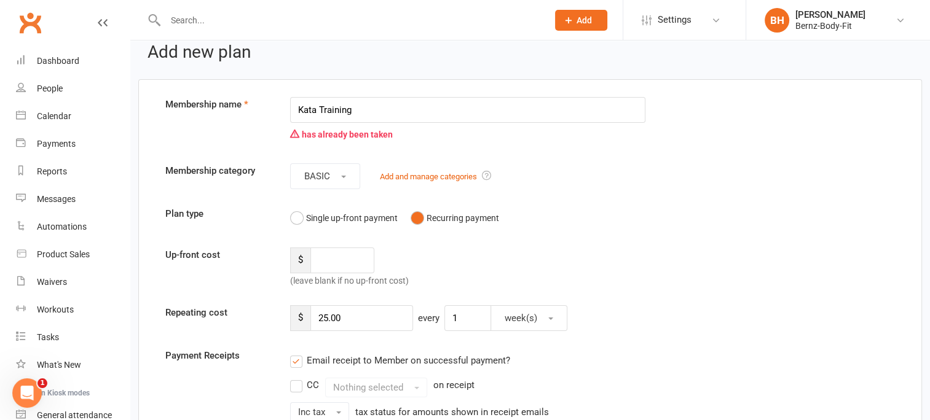
scroll to position [15, 0]
click at [352, 107] on input "Kata Training" at bounding box center [468, 110] width 356 height 26
type input "K"
type input "KATA"
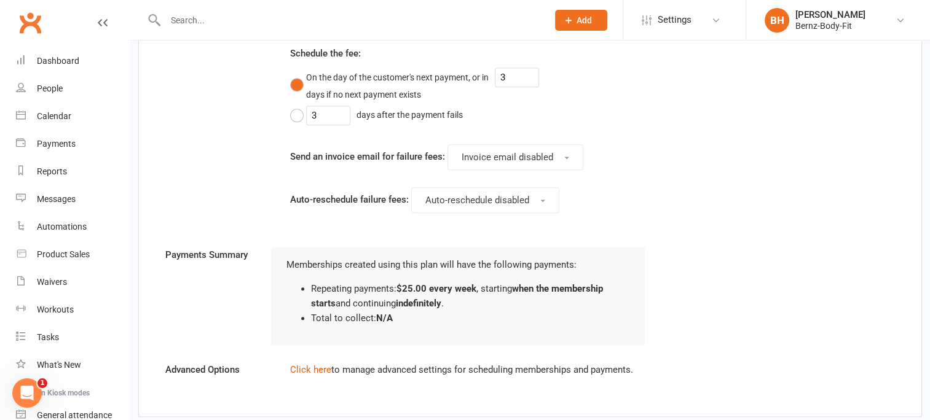
scroll to position [1084, 0]
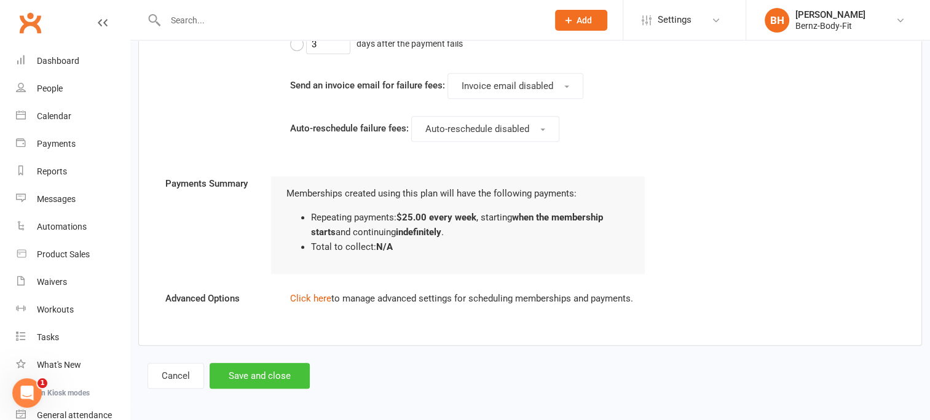
click at [268, 370] on button "Save and close" at bounding box center [260, 376] width 100 height 26
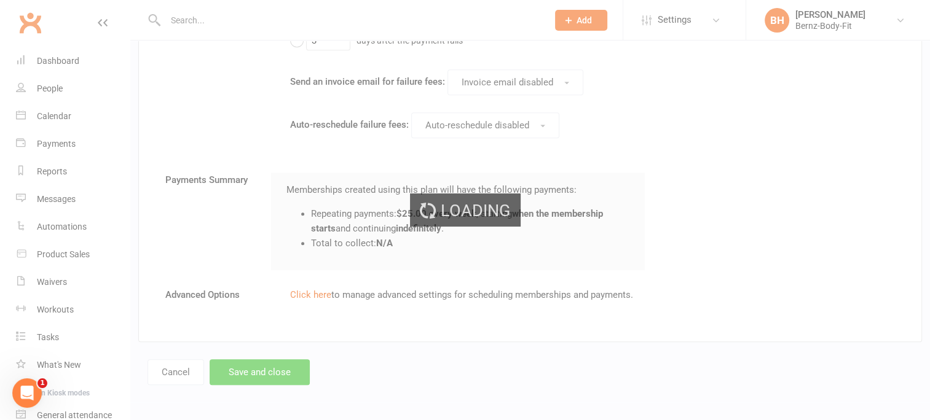
scroll to position [1060, 0]
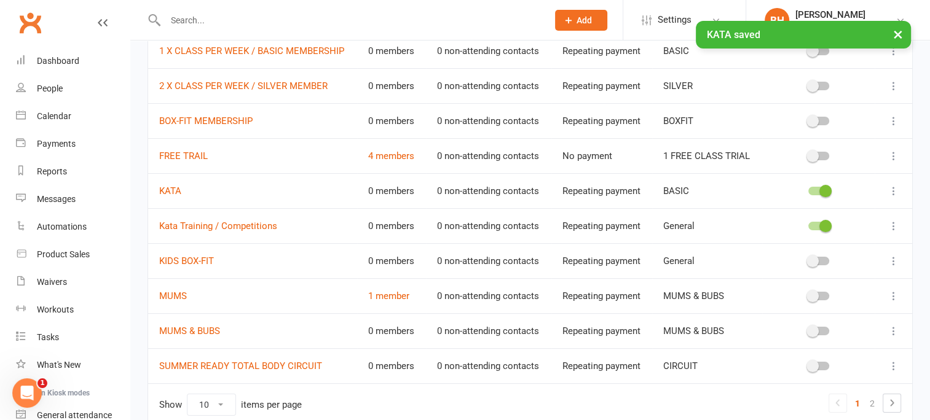
scroll to position [135, 0]
click at [175, 186] on link "KATA" at bounding box center [170, 191] width 22 height 11
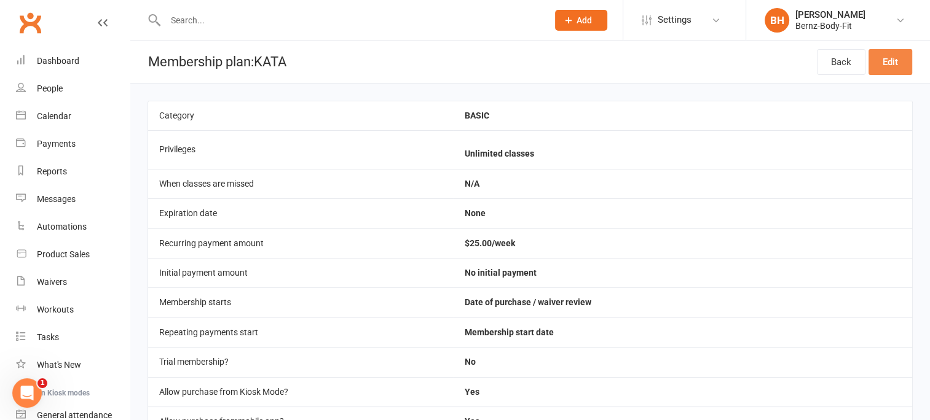
click at [892, 60] on link "Edit" at bounding box center [890, 62] width 44 height 26
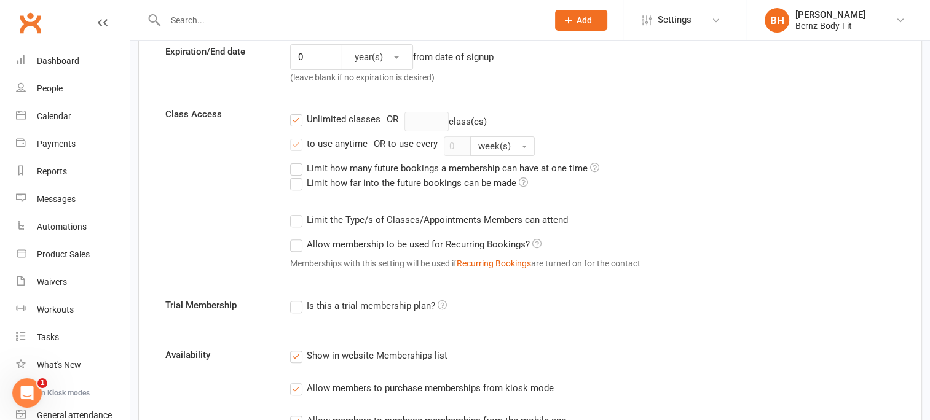
scroll to position [402, 0]
click at [296, 242] on label "Allow membership to be used for Recurring Bookings?" at bounding box center [415, 243] width 251 height 15
click at [296, 236] on input "Allow membership to be used for Recurring Bookings?" at bounding box center [294, 236] width 8 height 0
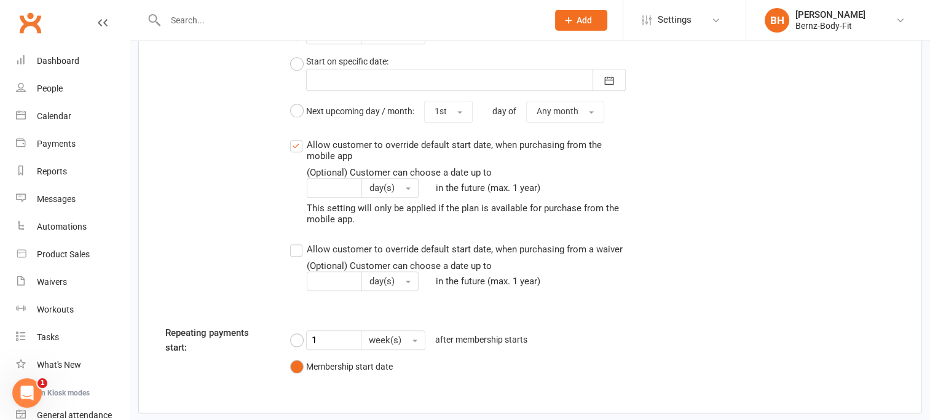
scroll to position [1451, 0]
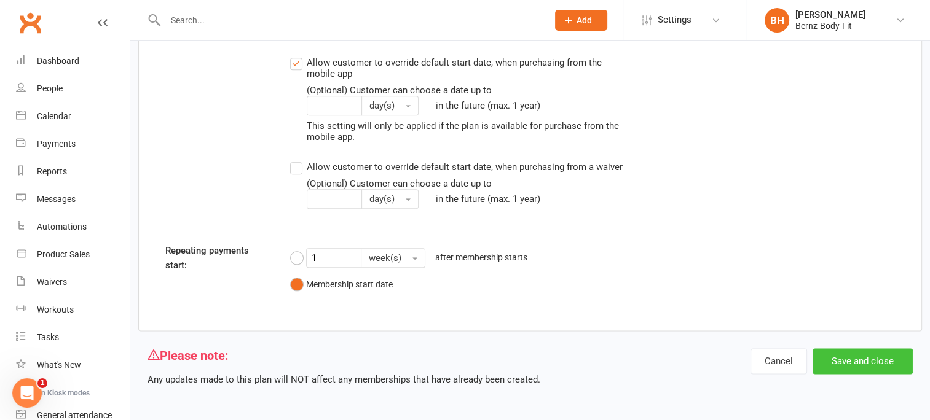
click at [866, 359] on button "Save and close" at bounding box center [862, 361] width 100 height 26
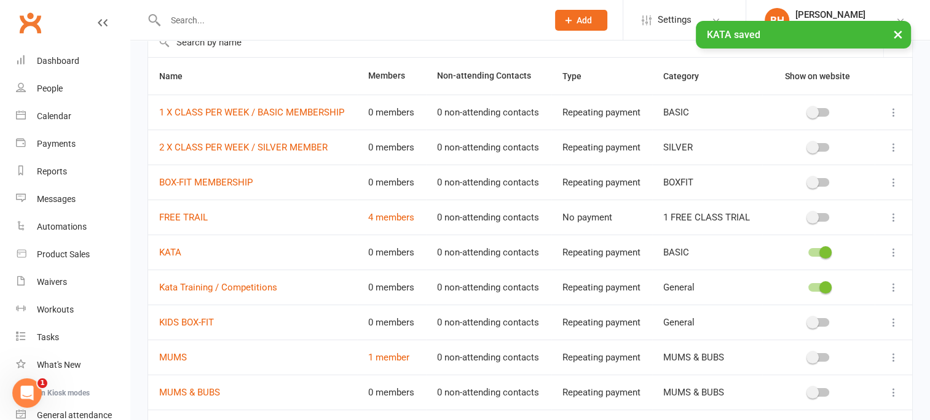
scroll to position [83, 0]
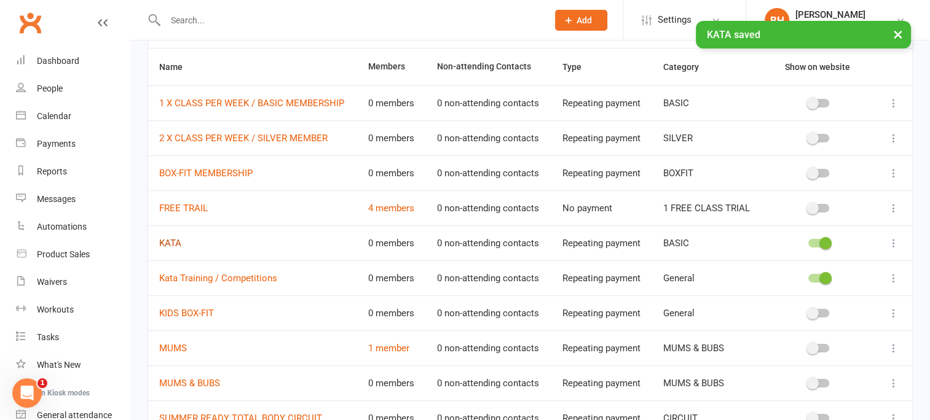
click at [170, 240] on link "KATA" at bounding box center [170, 243] width 22 height 11
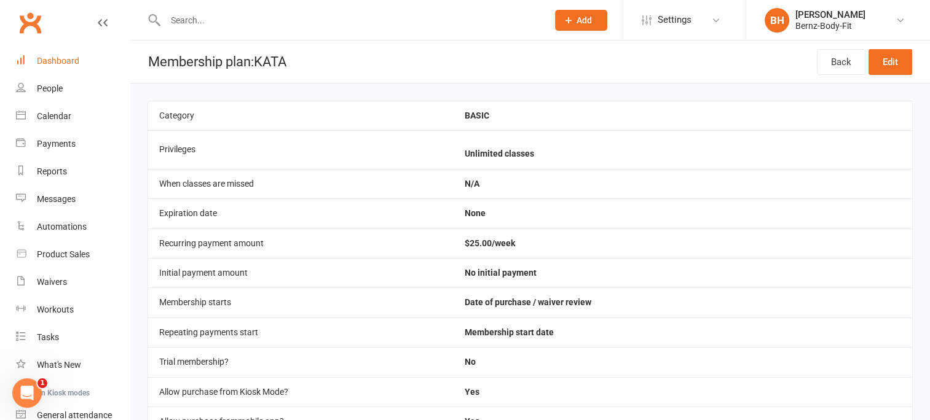
click at [57, 61] on div "Dashboard" at bounding box center [58, 61] width 42 height 10
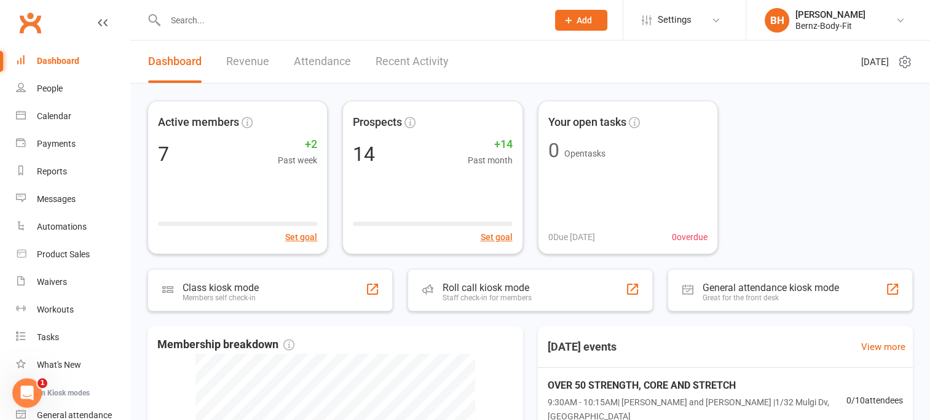
click at [224, 20] on input "text" at bounding box center [350, 20] width 377 height 17
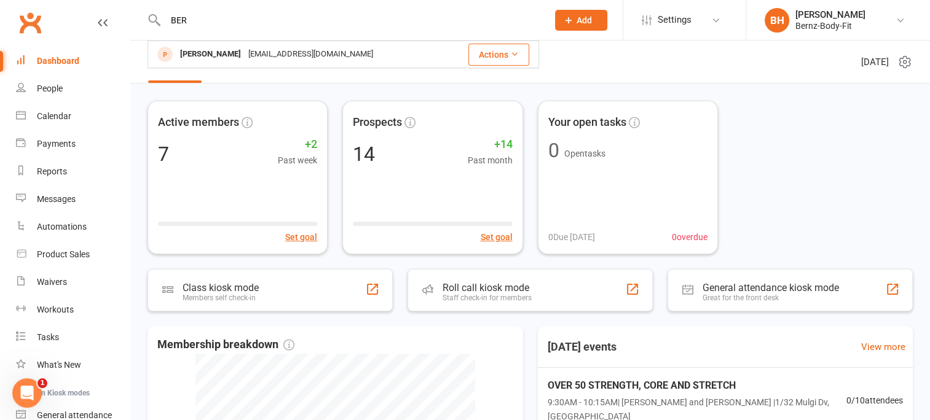
type input "BER"
click at [211, 58] on div "BERNIE Howson" at bounding box center [210, 54] width 68 height 18
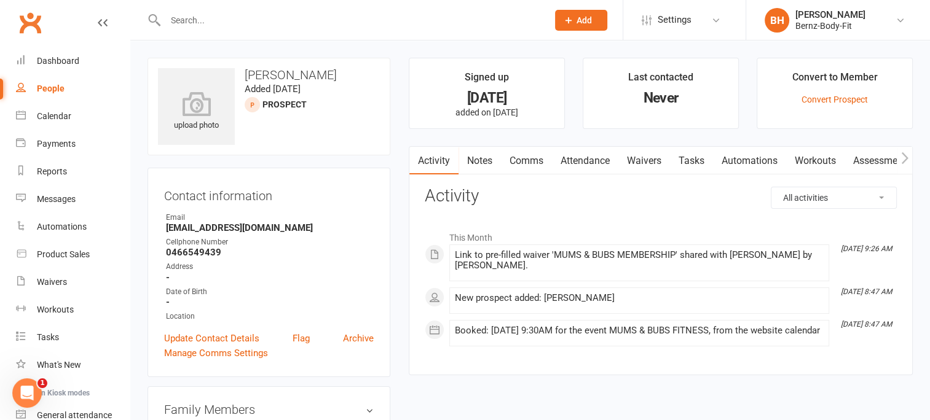
click at [651, 161] on link "Waivers" at bounding box center [644, 161] width 52 height 28
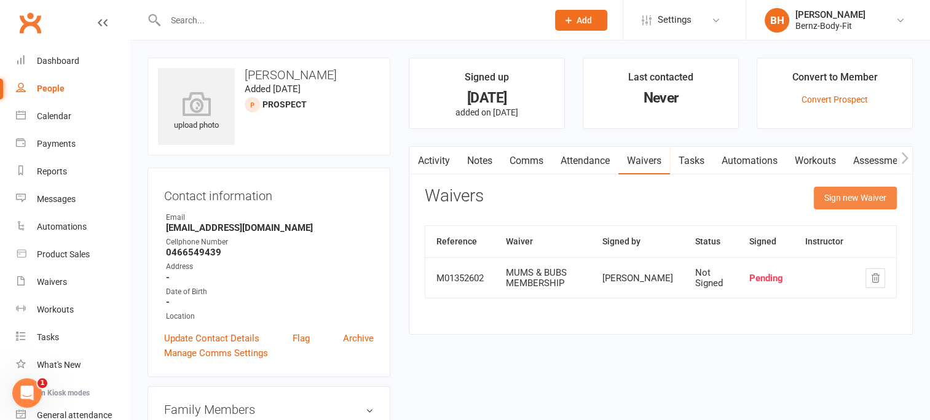
click at [860, 198] on button "Sign new Waiver" at bounding box center [855, 198] width 83 height 22
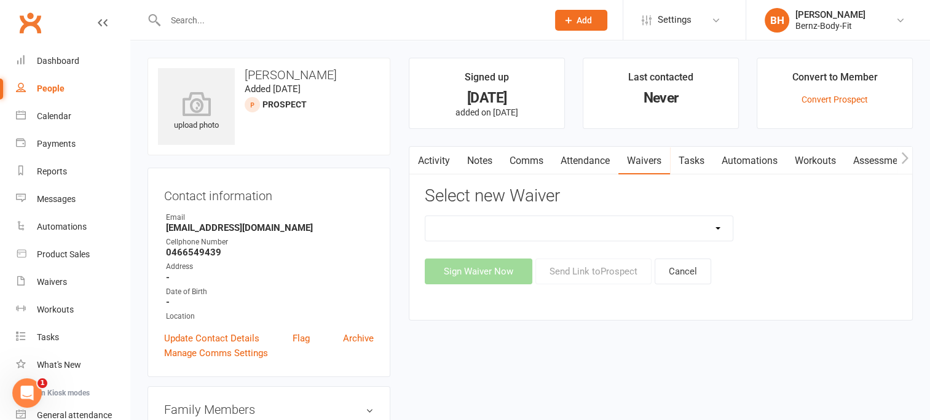
click at [482, 224] on select "FREE MEMBERSHIP MUMS & BUBS MEMBERSHIP NEW MEMBER" at bounding box center [578, 228] width 307 height 25
click at [481, 225] on select "FREE MEMBERSHIP MUMS & BUBS MEMBERSHIP NEW MEMBER" at bounding box center [578, 228] width 307 height 25
click at [47, 281] on div "Waivers" at bounding box center [52, 282] width 30 height 10
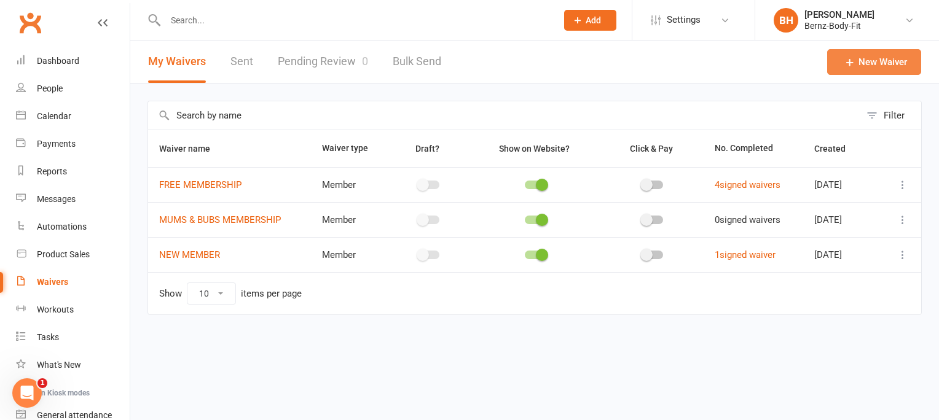
click at [869, 59] on link "New Waiver" at bounding box center [874, 62] width 94 height 26
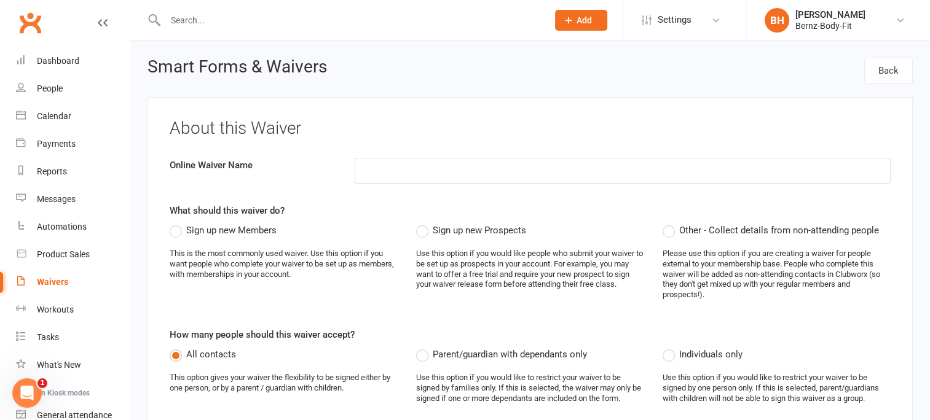
click at [378, 170] on input at bounding box center [623, 171] width 536 height 26
type input "k"
type input "KATA"
click at [428, 154] on div "About this Waiver Online Waiver Name KATA What should this waiver do? Sign up n…" at bounding box center [530, 394] width 765 height 595
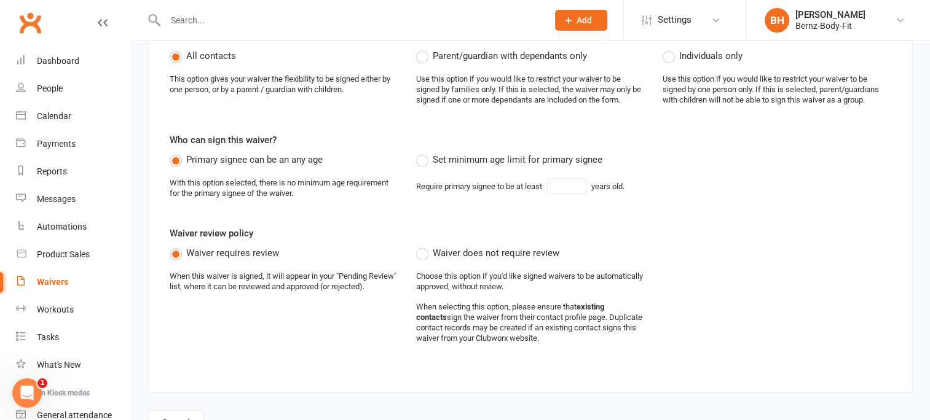
scroll to position [348, 0]
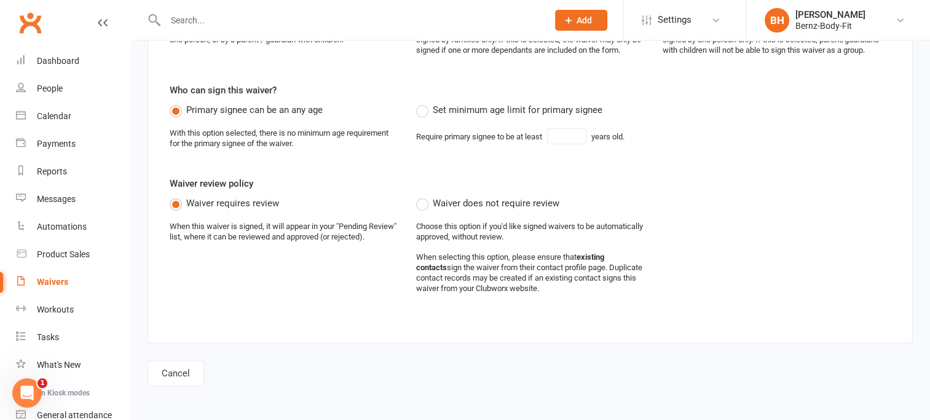
click at [422, 105] on label "Set minimum age limit for primary signee" at bounding box center [509, 110] width 186 height 15
click at [422, 103] on input "Set minimum age limit for primary signee" at bounding box center [420, 103] width 8 height 0
type input "18"
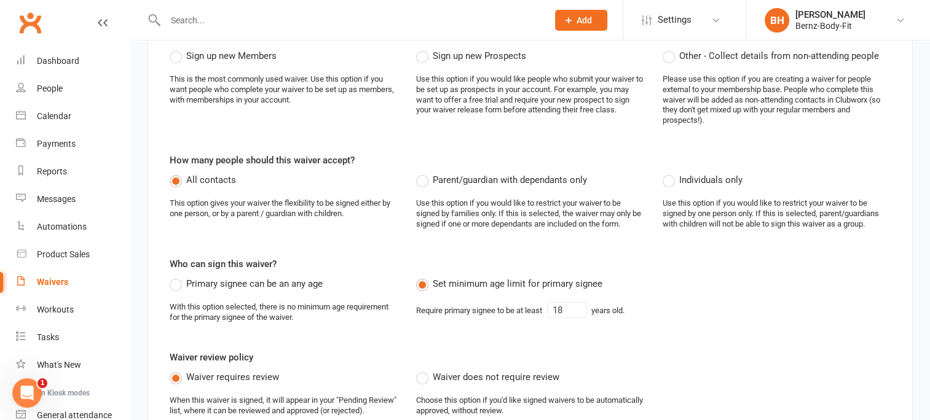
scroll to position [175, 0]
click at [671, 179] on label "Individuals only" at bounding box center [703, 180] width 80 height 15
click at [671, 173] on input "Individuals only" at bounding box center [667, 173] width 8 height 0
click at [422, 179] on label "Parent/guardian with dependants only" at bounding box center [501, 180] width 171 height 15
click at [422, 173] on input "Parent/guardian with dependants only" at bounding box center [420, 173] width 8 height 0
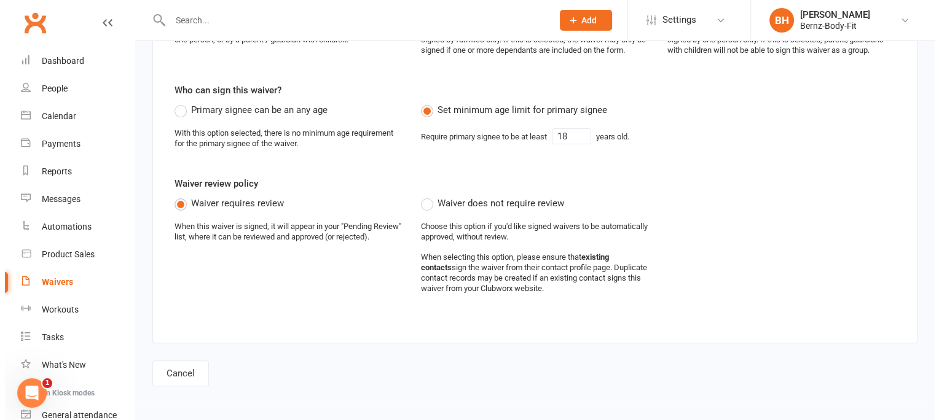
scroll to position [0, 0]
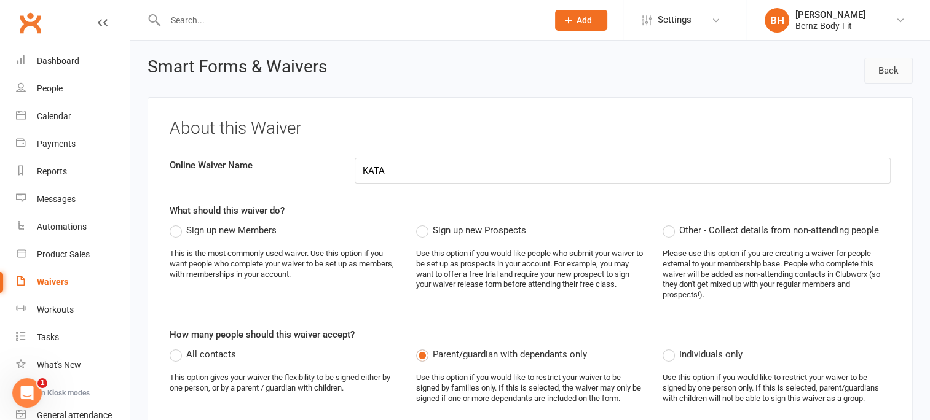
click at [886, 72] on link "Back" at bounding box center [888, 71] width 49 height 26
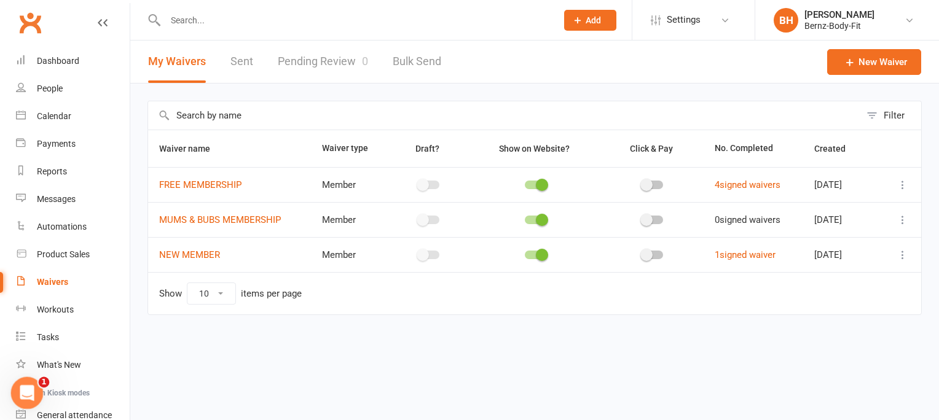
click at [26, 387] on icon "Open Intercom Messenger" at bounding box center [25, 392] width 20 height 20
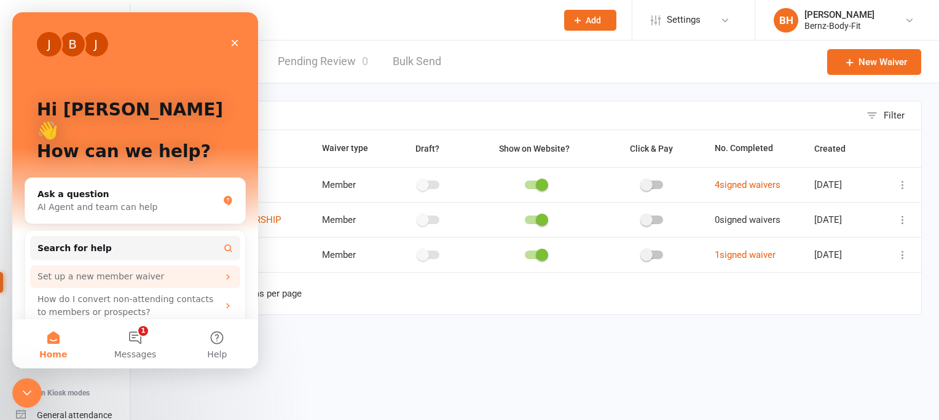
click at [121, 270] on div "Set up a new member waiver" at bounding box center [127, 276] width 181 height 13
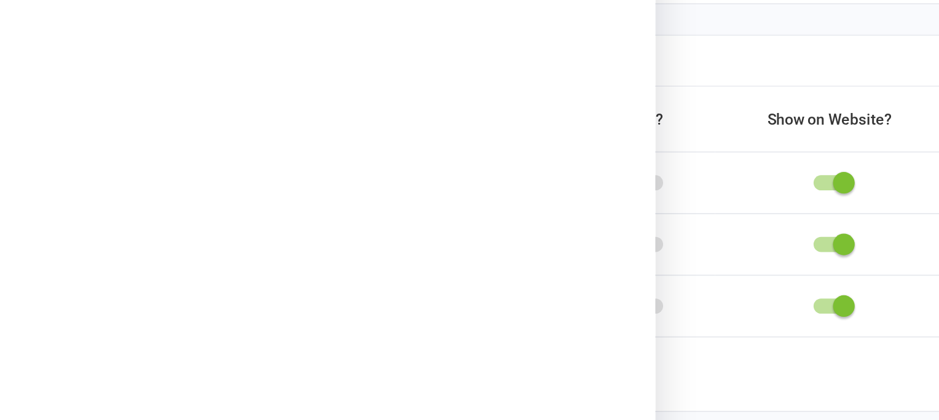
scroll to position [154, 0]
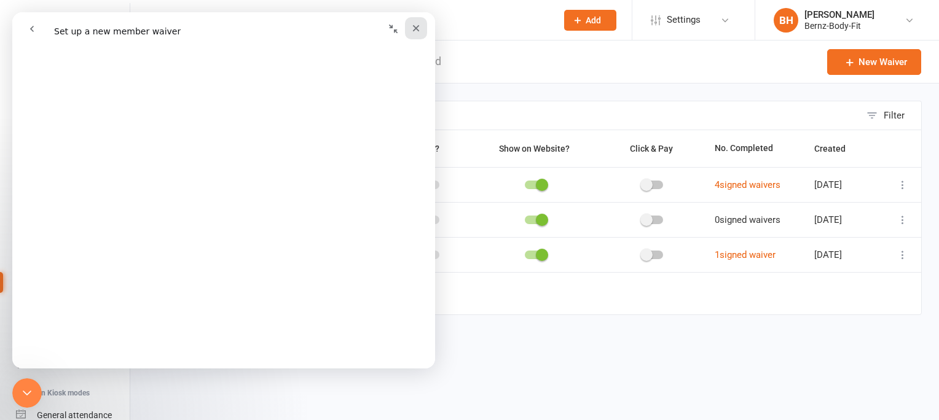
click at [415, 28] on icon "Close" at bounding box center [416, 28] width 7 height 7
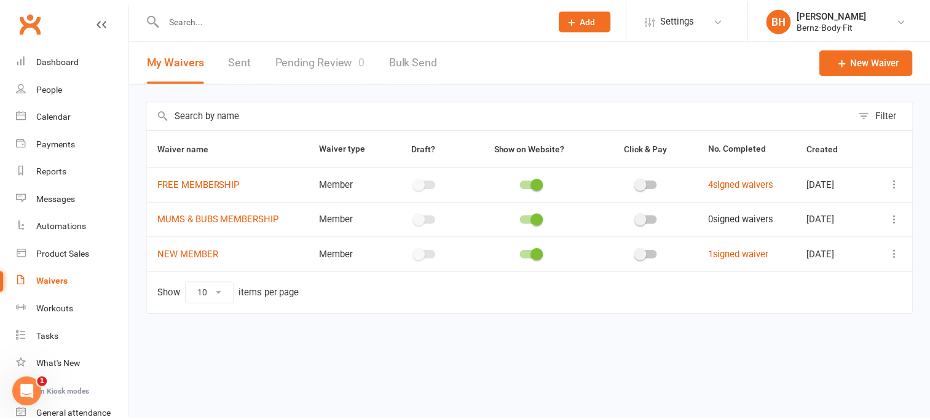
scroll to position [0, 0]
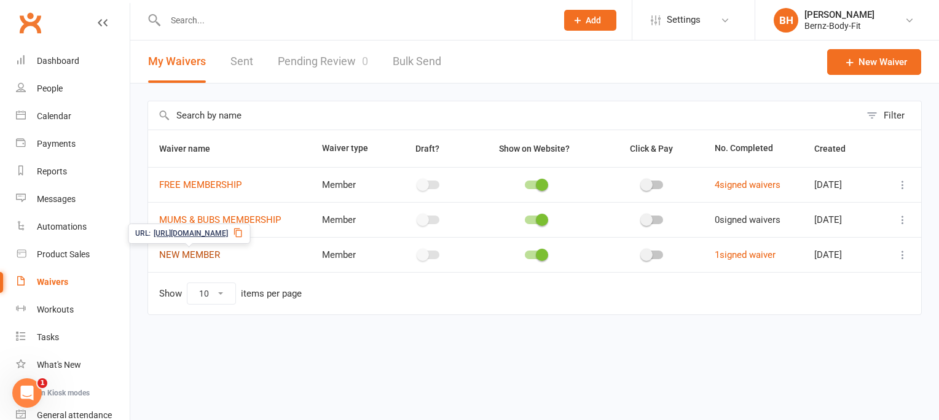
click at [196, 254] on link "NEW MEMBER" at bounding box center [189, 255] width 61 height 11
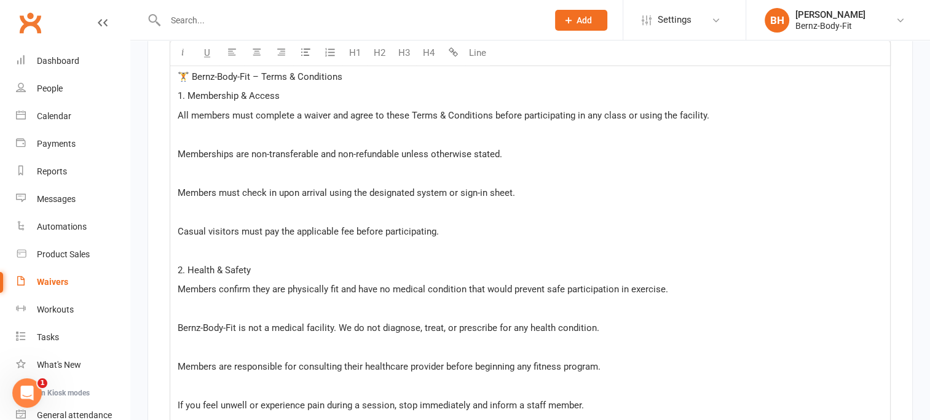
scroll to position [1838, 0]
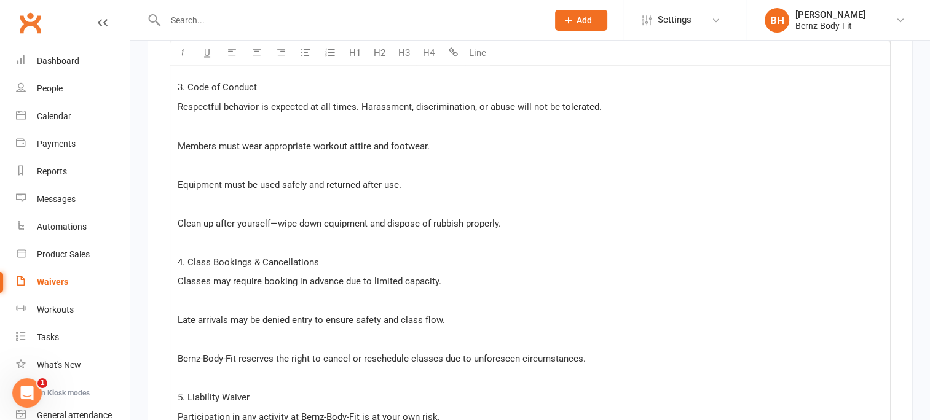
click at [554, 266] on div "🏋️ Bernz-Body-Fit – Terms & Conditions 1. Membership & Access All members must …" at bounding box center [530, 259] width 720 height 1189
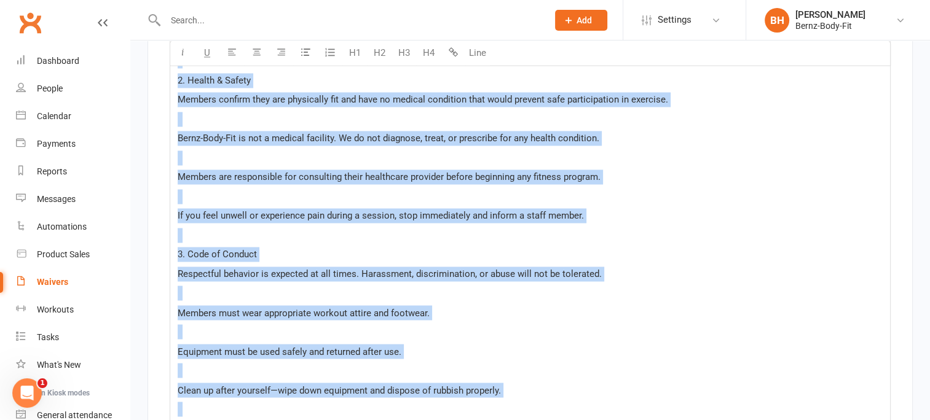
scroll to position [1970, 0]
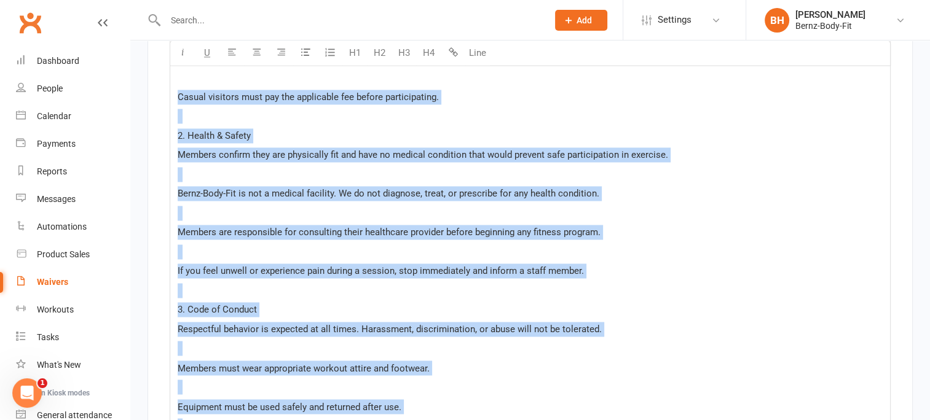
drag, startPoint x: 627, startPoint y: 276, endPoint x: 175, endPoint y: 92, distance: 488.2
copy div "Casual visitors must pay the applicable fee before participating. 2. Health & S…"
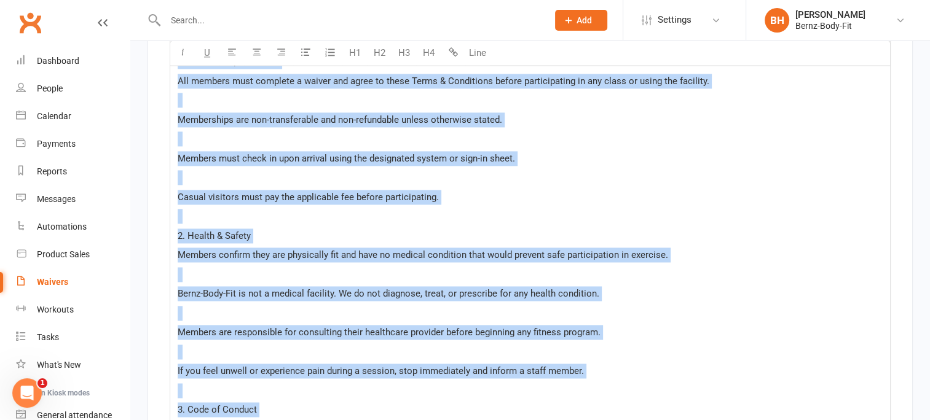
scroll to position [1887, 0]
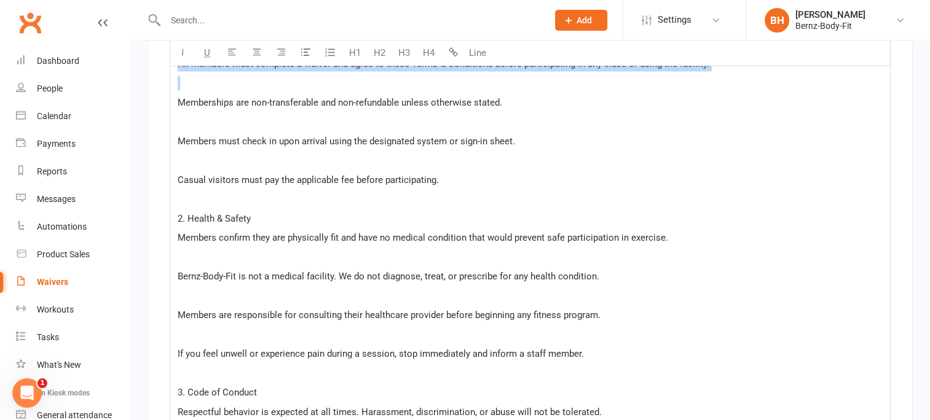
drag, startPoint x: 179, startPoint y: 145, endPoint x: 447, endPoint y: 71, distance: 278.5
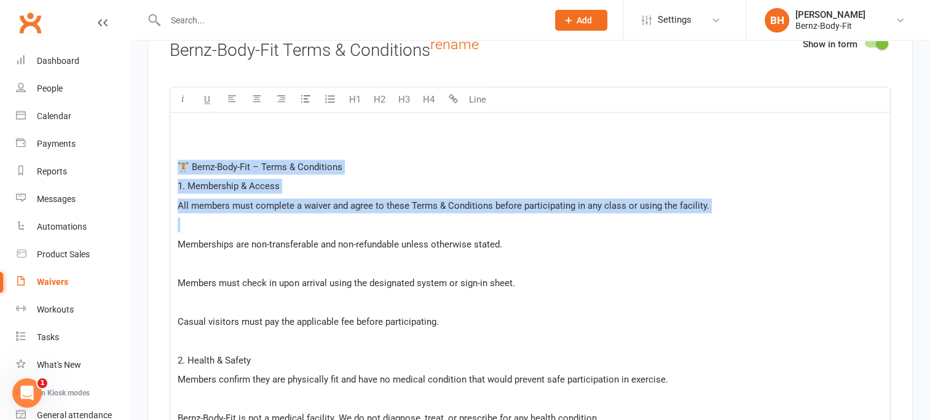
scroll to position [1745, 0]
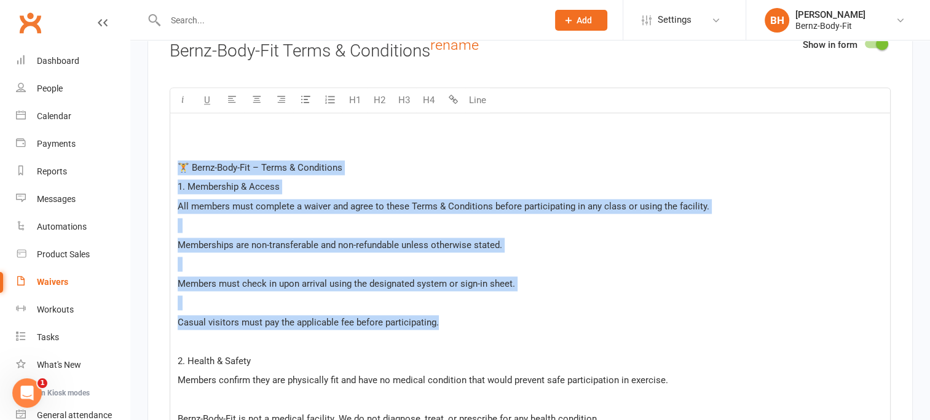
drag, startPoint x: 445, startPoint y: 318, endPoint x: 179, endPoint y: 152, distance: 312.8
copy div "🏋️ Bernz-Body-Fit – Terms & Conditions 1. Membership & Access All members must …"
click at [319, 261] on p at bounding box center [530, 264] width 705 height 15
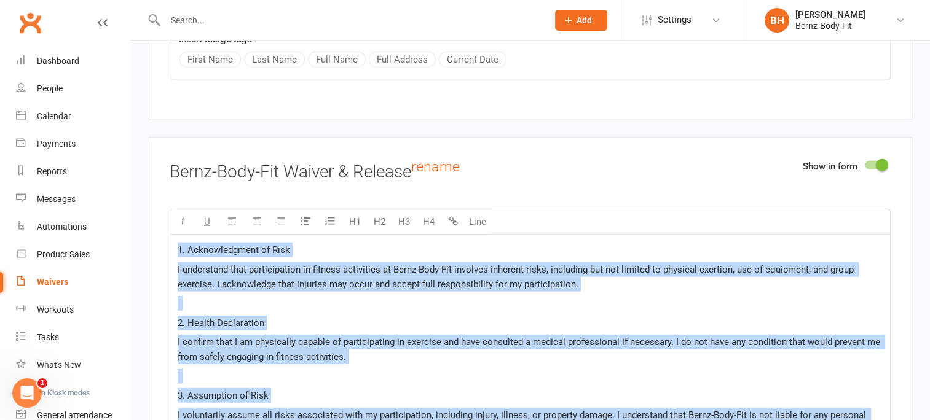
scroll to position [2976, 0]
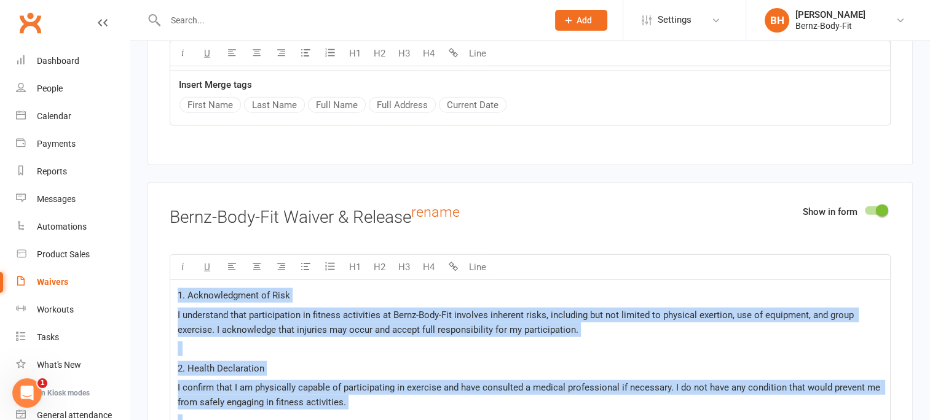
drag, startPoint x: 556, startPoint y: 193, endPoint x: 175, endPoint y: 288, distance: 392.6
copy div "1. Acknowledgment of Risk I understand that participation in fitness activities…"
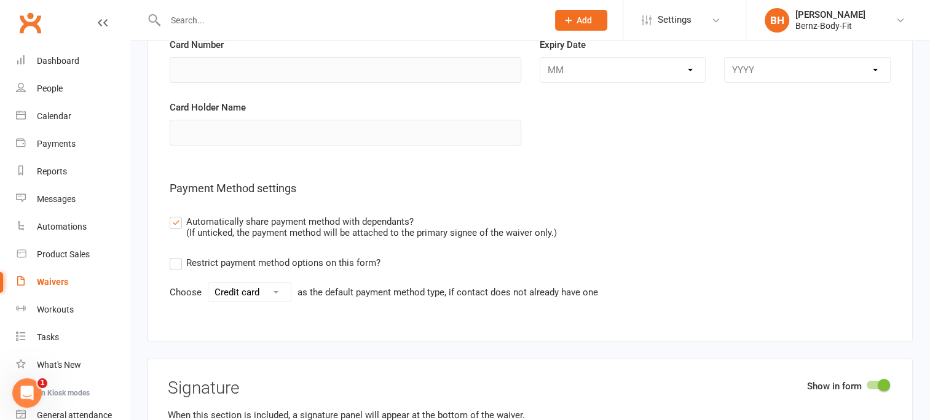
scroll to position [4606, 0]
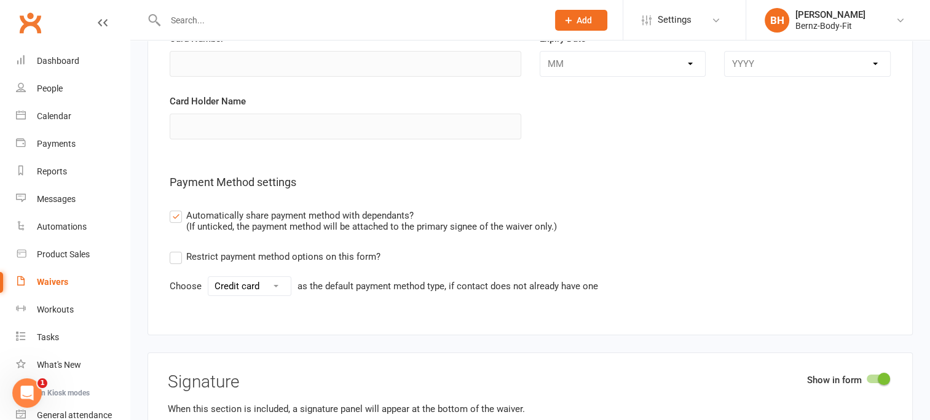
drag, startPoint x: 769, startPoint y: 199, endPoint x: 234, endPoint y: 405, distance: 573.5
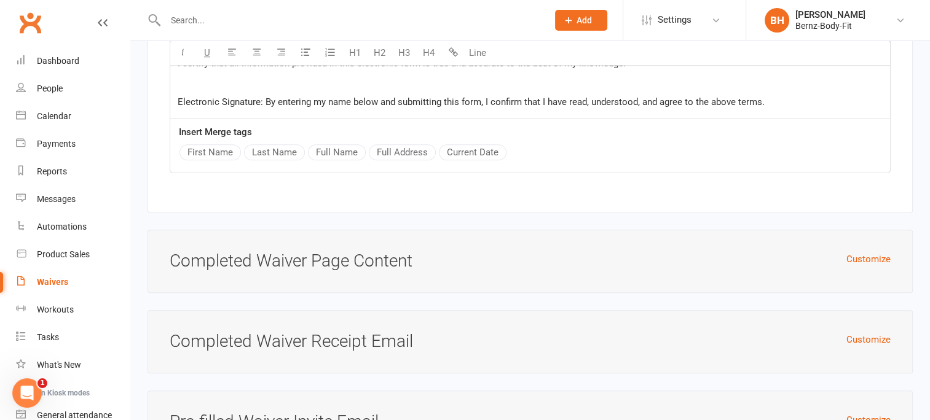
scroll to position [5675, 0]
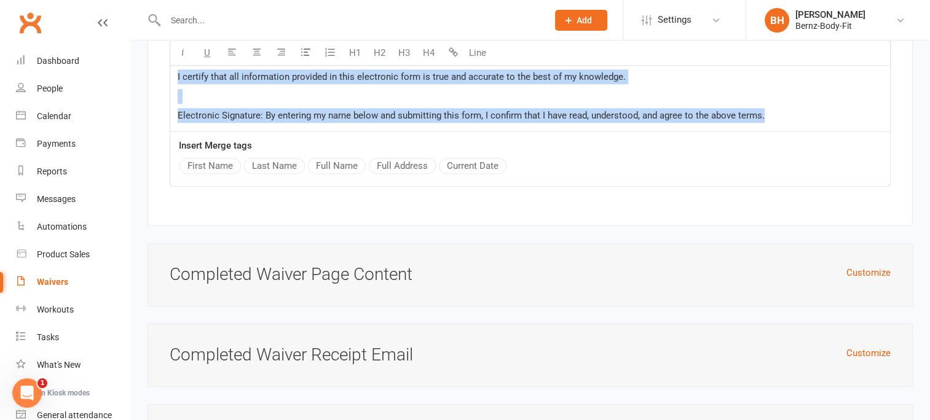
drag, startPoint x: 176, startPoint y: 174, endPoint x: 768, endPoint y: 108, distance: 595.0
click at [435, 110] on span "Electronic Signature: By entering my name below and submitting this form, I con…" at bounding box center [471, 115] width 587 height 11
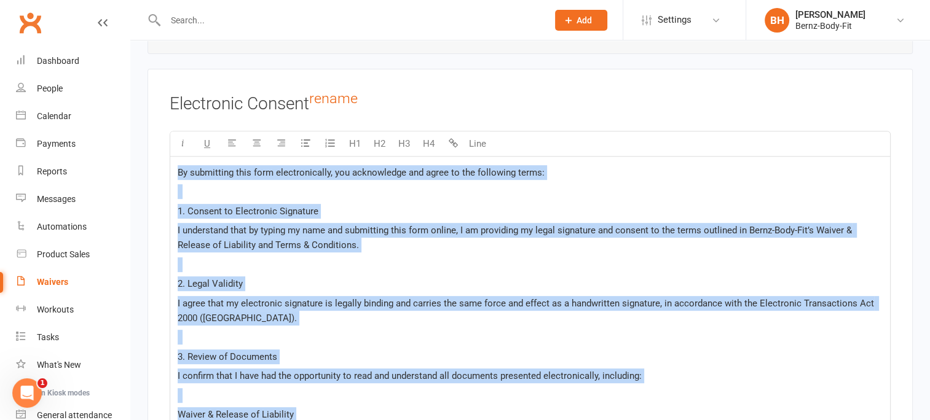
scroll to position [5105, 0]
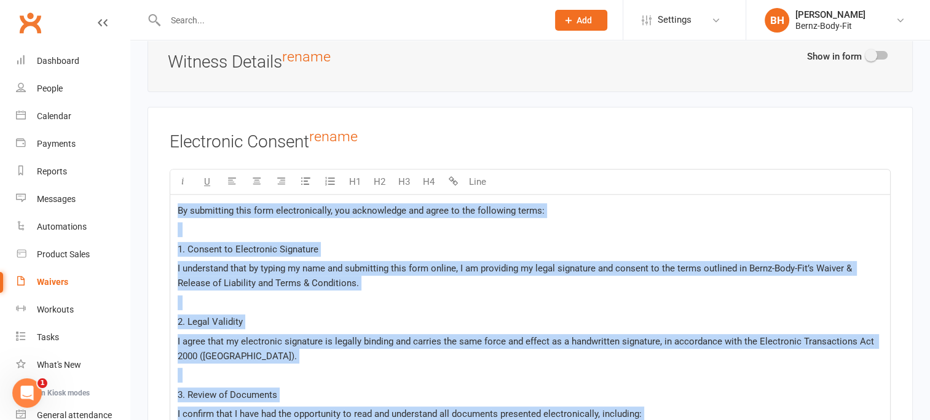
drag, startPoint x: 769, startPoint y: 107, endPoint x: 168, endPoint y: 167, distance: 604.7
copy div "By submitting this form electronically, you acknowledge and agree to the follow…"
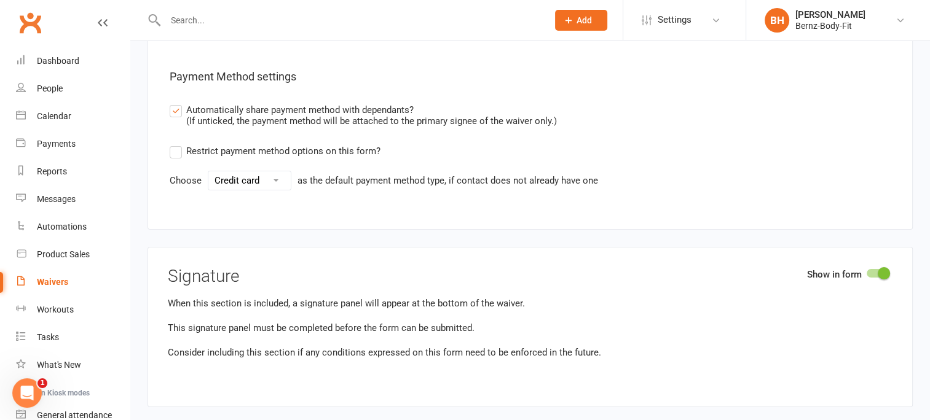
scroll to position [4640, 0]
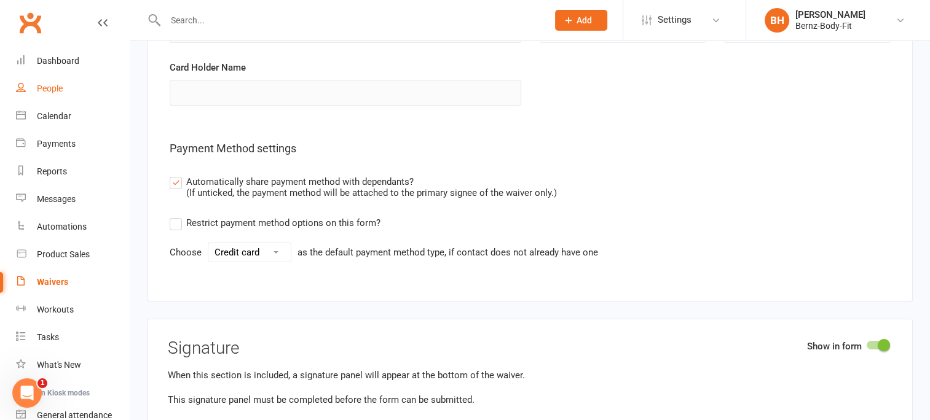
click at [56, 88] on div "People" at bounding box center [50, 89] width 26 height 10
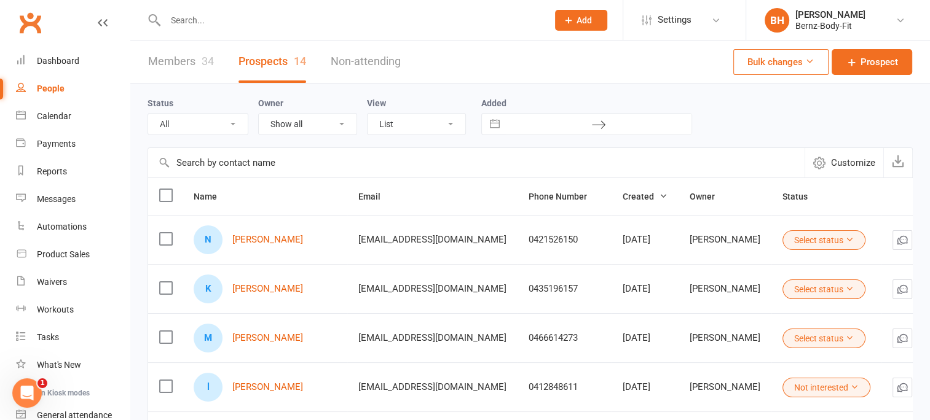
click at [221, 20] on input "text" at bounding box center [350, 20] width 377 height 17
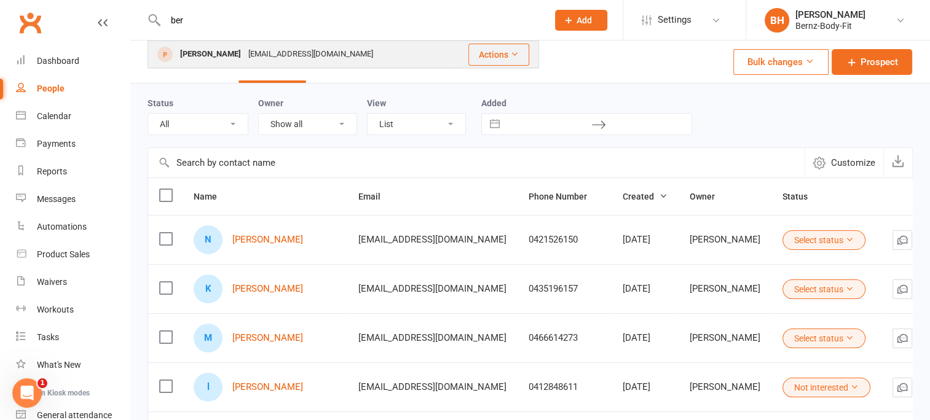
type input "ber"
click at [245, 53] on div "bernzbodyfit@gmail.com" at bounding box center [311, 54] width 132 height 18
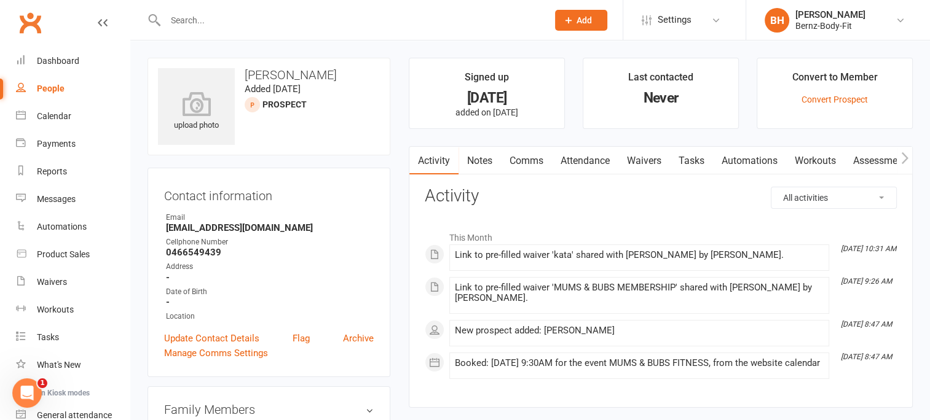
click at [650, 155] on link "Waivers" at bounding box center [644, 161] width 52 height 28
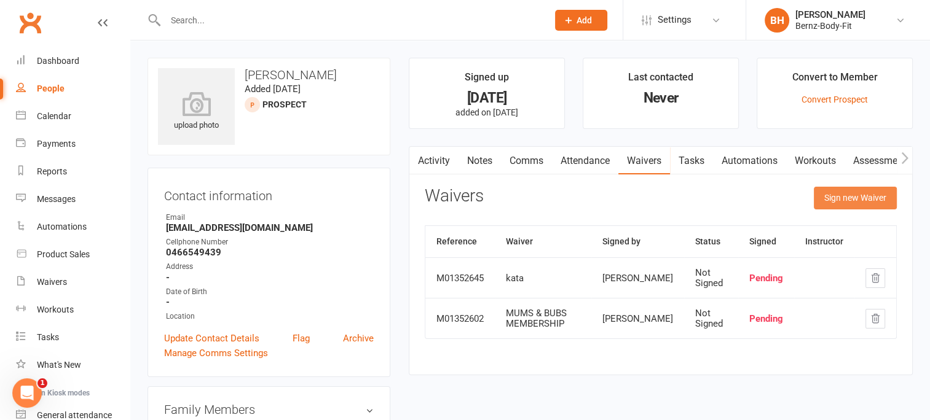
click at [864, 192] on button "Sign new Waiver" at bounding box center [855, 198] width 83 height 22
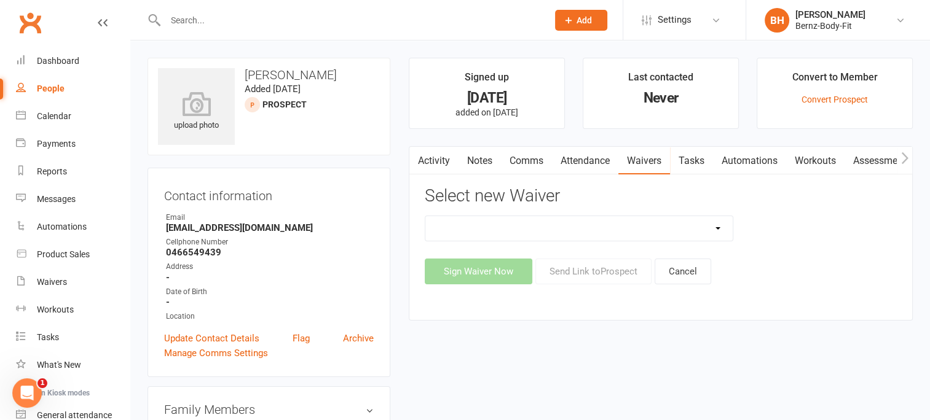
click at [492, 224] on select "FREE MEMBERSHIP kata MUMS & BUBS MEMBERSHIP NEW MEMBER" at bounding box center [578, 228] width 307 height 25
select select "14854"
click at [425, 216] on select "FREE MEMBERSHIP kata MUMS & BUBS MEMBERSHIP NEW MEMBER" at bounding box center [578, 228] width 307 height 25
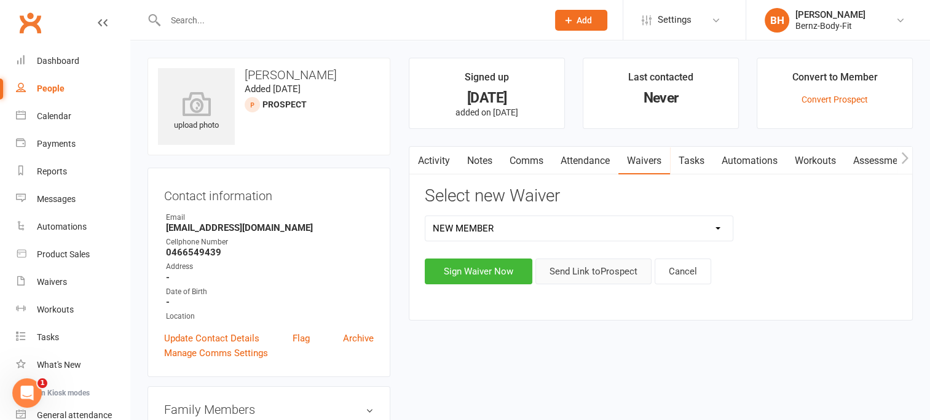
click at [605, 272] on button "Send Link to Prospect" at bounding box center [593, 272] width 116 height 26
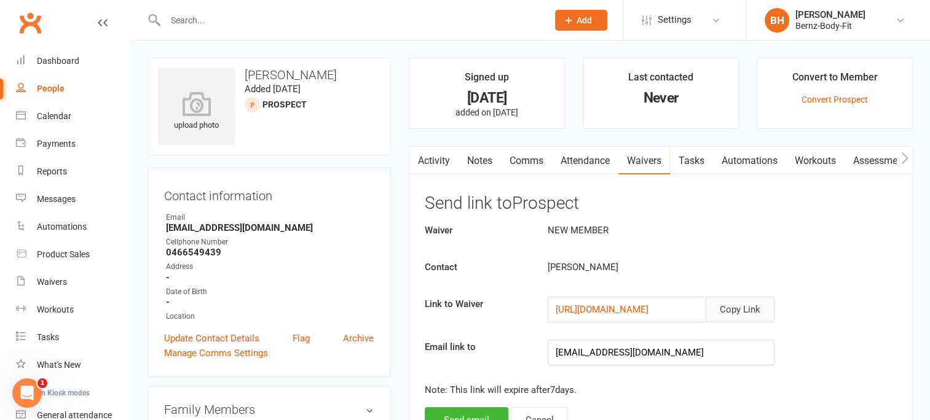
click at [738, 306] on button "Copy Link" at bounding box center [740, 310] width 69 height 26
click at [639, 159] on link "Waivers" at bounding box center [644, 161] width 52 height 28
click at [438, 160] on link "Activity" at bounding box center [433, 161] width 49 height 28
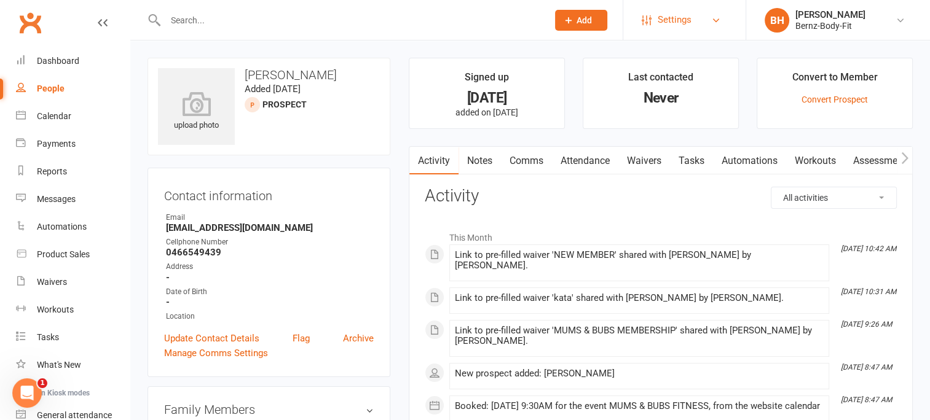
click at [674, 18] on span "Settings" at bounding box center [675, 20] width 34 height 28
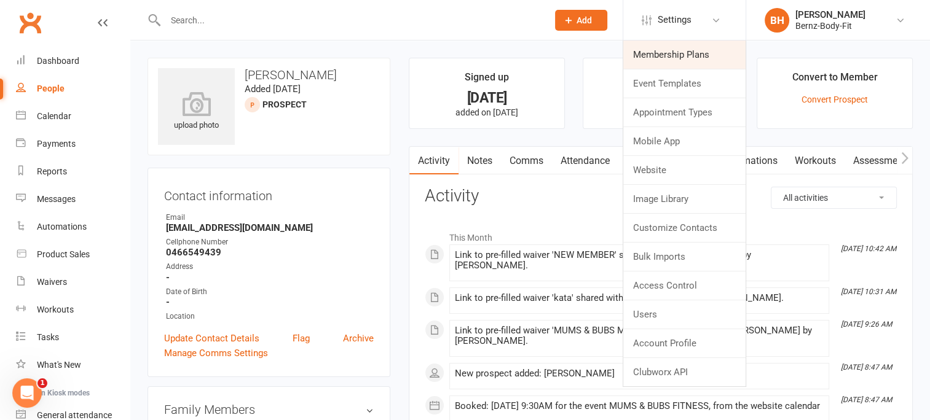
click at [673, 57] on link "Membership Plans" at bounding box center [684, 55] width 122 height 28
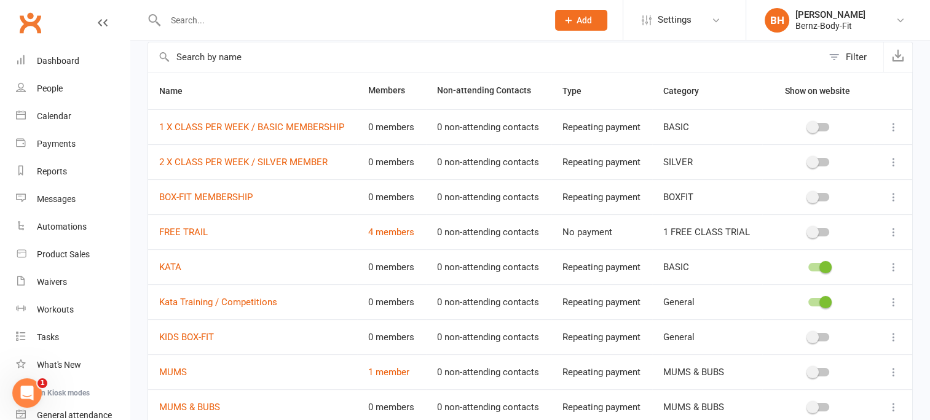
scroll to position [58, 0]
click at [340, 128] on link "1 X CLASS PER WEEK / BASIC MEMBERSHIP" at bounding box center [251, 128] width 185 height 11
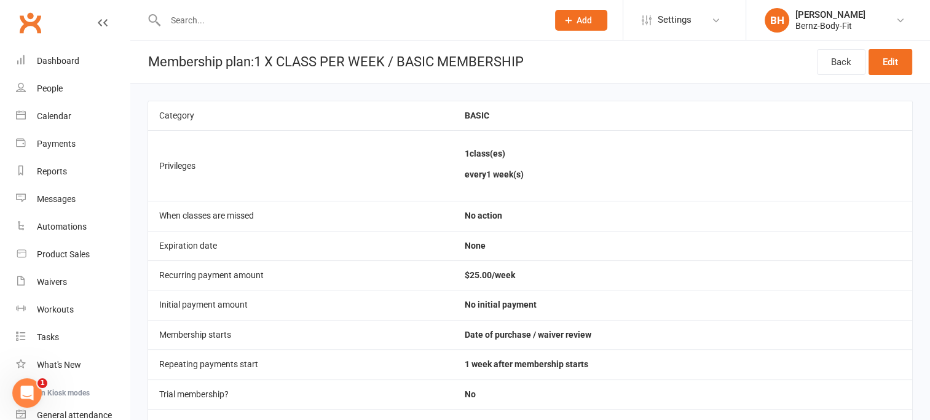
click at [415, 20] on input "text" at bounding box center [350, 20] width 377 height 17
click at [684, 17] on span "Settings" at bounding box center [675, 20] width 34 height 28
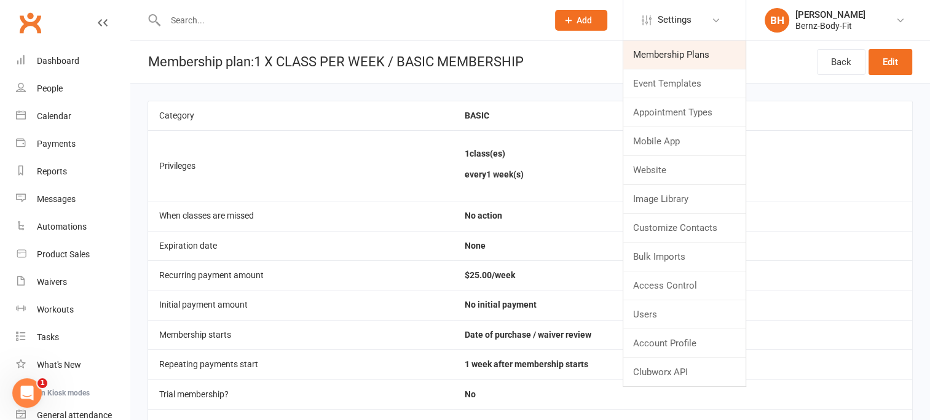
click at [686, 50] on link "Membership Plans" at bounding box center [684, 55] width 122 height 28
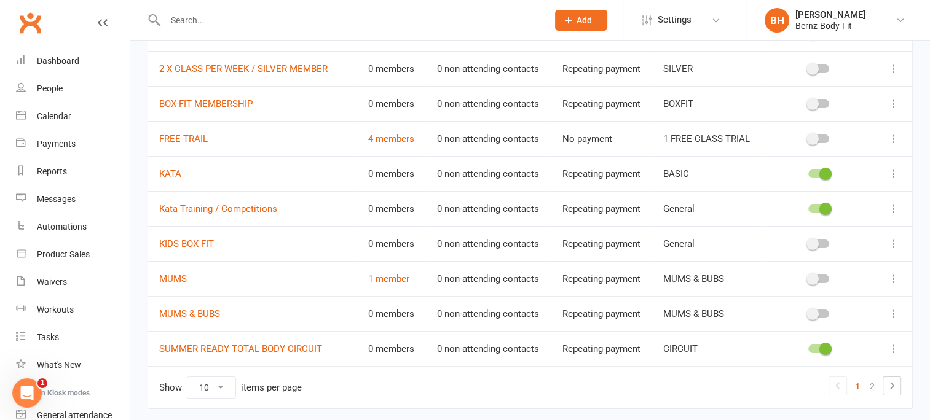
scroll to position [157, 0]
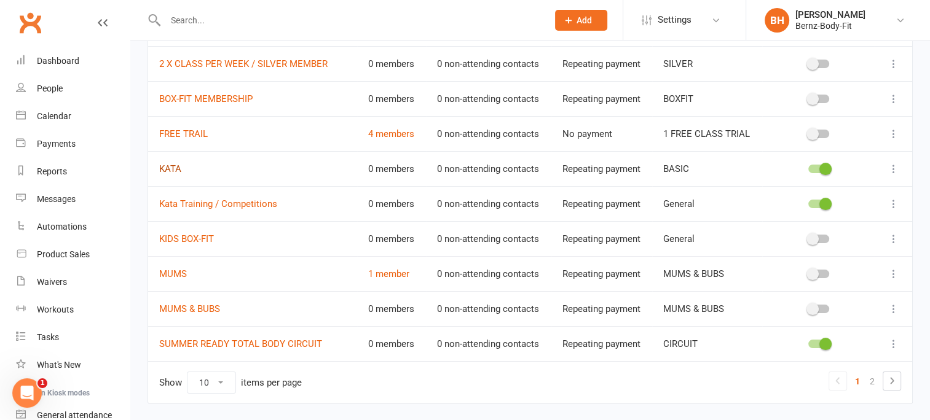
click at [172, 165] on link "KATA" at bounding box center [170, 168] width 22 height 11
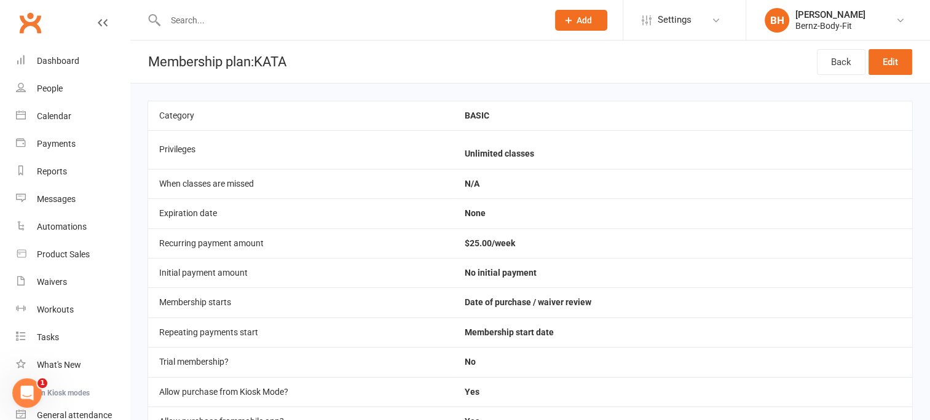
click at [184, 17] on input "text" at bounding box center [350, 20] width 377 height 17
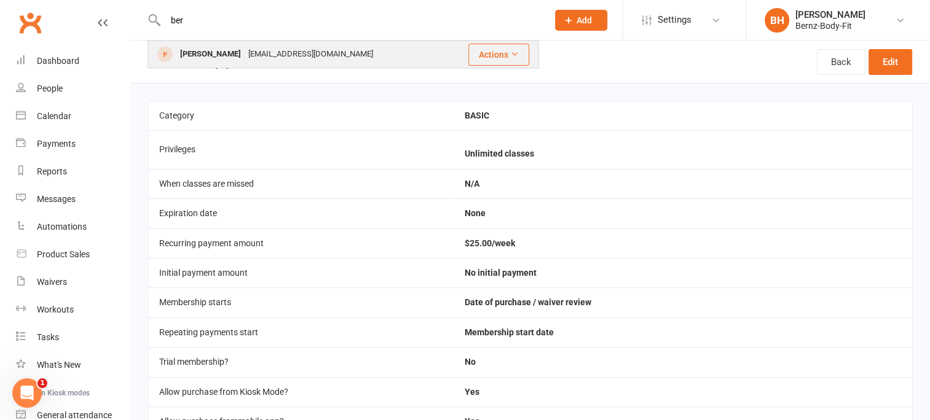
type input "ber"
click at [201, 50] on div "BERNIE Howson" at bounding box center [210, 54] width 68 height 18
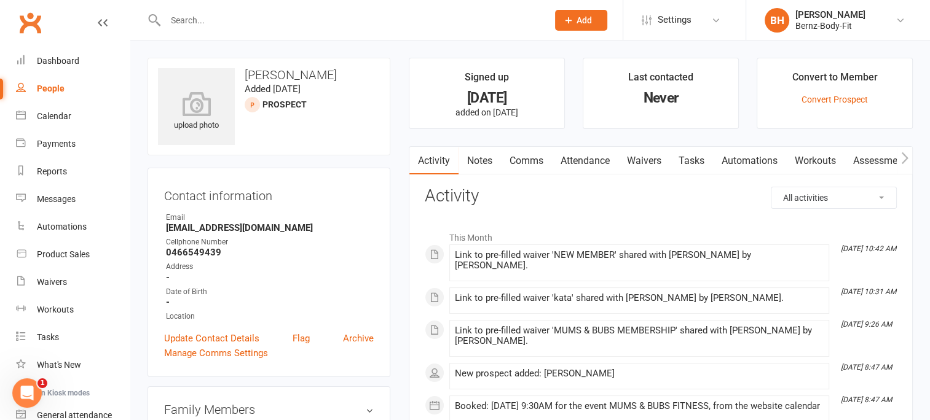
click at [642, 159] on link "Waivers" at bounding box center [644, 161] width 52 height 28
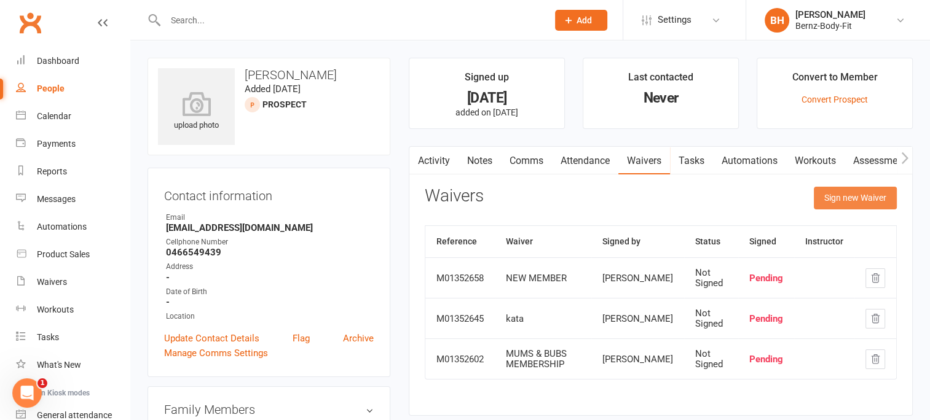
click at [846, 191] on button "Sign new Waiver" at bounding box center [855, 198] width 83 height 22
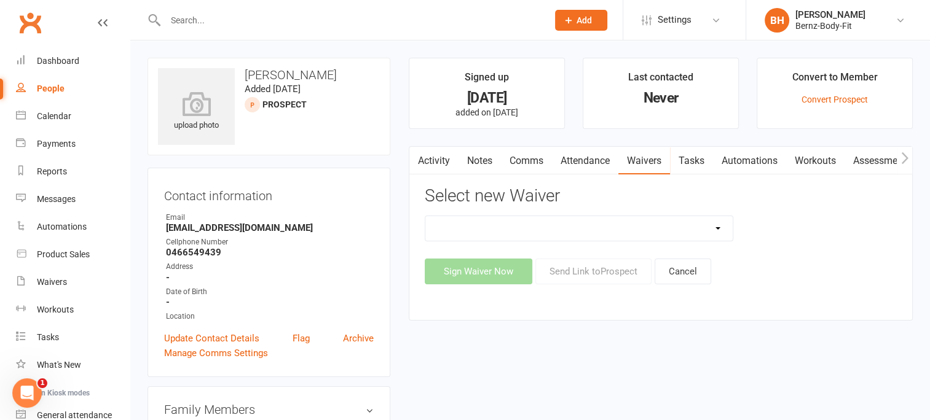
click at [589, 221] on select "FREE MEMBERSHIP kata MUMS & BUBS MEMBERSHIP NEW MEMBER" at bounding box center [578, 228] width 307 height 25
select select "14946"
click at [425, 216] on select "FREE MEMBERSHIP kata MUMS & BUBS MEMBERSHIP NEW MEMBER" at bounding box center [578, 228] width 307 height 25
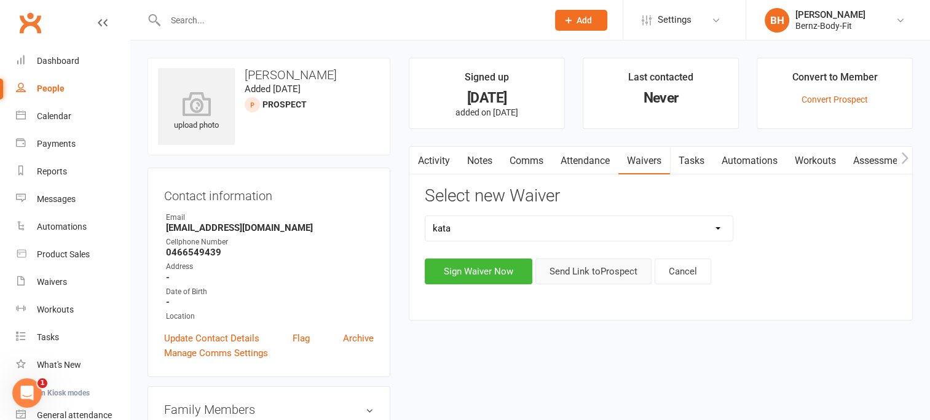
click at [588, 270] on button "Send Link to Prospect" at bounding box center [593, 272] width 116 height 26
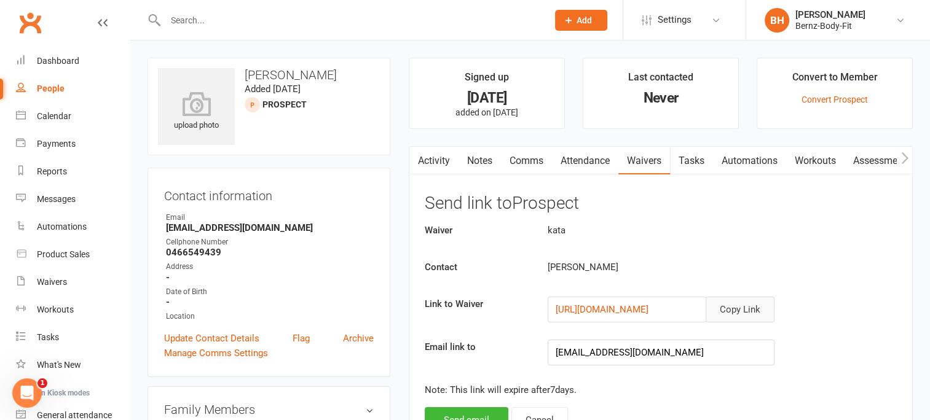
click at [738, 309] on button "Copy Link" at bounding box center [740, 310] width 69 height 26
drag, startPoint x: 379, startPoint y: 1, endPoint x: 678, endPoint y: 267, distance: 399.6
click at [678, 267] on div "BERNIE Howson" at bounding box center [681, 267] width 286 height 15
click at [530, 157] on link "Comms" at bounding box center [526, 161] width 51 height 28
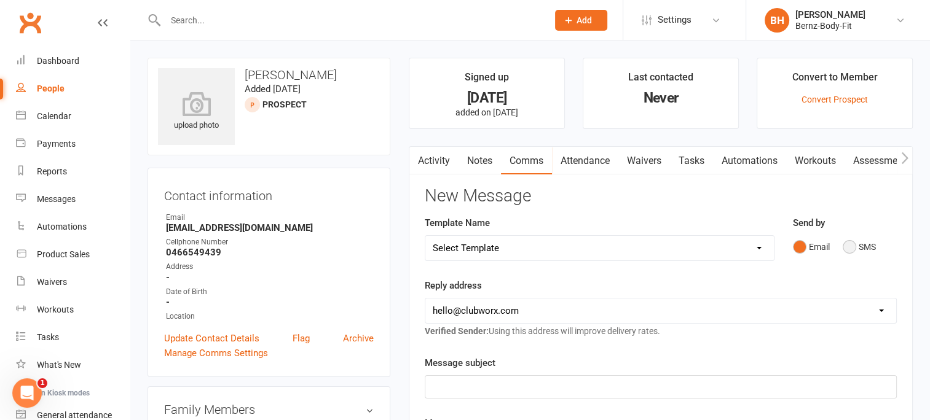
click at [848, 248] on button "SMS" at bounding box center [859, 246] width 33 height 23
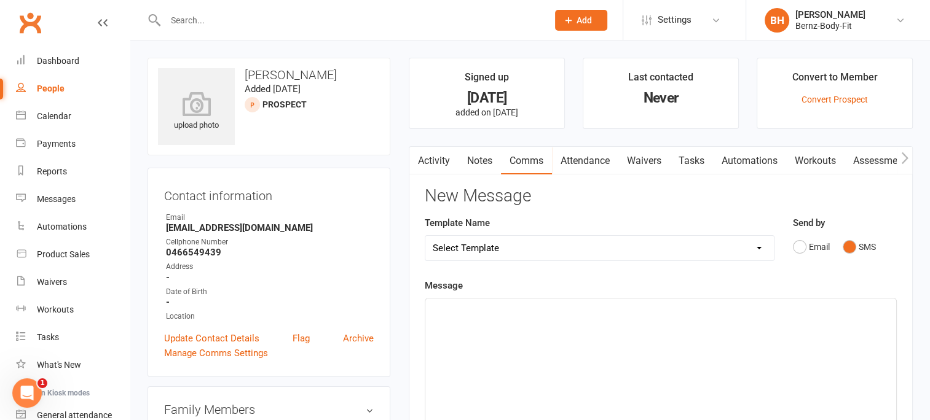
click at [472, 318] on div "﻿" at bounding box center [660, 391] width 471 height 184
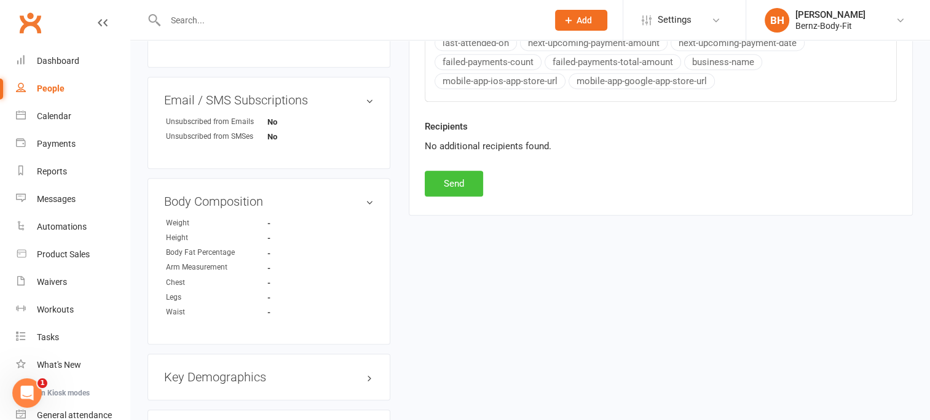
scroll to position [547, 0]
click at [457, 183] on button "Send" at bounding box center [454, 183] width 58 height 26
